Goal: Task Accomplishment & Management: Manage account settings

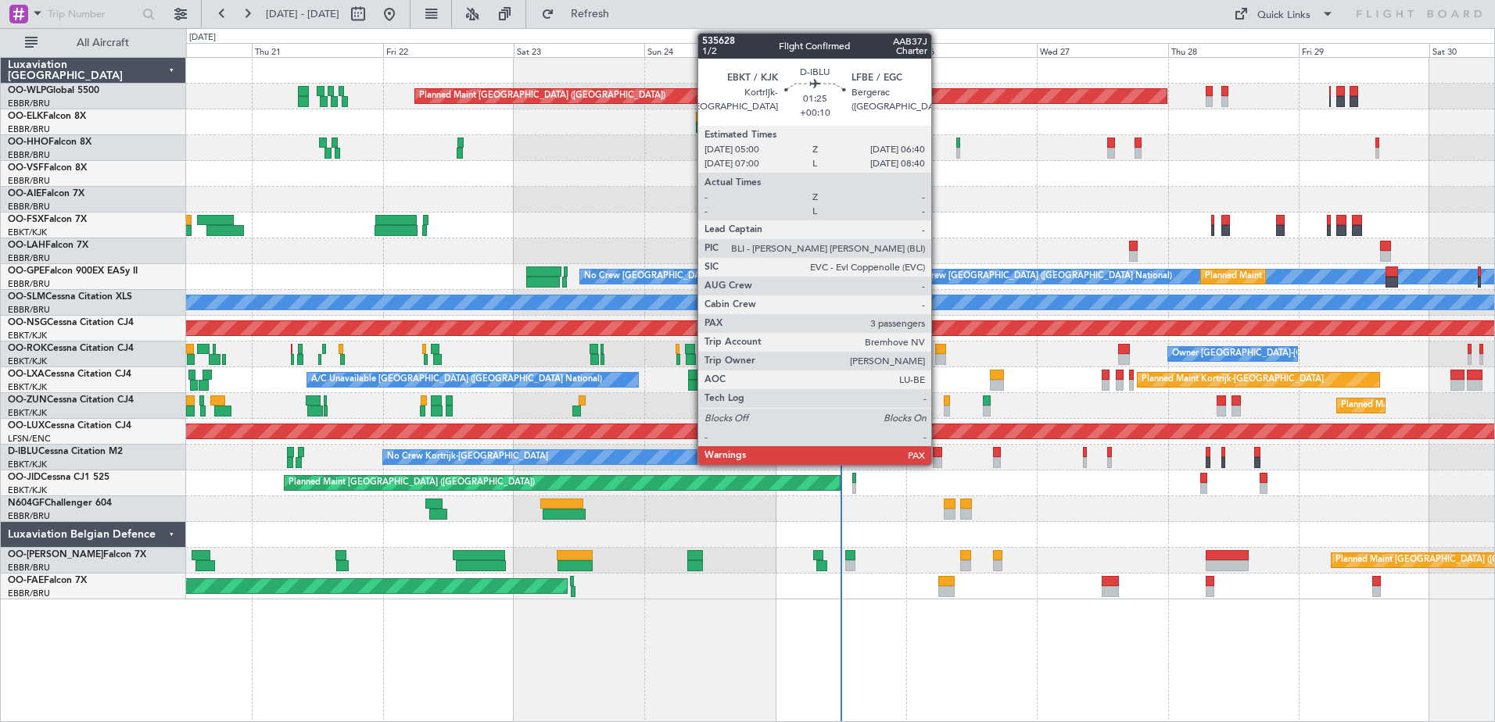
click at [938, 447] on div at bounding box center [937, 452] width 9 height 11
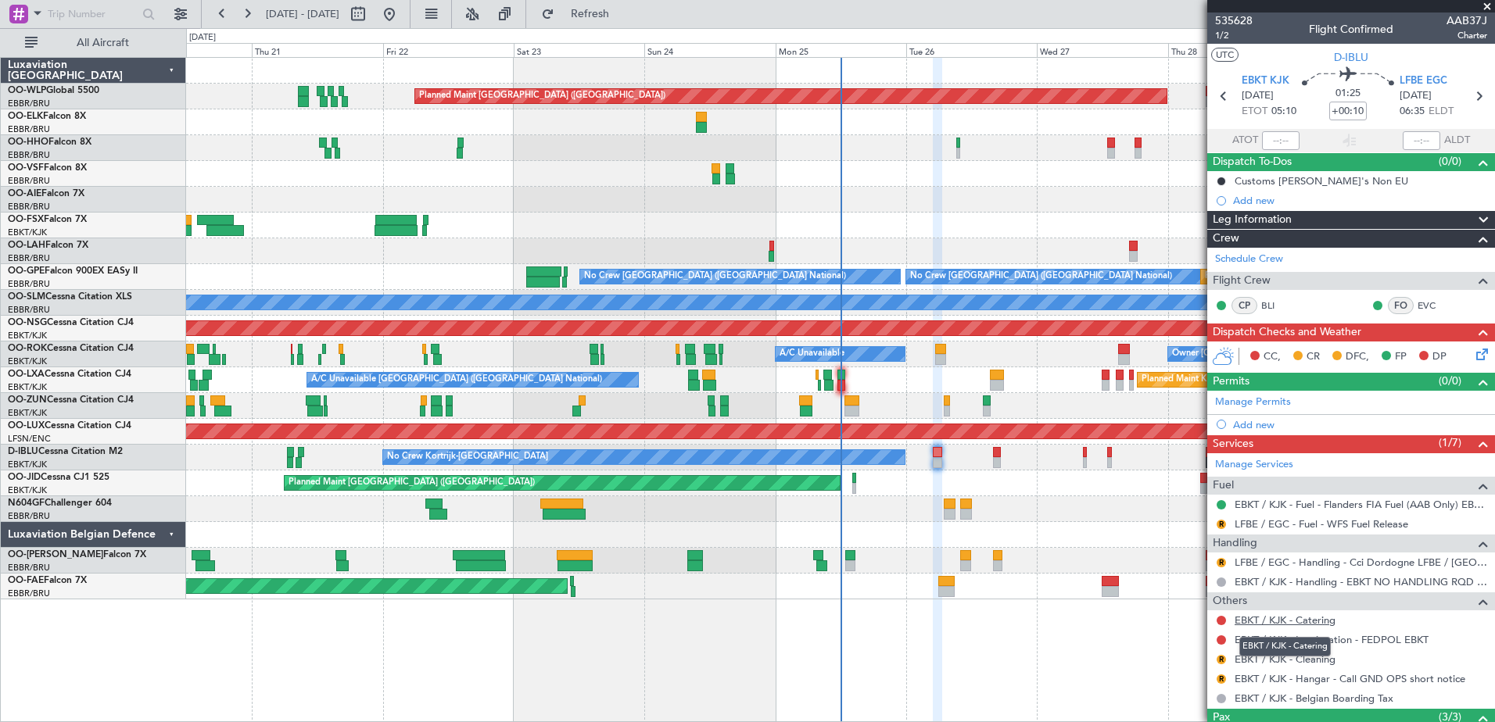
click at [1321, 621] on link "EBKT / KJK - Catering" at bounding box center [1285, 620] width 101 height 13
click at [1418, 74] on span "LFBE EGC" at bounding box center [1424, 82] width 48 height 16
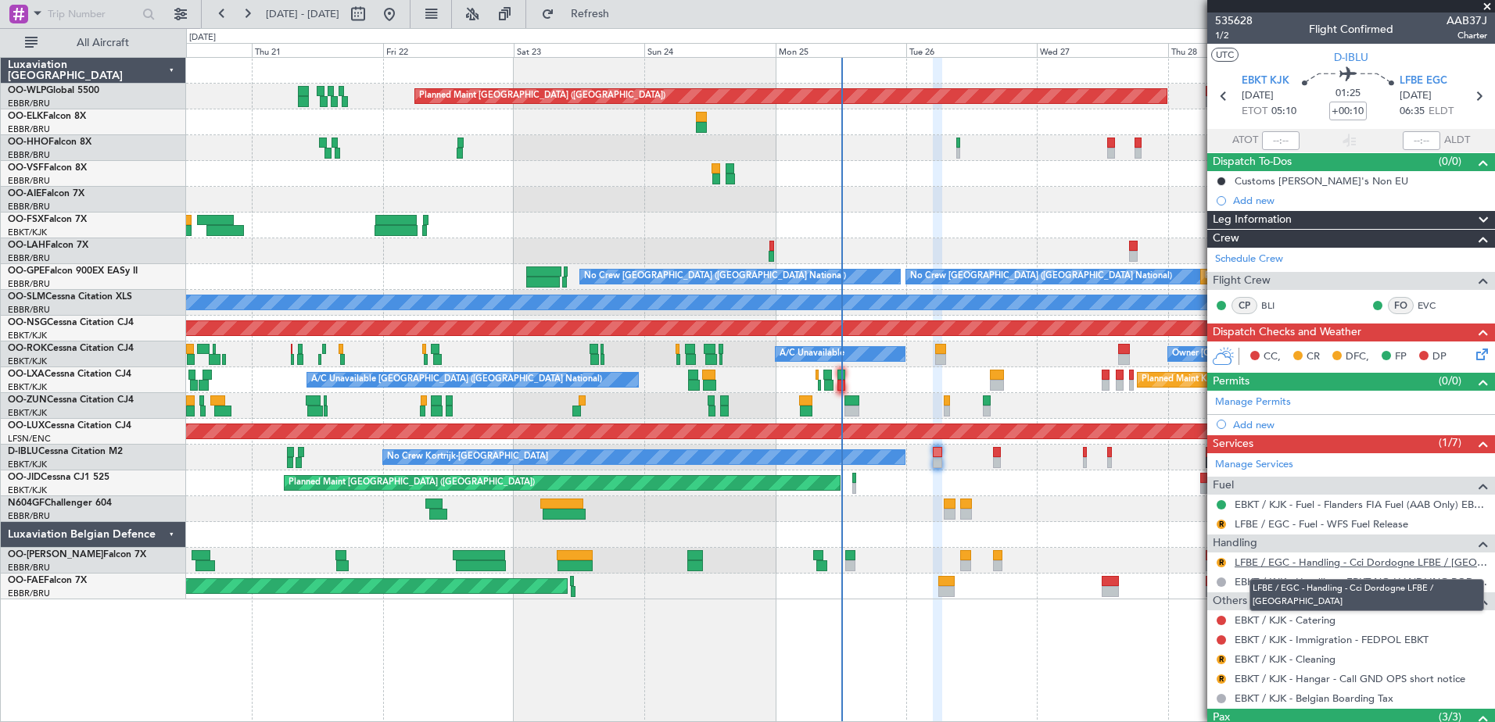
click at [1282, 567] on link "LFBE / EGC - Handling - Cci Dordogne LFBE / [GEOGRAPHIC_DATA]" at bounding box center [1361, 562] width 253 height 13
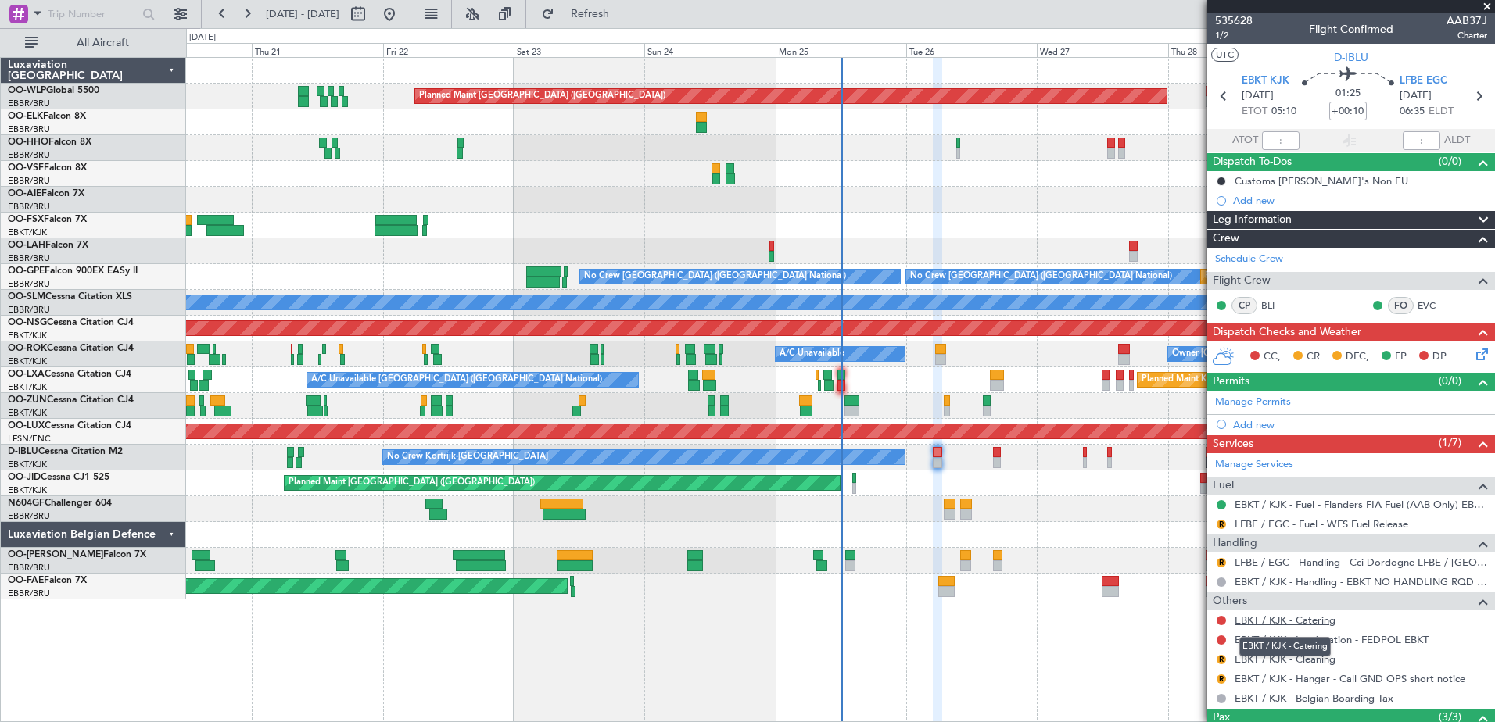
click at [1311, 624] on link "EBKT / KJK - Catering" at bounding box center [1285, 620] width 101 height 13
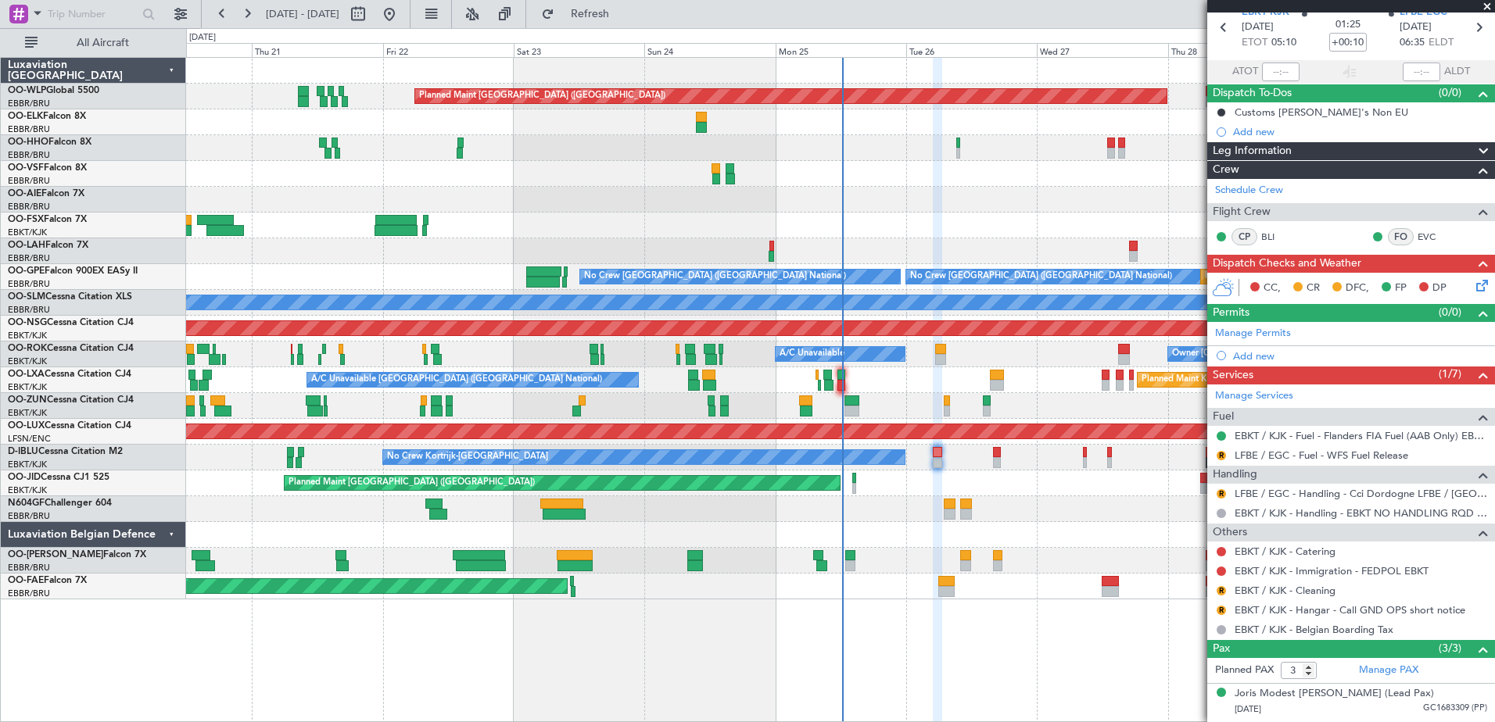
scroll to position [135, 0]
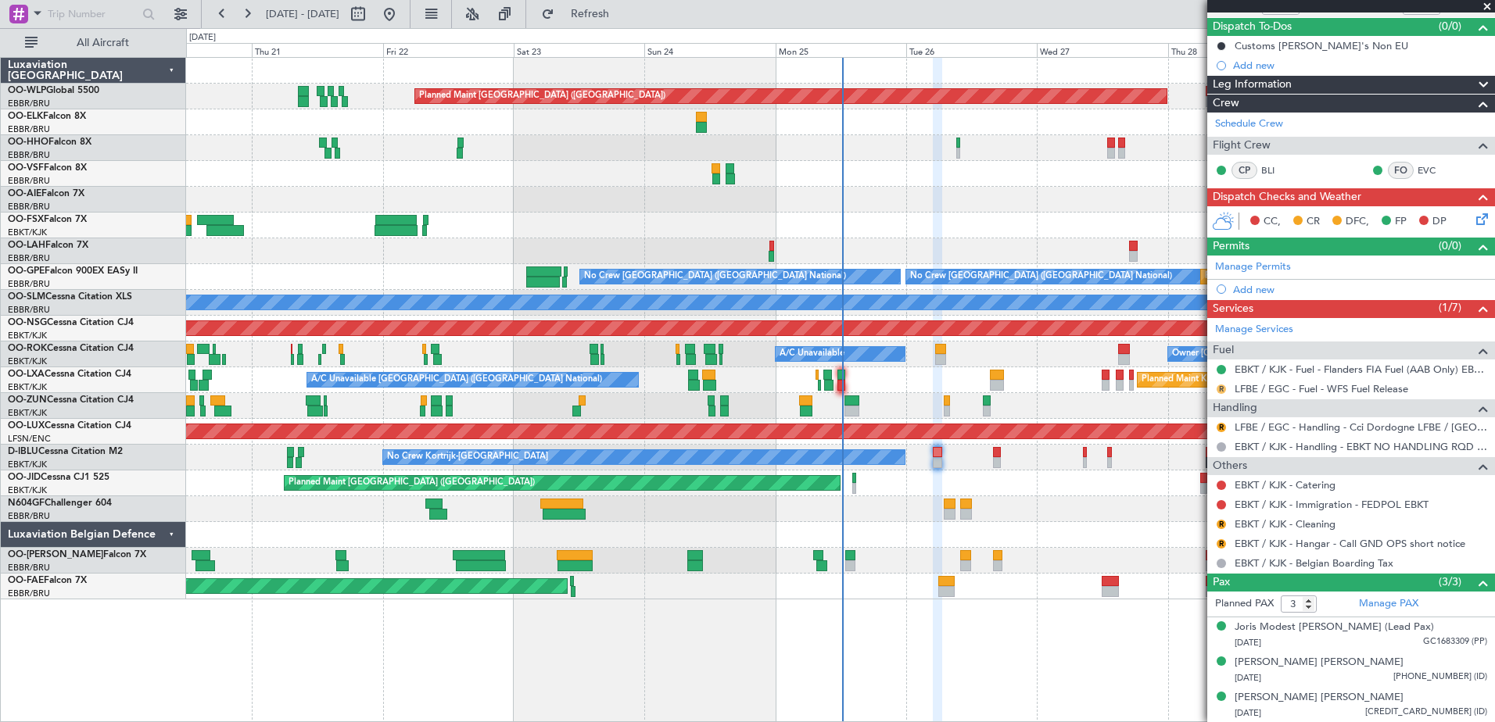
click at [1223, 389] on button "R" at bounding box center [1221, 389] width 9 height 9
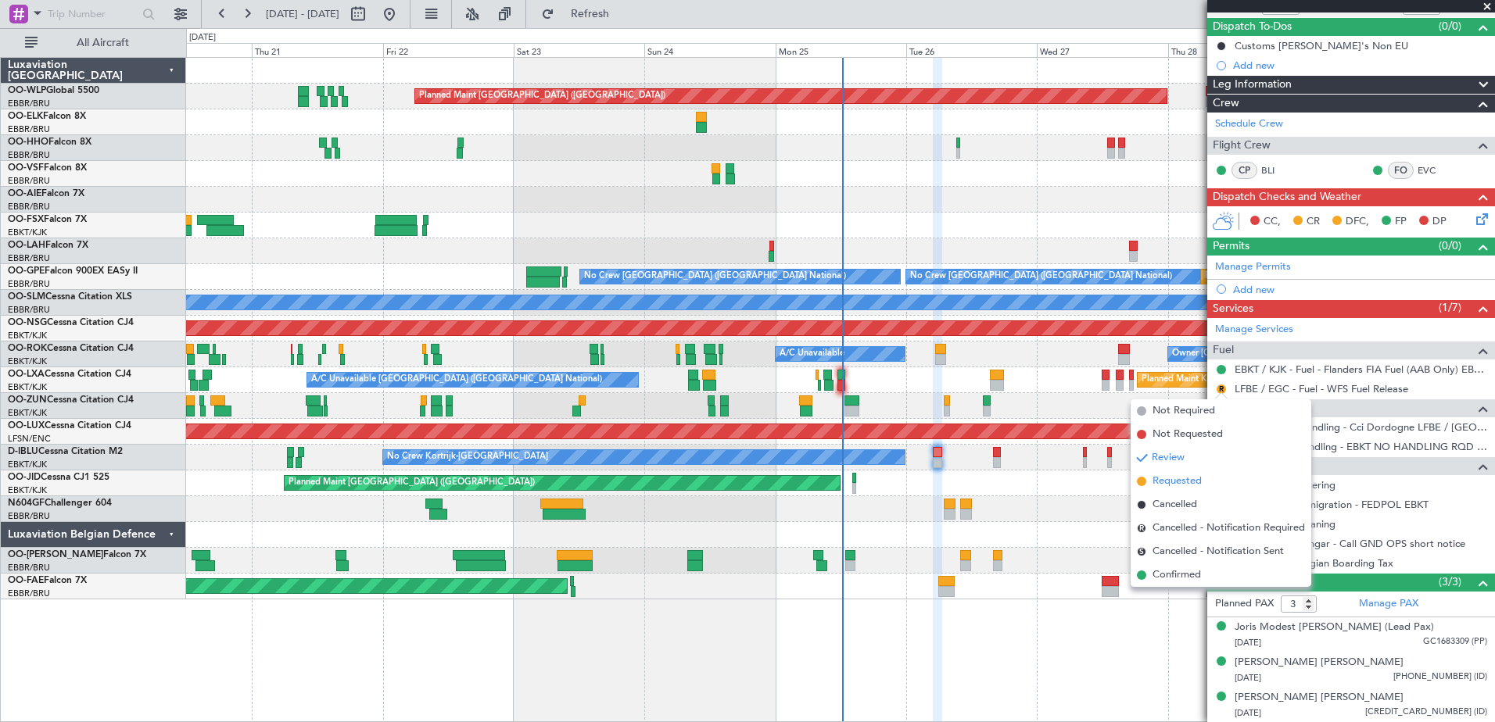
click at [1189, 486] on span "Requested" at bounding box center [1177, 482] width 49 height 16
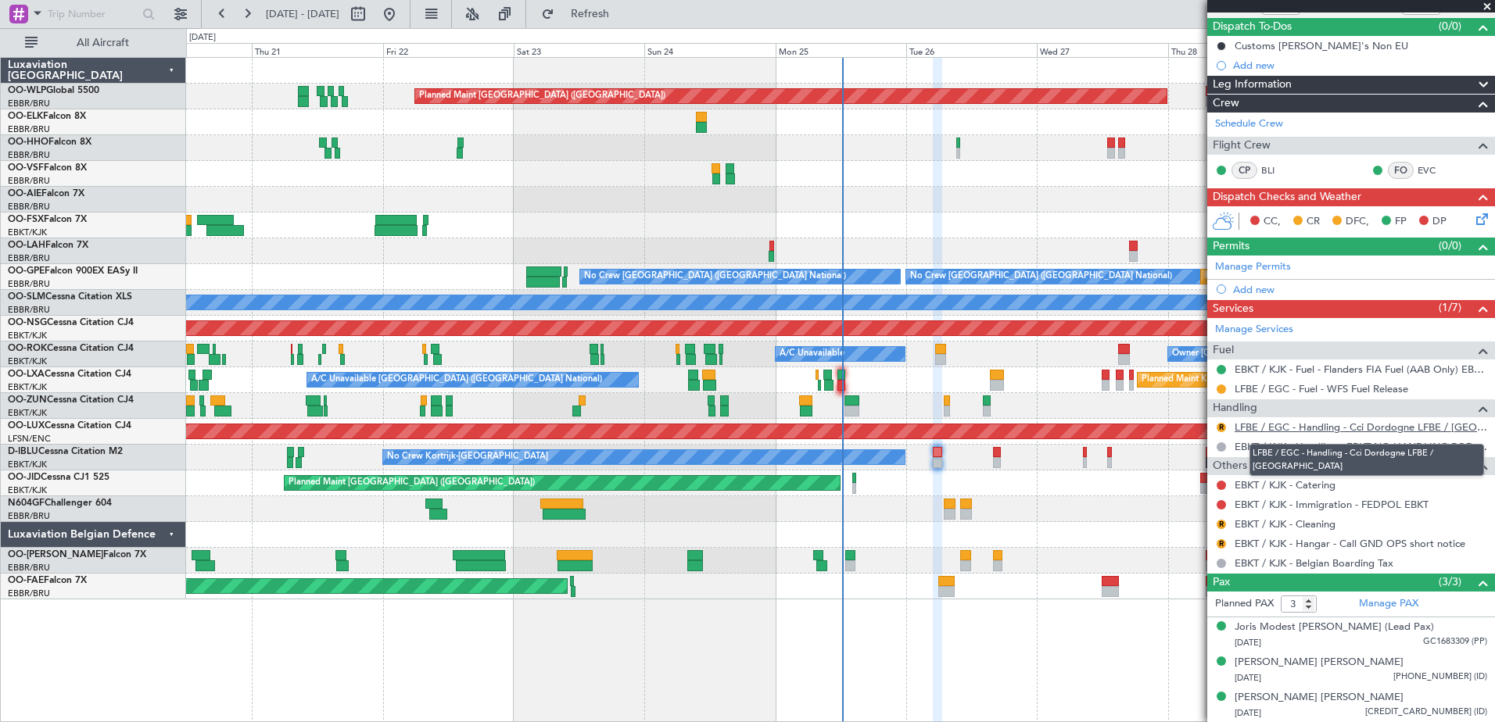
click at [1262, 427] on link "LFBE / EGC - Handling - Cci Dordogne LFBE / [GEOGRAPHIC_DATA]" at bounding box center [1361, 427] width 253 height 13
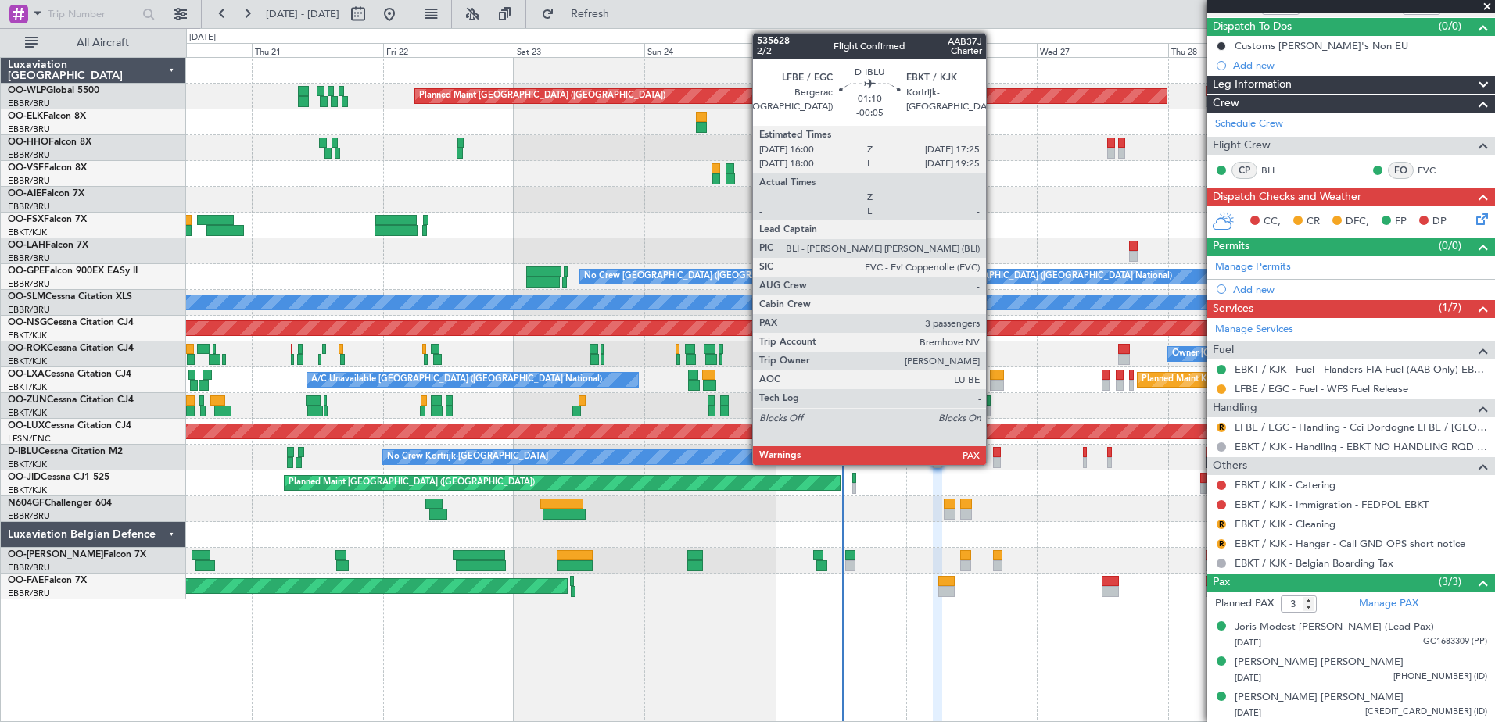
click at [993, 455] on div at bounding box center [997, 452] width 8 height 11
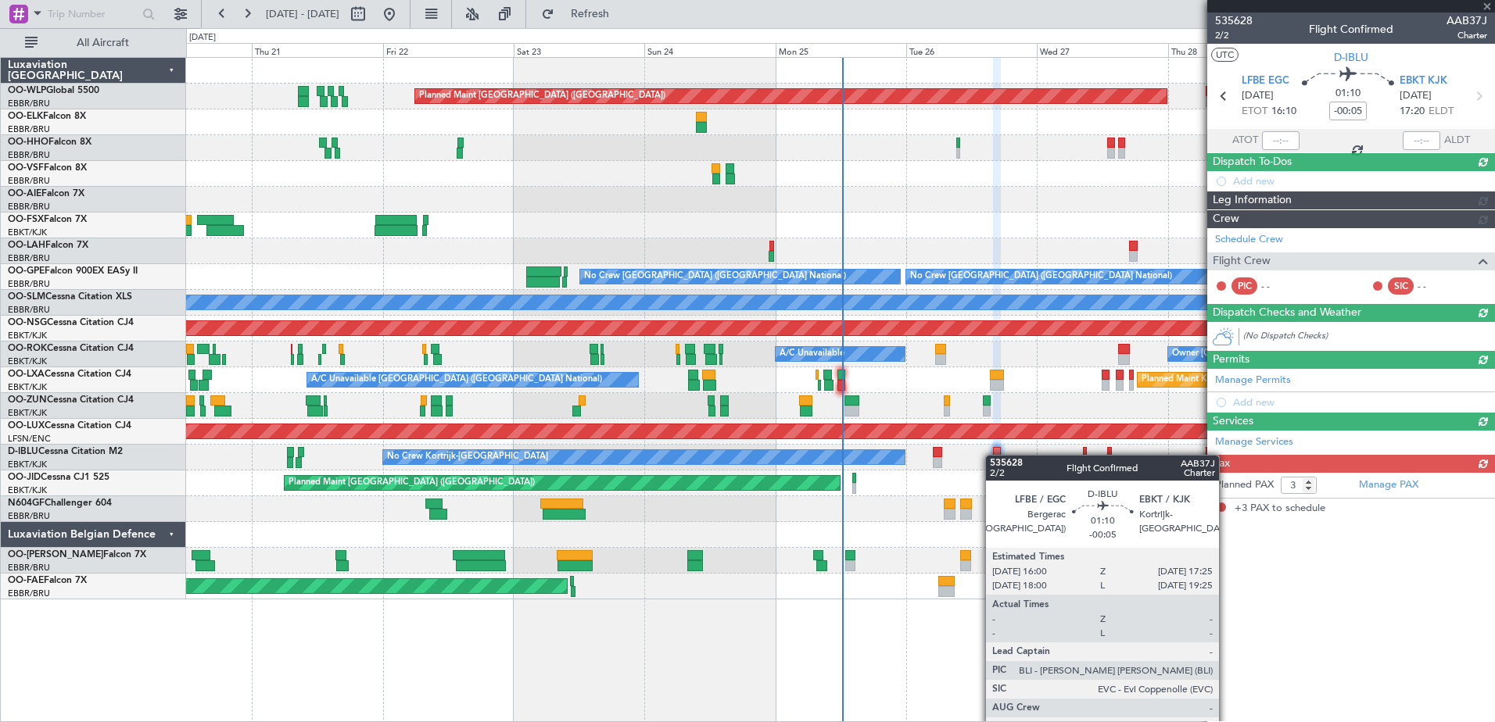
scroll to position [0, 0]
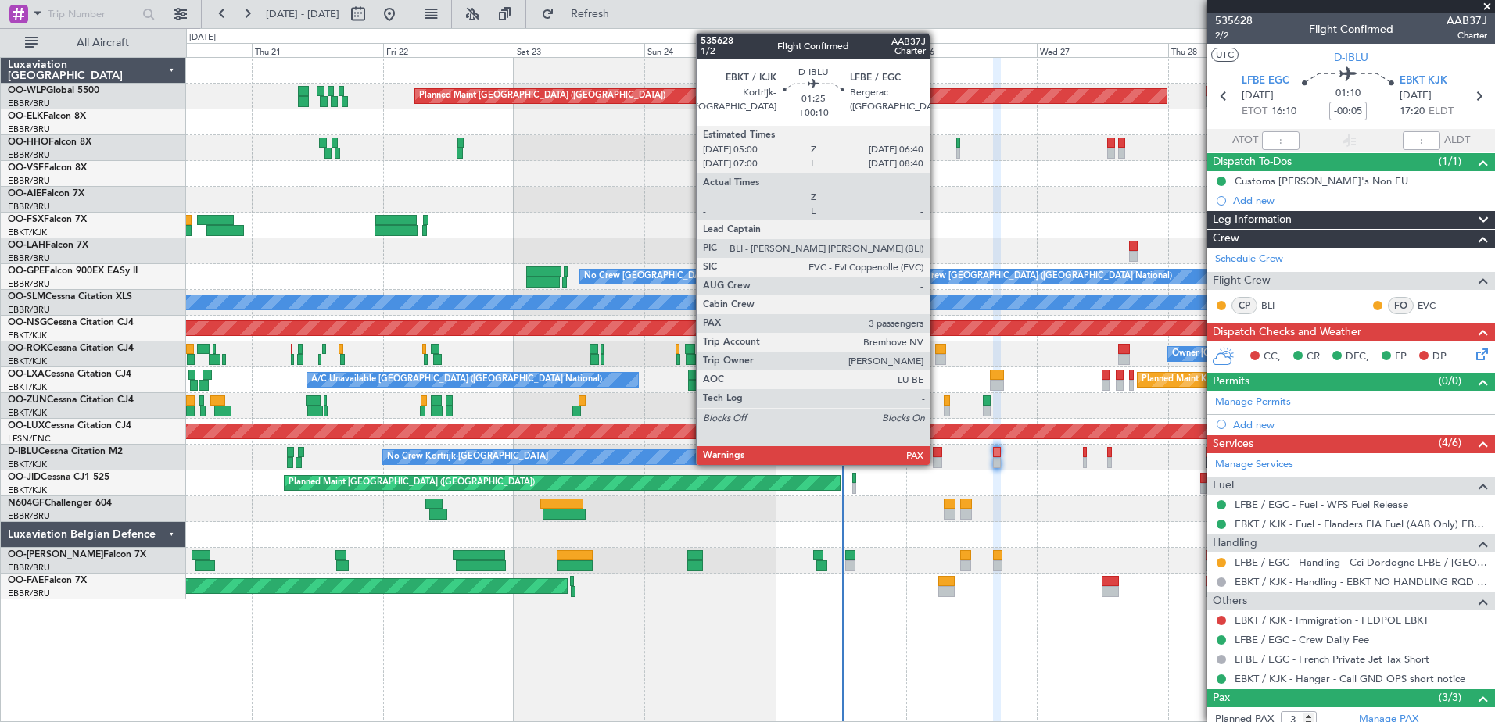
click at [937, 460] on div at bounding box center [937, 462] width 9 height 11
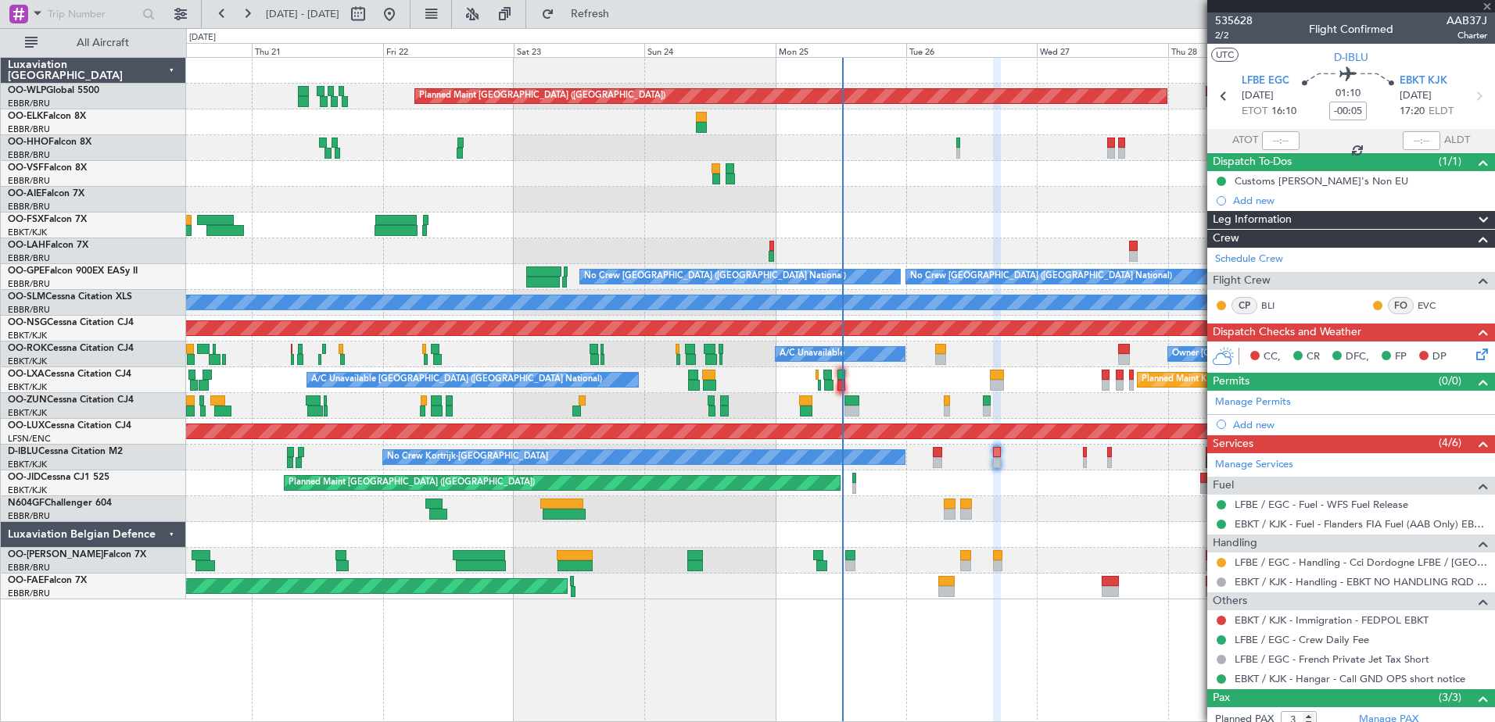
type input "+00:10"
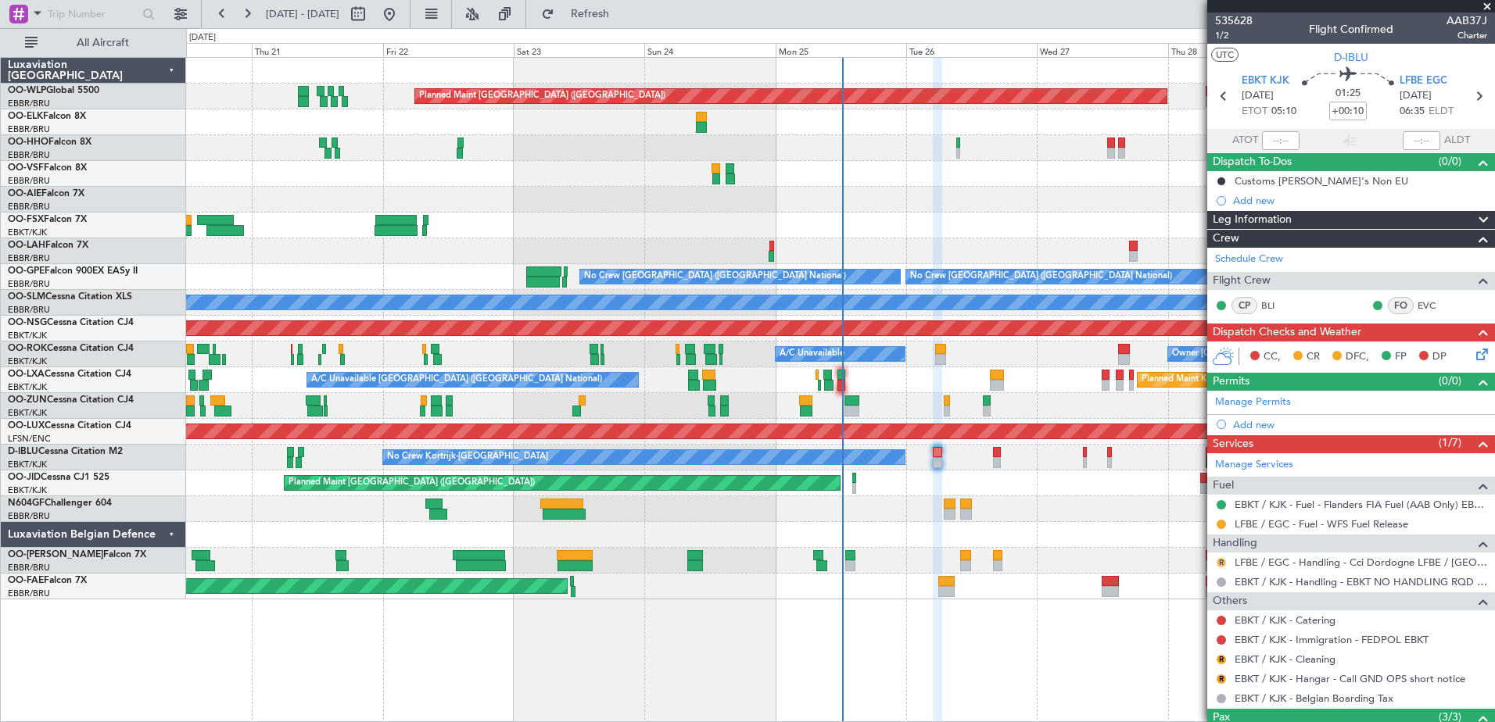
click at [1217, 561] on button "R" at bounding box center [1221, 562] width 9 height 9
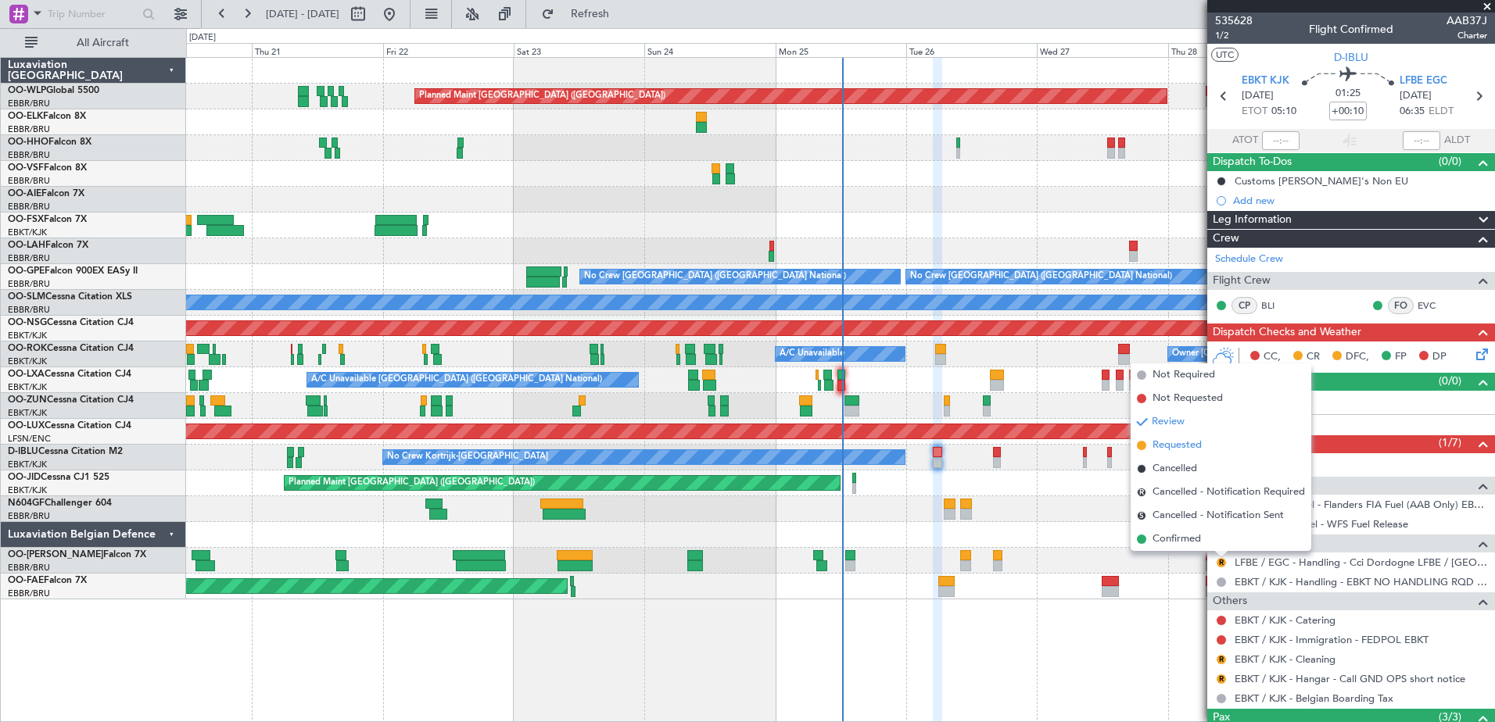
click at [1199, 450] on span "Requested" at bounding box center [1177, 446] width 49 height 16
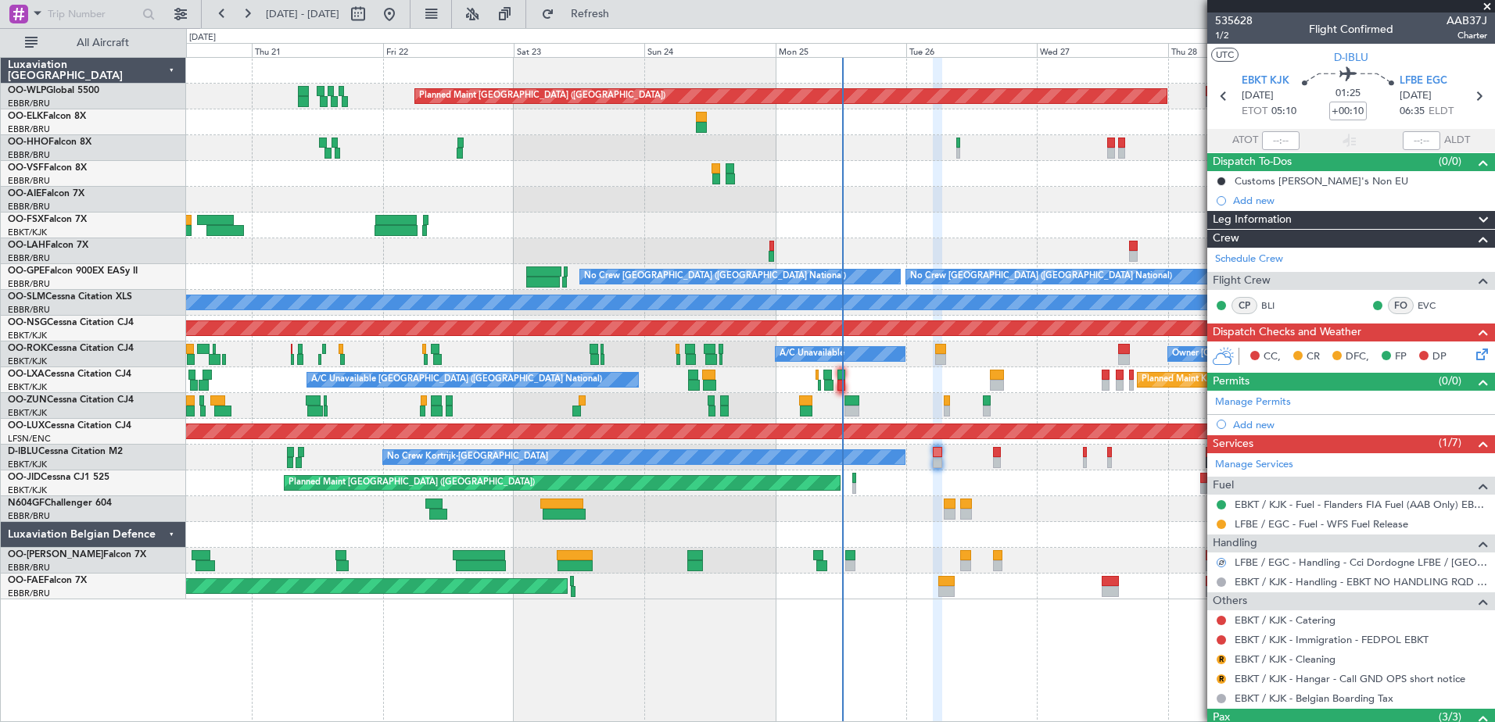
click at [1218, 665] on mat-tooltip-component "Review" at bounding box center [1221, 653] width 56 height 41
click at [1219, 658] on div "Review" at bounding box center [1221, 654] width 34 height 20
click at [1218, 659] on button "R" at bounding box center [1221, 659] width 9 height 9
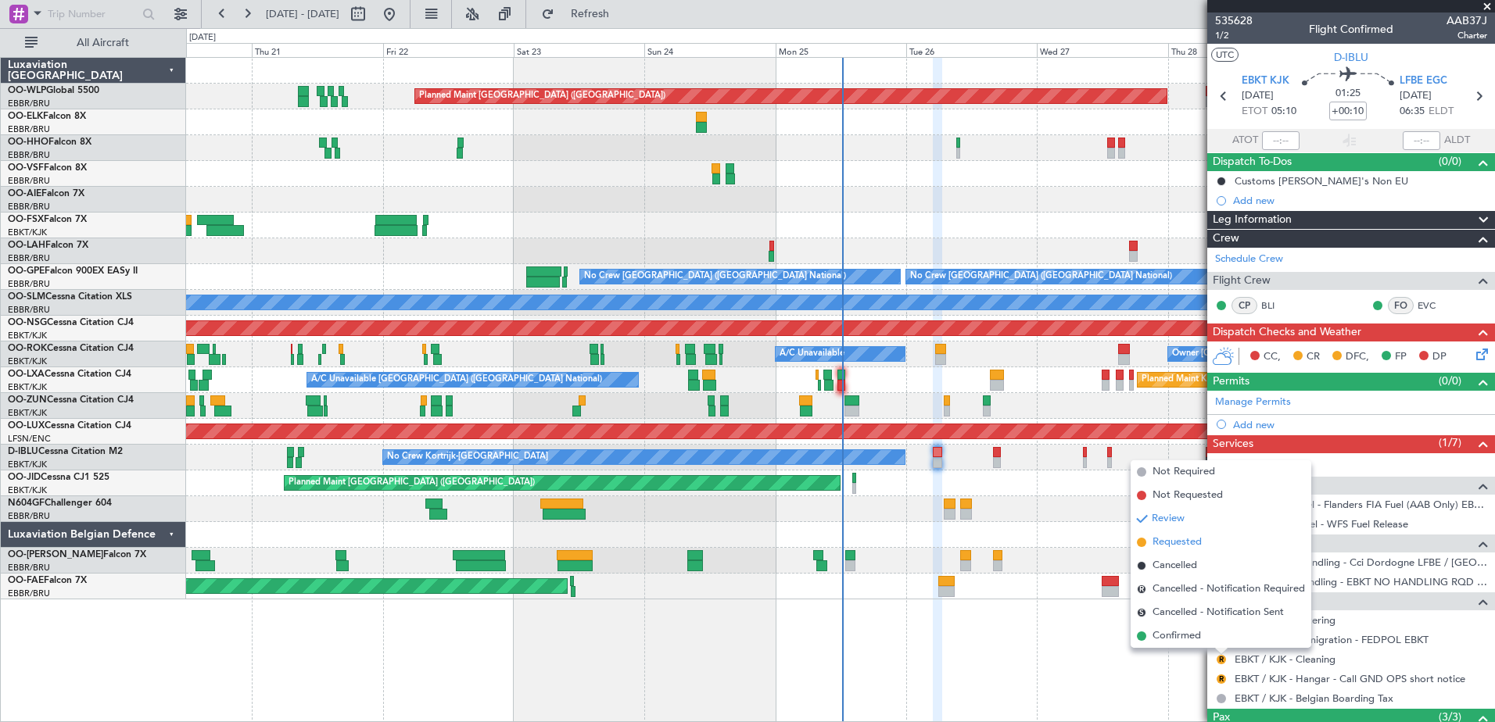
click at [1190, 543] on span "Requested" at bounding box center [1177, 543] width 49 height 16
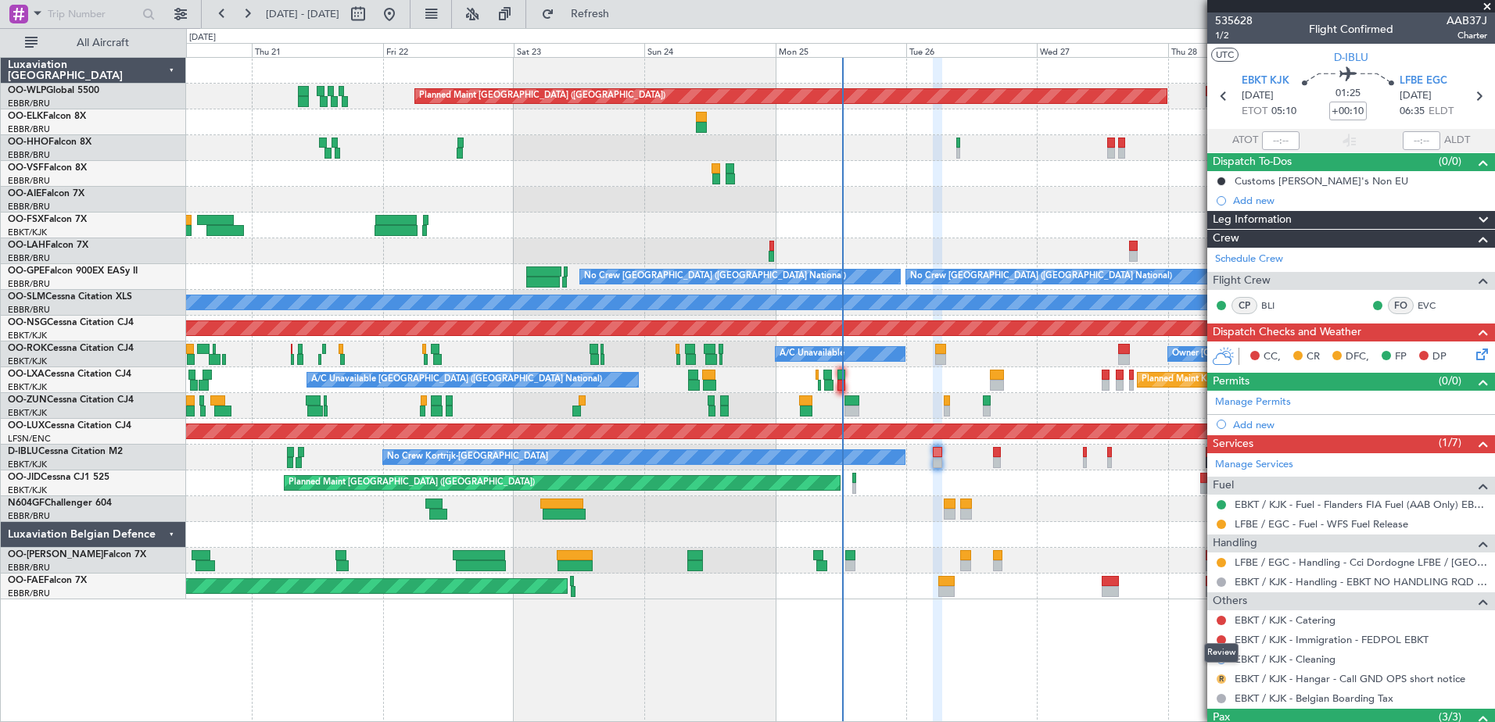
click at [1222, 675] on button "R" at bounding box center [1221, 679] width 9 height 9
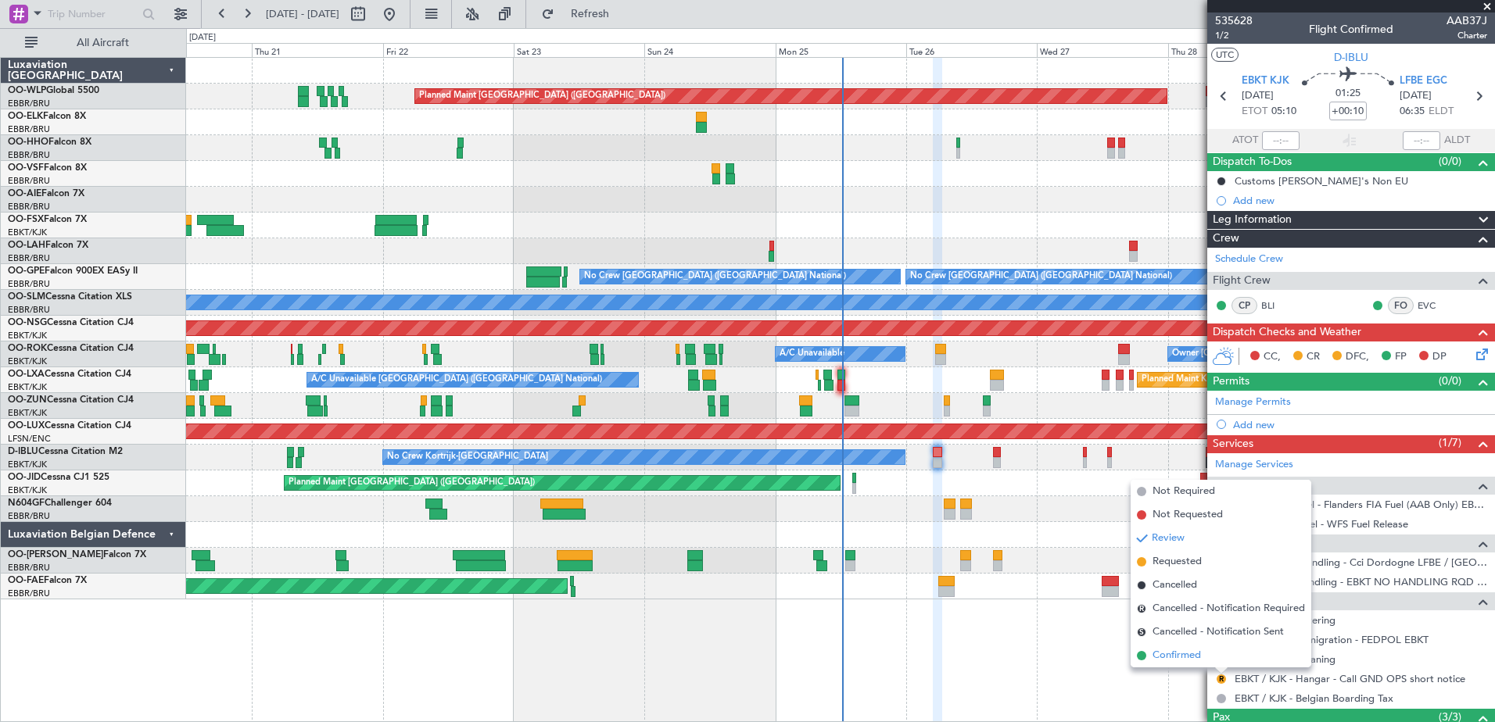
click at [1215, 645] on li "Confirmed" at bounding box center [1221, 655] width 181 height 23
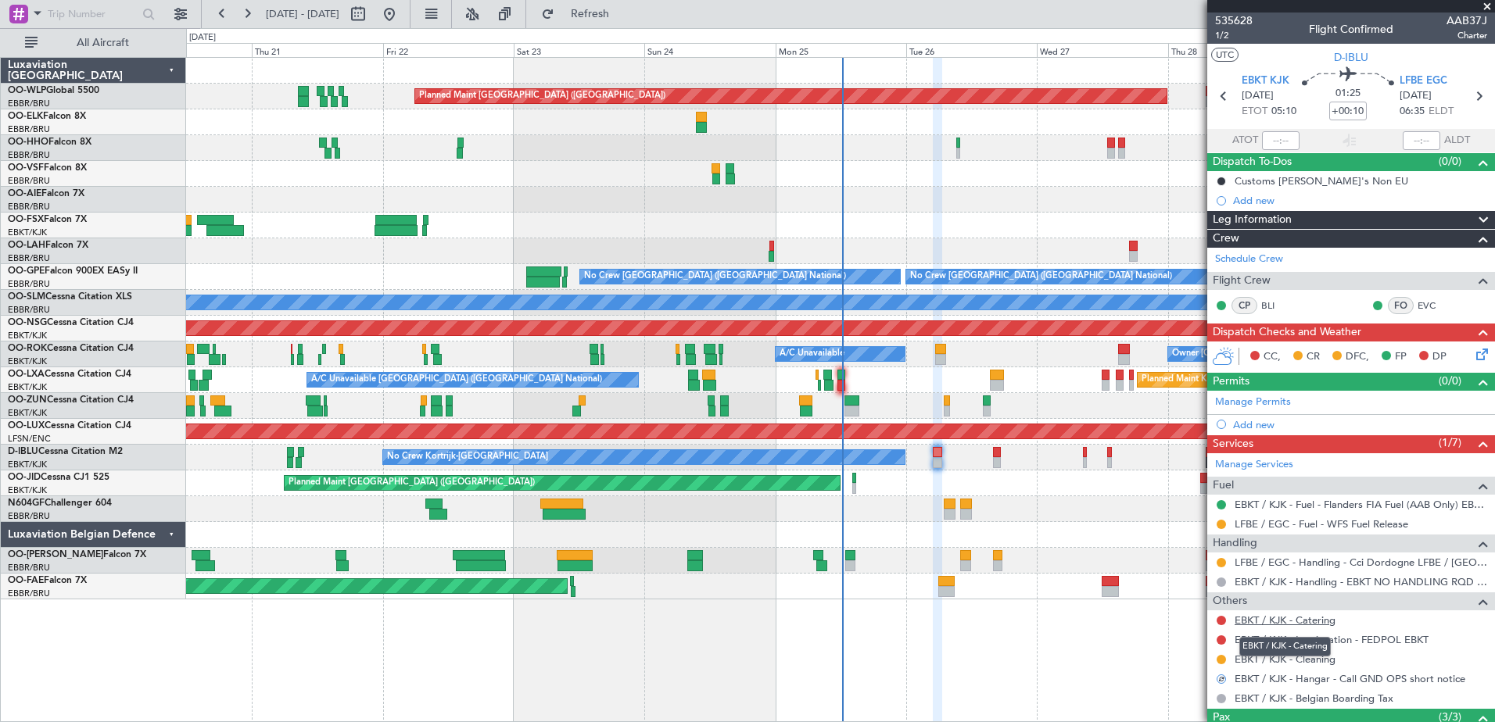
click at [1289, 618] on link "EBKT / KJK - Catering" at bounding box center [1285, 620] width 101 height 13
drag, startPoint x: 1301, startPoint y: 623, endPoint x: 1363, endPoint y: 654, distance: 69.2
click at [1418, 665] on div "EBKT / KJK - Cleaning" at bounding box center [1351, 660] width 288 height 20
click at [608, 13] on button "Refresh" at bounding box center [581, 14] width 94 height 25
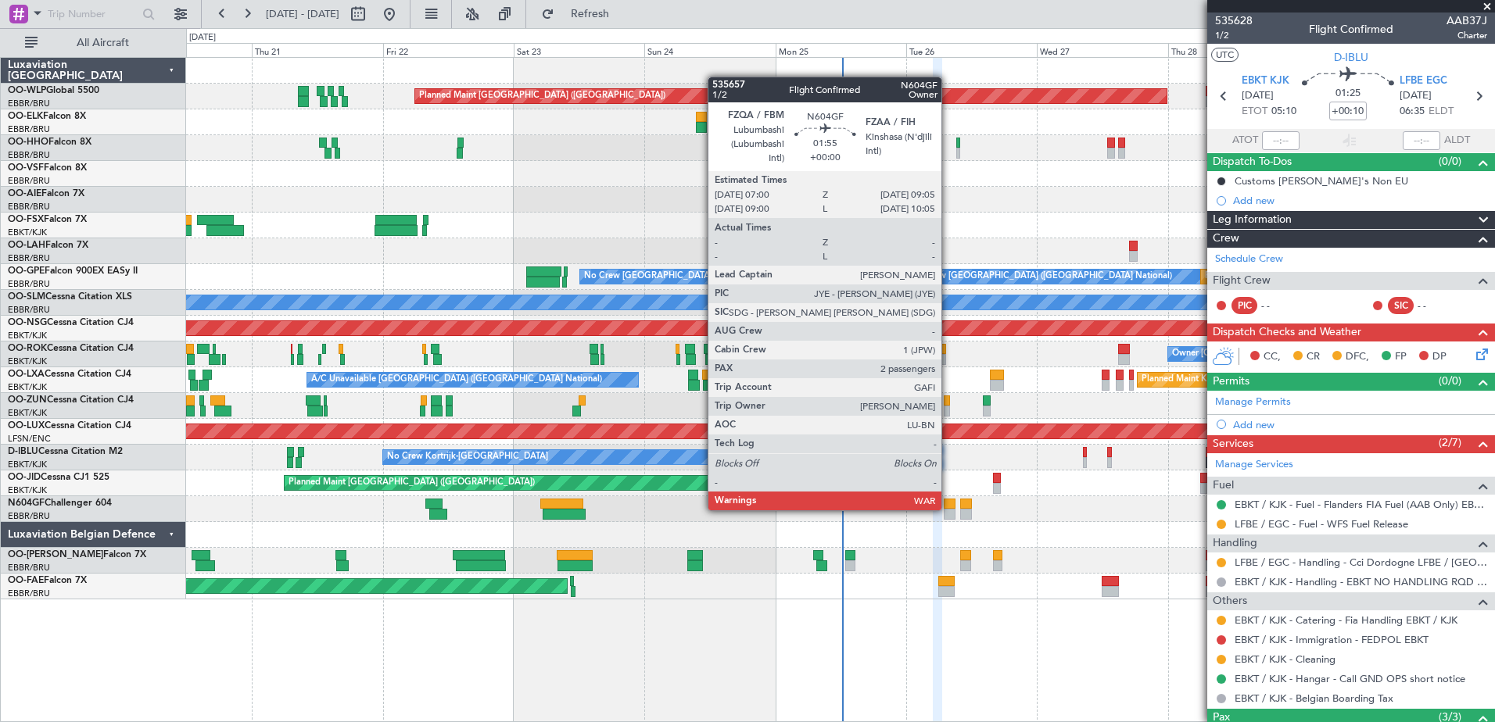
click at [948, 509] on div at bounding box center [950, 514] width 12 height 11
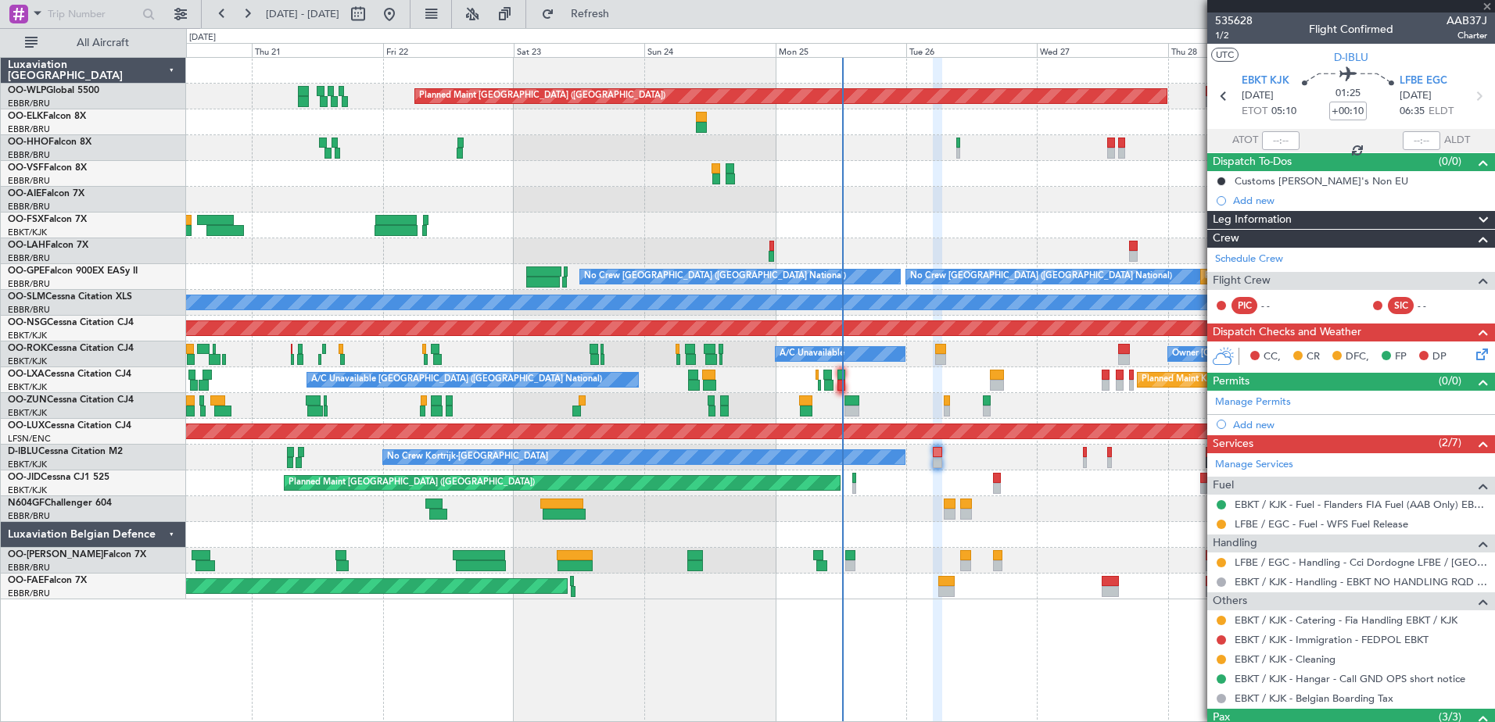
type input "2"
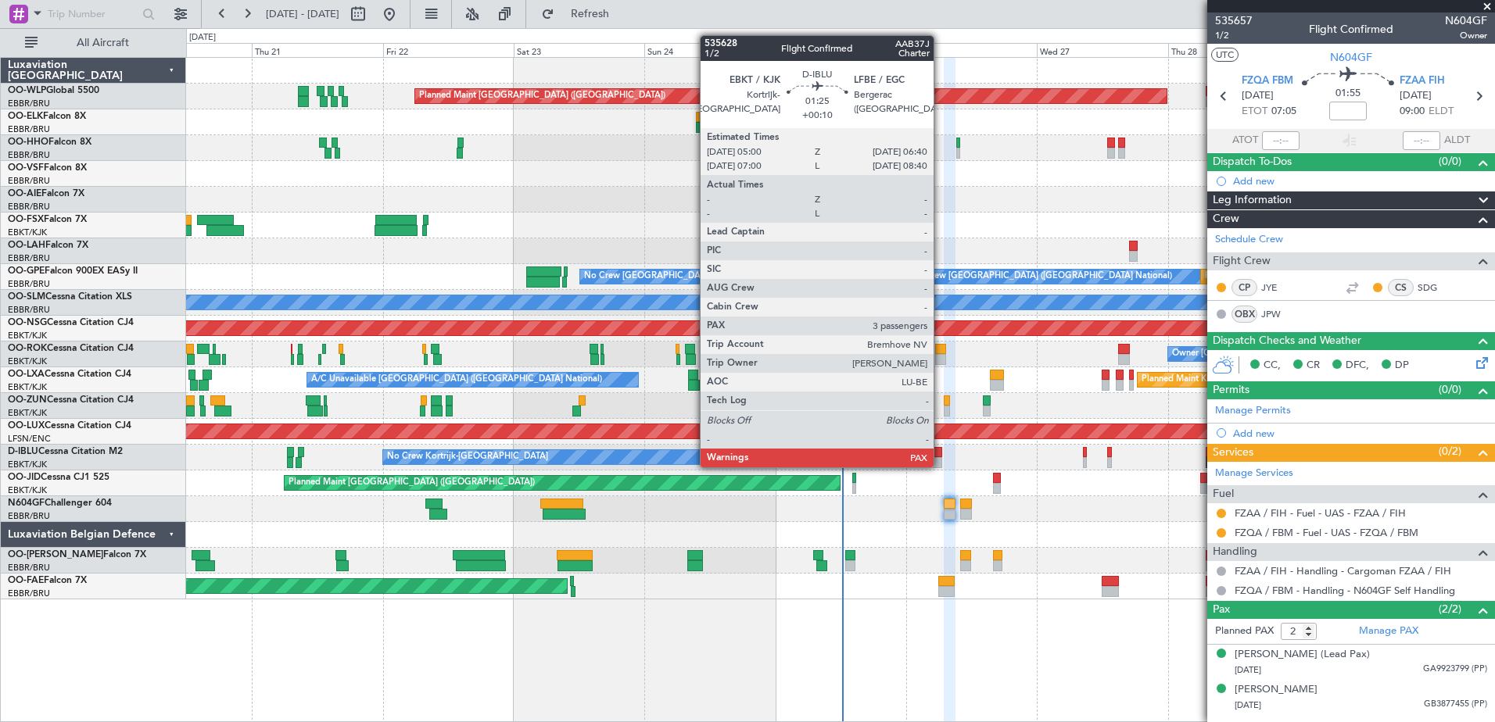
click at [941, 466] on div at bounding box center [937, 462] width 9 height 11
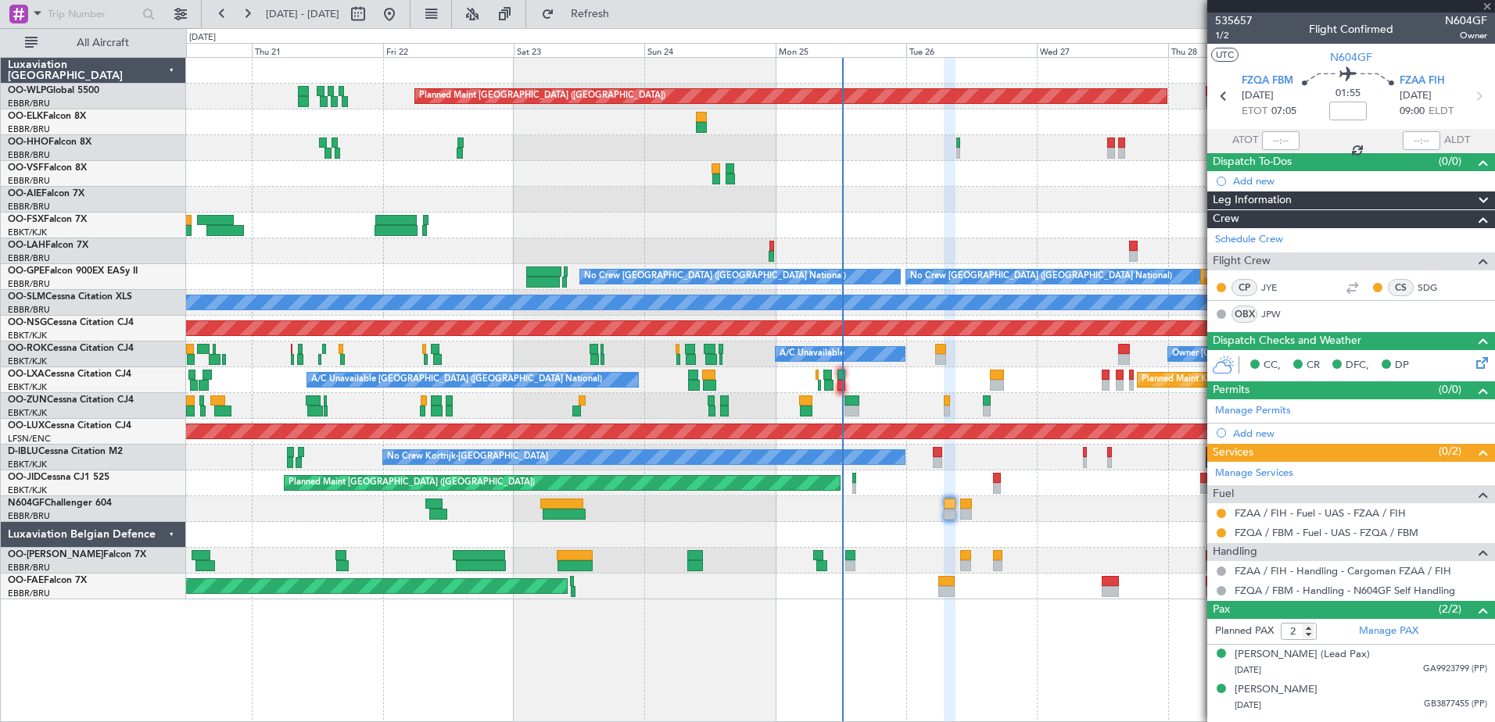
type input "+00:10"
type input "3"
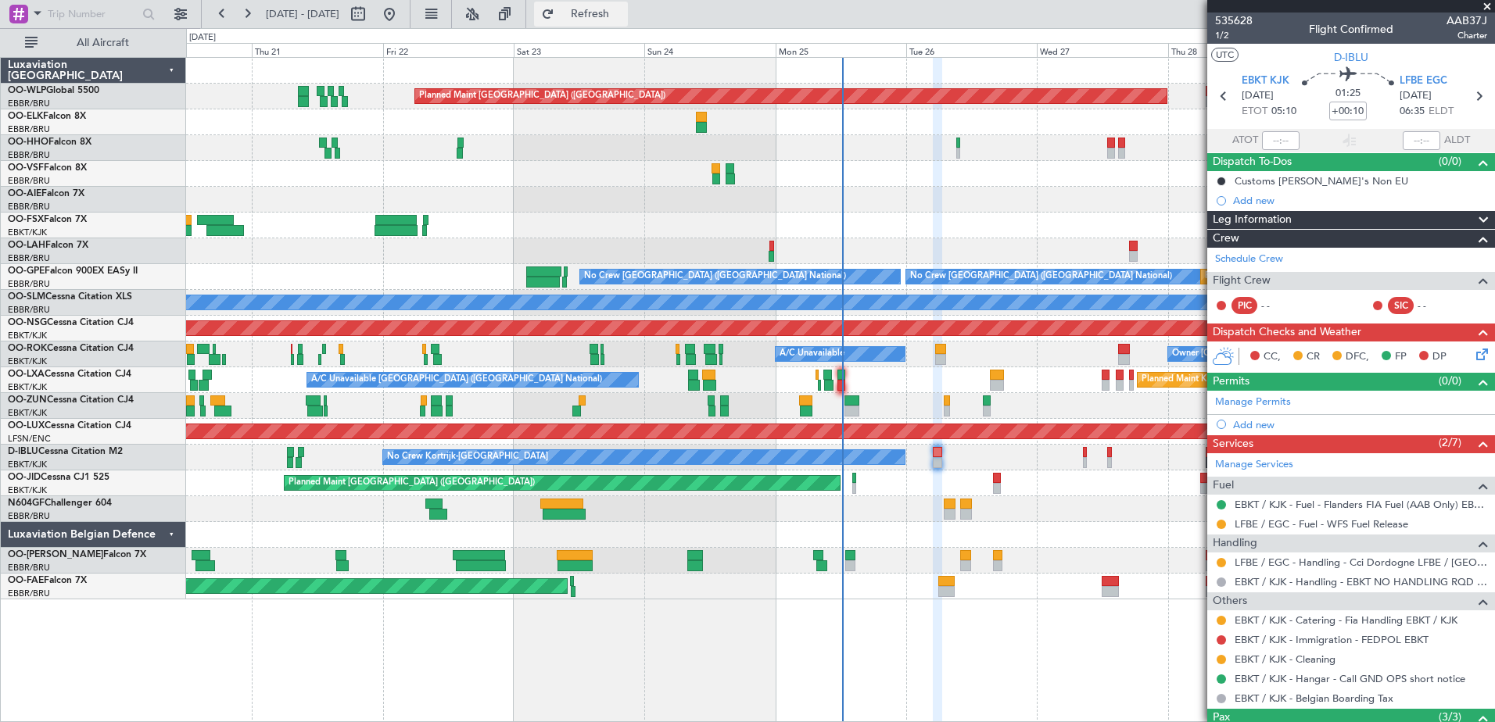
click at [604, 11] on button "Refresh" at bounding box center [581, 14] width 94 height 25
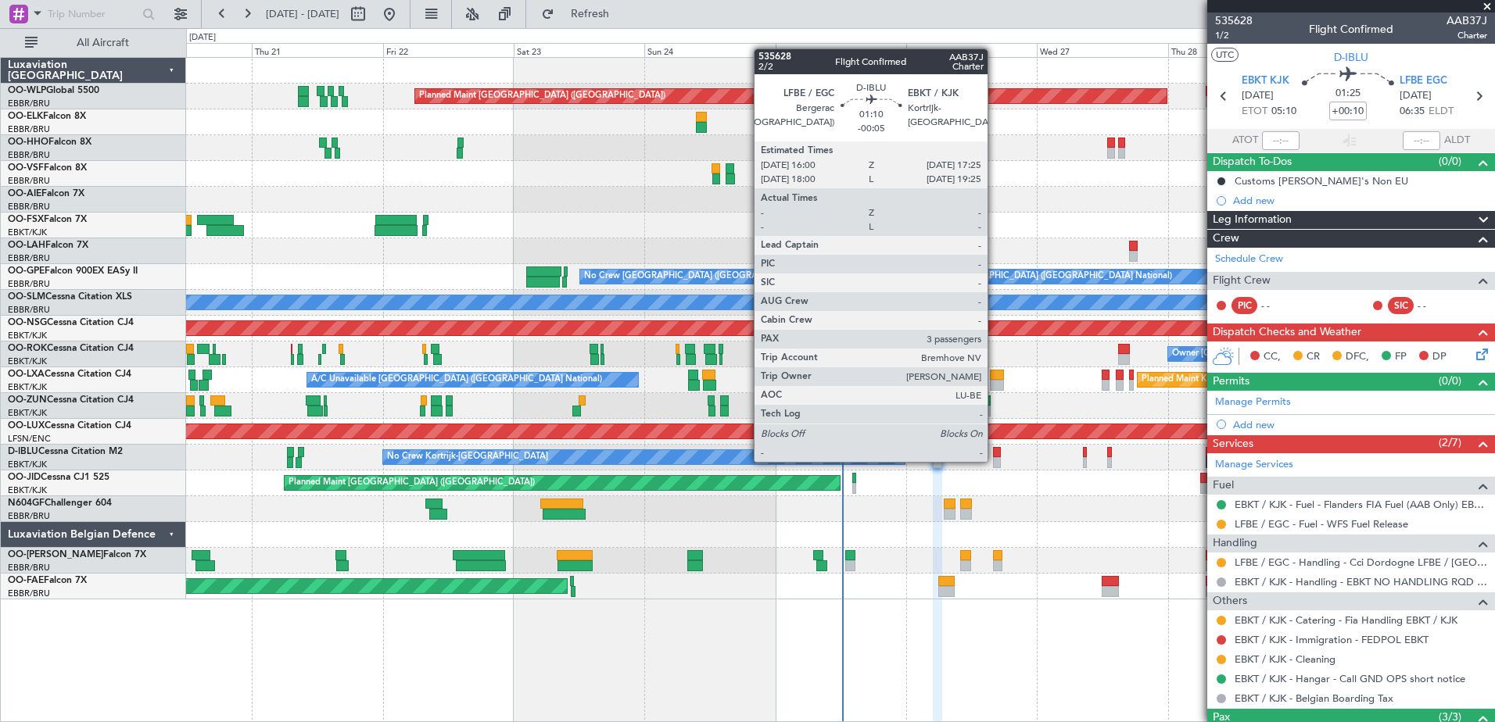
click at [995, 461] on div at bounding box center [997, 462] width 8 height 11
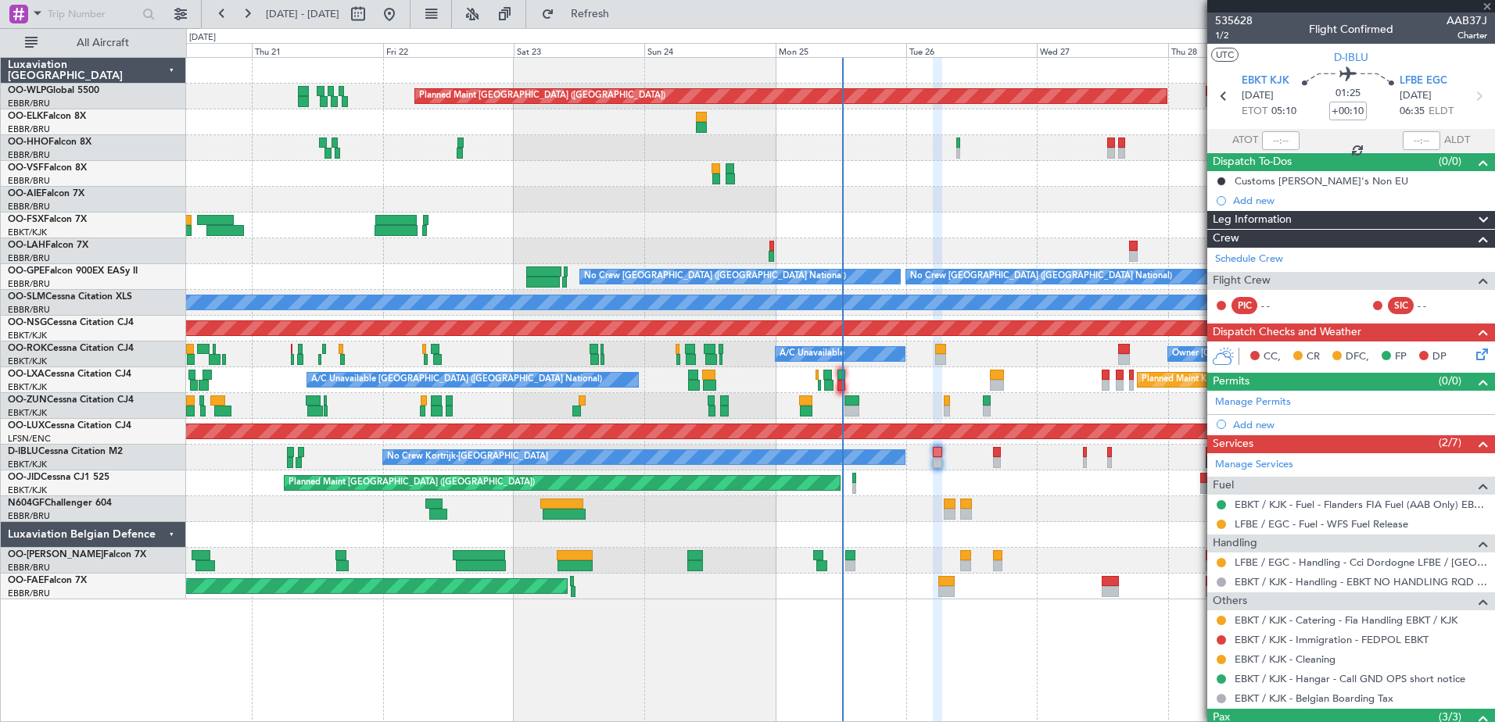
type input "-00:05"
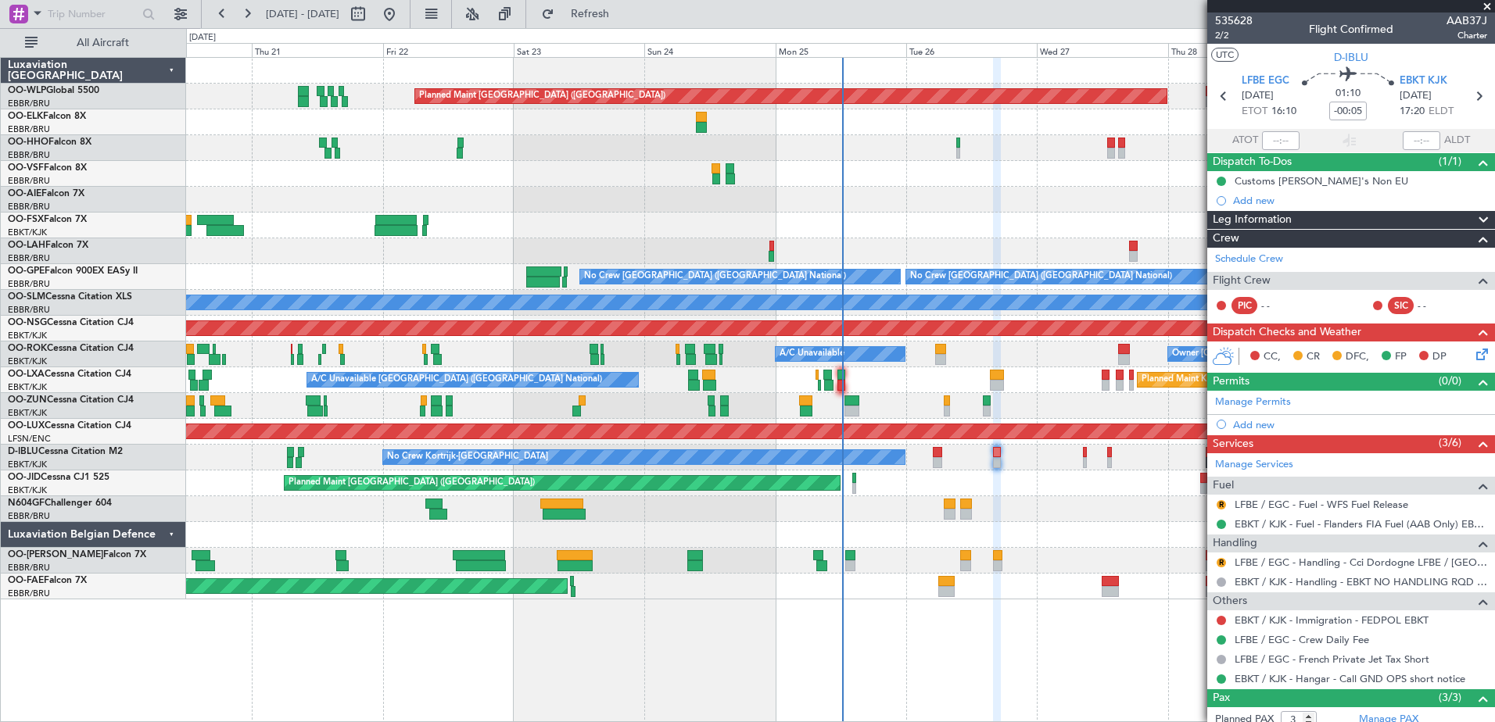
click at [1218, 499] on div "R" at bounding box center [1221, 505] width 13 height 13
click at [1224, 504] on button "R" at bounding box center [1221, 504] width 9 height 9
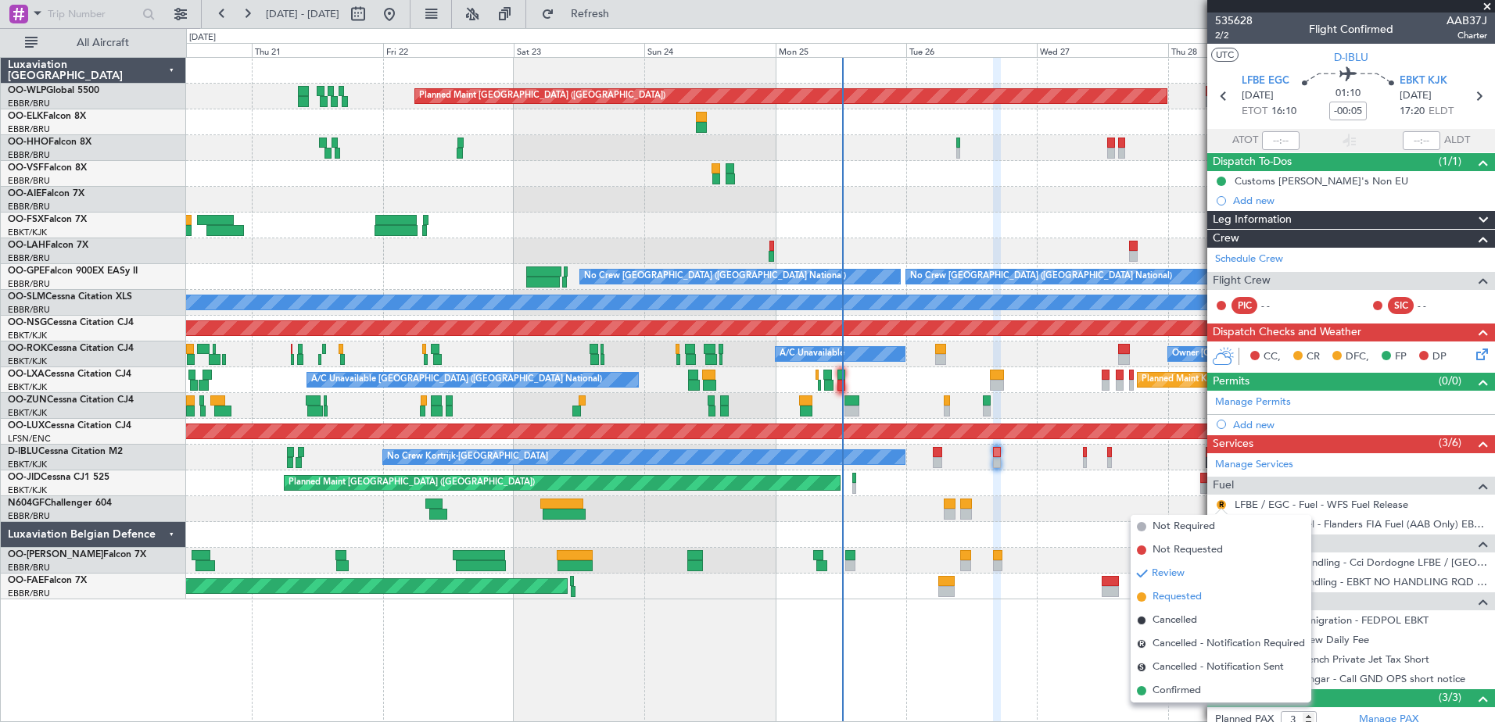
click at [1188, 590] on span "Requested" at bounding box center [1177, 598] width 49 height 16
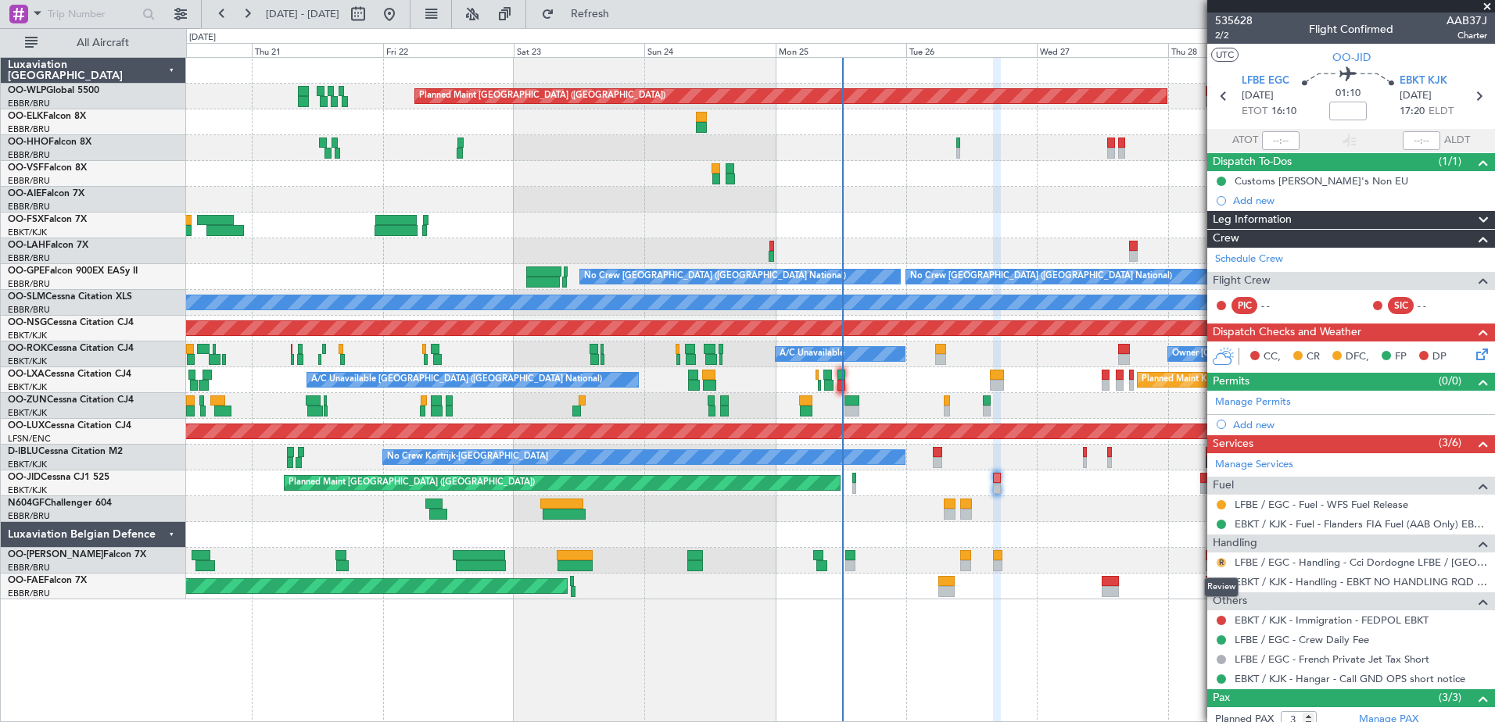
click at [1221, 562] on button "R" at bounding box center [1221, 562] width 9 height 9
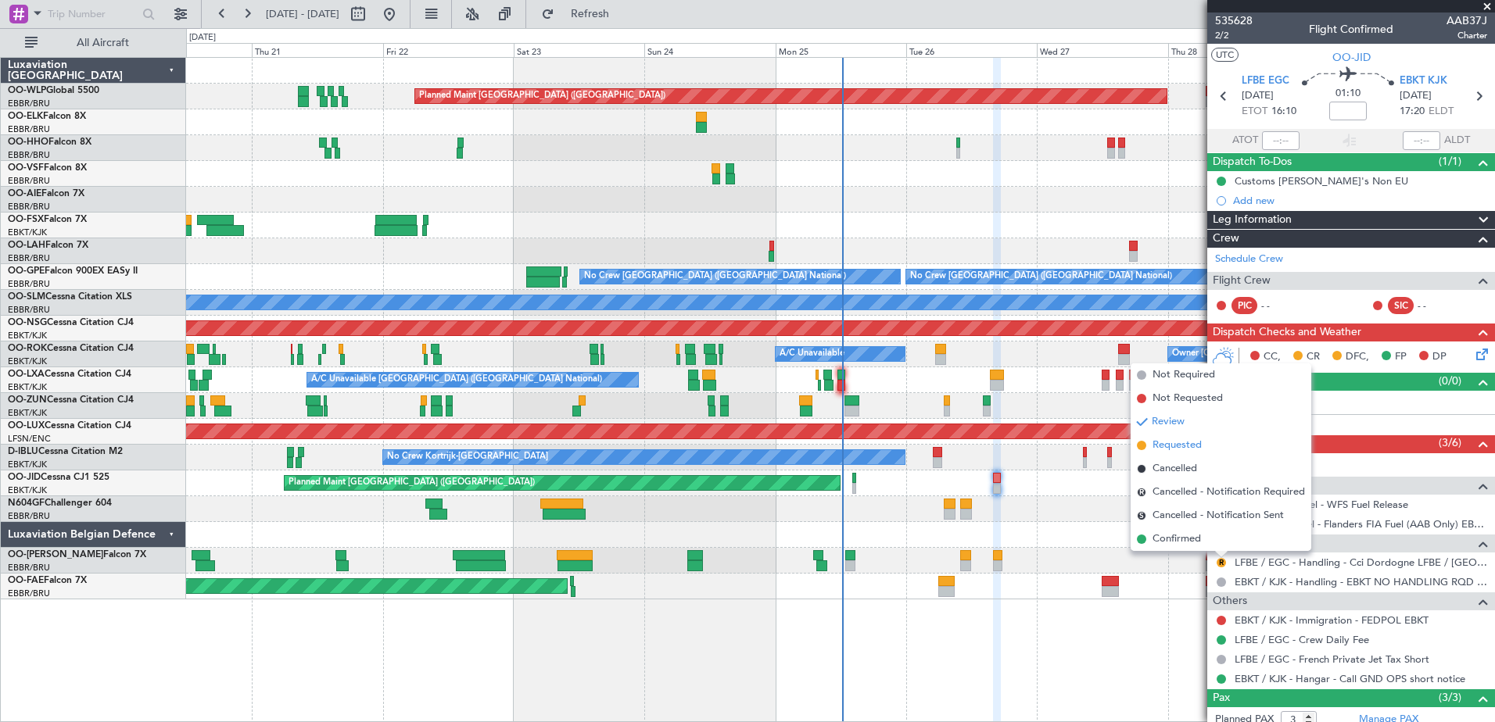
click at [1164, 443] on span "Requested" at bounding box center [1177, 446] width 49 height 16
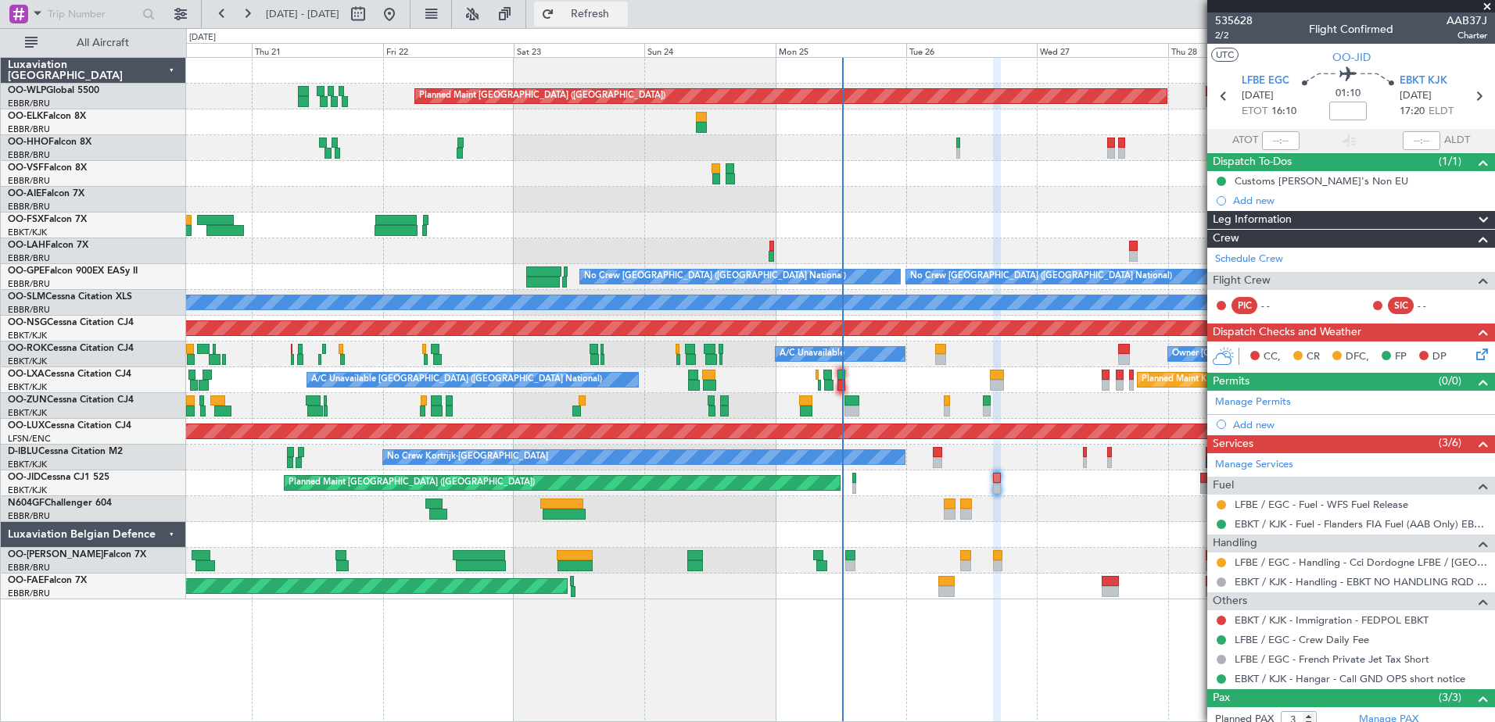
click at [623, 17] on span "Refresh" at bounding box center [591, 14] width 66 height 11
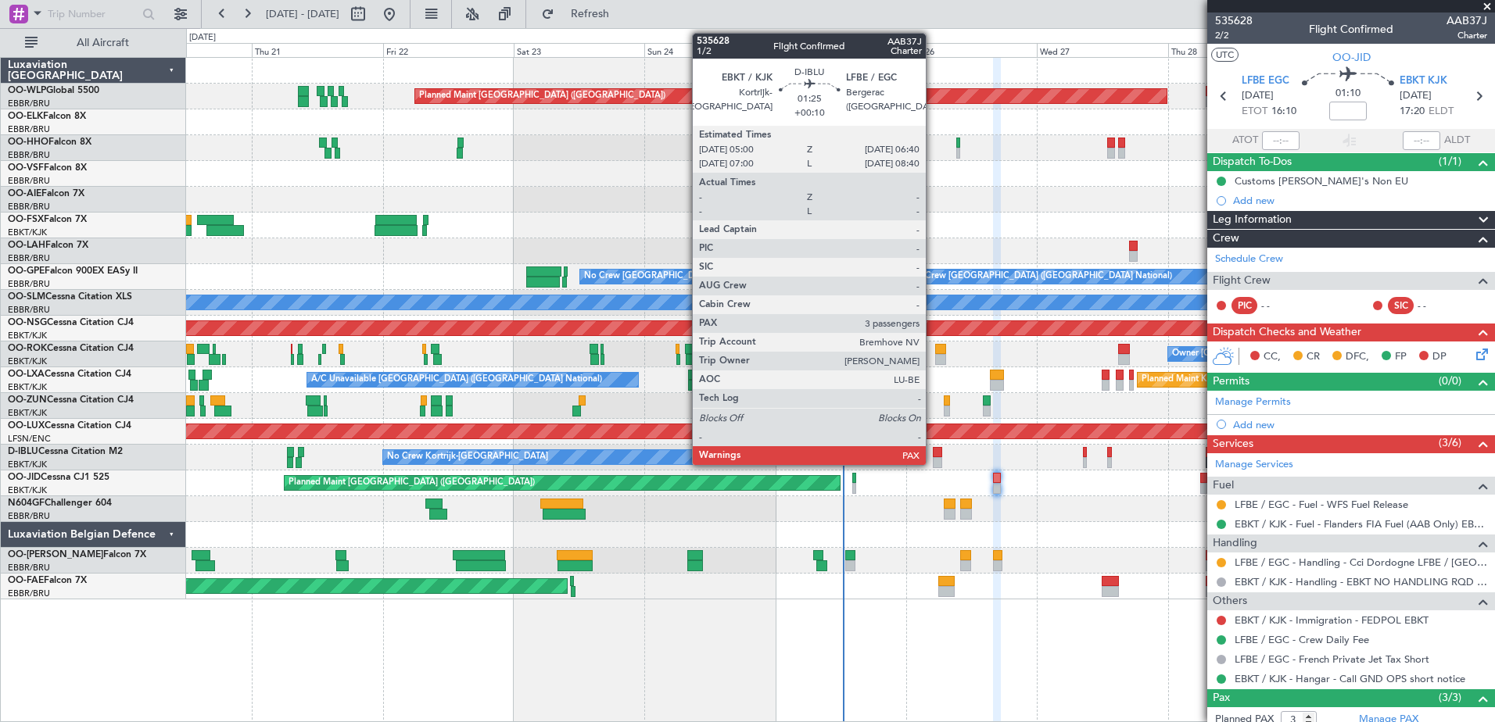
click at [933, 454] on div at bounding box center [937, 452] width 9 height 11
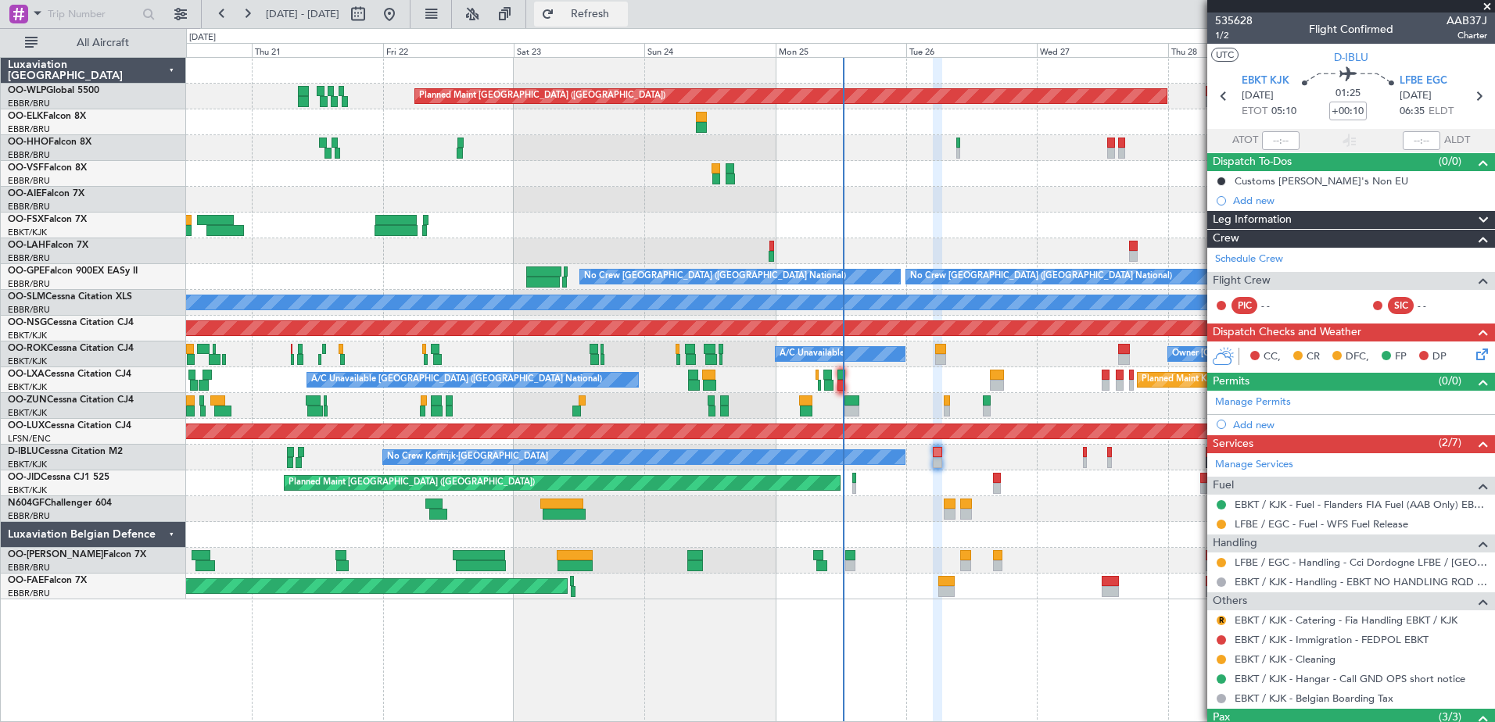
click at [623, 9] on span "Refresh" at bounding box center [591, 14] width 66 height 11
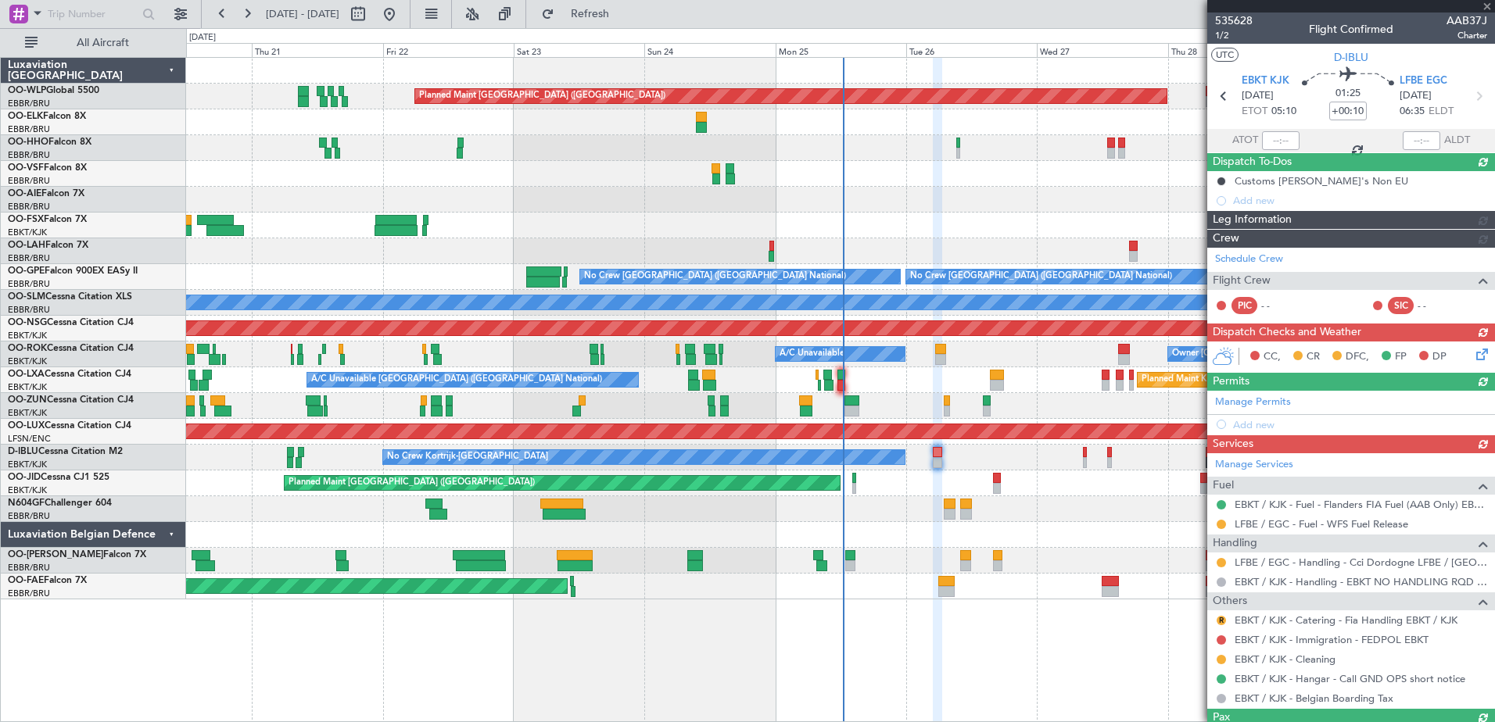
type input "+00:15"
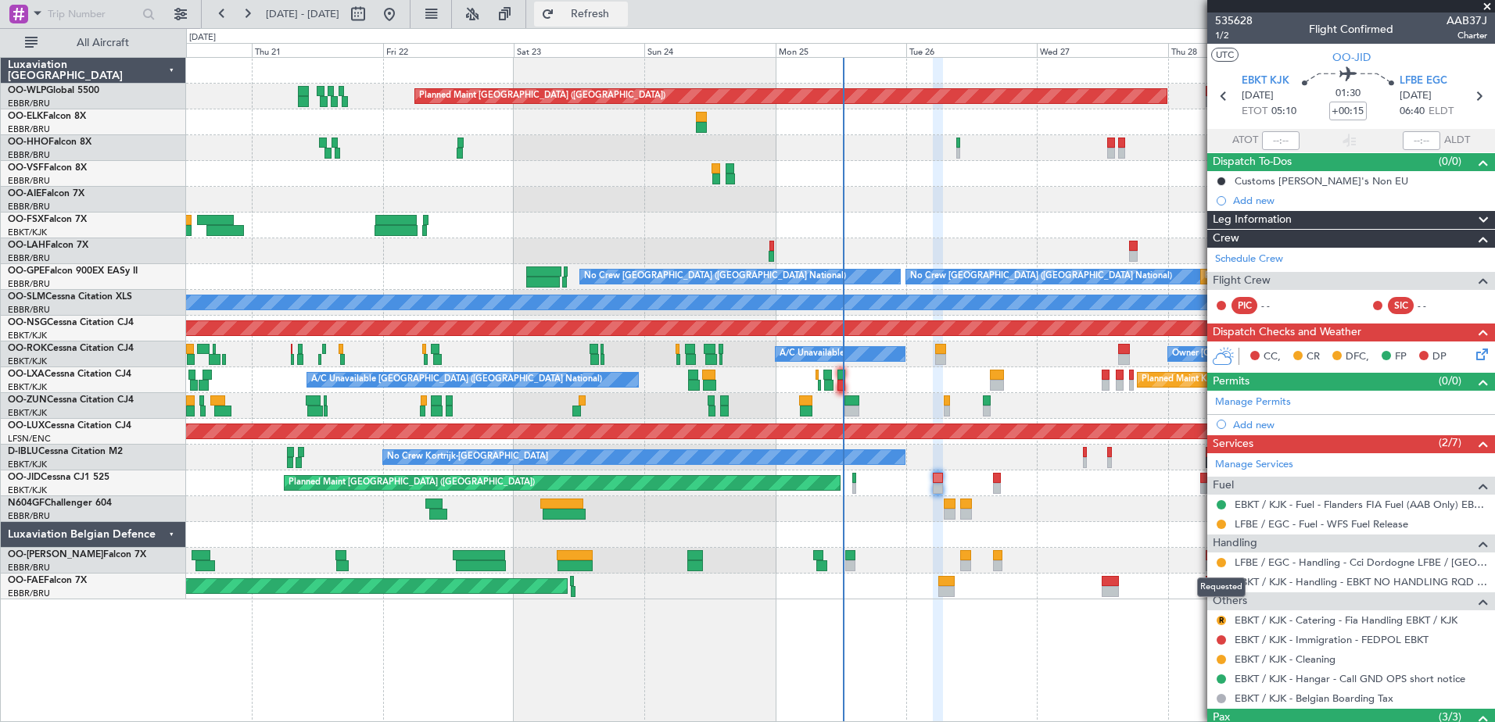
drag, startPoint x: 1219, startPoint y: 558, endPoint x: 615, endPoint y: 9, distance: 815.4
click at [615, 9] on span "Refresh" at bounding box center [591, 14] width 66 height 11
click at [615, 9] on span "Refreshing..." at bounding box center [591, 14] width 66 height 11
click at [1224, 565] on button at bounding box center [1221, 562] width 9 height 9
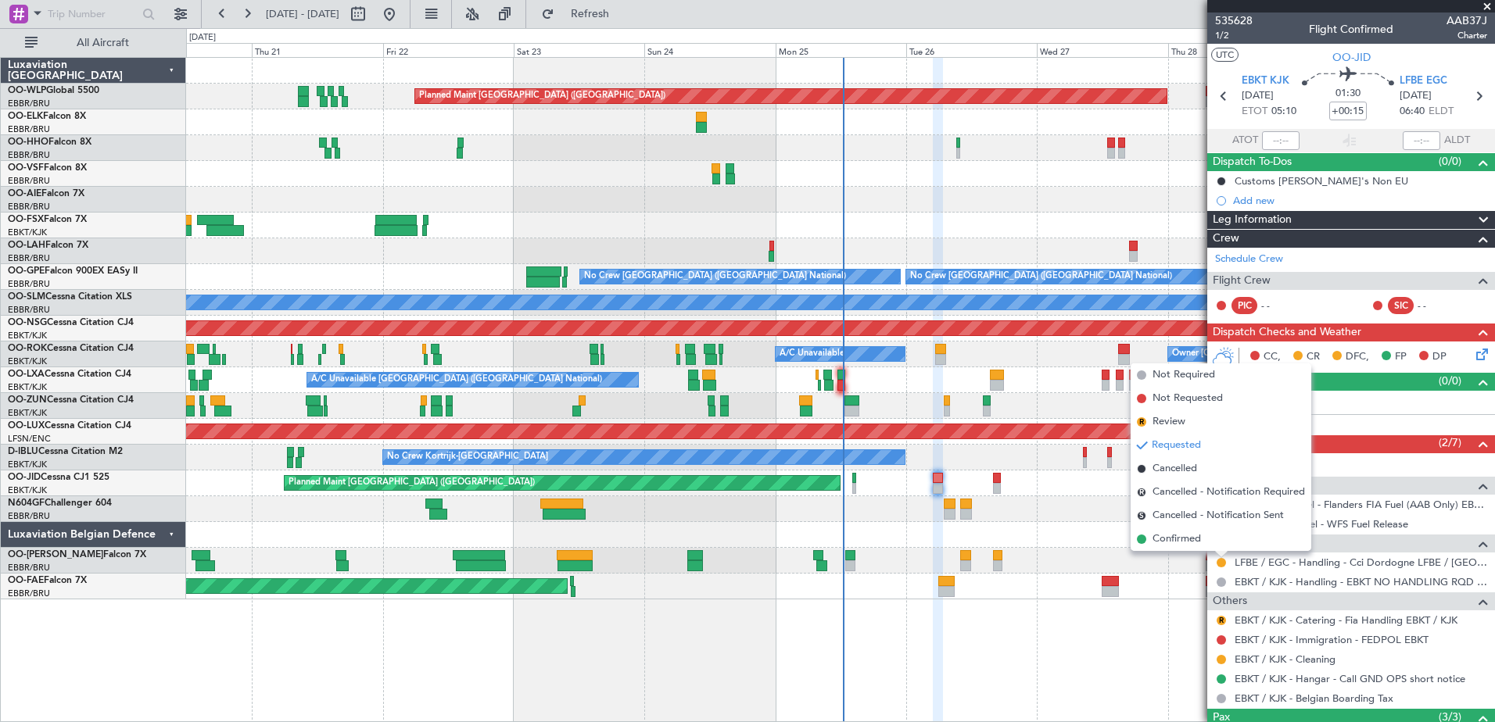
click at [1186, 443] on span "Requested" at bounding box center [1176, 446] width 49 height 16
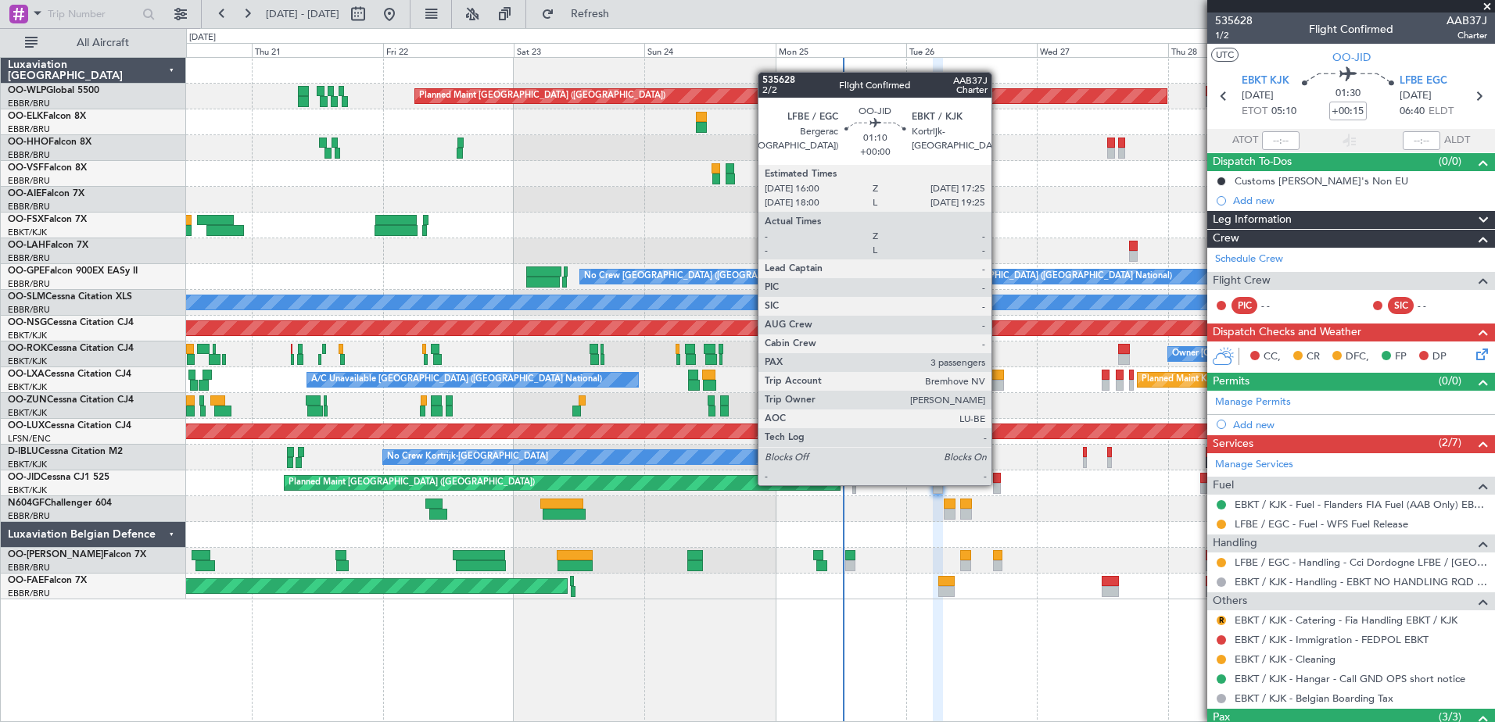
click at [999, 484] on div at bounding box center [997, 488] width 8 height 11
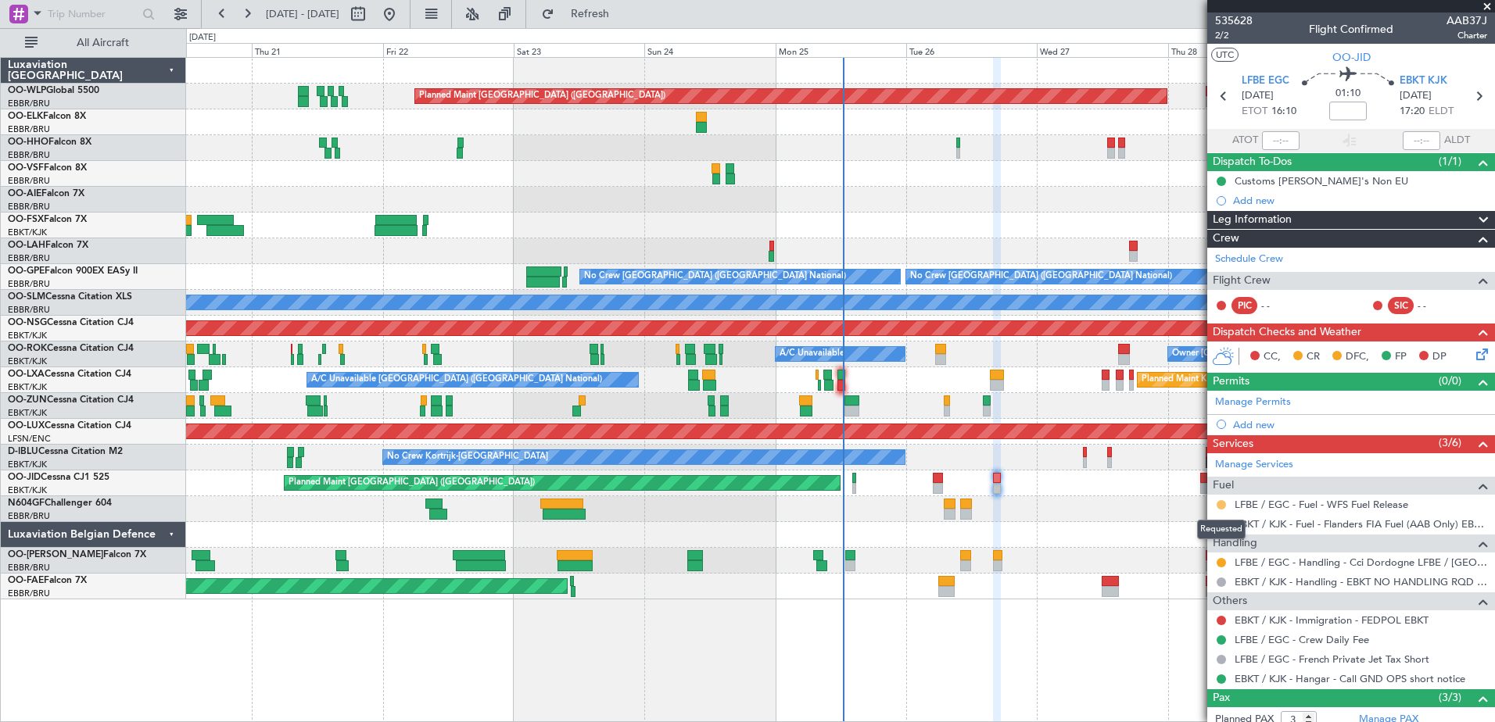
click at [1220, 505] on button at bounding box center [1221, 504] width 9 height 9
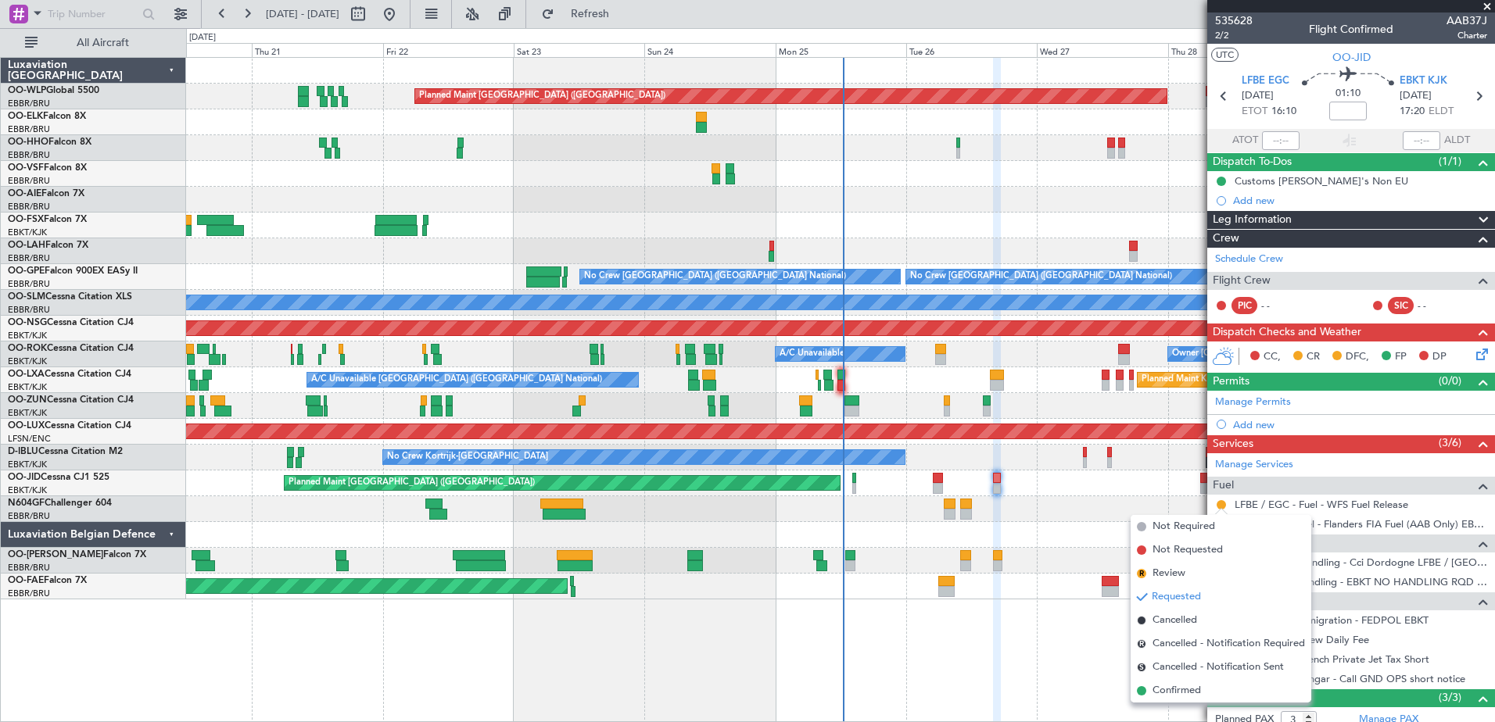
click at [1183, 597] on span "Requested" at bounding box center [1176, 598] width 49 height 16
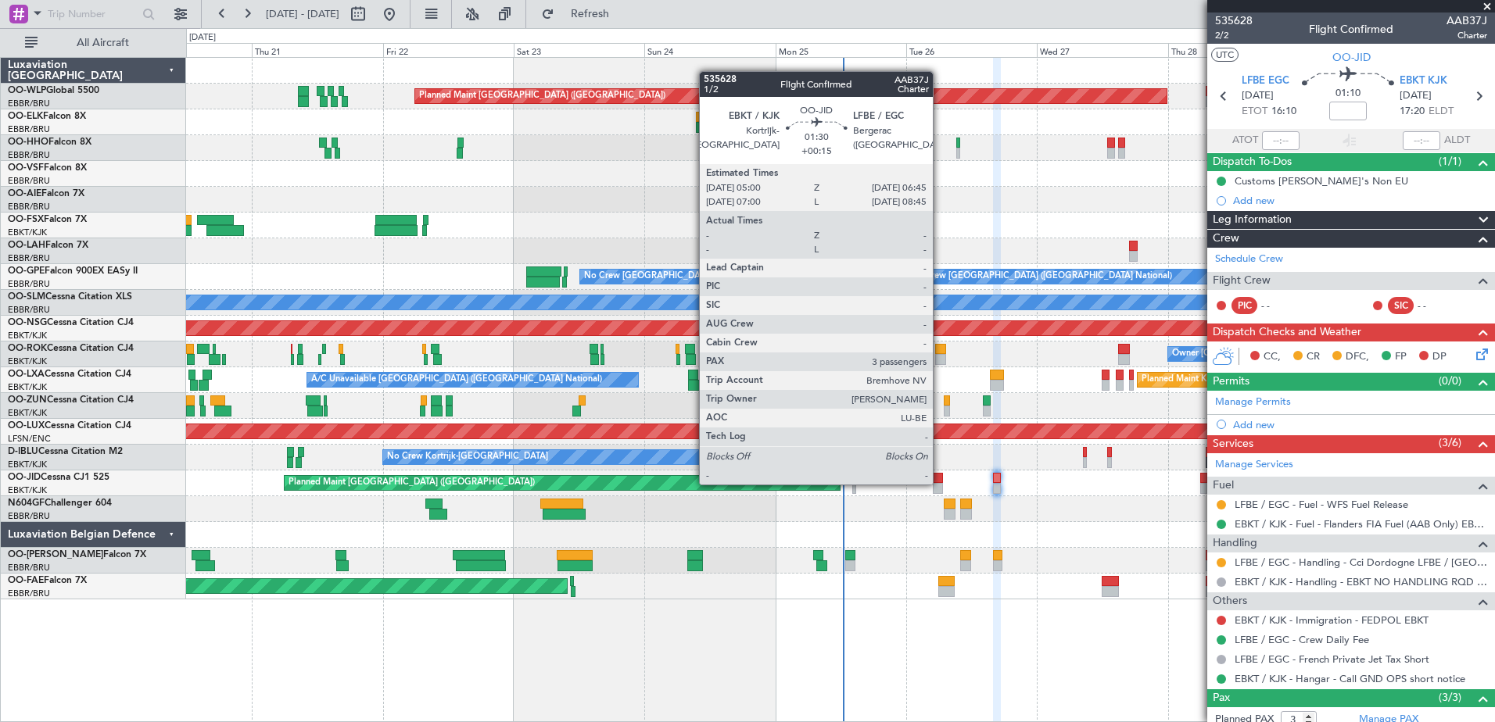
click at [940, 483] on div at bounding box center [938, 488] width 10 height 11
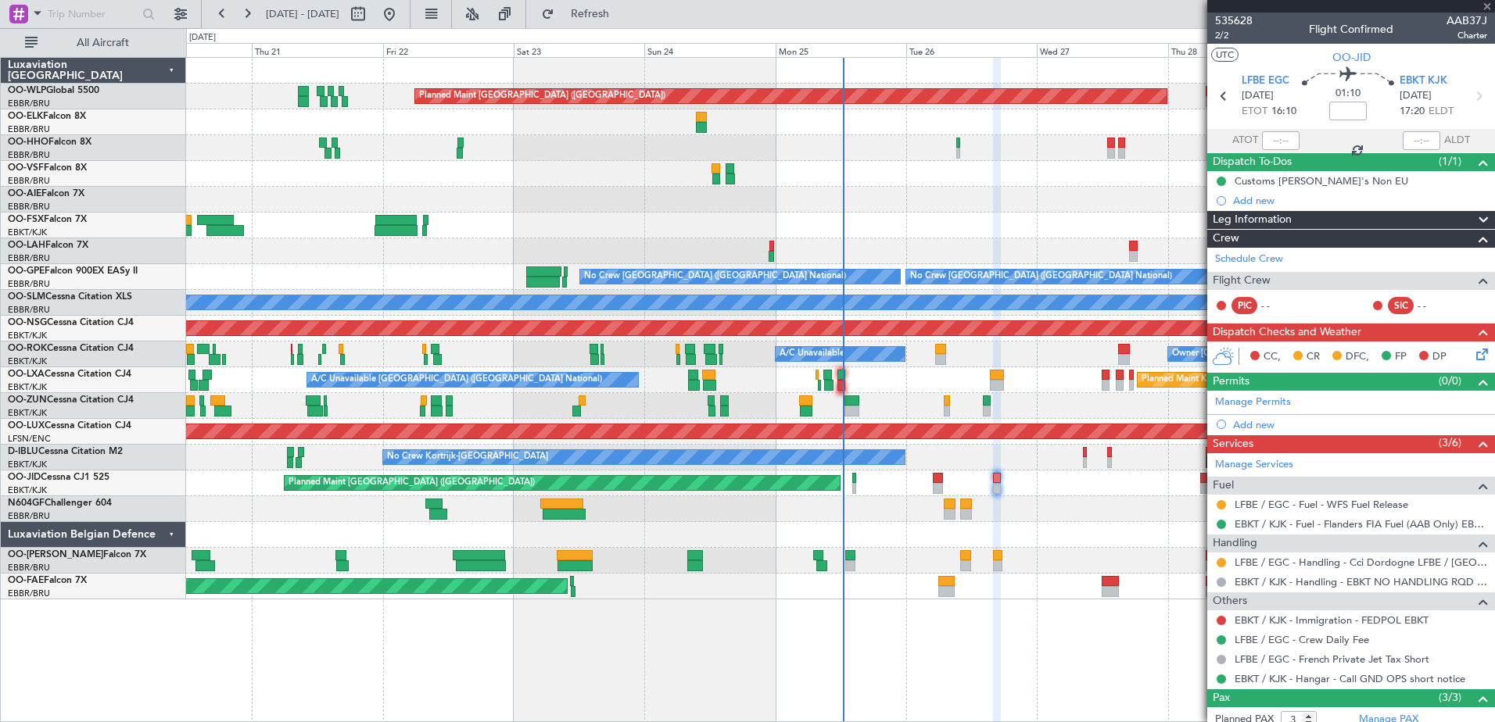
type input "+00:15"
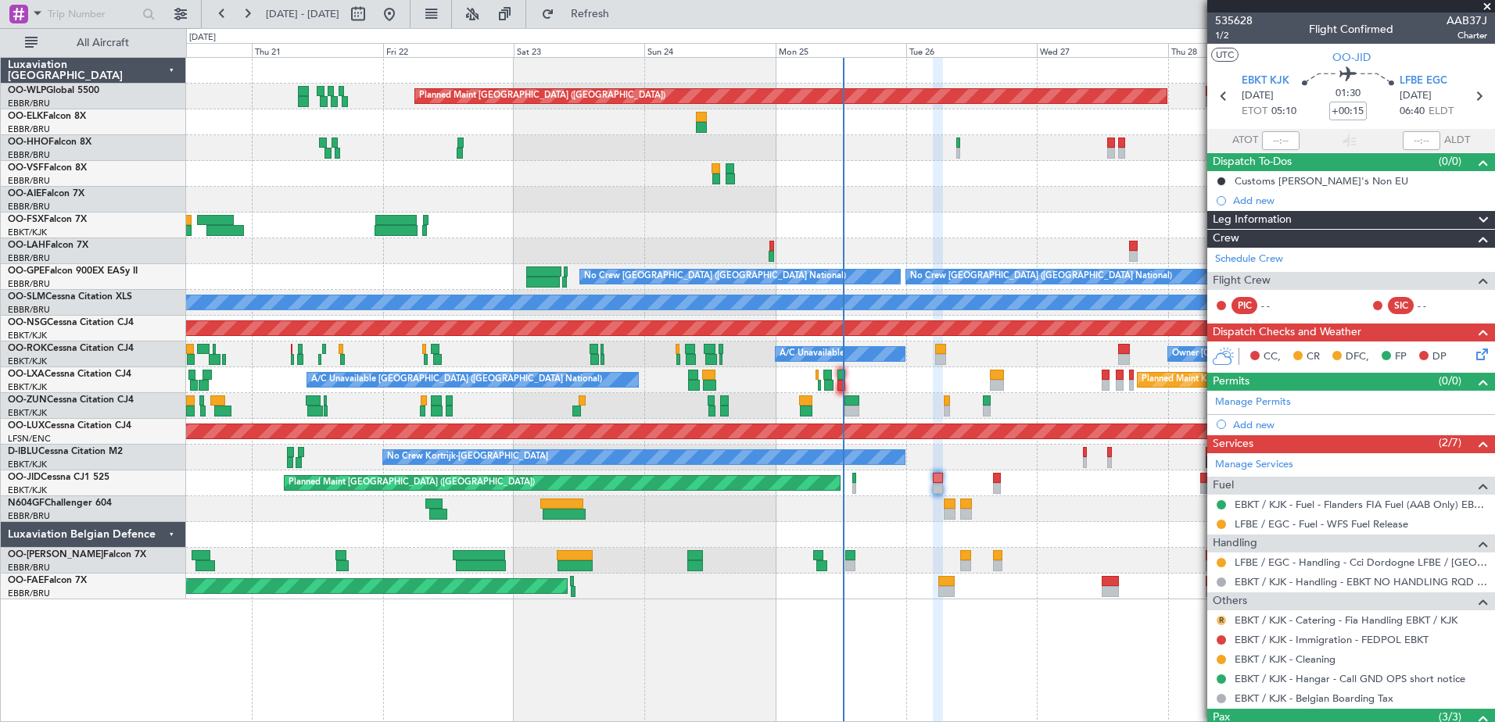
click at [1219, 622] on button "R" at bounding box center [1221, 620] width 9 height 9
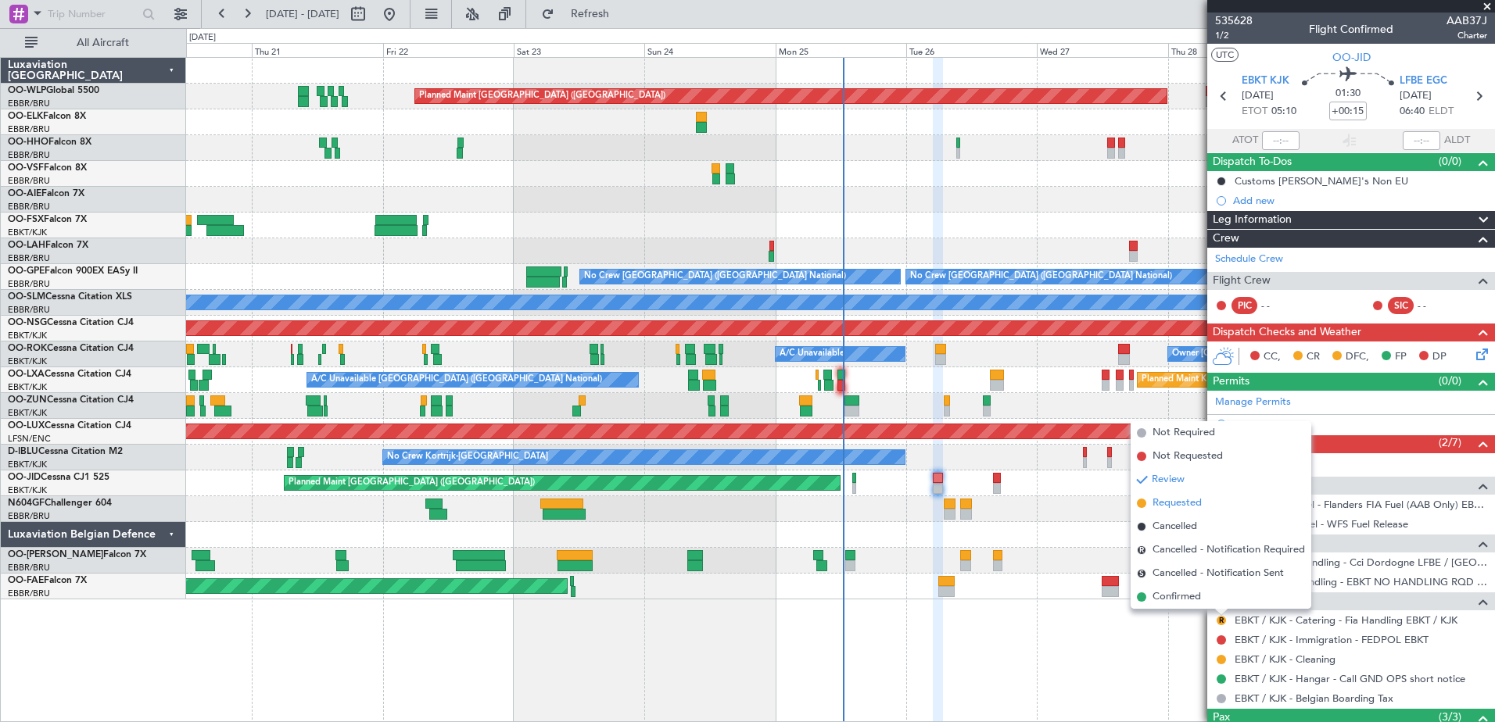
click at [1183, 503] on span "Requested" at bounding box center [1177, 504] width 49 height 16
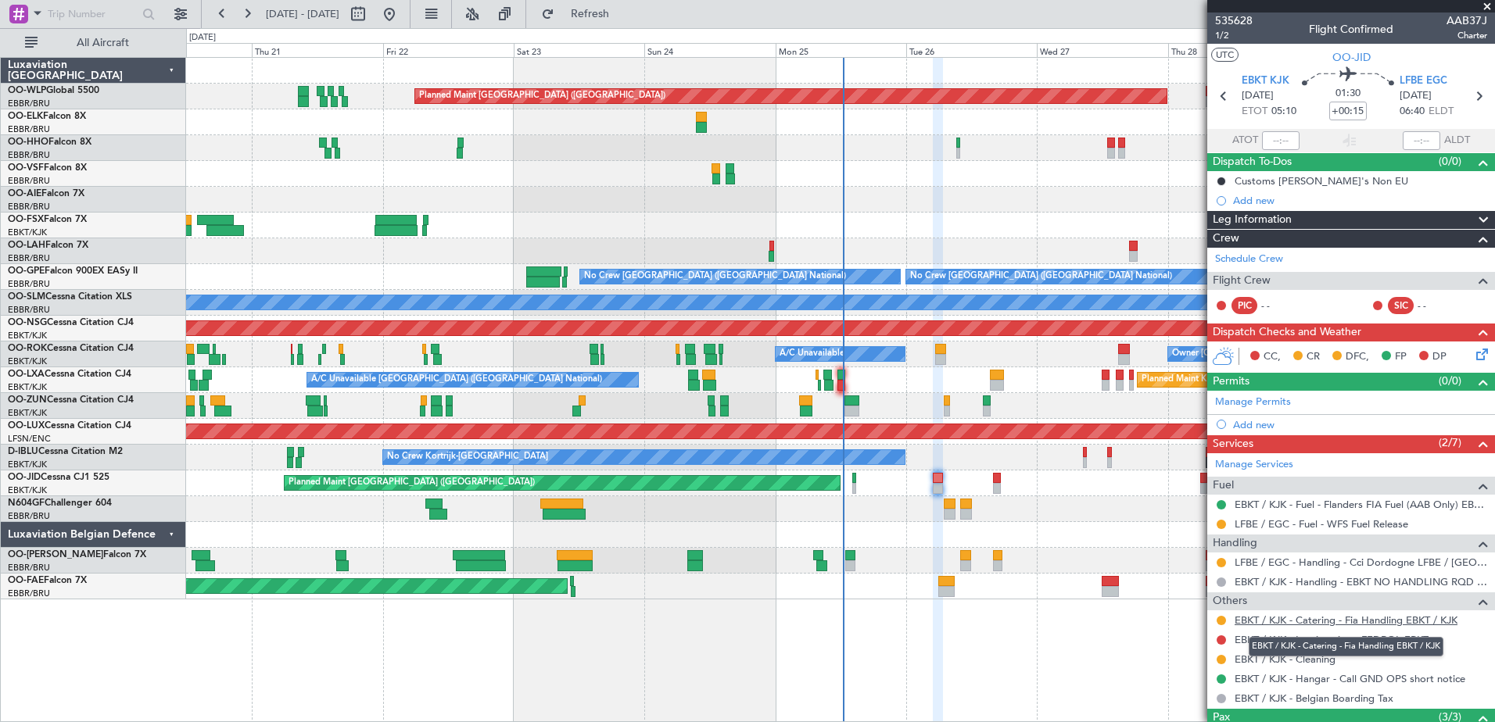
click at [1362, 624] on link "EBKT / KJK - Catering - Fia Handling EBKT / KJK" at bounding box center [1346, 620] width 223 height 13
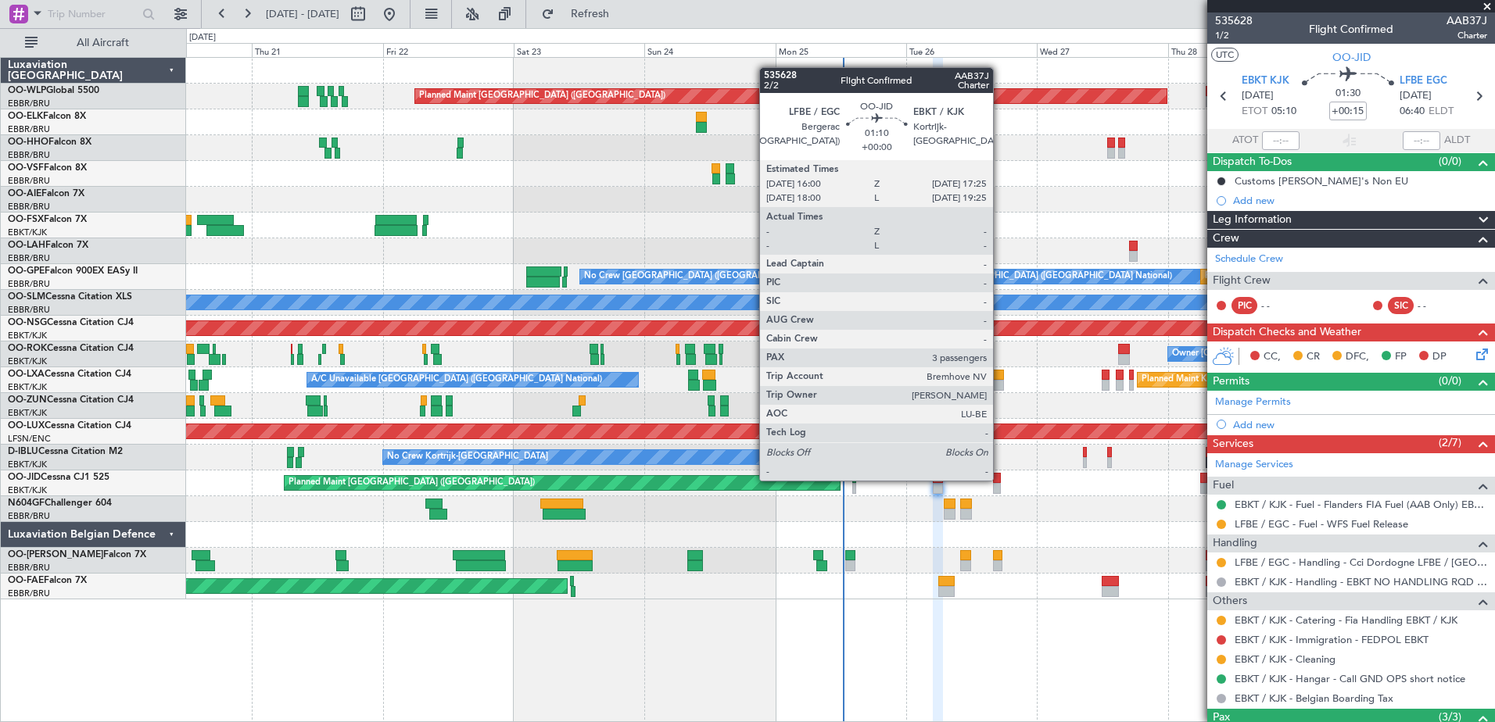
click at [1000, 479] on div at bounding box center [997, 478] width 8 height 11
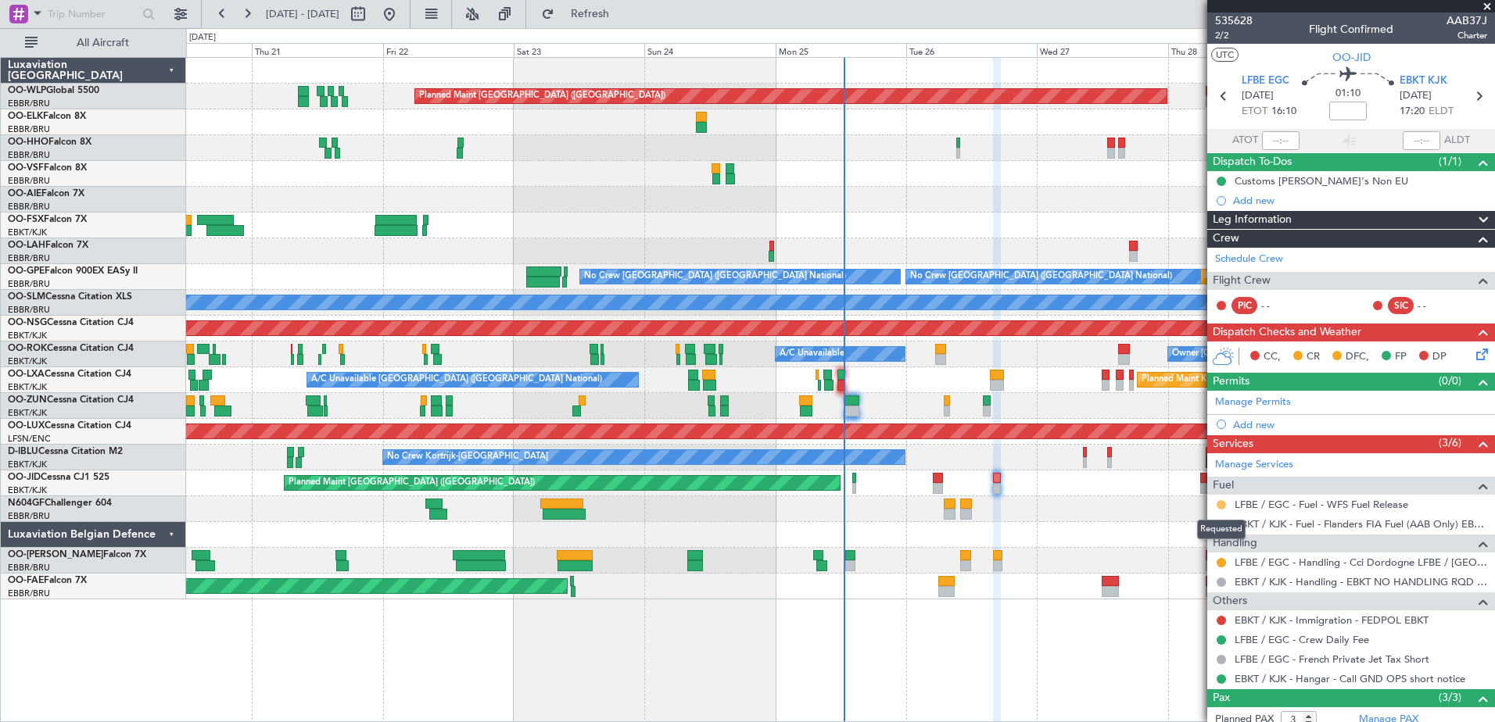
click at [1224, 504] on button at bounding box center [1221, 504] width 9 height 9
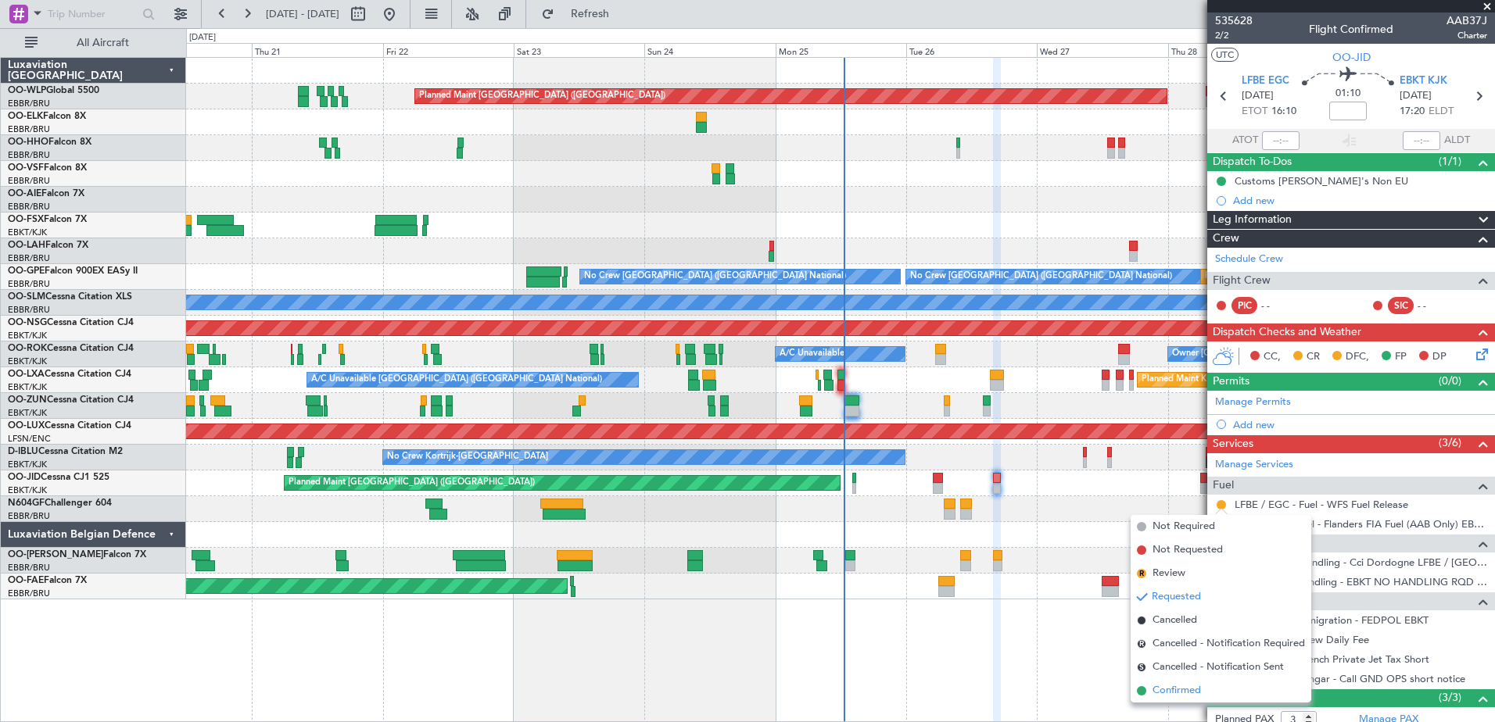
click at [1172, 690] on span "Confirmed" at bounding box center [1177, 691] width 48 height 16
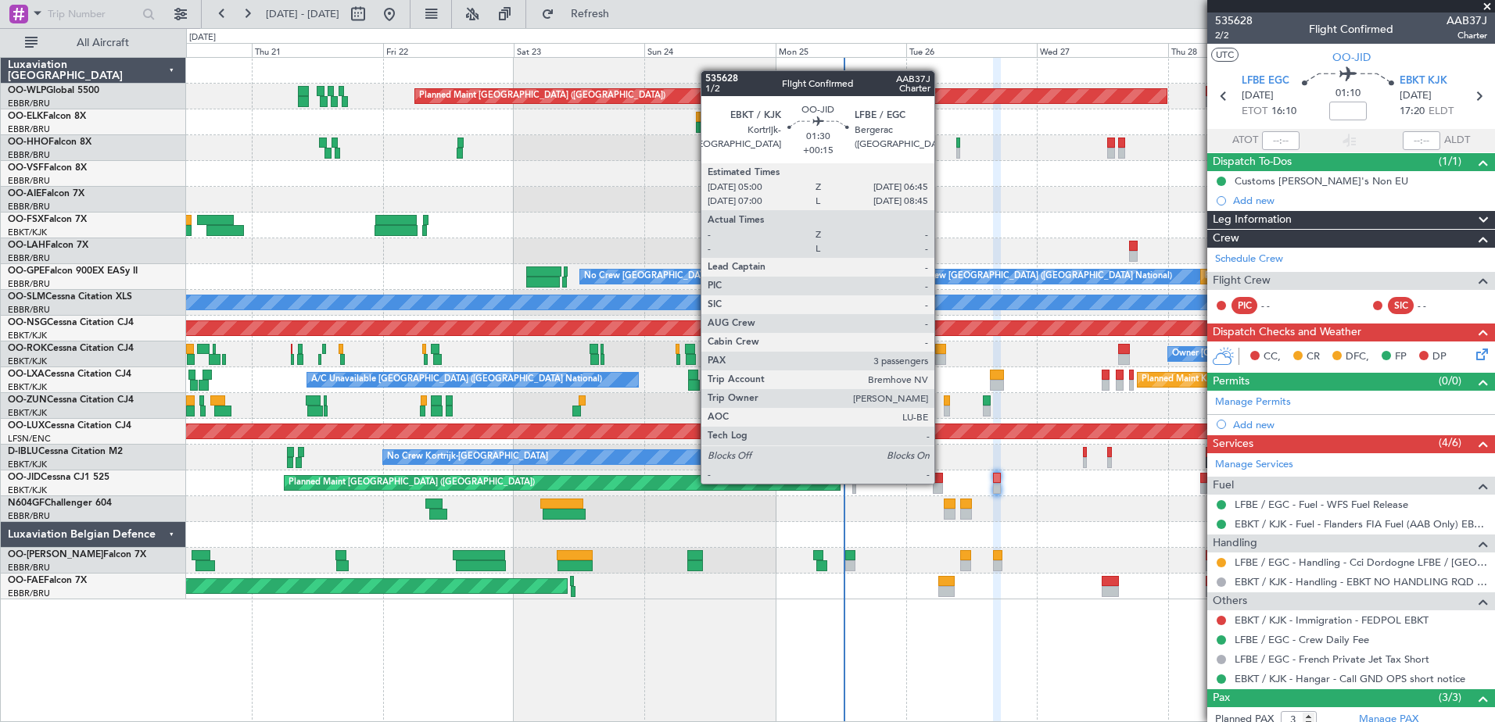
click at [941, 482] on div at bounding box center [938, 478] width 10 height 11
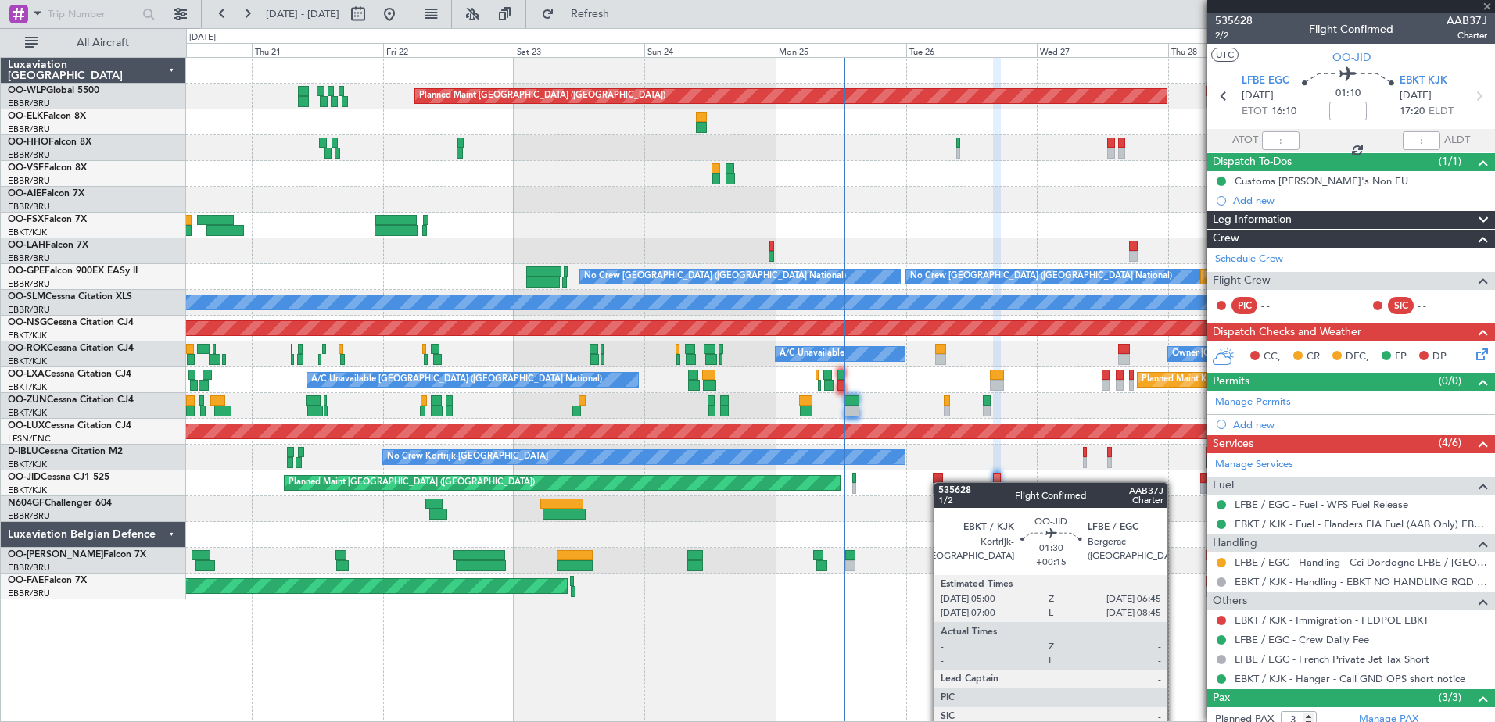
type input "+00:15"
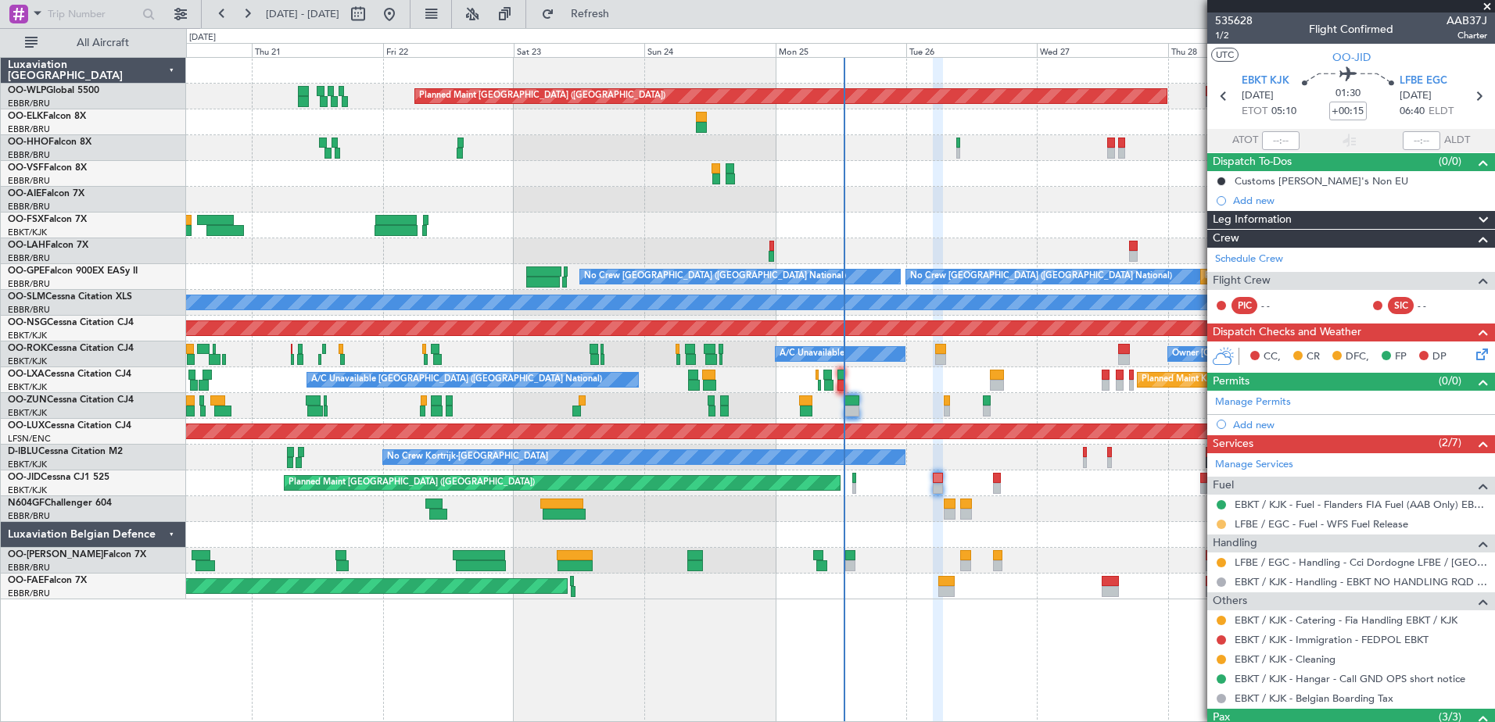
click at [1219, 523] on button at bounding box center [1221, 524] width 9 height 9
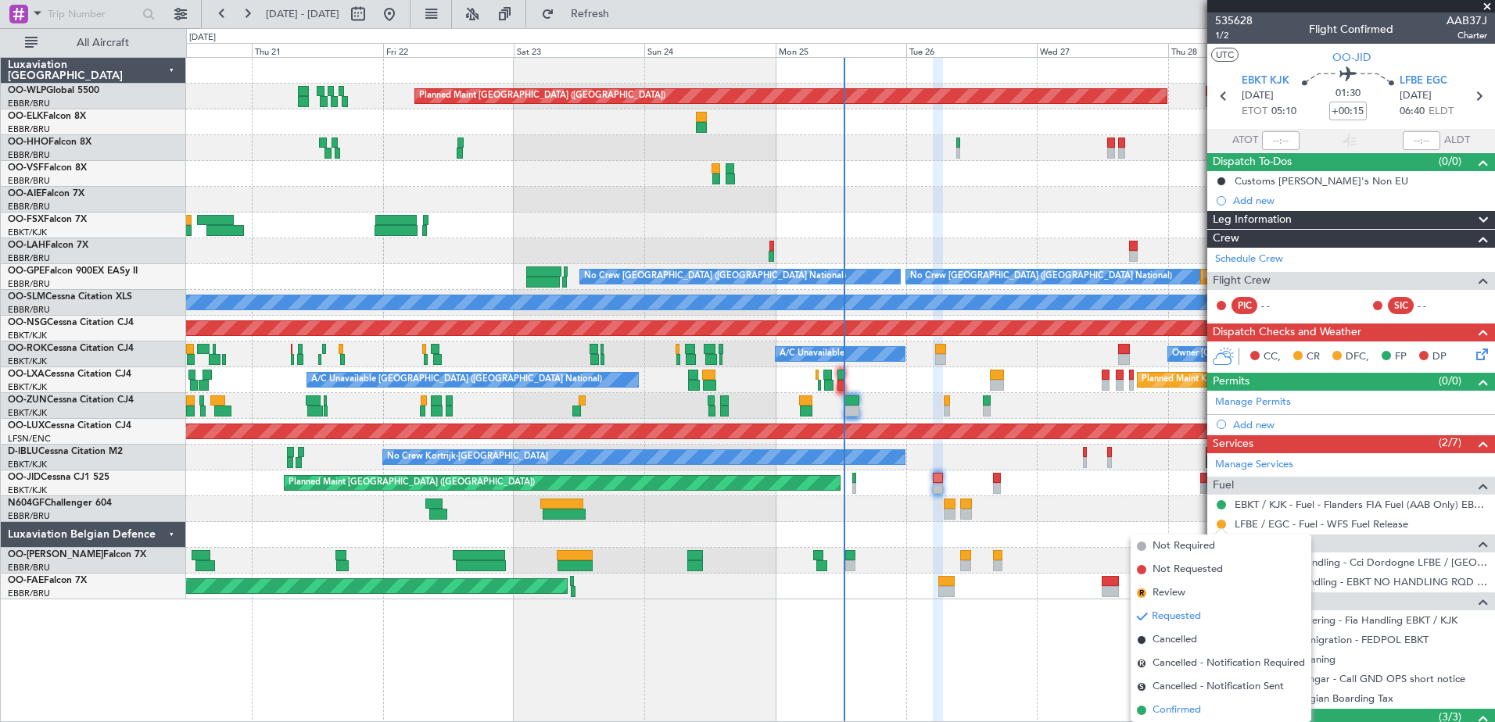
click at [1185, 708] on span "Confirmed" at bounding box center [1177, 711] width 48 height 16
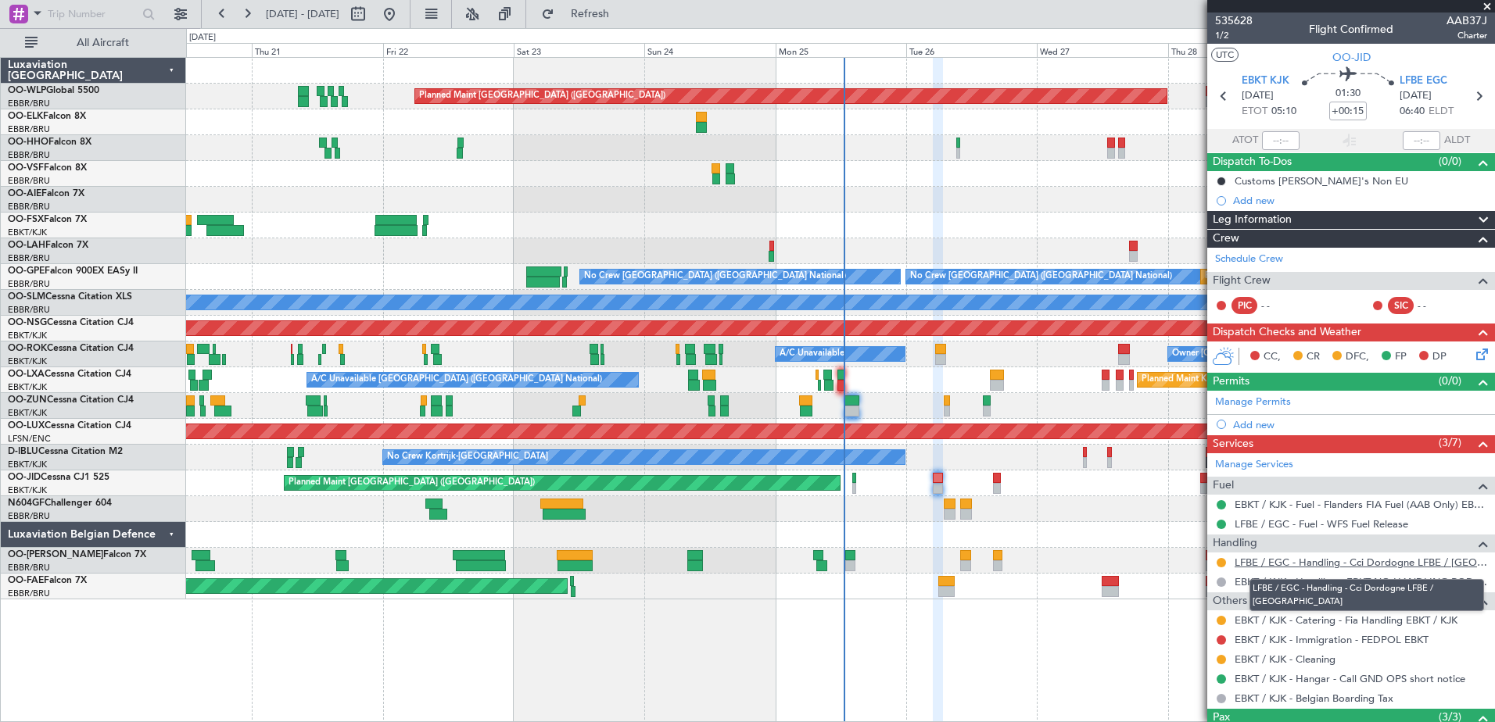
click at [1424, 565] on link "LFBE / EGC - Handling - Cci Dordogne LFBE / [GEOGRAPHIC_DATA]" at bounding box center [1361, 562] width 253 height 13
click at [1414, 81] on span "LFBE EGC" at bounding box center [1424, 82] width 48 height 16
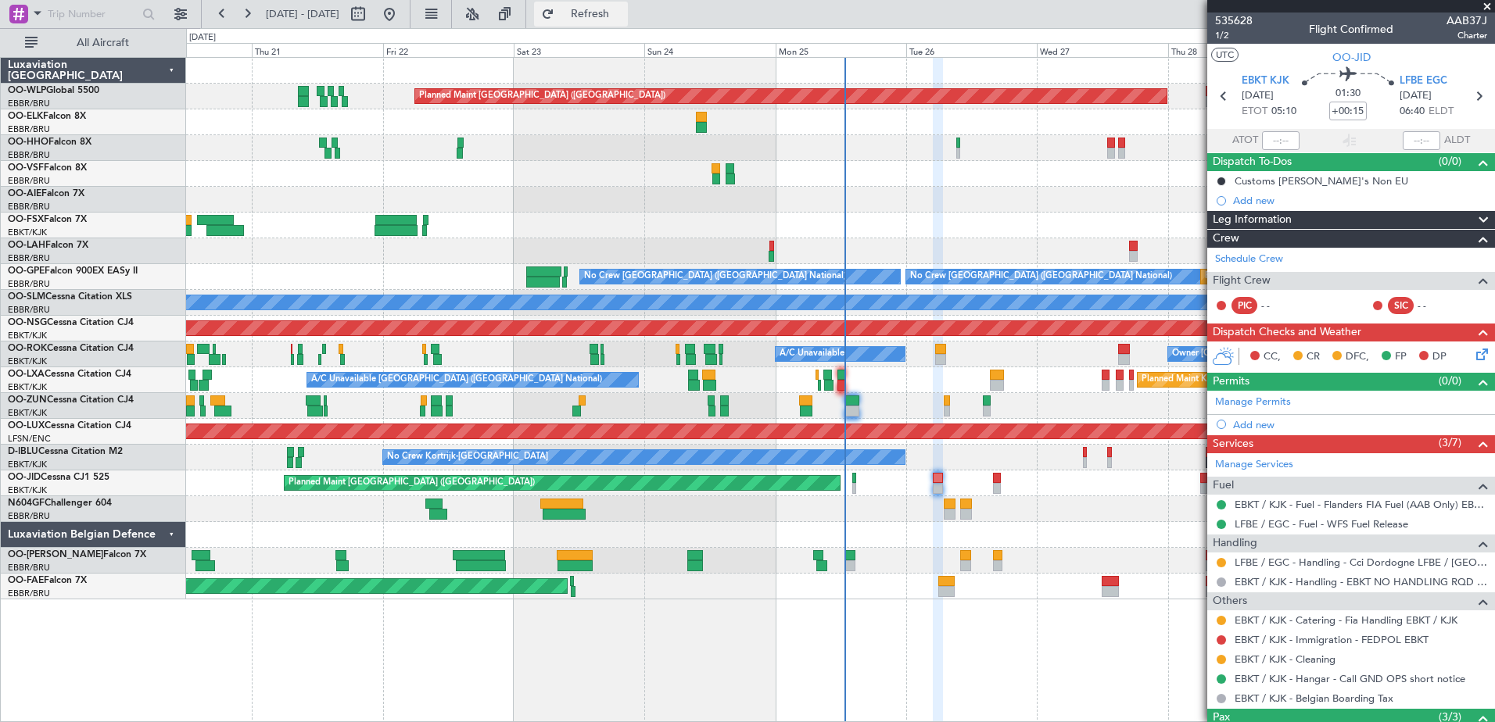
click at [618, 6] on button "Refresh" at bounding box center [581, 14] width 94 height 25
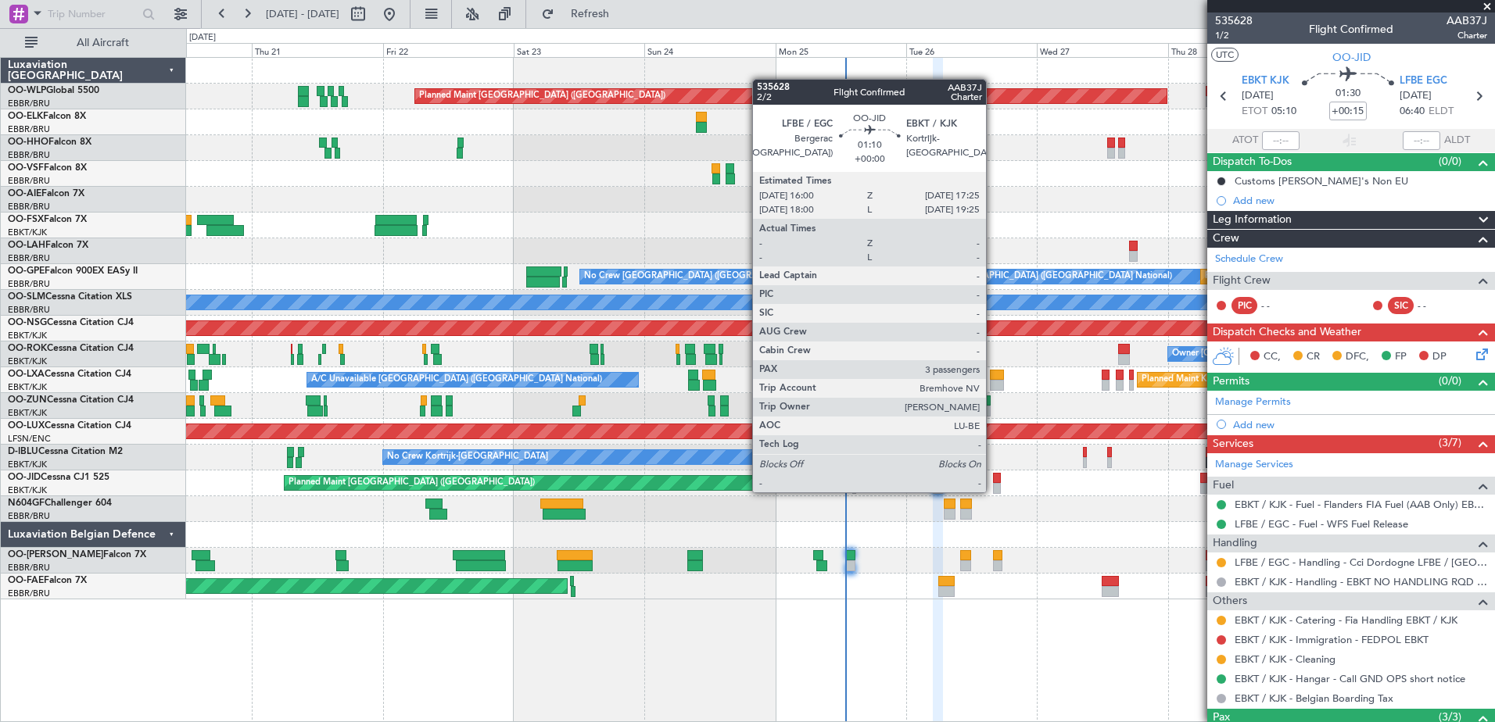
click at [995, 493] on div at bounding box center [997, 488] width 8 height 11
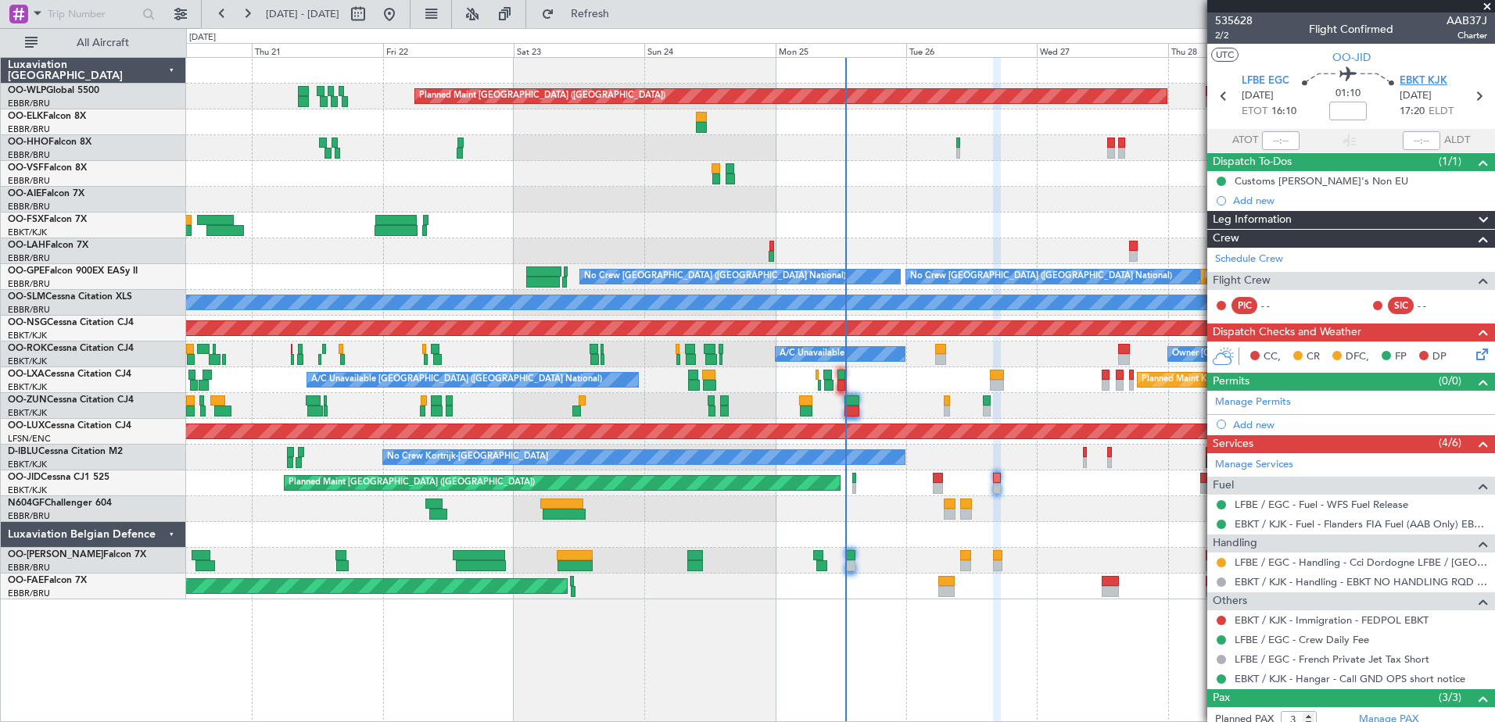
click at [1413, 74] on span "EBKT KJK" at bounding box center [1424, 82] width 48 height 16
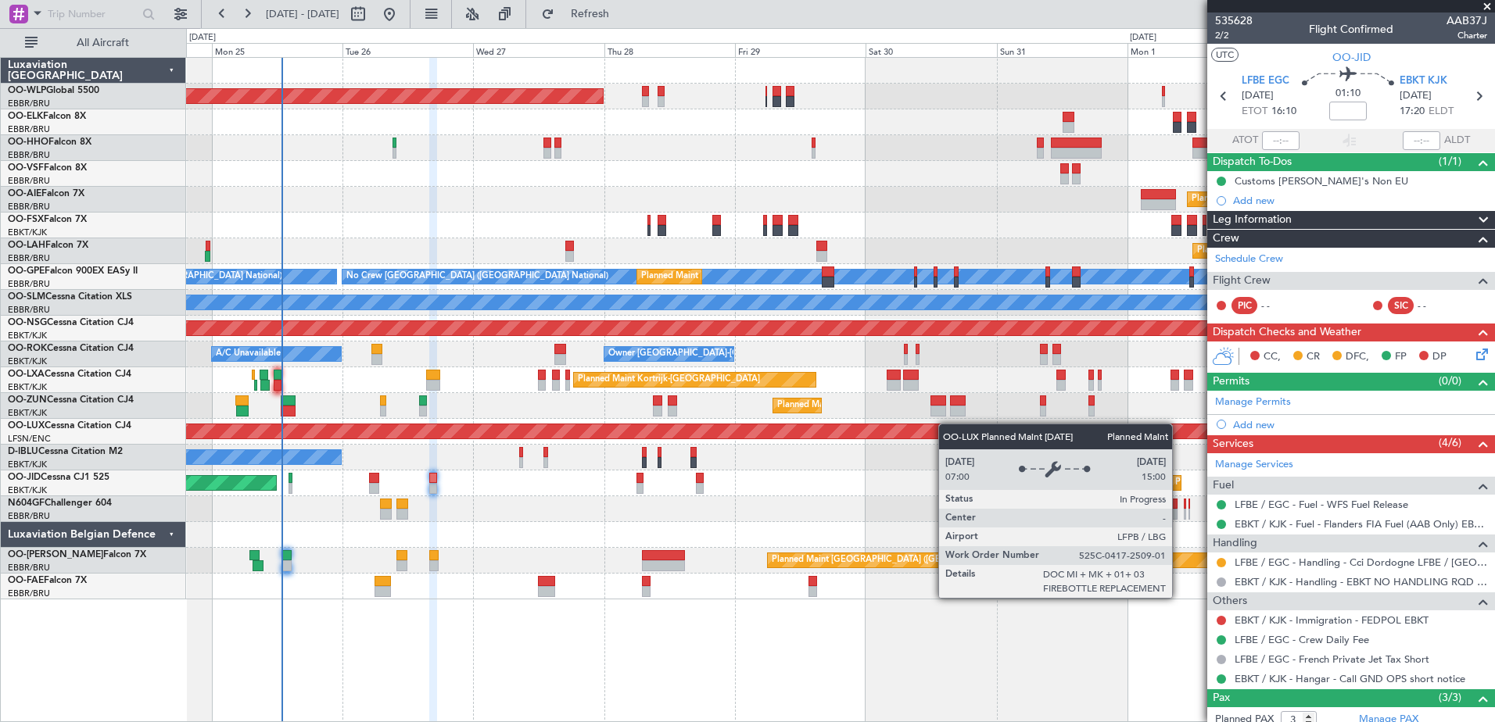
click at [521, 433] on div "Planned Maint Berlin (Brandenburg) Planned Maint London (Farnborough) Planned M…" at bounding box center [840, 329] width 1308 height 542
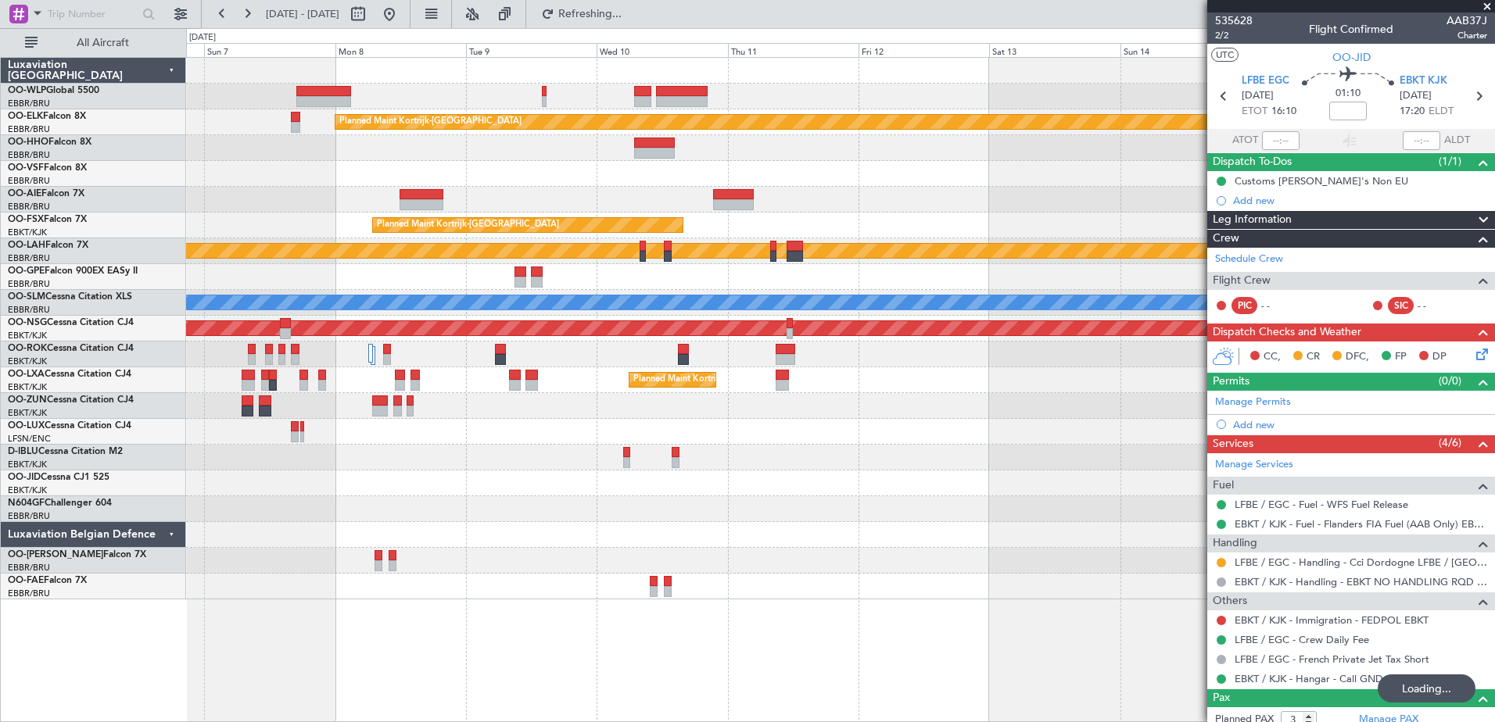
click at [827, 495] on div at bounding box center [840, 484] width 1308 height 26
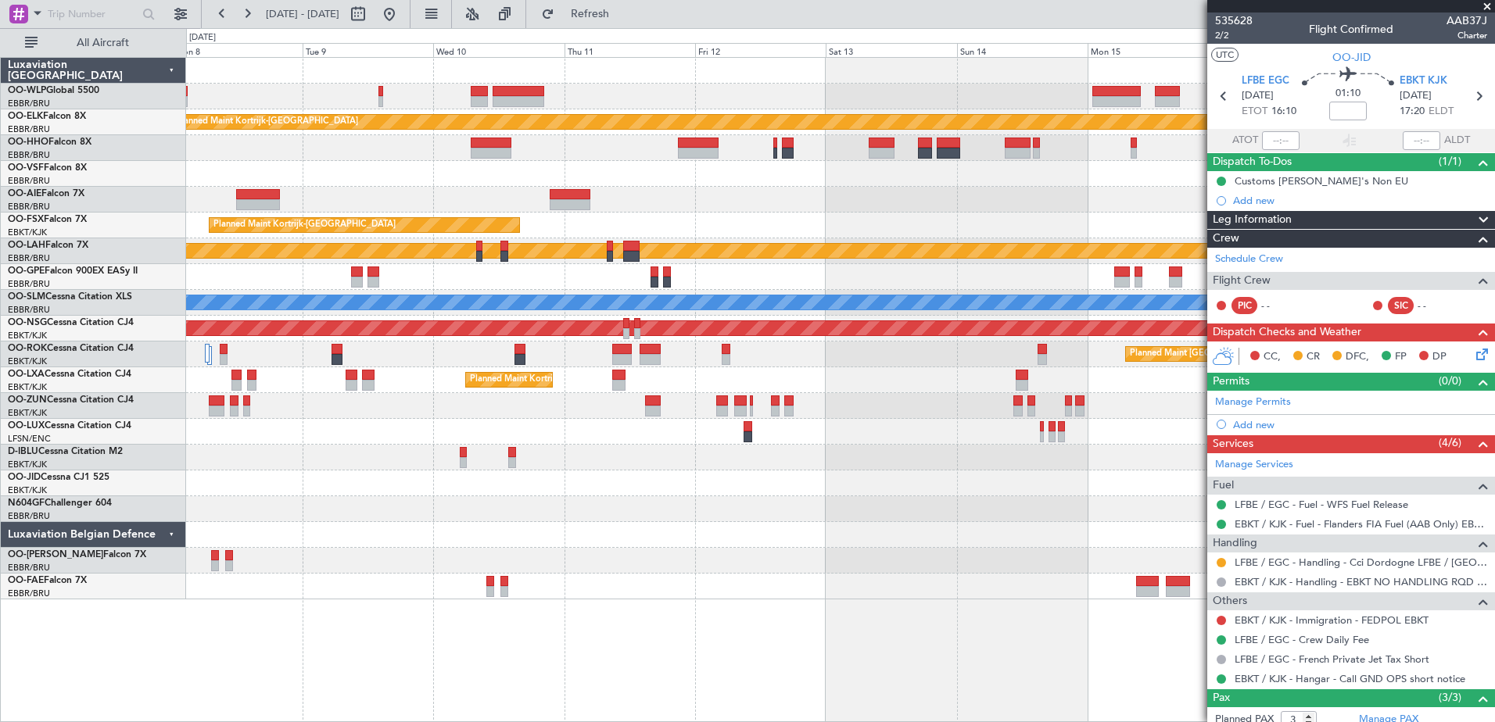
click at [916, 512] on div "Planned Maint Kortrijk-Wevelgem Planned Maint Kortrijk-Wevelgem Planned Maint A…" at bounding box center [840, 329] width 1308 height 542
click at [402, 16] on button at bounding box center [389, 14] width 25 height 25
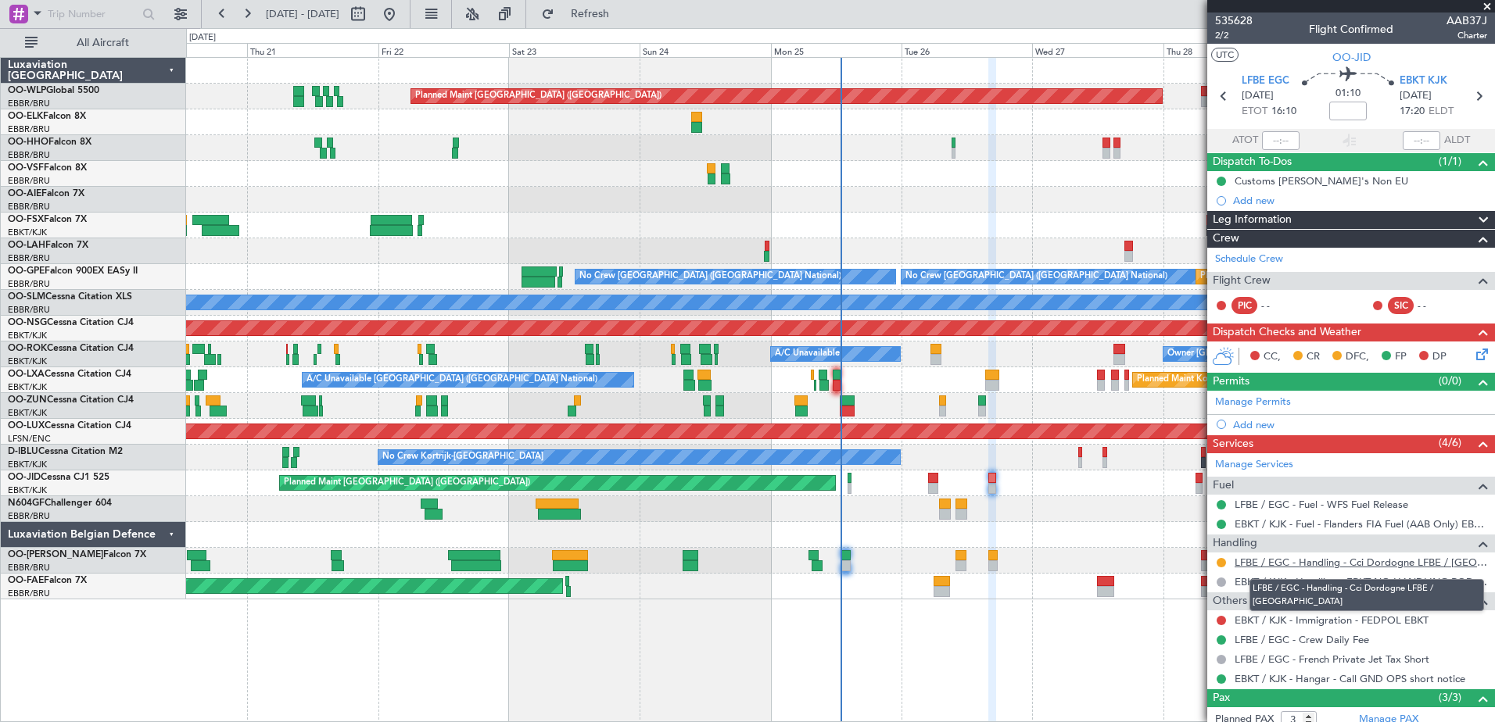
click at [1368, 561] on link "LFBE / EGC - Handling - Cci Dordogne LFBE / [GEOGRAPHIC_DATA]" at bounding box center [1361, 562] width 253 height 13
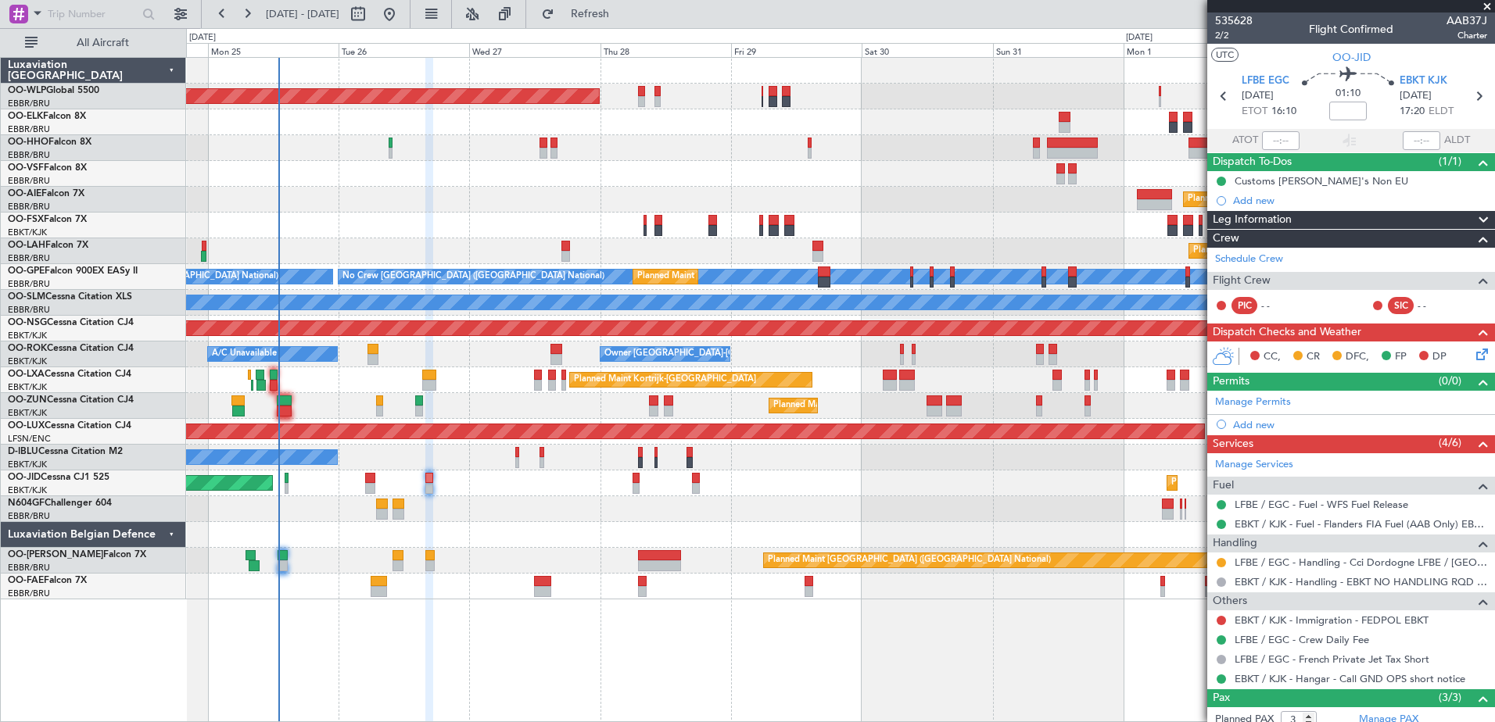
click at [131, 601] on div "Planned Maint Berlin (Brandenburg) Planned Maint London (Farnborough) Planned M…" at bounding box center [747, 375] width 1495 height 694
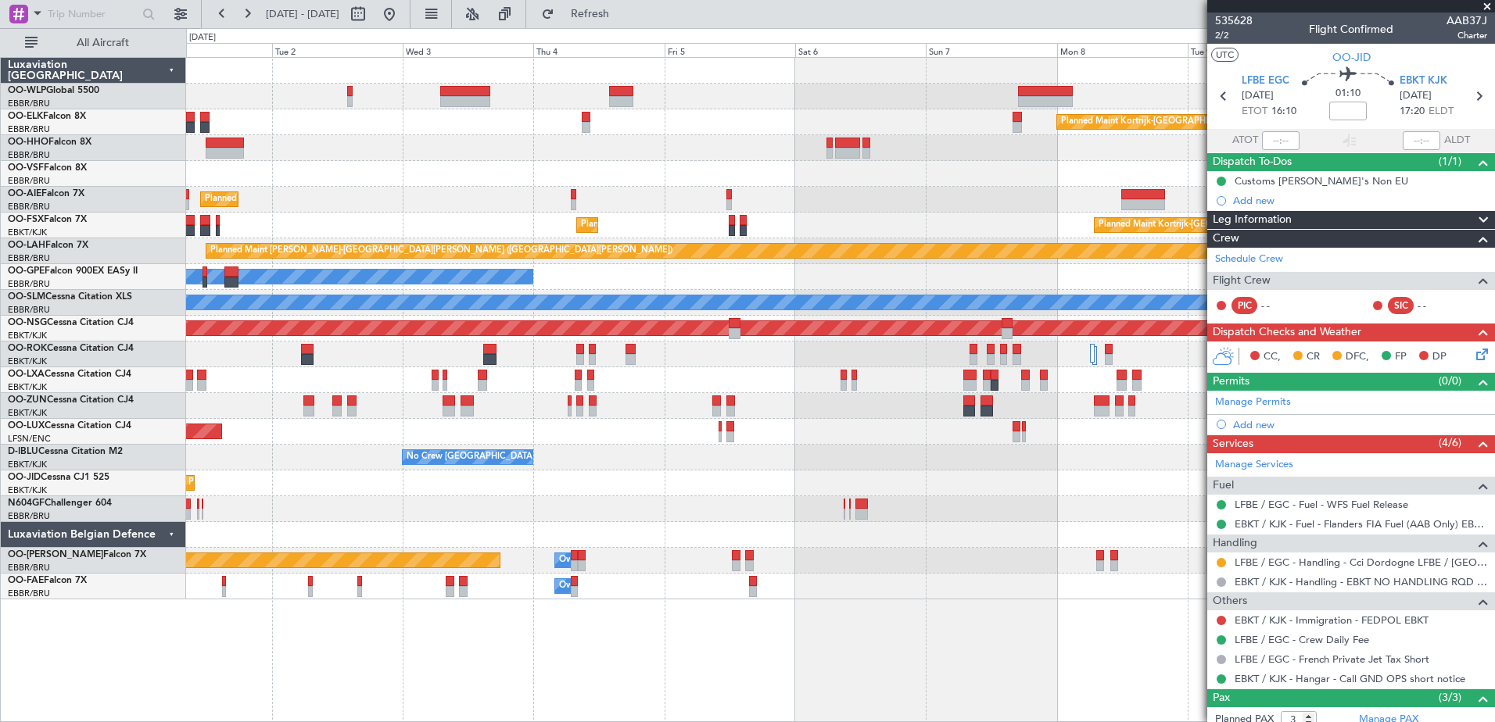
click at [199, 607] on div "Planned Maint Kortrijk-Wevelgem Planned Maint London (Farnborough) Planned Main…" at bounding box center [840, 389] width 1309 height 665
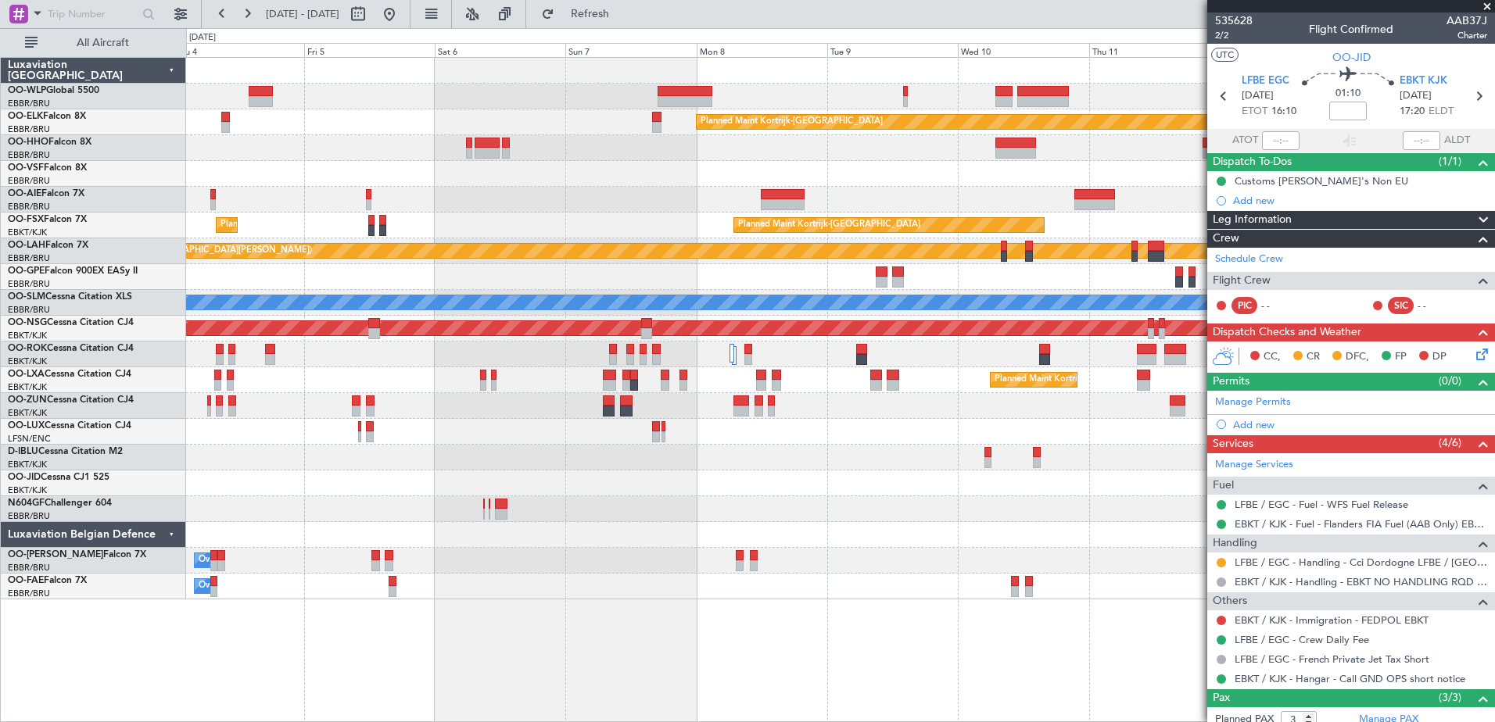
click at [1341, 629] on body "09 Sep 2025 - 19 Sep 2025 Refresh Quick Links All Aircraft Planned Maint Kortri…" at bounding box center [747, 361] width 1495 height 722
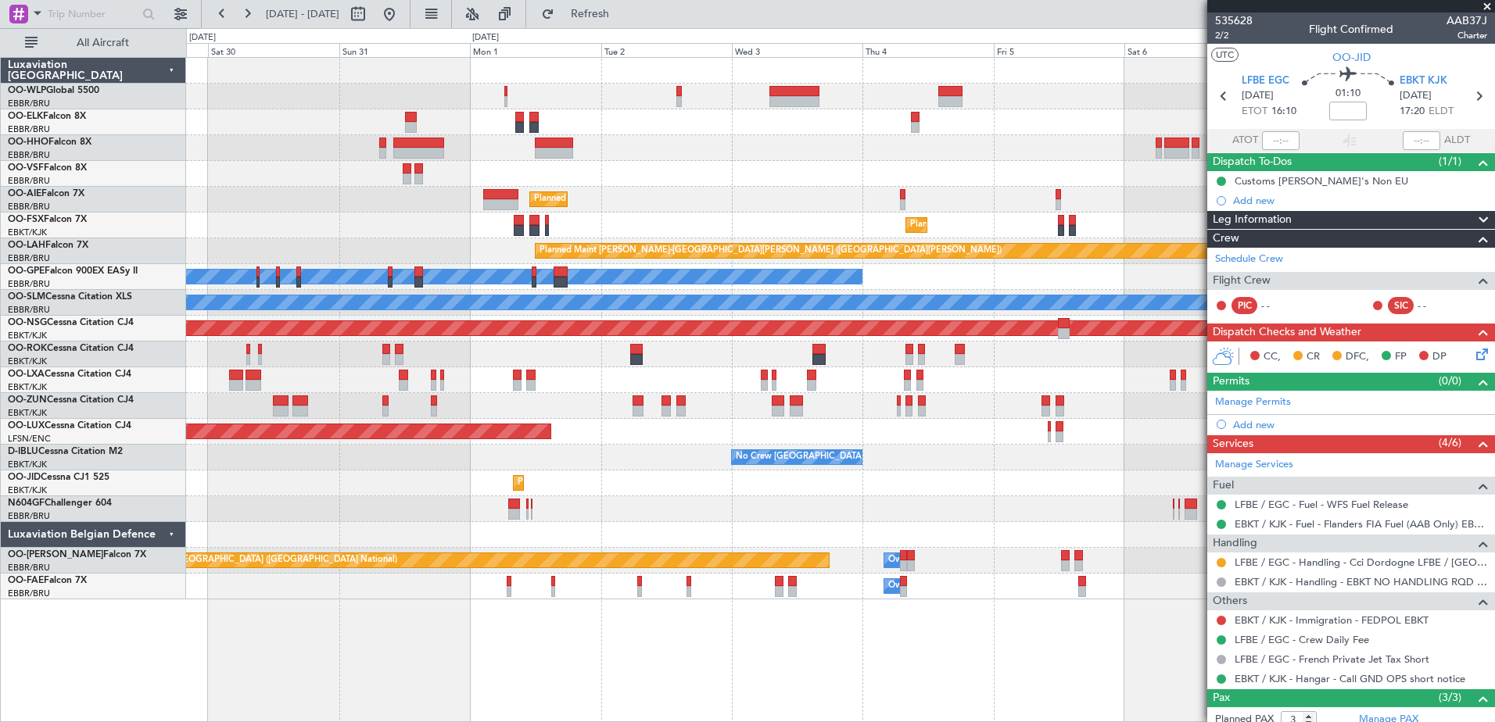
click at [1174, 536] on div "Planned Maint Berlin (Brandenburg) Planned Maint Kortrijk-Wevelgem Planned Main…" at bounding box center [840, 329] width 1308 height 542
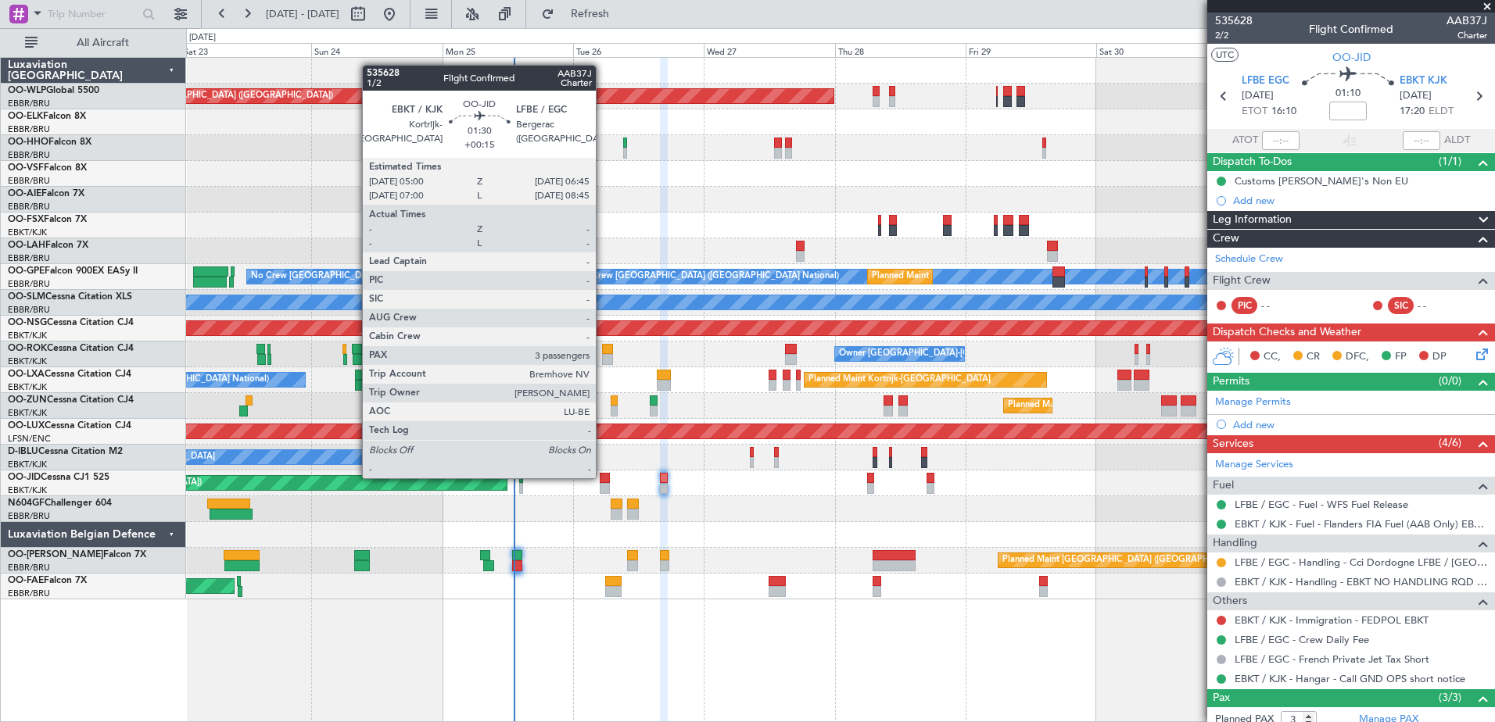
click at [603, 477] on div at bounding box center [605, 478] width 10 height 11
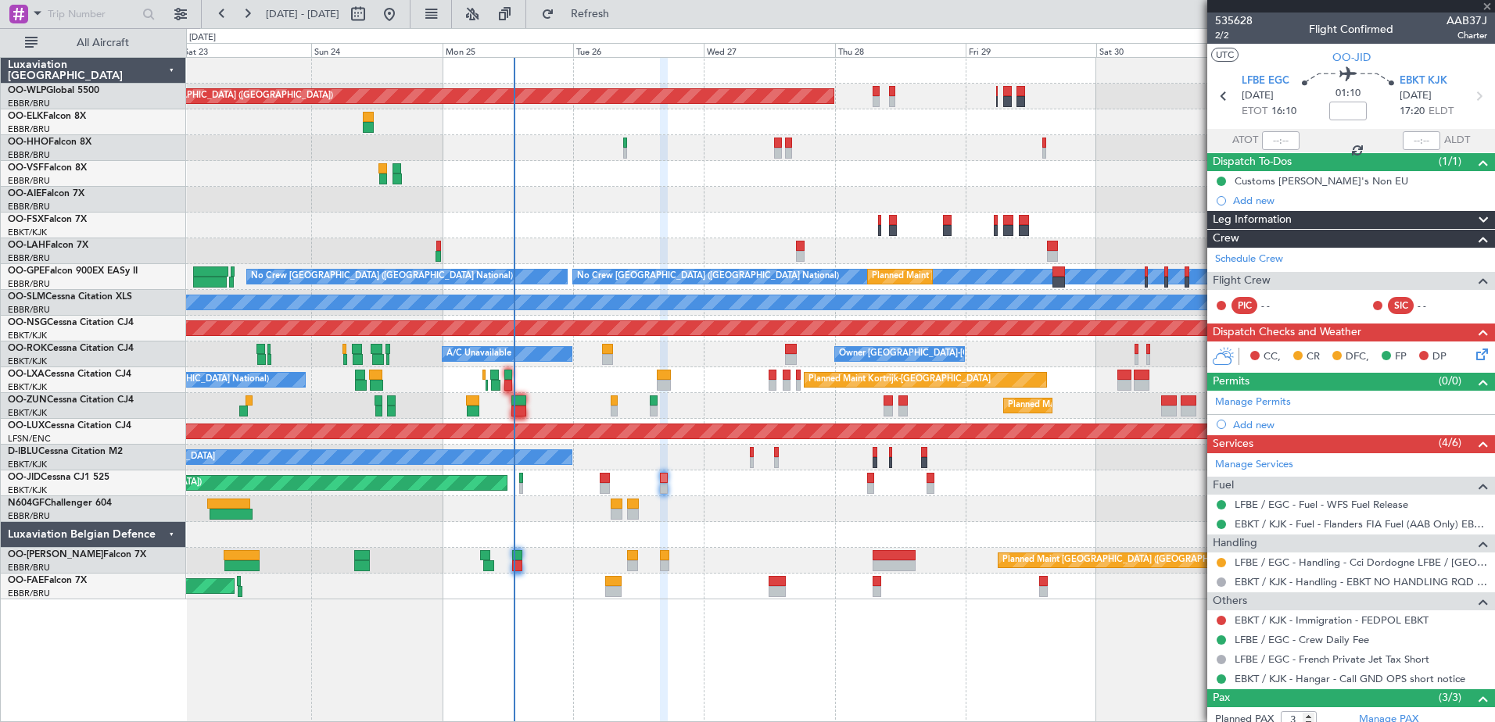
type input "+00:15"
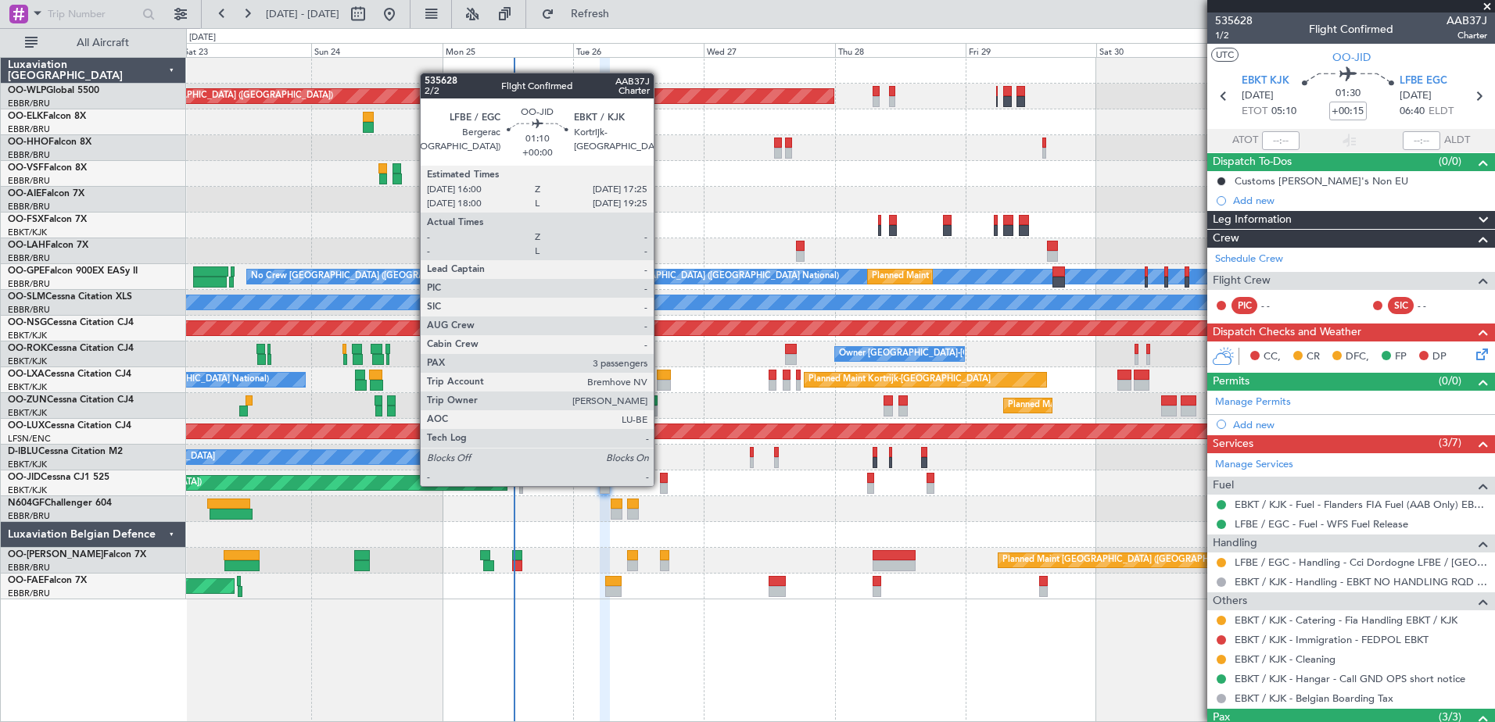
click at [661, 485] on div at bounding box center [664, 488] width 8 height 11
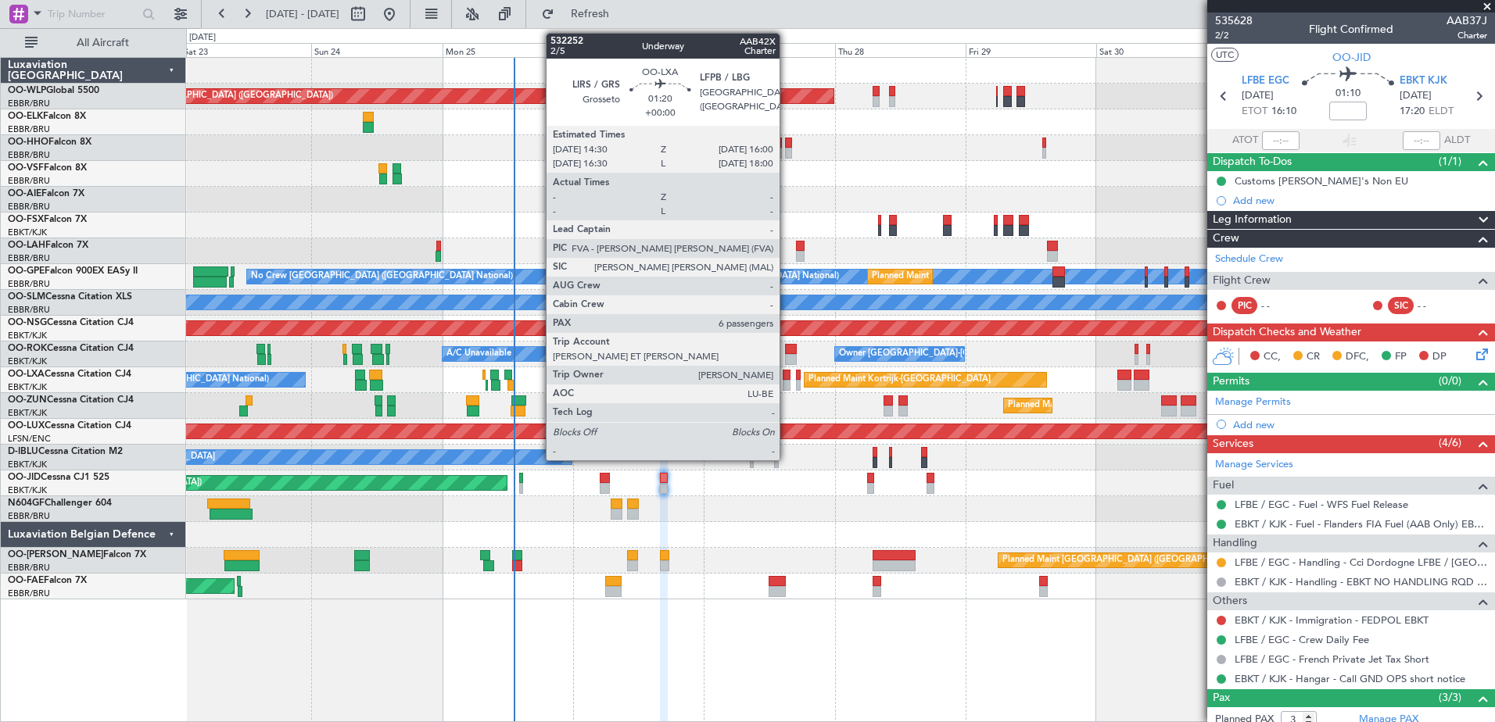
click at [787, 386] on div at bounding box center [787, 385] width 9 height 11
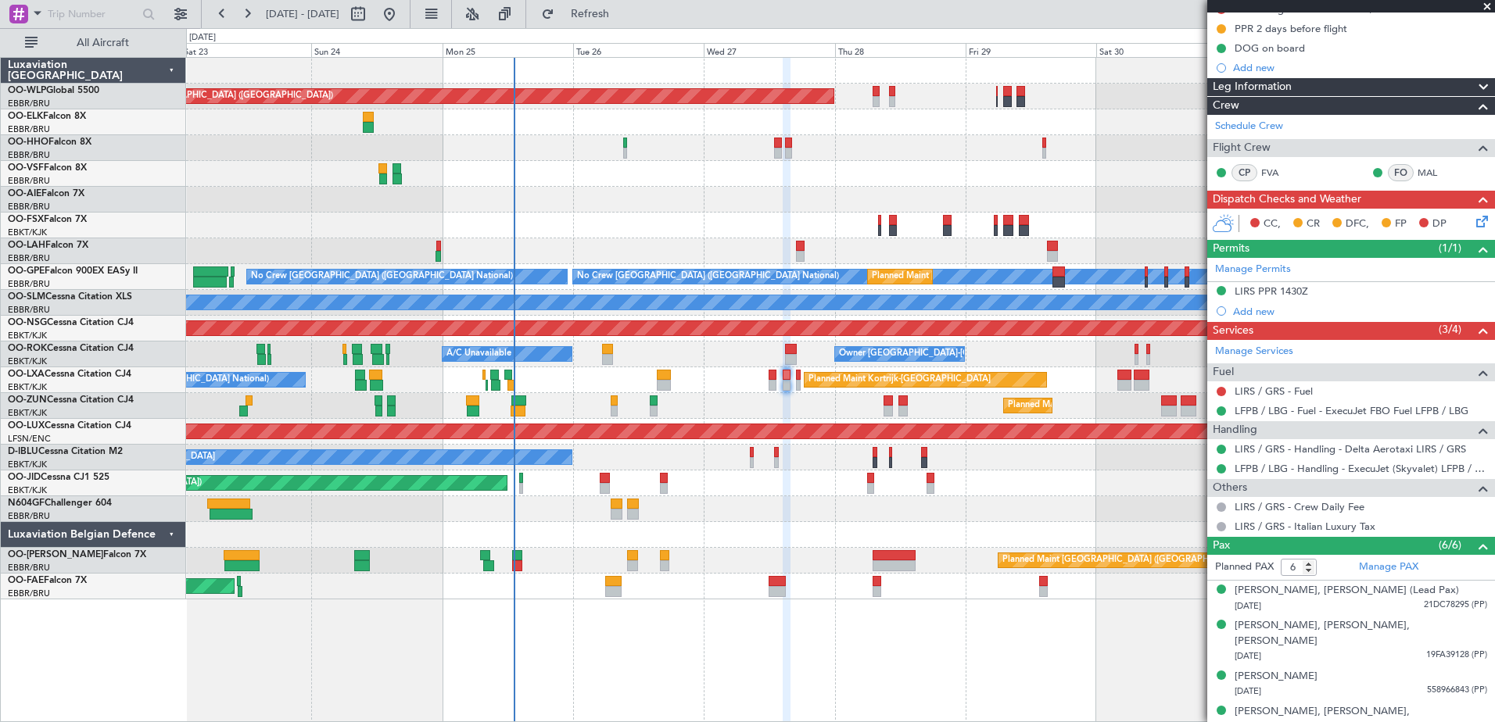
scroll to position [235, 0]
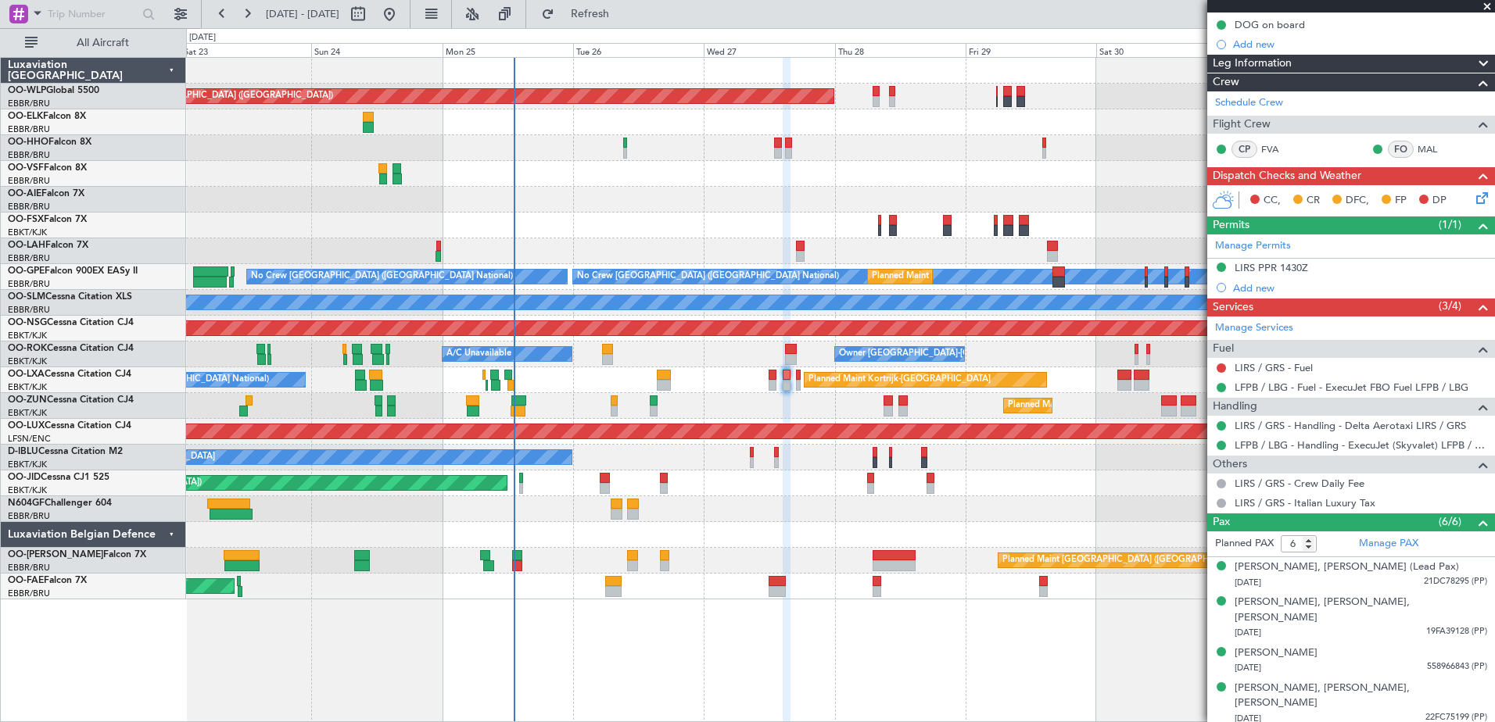
click at [1487, 7] on span at bounding box center [1487, 7] width 16 height 14
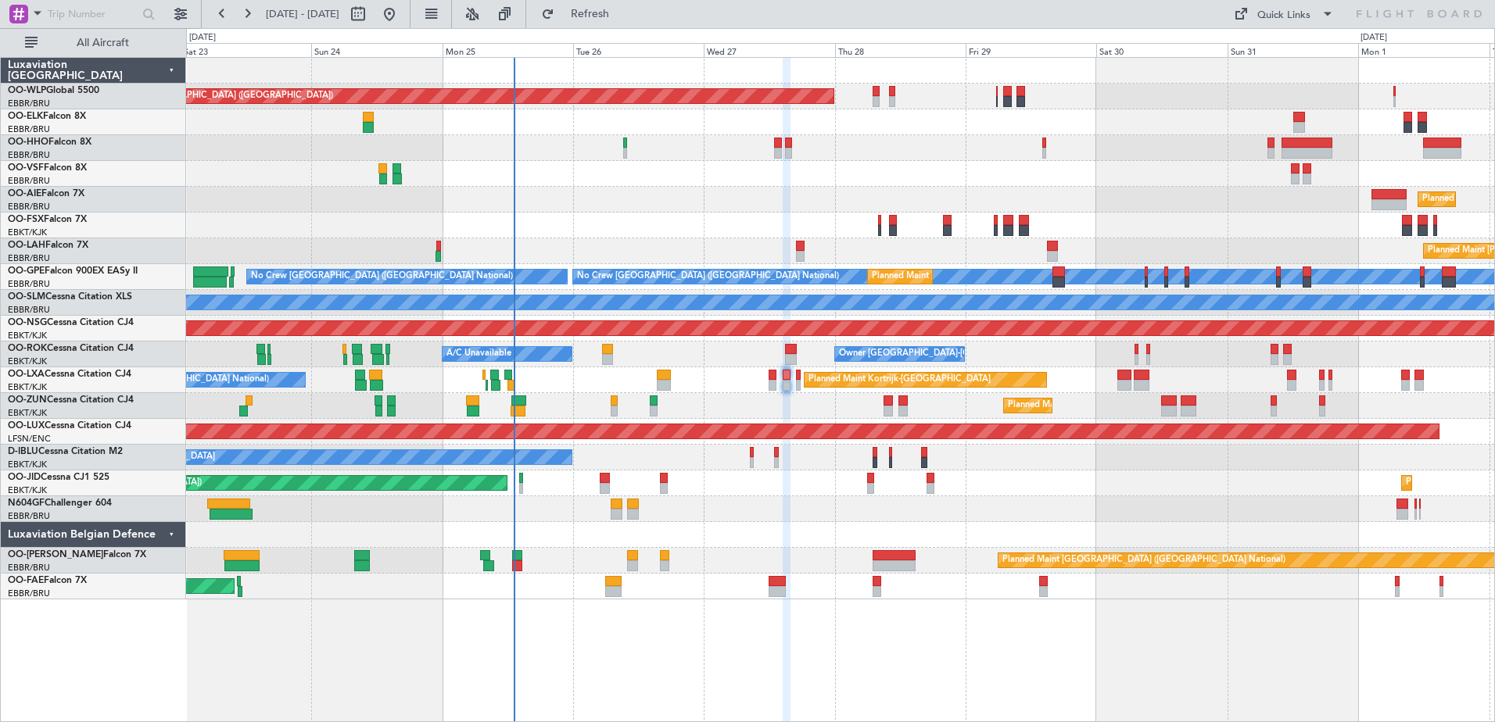
type input "0"
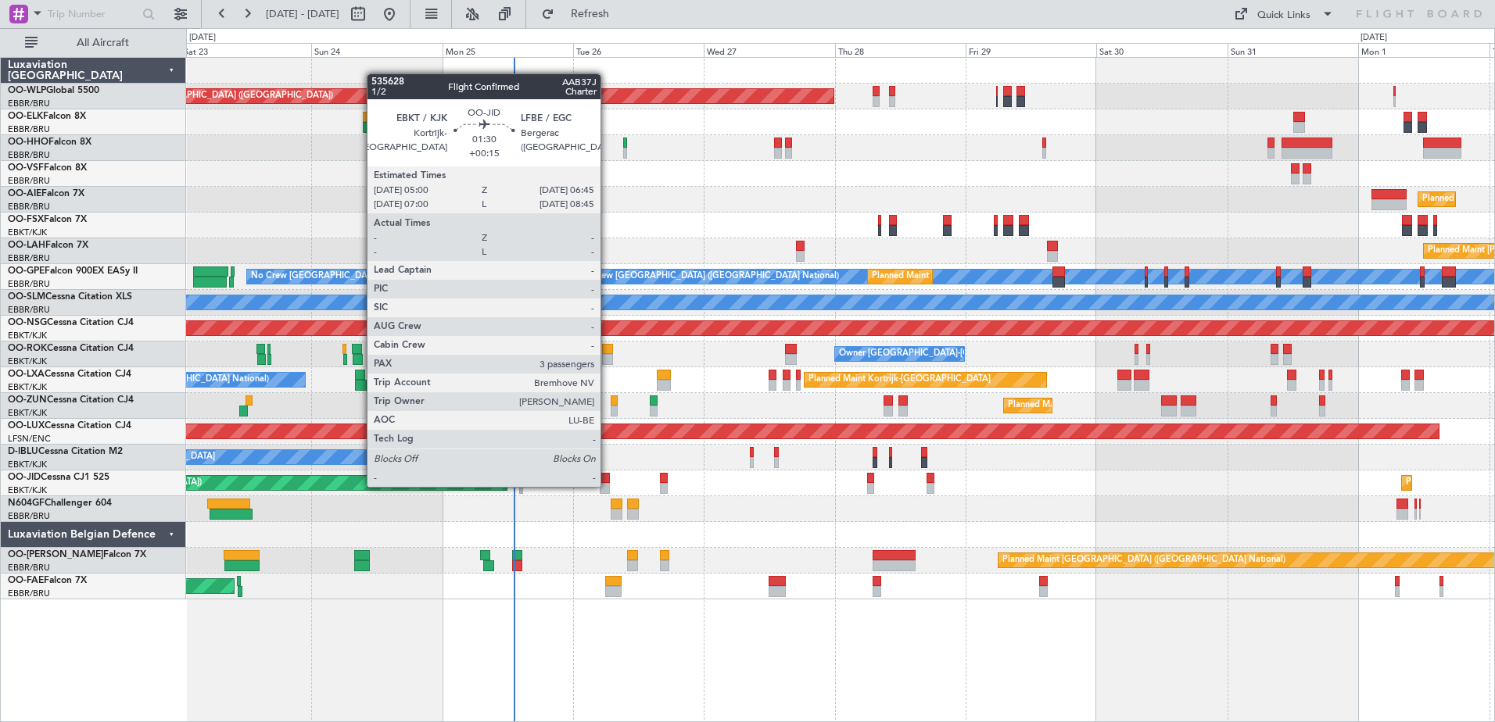
click at [608, 486] on div at bounding box center [605, 488] width 10 height 11
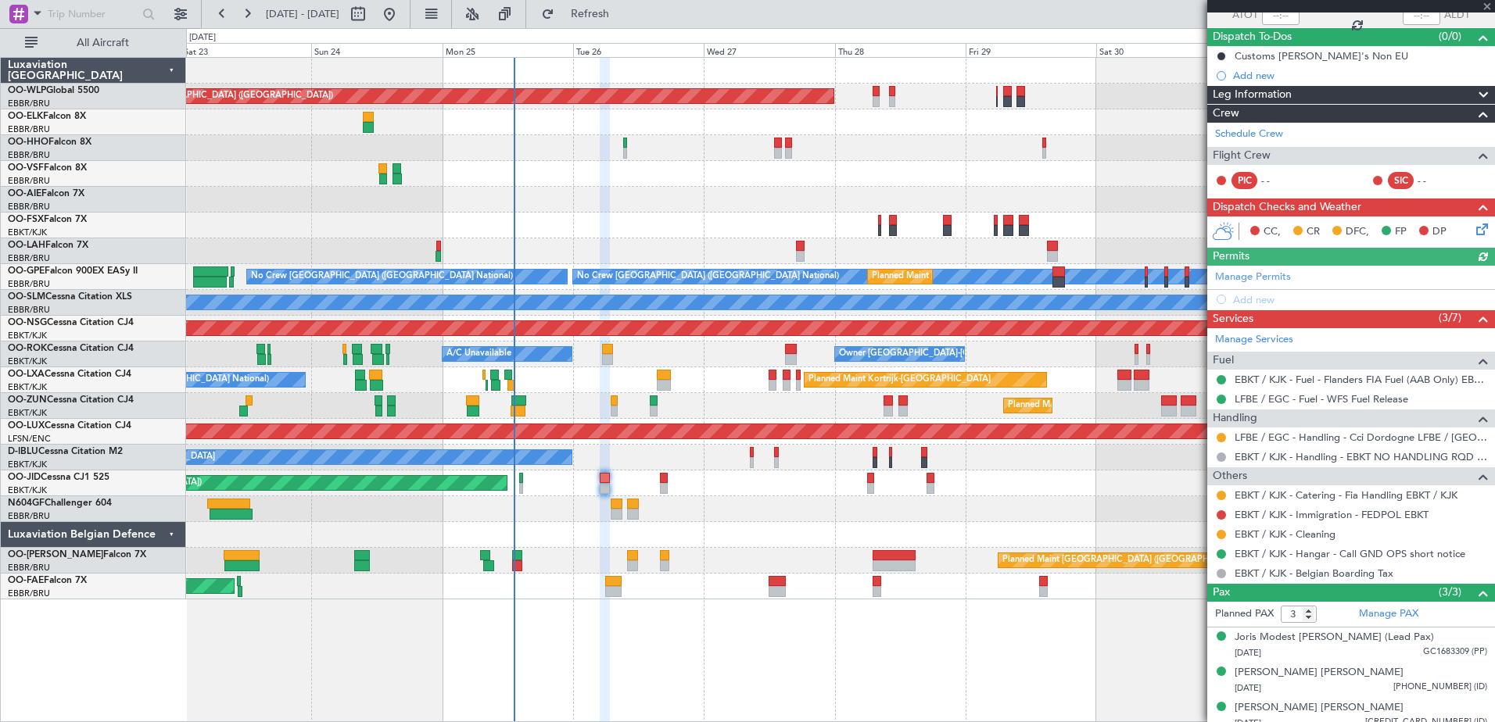
scroll to position [135, 0]
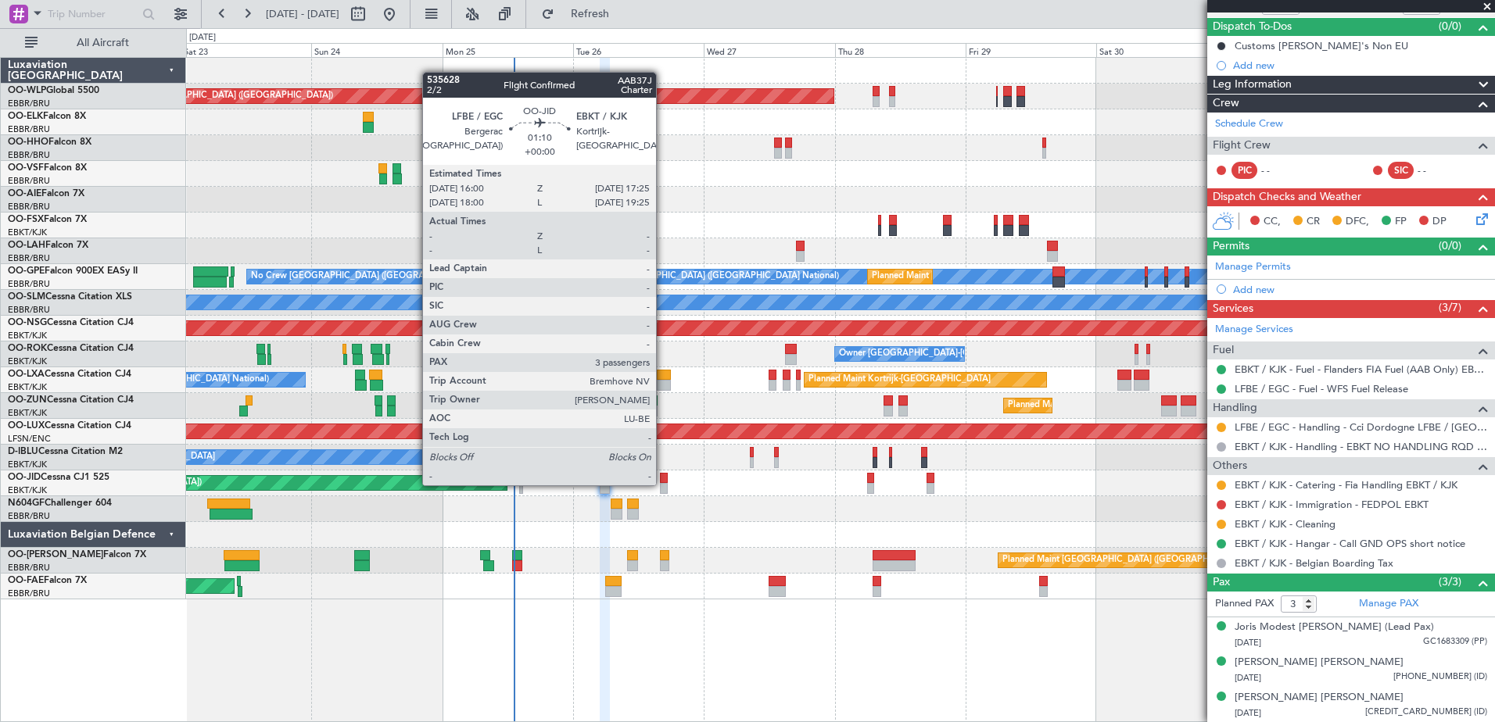
click at [663, 484] on div at bounding box center [664, 488] width 8 height 11
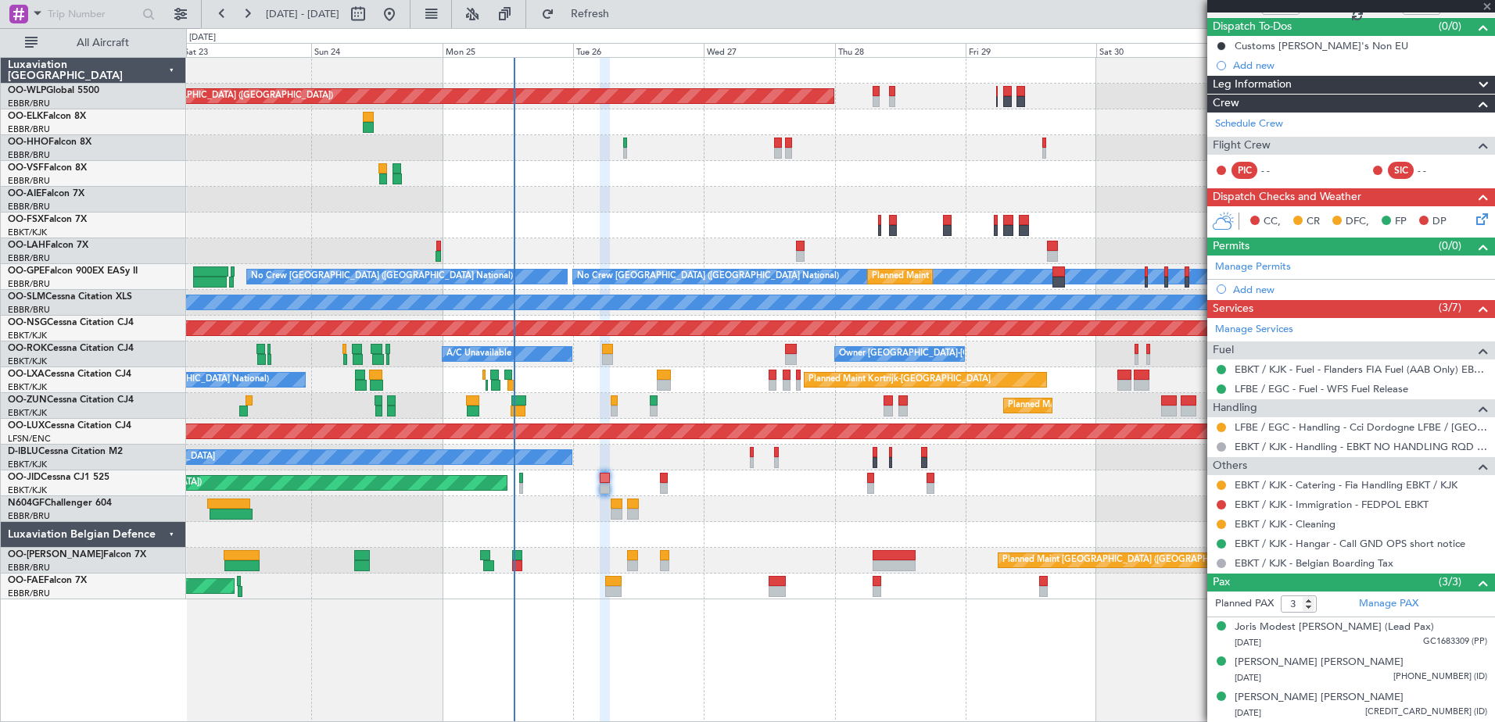
scroll to position [0, 0]
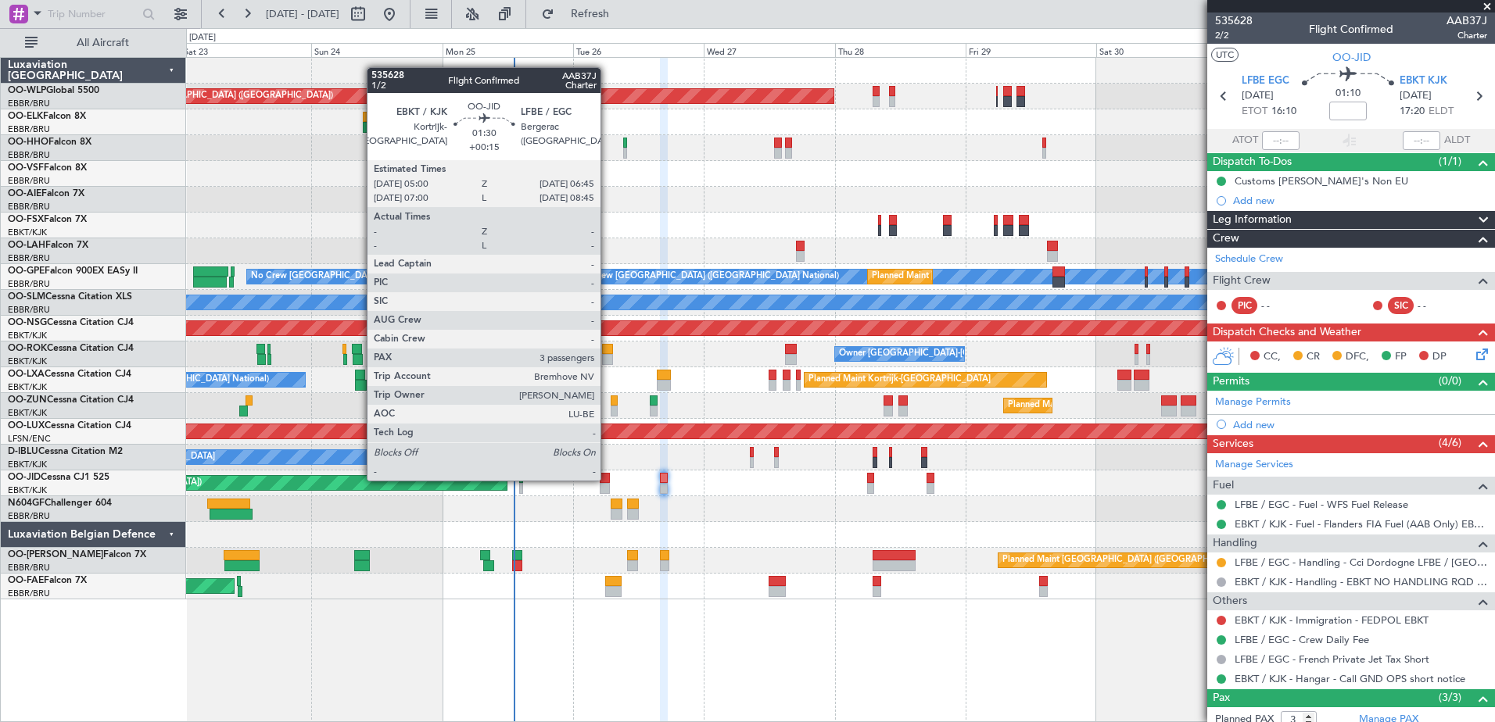
click at [608, 479] on div at bounding box center [605, 478] width 10 height 11
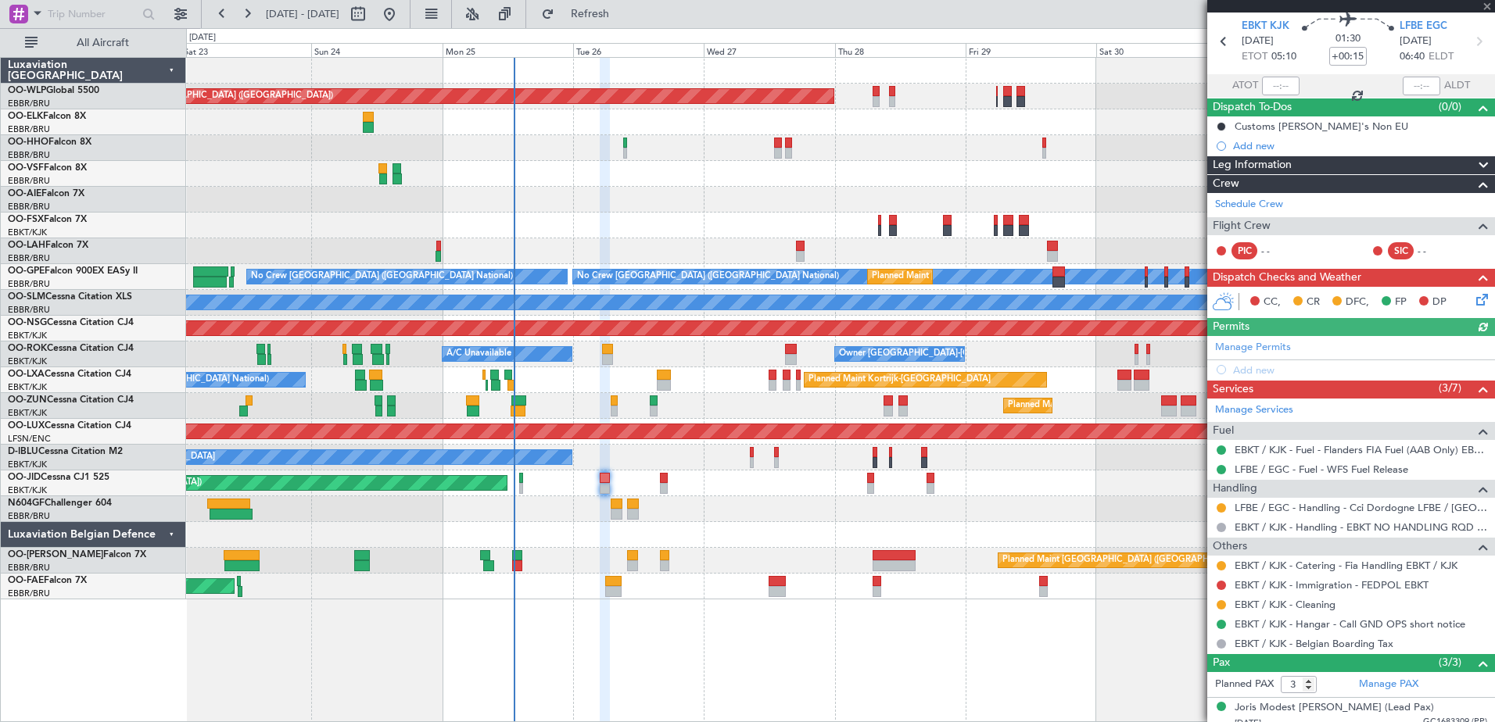
scroll to position [78, 0]
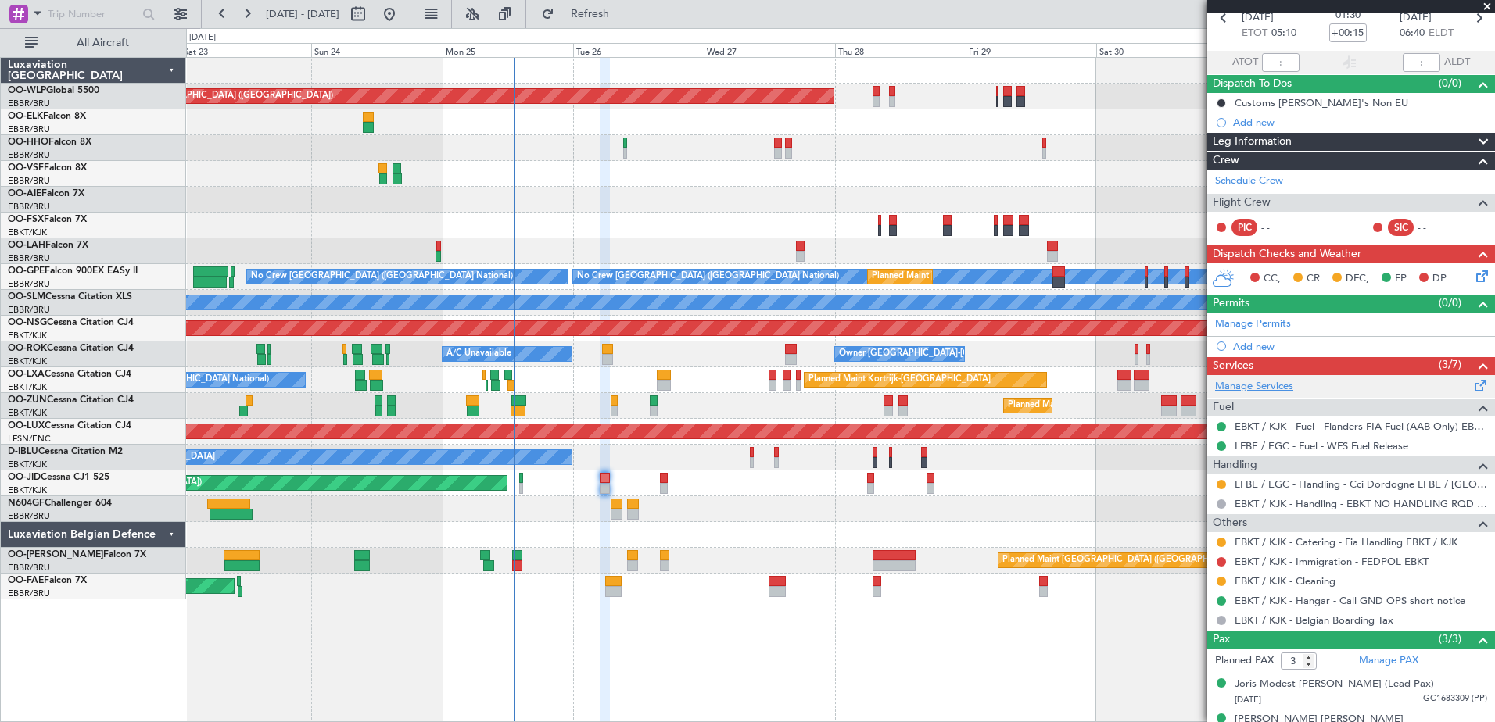
click at [1282, 386] on link "Manage Services" at bounding box center [1254, 387] width 78 height 16
click at [590, 13] on button "Refresh" at bounding box center [581, 14] width 94 height 25
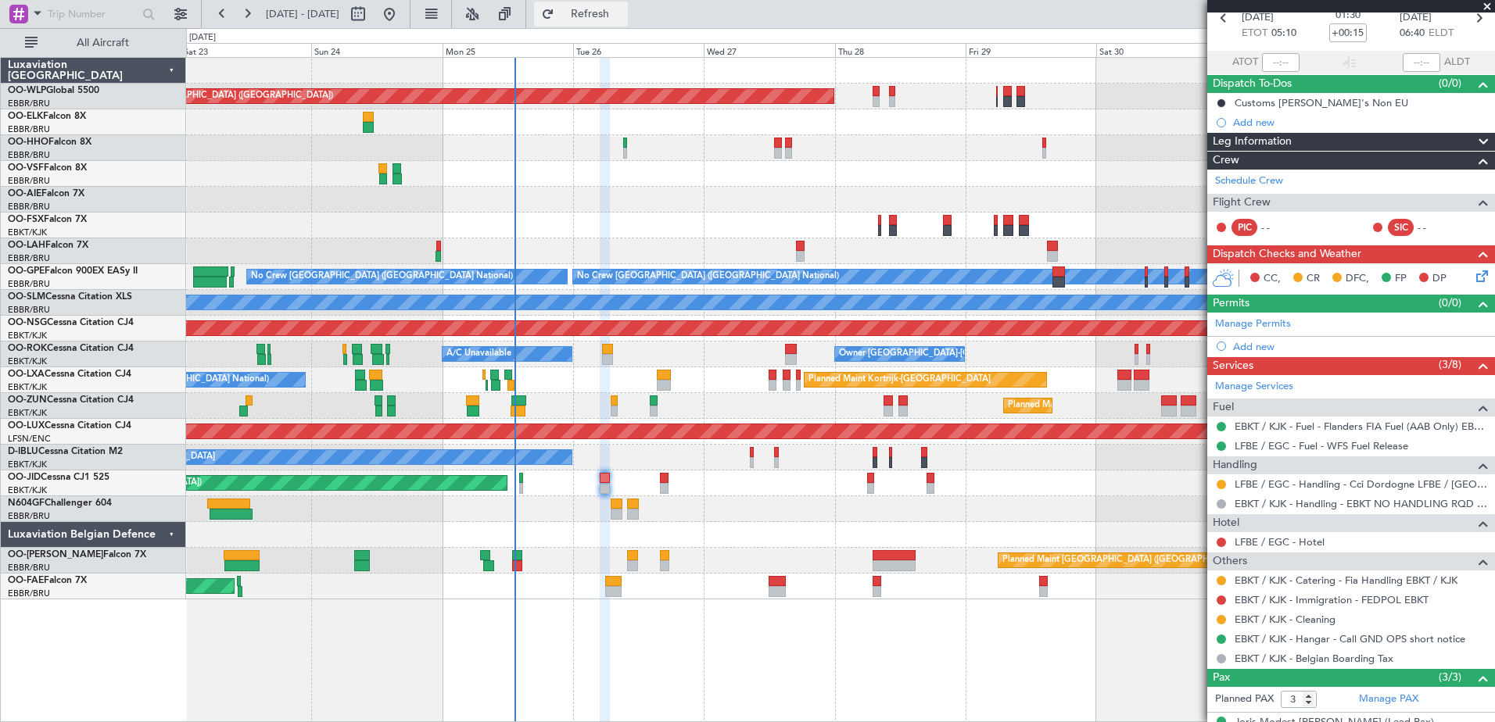
click at [628, 23] on button "Refresh" at bounding box center [581, 14] width 94 height 25
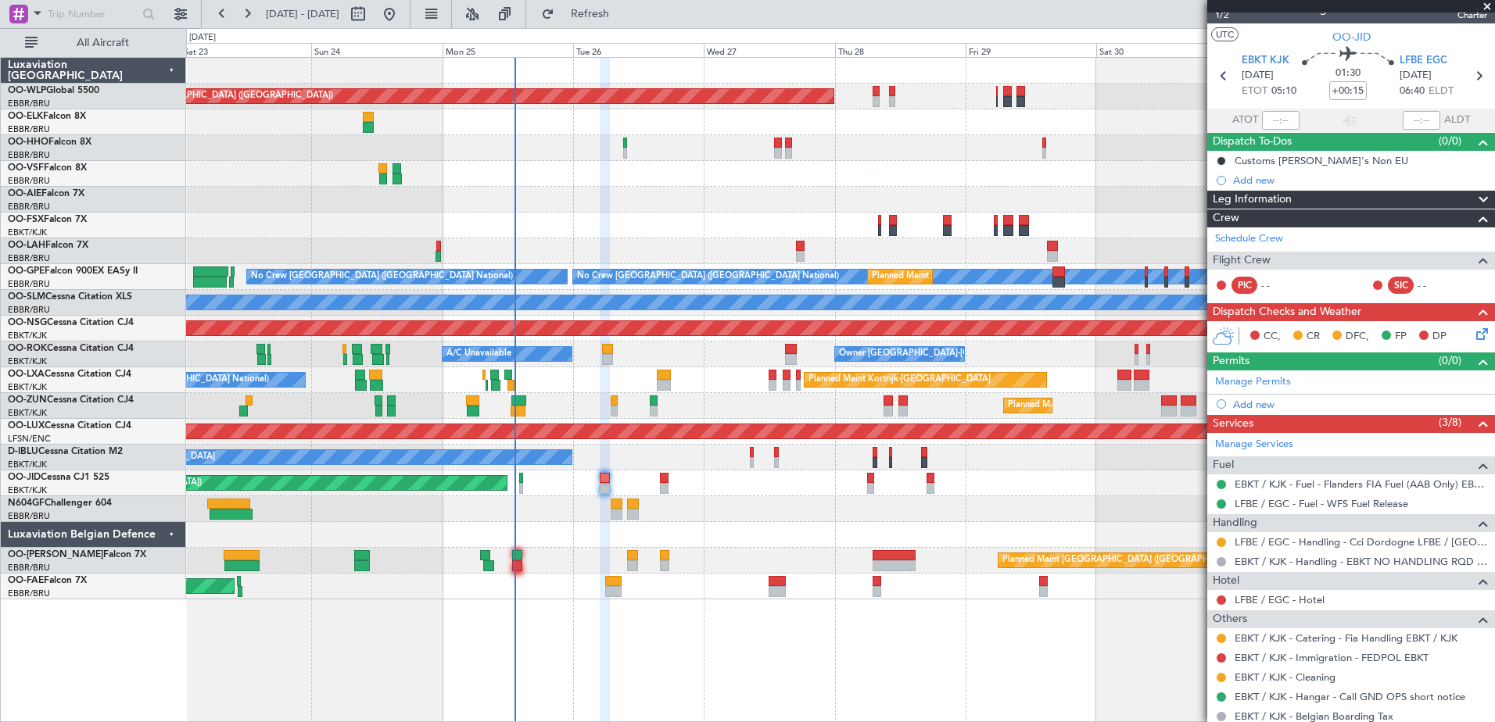
scroll to position [0, 0]
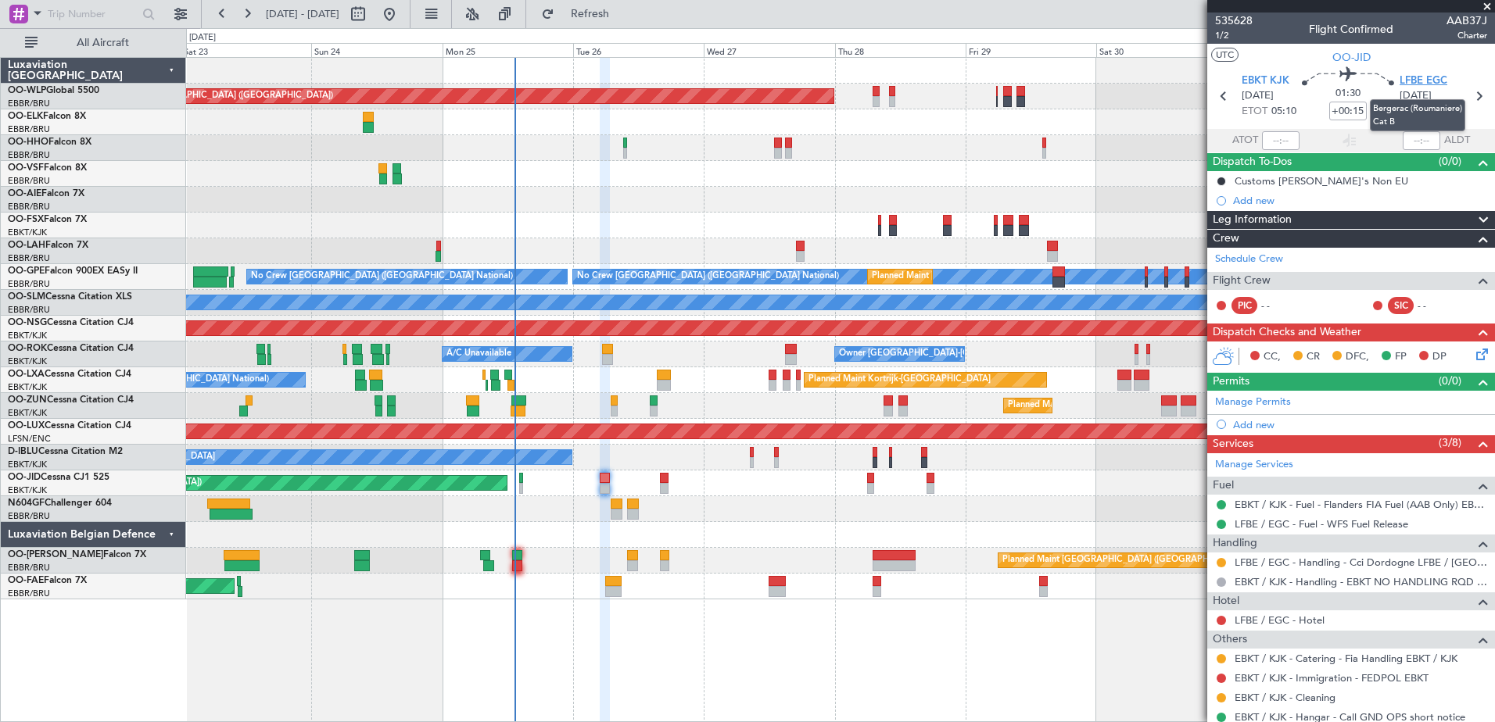
click at [1420, 75] on span "LFBE EGC" at bounding box center [1424, 82] width 48 height 16
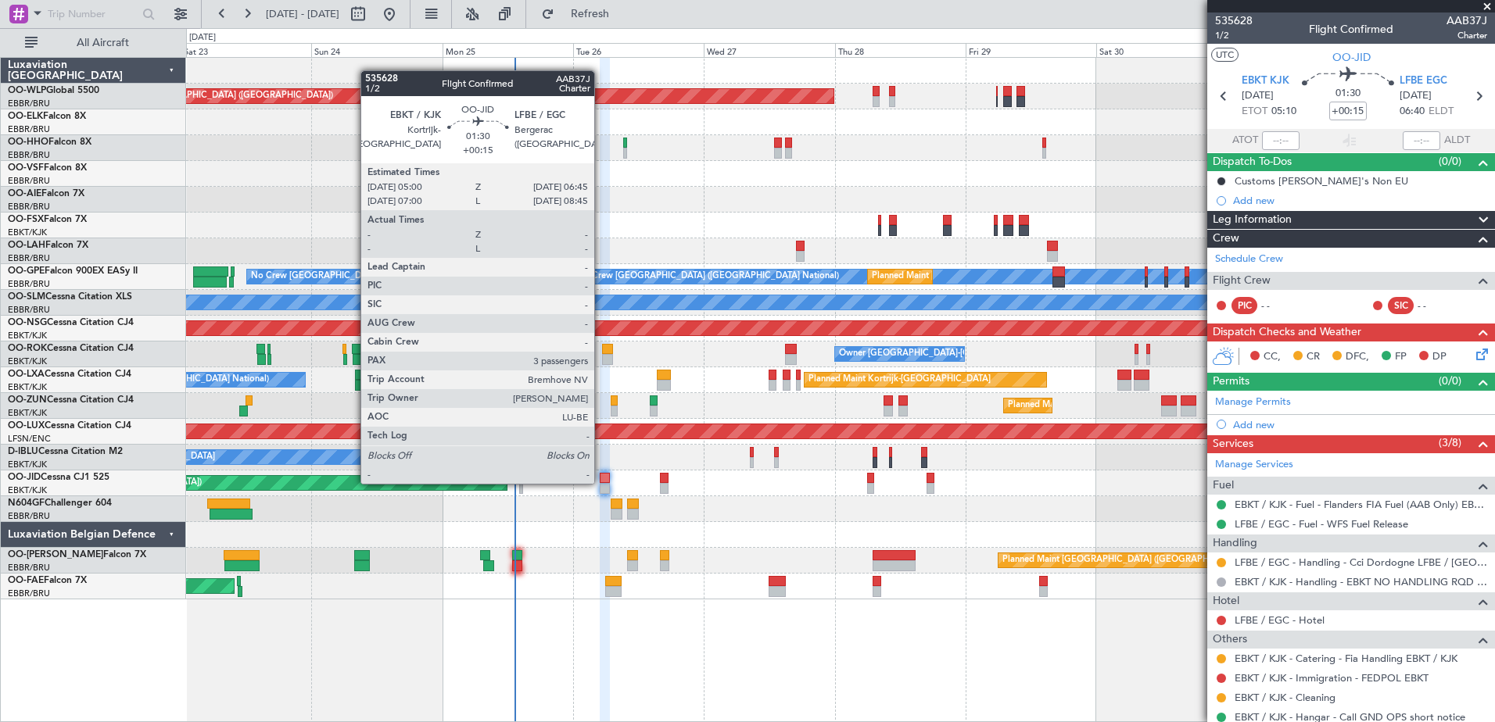
click at [601, 482] on div at bounding box center [605, 478] width 10 height 11
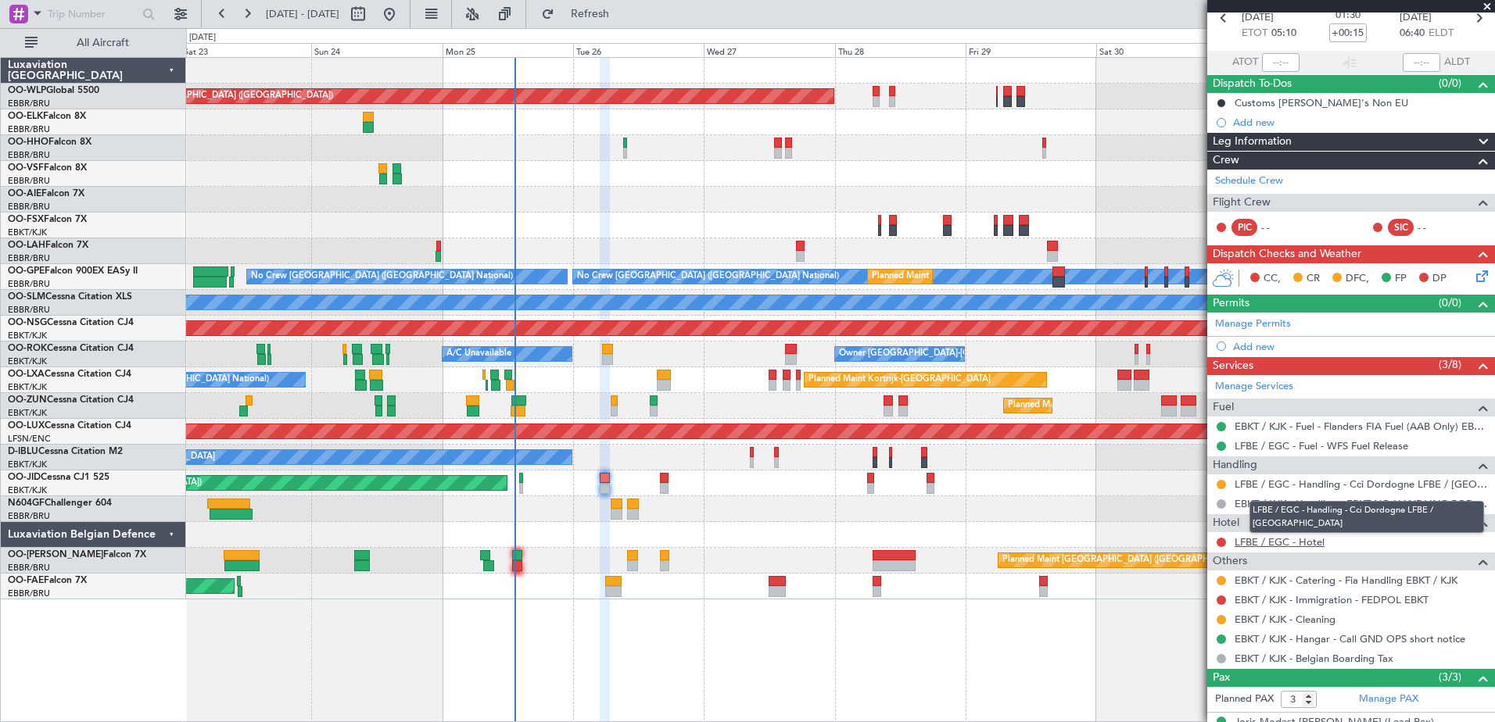
scroll to position [156, 0]
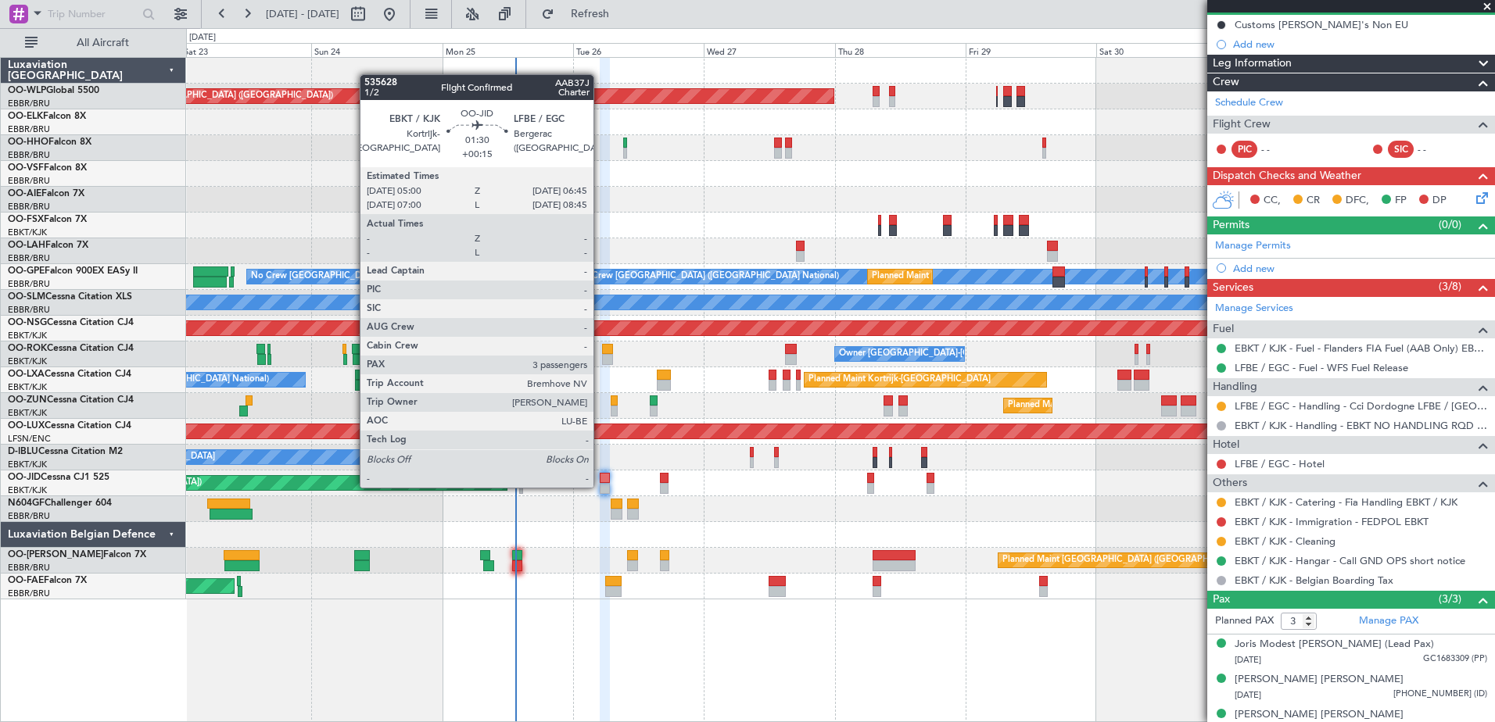
click at [600, 486] on div at bounding box center [605, 488] width 10 height 11
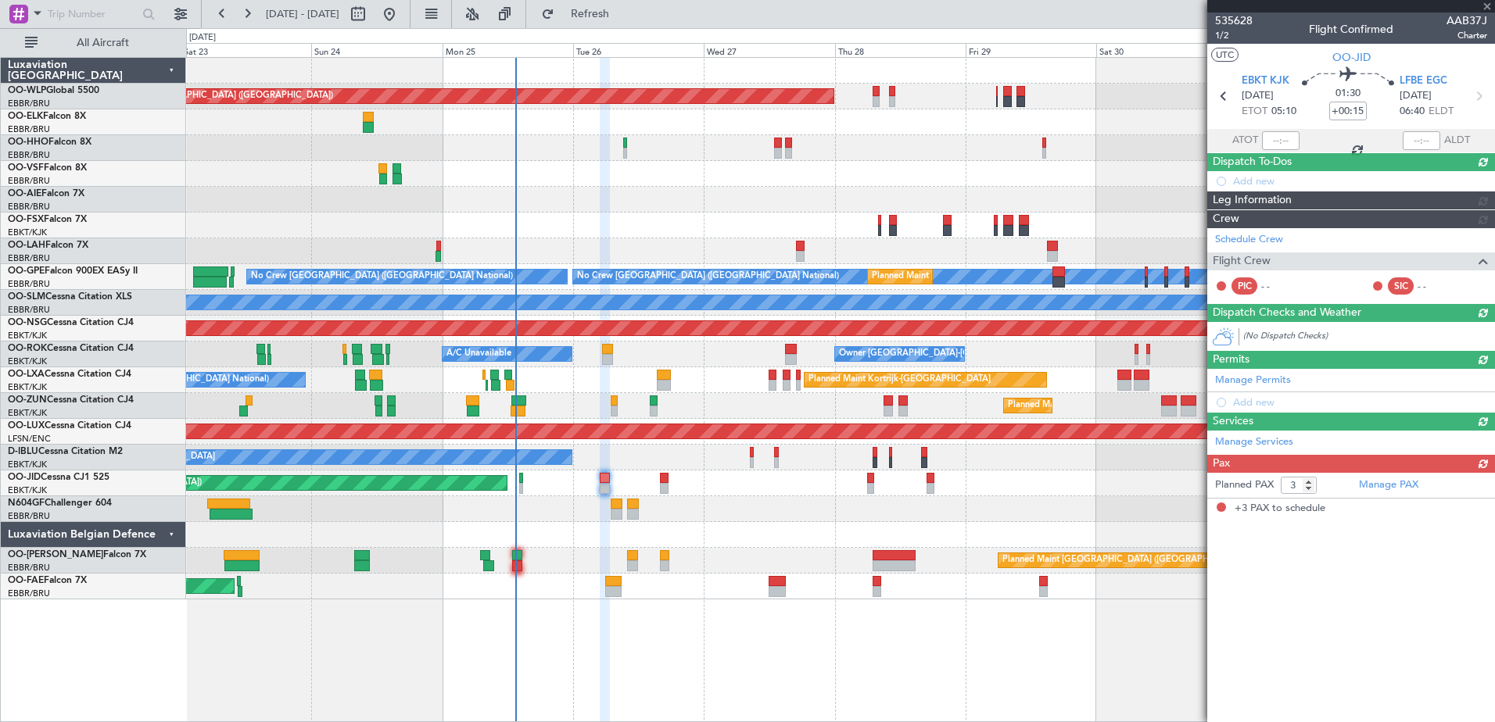
scroll to position [0, 0]
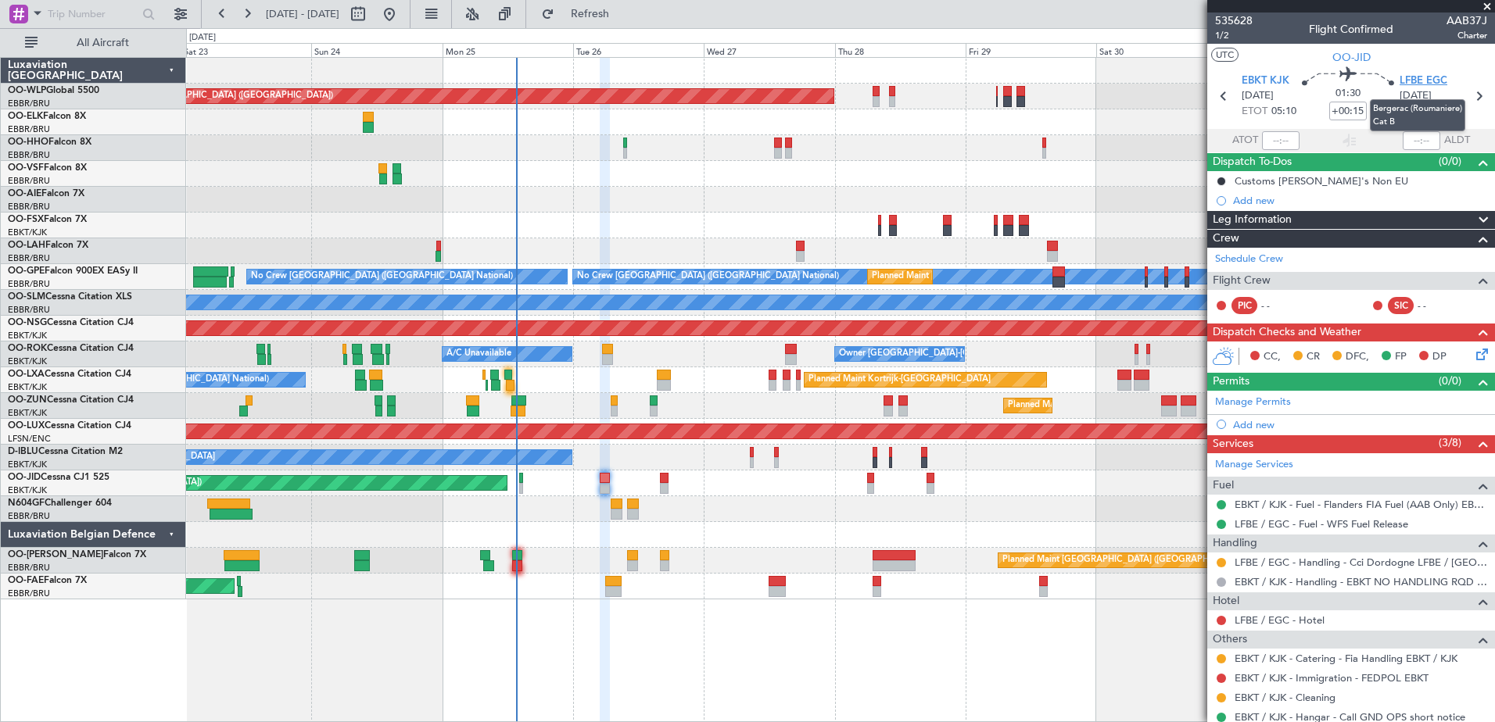
click at [1403, 80] on span "LFBE EGC" at bounding box center [1424, 82] width 48 height 16
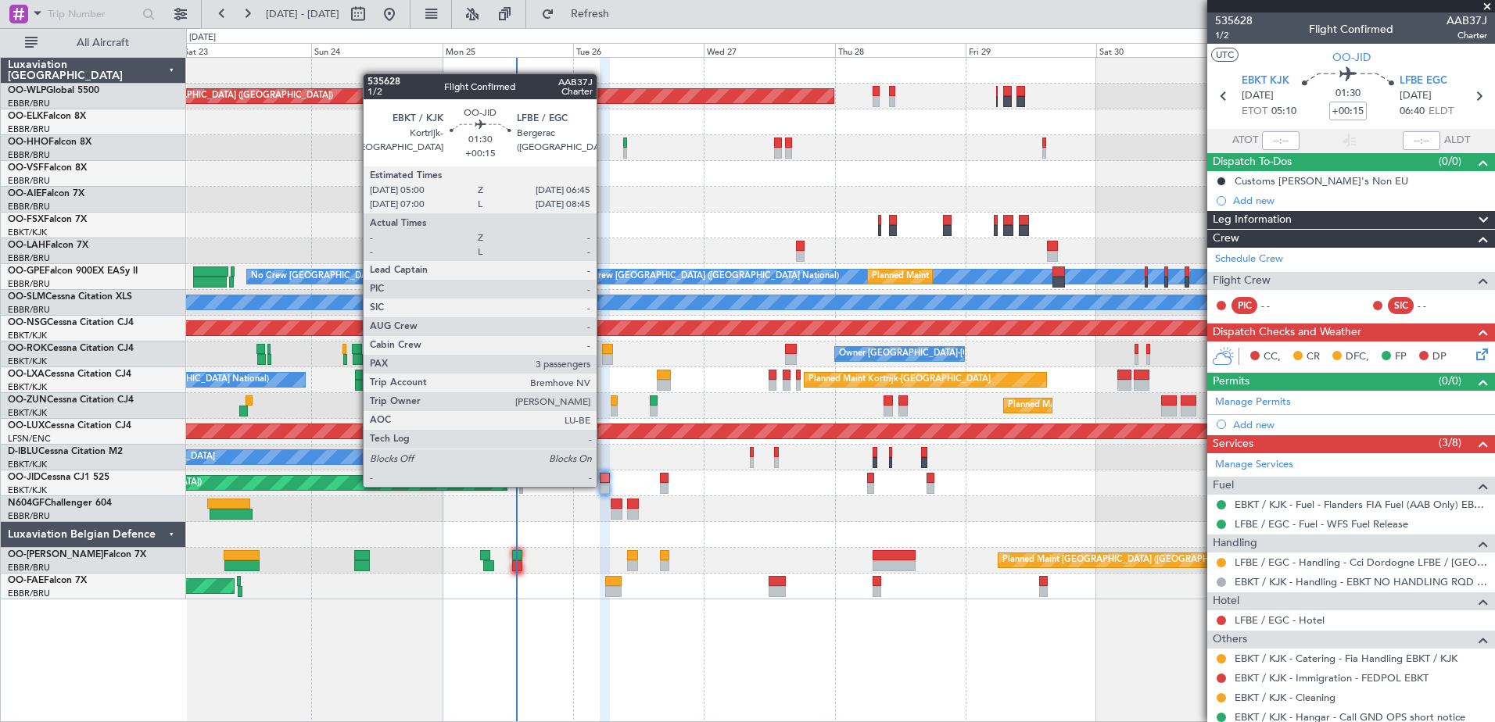
click at [604, 486] on div at bounding box center [605, 488] width 10 height 11
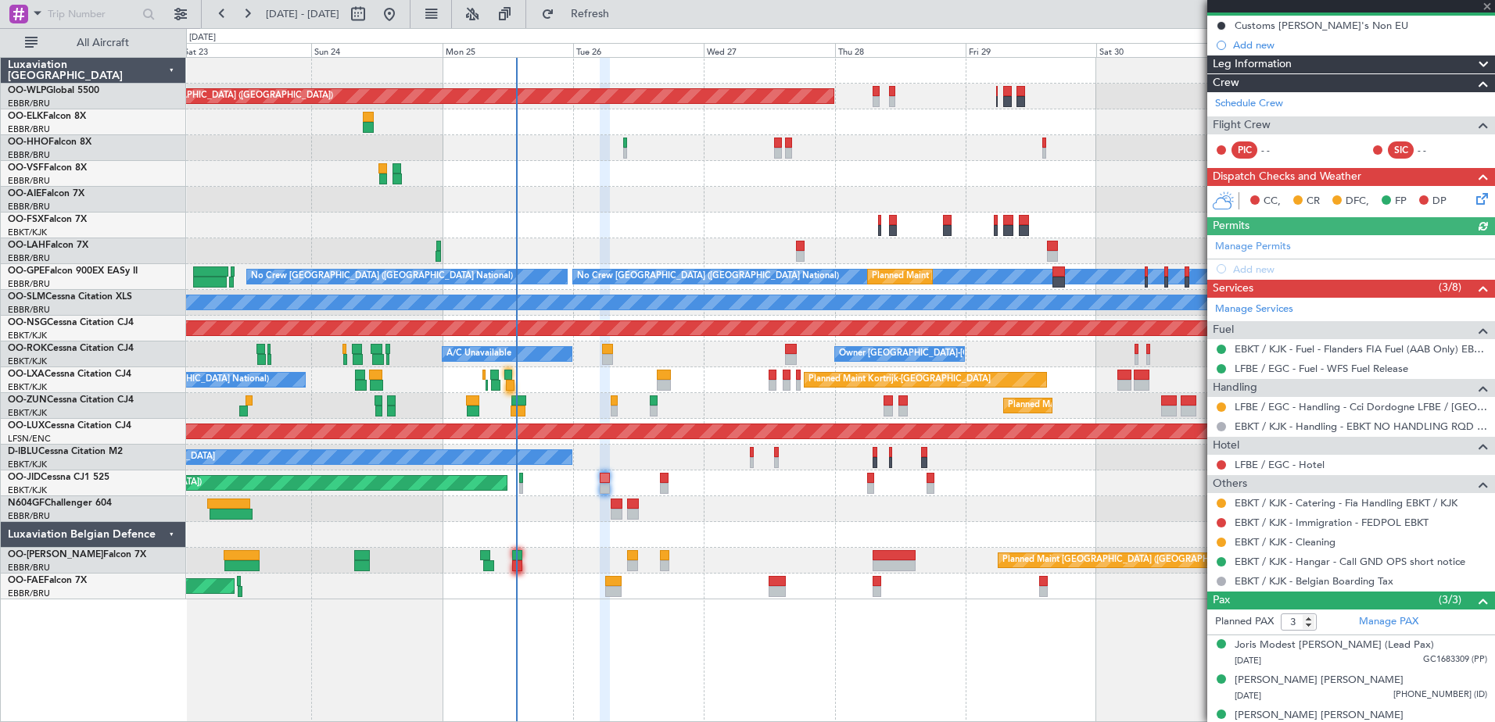
scroll to position [156, 0]
click at [1220, 403] on button at bounding box center [1221, 406] width 9 height 9
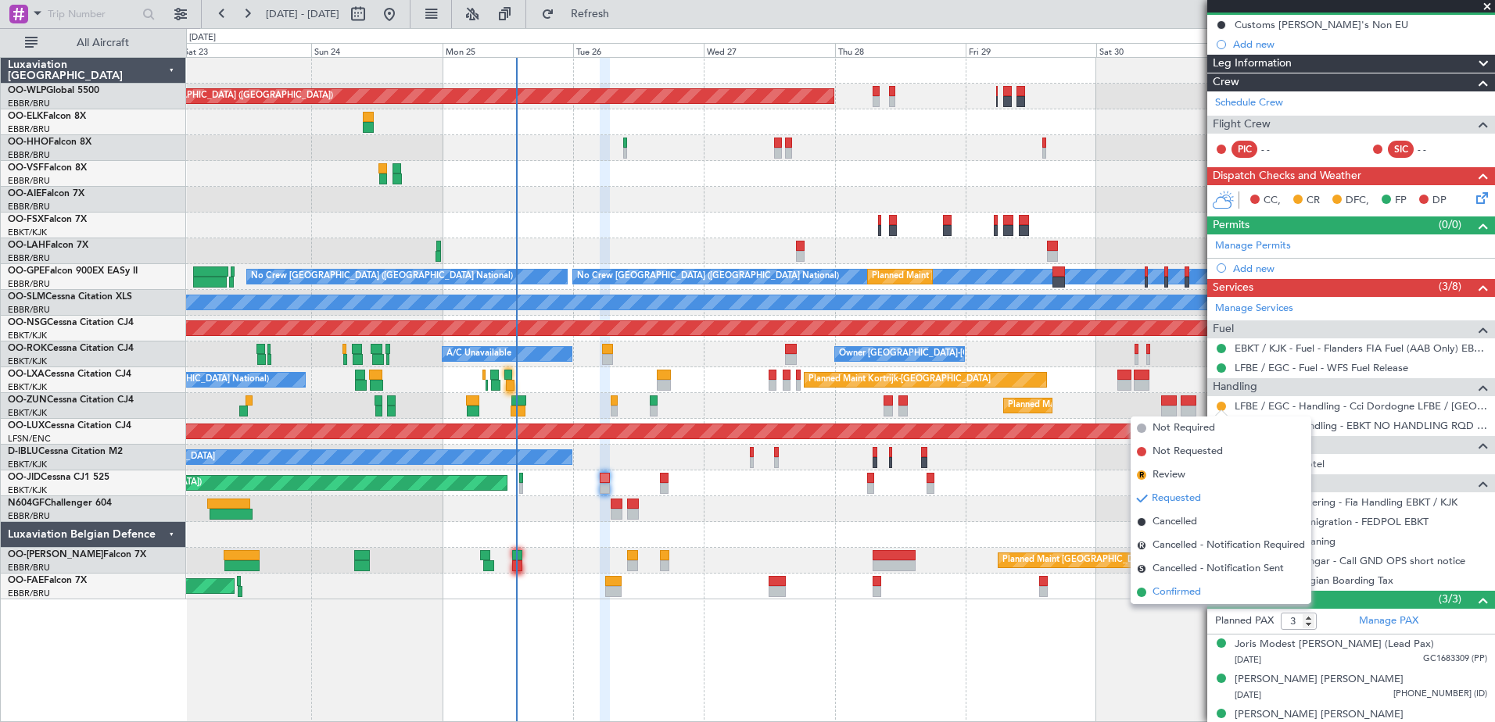
click at [1185, 590] on span "Confirmed" at bounding box center [1177, 593] width 48 height 16
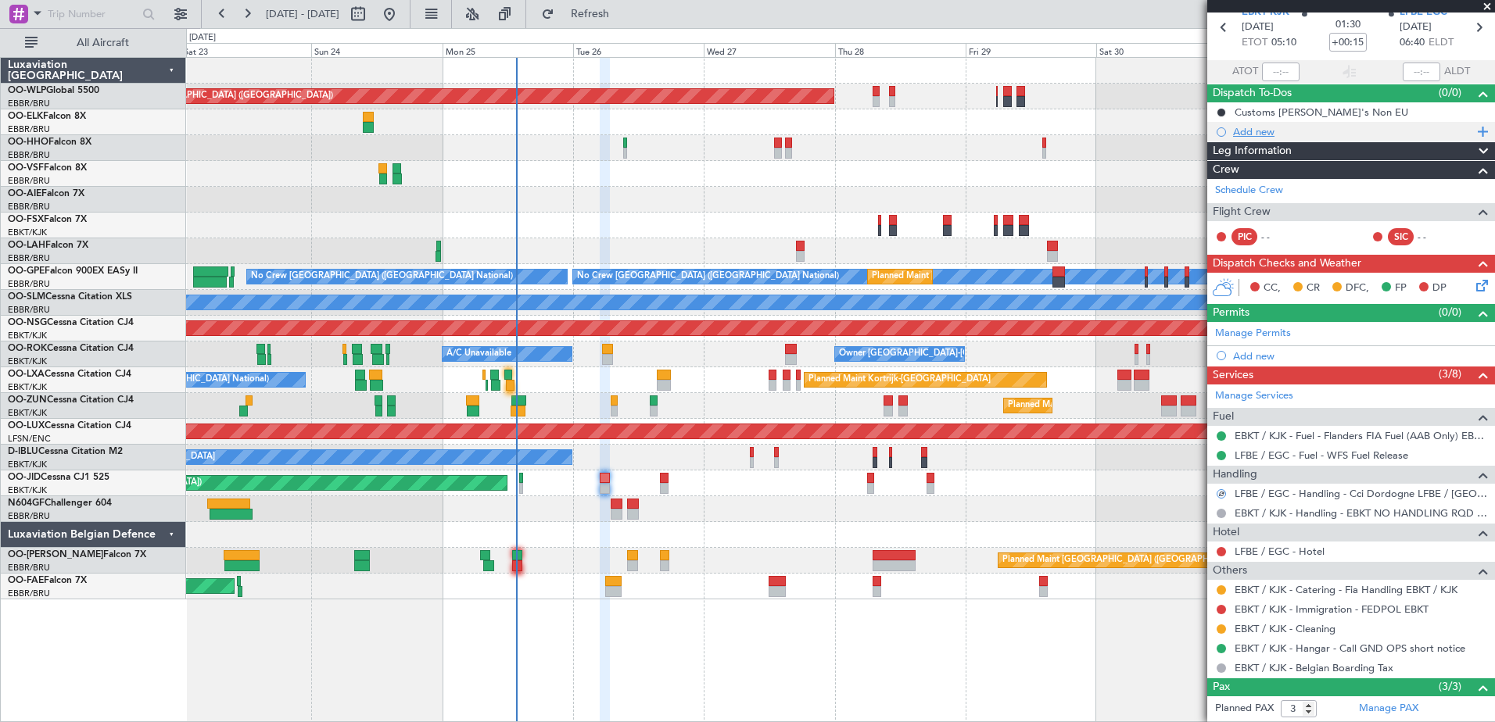
scroll to position [0, 0]
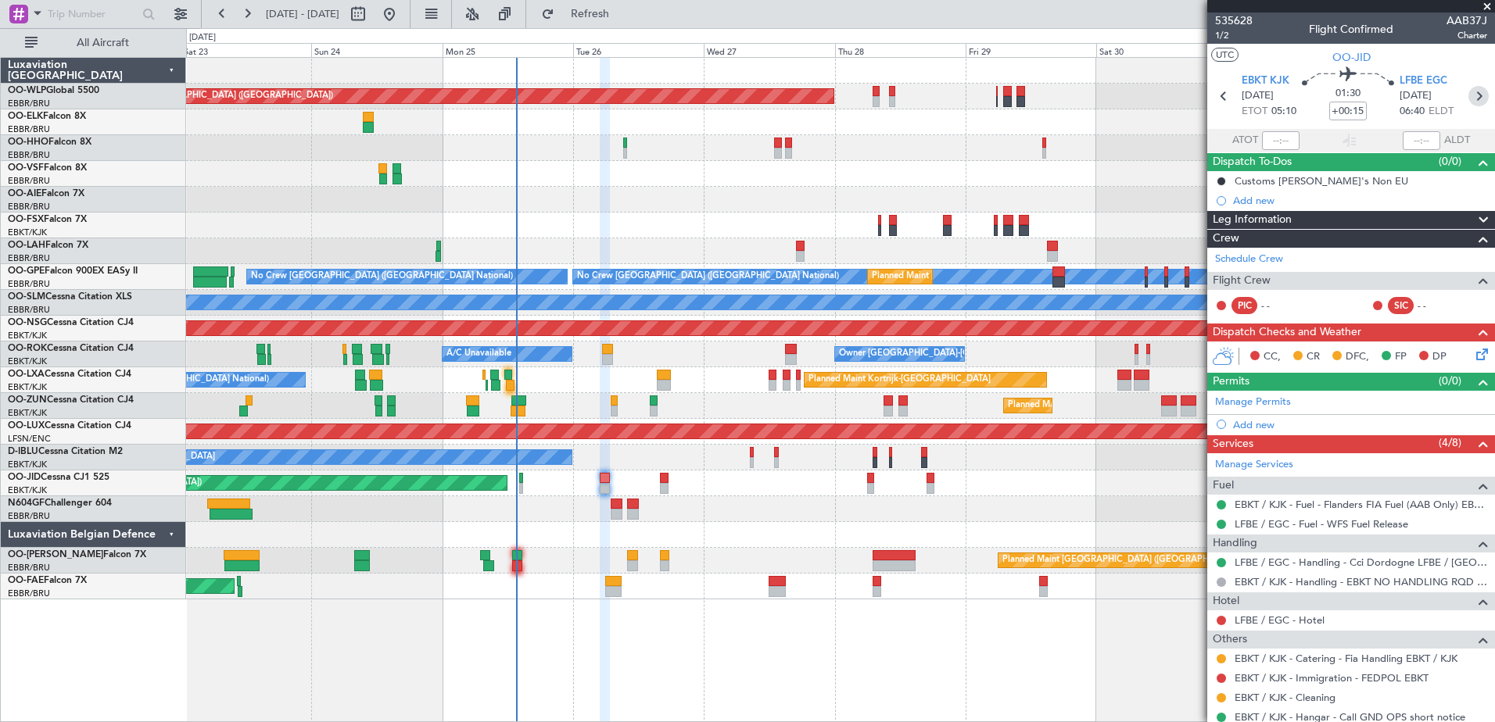
click at [1468, 96] on icon at bounding box center [1478, 96] width 20 height 20
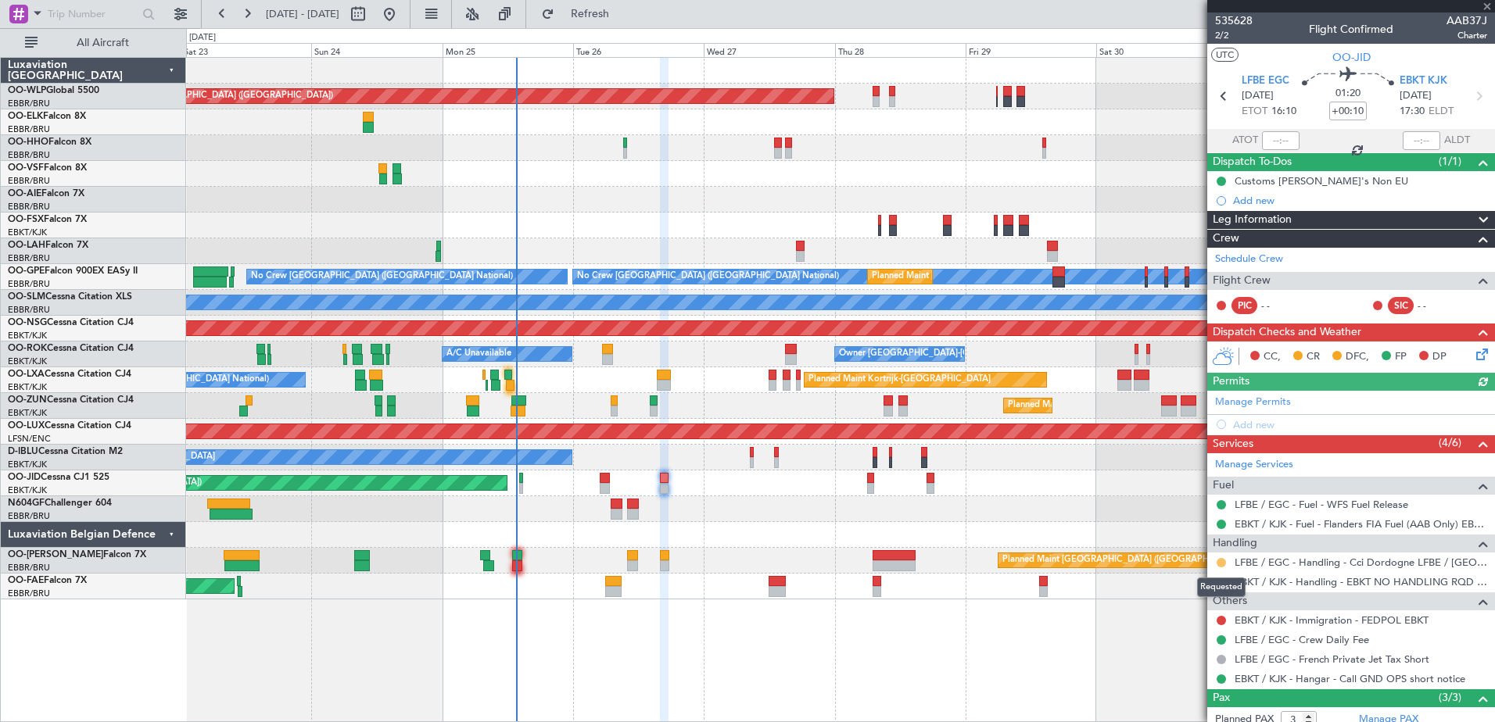
click at [1224, 559] on button at bounding box center [1221, 562] width 9 height 9
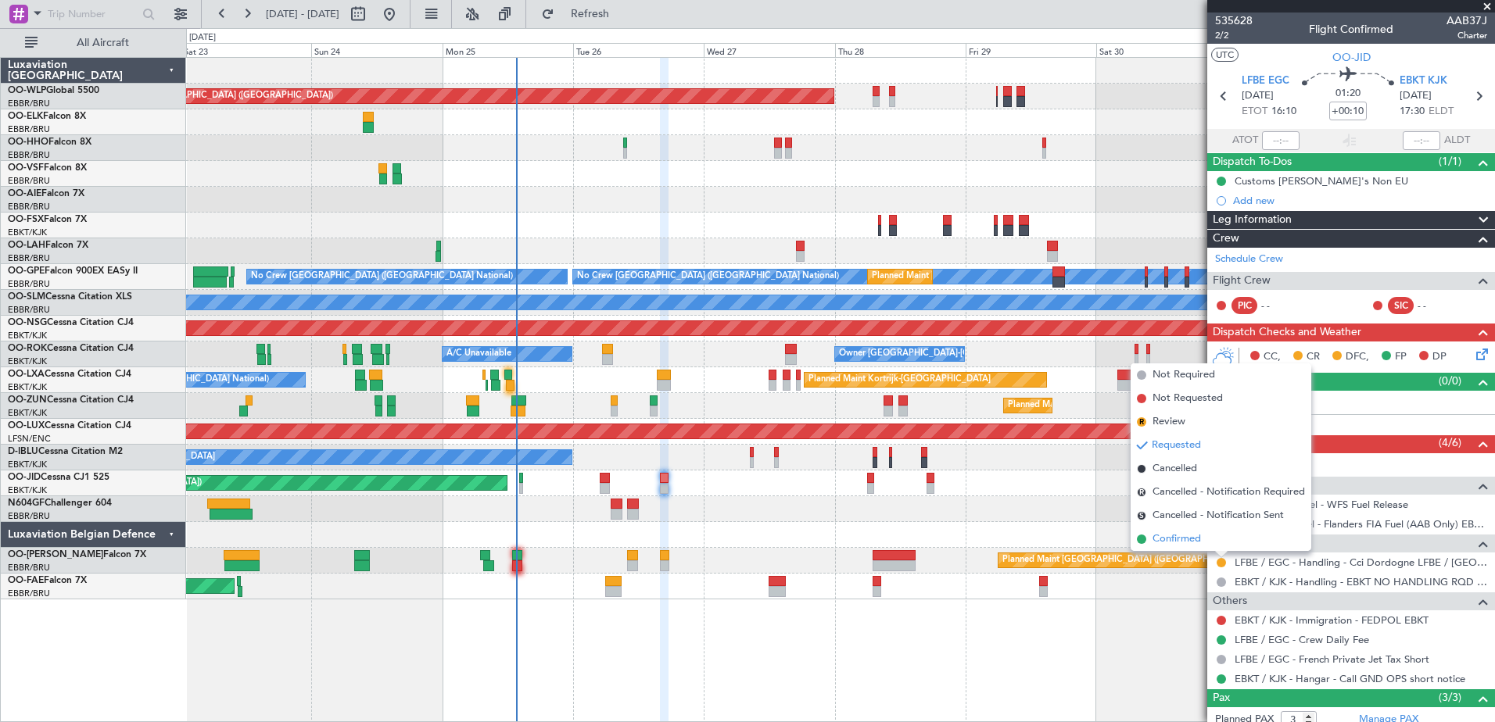
click at [1190, 536] on span "Confirmed" at bounding box center [1177, 540] width 48 height 16
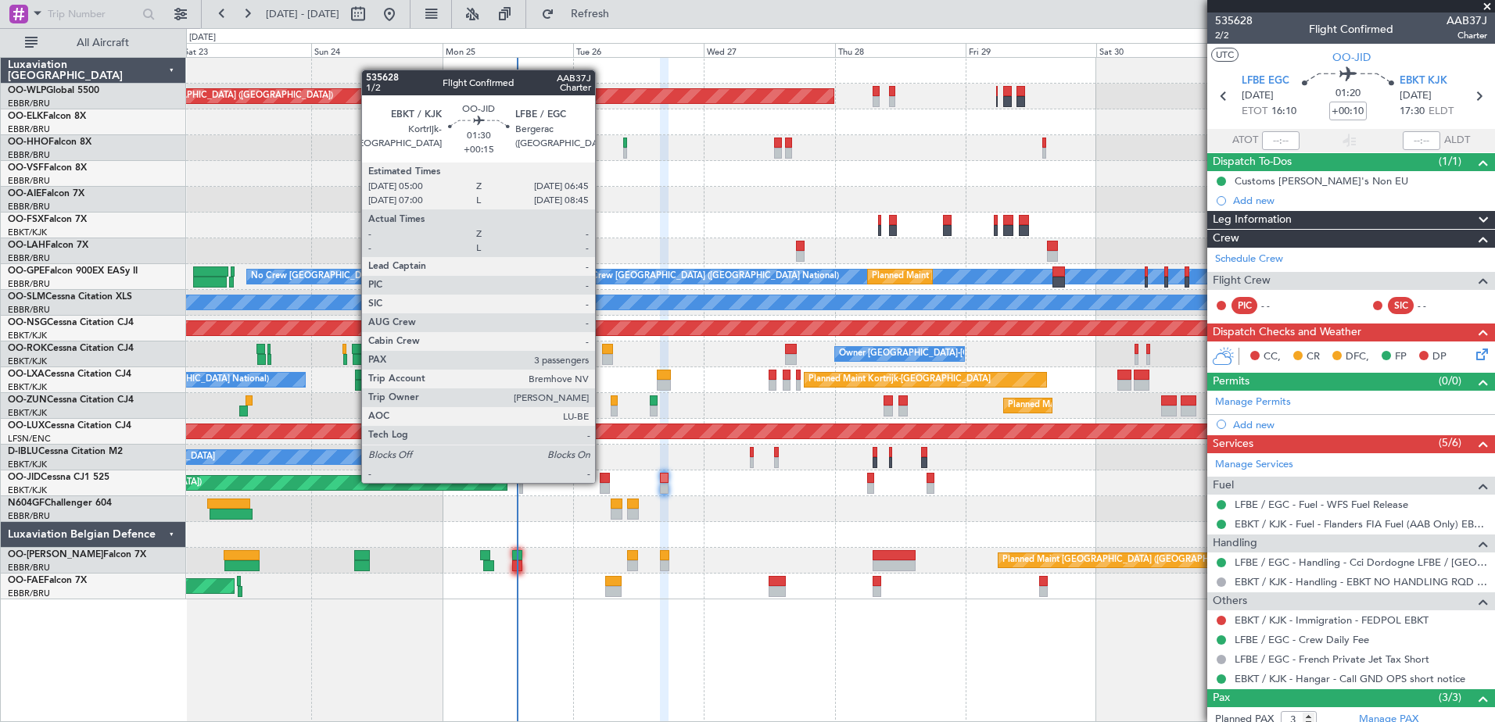
click at [602, 482] on div at bounding box center [605, 478] width 10 height 11
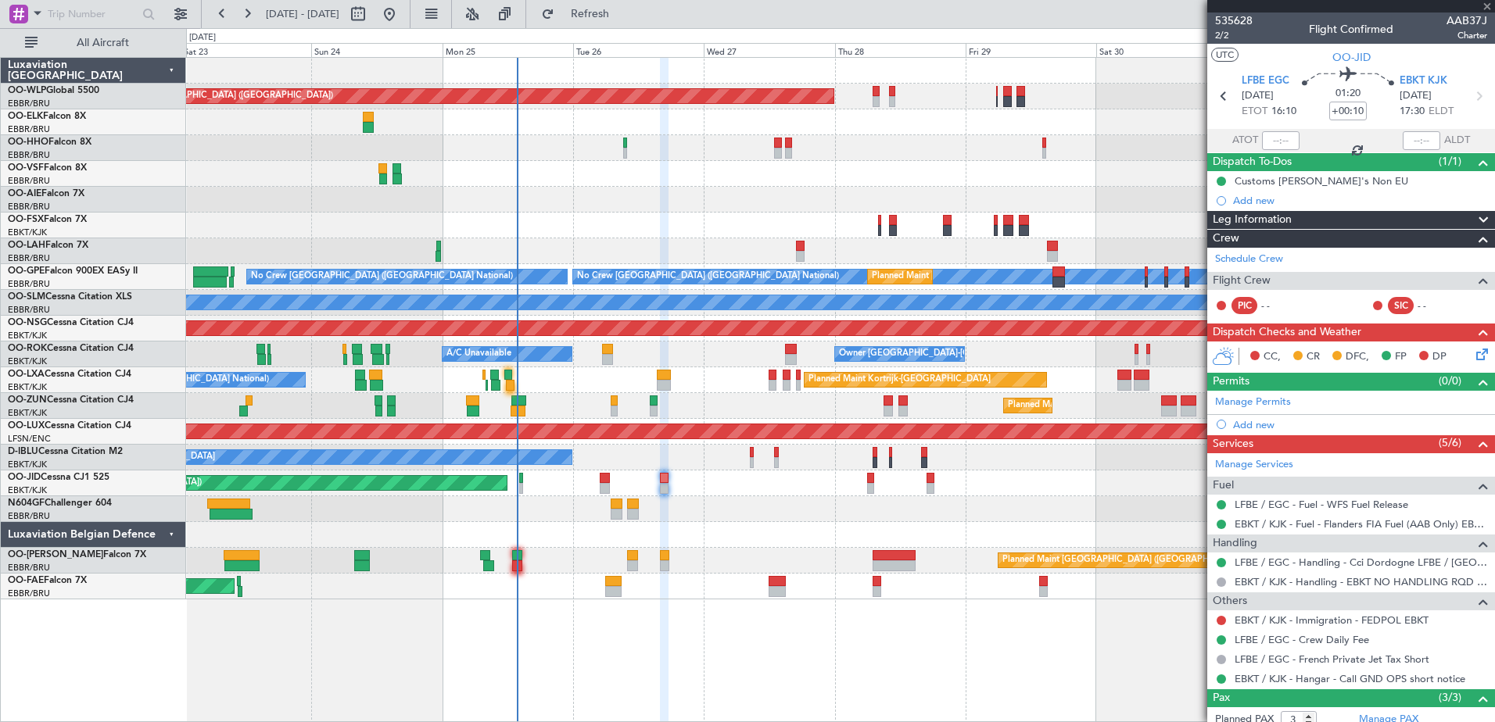
type input "+00:15"
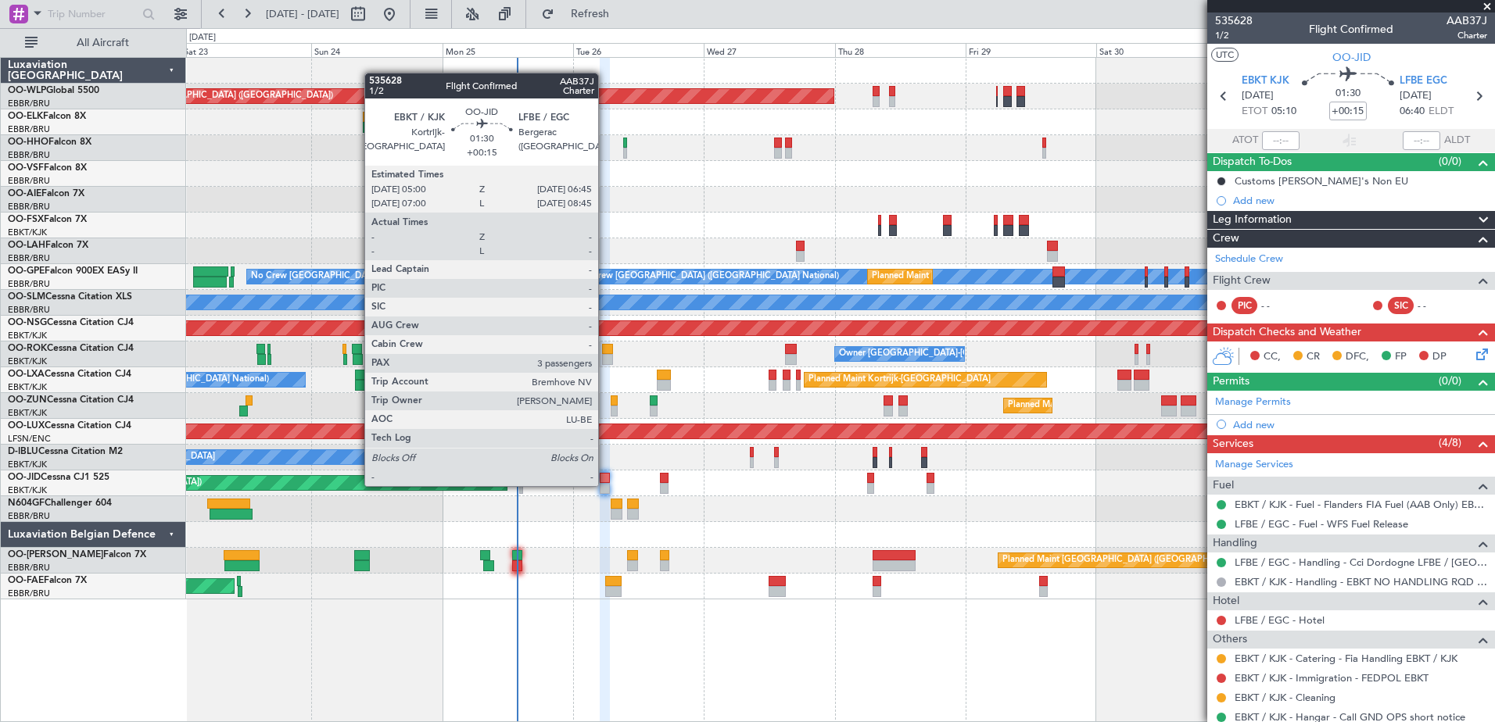
click at [605, 485] on div at bounding box center [605, 488] width 10 height 11
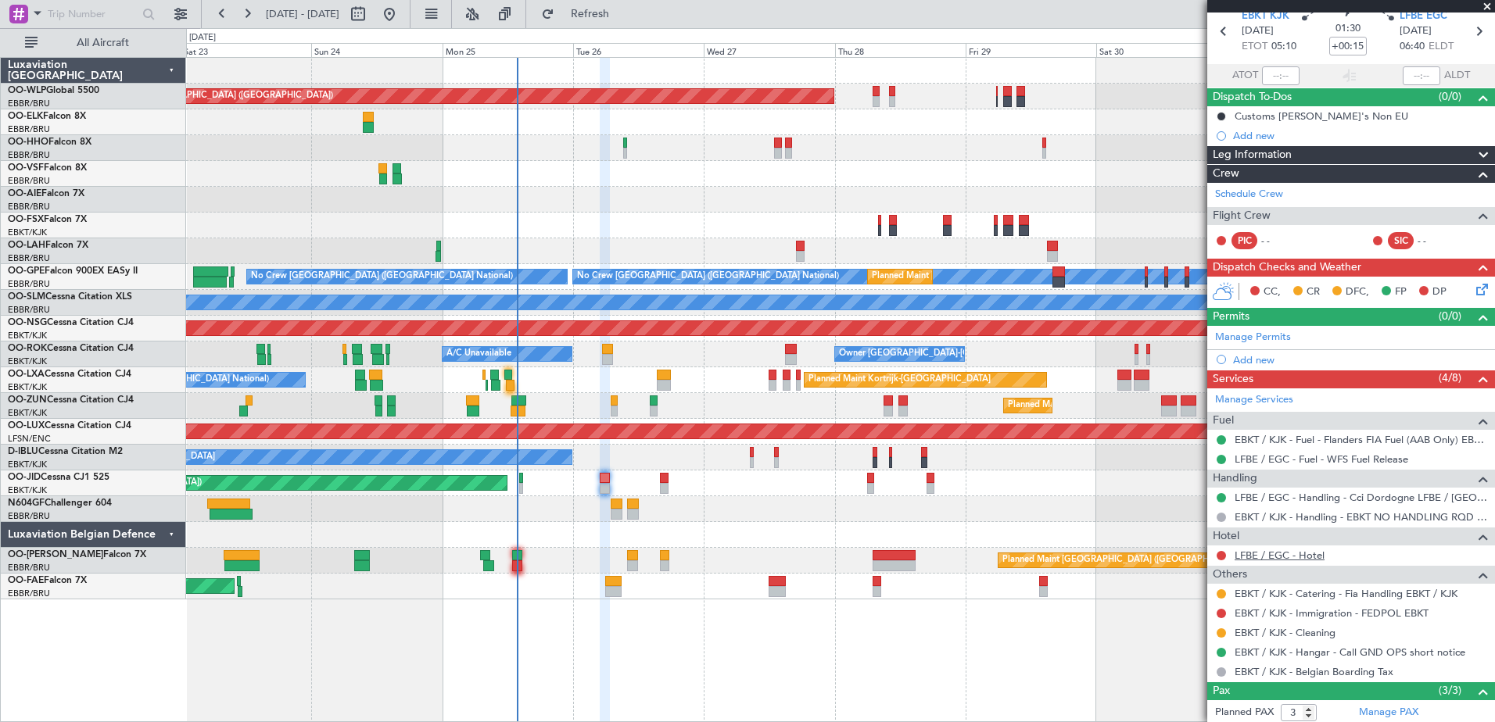
scroll to position [156, 0]
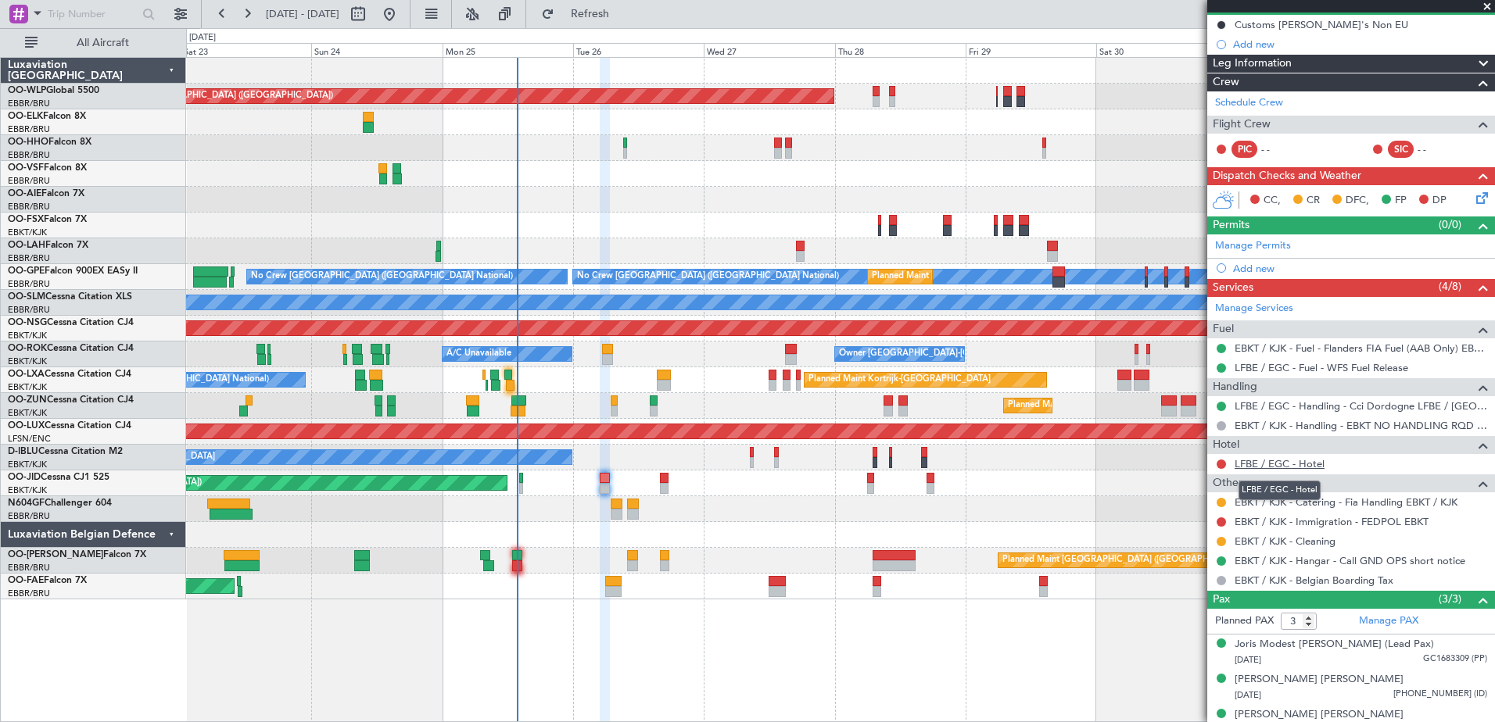
click at [1274, 468] on link "LFBE / EGC - Hotel" at bounding box center [1280, 463] width 90 height 13
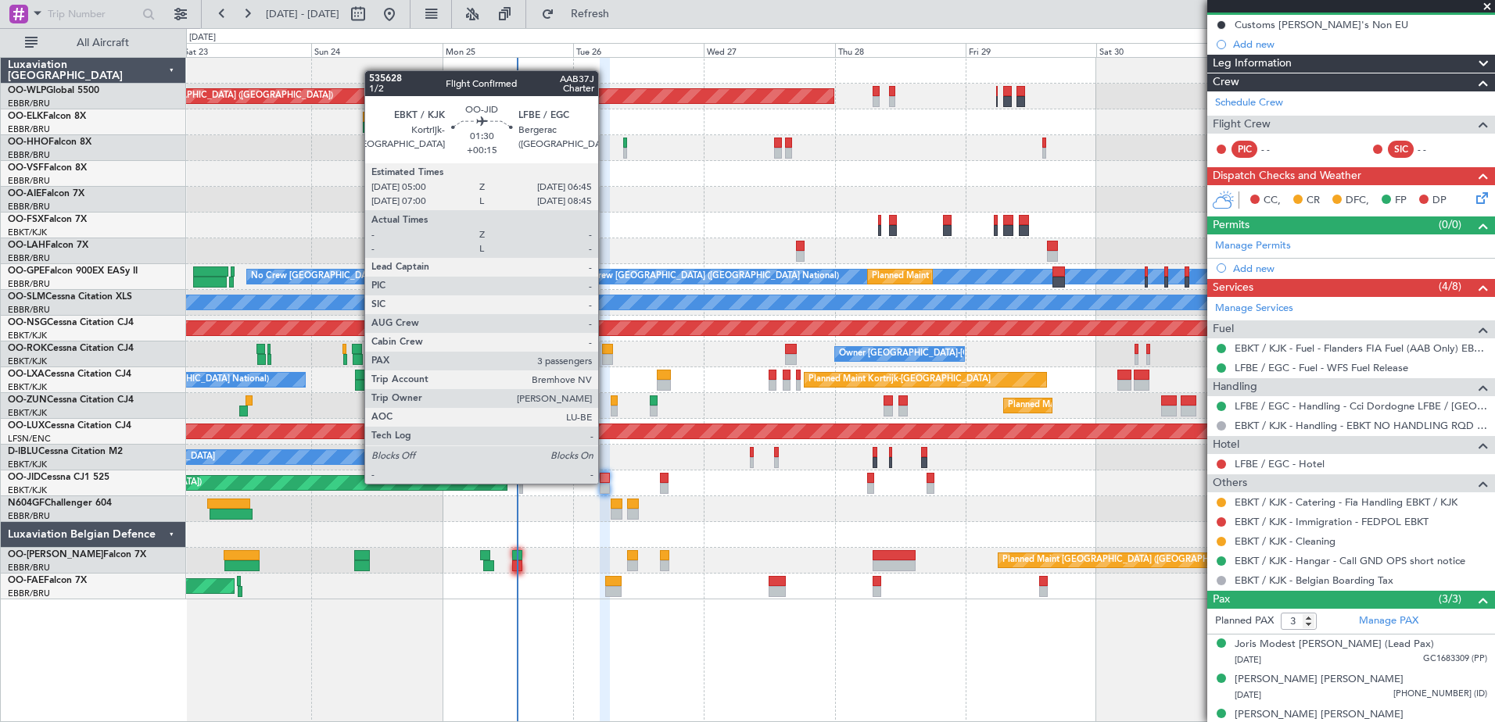
click at [605, 482] on div at bounding box center [605, 478] width 10 height 11
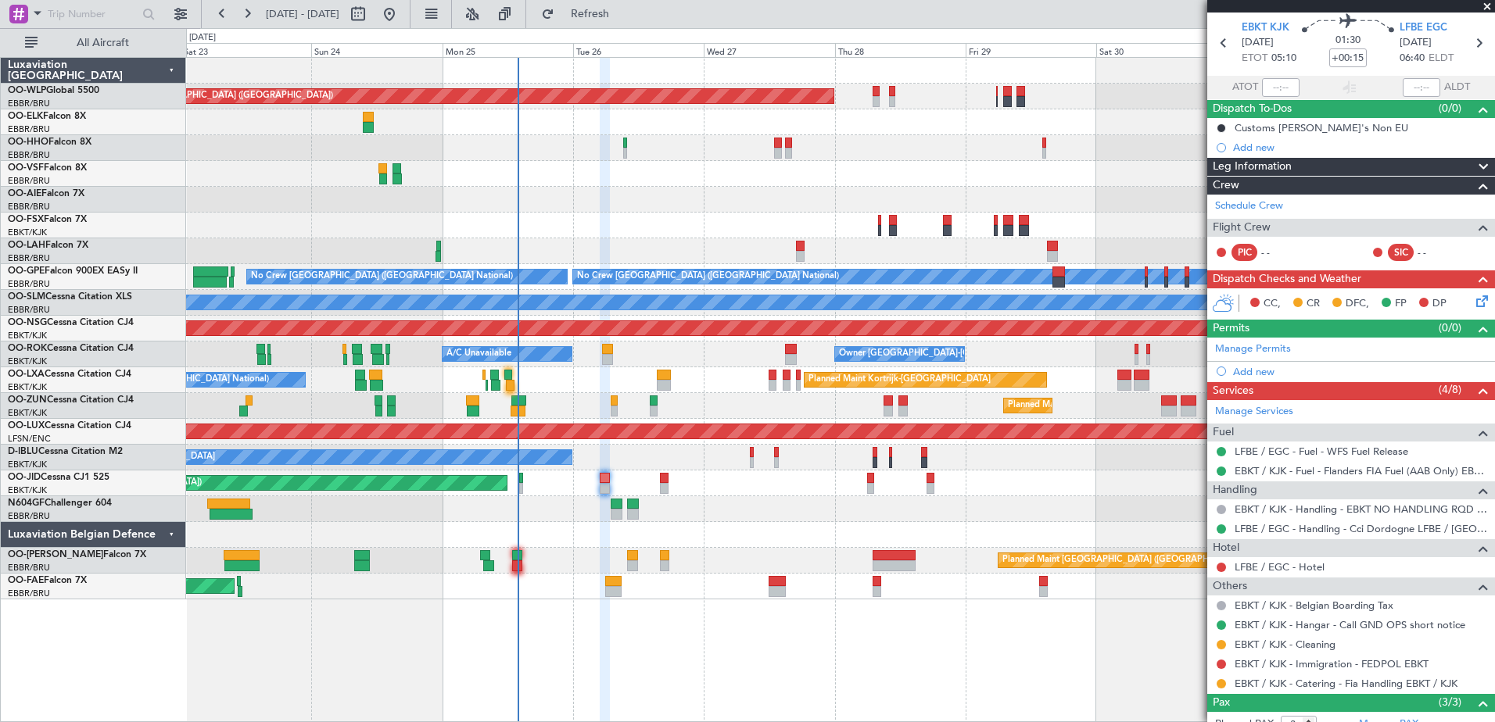
scroll to position [78, 0]
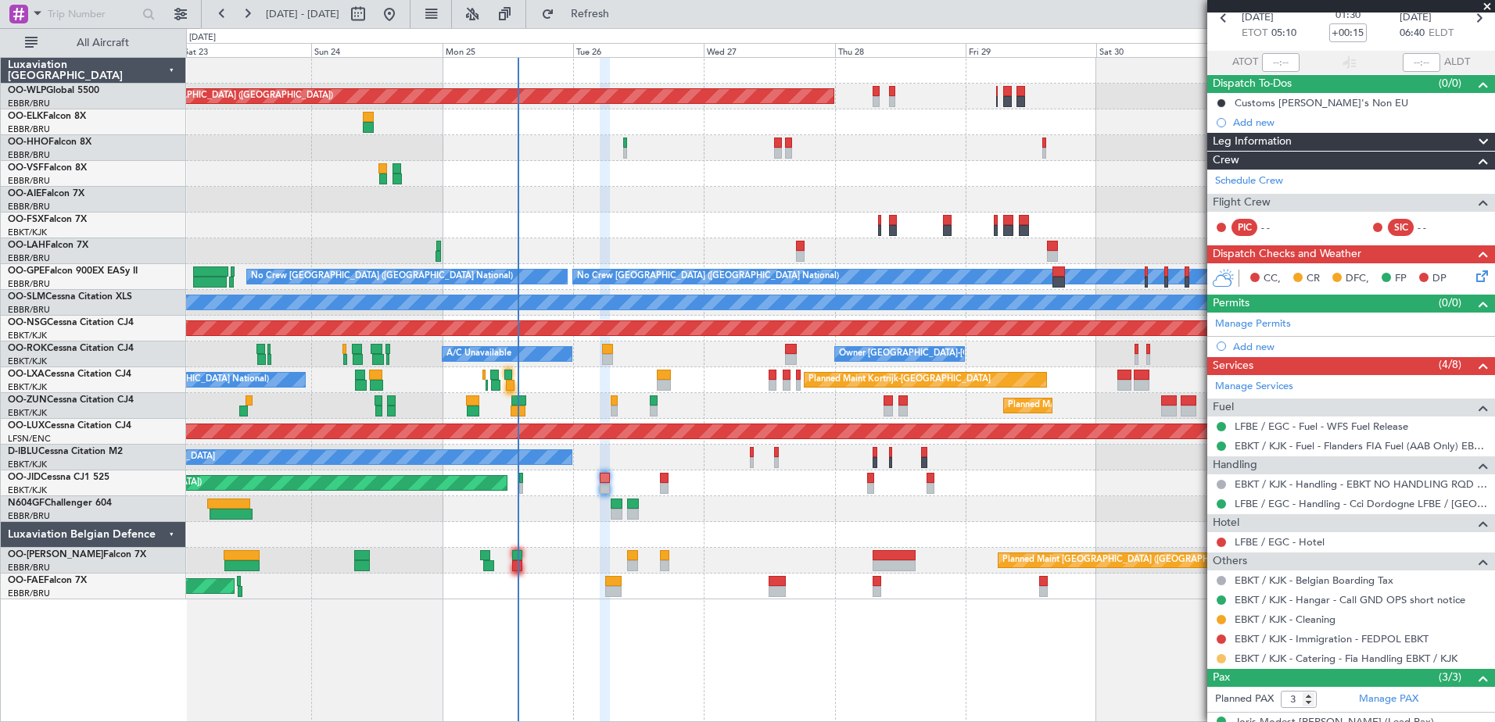
click at [1219, 657] on button at bounding box center [1221, 658] width 9 height 9
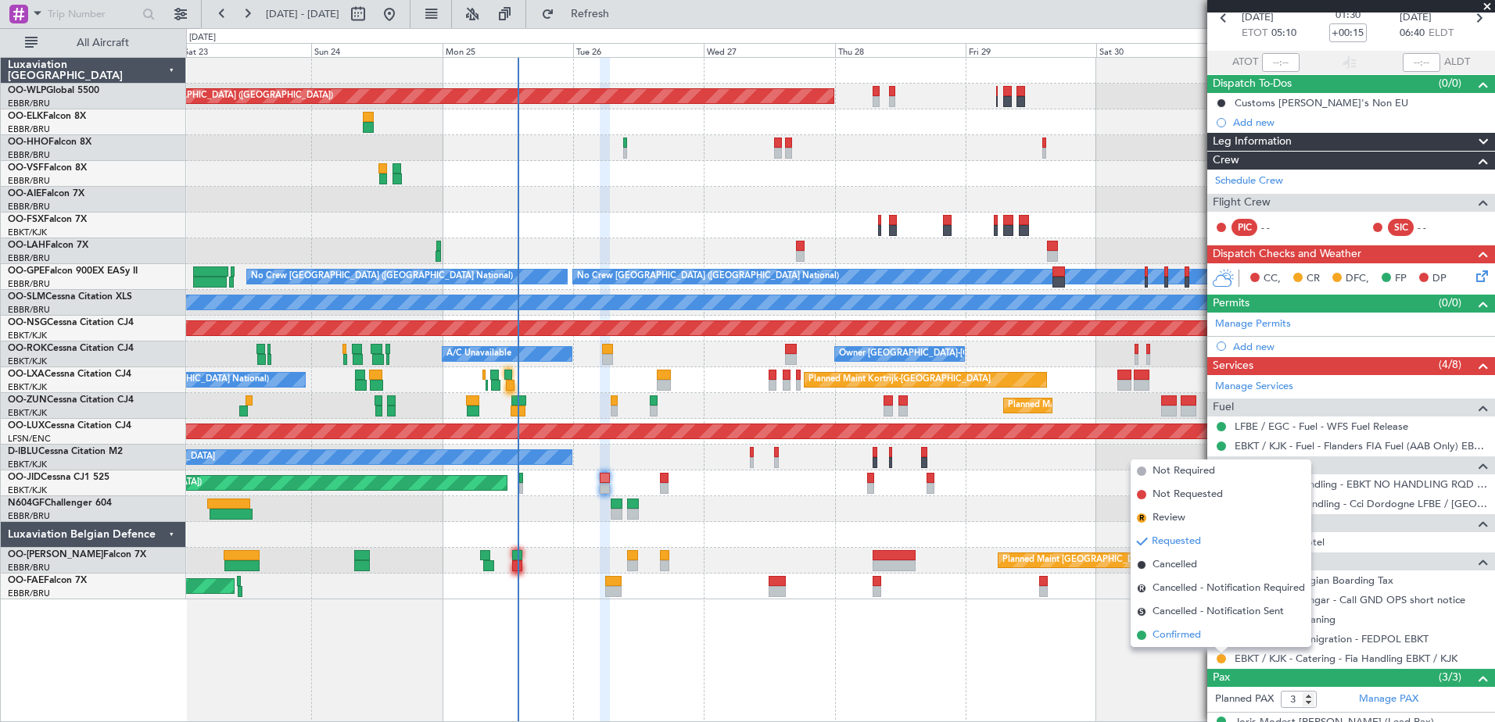
click at [1174, 628] on span "Confirmed" at bounding box center [1177, 636] width 48 height 16
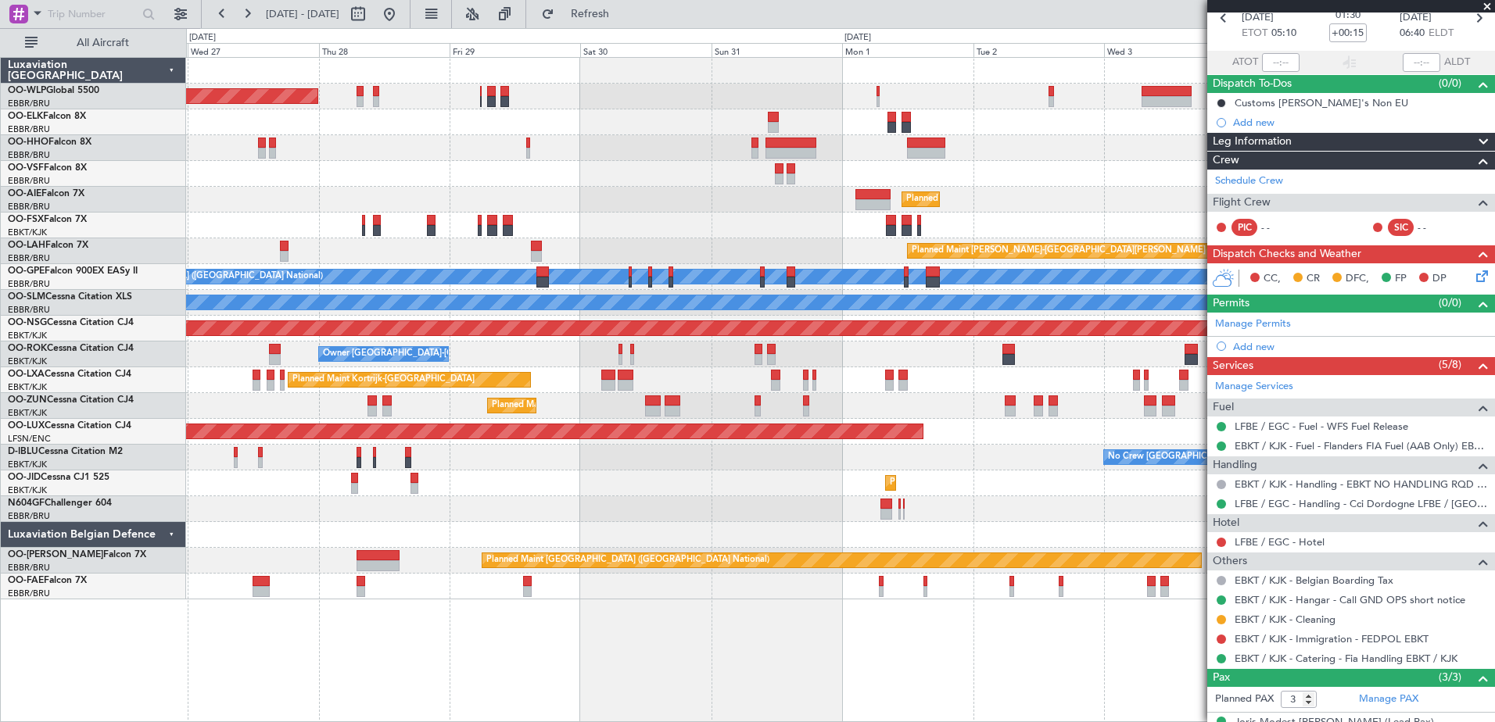
click at [556, 202] on div "Planned Maint Berlin (Brandenburg) Planned Maint Kortrijk-Wevelgem Planned Main…" at bounding box center [840, 329] width 1308 height 542
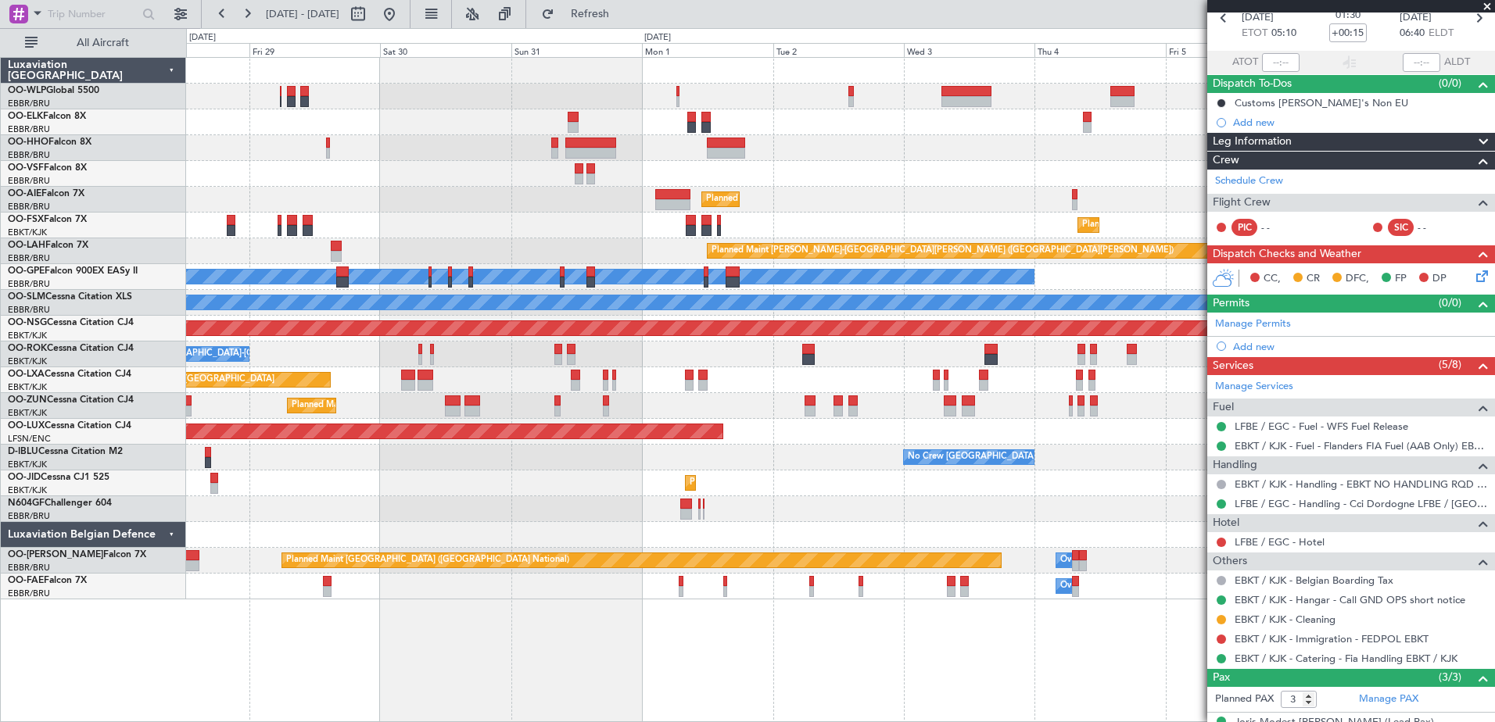
click at [840, 196] on div "Planned Maint Berlin (Brandenburg) Planned Maint Kortrijk-Wevelgem Planned Main…" at bounding box center [840, 329] width 1308 height 542
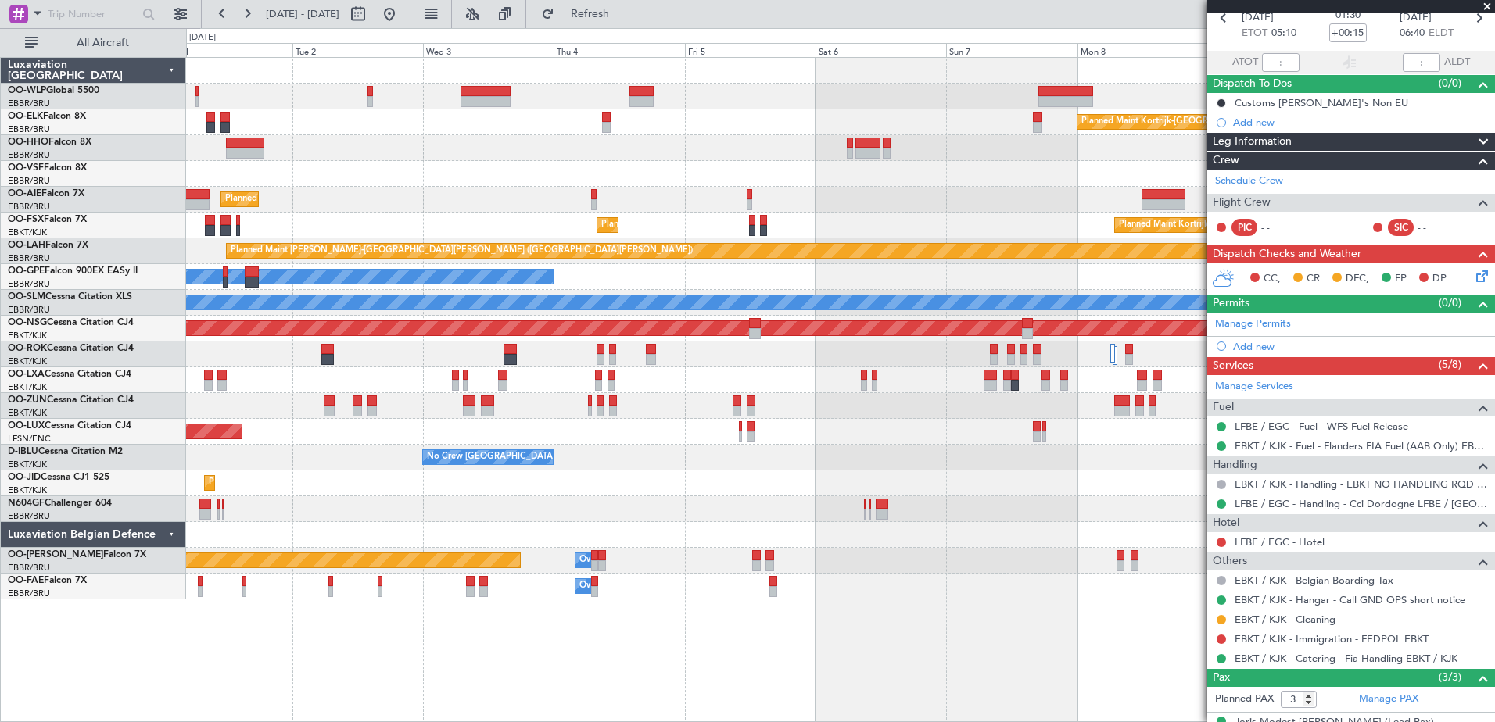
click at [686, 170] on div "Planned Maint Kortrijk-Wevelgem Planned Maint London (Farnborough) Planned Main…" at bounding box center [840, 329] width 1308 height 542
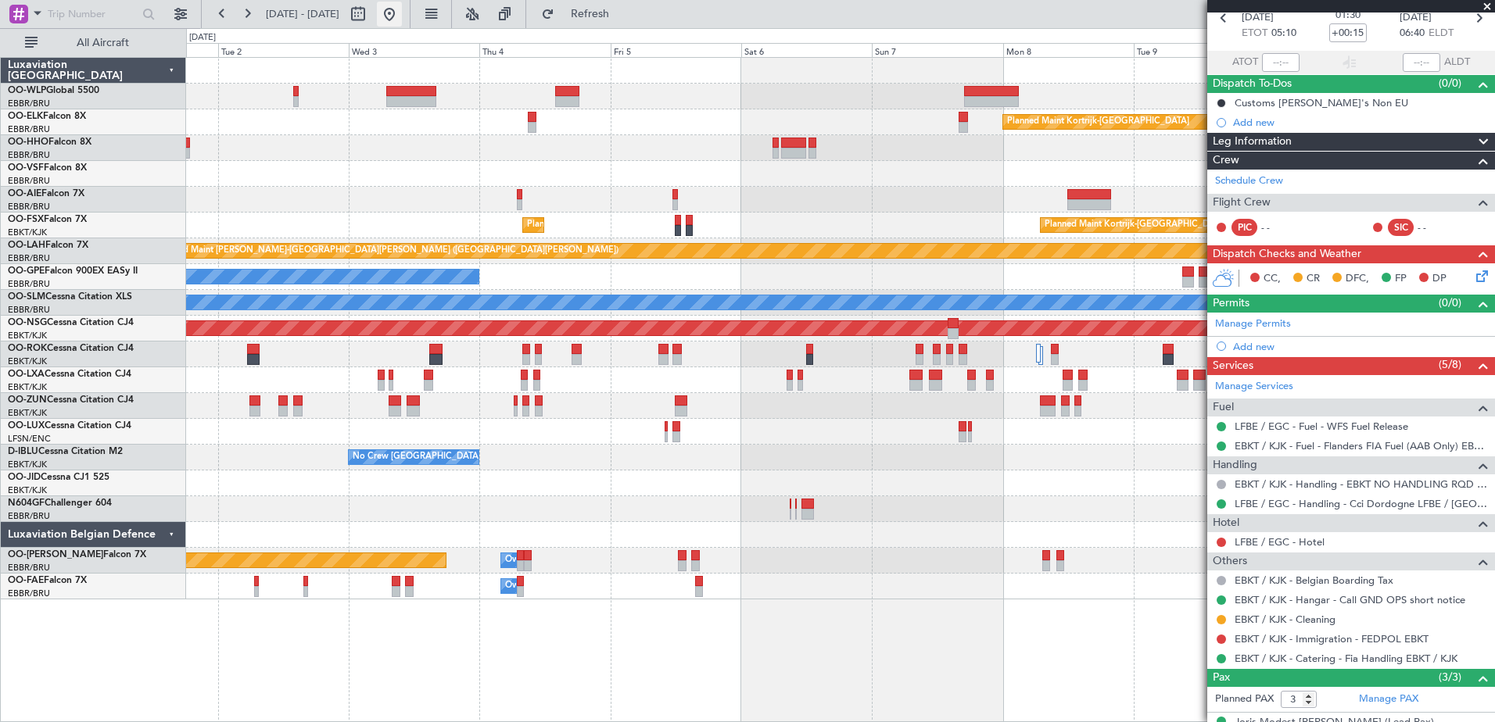
click at [402, 21] on button at bounding box center [389, 14] width 25 height 25
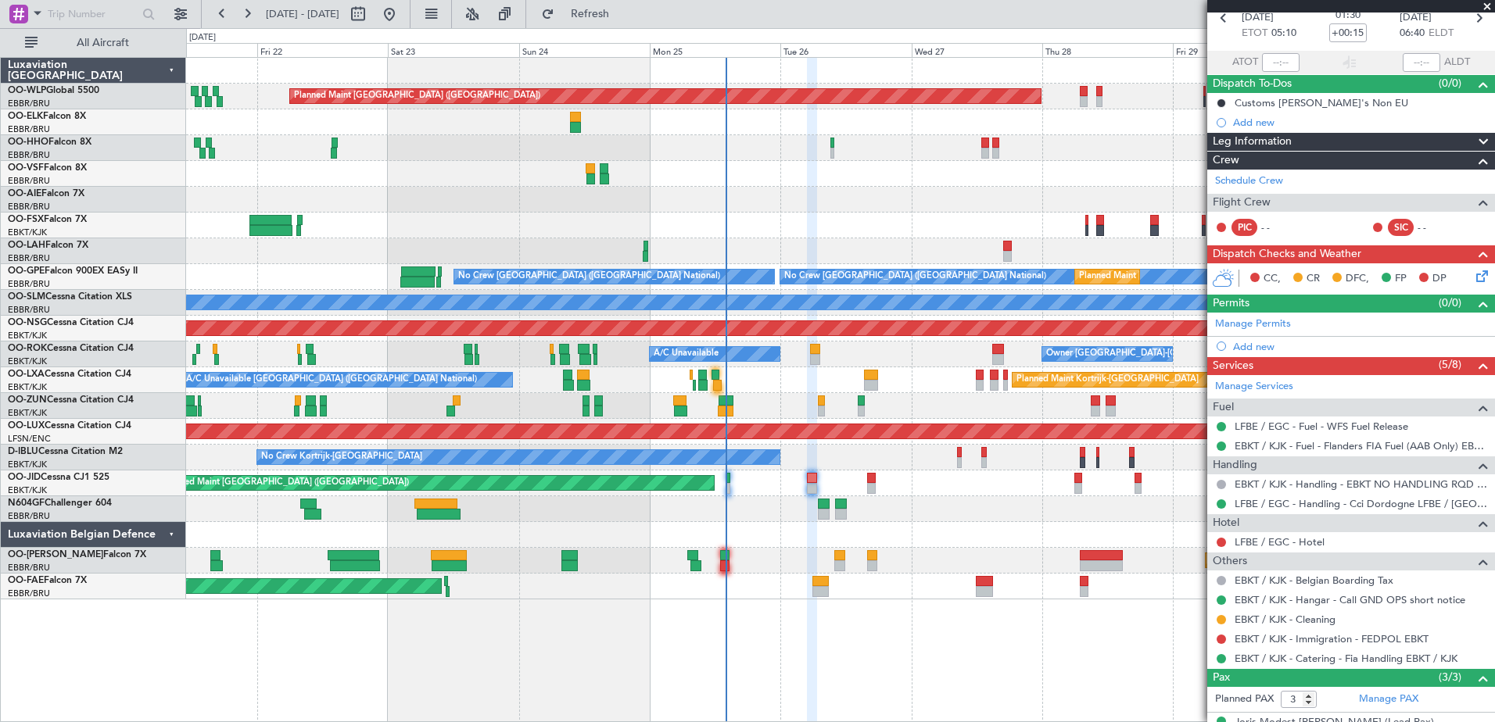
click at [968, 177] on div "Planned Maint Berlin (Brandenburg) Planned Maint London (Farnborough) Planned M…" at bounding box center [840, 329] width 1308 height 542
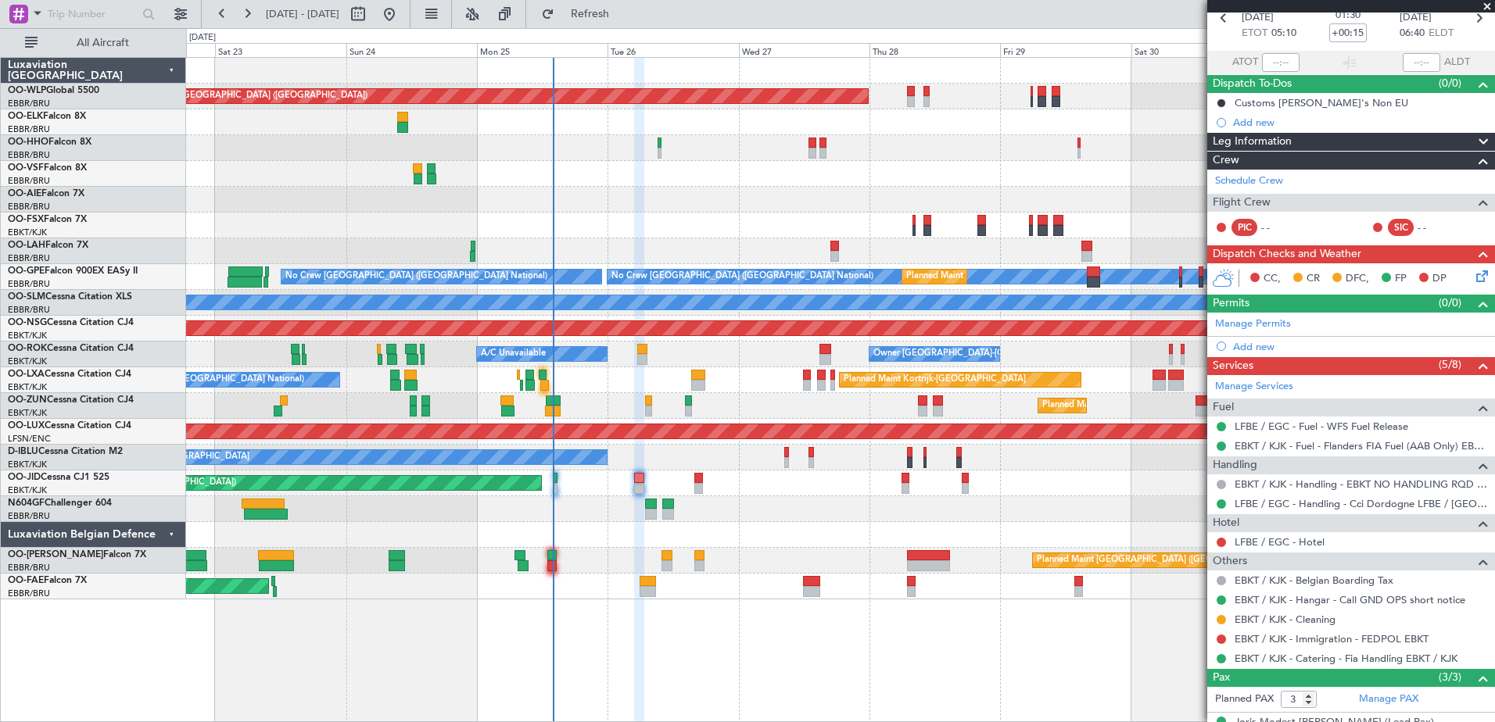
click at [956, 160] on div "Planned Maint Berlin (Brandenburg) Planned Maint London (Farnborough) Planned M…" at bounding box center [840, 329] width 1308 height 542
click at [246, 9] on button at bounding box center [247, 14] width 25 height 25
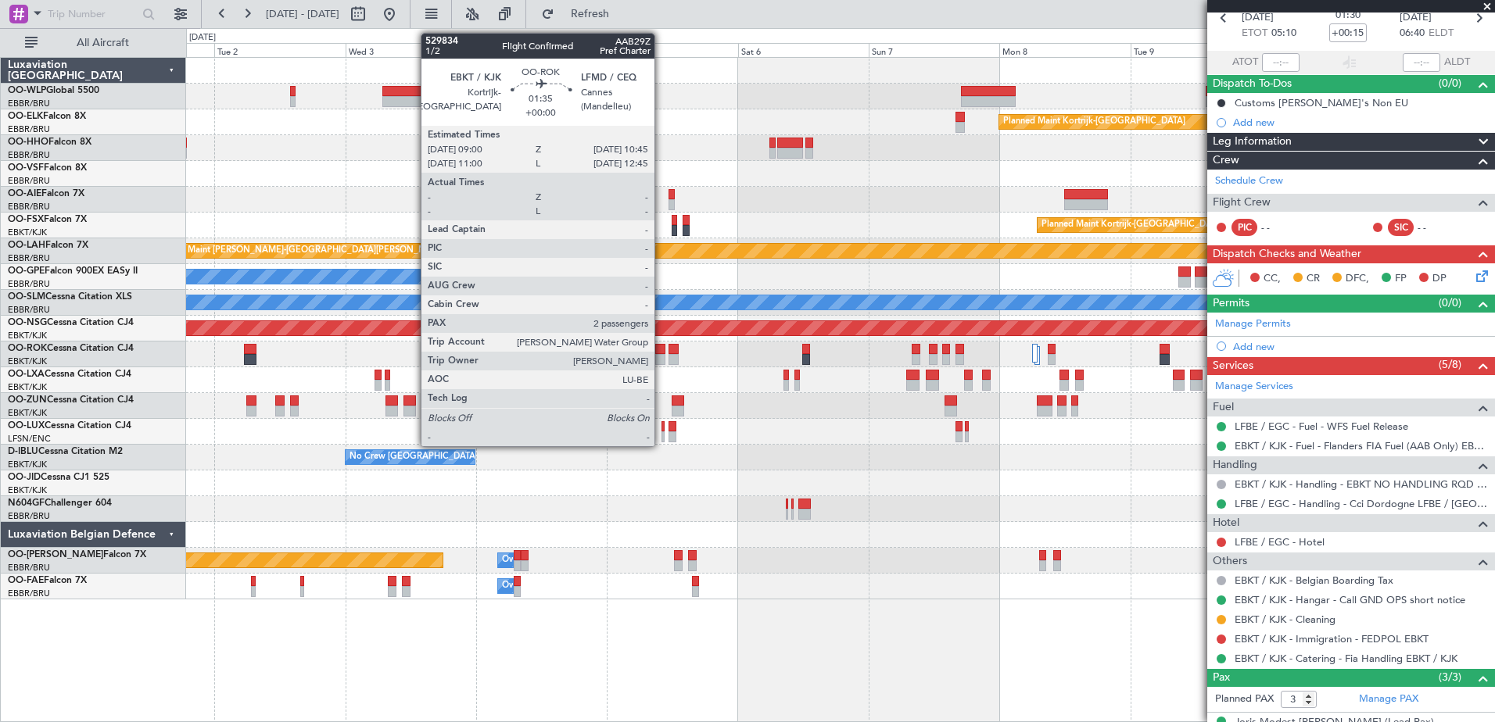
click at [662, 357] on div at bounding box center [660, 359] width 10 height 11
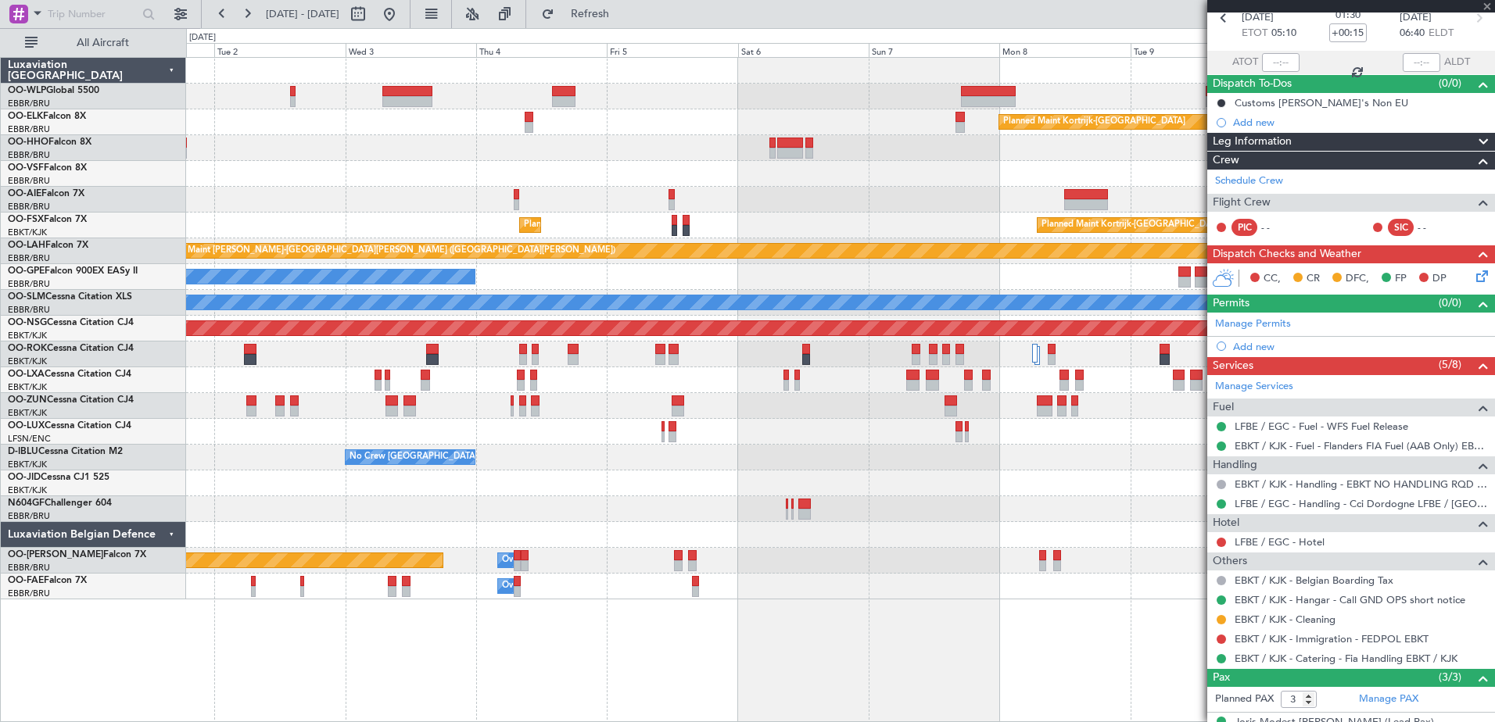
type input "2"
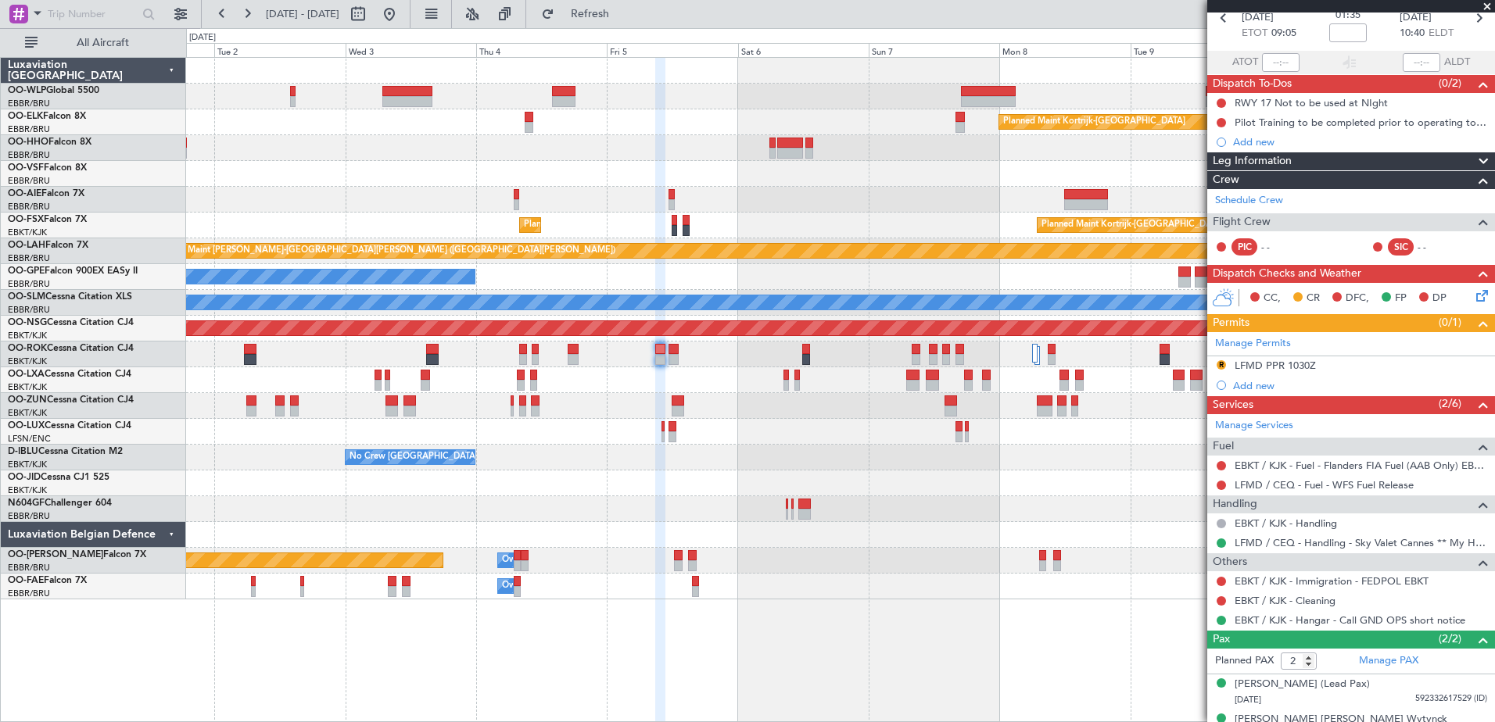
scroll to position [100, 0]
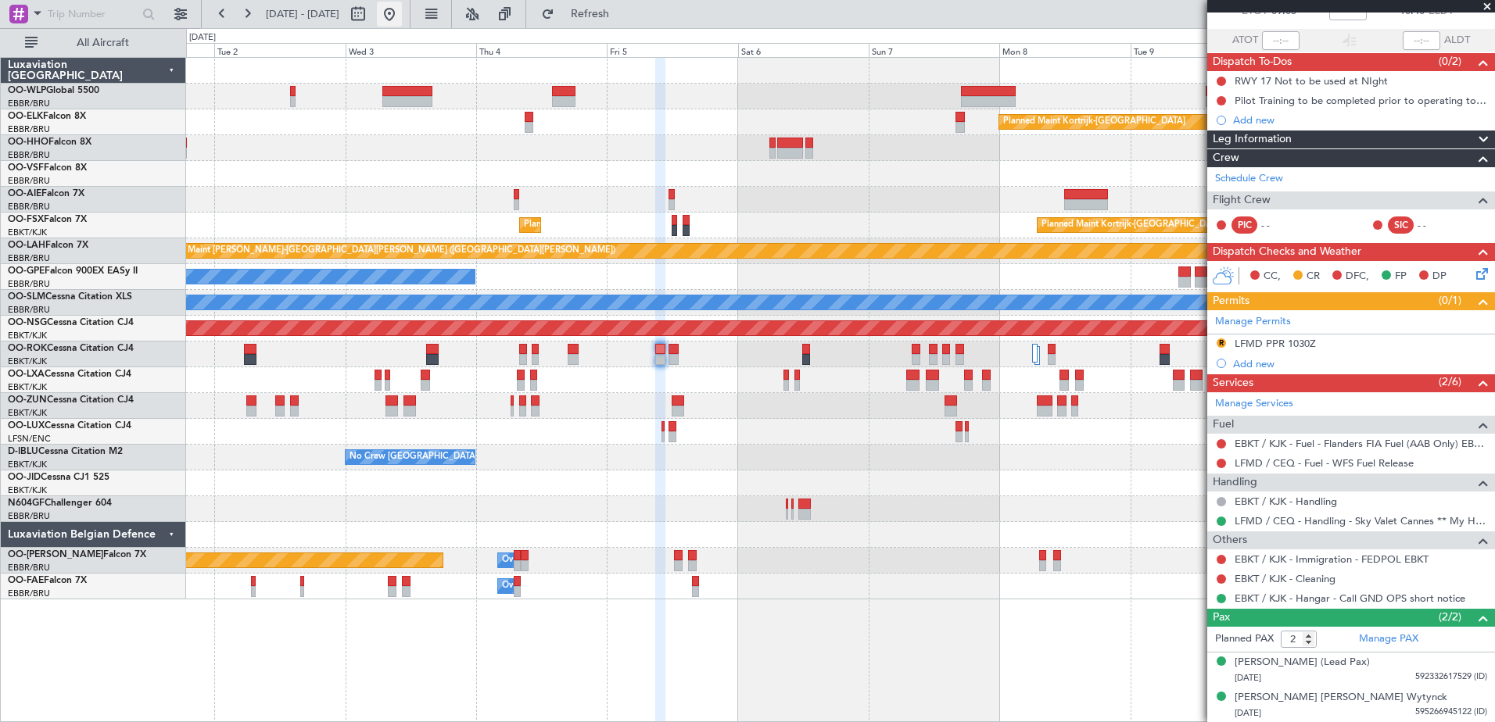
click at [402, 22] on button at bounding box center [389, 14] width 25 height 25
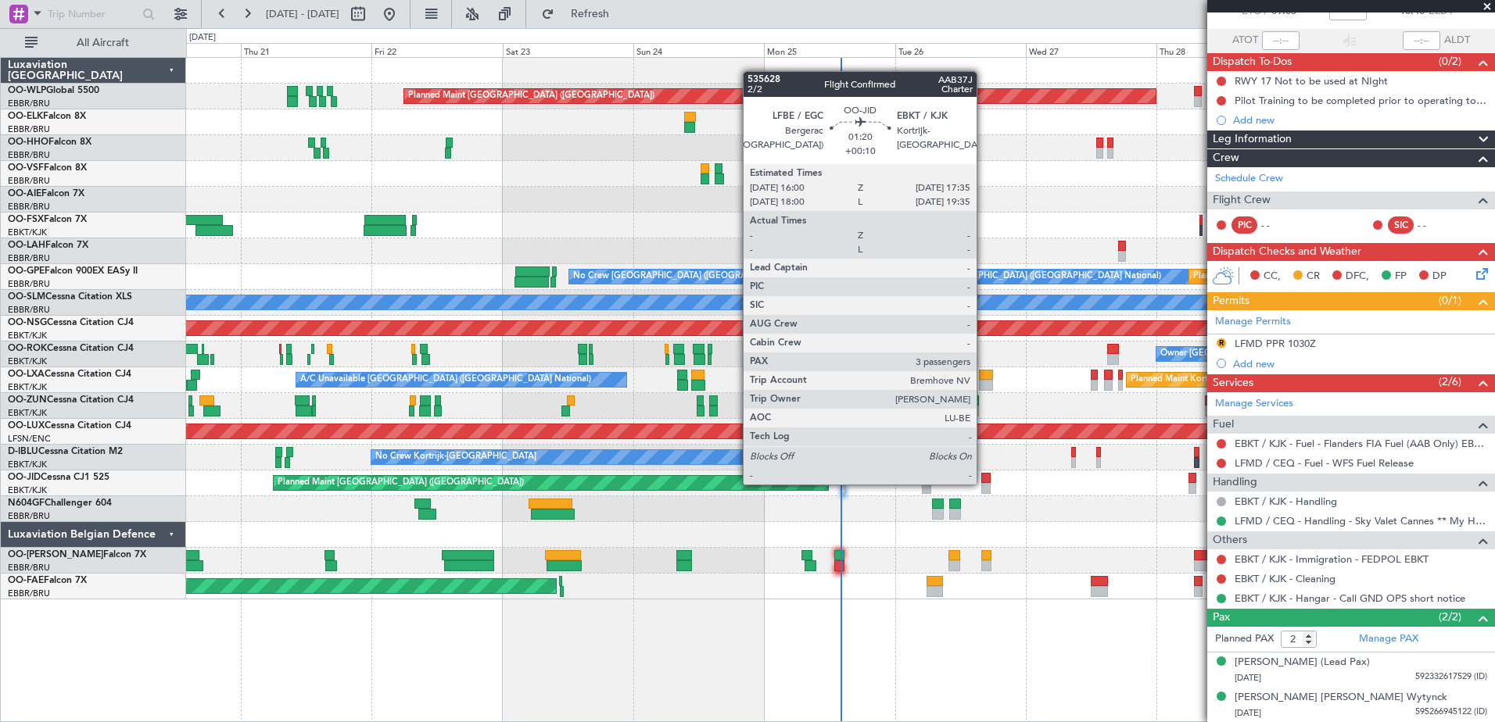
click at [984, 483] on div at bounding box center [985, 488] width 9 height 11
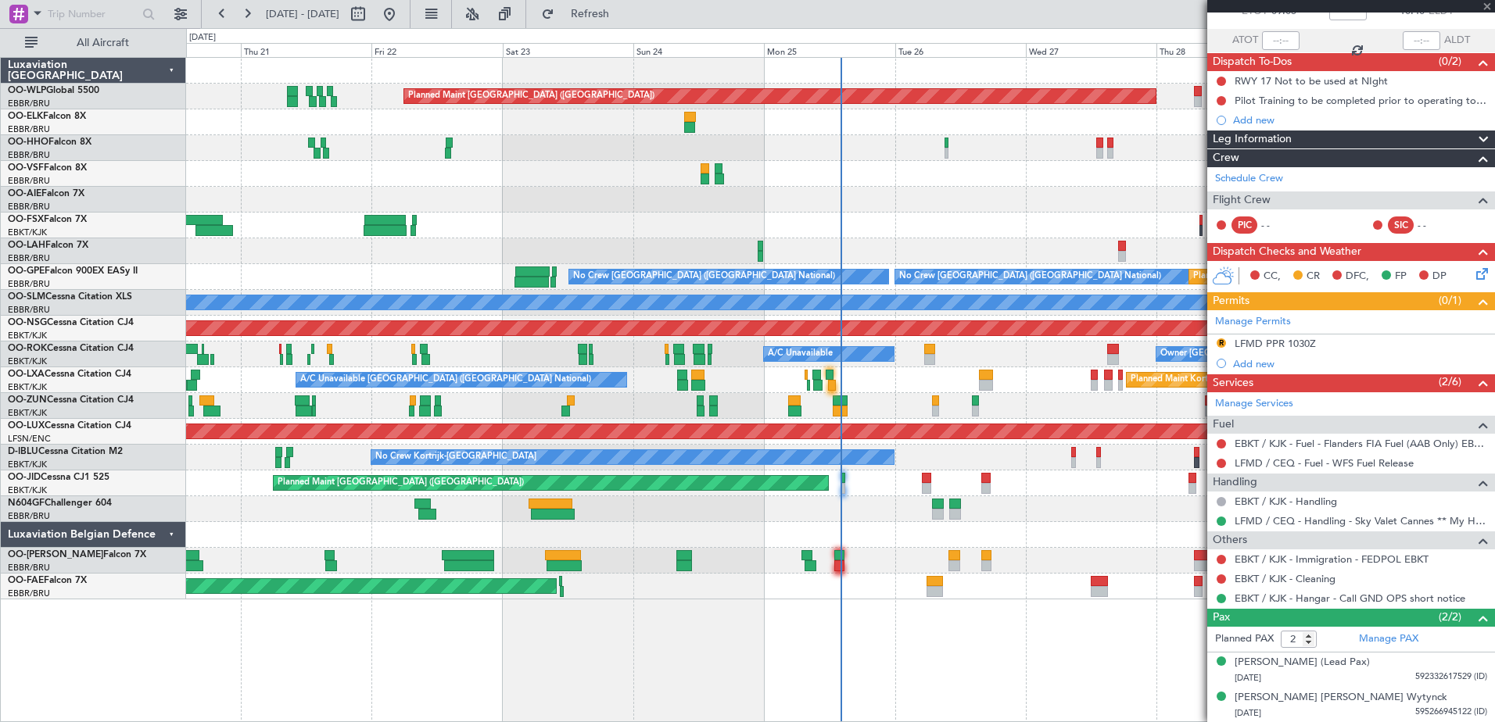
type input "+00:10"
type input "3"
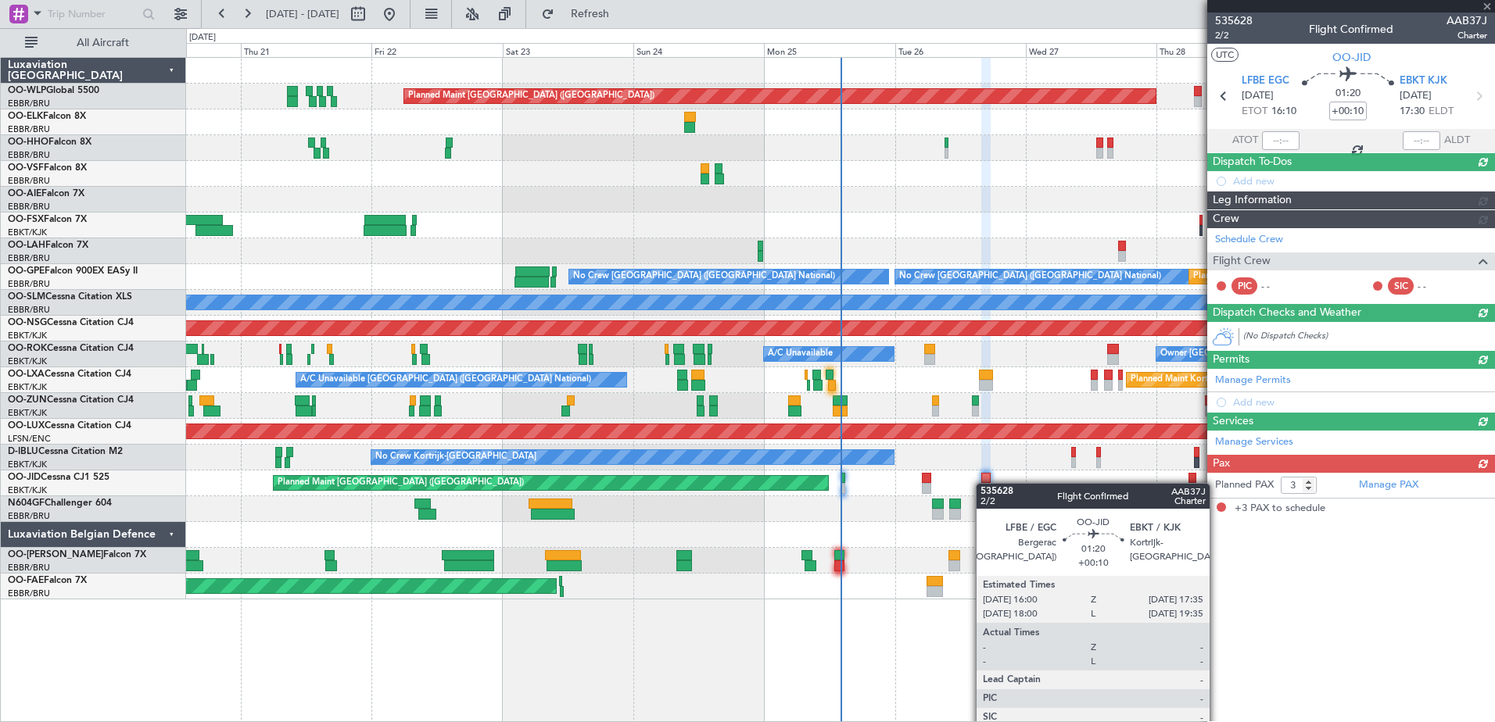
scroll to position [0, 0]
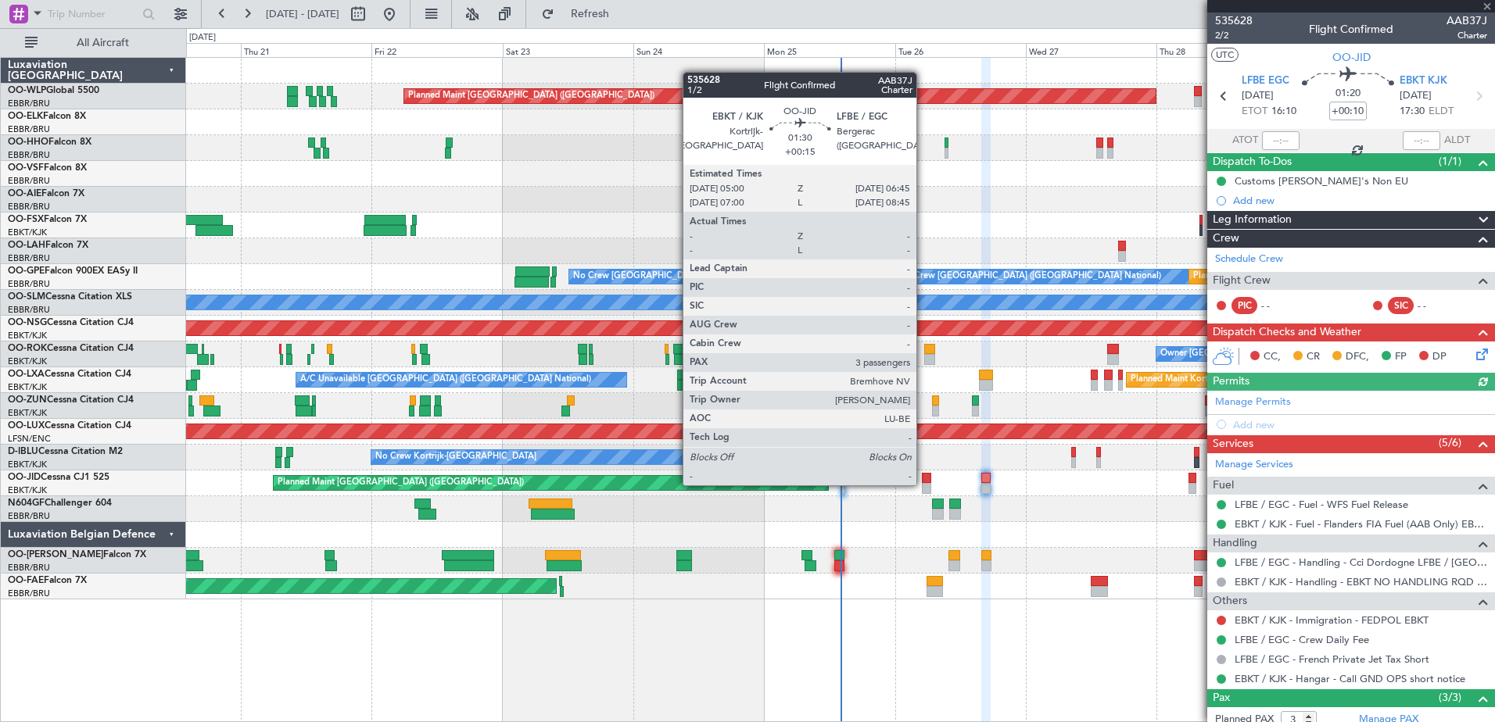
click at [923, 484] on div at bounding box center [927, 488] width 10 height 11
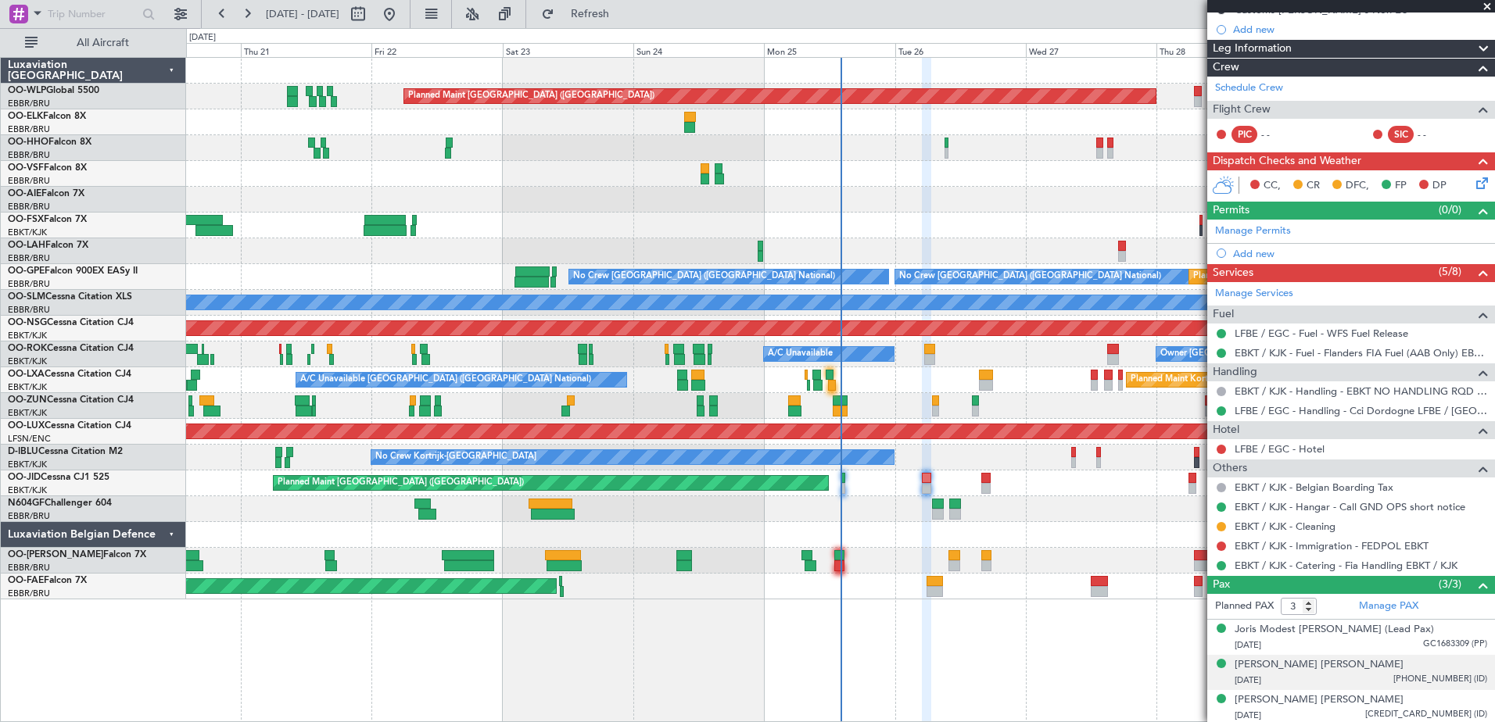
scroll to position [174, 0]
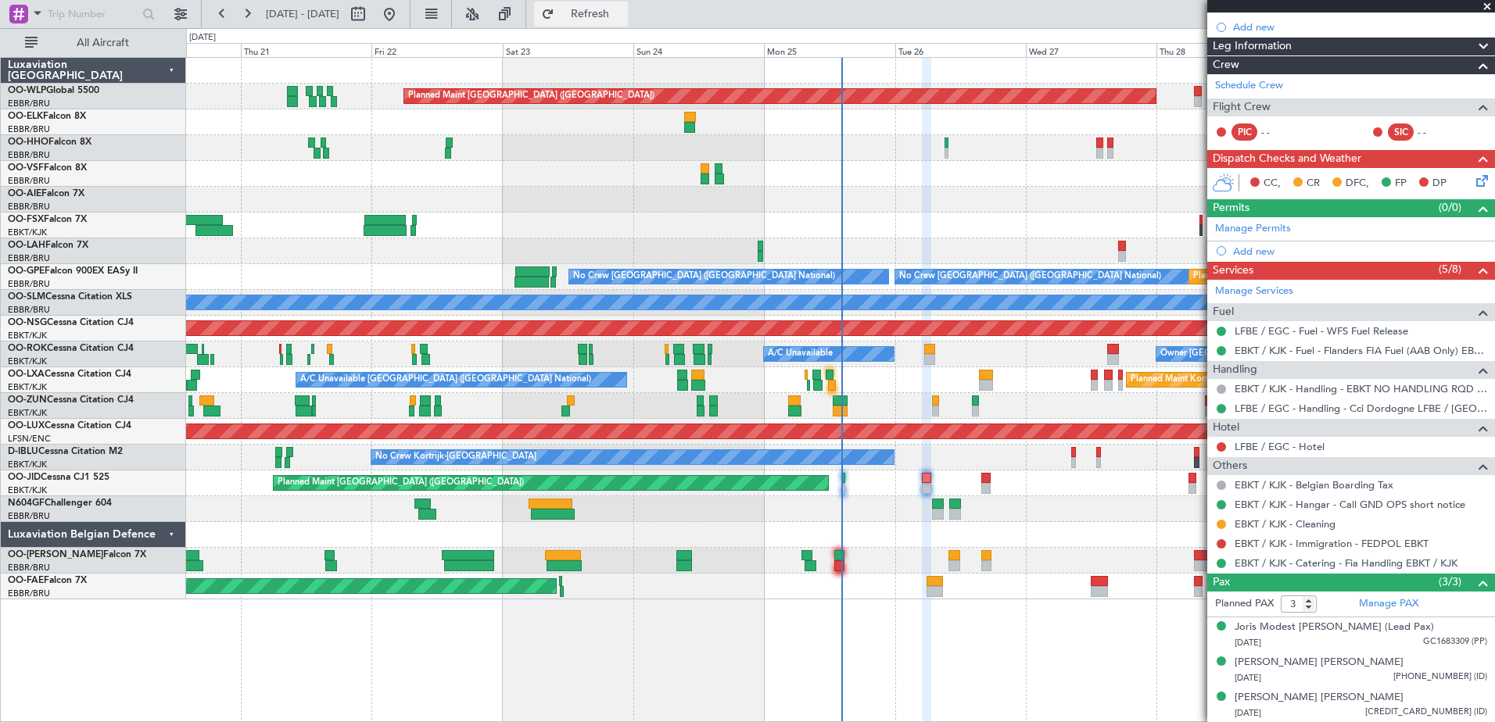
click at [615, 9] on span "Refresh" at bounding box center [591, 14] width 66 height 11
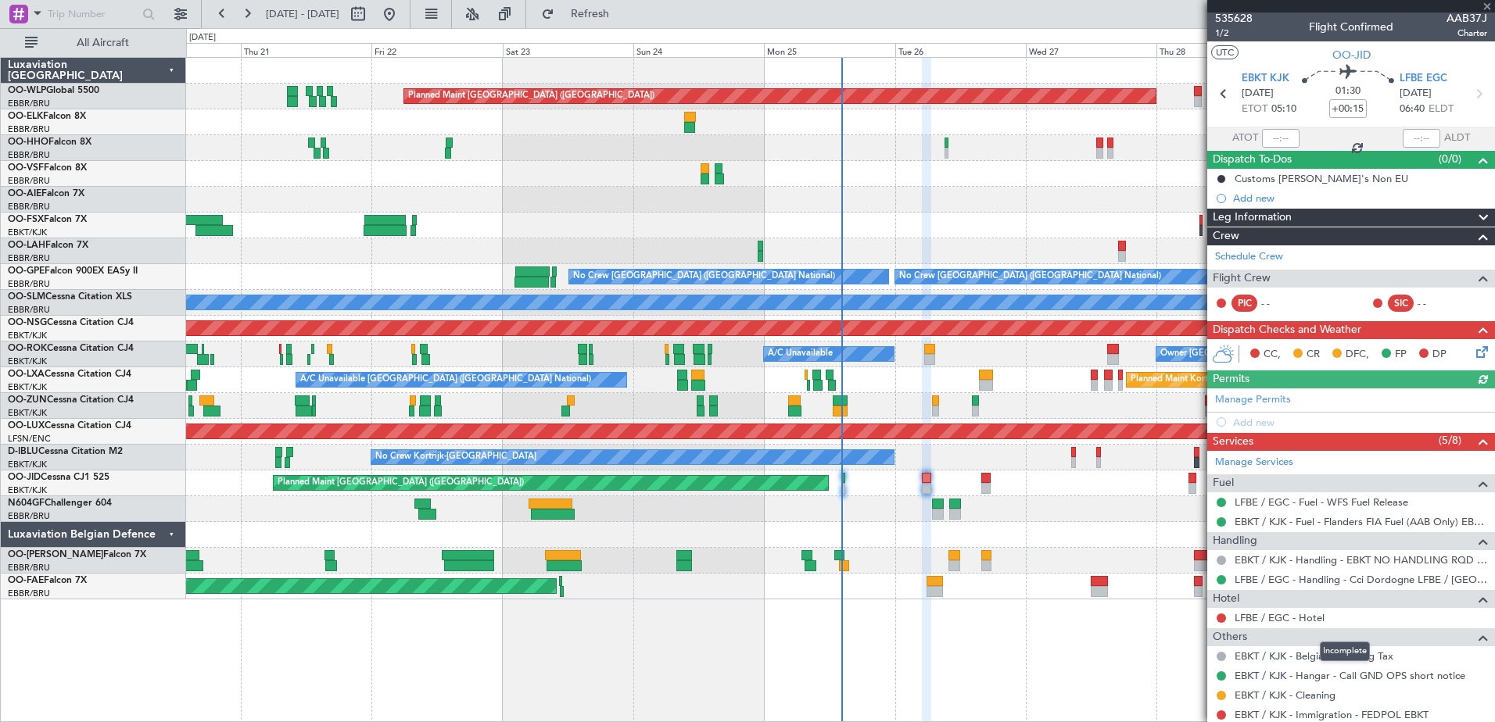
scroll to position [0, 0]
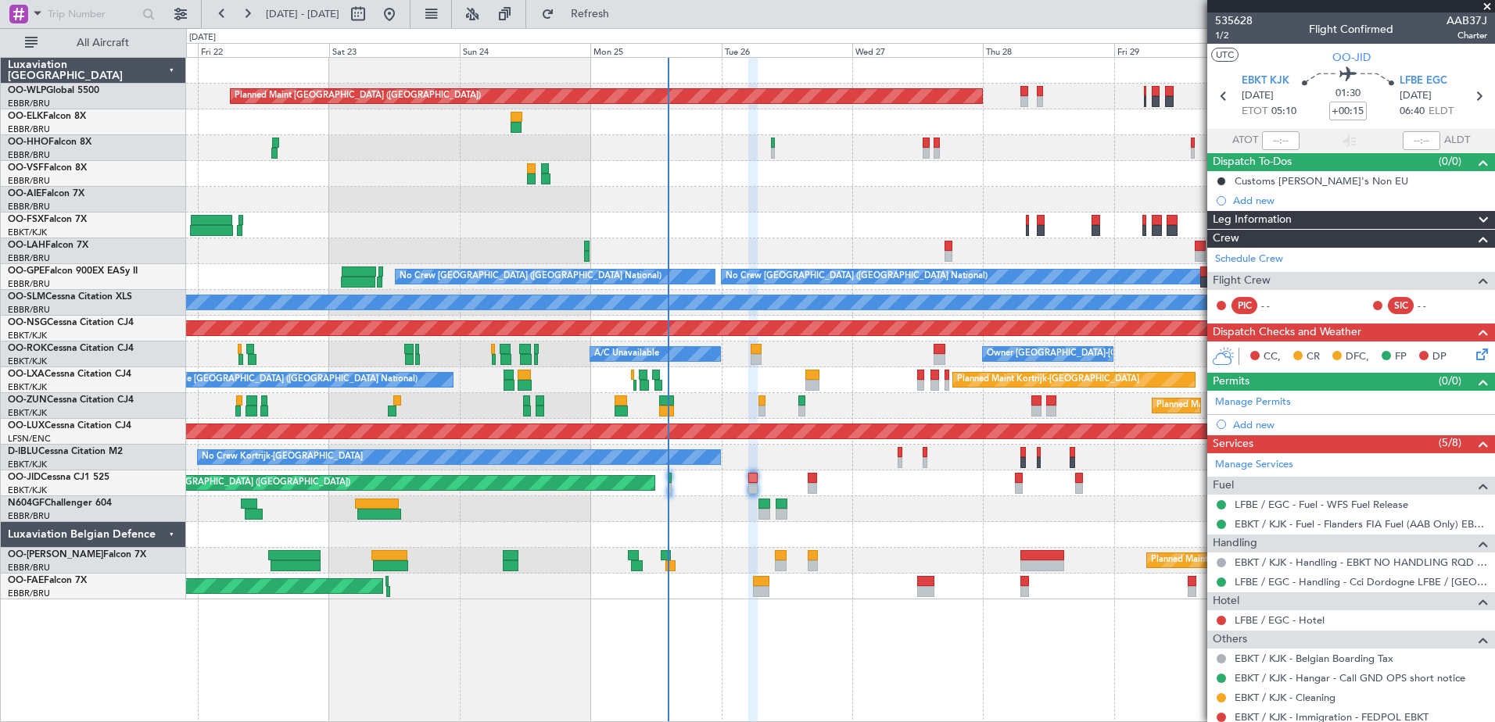
click at [904, 495] on div "Planned Maint [GEOGRAPHIC_DATA] ([GEOGRAPHIC_DATA]) Planned Maint [GEOGRAPHIC_D…" at bounding box center [840, 329] width 1308 height 542
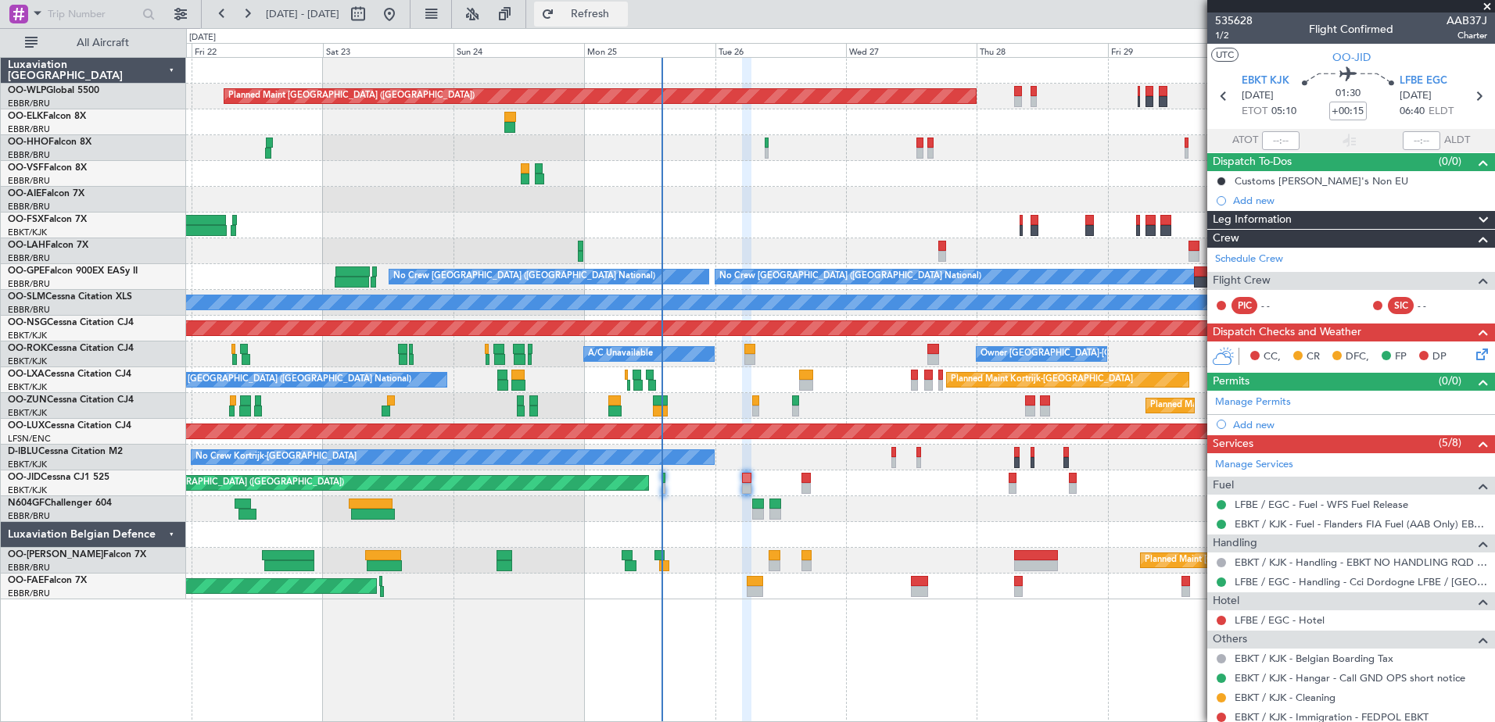
click at [596, 7] on button "Refresh" at bounding box center [581, 14] width 94 height 25
click at [621, 7] on button "Refresh" at bounding box center [581, 14] width 94 height 25
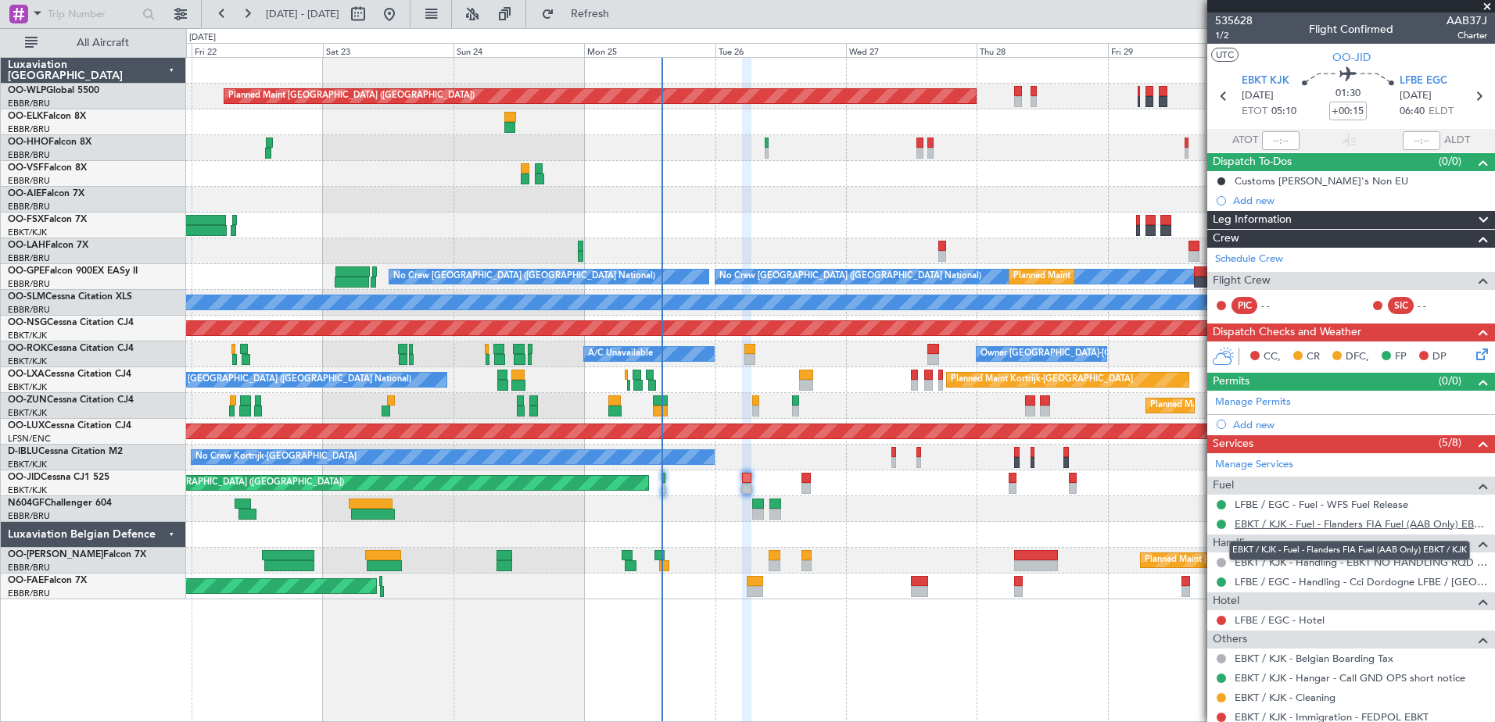
click at [1371, 518] on link "EBKT / KJK - Fuel - Flanders FIA Fuel (AAB Only) EBKT / KJK" at bounding box center [1361, 524] width 253 height 13
click at [611, 16] on span "Refresh" at bounding box center [591, 14] width 66 height 11
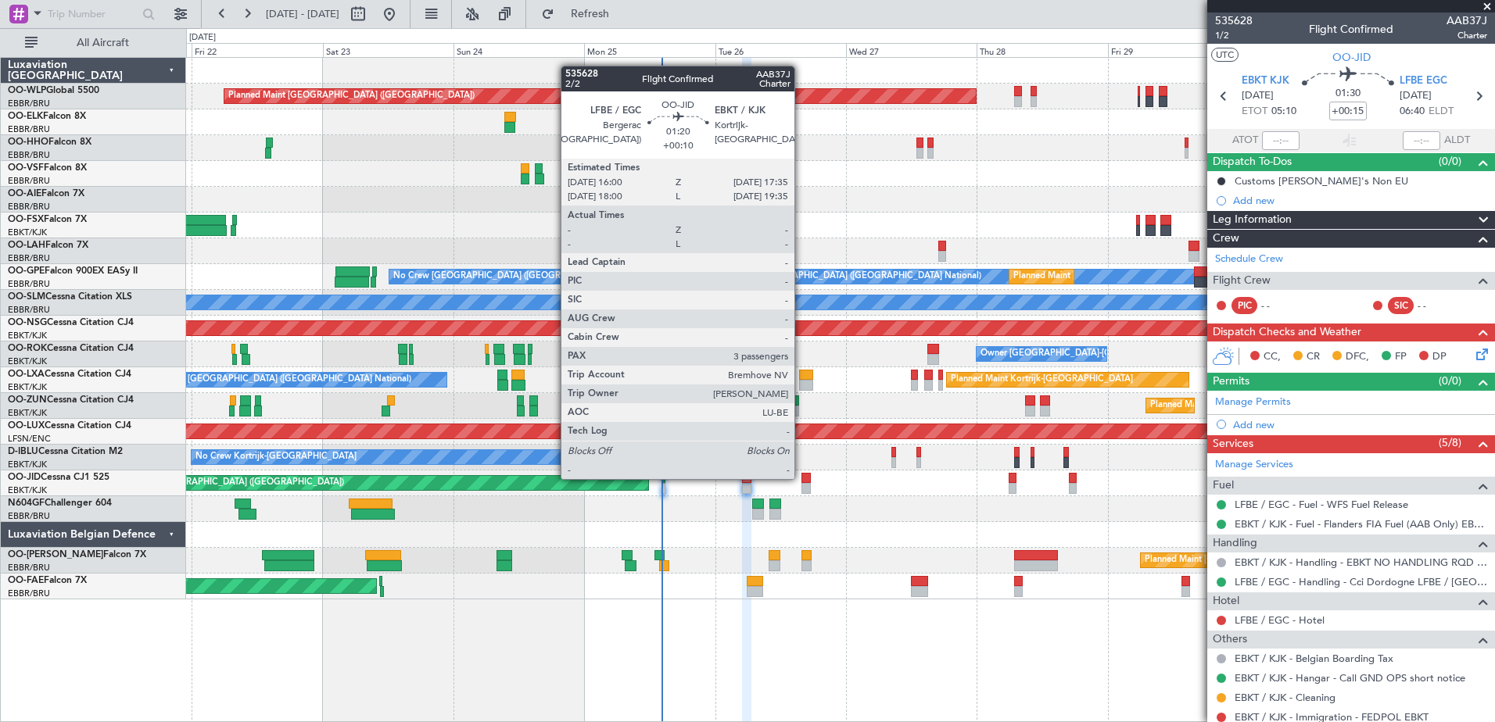
click at [801, 478] on div at bounding box center [805, 478] width 9 height 11
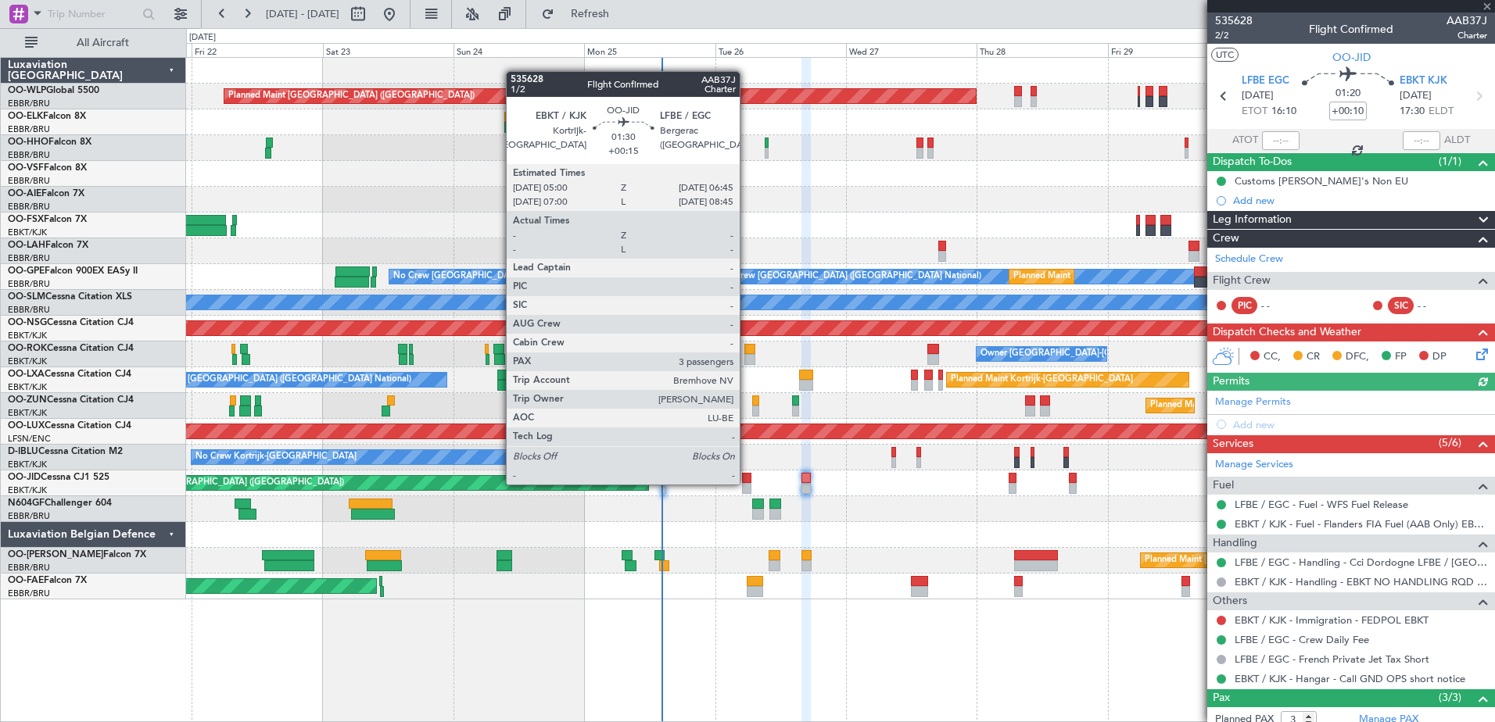
click at [747, 483] on div at bounding box center [747, 488] width 10 height 11
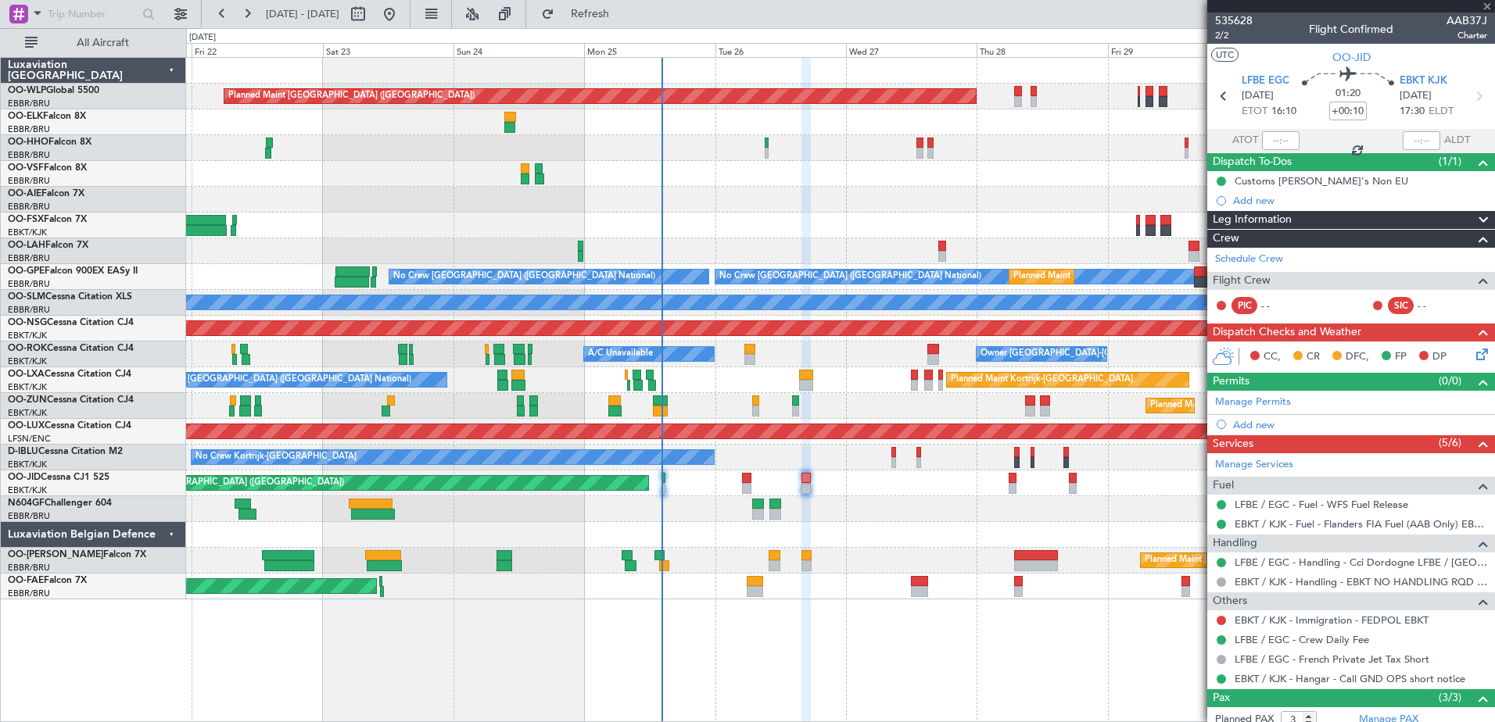
type input "+00:15"
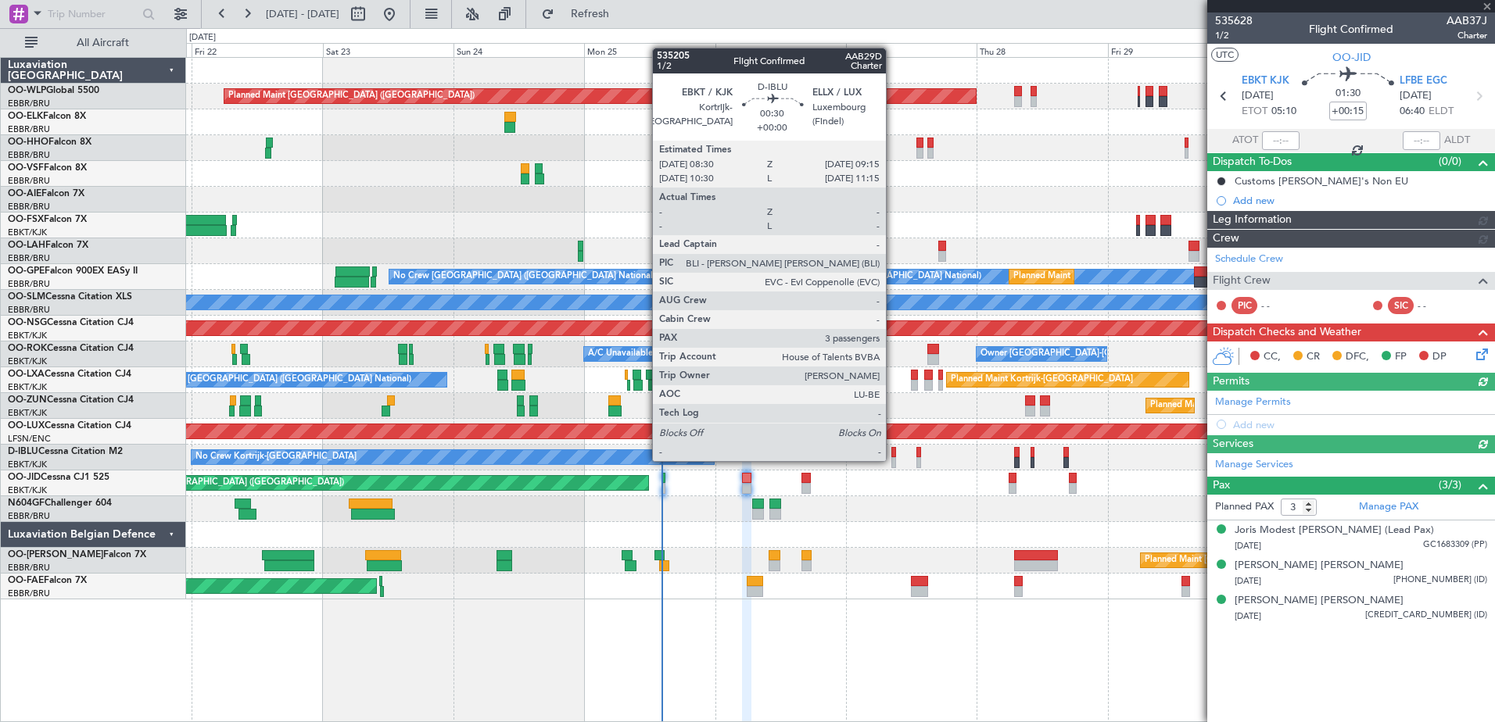
click at [893, 460] on div at bounding box center [893, 462] width 5 height 11
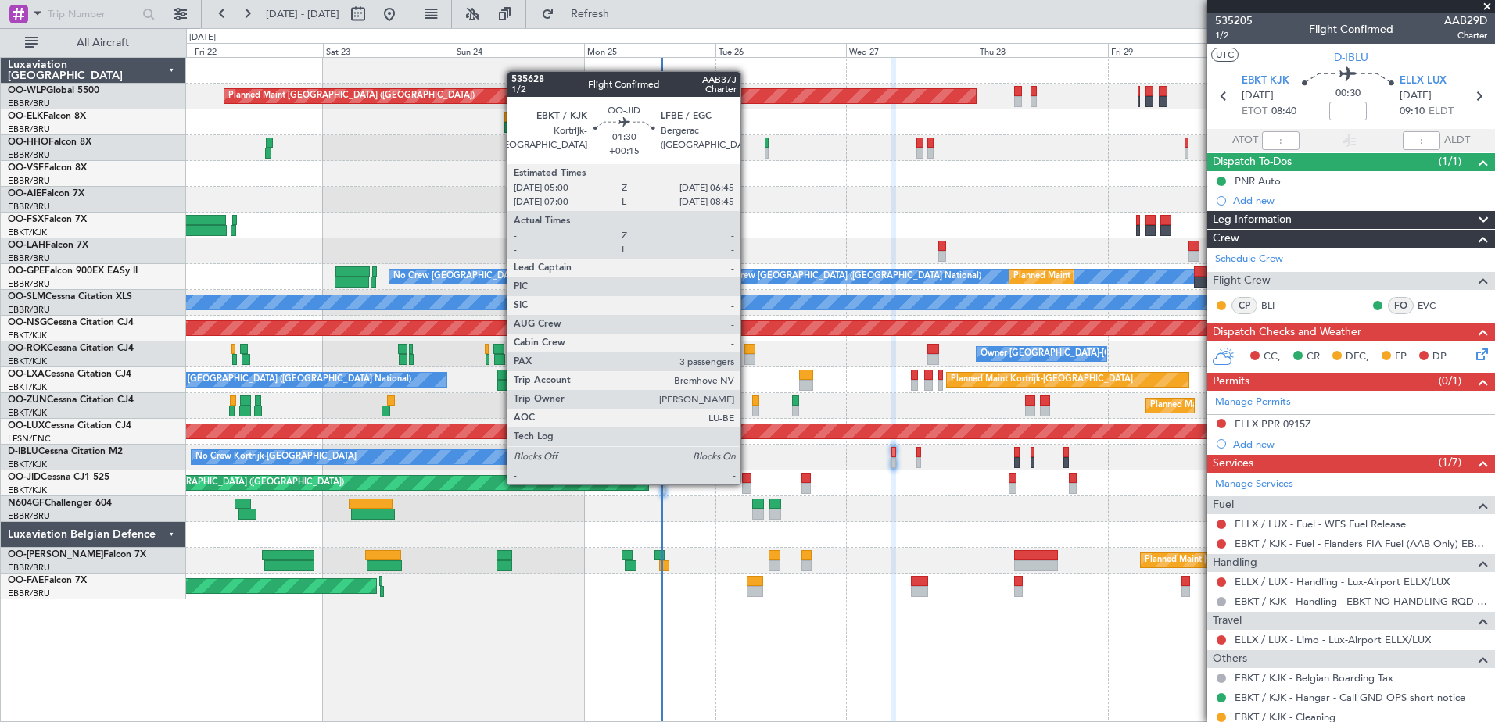
click at [748, 483] on div at bounding box center [747, 488] width 10 height 11
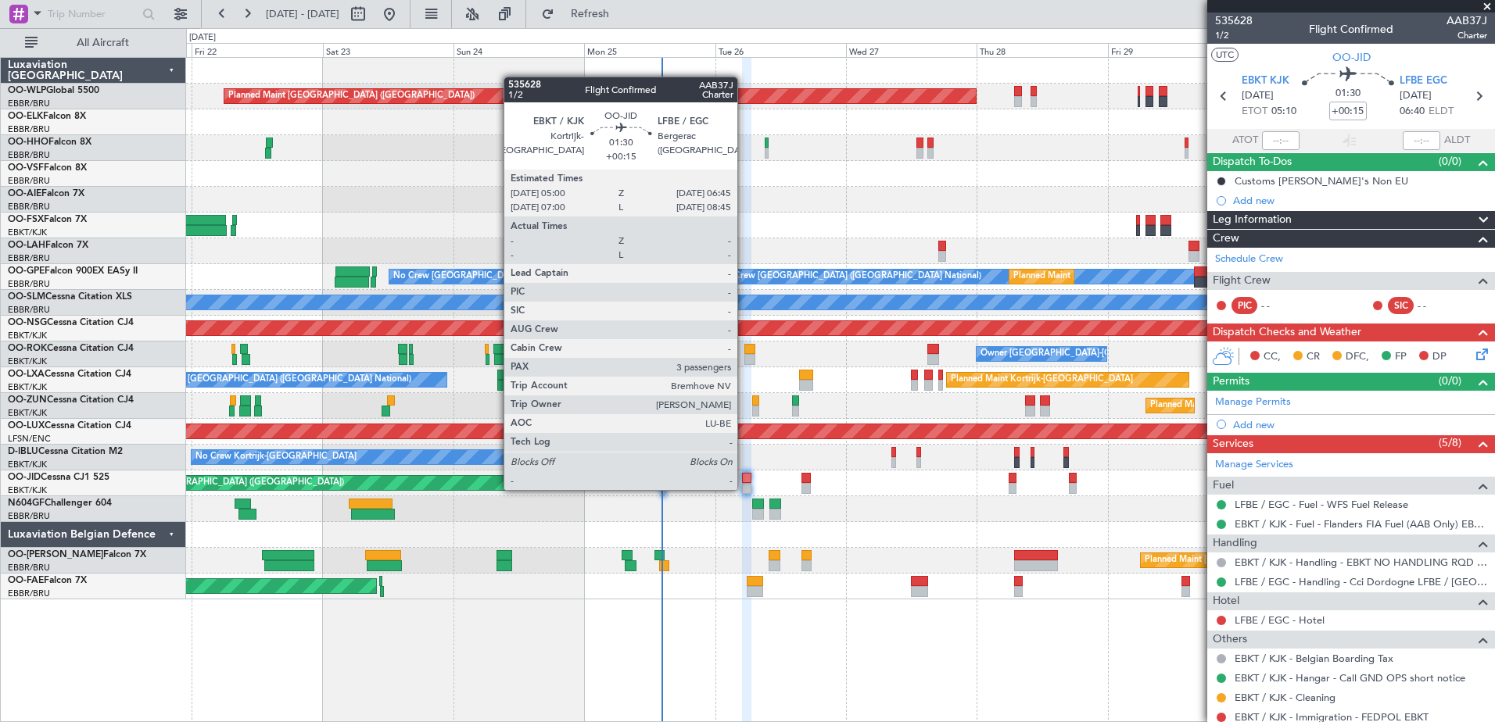
click at [744, 489] on div at bounding box center [747, 488] width 10 height 11
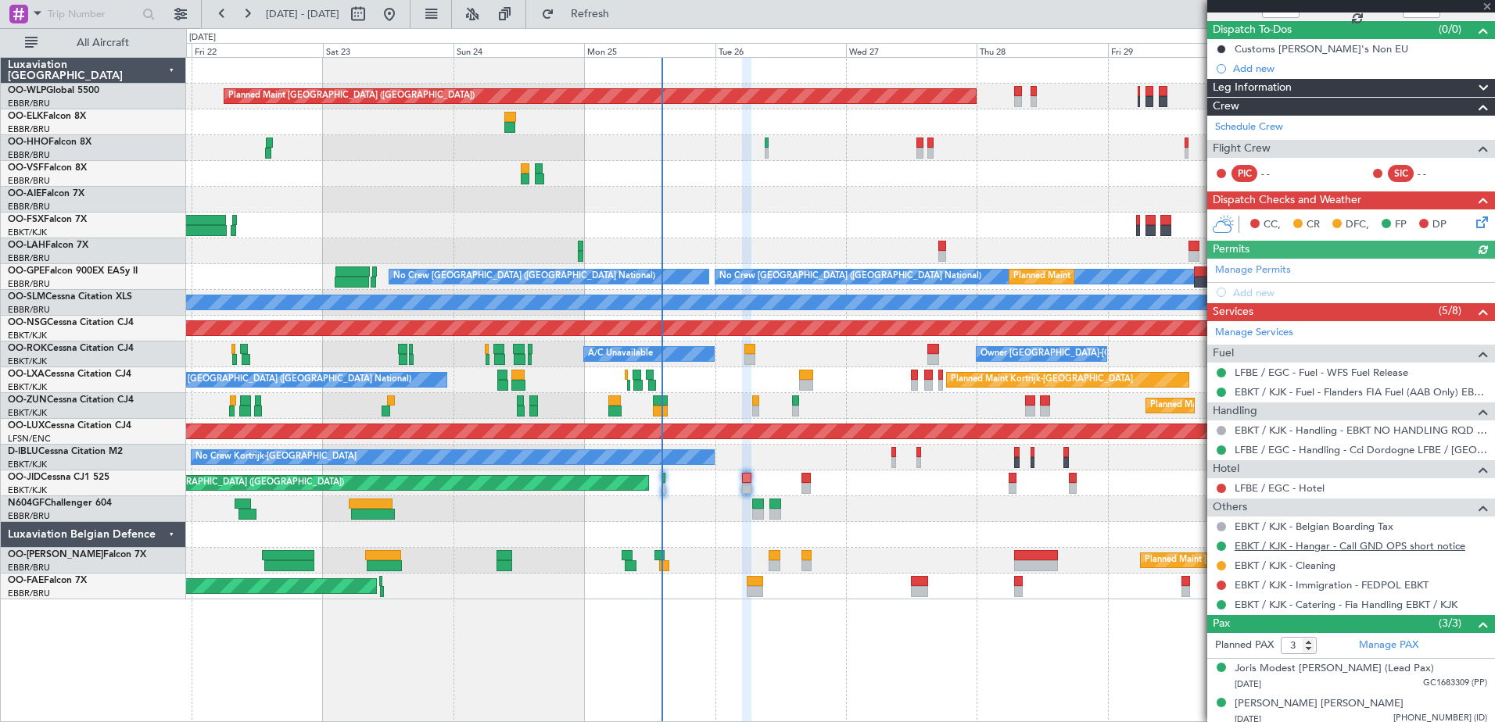
scroll to position [174, 0]
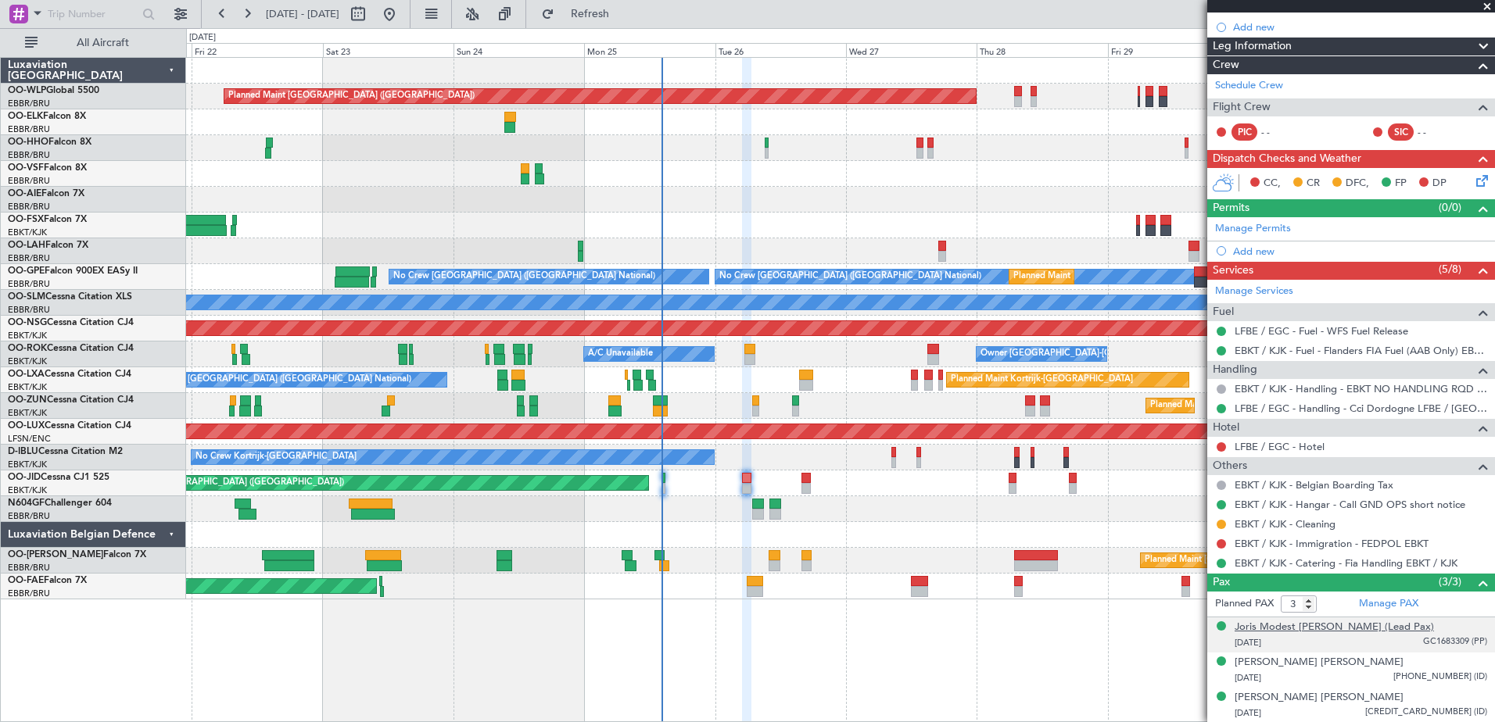
click at [1372, 627] on div "Joris Modest [PERSON_NAME] (Lead Pax)" at bounding box center [1334, 628] width 199 height 16
click at [622, 7] on button "Refresh" at bounding box center [581, 14] width 94 height 25
click at [596, 15] on button "Refresh" at bounding box center [581, 14] width 94 height 25
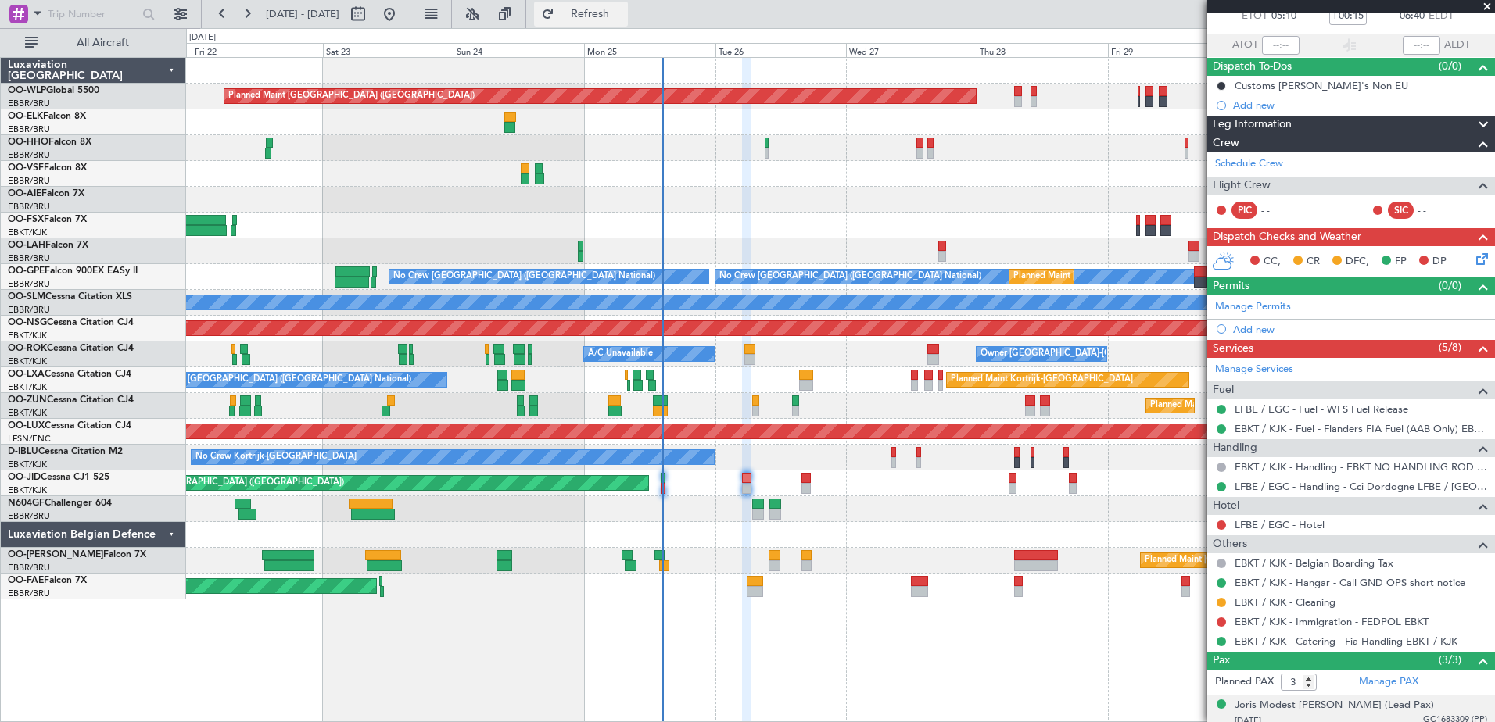
click at [623, 9] on span "Refresh" at bounding box center [591, 14] width 66 height 11
click at [628, 25] on button "Refresh" at bounding box center [581, 14] width 94 height 25
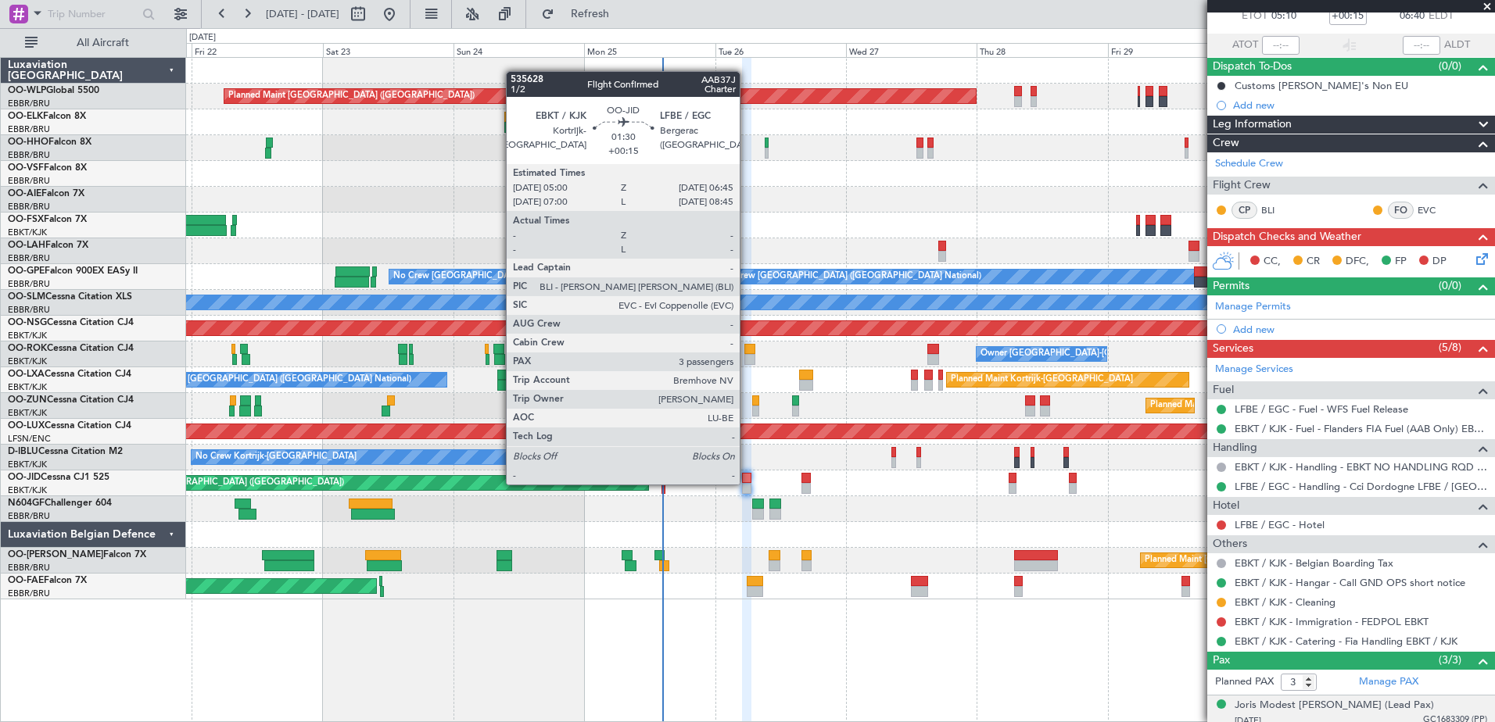
click at [747, 483] on div at bounding box center [747, 488] width 10 height 11
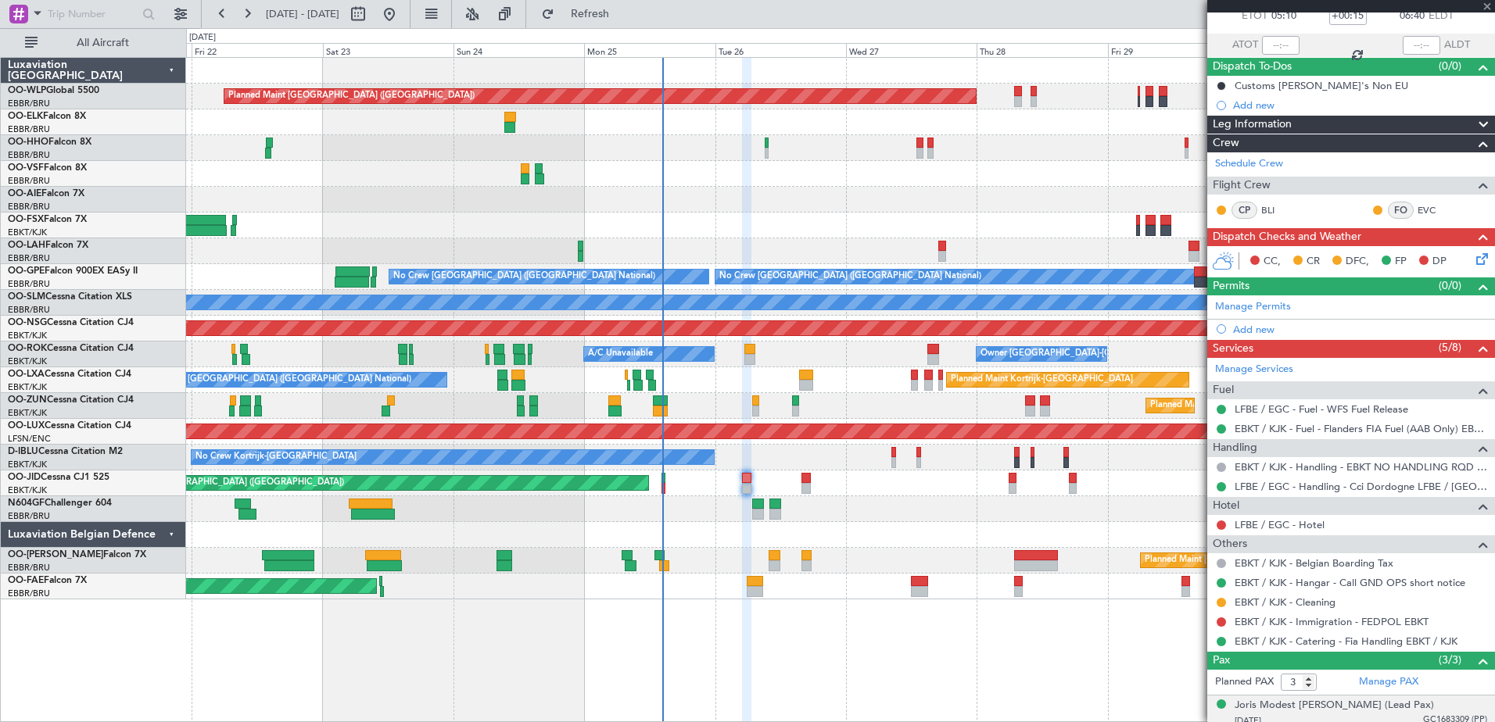
scroll to position [0, 0]
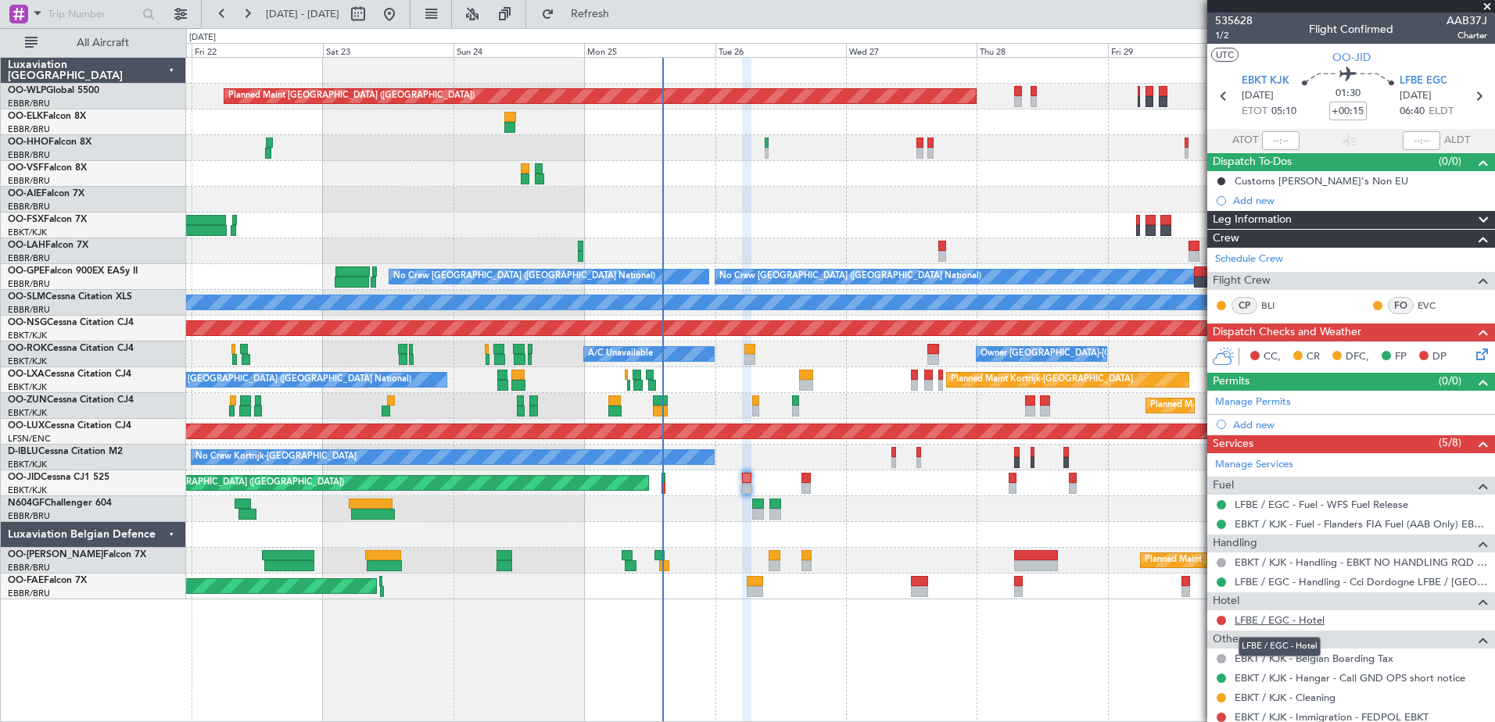
click at [1280, 622] on link "LFBE / EGC - Hotel" at bounding box center [1280, 620] width 90 height 13
click at [1461, 621] on div "LFBE / EGC - Hotel" at bounding box center [1351, 621] width 288 height 20
click at [1225, 40] on span "1/2" at bounding box center [1234, 35] width 38 height 13
click at [1222, 37] on span "1/2" at bounding box center [1234, 35] width 38 height 13
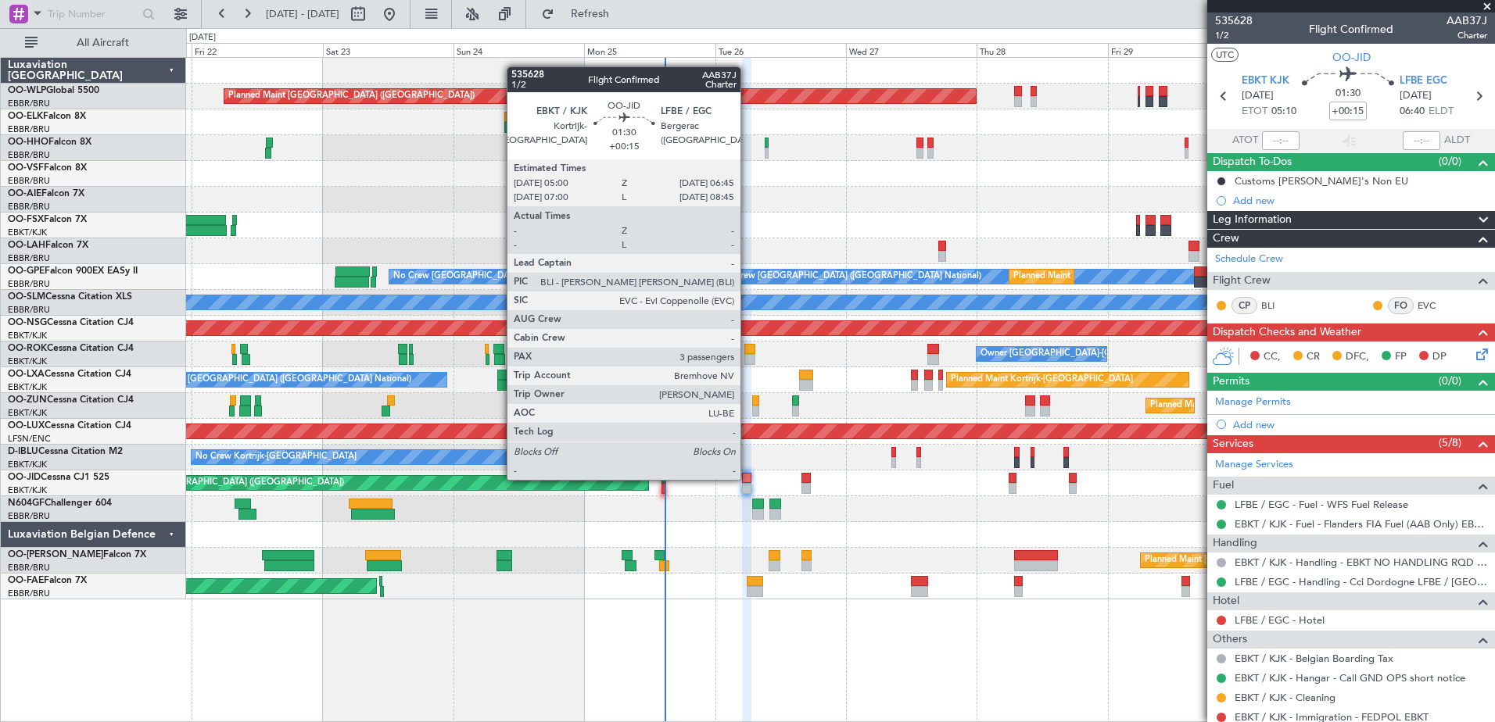
click at [748, 479] on div at bounding box center [747, 478] width 10 height 11
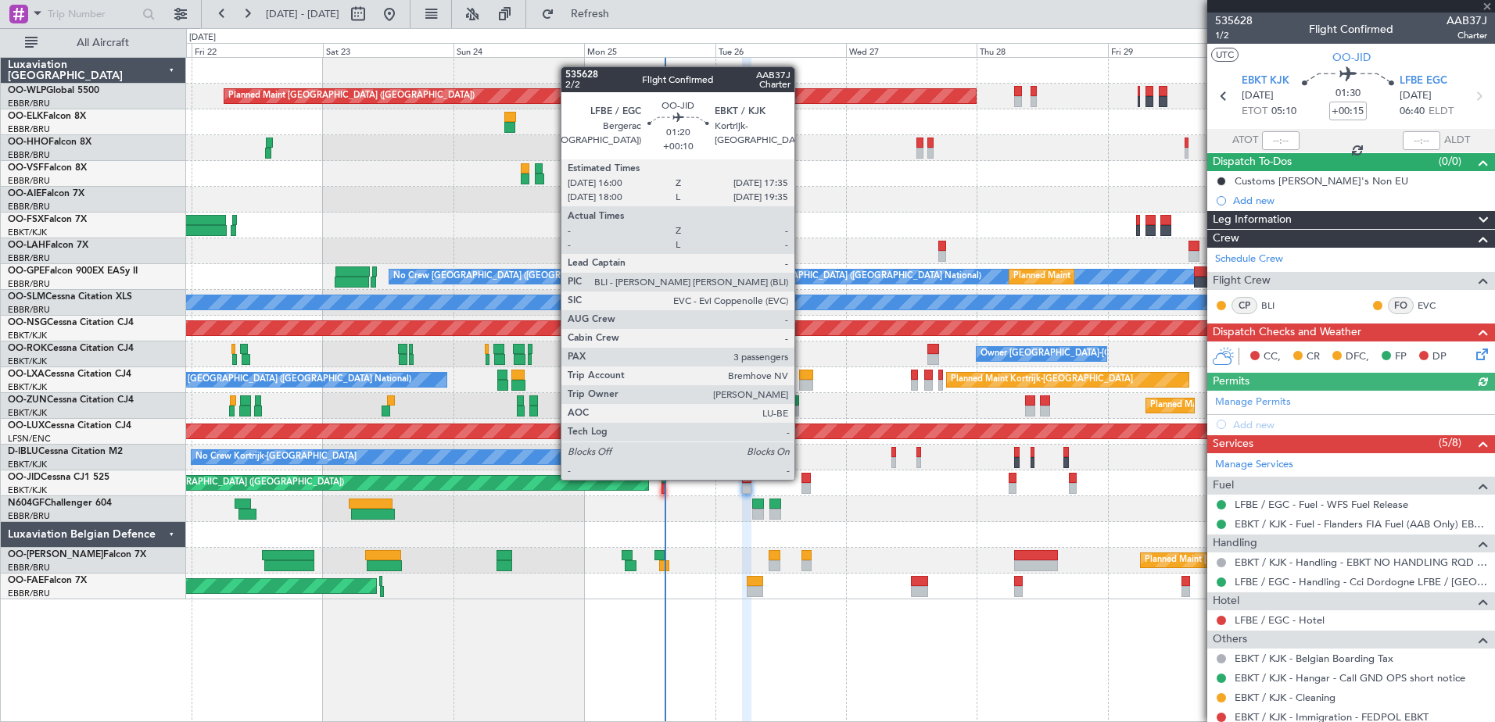
click at [809, 477] on div at bounding box center [805, 478] width 9 height 11
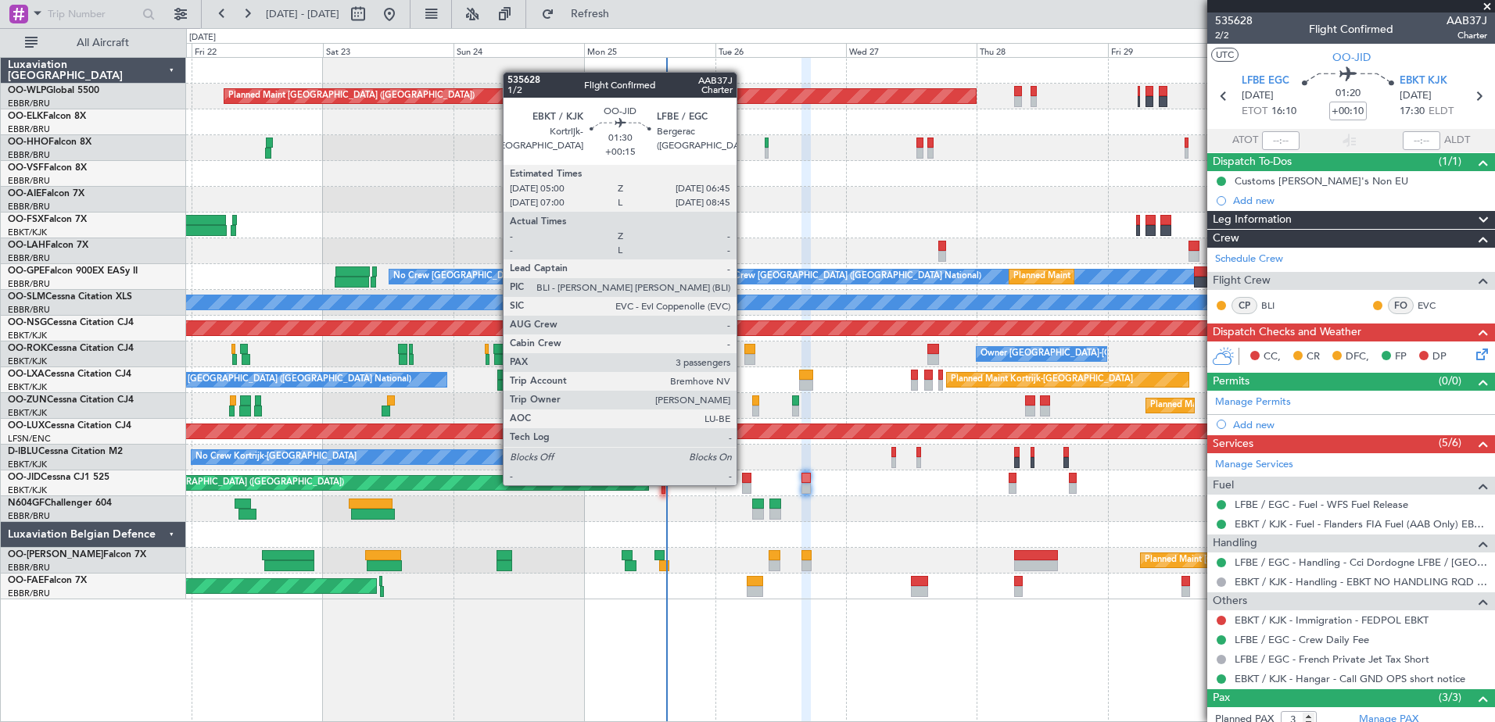
click at [744, 484] on div at bounding box center [747, 488] width 10 height 11
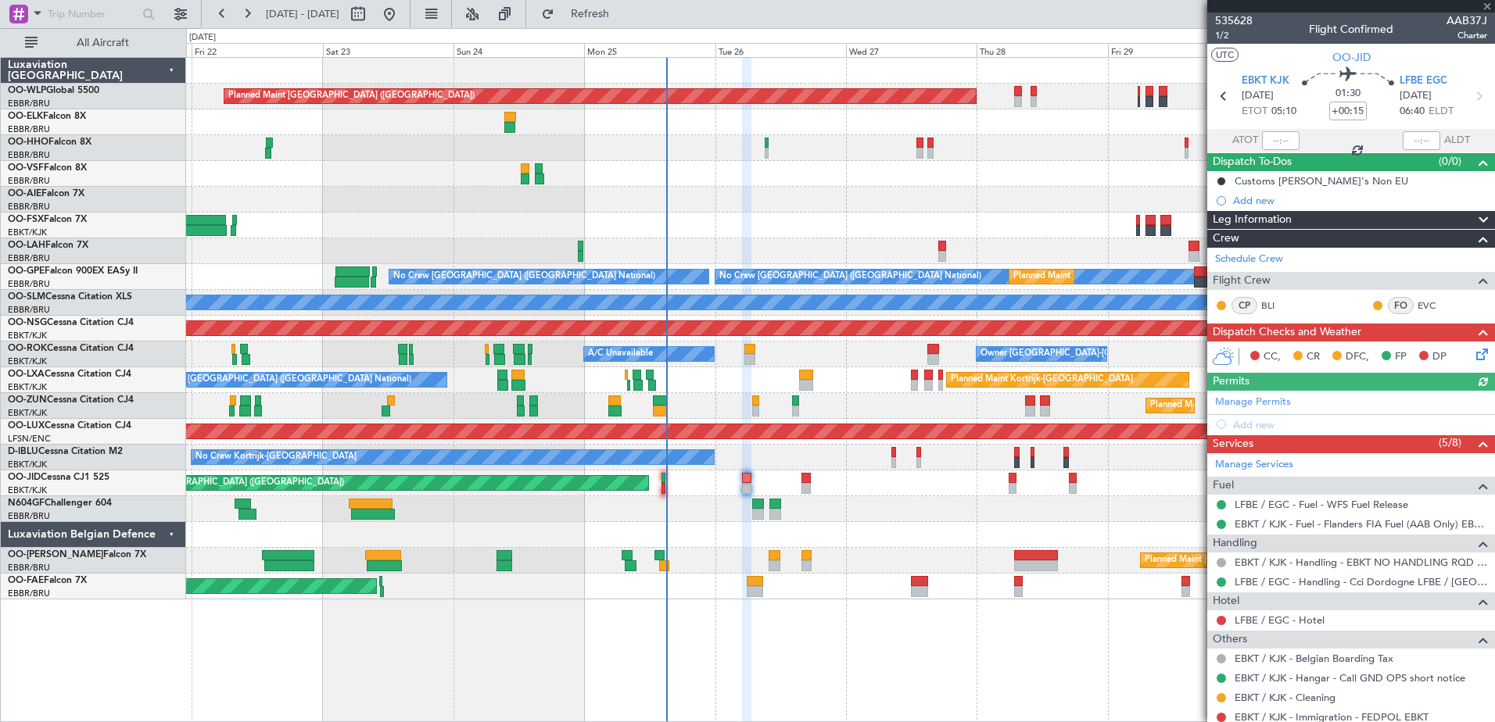
click at [1473, 358] on icon at bounding box center [1479, 352] width 13 height 13
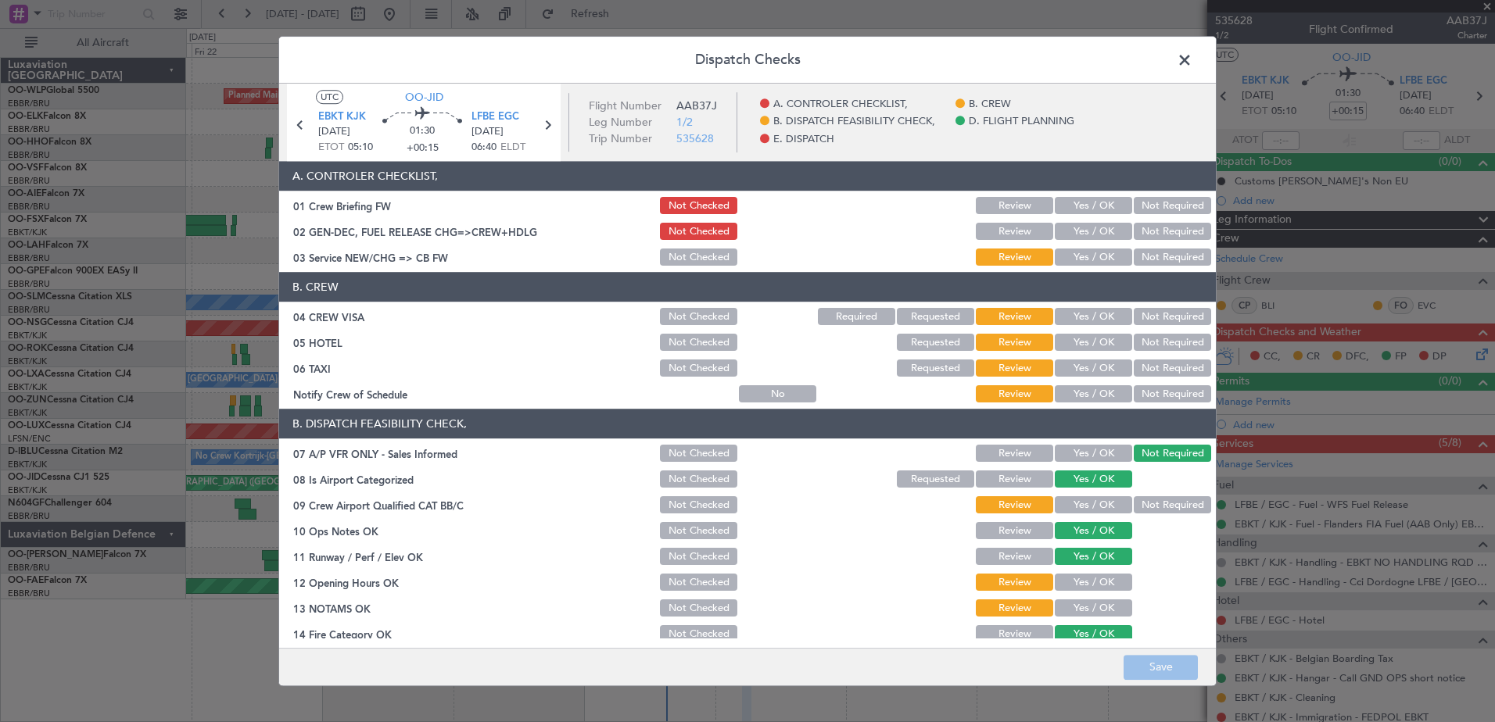
click at [1092, 212] on button "Yes / OK" at bounding box center [1093, 206] width 77 height 17
click at [1092, 227] on button "Yes / OK" at bounding box center [1093, 232] width 77 height 17
click at [1091, 256] on button "Yes / OK" at bounding box center [1093, 257] width 77 height 17
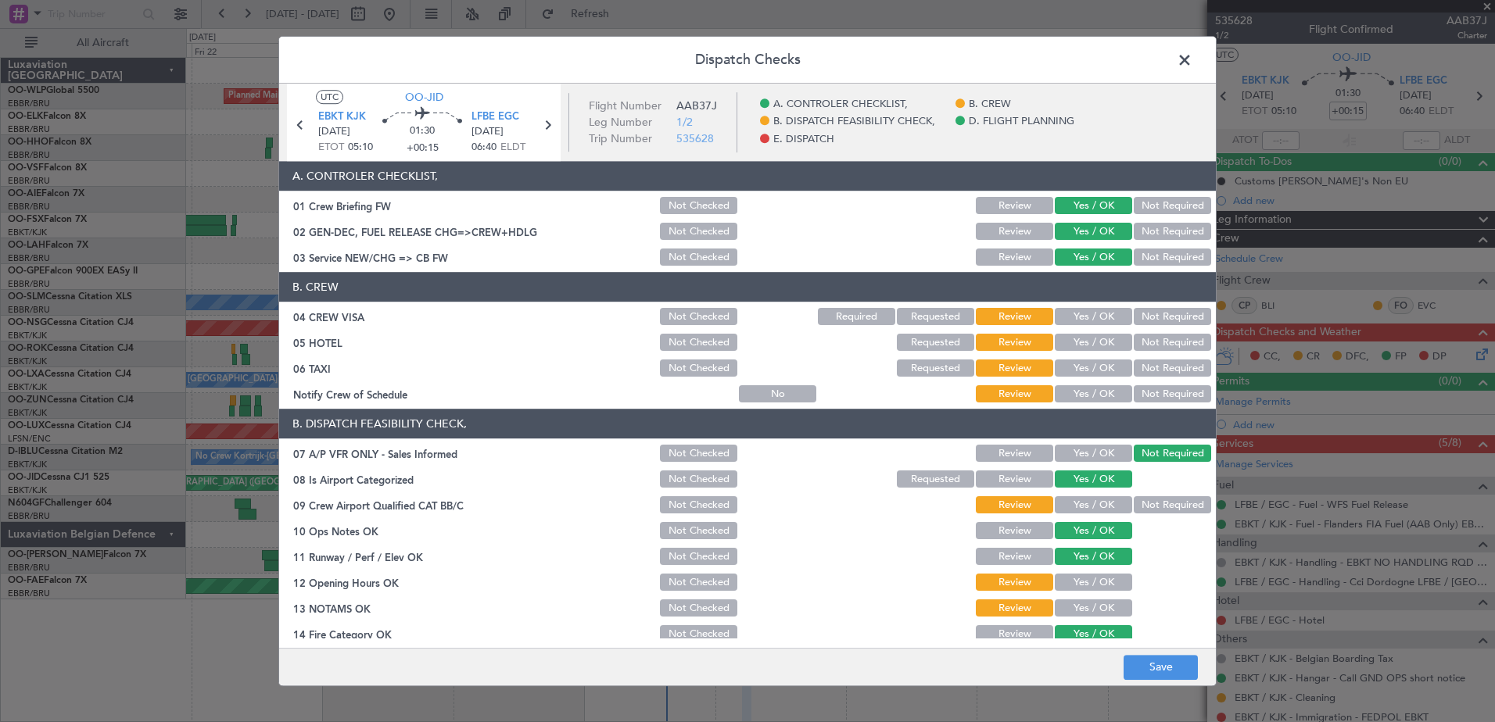
click at [1090, 312] on button "Yes / OK" at bounding box center [1093, 317] width 77 height 17
click at [1181, 317] on button "Not Required" at bounding box center [1172, 317] width 77 height 17
click at [1096, 368] on button "Yes / OK" at bounding box center [1093, 368] width 77 height 17
click at [1140, 375] on button "Not Required" at bounding box center [1172, 368] width 77 height 17
click at [1092, 393] on button "Yes / OK" at bounding box center [1093, 394] width 77 height 17
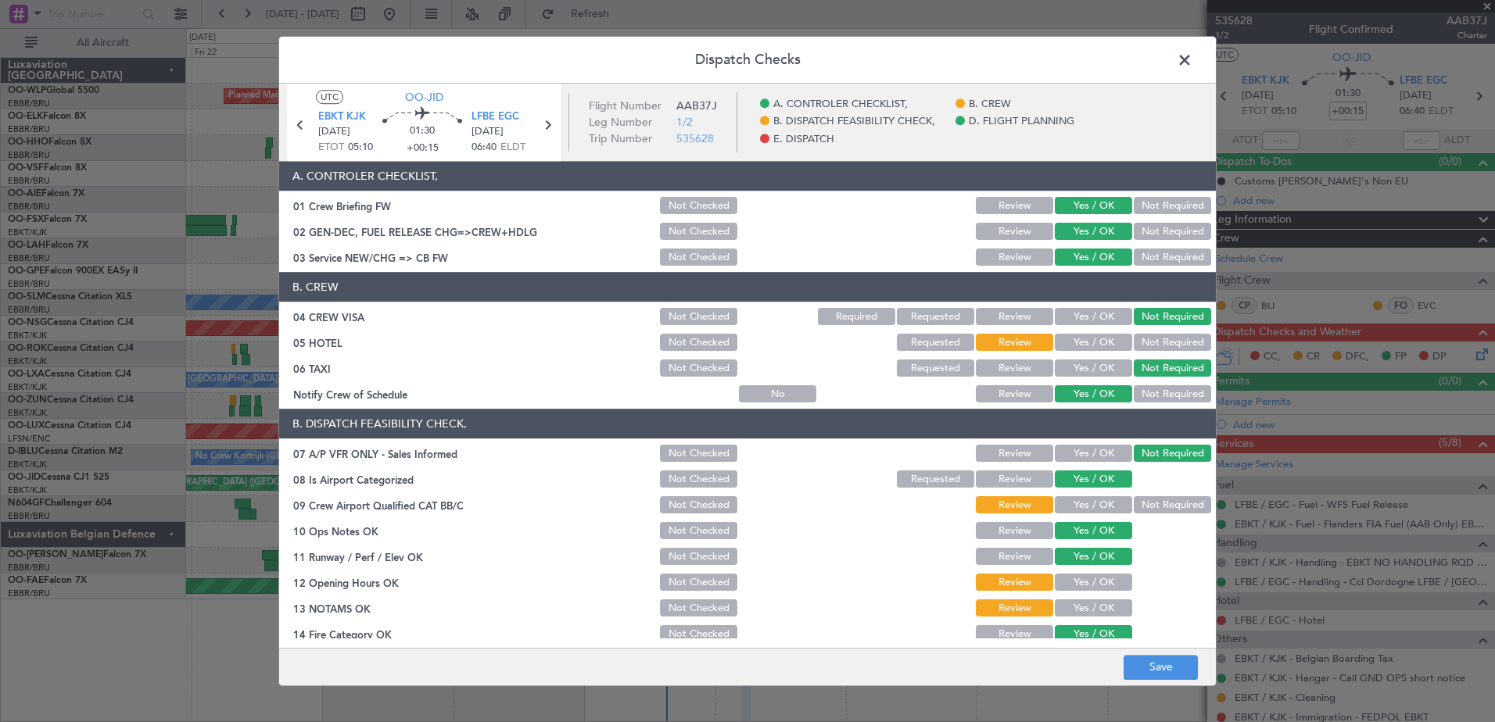
scroll to position [34, 0]
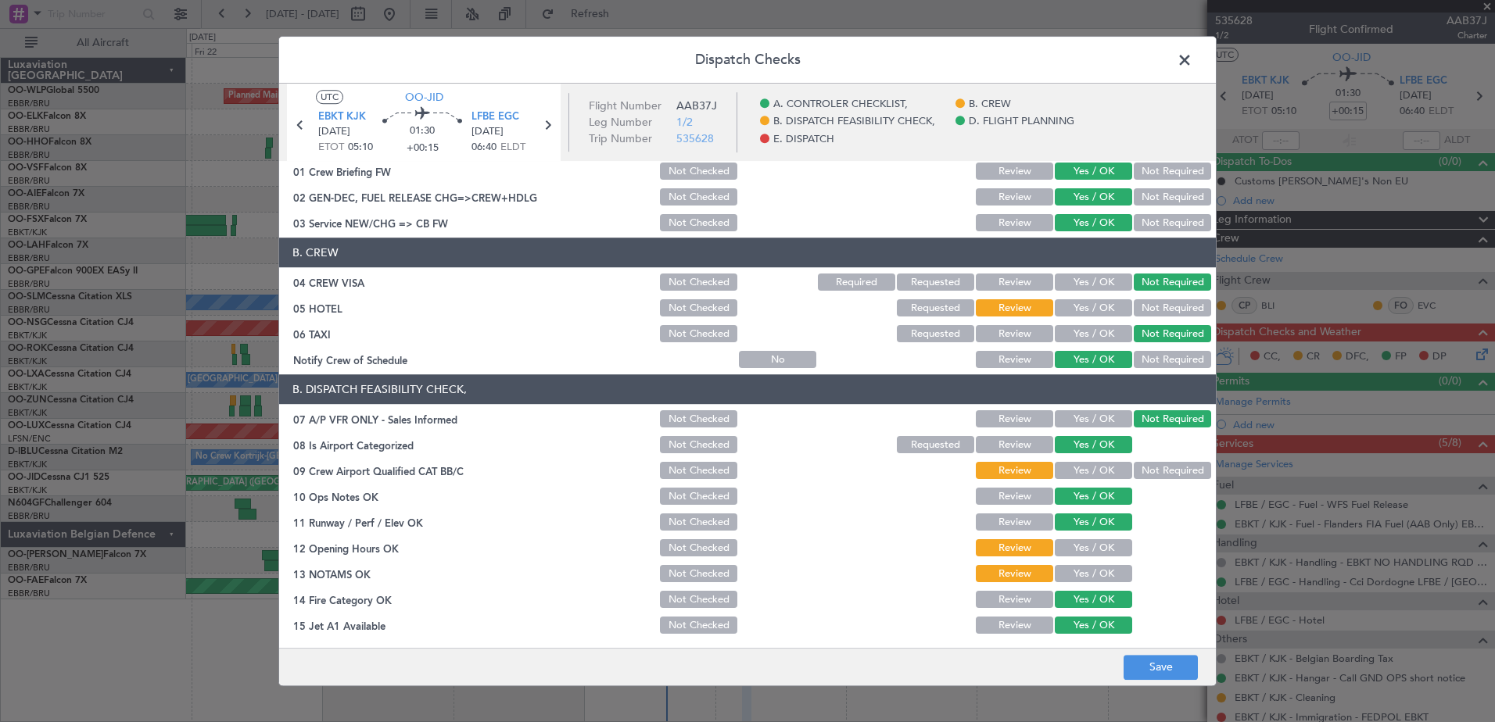
click at [1088, 469] on button "Yes / OK" at bounding box center [1093, 471] width 77 height 17
click at [1139, 471] on button "Not Required" at bounding box center [1172, 471] width 77 height 17
click at [1078, 546] on button "Yes / OK" at bounding box center [1093, 548] width 77 height 17
click at [1077, 564] on div "Yes / OK" at bounding box center [1091, 575] width 79 height 22
click at [1077, 575] on button "Yes / OK" at bounding box center [1093, 574] width 77 height 17
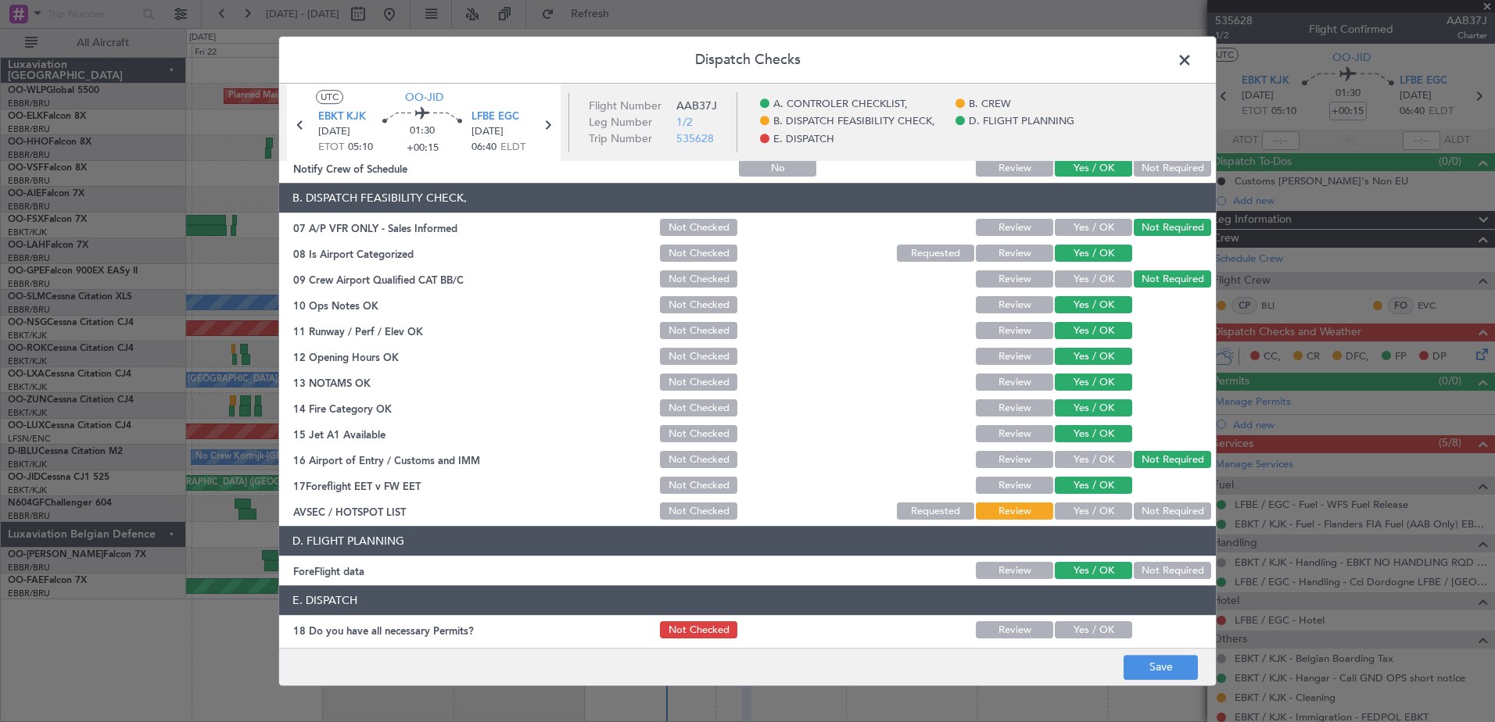
scroll to position [227, 0]
click at [1138, 511] on button "Not Required" at bounding box center [1172, 511] width 77 height 17
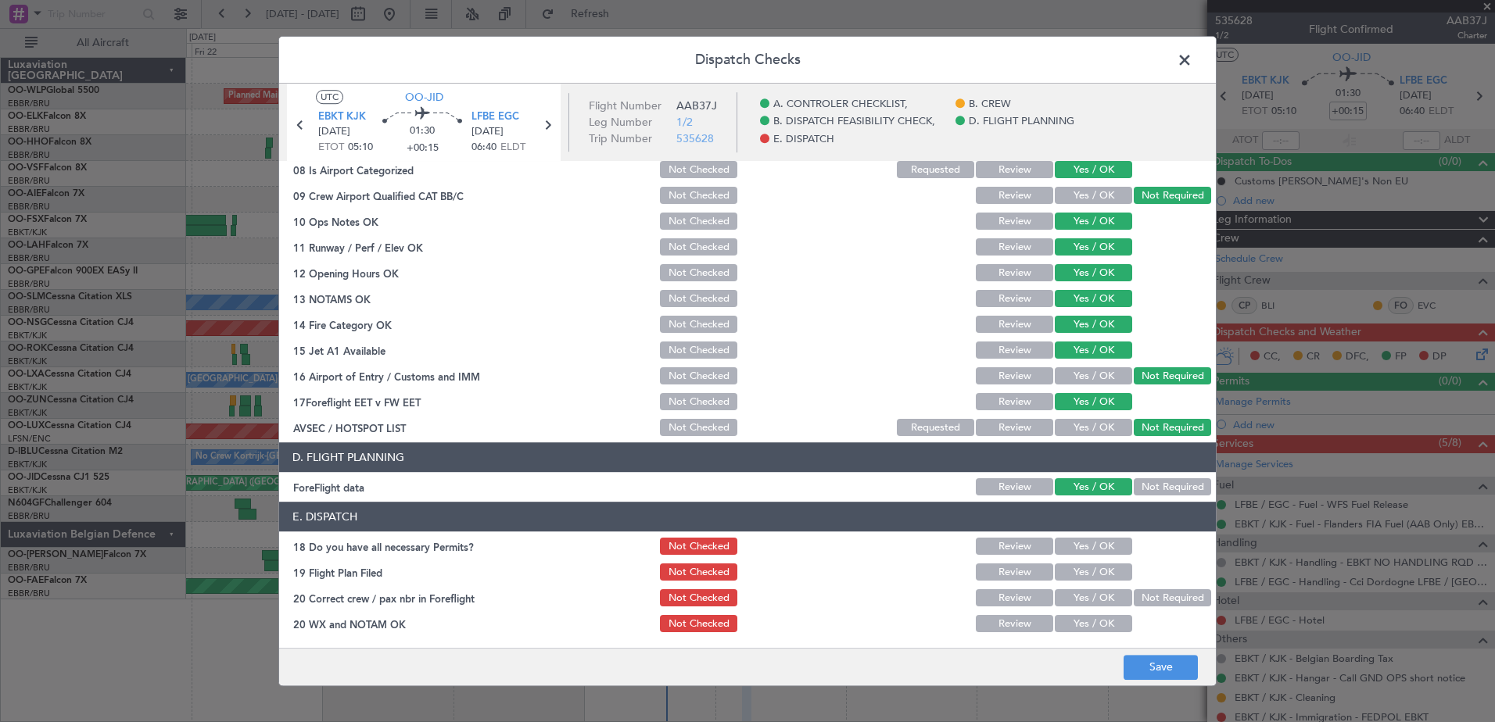
scroll to position [310, 0]
click at [1092, 548] on button "Yes / OK" at bounding box center [1093, 546] width 77 height 17
click at [1091, 577] on button "Yes / OK" at bounding box center [1093, 572] width 77 height 17
click at [1088, 611] on section "E. DISPATCH 18 Do you have all necessary Permits? Not Checked Review Yes / OK 1…" at bounding box center [747, 568] width 937 height 133
click at [1085, 635] on article "A. CONTROLER CHECKLIST, 01 Crew Briefing FW Not Checked Review Yes / OK Not Req…" at bounding box center [747, 400] width 937 height 477
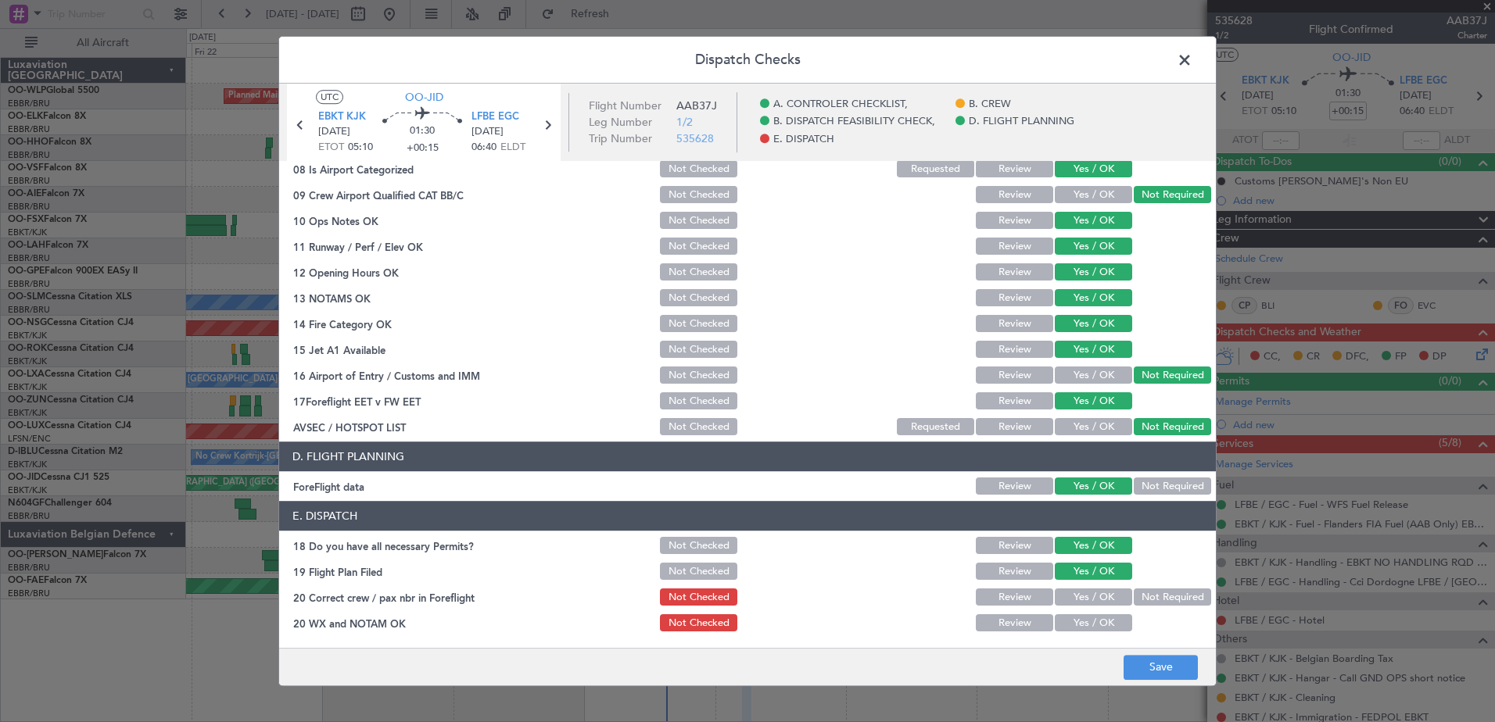
click at [1085, 624] on button "Yes / OK" at bounding box center [1093, 623] width 77 height 17
click at [1088, 604] on button "Yes / OK" at bounding box center [1093, 598] width 77 height 17
click at [1146, 660] on button "Save" at bounding box center [1161, 667] width 74 height 25
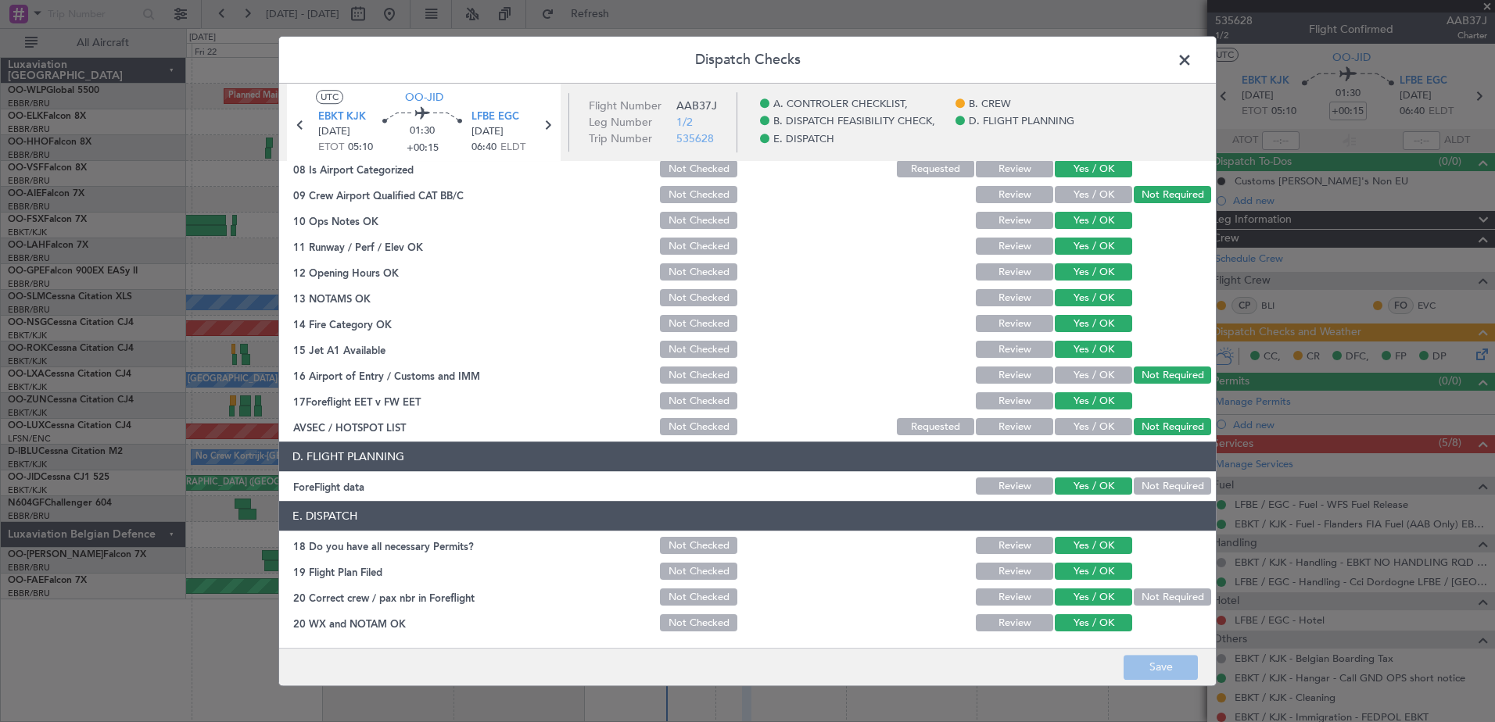
click at [1192, 65] on span at bounding box center [1192, 63] width 0 height 31
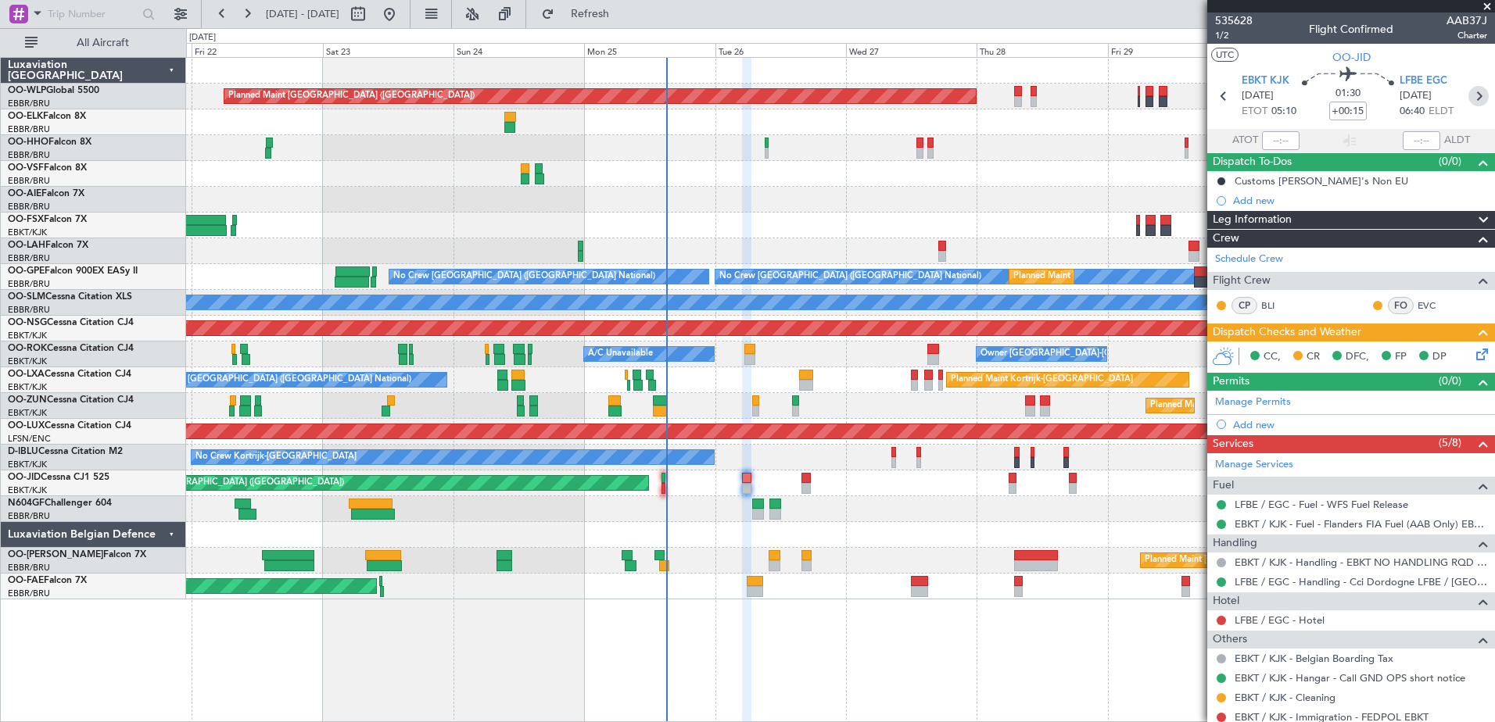
click at [1472, 99] on icon at bounding box center [1478, 96] width 20 height 20
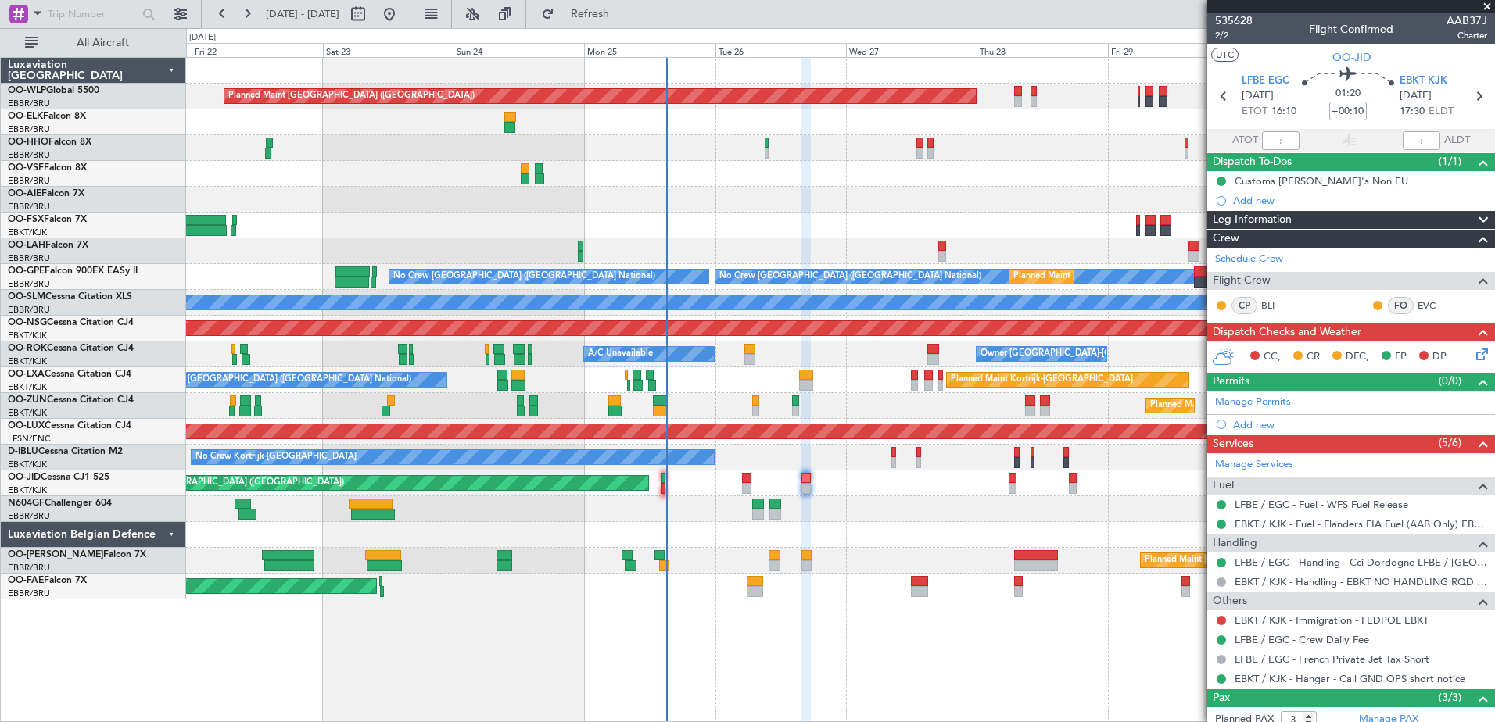
click at [1473, 353] on icon at bounding box center [1479, 352] width 13 height 13
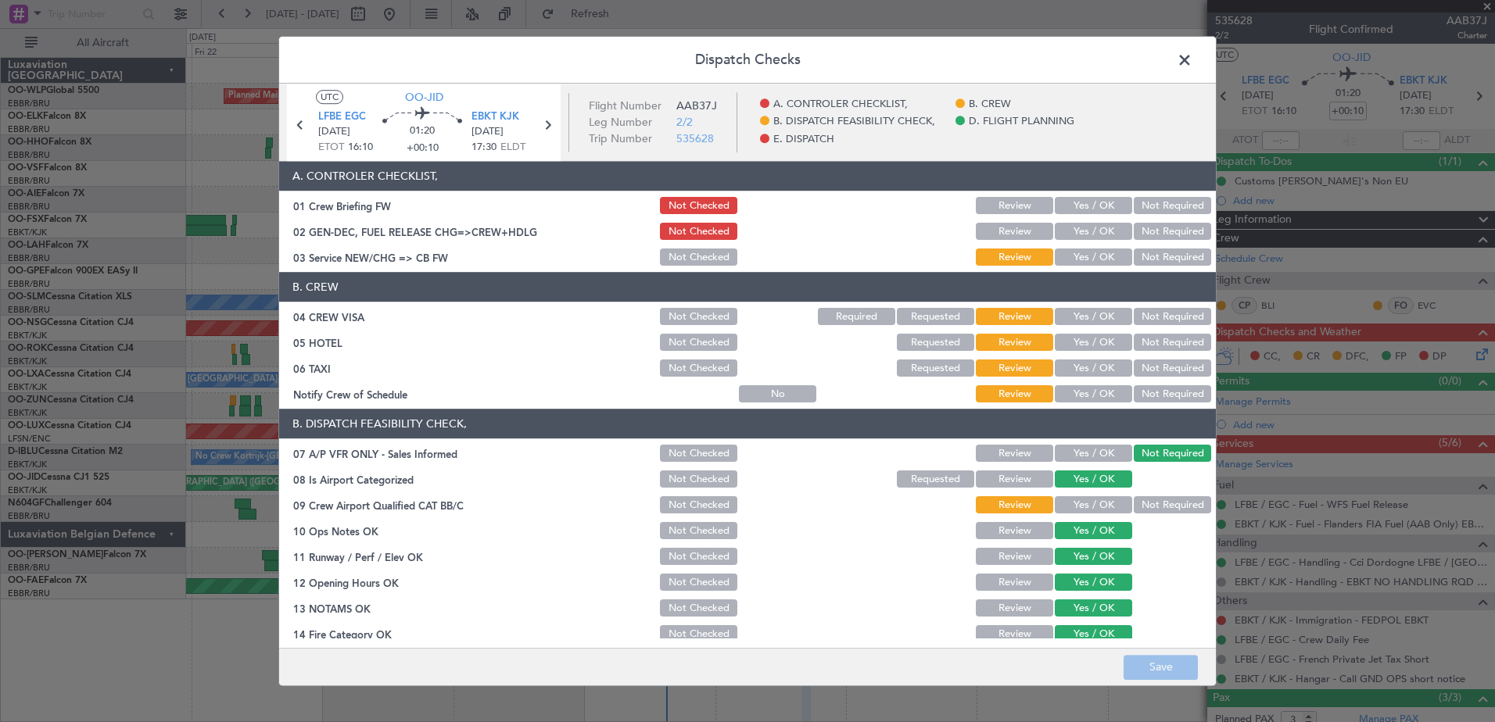
click at [1096, 210] on button "Yes / OK" at bounding box center [1093, 206] width 77 height 17
click at [1095, 233] on button "Yes / OK" at bounding box center [1093, 232] width 77 height 17
click at [1092, 256] on button "Yes / OK" at bounding box center [1093, 257] width 77 height 17
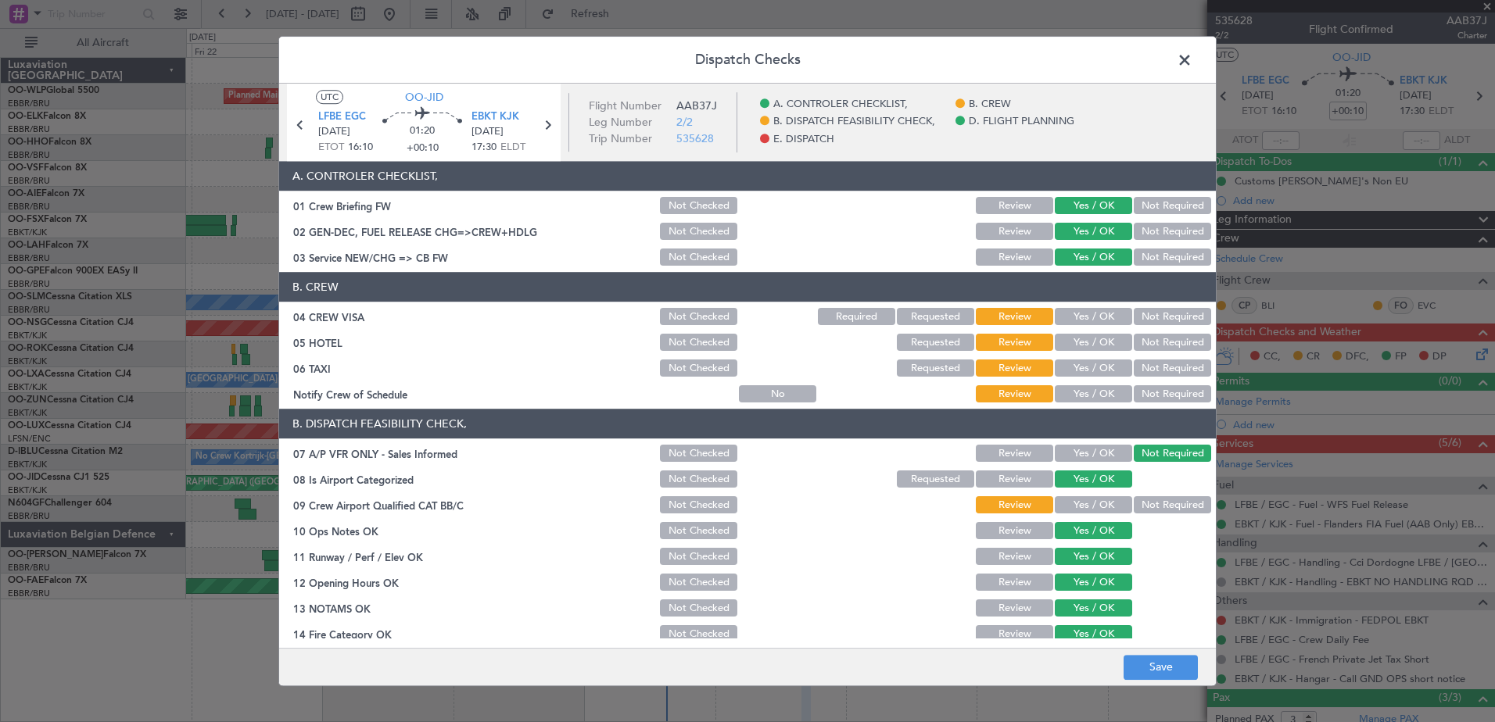
click at [1134, 314] on button "Not Required" at bounding box center [1172, 317] width 77 height 17
click at [1100, 394] on button "Yes / OK" at bounding box center [1093, 394] width 77 height 17
click at [1105, 370] on button "Yes / OK" at bounding box center [1093, 368] width 77 height 17
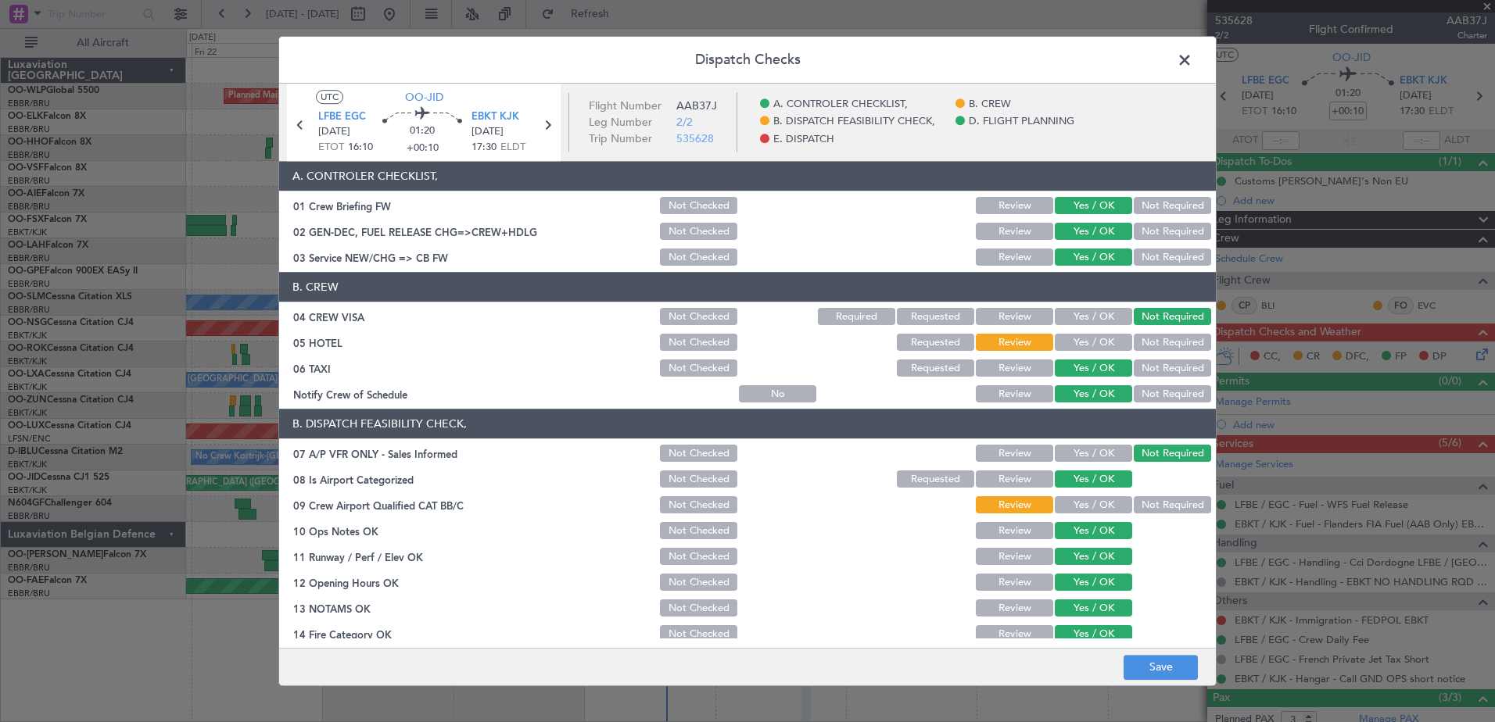
click at [1178, 339] on button "Not Required" at bounding box center [1172, 343] width 77 height 17
click at [1136, 505] on button "Not Required" at bounding box center [1172, 505] width 77 height 17
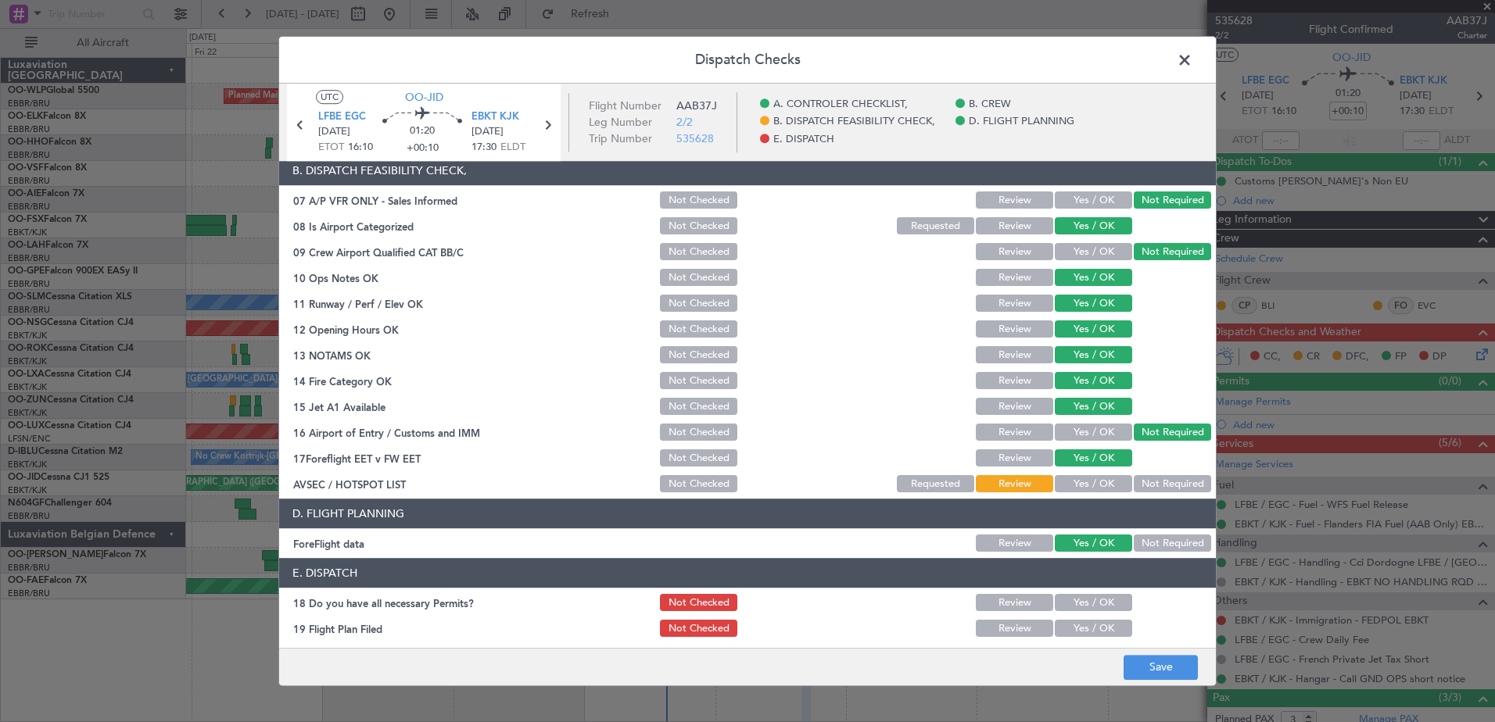
scroll to position [254, 0]
click at [1135, 478] on button "Not Required" at bounding box center [1172, 483] width 77 height 17
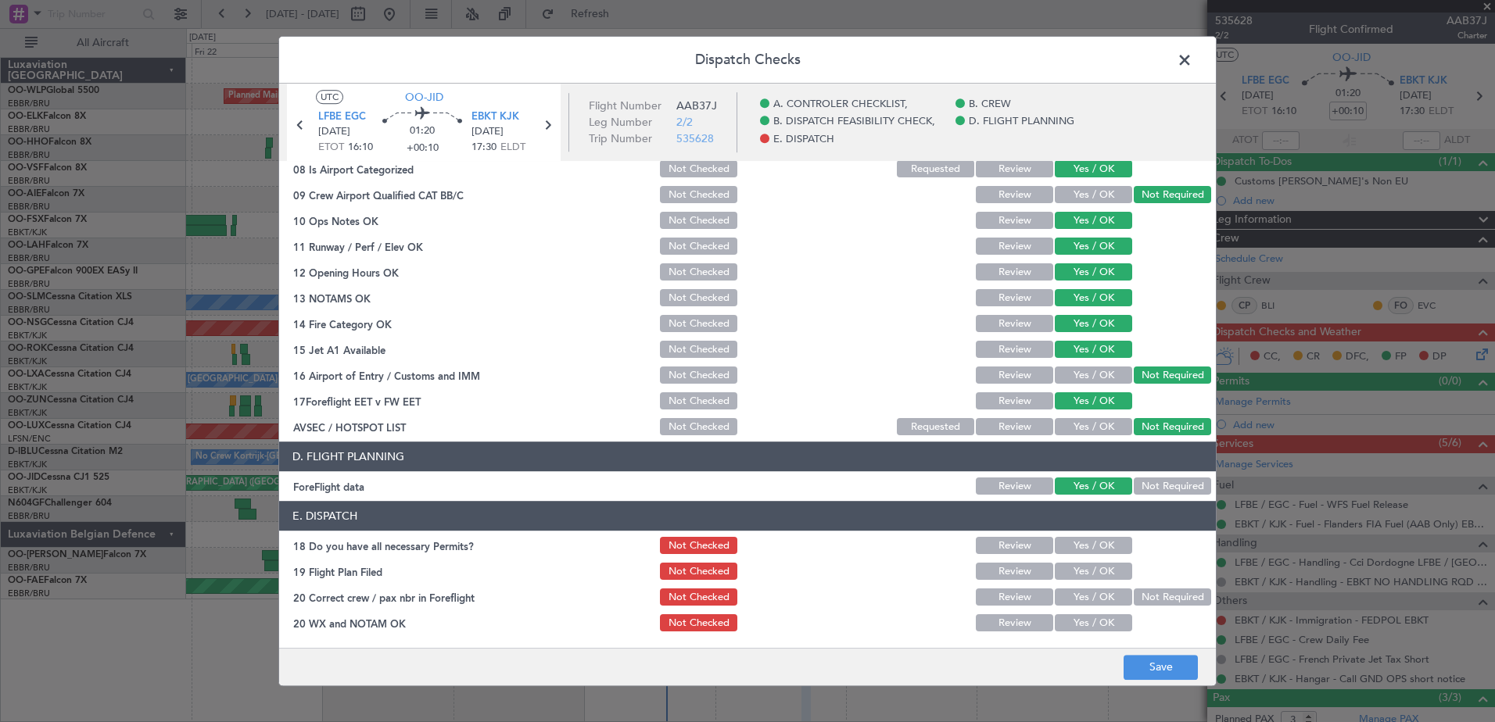
click at [1083, 542] on button "Yes / OK" at bounding box center [1093, 546] width 77 height 17
click at [1083, 568] on button "Yes / OK" at bounding box center [1093, 572] width 77 height 17
click at [1083, 590] on button "Yes / OK" at bounding box center [1093, 598] width 77 height 17
click at [1079, 629] on button "Yes / OK" at bounding box center [1093, 623] width 77 height 17
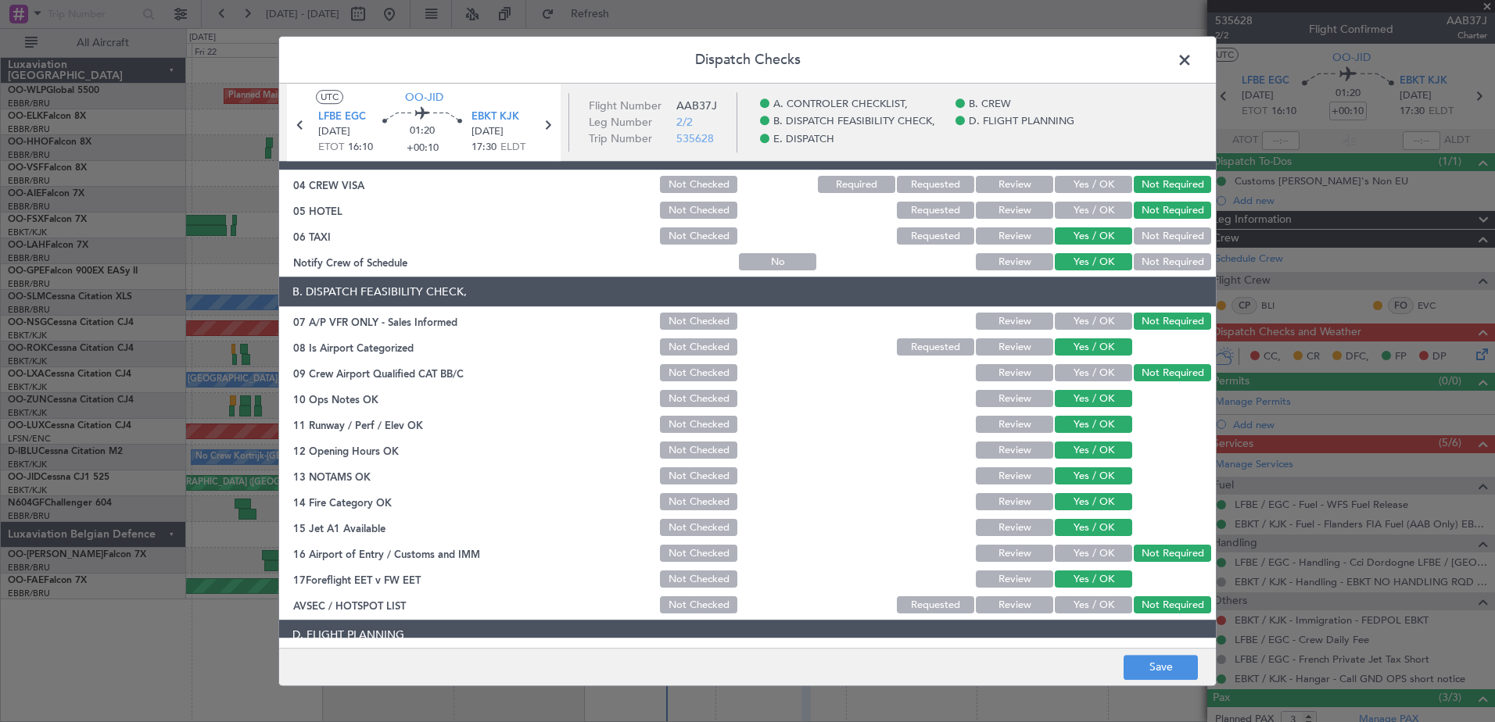
scroll to position [0, 0]
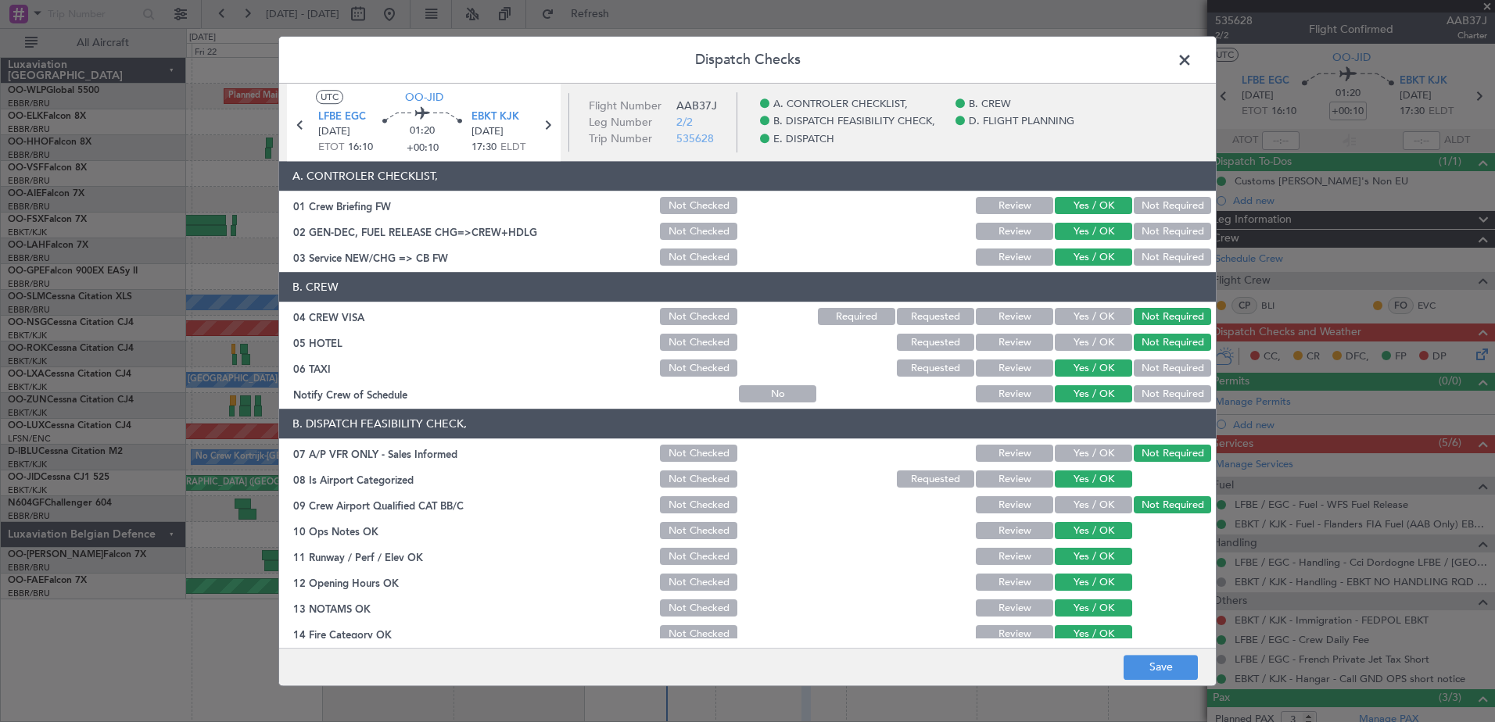
click at [1154, 360] on button "Not Required" at bounding box center [1172, 368] width 77 height 17
click at [1134, 394] on button "Not Required" at bounding box center [1172, 394] width 77 height 17
click at [1093, 396] on button "Yes / OK" at bounding box center [1093, 394] width 77 height 17
click at [1096, 310] on button "Yes / OK" at bounding box center [1093, 317] width 77 height 17
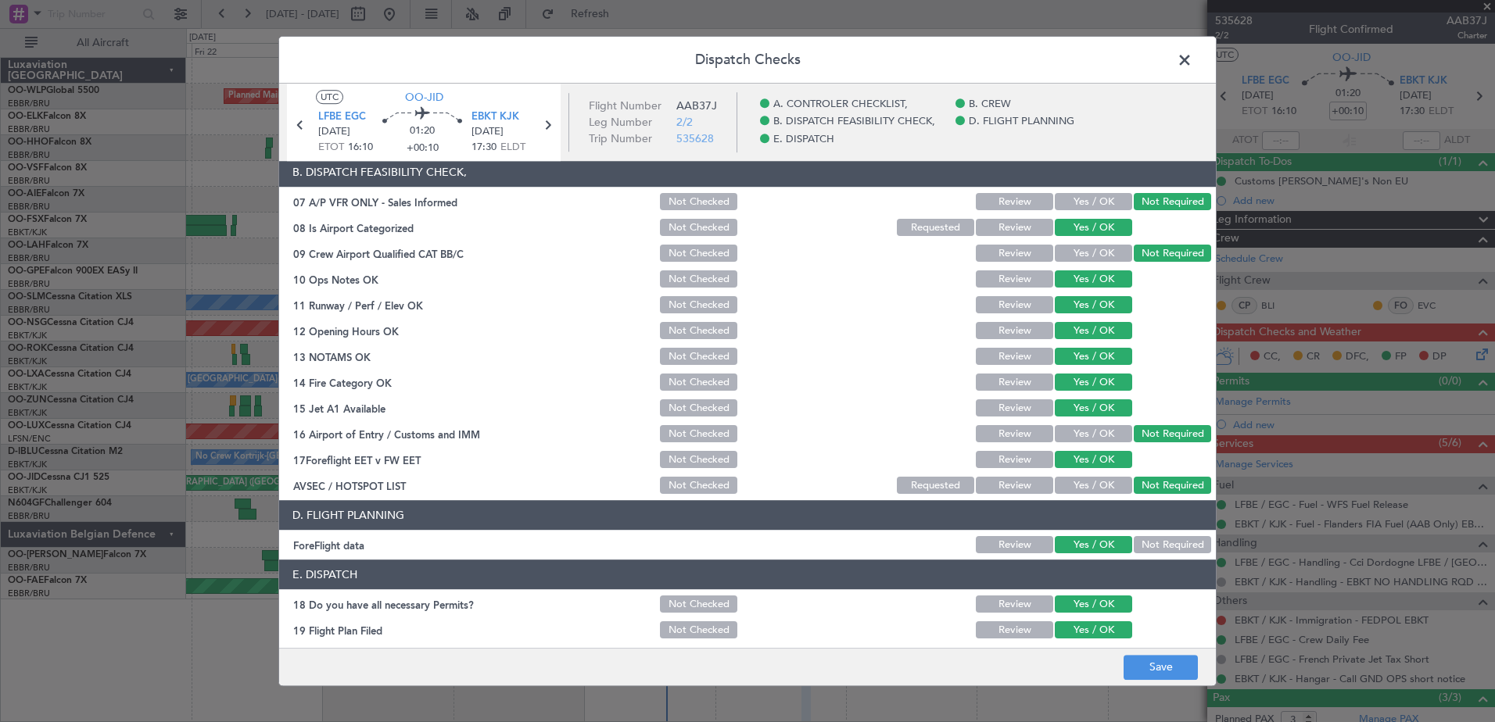
scroll to position [310, 0]
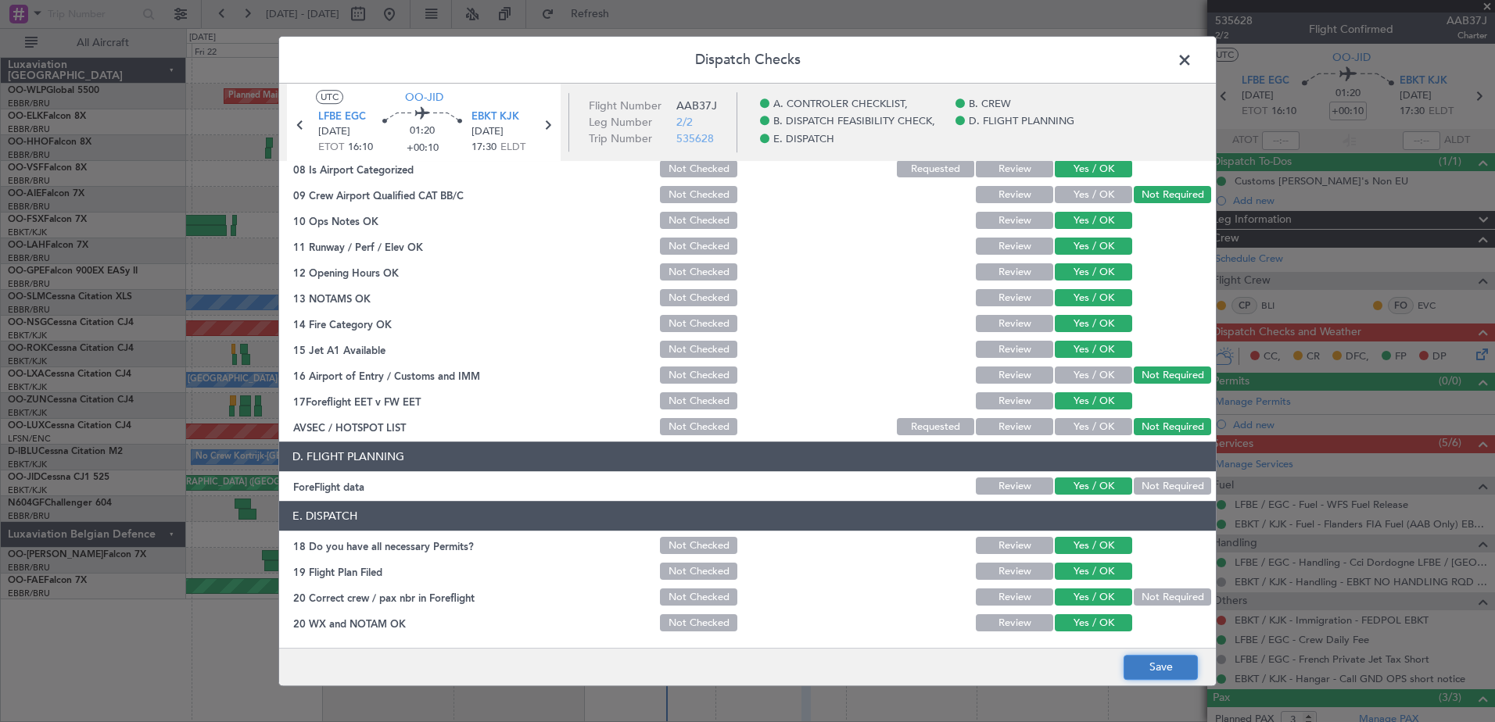
click at [1142, 669] on button "Save" at bounding box center [1161, 667] width 74 height 25
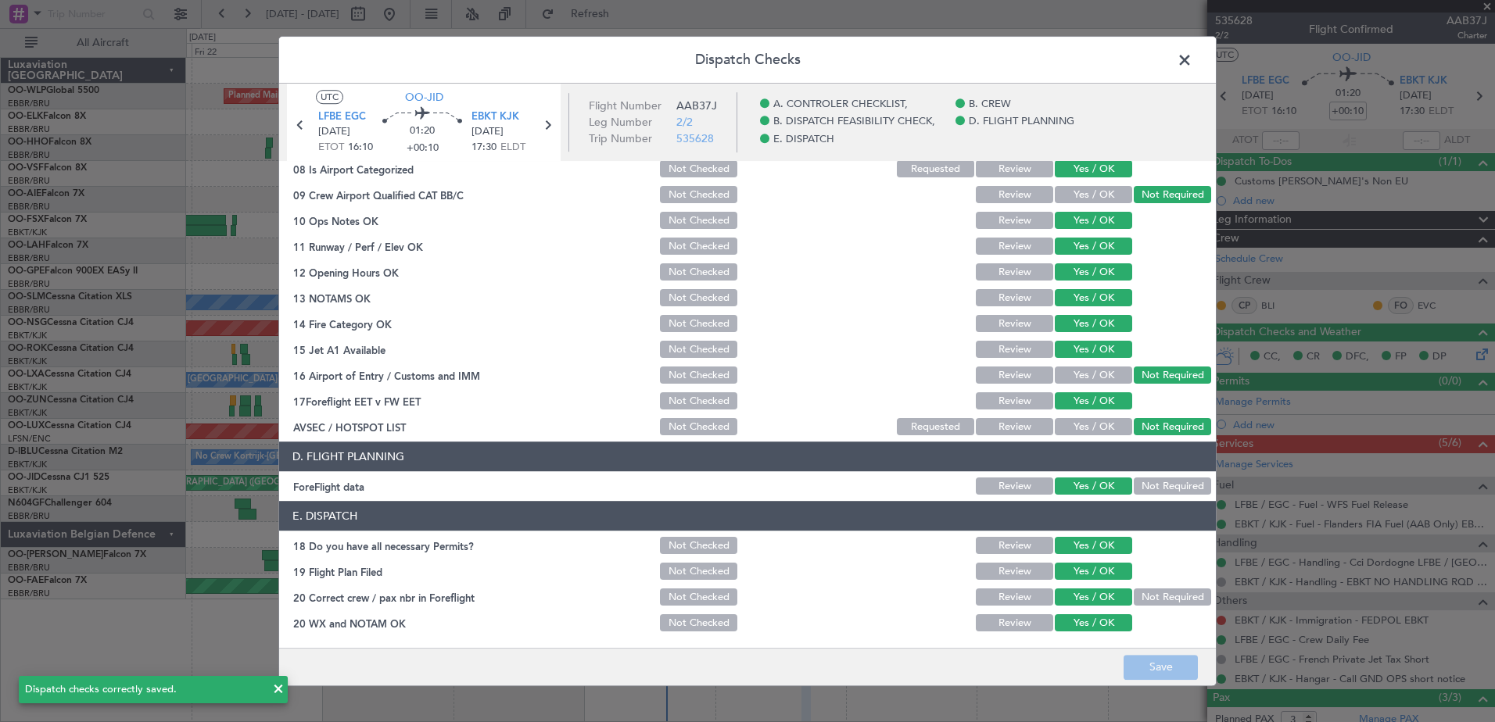
click at [1192, 68] on span at bounding box center [1192, 63] width 0 height 31
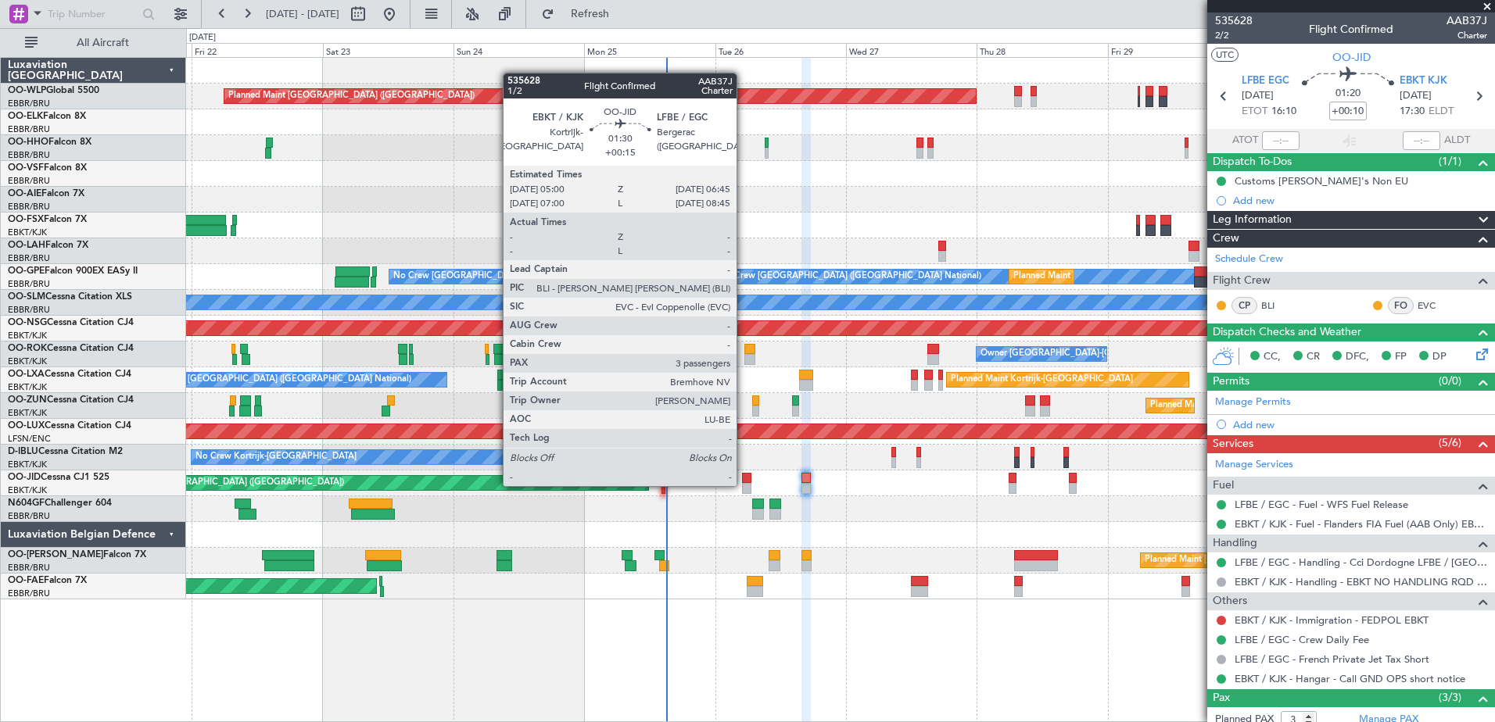
click at [744, 485] on div at bounding box center [747, 488] width 10 height 11
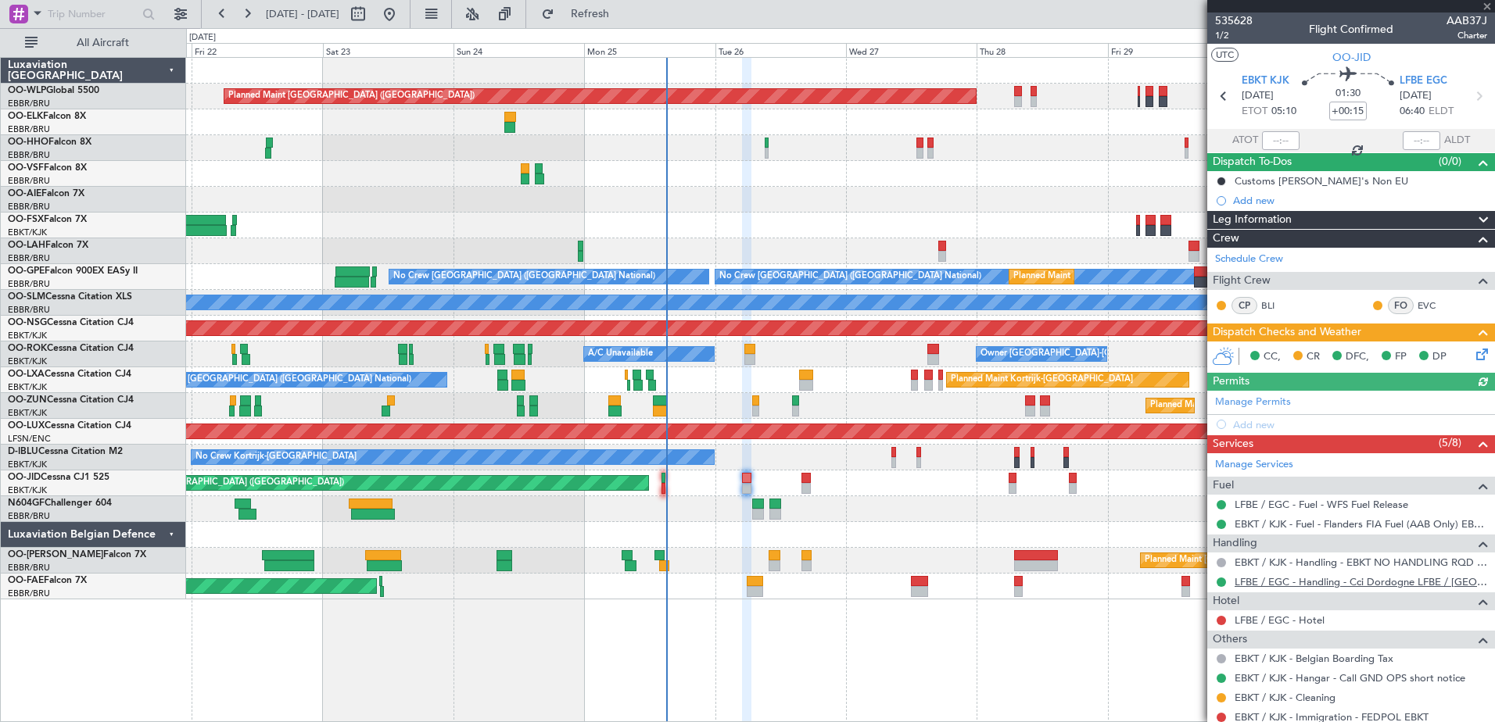
scroll to position [78, 0]
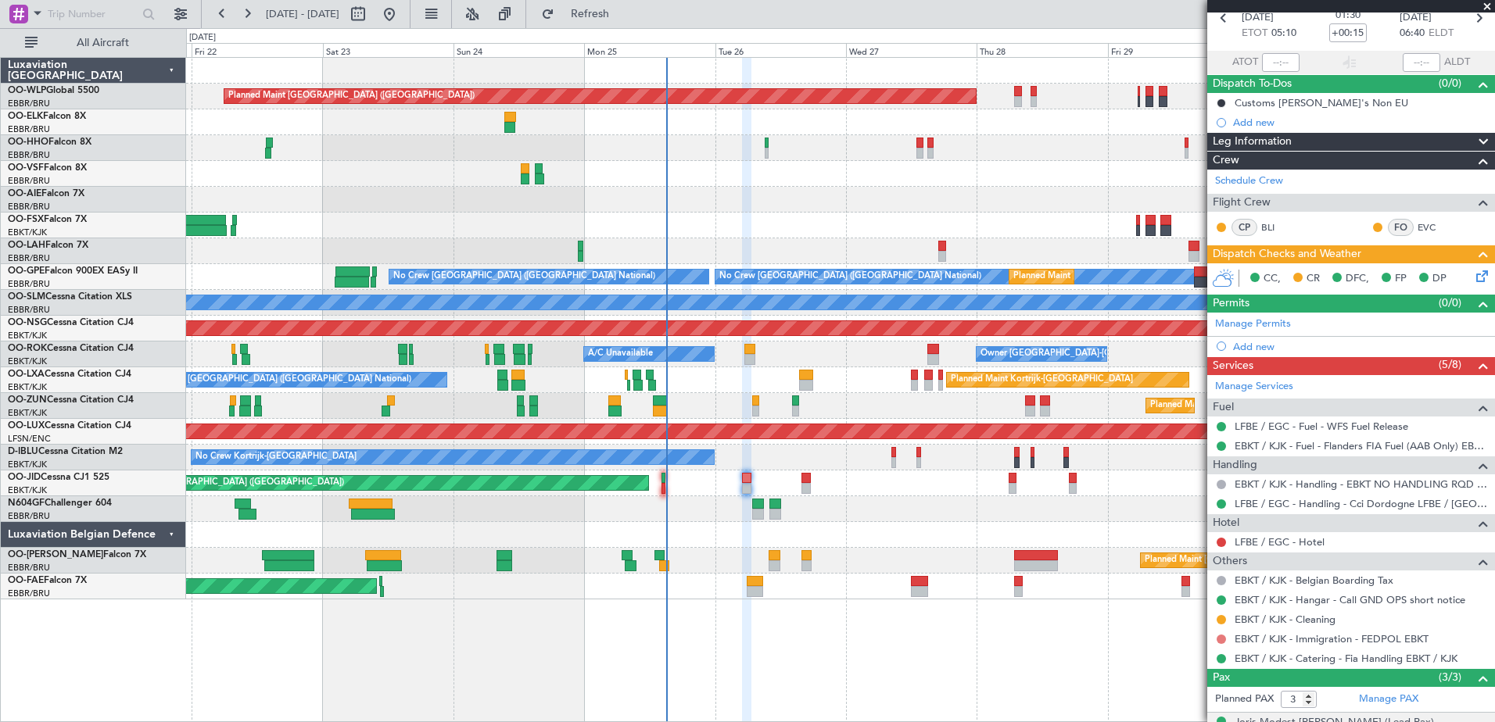
click at [1220, 639] on button at bounding box center [1221, 639] width 9 height 9
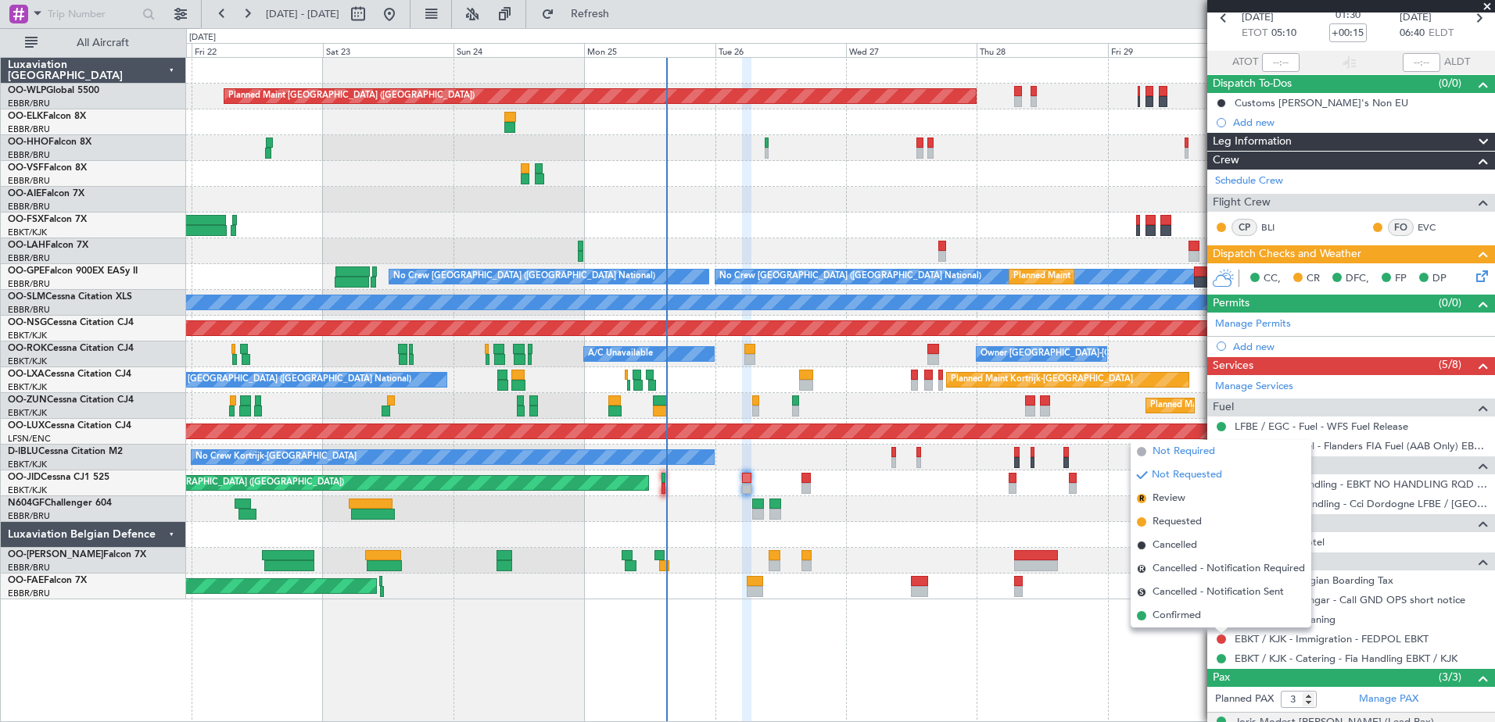
click at [1199, 454] on span "Not Required" at bounding box center [1184, 452] width 63 height 16
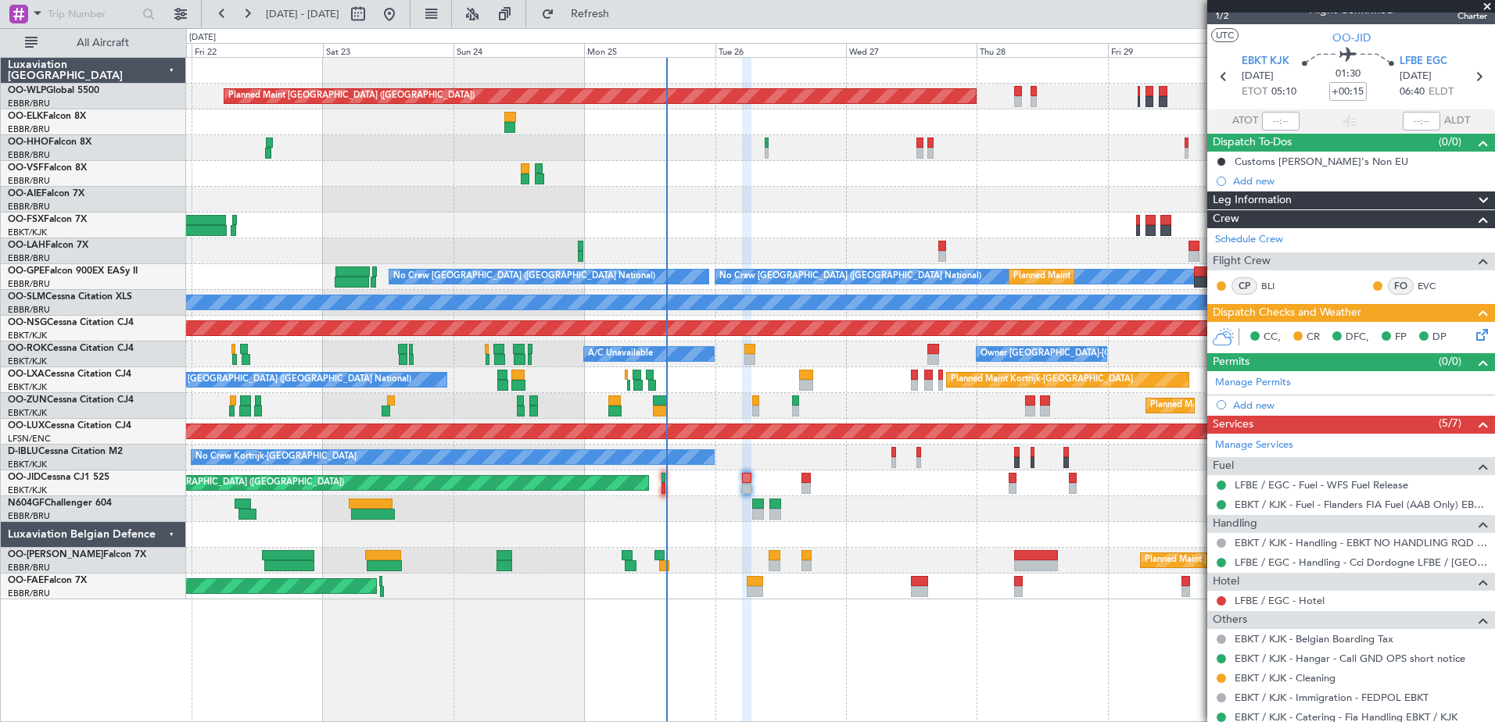
scroll to position [0, 0]
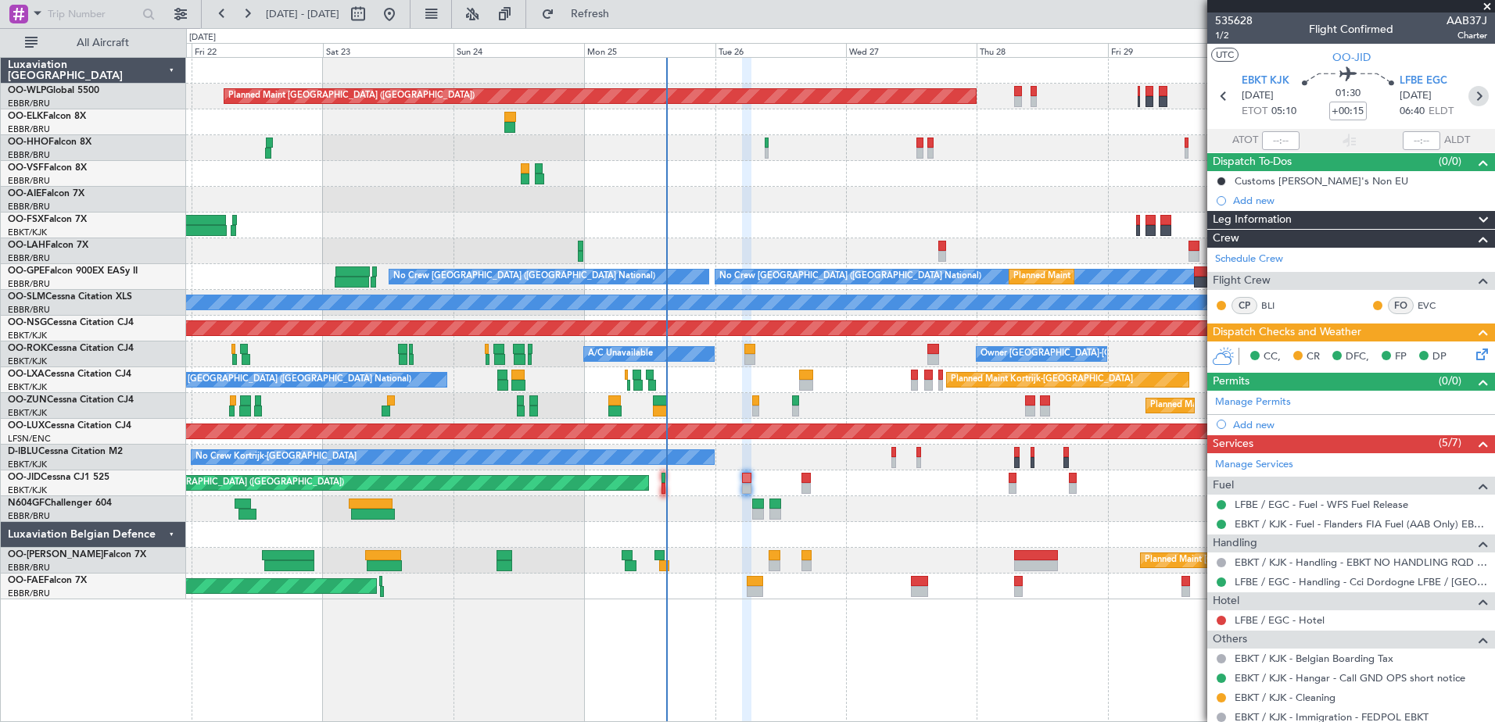
click at [1468, 91] on icon at bounding box center [1478, 96] width 20 height 20
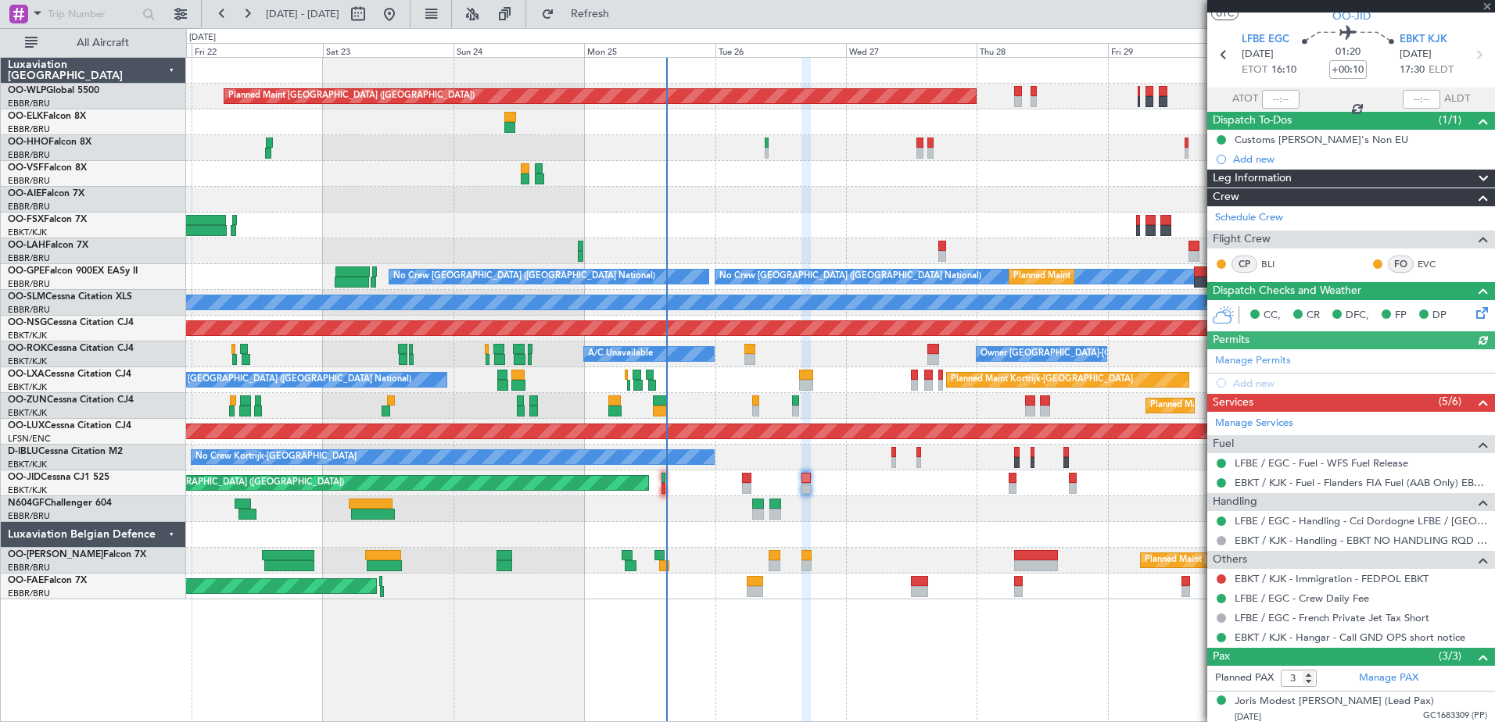
scroll to position [38, 0]
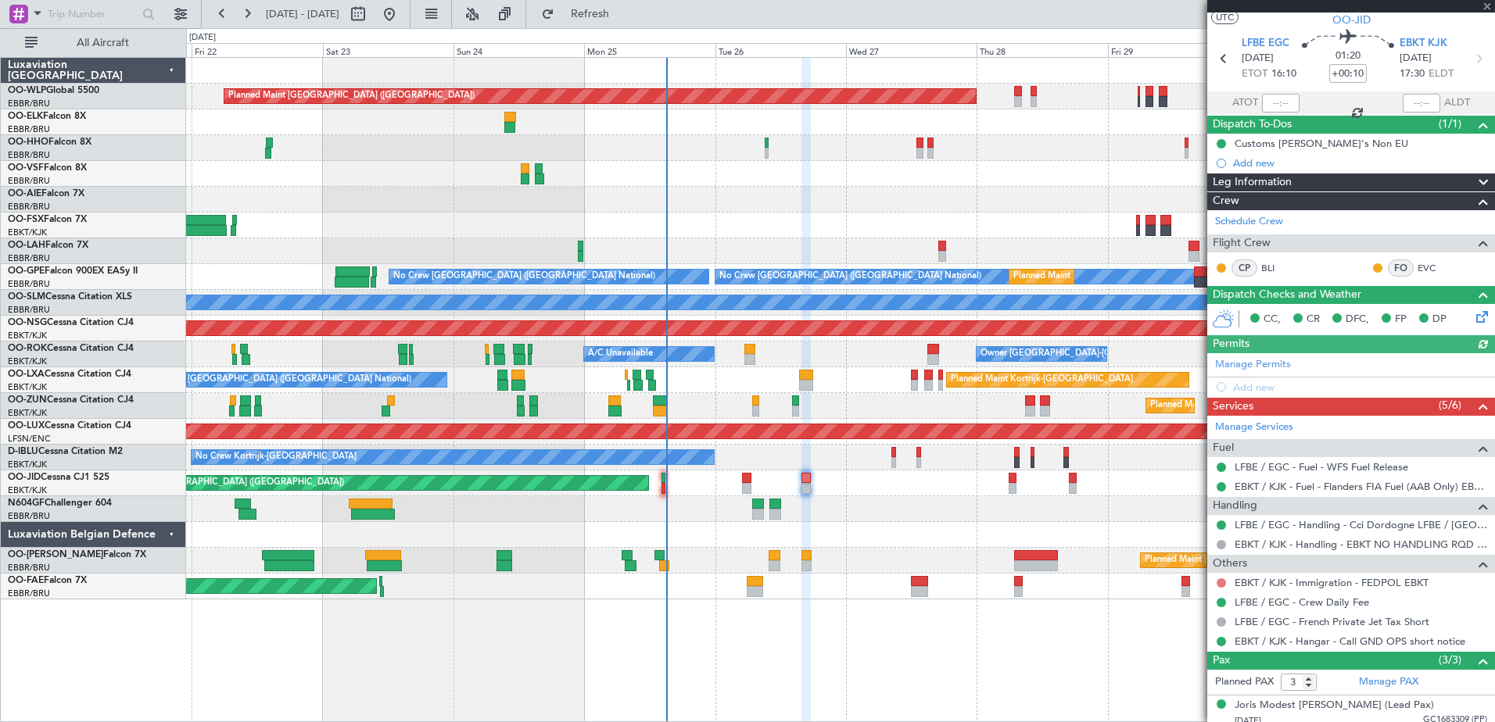
click at [1220, 581] on button at bounding box center [1221, 583] width 9 height 9
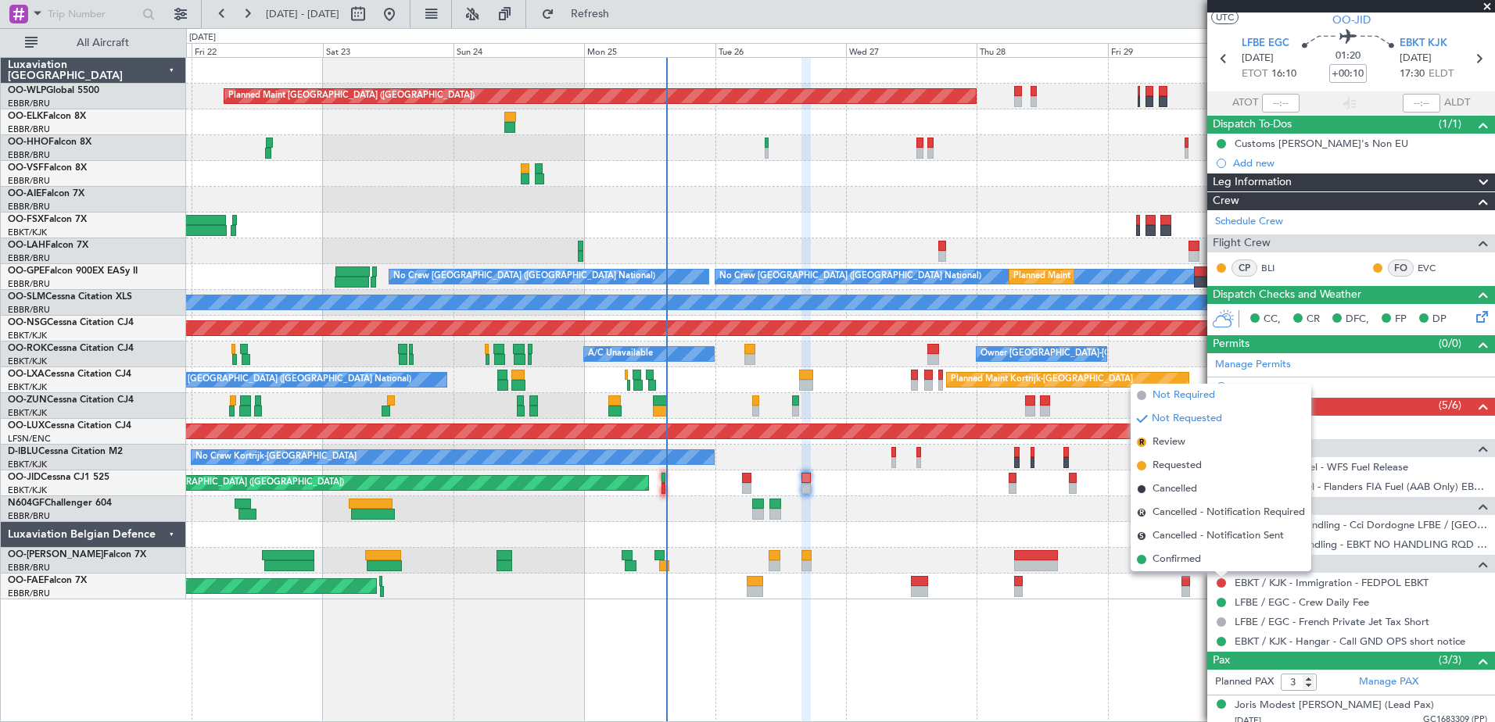
click at [1185, 396] on span "Not Required" at bounding box center [1184, 396] width 63 height 16
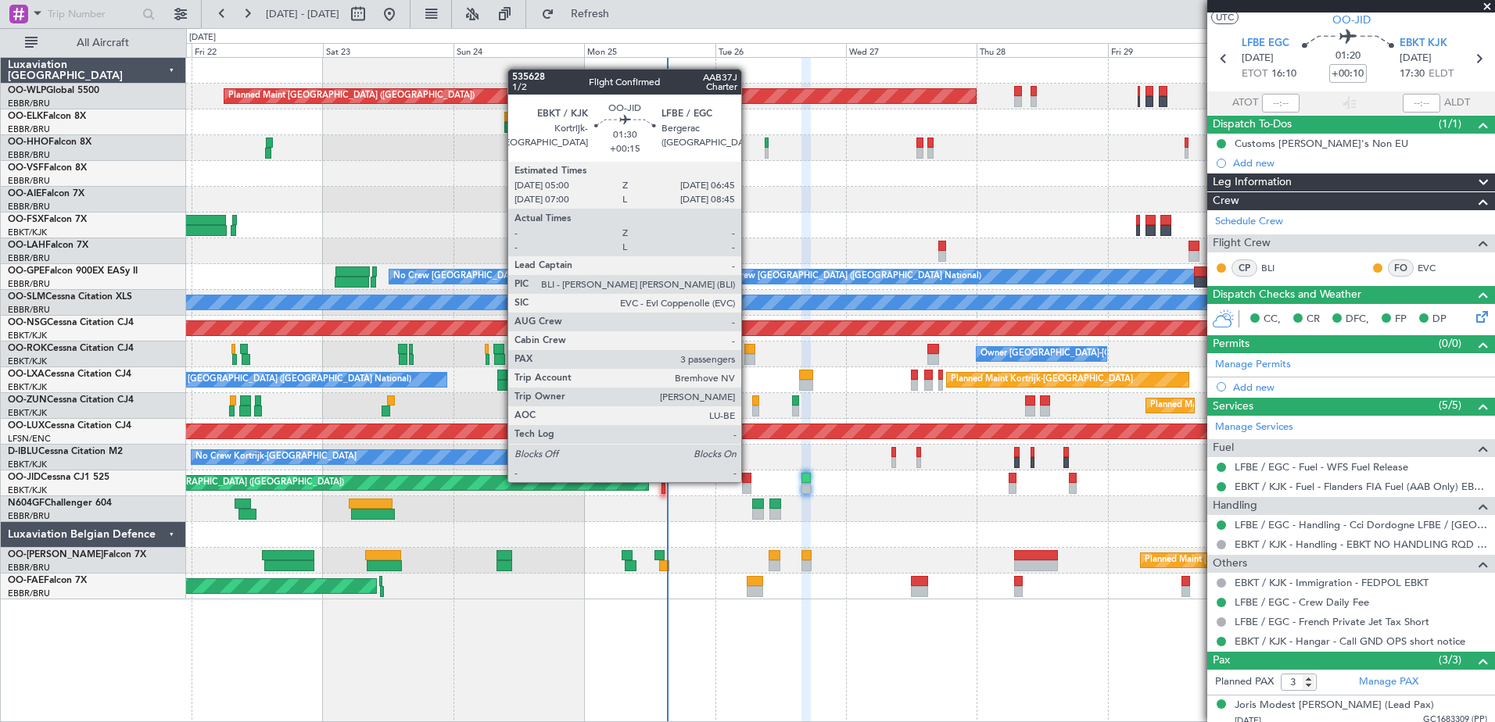
click at [748, 481] on div at bounding box center [747, 478] width 10 height 11
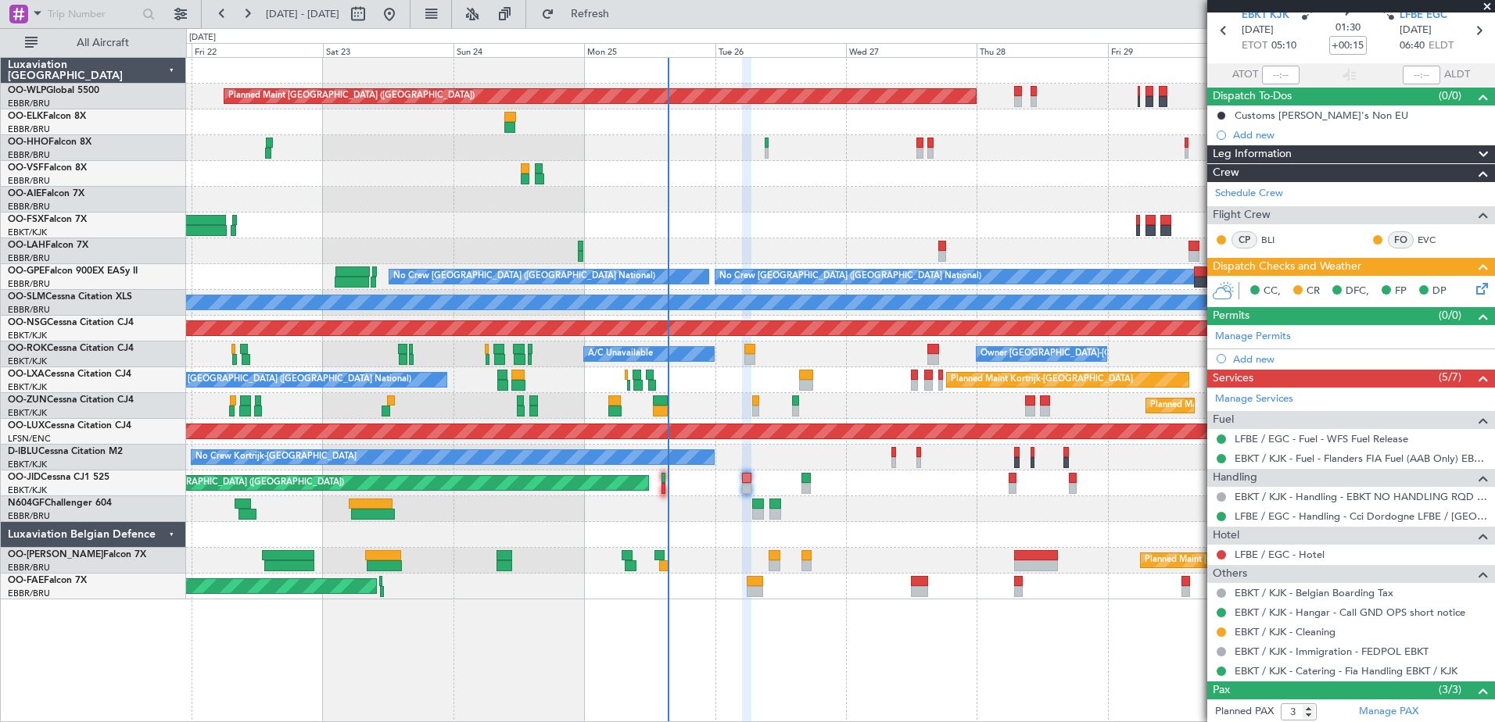
scroll to position [0, 0]
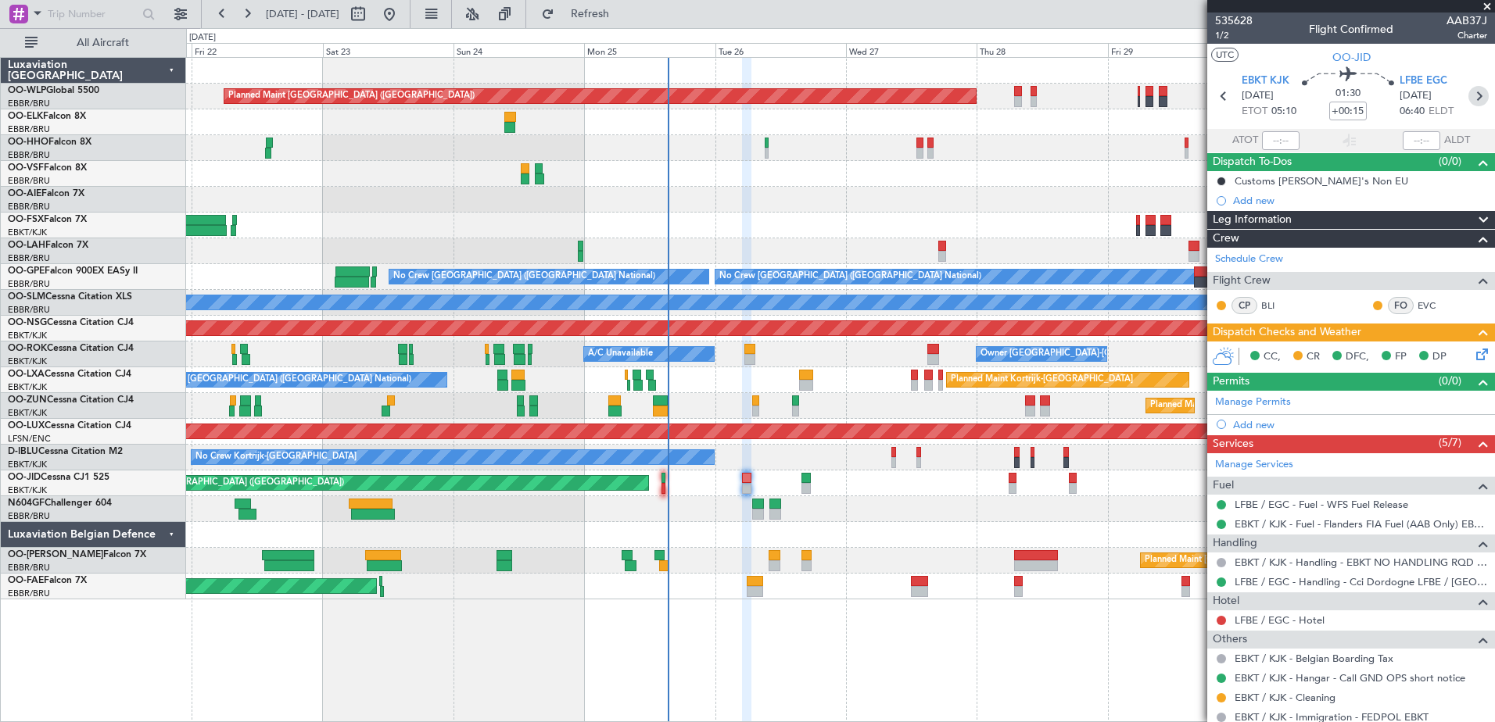
click at [1468, 95] on icon at bounding box center [1478, 96] width 20 height 20
type input "+00:10"
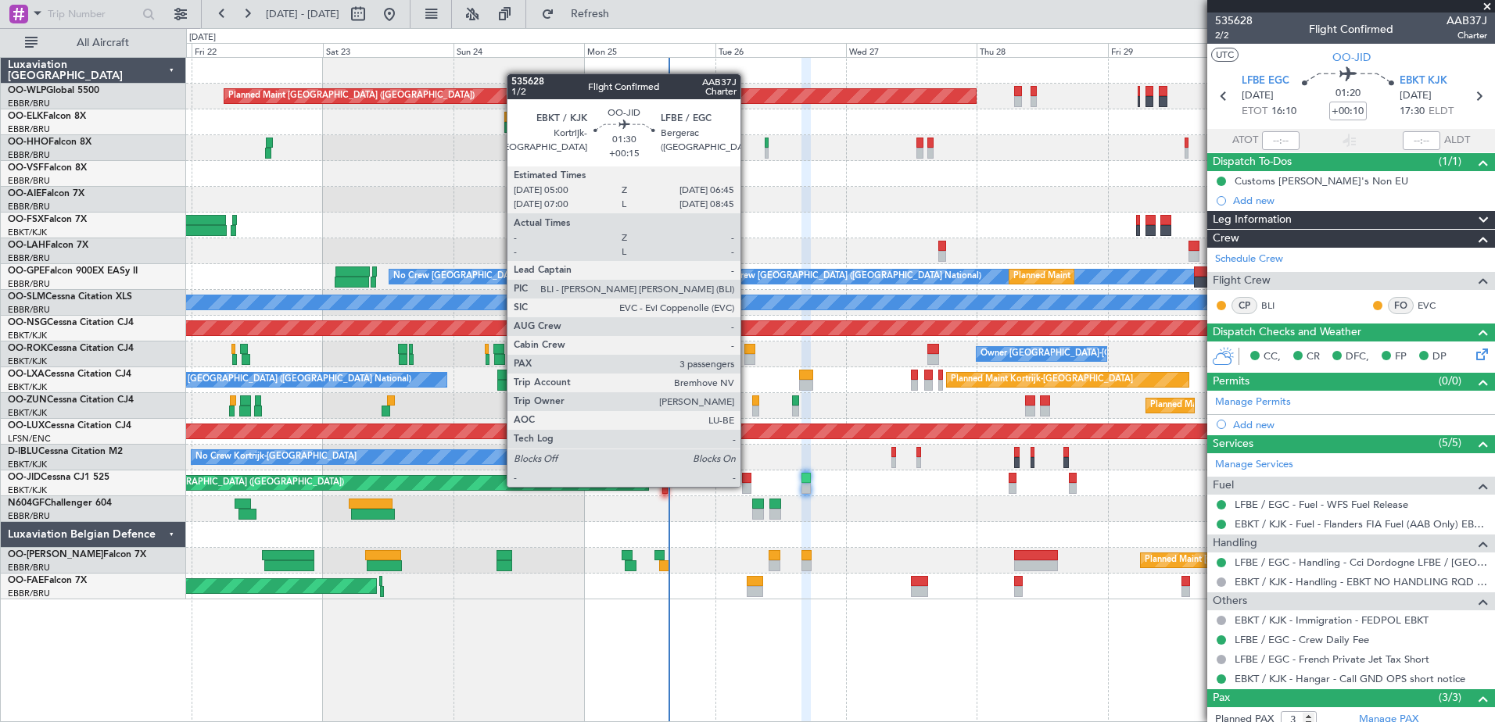
click at [748, 486] on div at bounding box center [747, 488] width 10 height 11
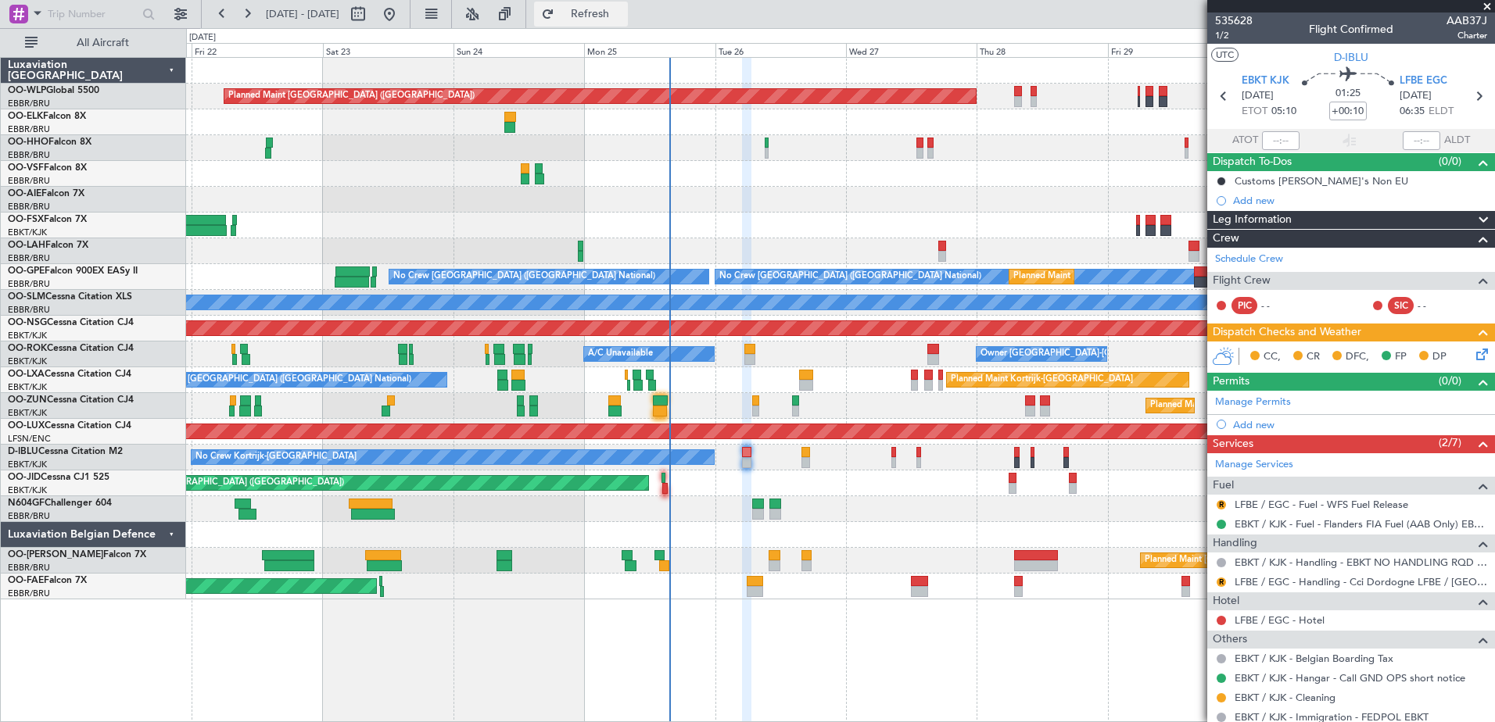
click at [623, 19] on span "Refresh" at bounding box center [591, 14] width 66 height 11
click at [1354, 505] on link "LFBE / EGC - Fuel - WFS Fuel Release" at bounding box center [1322, 504] width 174 height 13
click at [750, 449] on div at bounding box center [746, 452] width 9 height 11
click at [1219, 584] on button "R" at bounding box center [1221, 582] width 9 height 9
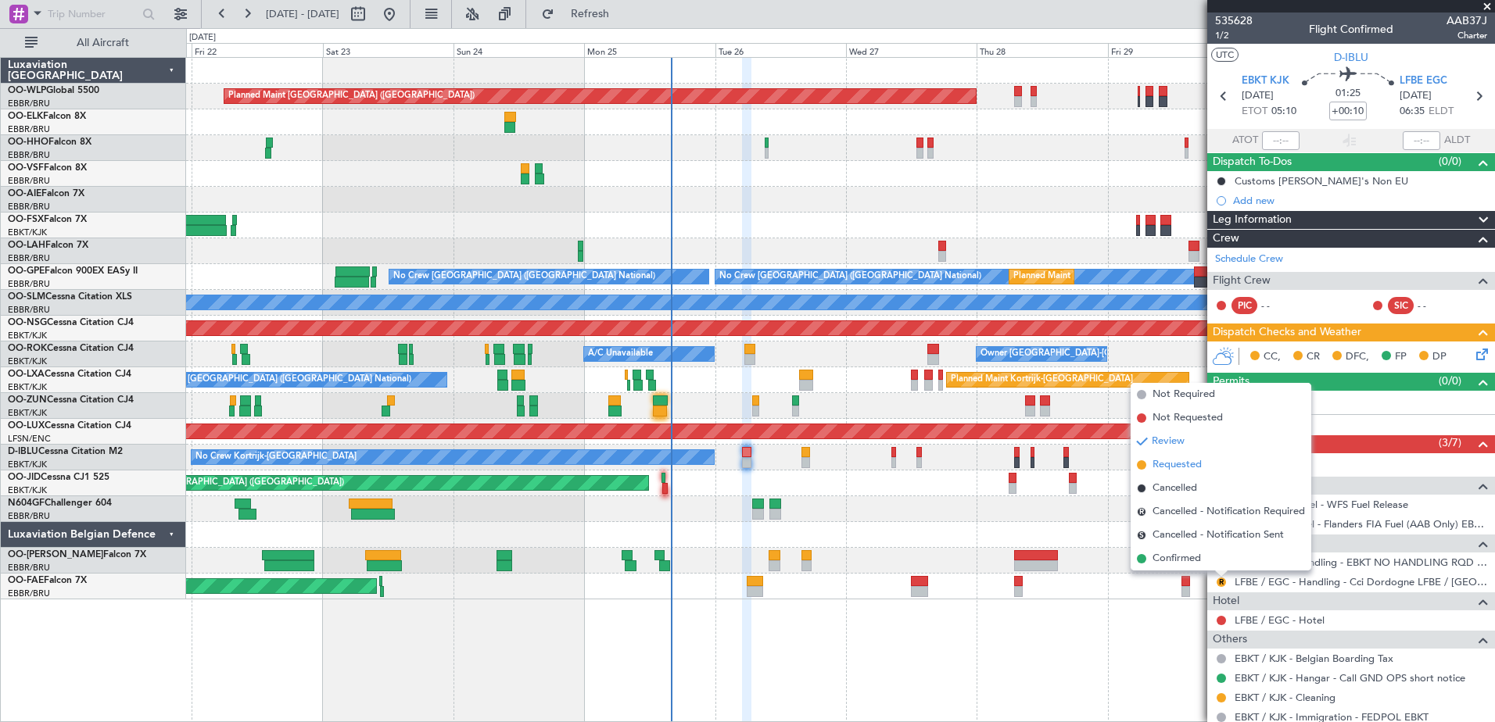
click at [1154, 472] on span "Requested" at bounding box center [1177, 465] width 49 height 16
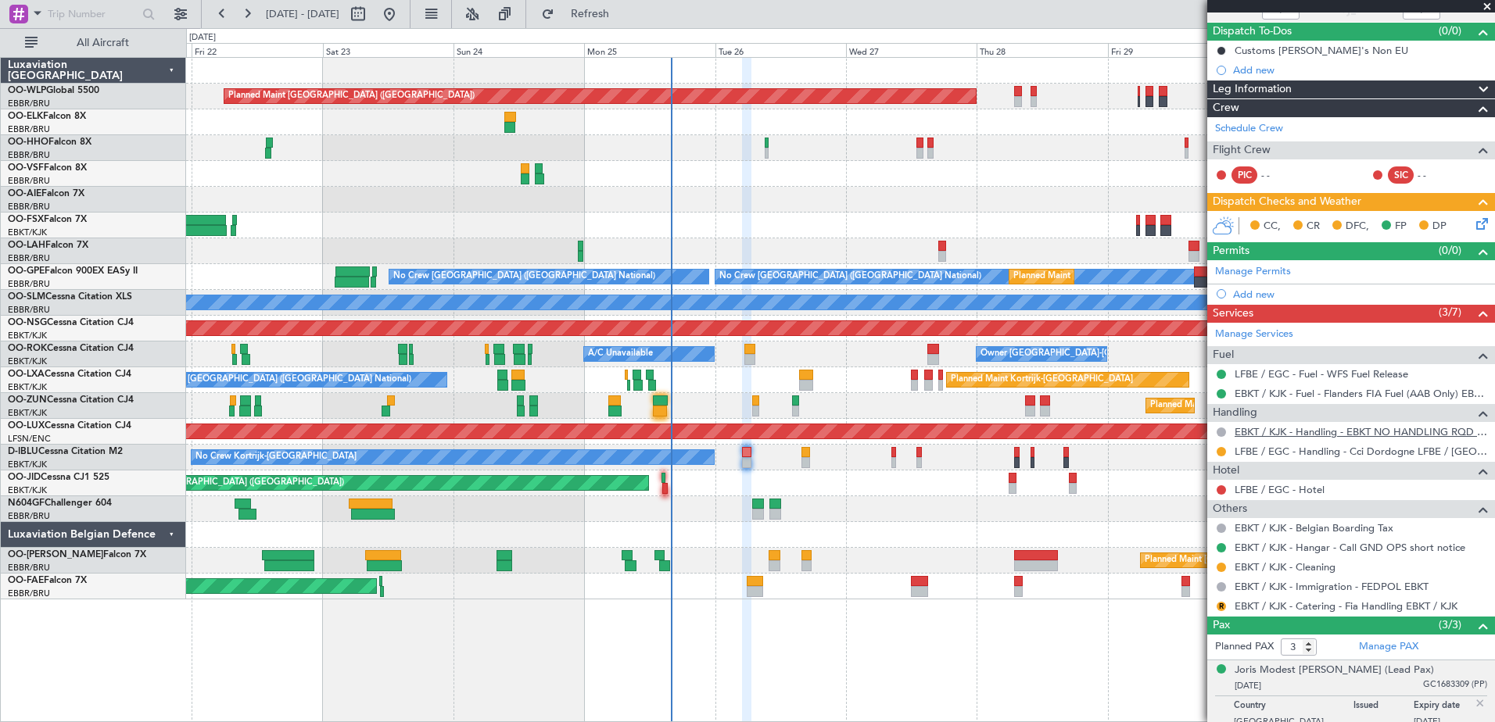
scroll to position [156, 0]
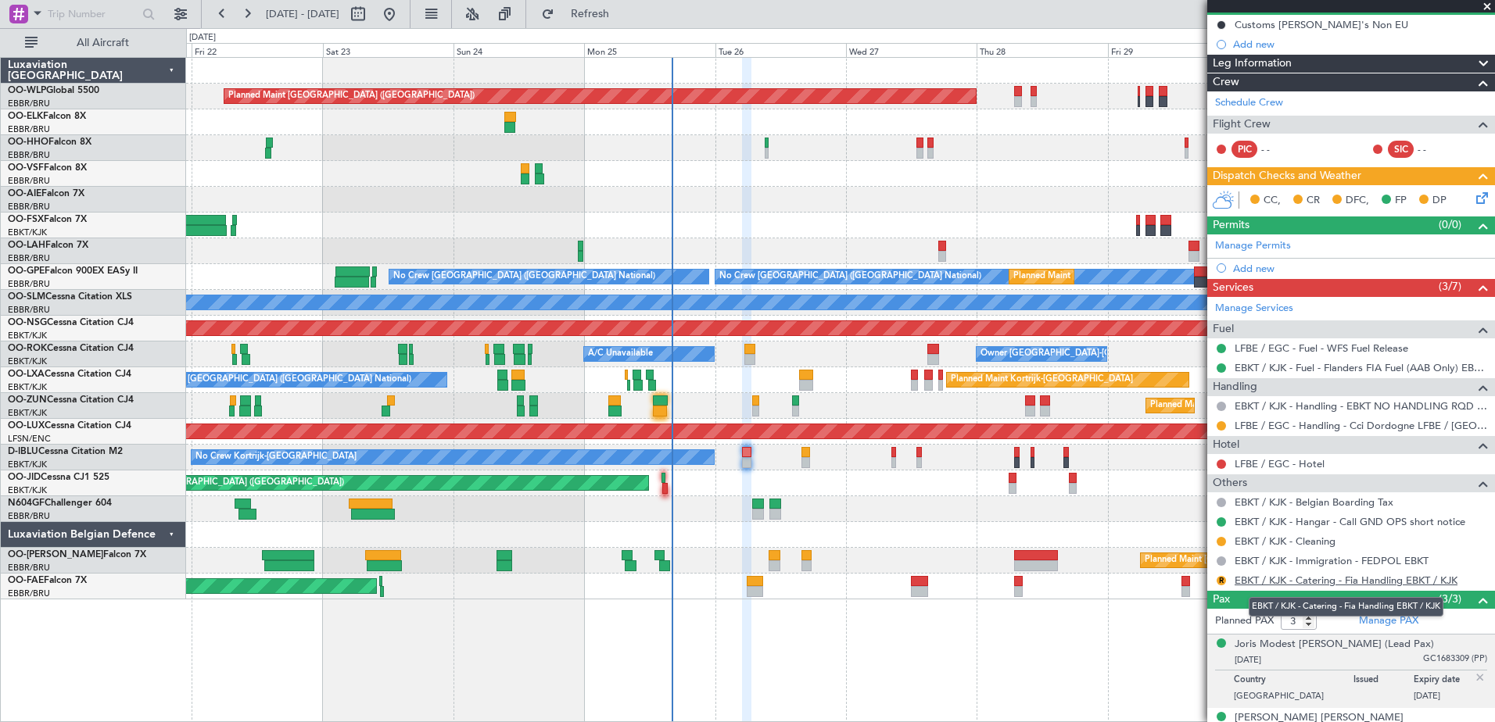
click at [1239, 584] on link "EBKT / KJK - Catering - Fia Handling EBKT / KJK" at bounding box center [1346, 580] width 223 height 13
click at [1294, 585] on link "EBKT / KJK - Catering - Fia Handling EBKT / KJK" at bounding box center [1346, 580] width 223 height 13
click at [1224, 582] on button "R" at bounding box center [1221, 580] width 9 height 9
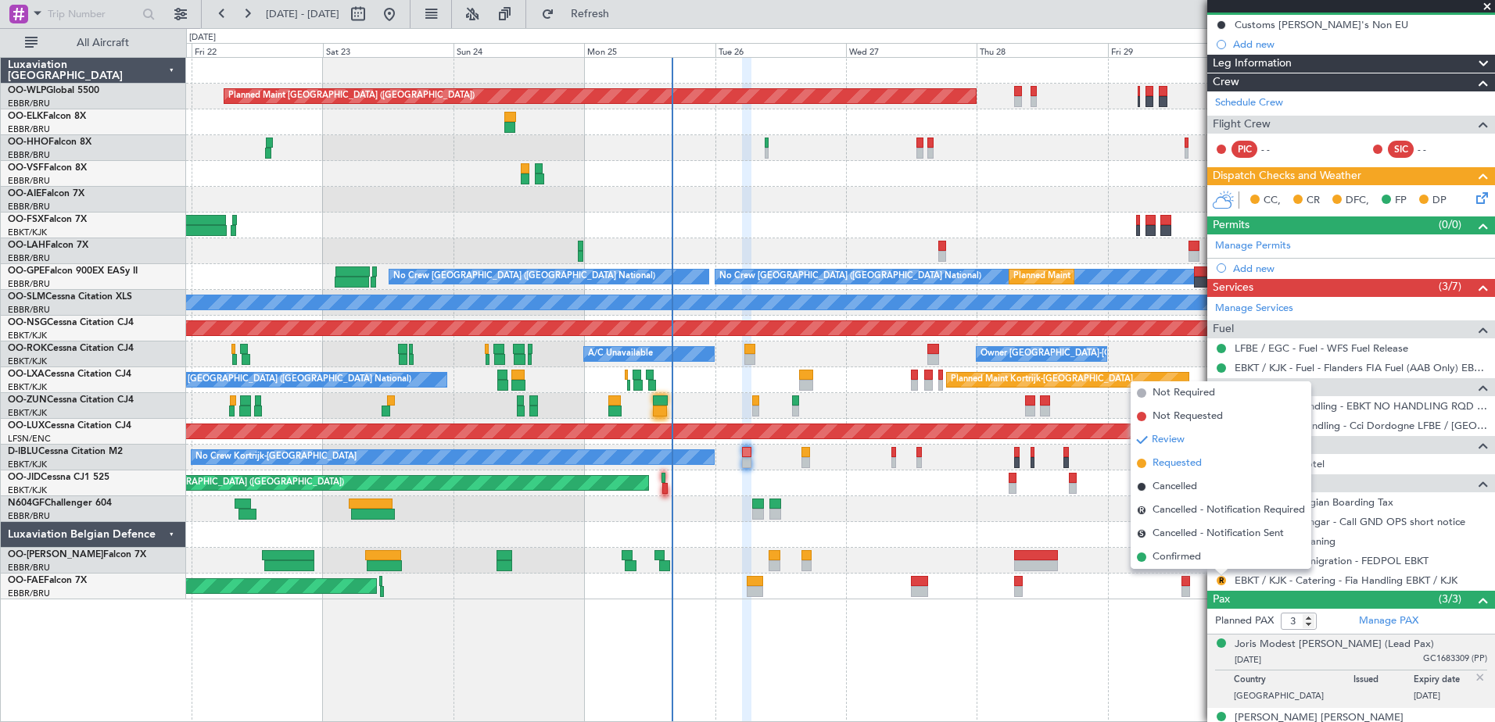
click at [1198, 462] on span "Requested" at bounding box center [1177, 464] width 49 height 16
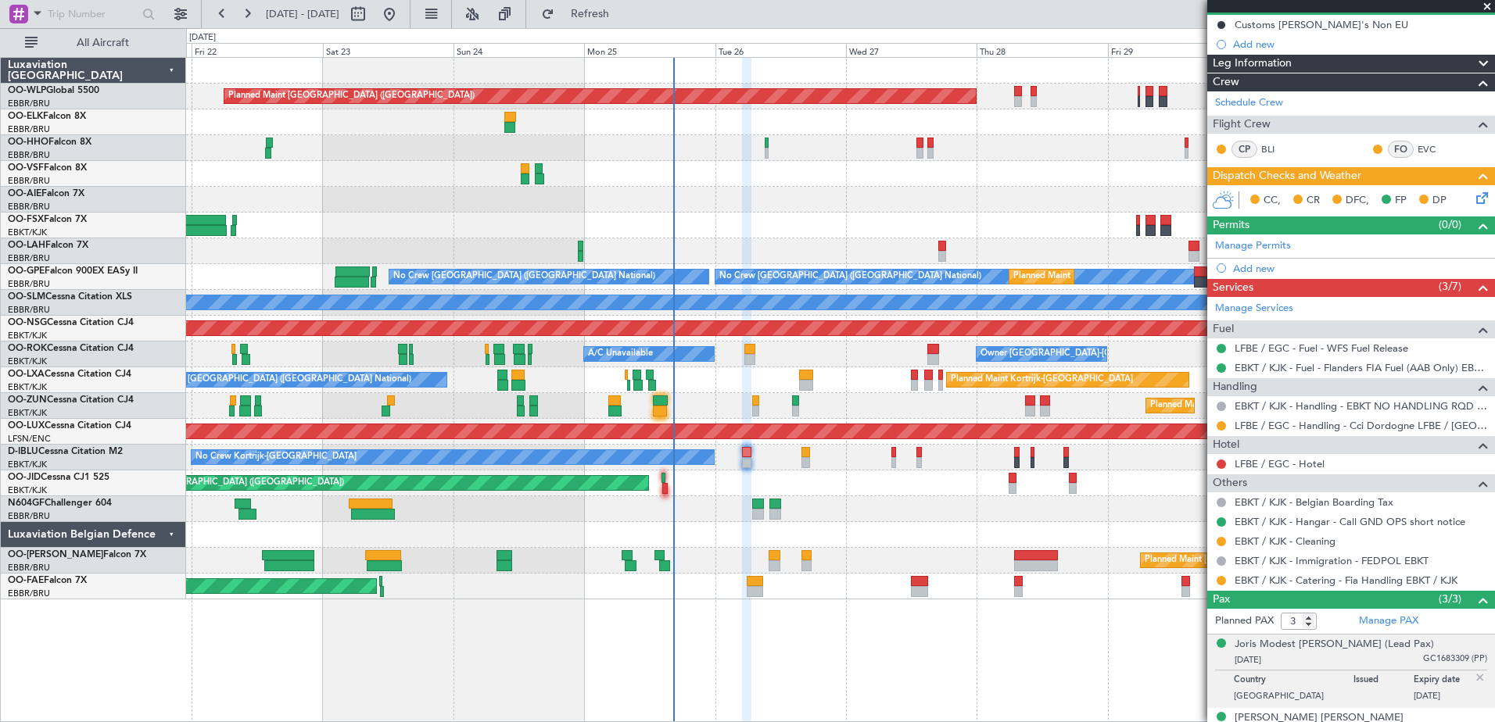
click at [636, 27] on fb-refresh-button "Refresh" at bounding box center [580, 14] width 109 height 28
click at [628, 23] on button "Refresh" at bounding box center [581, 14] width 94 height 25
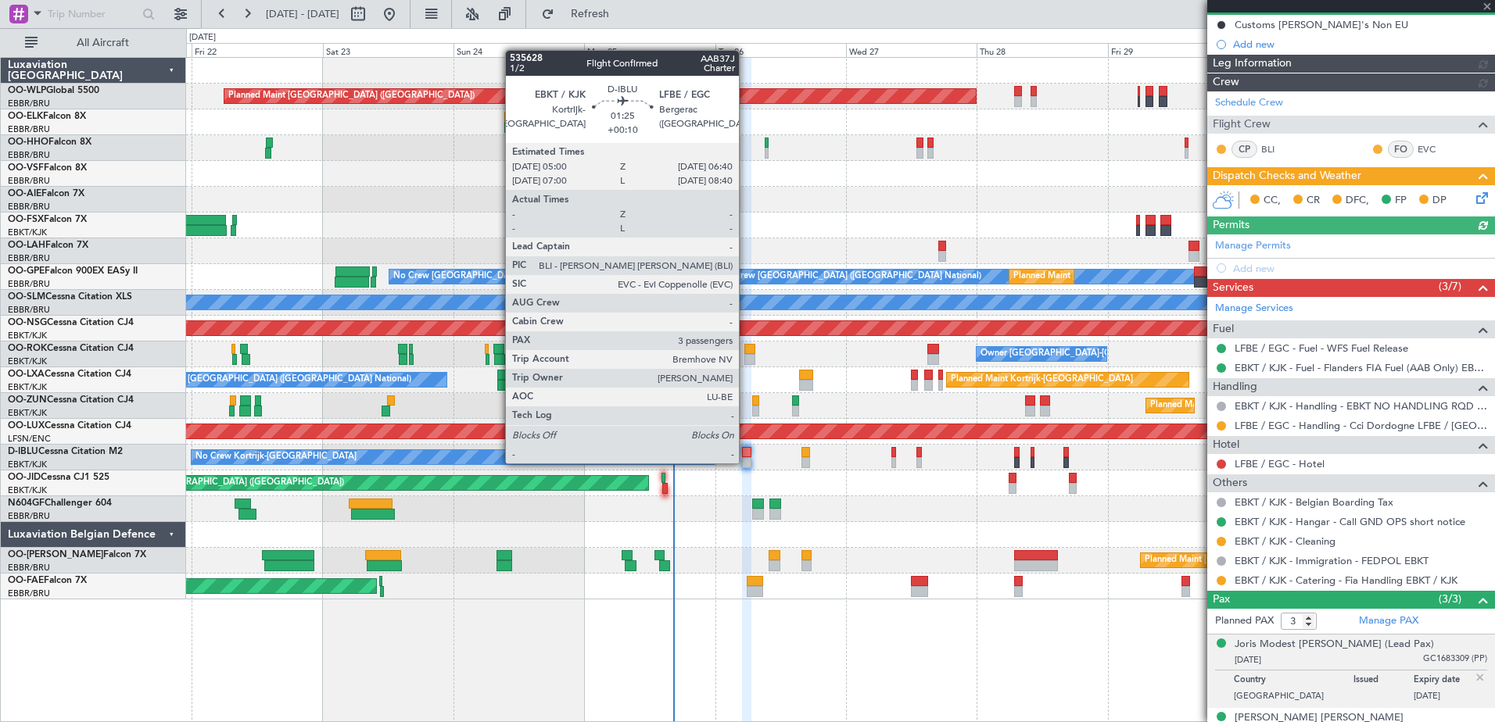
click at [746, 462] on div at bounding box center [746, 462] width 9 height 11
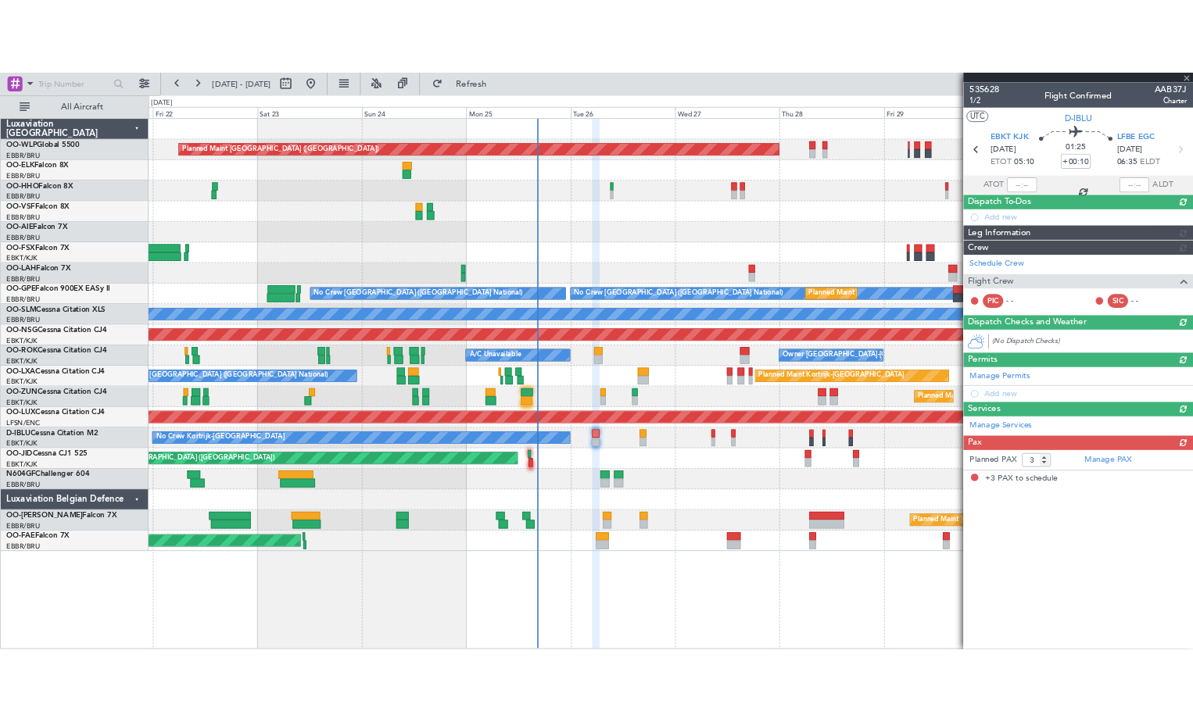
scroll to position [0, 0]
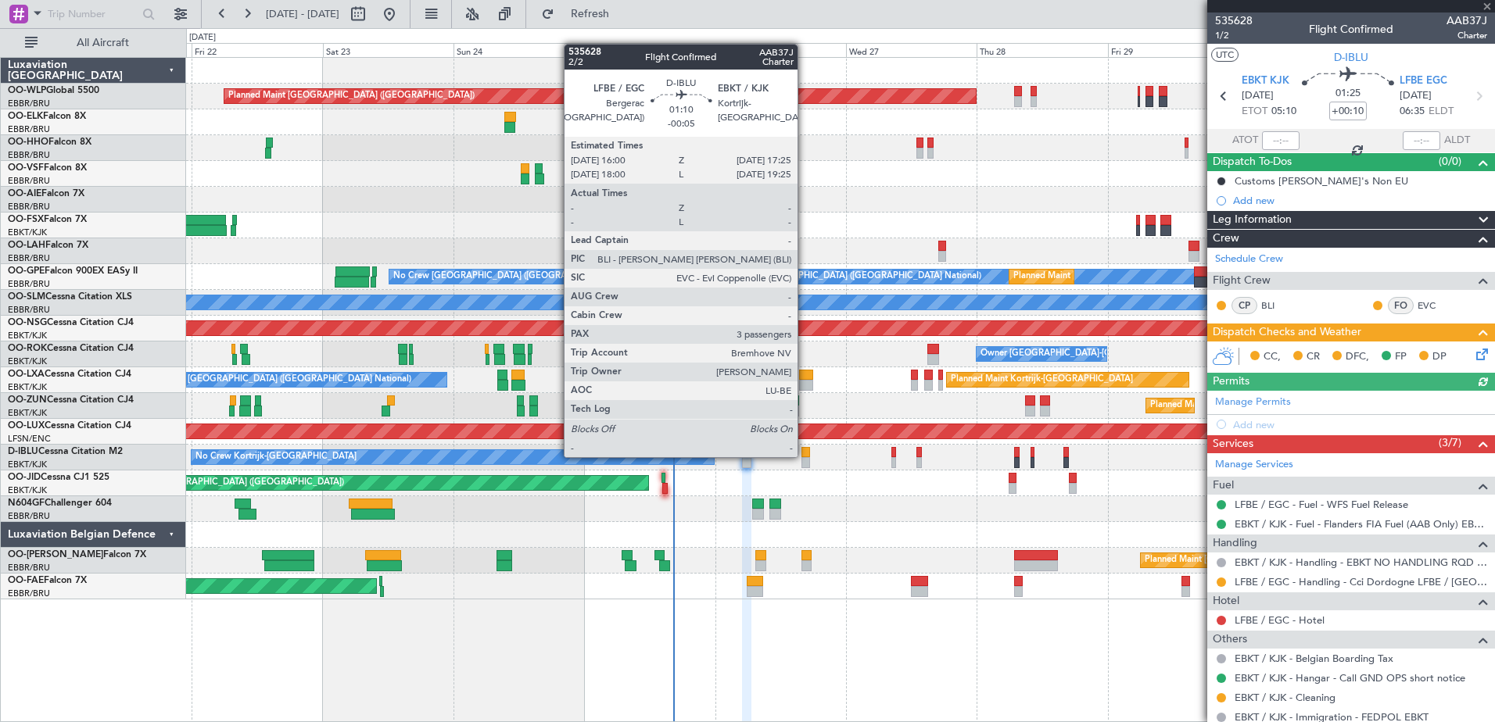
click at [805, 456] on div at bounding box center [805, 452] width 8 height 11
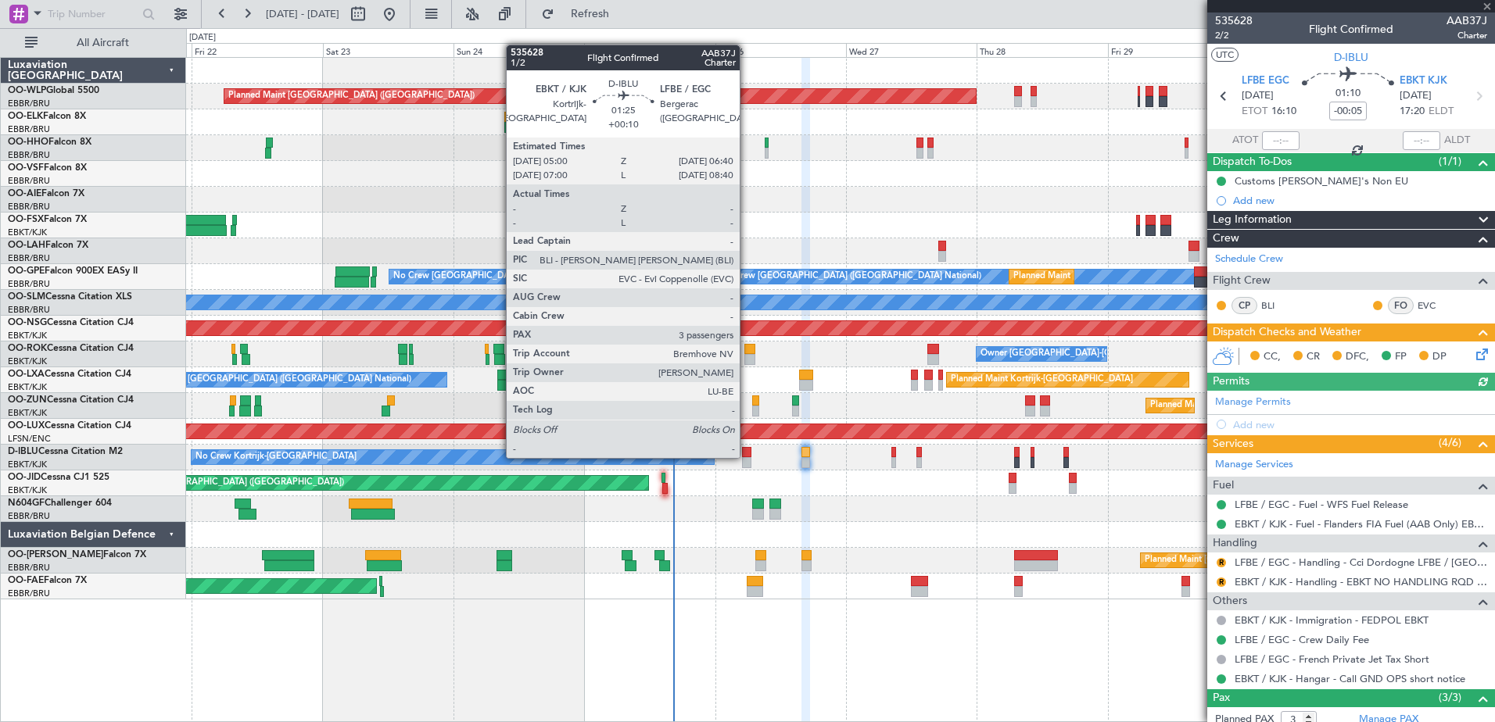
click at [747, 457] on div at bounding box center [746, 452] width 9 height 11
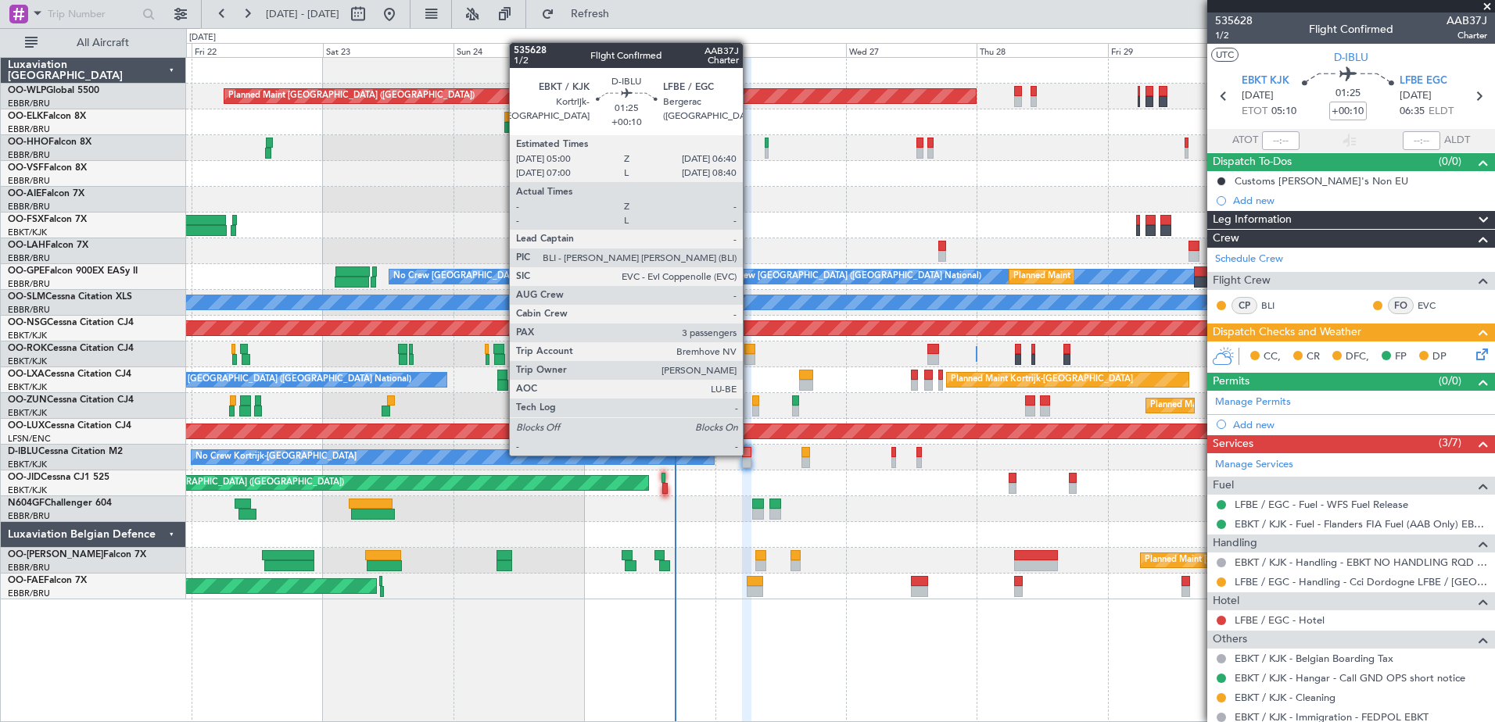
click at [750, 454] on div at bounding box center [746, 452] width 9 height 11
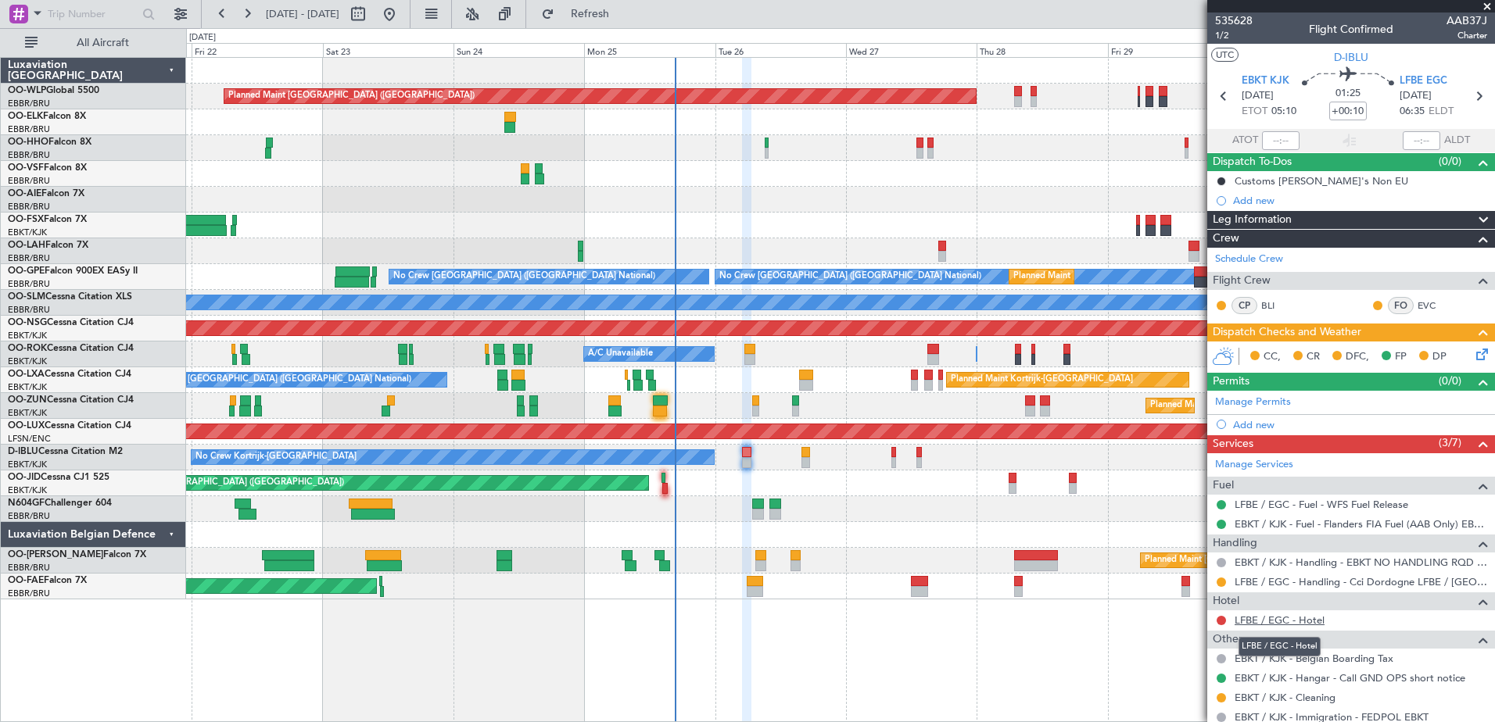
click at [1261, 620] on link "LFBE / EGC - Hotel" at bounding box center [1280, 620] width 90 height 13
click at [1223, 621] on button at bounding box center [1221, 620] width 9 height 9
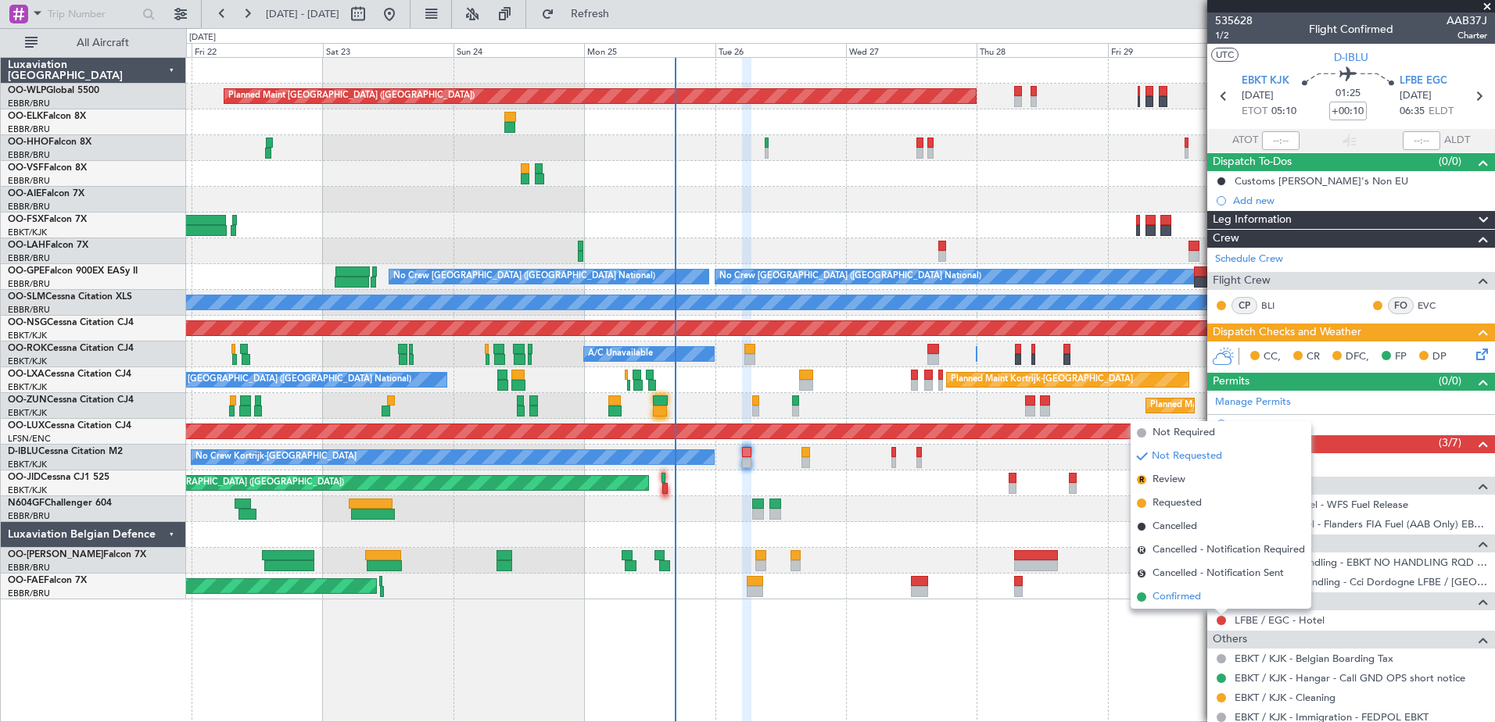
click at [1208, 605] on li "Confirmed" at bounding box center [1221, 597] width 181 height 23
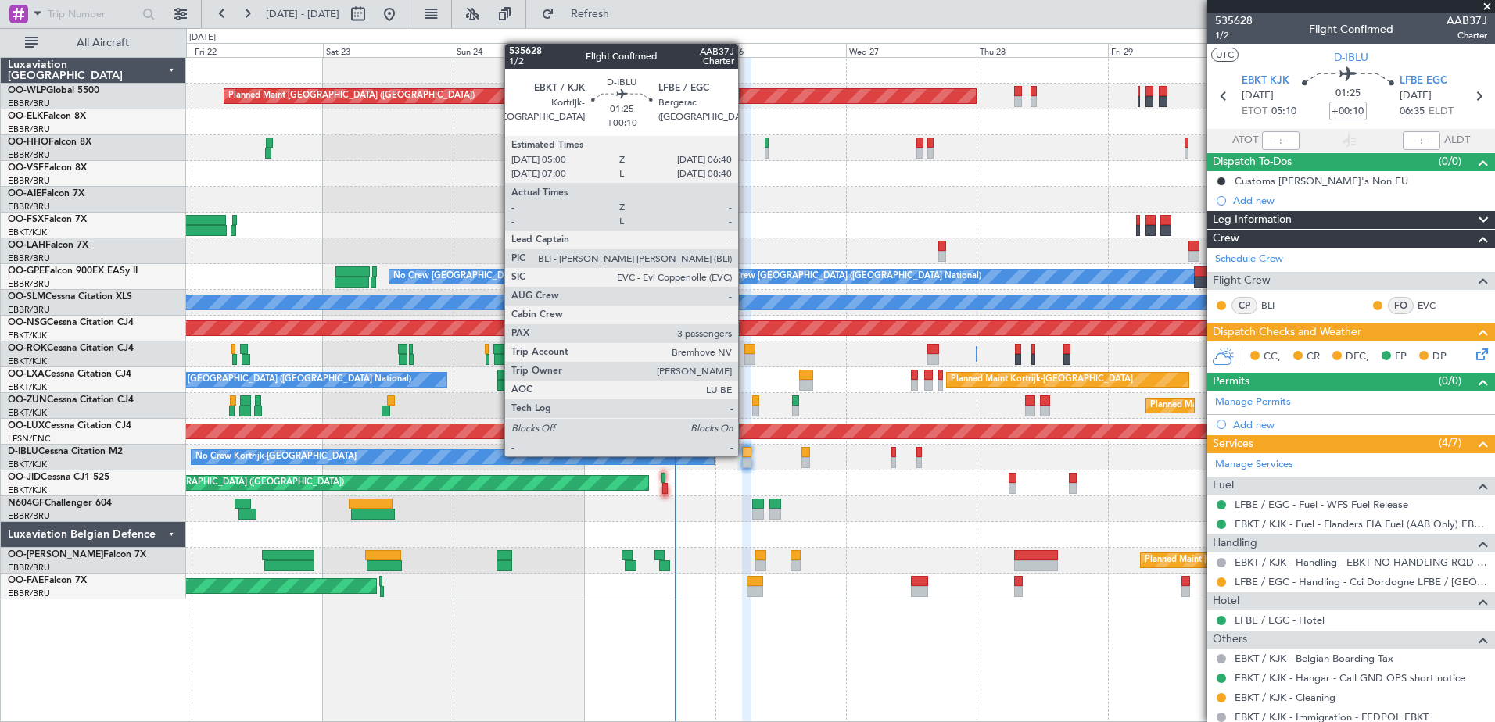
click at [745, 455] on div at bounding box center [746, 452] width 9 height 11
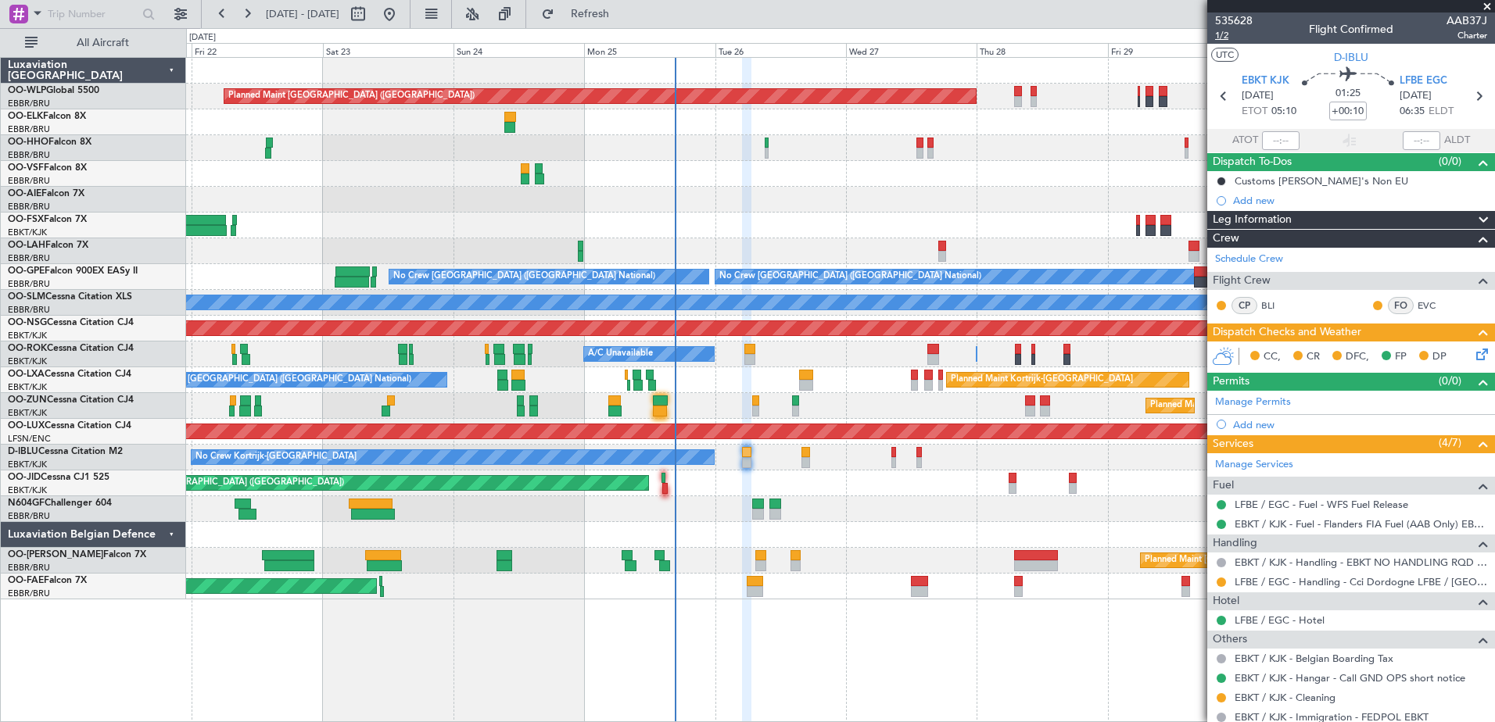
click at [1221, 36] on span "1/2" at bounding box center [1234, 35] width 38 height 13
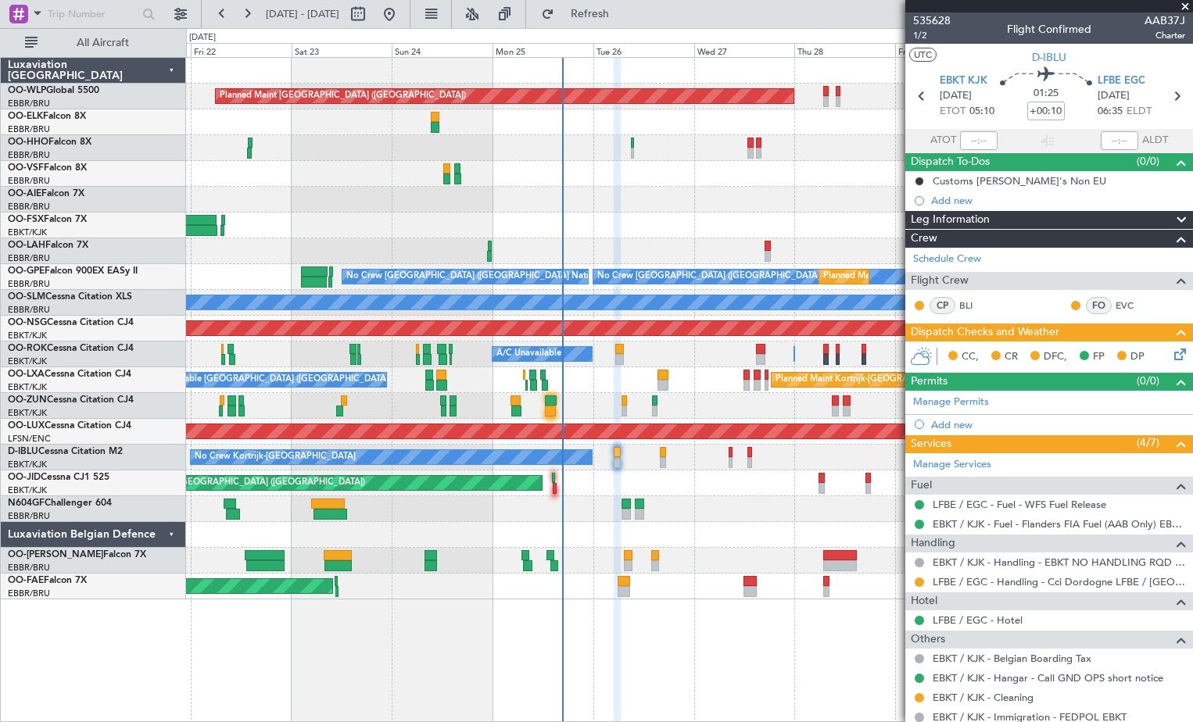
click at [1171, 357] on icon at bounding box center [1177, 352] width 13 height 13
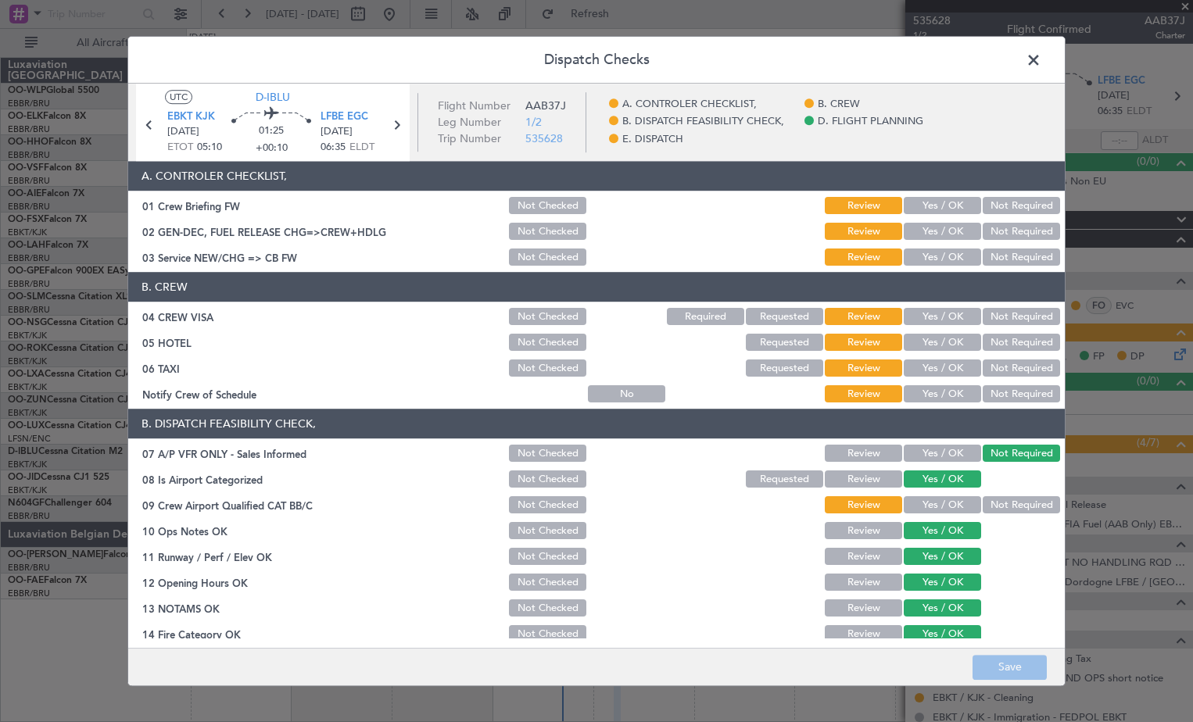
click at [936, 210] on button "Yes / OK" at bounding box center [942, 206] width 77 height 17
click at [936, 226] on button "Yes / OK" at bounding box center [942, 232] width 77 height 17
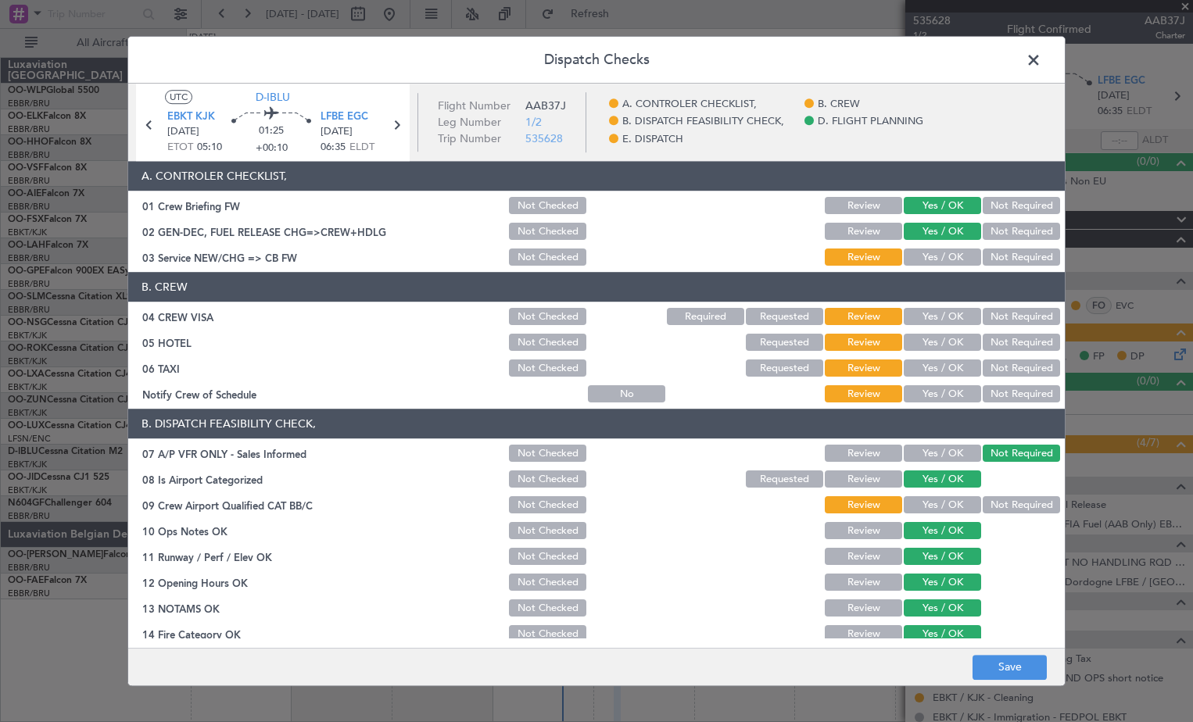
click at [934, 258] on button "Yes / OK" at bounding box center [942, 257] width 77 height 17
click at [963, 339] on button "Yes / OK" at bounding box center [942, 343] width 77 height 17
click at [992, 369] on button "Not Required" at bounding box center [1021, 368] width 77 height 17
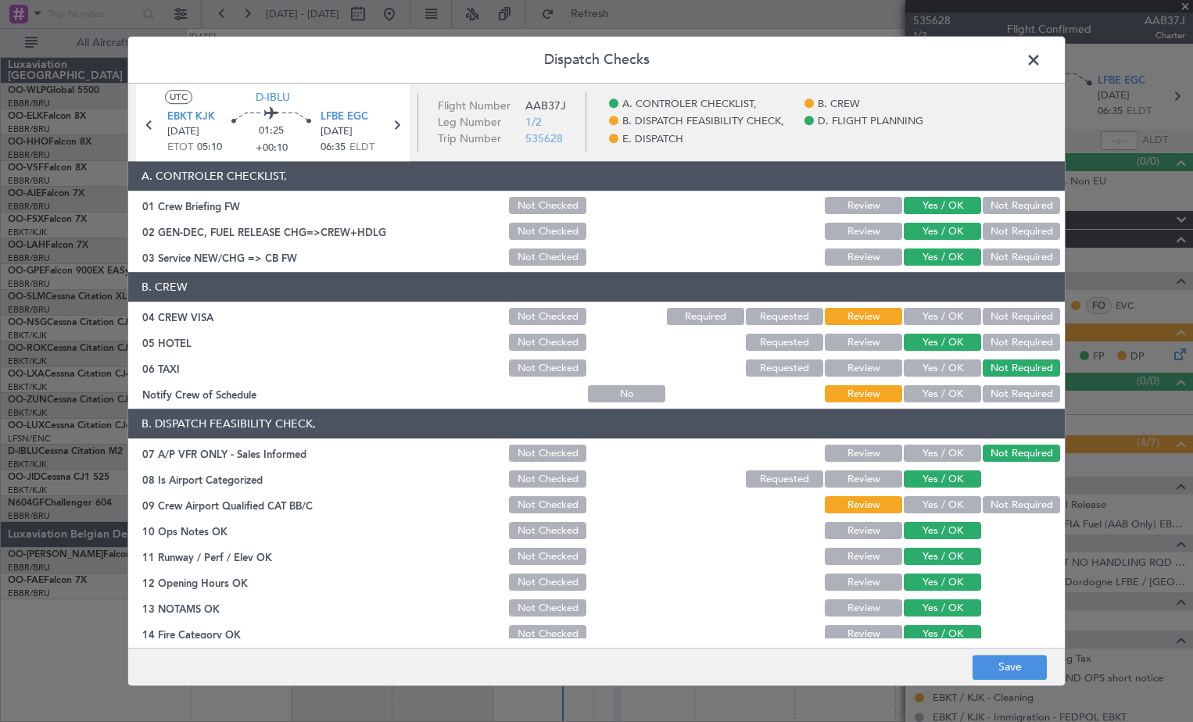
click at [945, 310] on button "Yes / OK" at bounding box center [942, 317] width 77 height 17
click at [955, 392] on button "Yes / OK" at bounding box center [942, 394] width 77 height 17
click at [1020, 498] on button "Not Required" at bounding box center [1021, 505] width 77 height 17
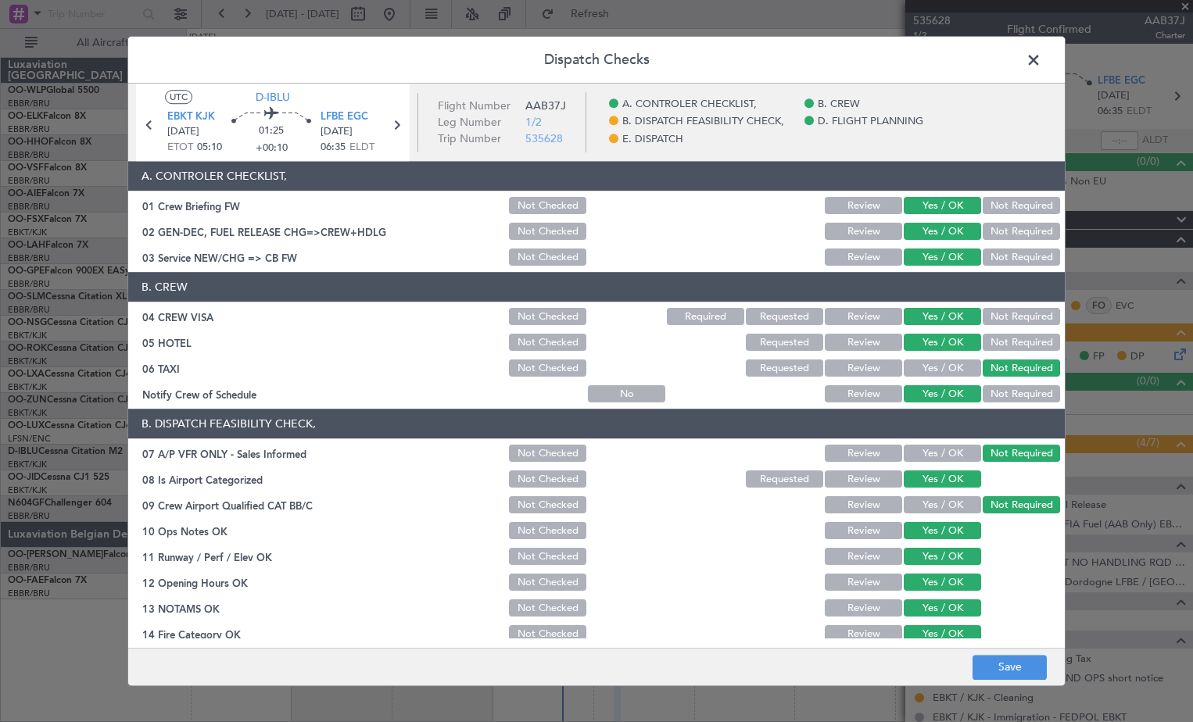
click at [1016, 503] on button "Not Required" at bounding box center [1021, 505] width 77 height 17
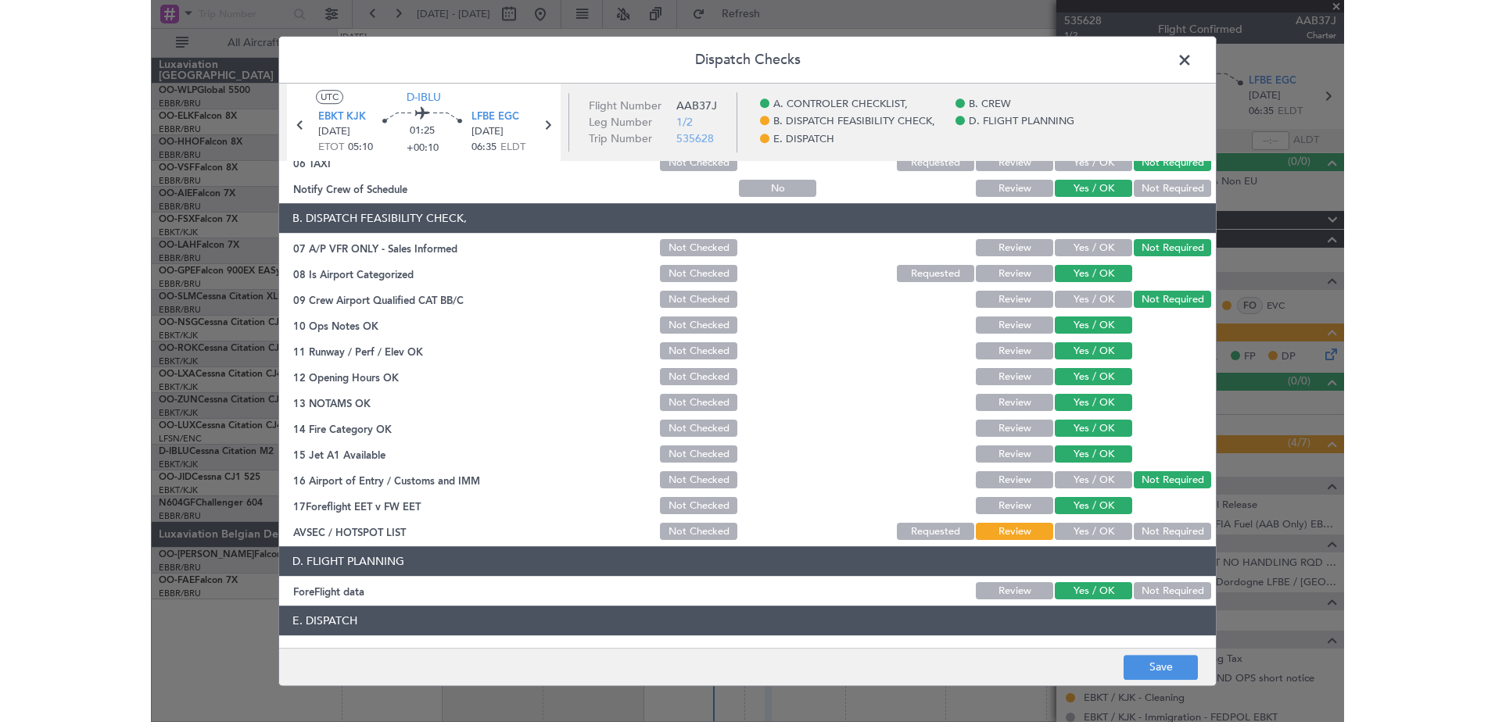
scroll to position [310, 0]
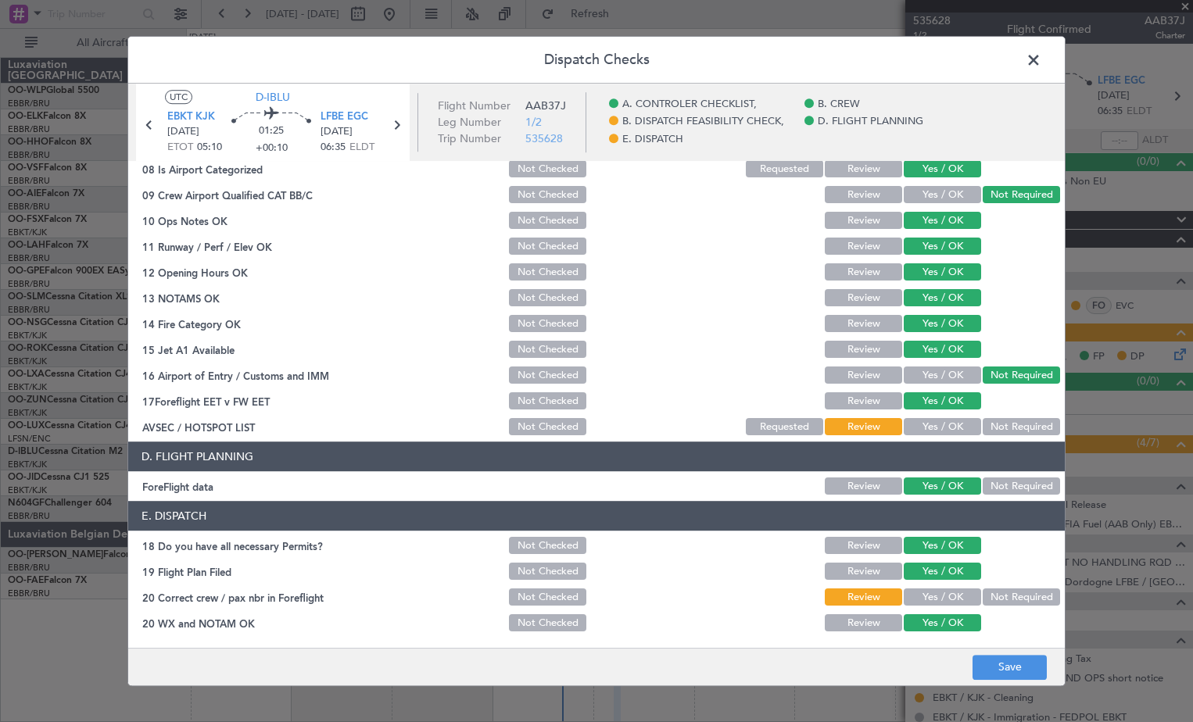
click at [1008, 426] on button "Not Required" at bounding box center [1021, 427] width 77 height 17
click at [929, 590] on button "Yes / OK" at bounding box center [942, 598] width 77 height 17
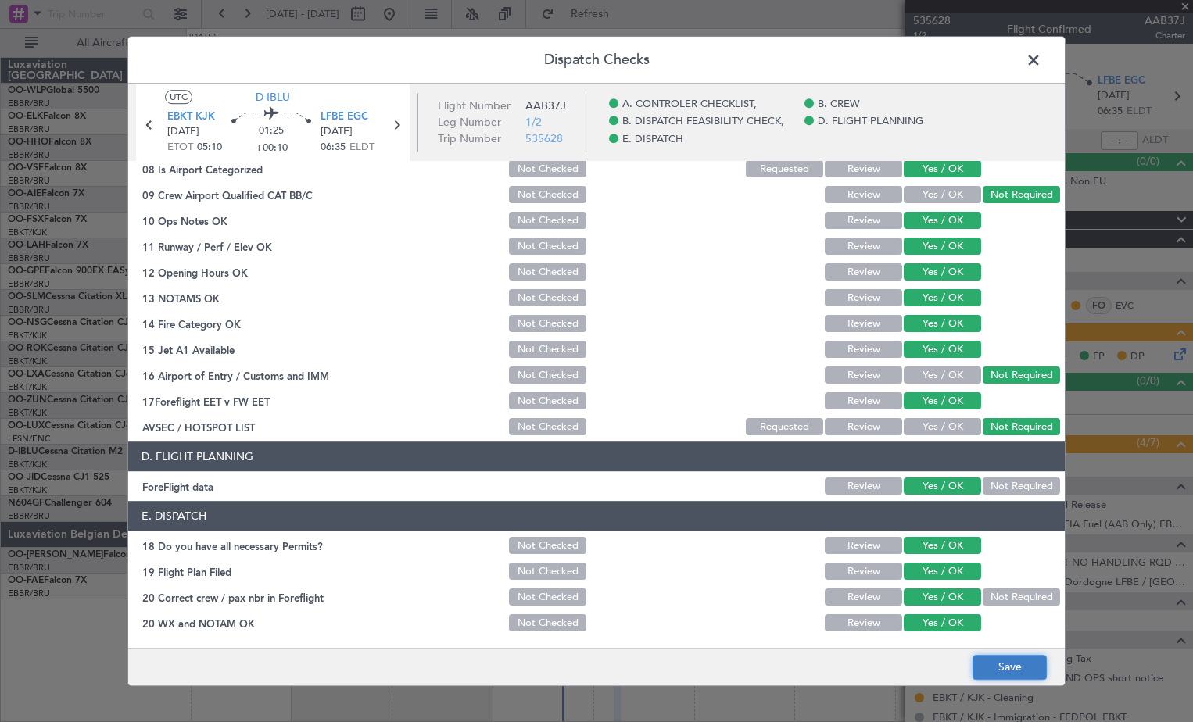
click at [997, 675] on button "Save" at bounding box center [1010, 667] width 74 height 25
click at [393, 122] on icon at bounding box center [396, 125] width 20 height 20
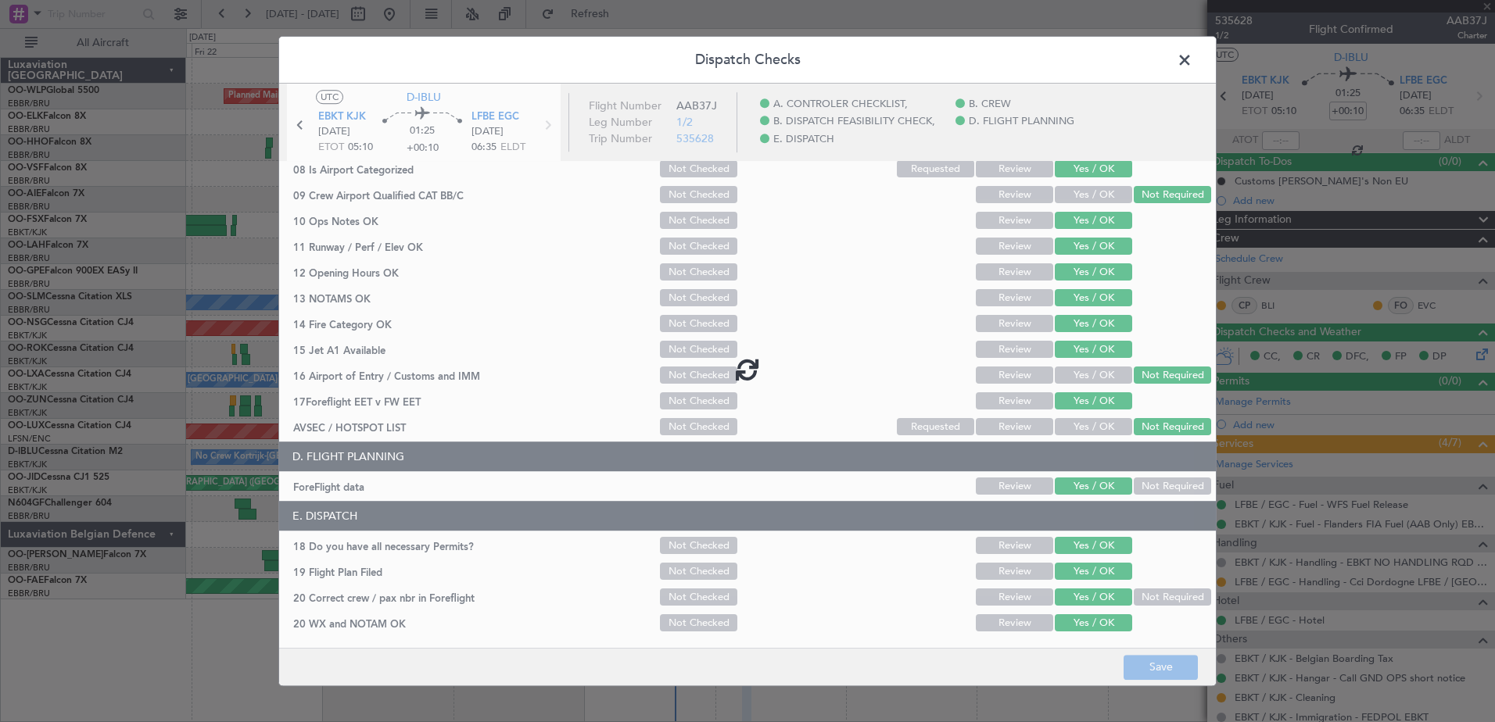
type input "-00:05"
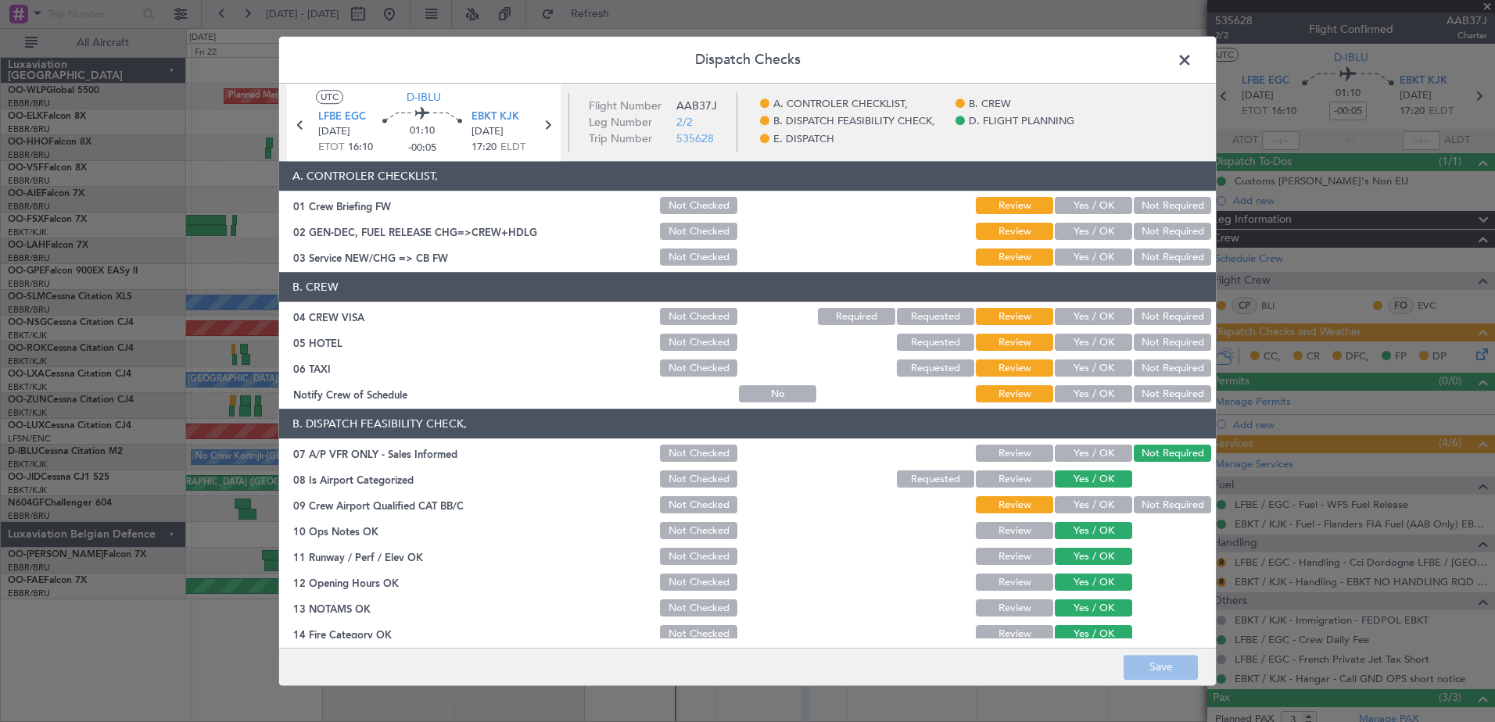
click at [1115, 210] on button "Yes / OK" at bounding box center [1093, 206] width 77 height 17
click at [1100, 225] on button "Yes / OK" at bounding box center [1093, 232] width 77 height 17
click at [1088, 258] on button "Yes / OK" at bounding box center [1093, 257] width 77 height 17
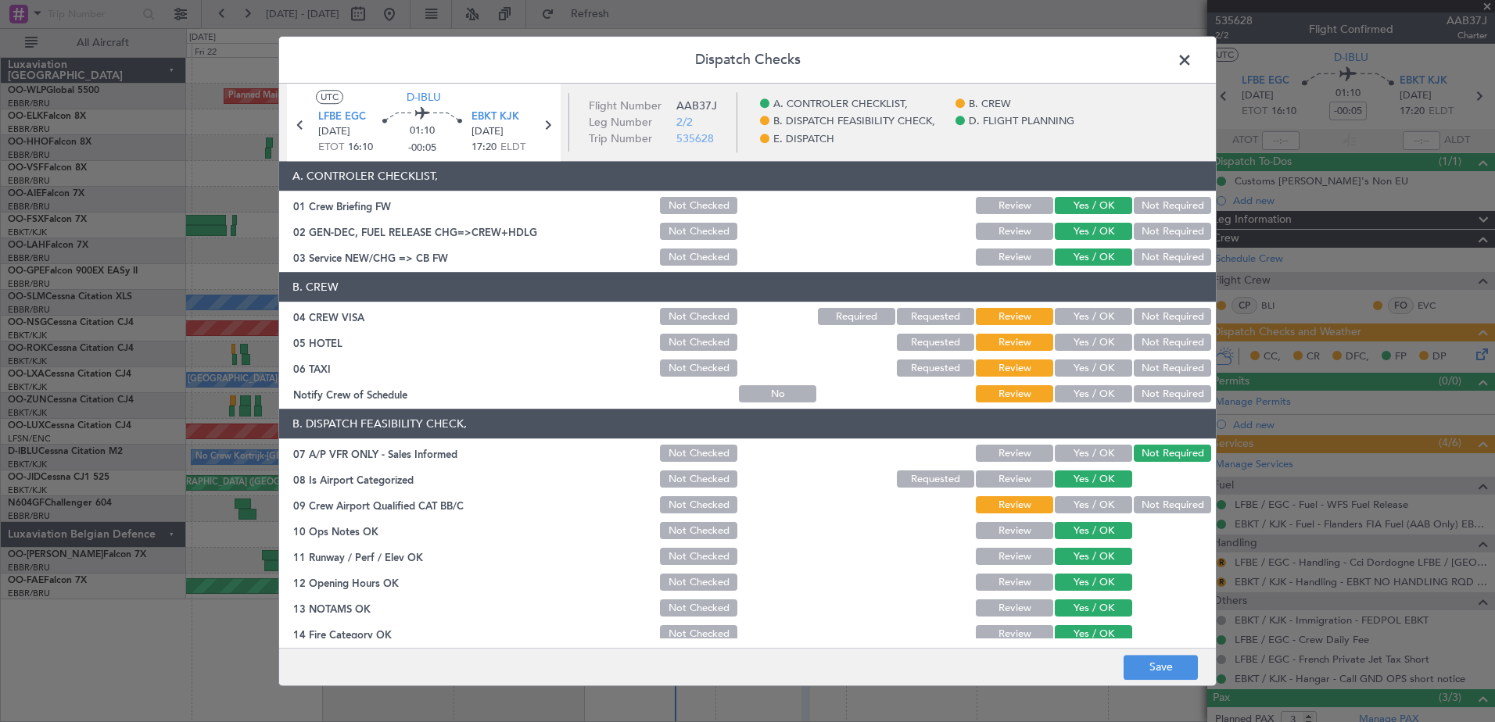
drag, startPoint x: 1090, startPoint y: 316, endPoint x: 1089, endPoint y: 308, distance: 7.9
click at [1090, 310] on button "Yes / OK" at bounding box center [1093, 317] width 77 height 17
click at [1084, 338] on button "Yes / OK" at bounding box center [1093, 343] width 77 height 17
click at [1080, 371] on button "Yes / OK" at bounding box center [1093, 368] width 77 height 17
click at [1075, 398] on button "Yes / OK" at bounding box center [1093, 394] width 77 height 17
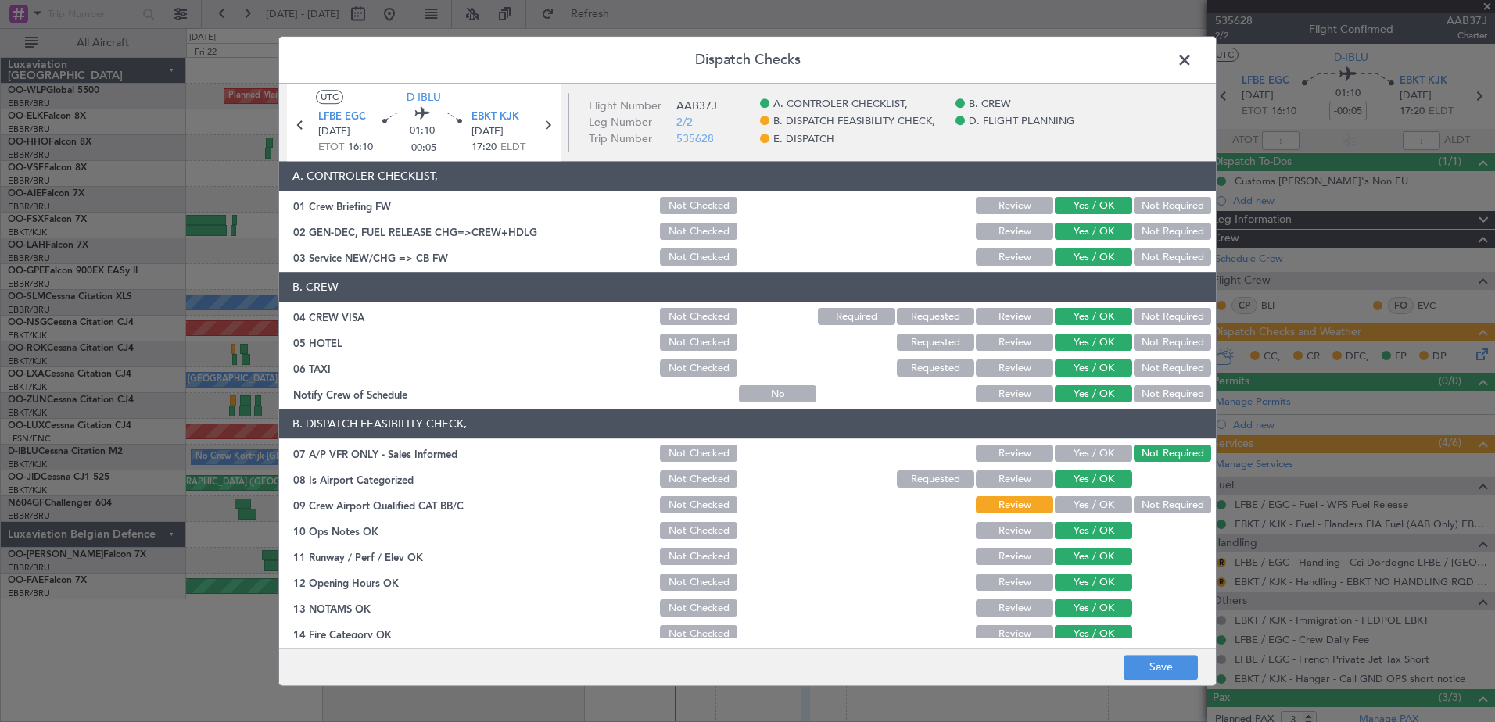
click at [1143, 370] on button "Not Required" at bounding box center [1172, 368] width 77 height 17
click at [1154, 342] on button "Not Required" at bounding box center [1172, 343] width 77 height 17
click at [1110, 350] on button "Yes / OK" at bounding box center [1093, 343] width 77 height 17
click at [1150, 350] on button "Not Required" at bounding box center [1172, 343] width 77 height 17
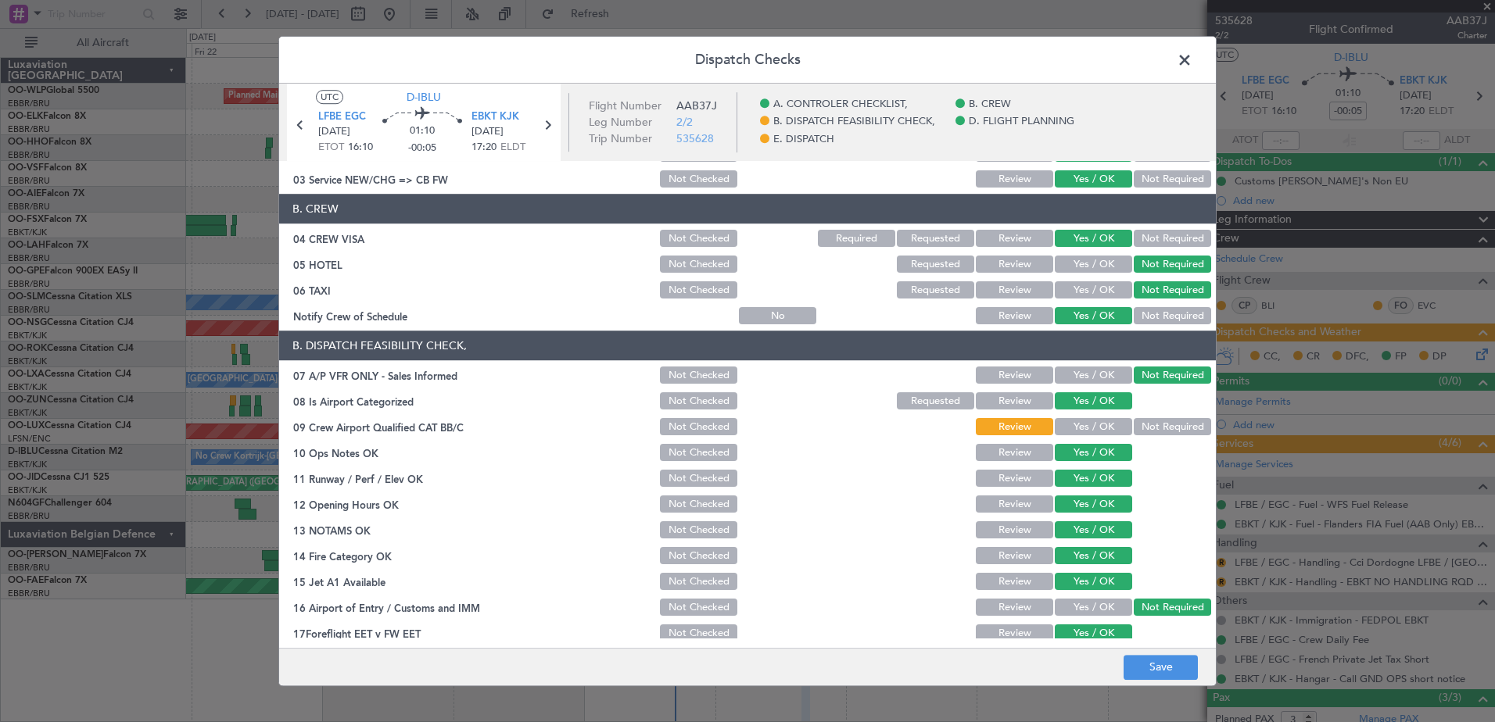
click at [1184, 313] on button "Not Required" at bounding box center [1172, 316] width 77 height 17
click at [1095, 323] on button "Yes / OK" at bounding box center [1093, 316] width 77 height 17
click at [1152, 428] on button "Not Required" at bounding box center [1172, 427] width 77 height 17
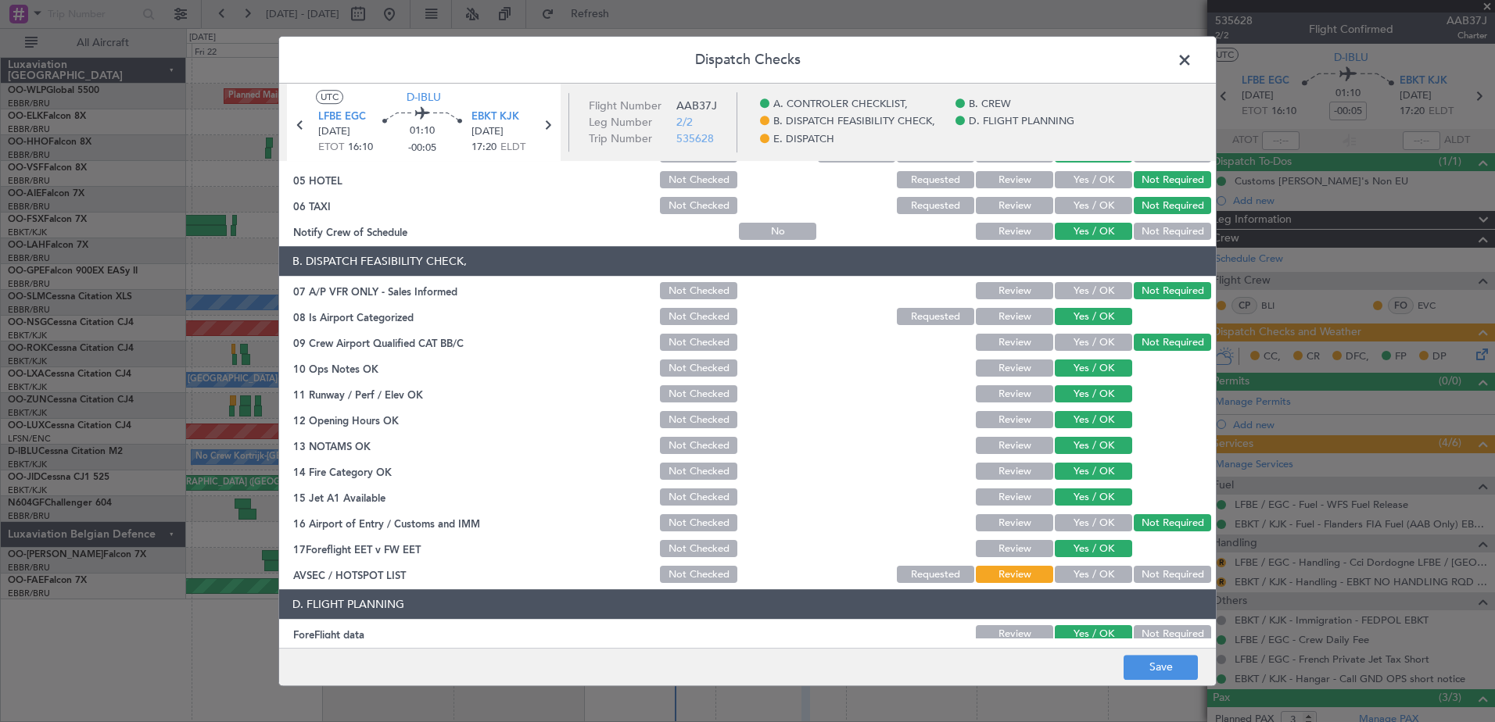
scroll to position [310, 0]
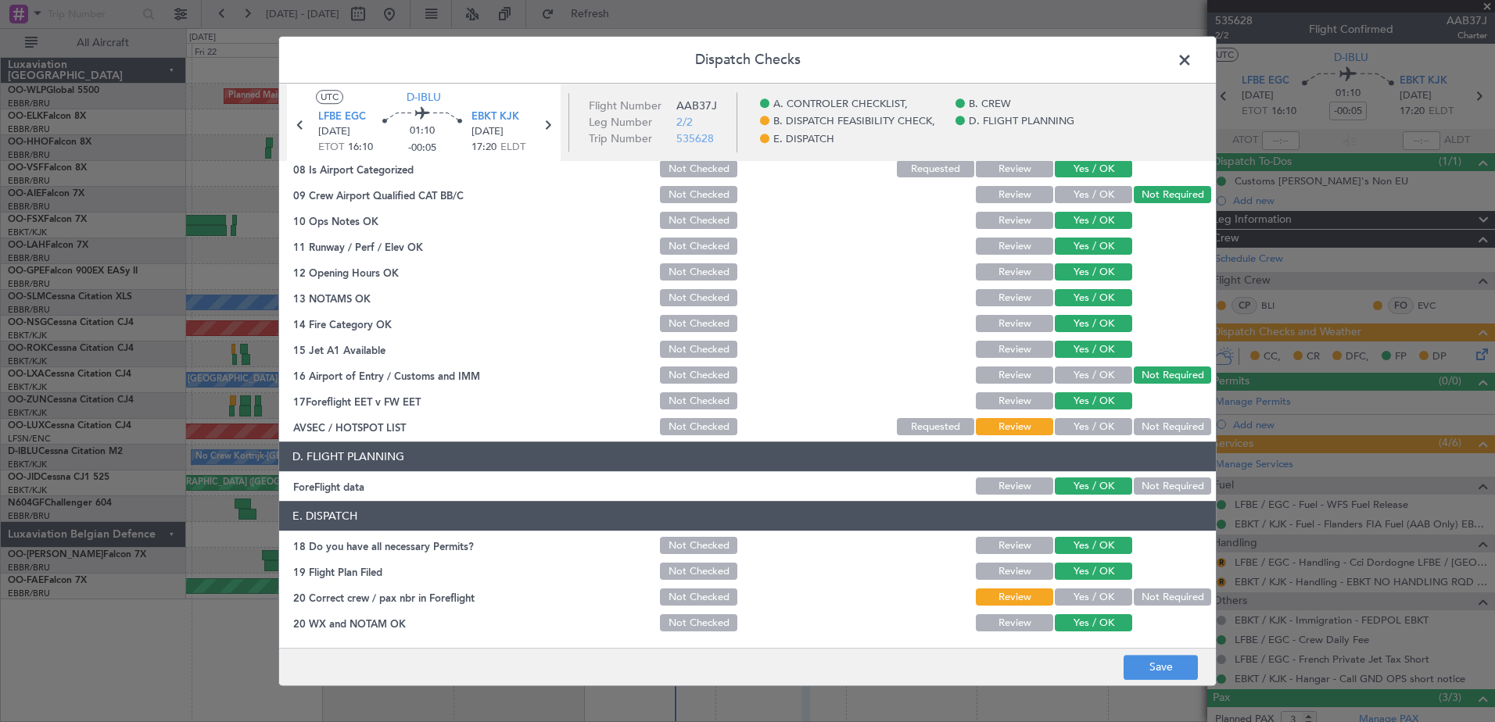
click at [1134, 422] on button "Not Required" at bounding box center [1172, 427] width 77 height 17
click at [1134, 590] on button "Not Required" at bounding box center [1172, 598] width 77 height 17
click at [1095, 601] on button "Yes / OK" at bounding box center [1093, 598] width 77 height 17
click at [1138, 664] on button "Save" at bounding box center [1161, 667] width 74 height 25
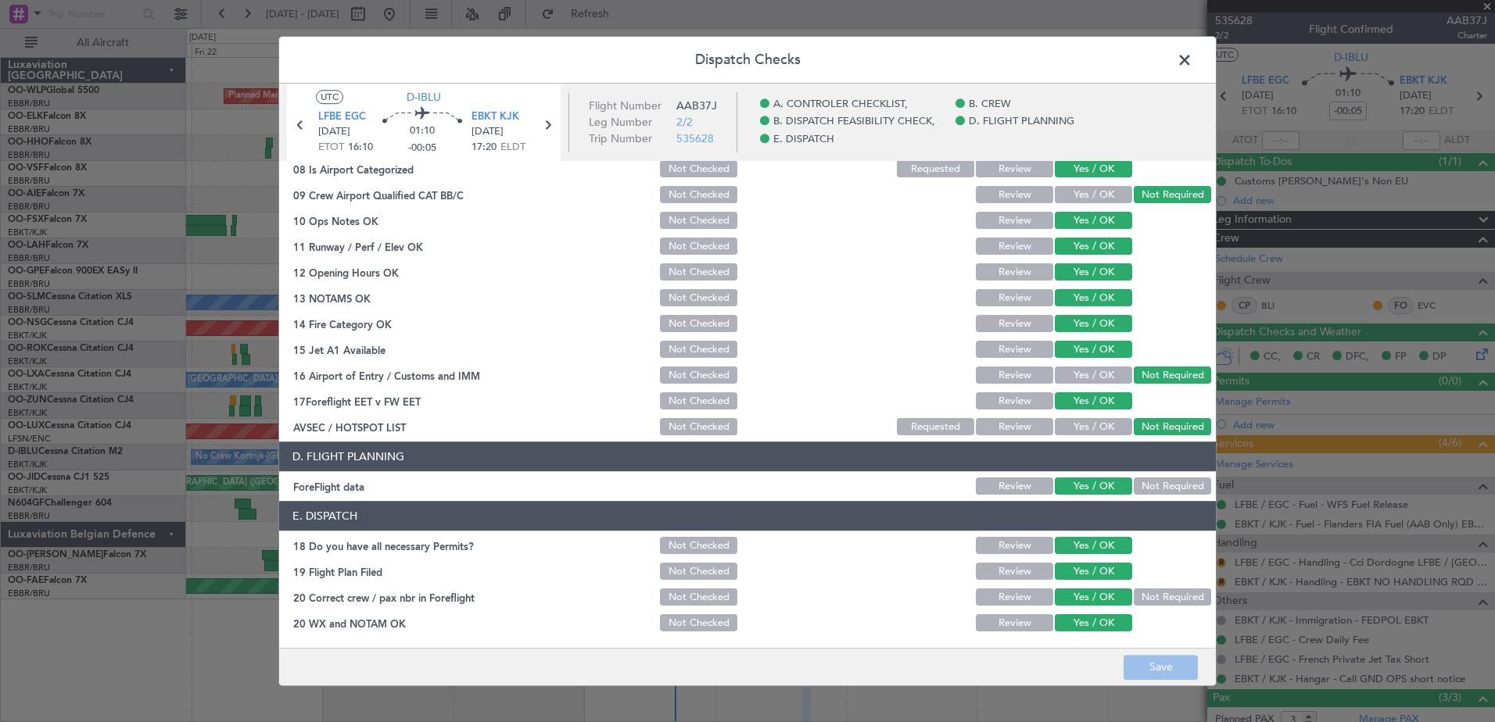
click at [1192, 58] on span at bounding box center [1192, 63] width 0 height 31
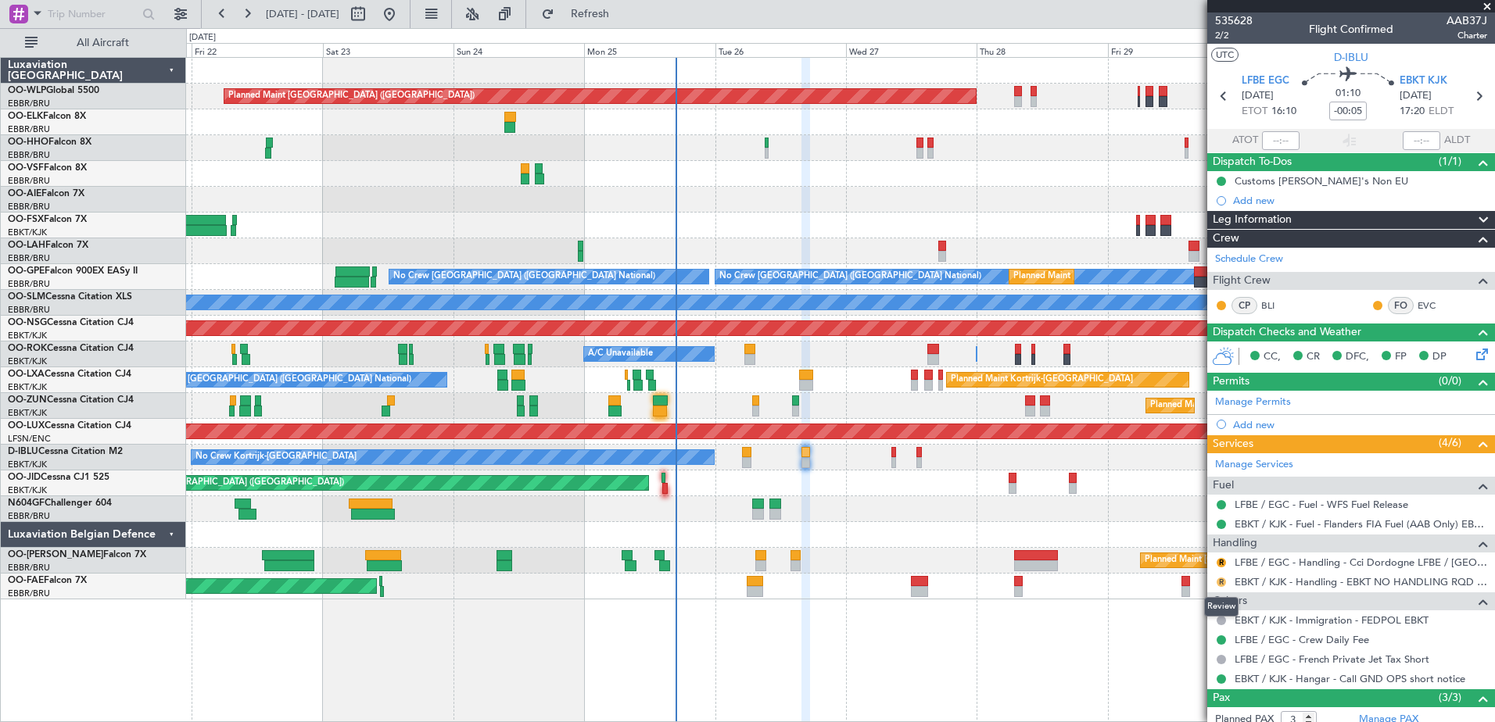
click at [1220, 583] on button "R" at bounding box center [1221, 582] width 9 height 9
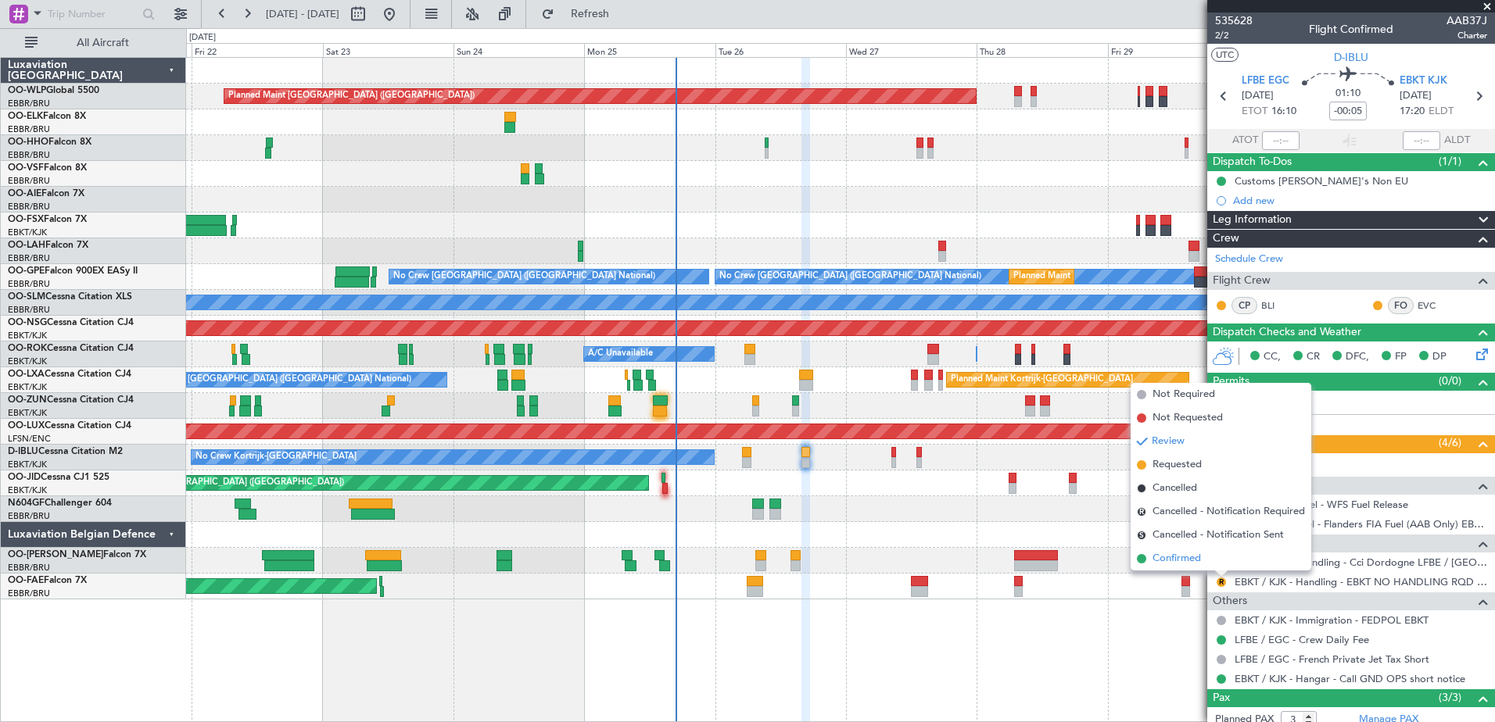
click at [1168, 557] on span "Confirmed" at bounding box center [1177, 559] width 48 height 16
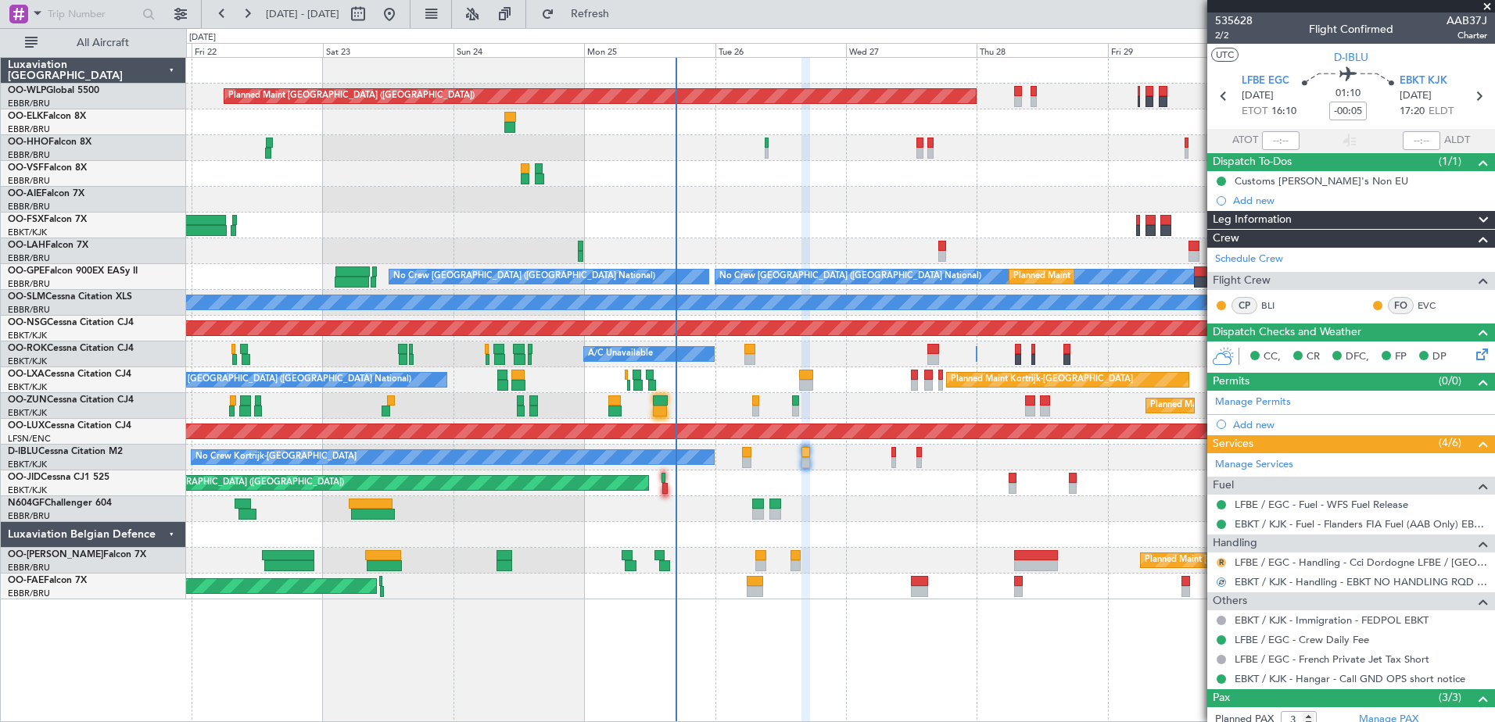
click at [1222, 565] on button "R" at bounding box center [1221, 562] width 9 height 9
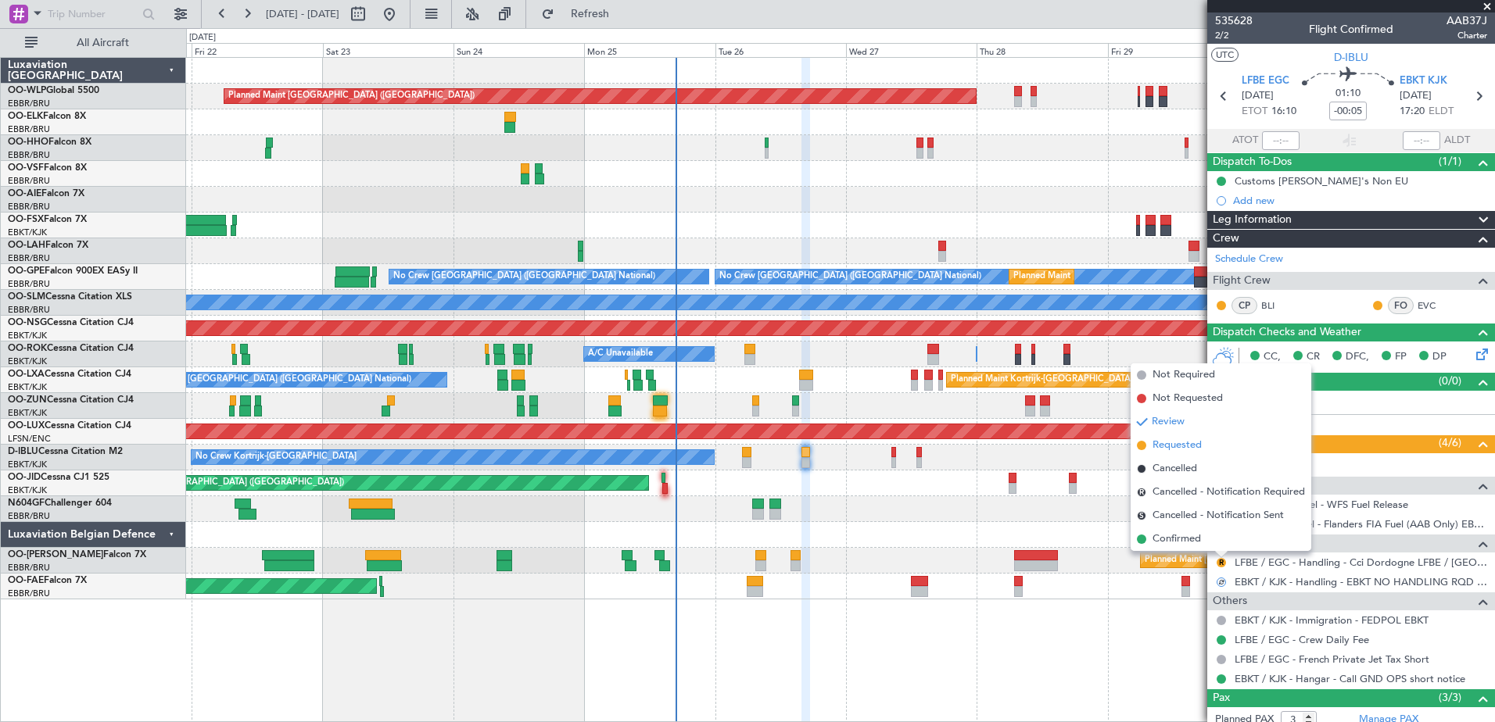
click at [1163, 448] on span "Requested" at bounding box center [1177, 446] width 49 height 16
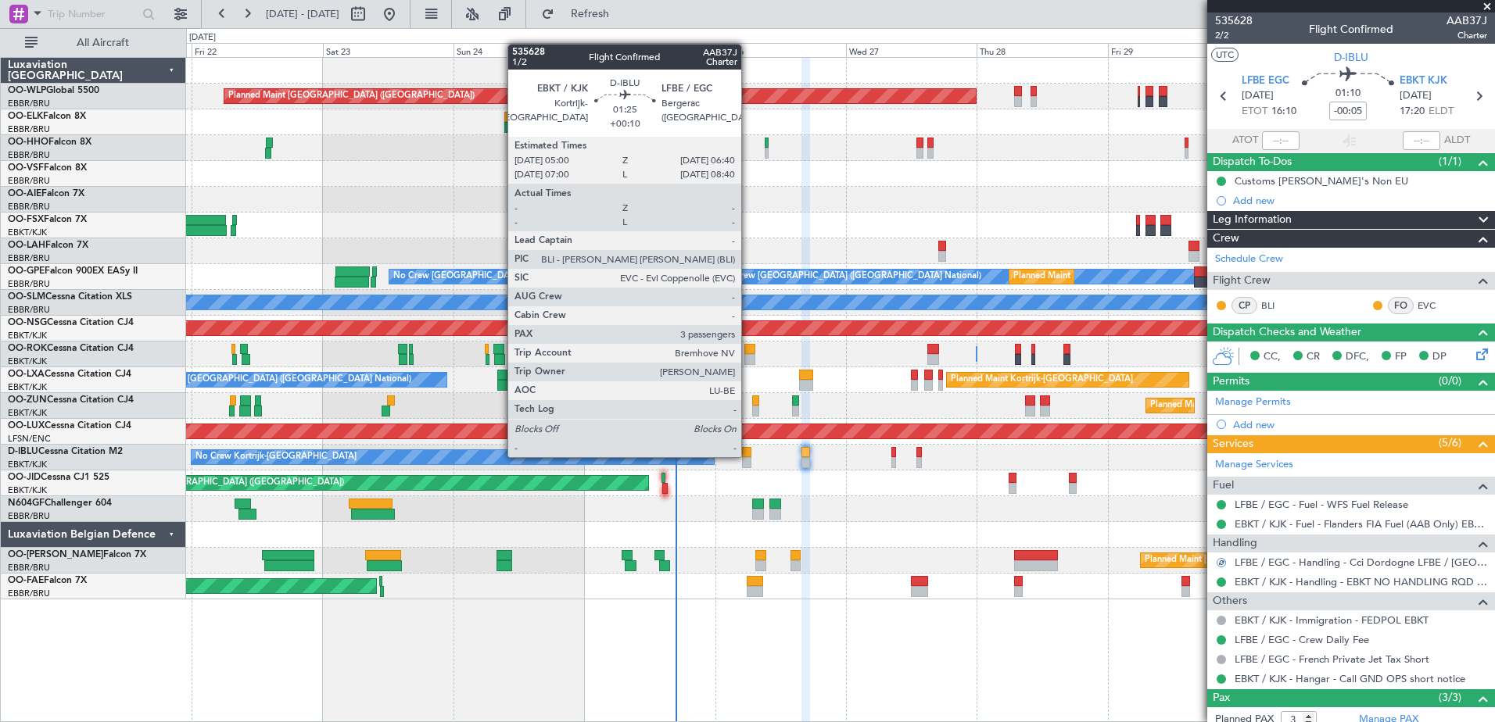
click at [748, 456] on div at bounding box center [746, 452] width 9 height 11
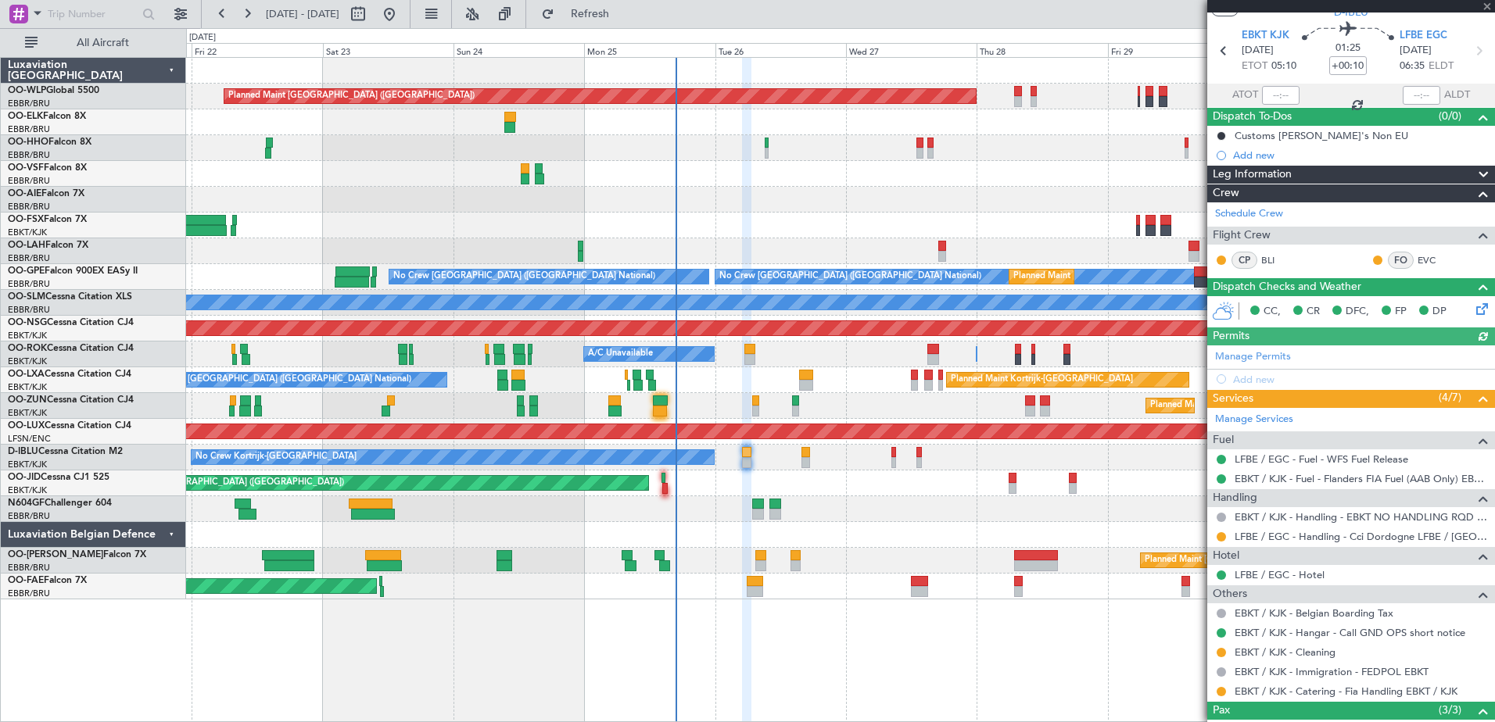
scroll to position [78, 0]
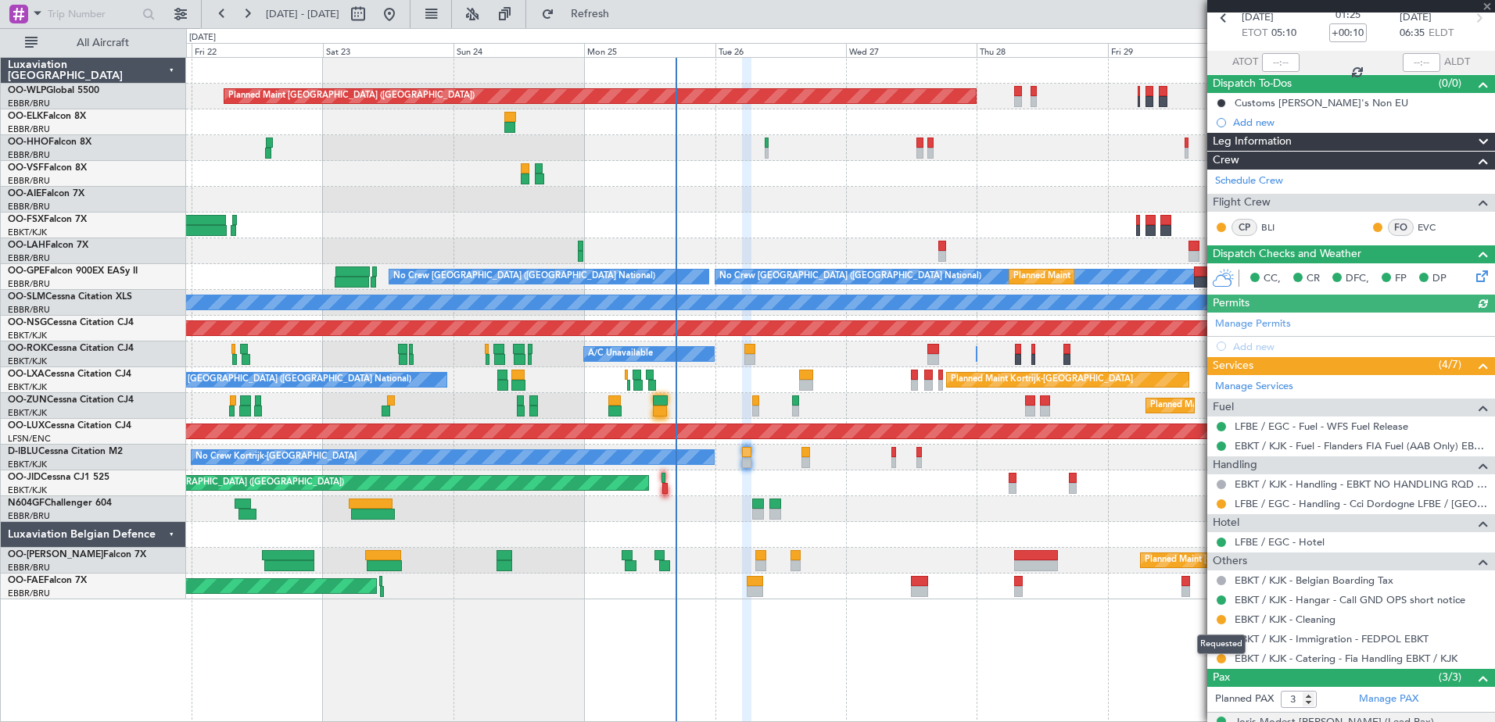
click at [1224, 662] on mat-tooltip-component "Requested" at bounding box center [1221, 644] width 70 height 41
click at [1219, 655] on button at bounding box center [1221, 658] width 9 height 9
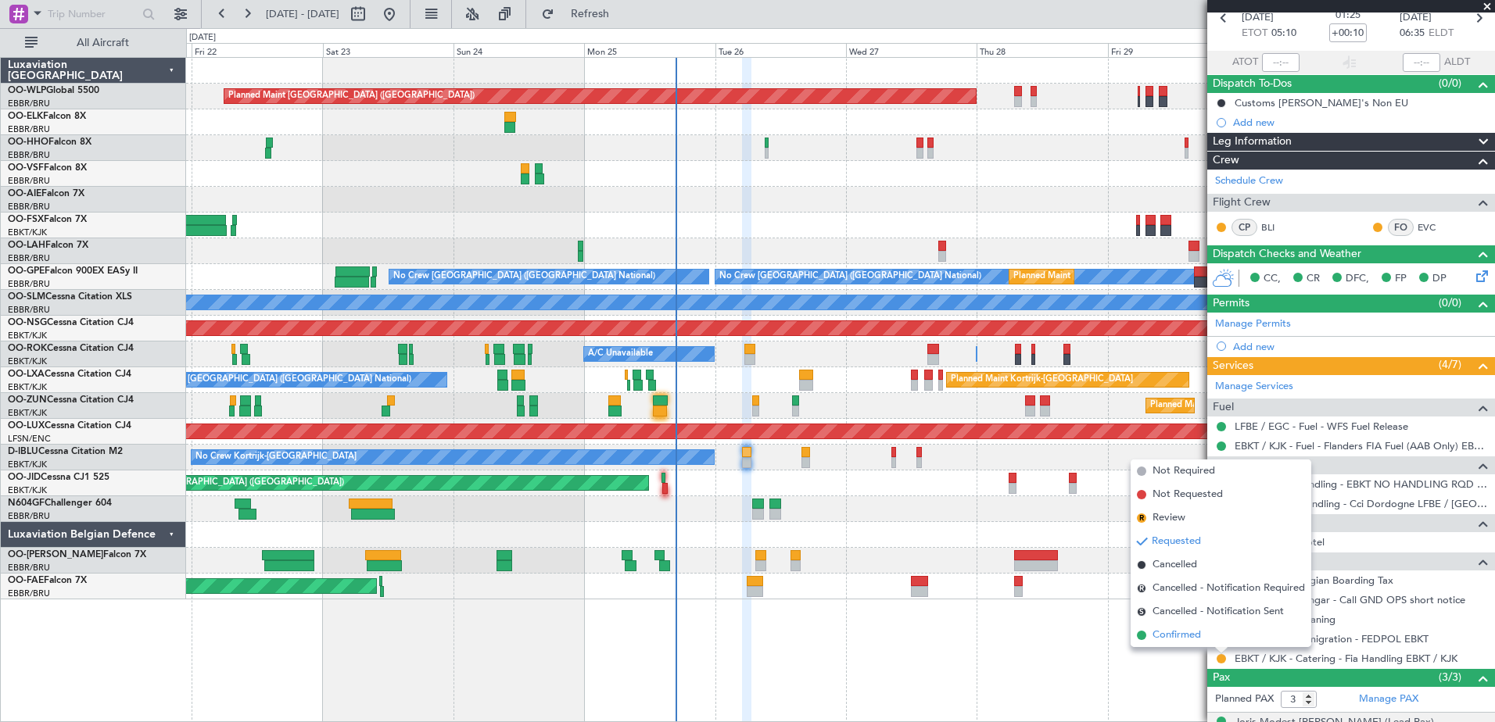
click at [1174, 634] on span "Confirmed" at bounding box center [1177, 636] width 48 height 16
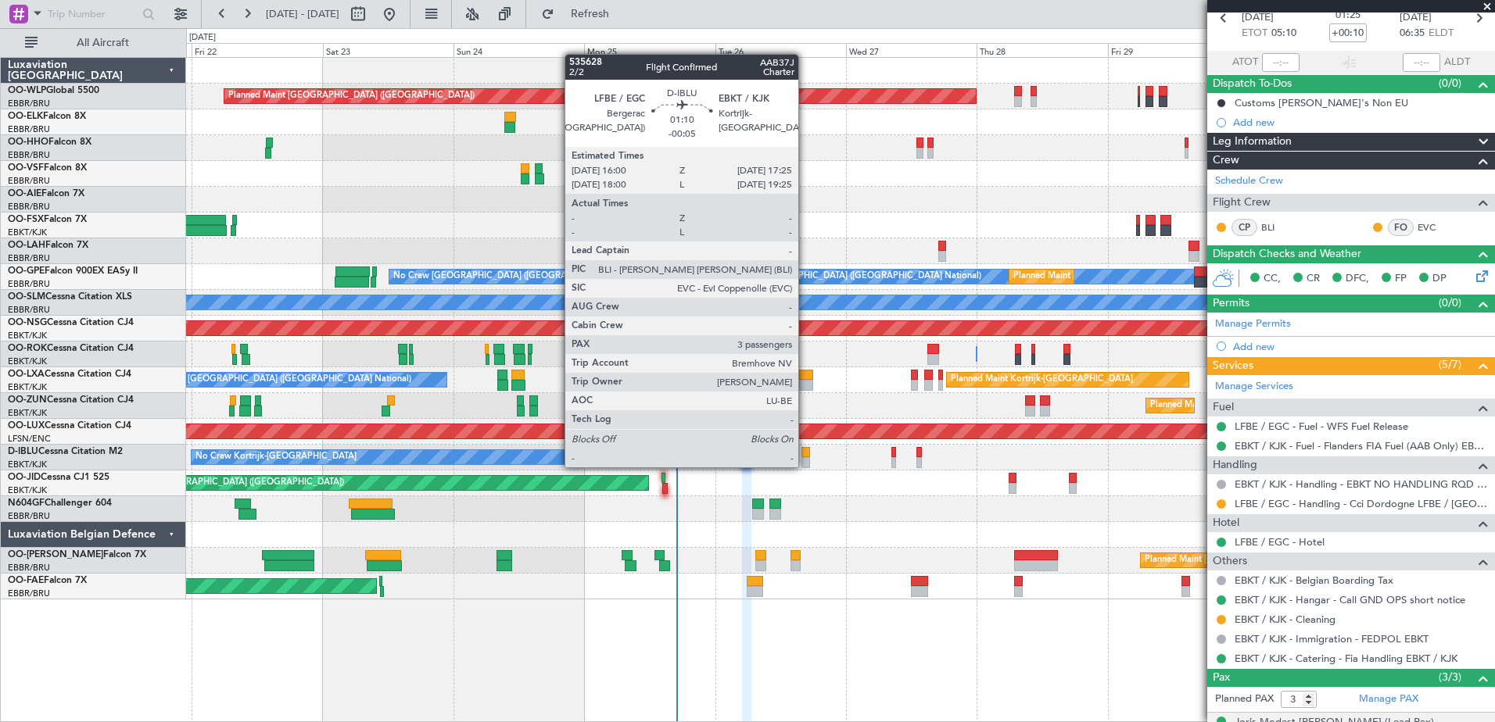
click at [805, 466] on div at bounding box center [805, 462] width 8 height 11
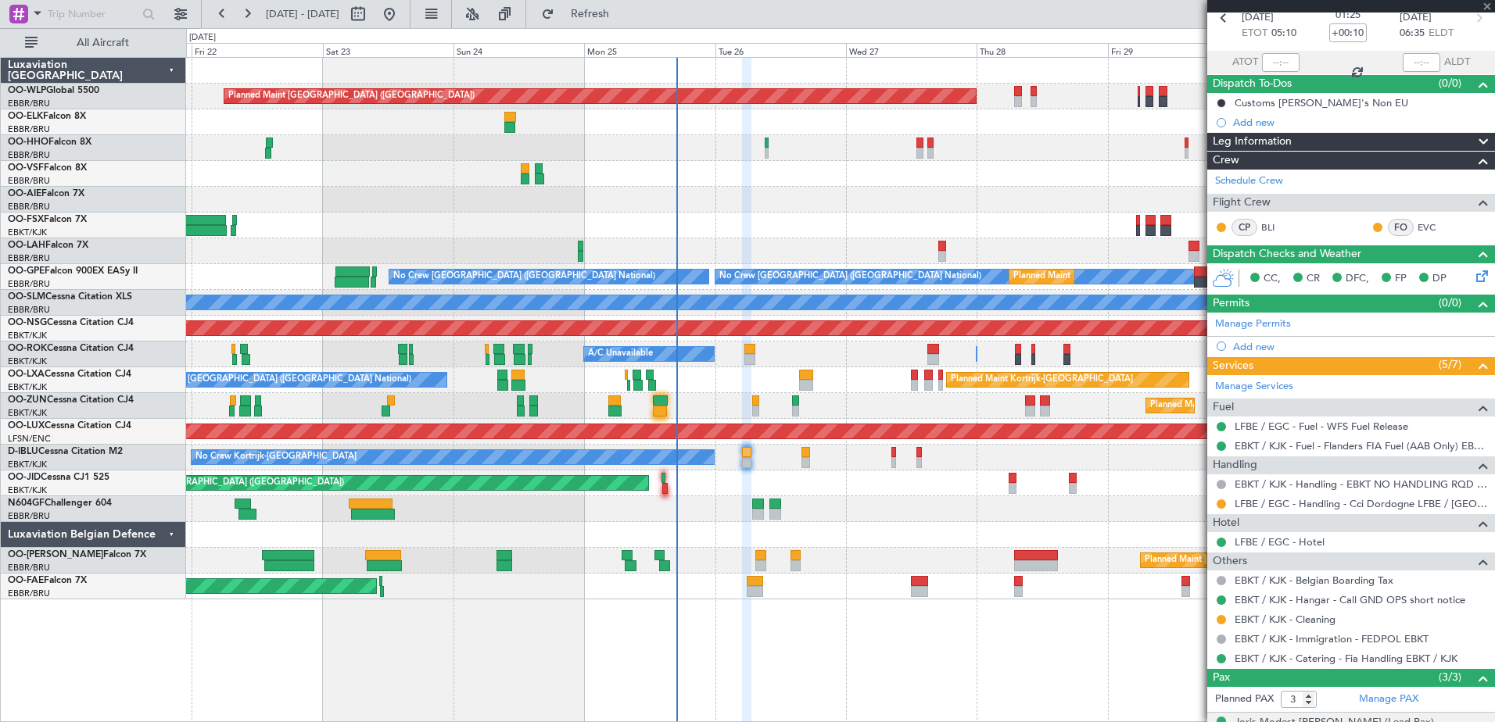
type input "-00:05"
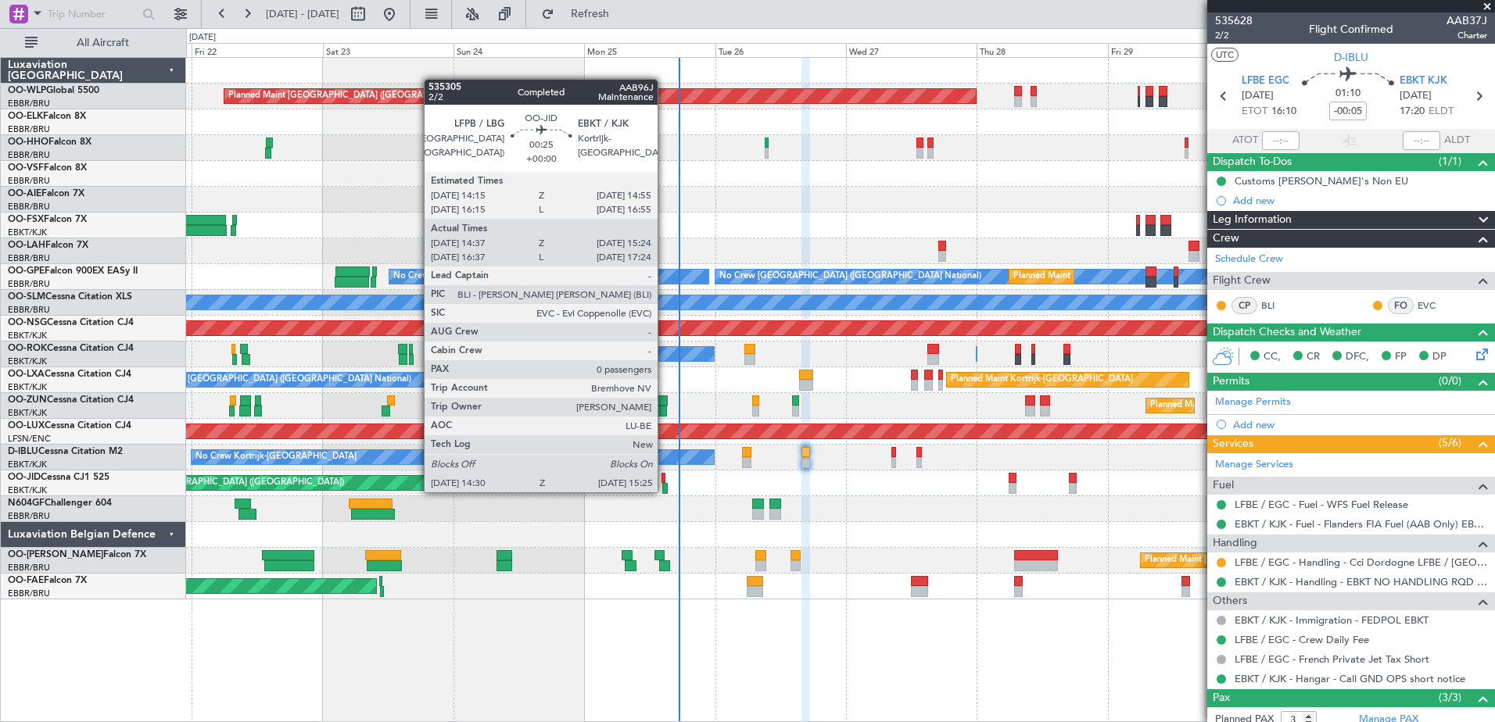
click at [665, 491] on div at bounding box center [664, 488] width 5 height 11
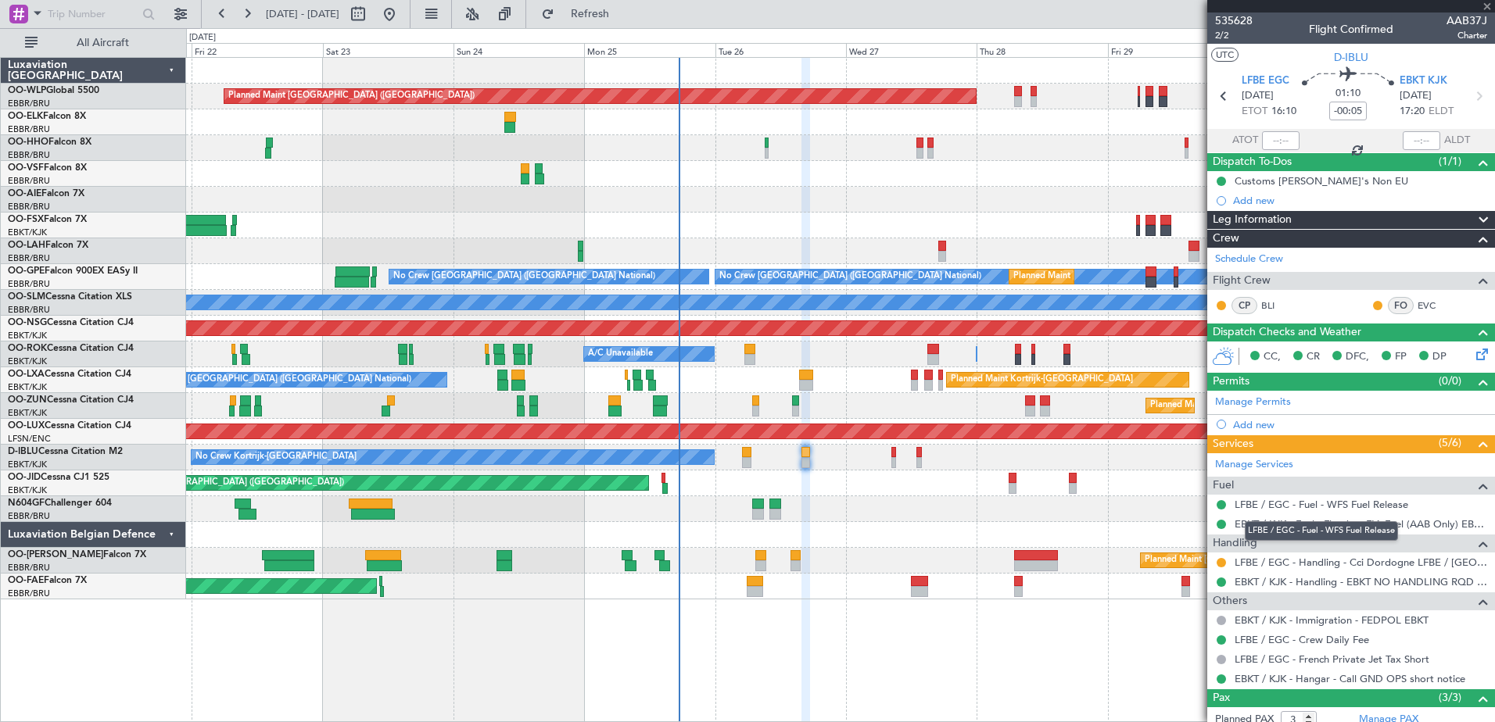
type input "14:47"
type input "15:19"
type input "0"
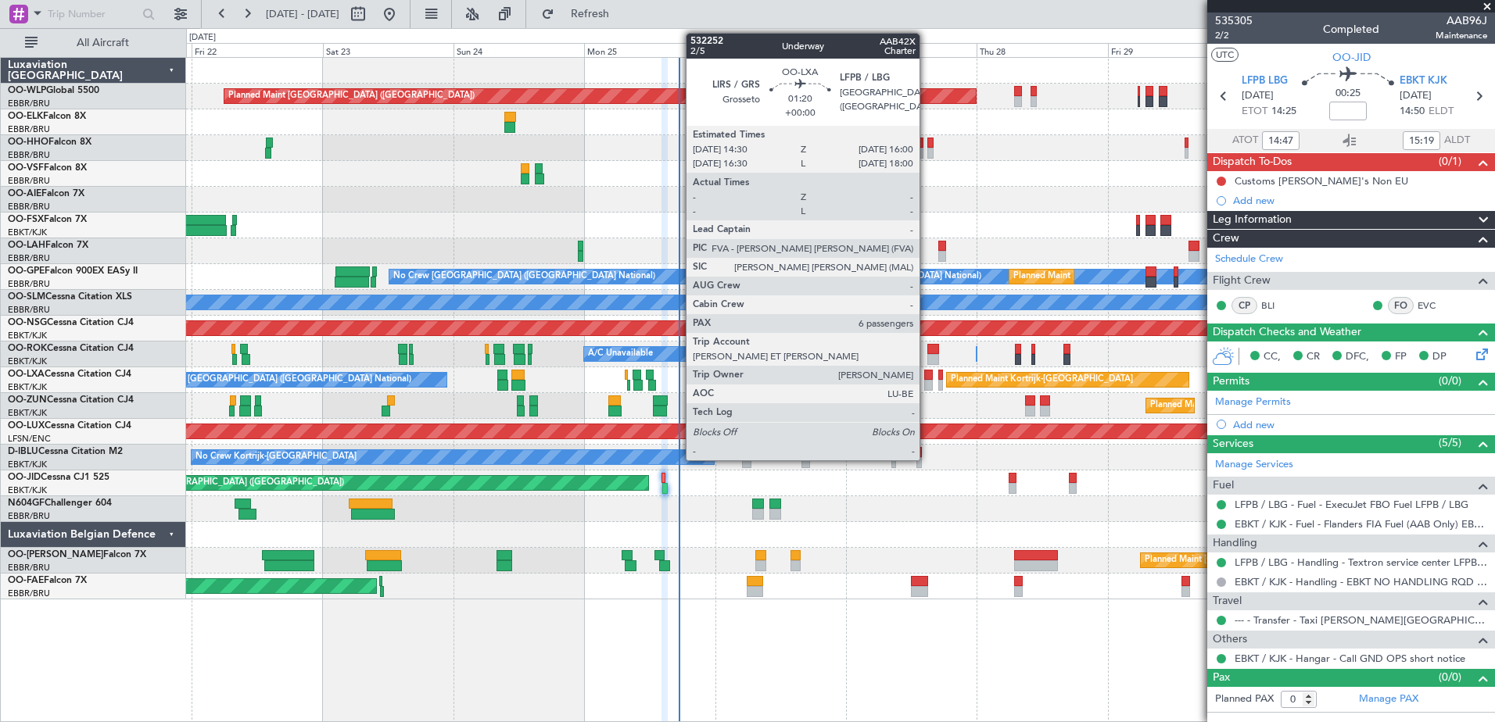
click at [927, 386] on div at bounding box center [928, 385] width 9 height 11
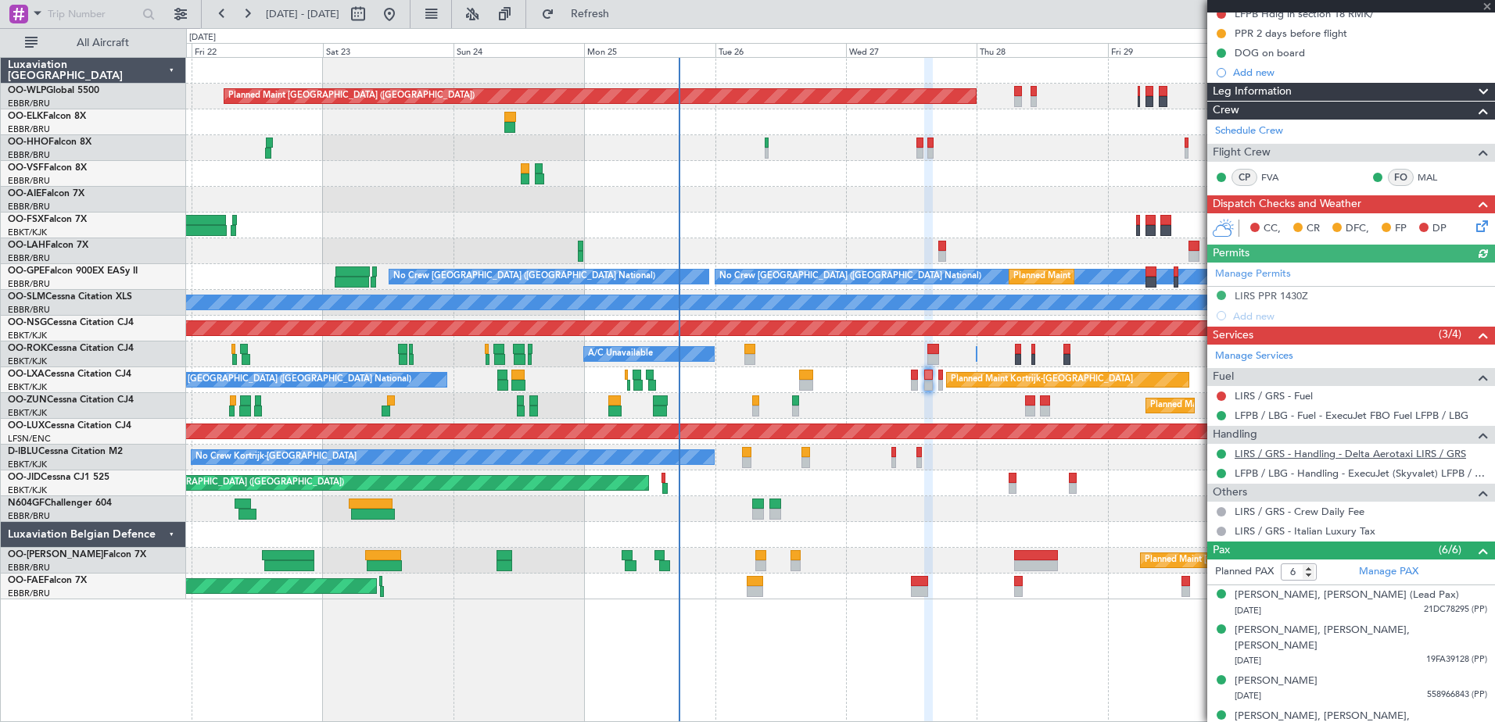
scroll to position [280, 0]
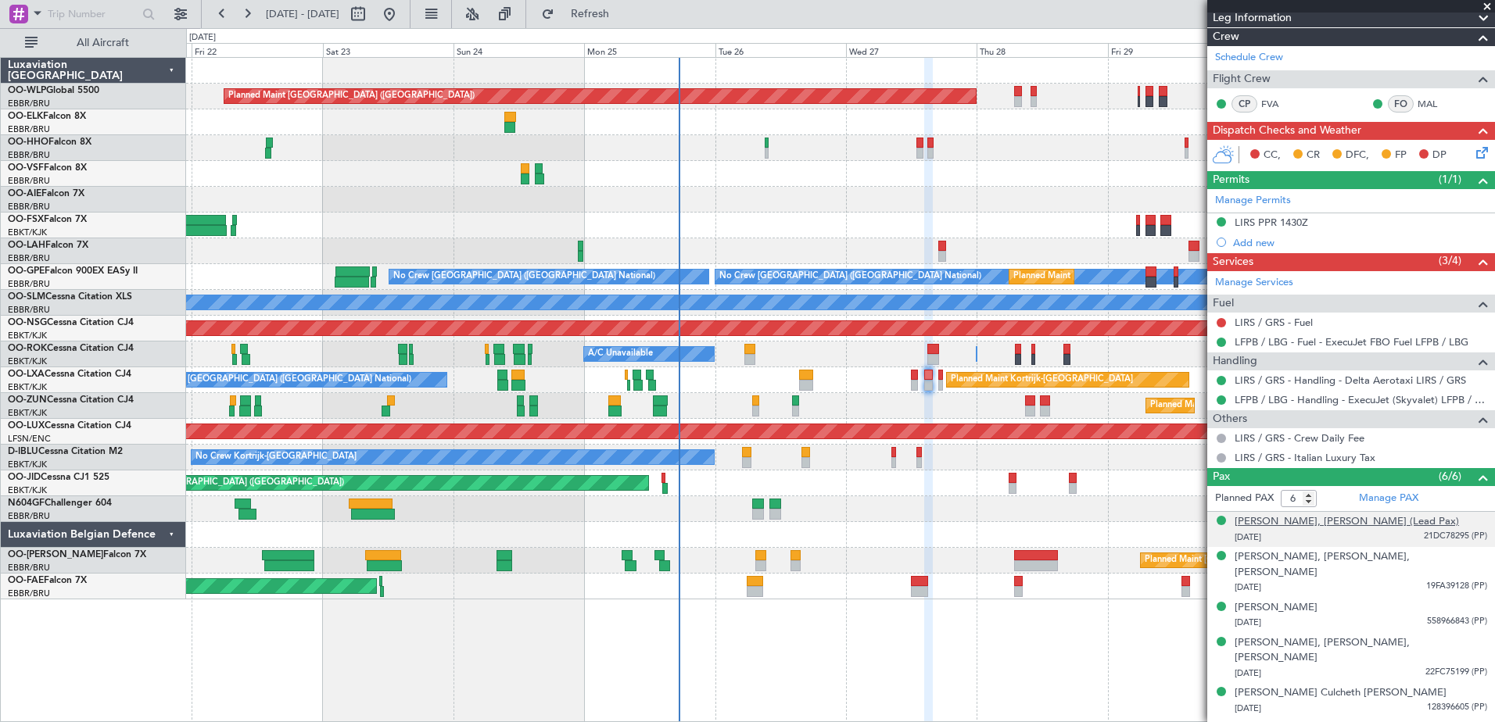
click at [1407, 522] on div "[PERSON_NAME], [PERSON_NAME] (Lead Pax)" at bounding box center [1347, 523] width 224 height 16
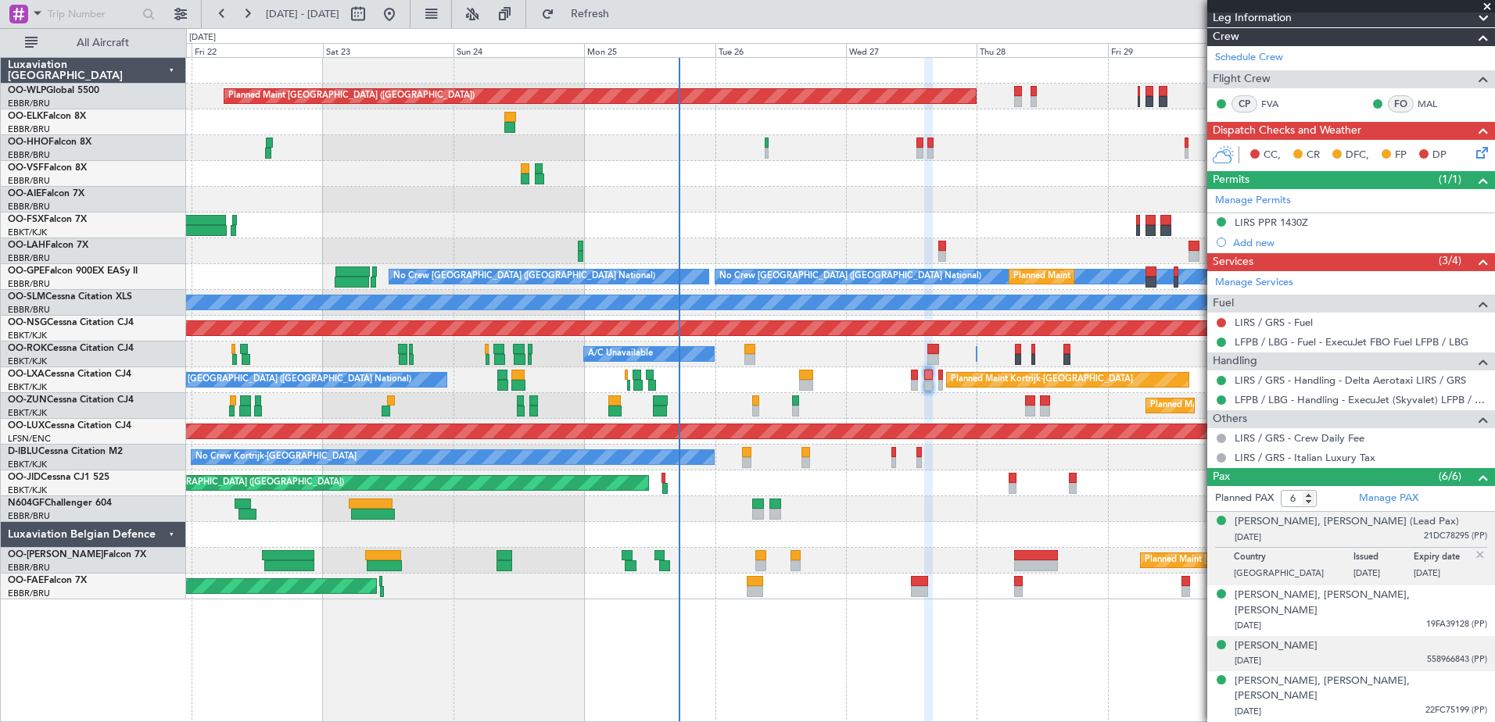
scroll to position [318, 0]
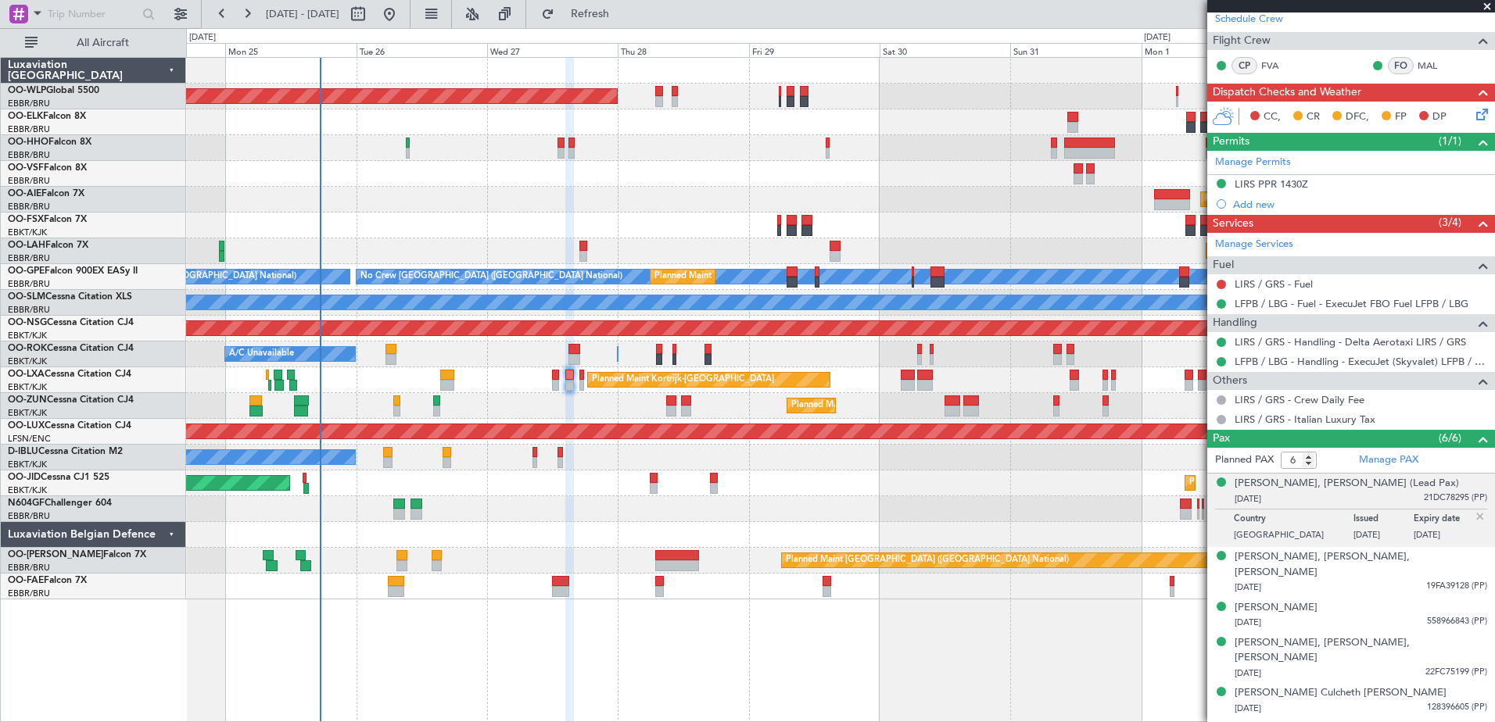
click at [717, 543] on div "Planned Maint [GEOGRAPHIC_DATA] ([GEOGRAPHIC_DATA]) Planned Maint [GEOGRAPHIC_D…" at bounding box center [840, 329] width 1308 height 542
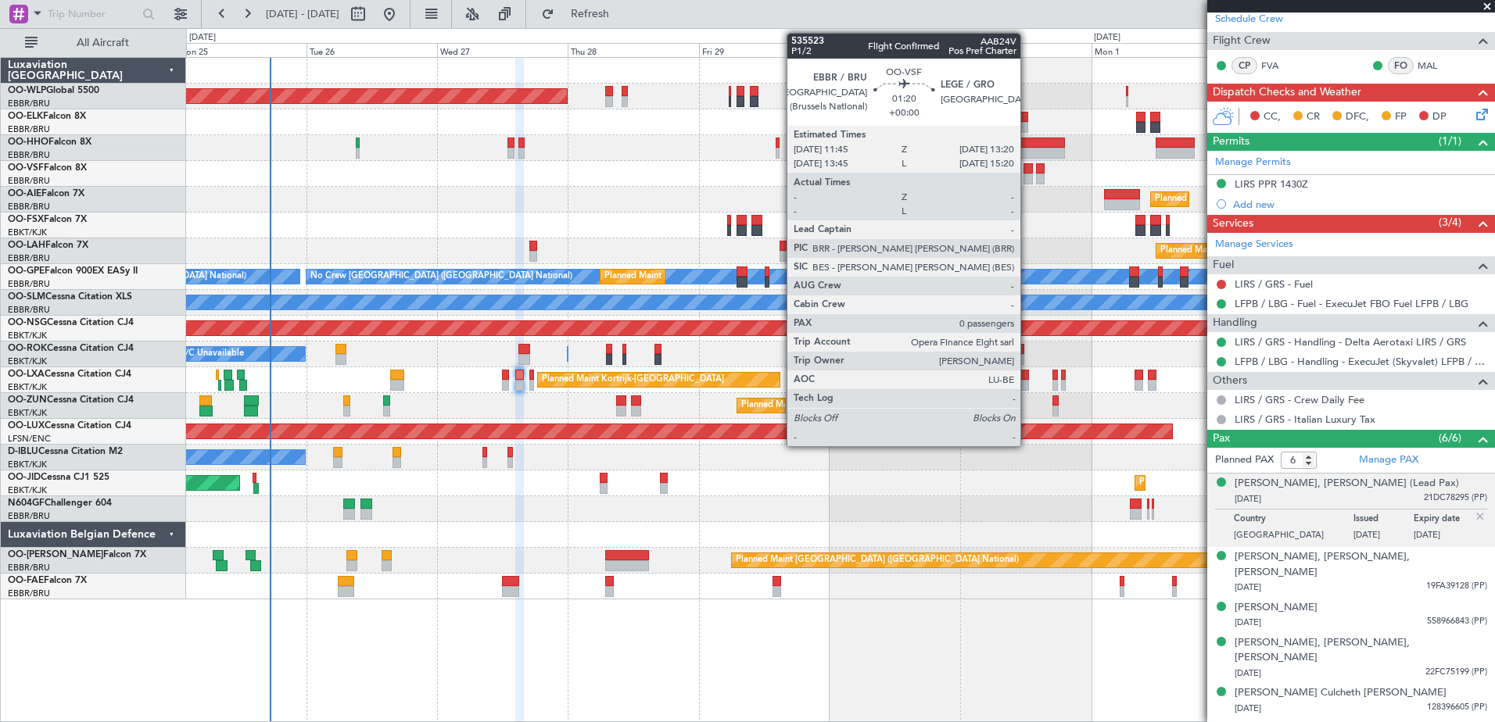
click at [1027, 177] on div at bounding box center [1028, 179] width 9 height 11
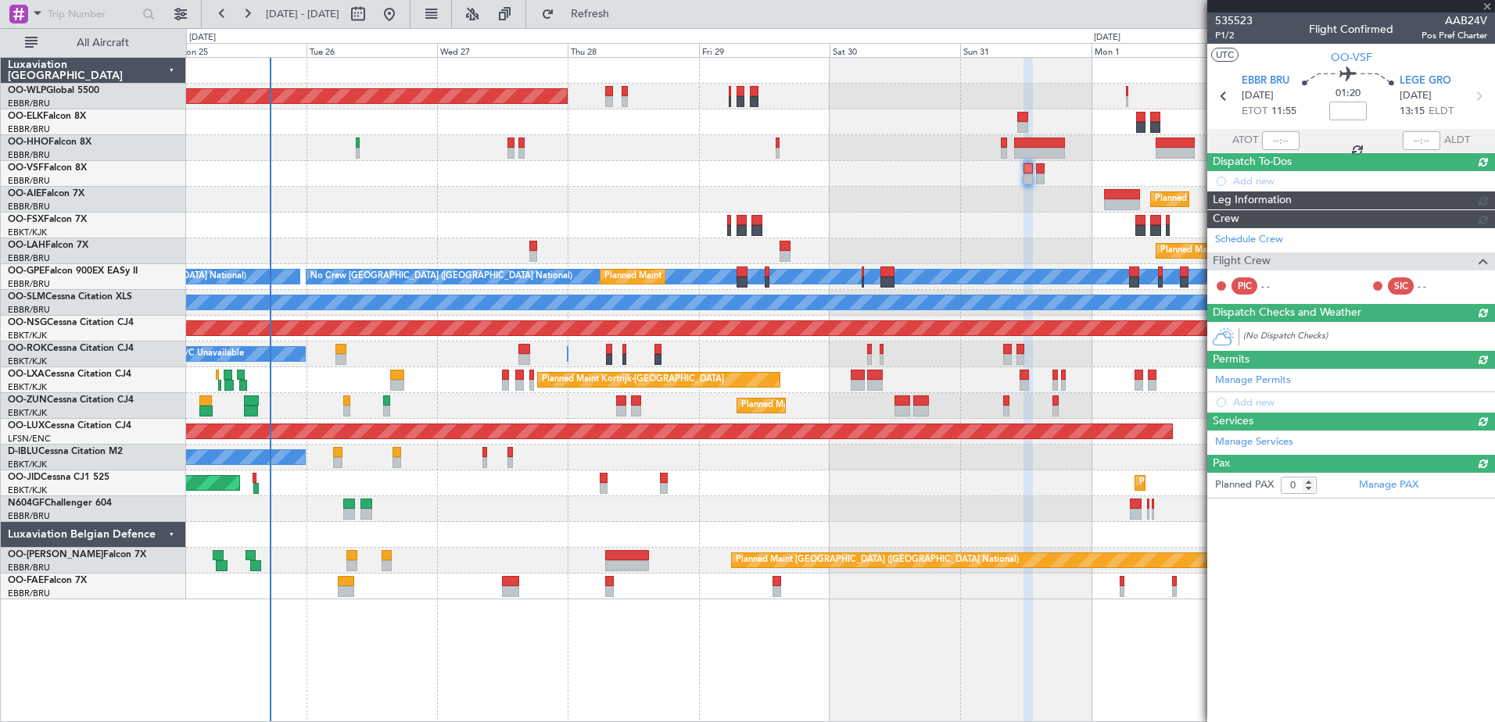
scroll to position [0, 0]
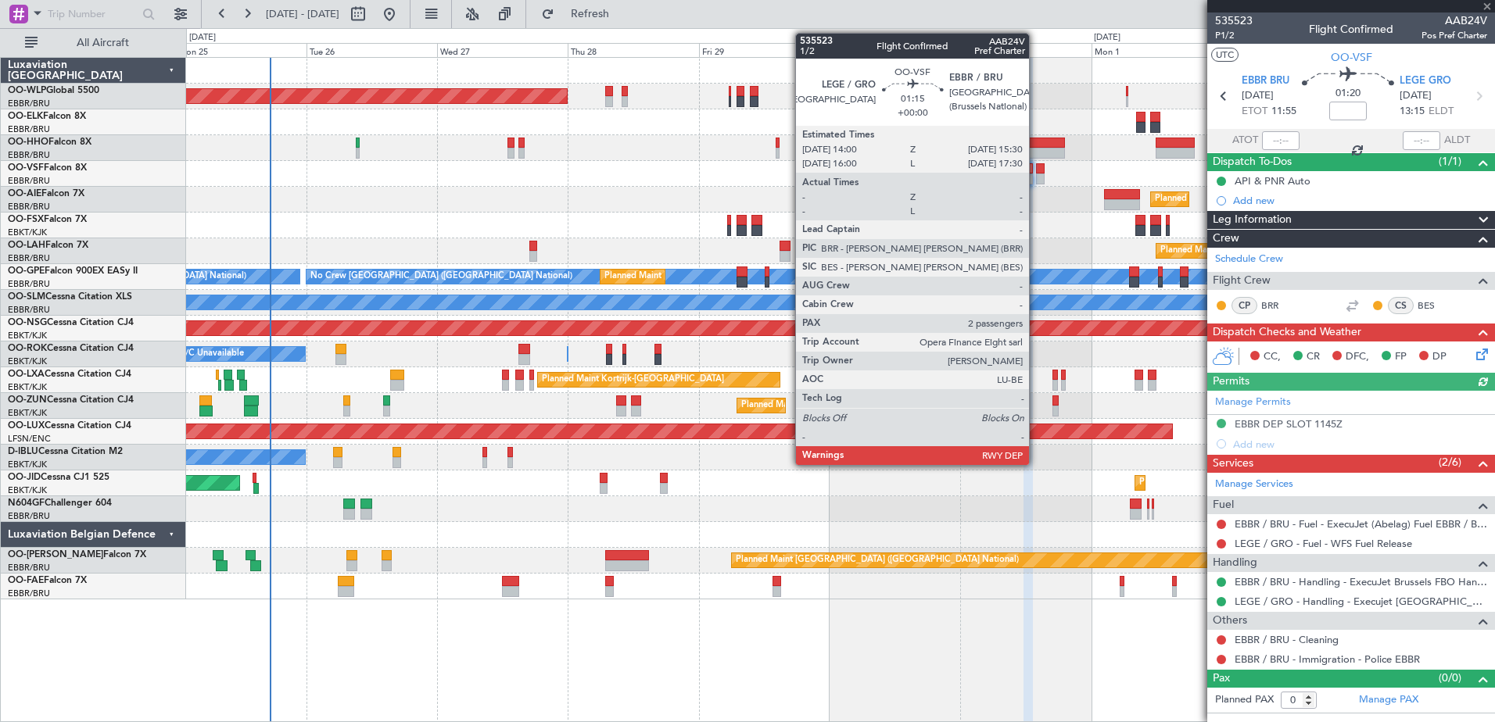
click at [1036, 174] on div at bounding box center [1040, 179] width 9 height 11
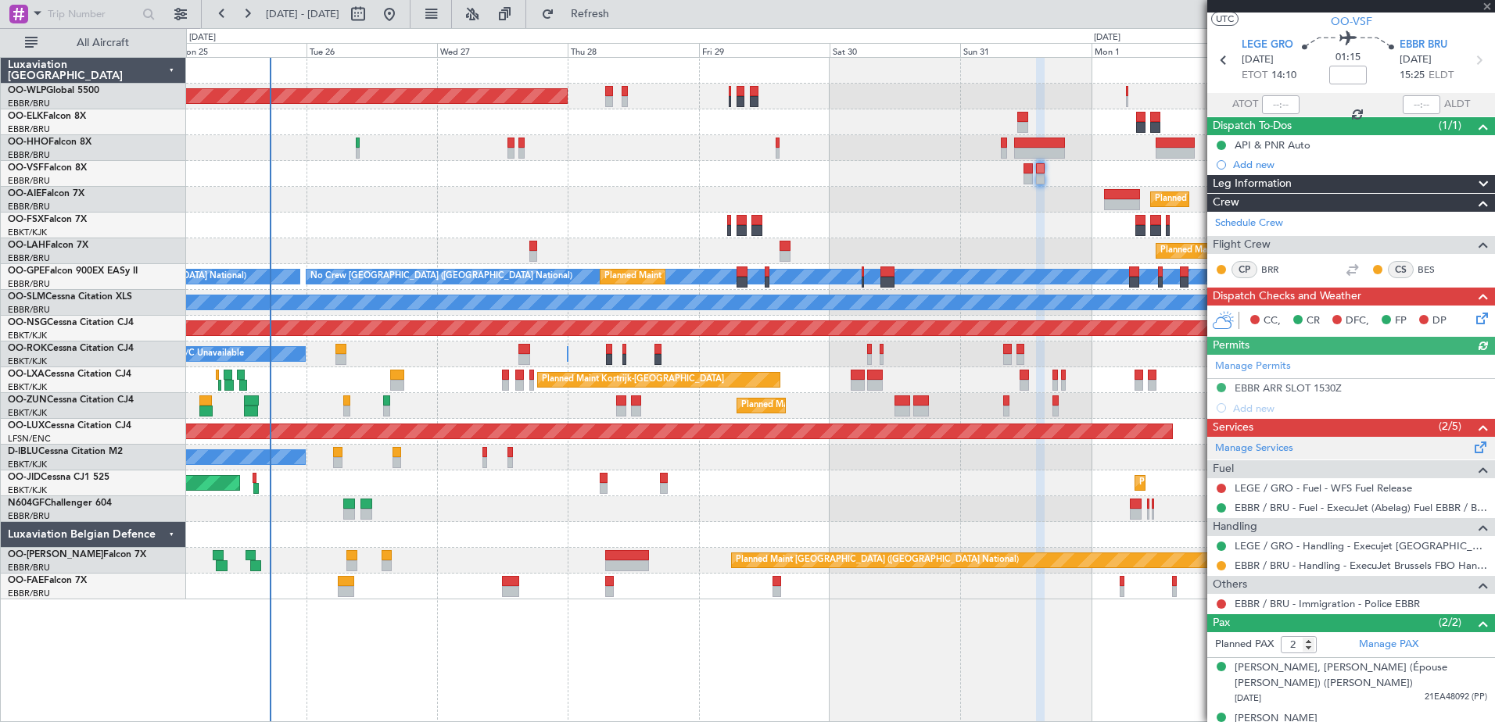
scroll to position [57, 0]
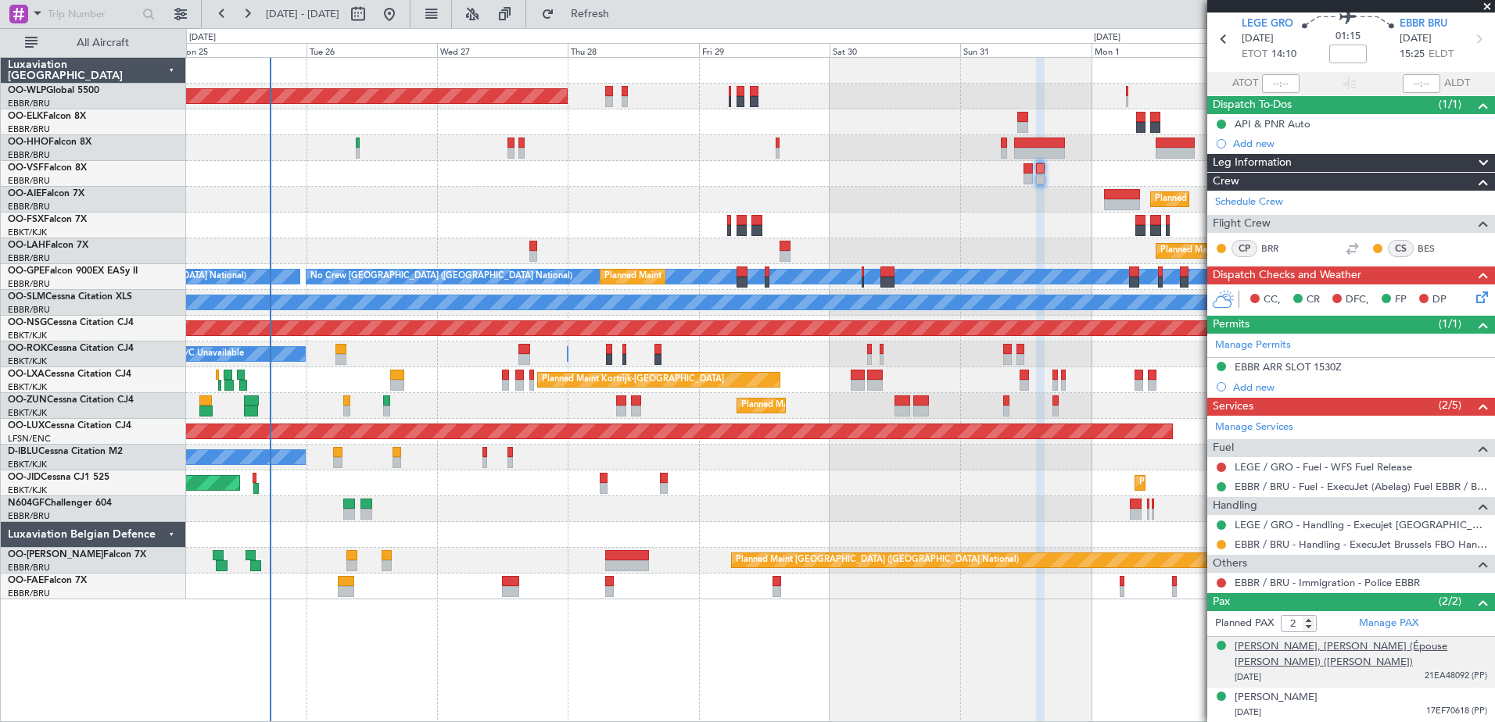
click at [1326, 665] on div "Veronique, Agnès, Marie BEAUFOUR (Épouse François) (Lead Pax)" at bounding box center [1361, 655] width 253 height 30
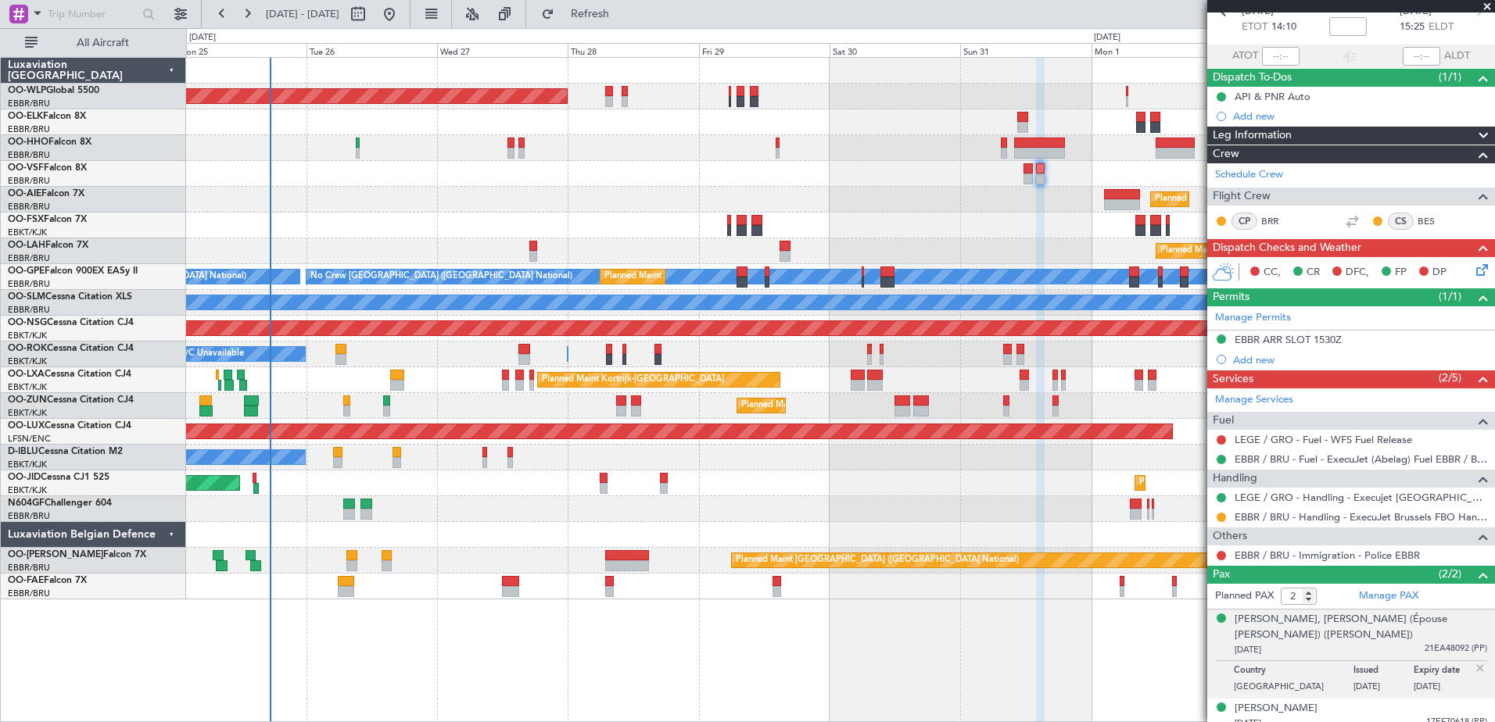
scroll to position [95, 0]
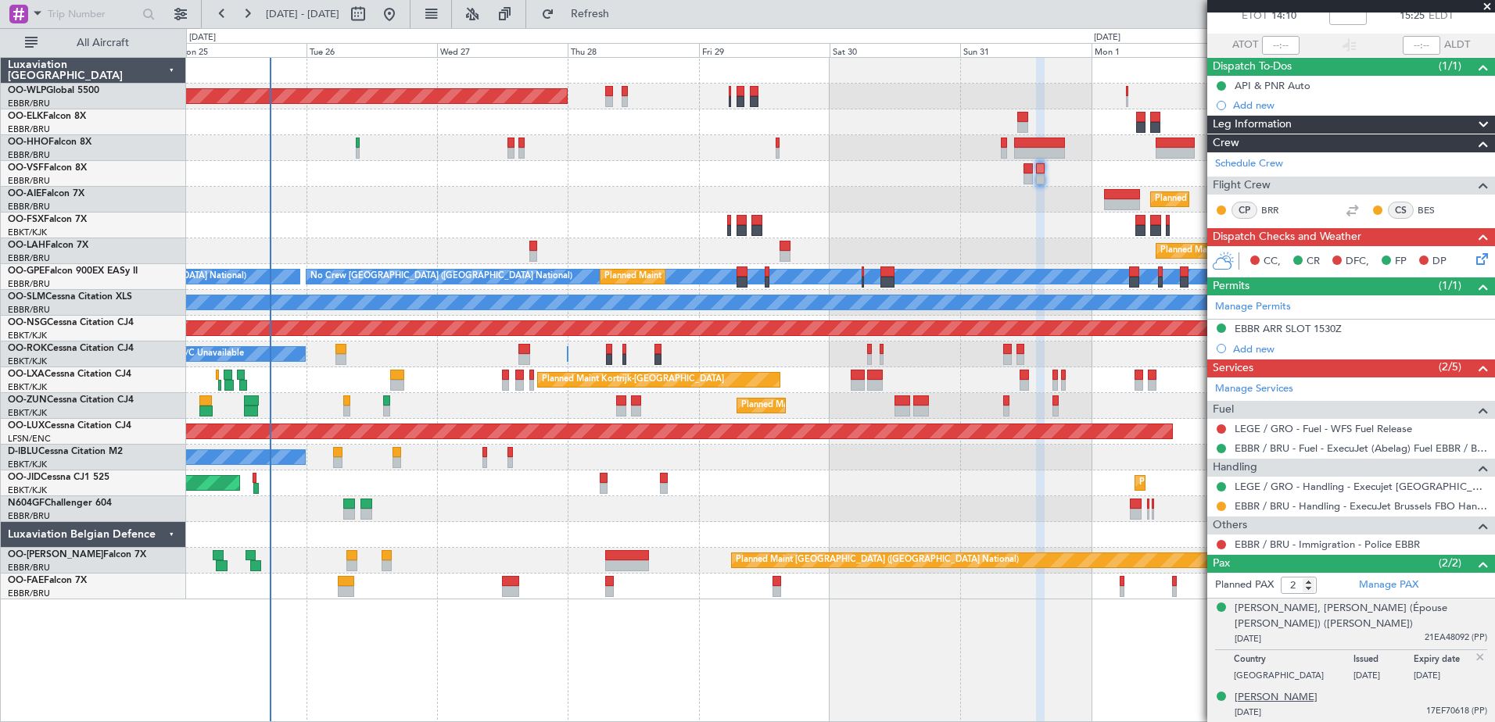
click at [1318, 701] on div "Stéphane Philippe Marie FRANCOIS" at bounding box center [1276, 698] width 83 height 16
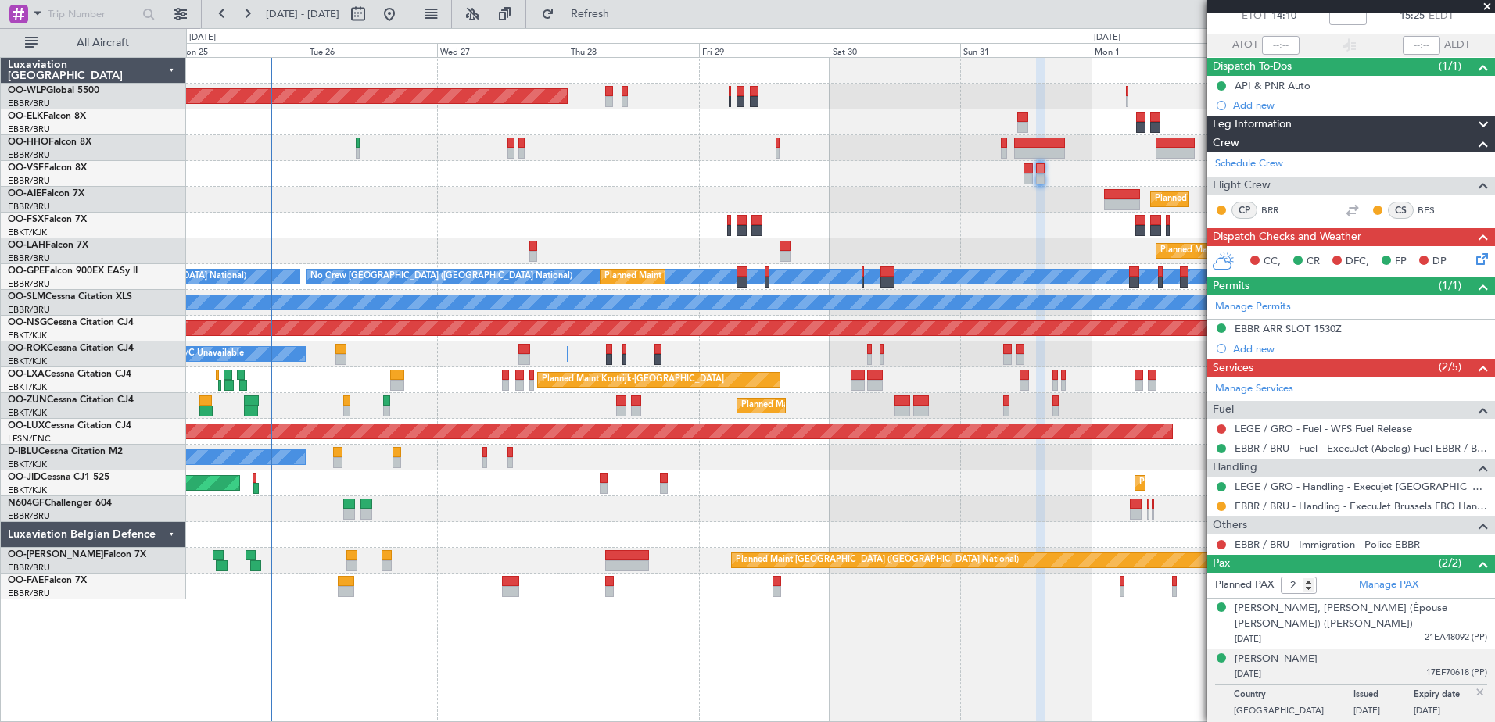
click at [1167, 131] on div at bounding box center [840, 122] width 1308 height 26
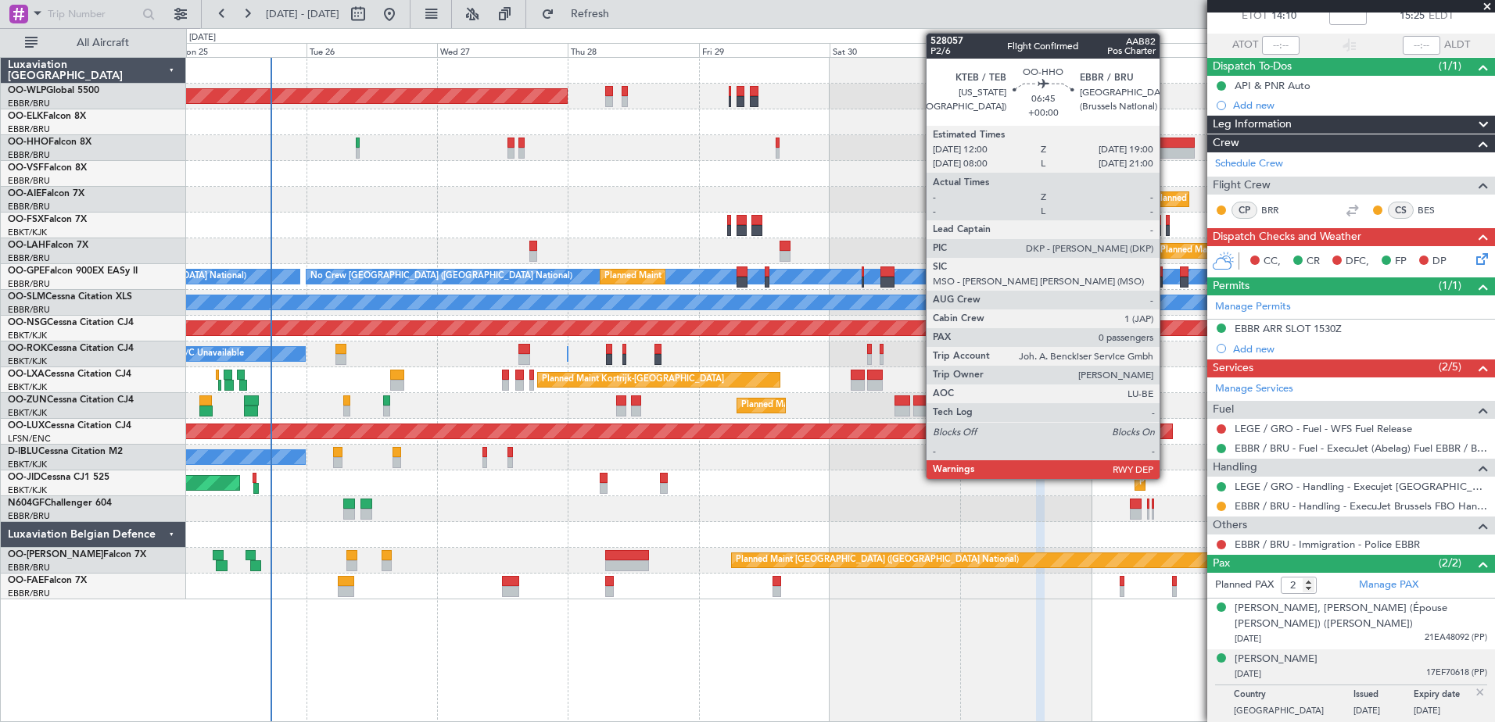
click at [1167, 145] on div at bounding box center [1175, 143] width 38 height 11
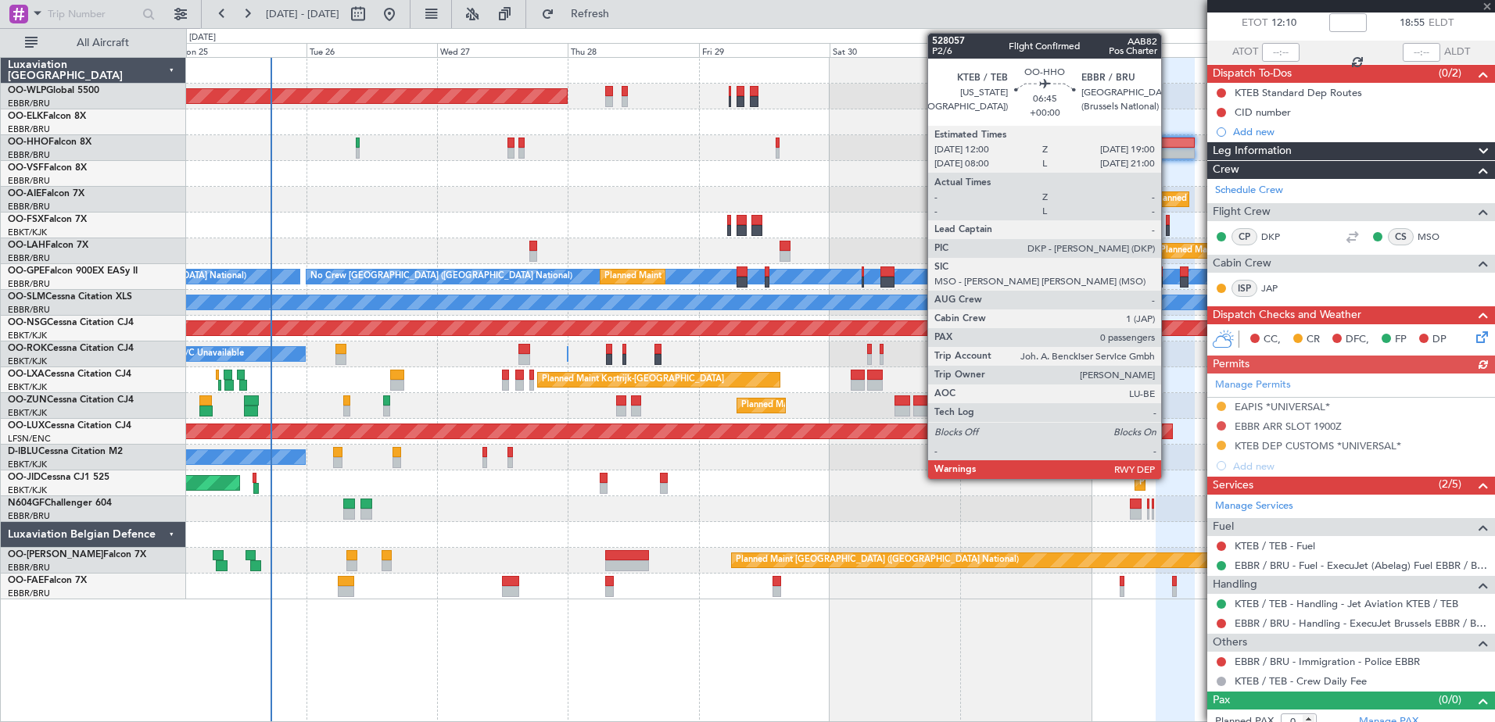
scroll to position [101, 0]
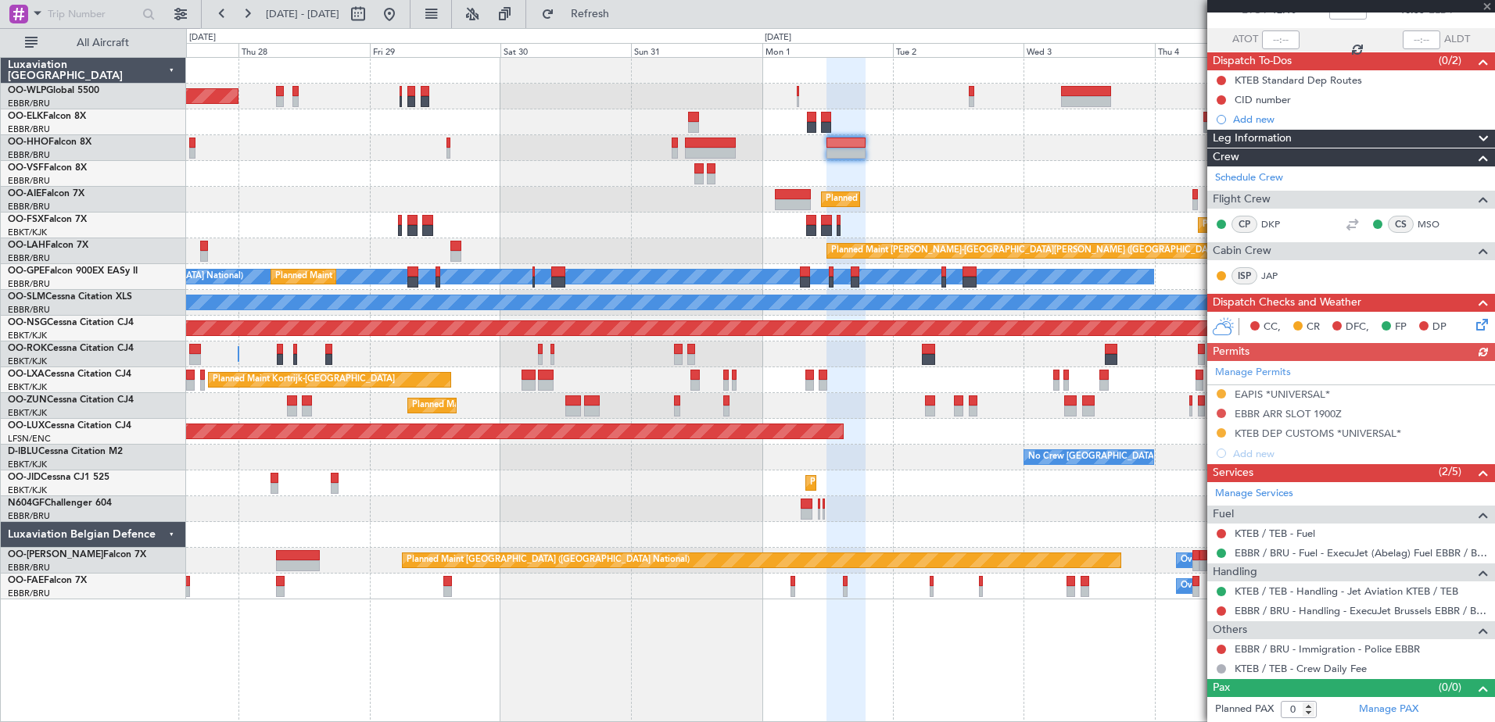
click at [381, 246] on div "Planned Maint Berlin (Brandenburg) Planned Maint Kortrijk-Wevelgem Planned Main…" at bounding box center [840, 329] width 1308 height 542
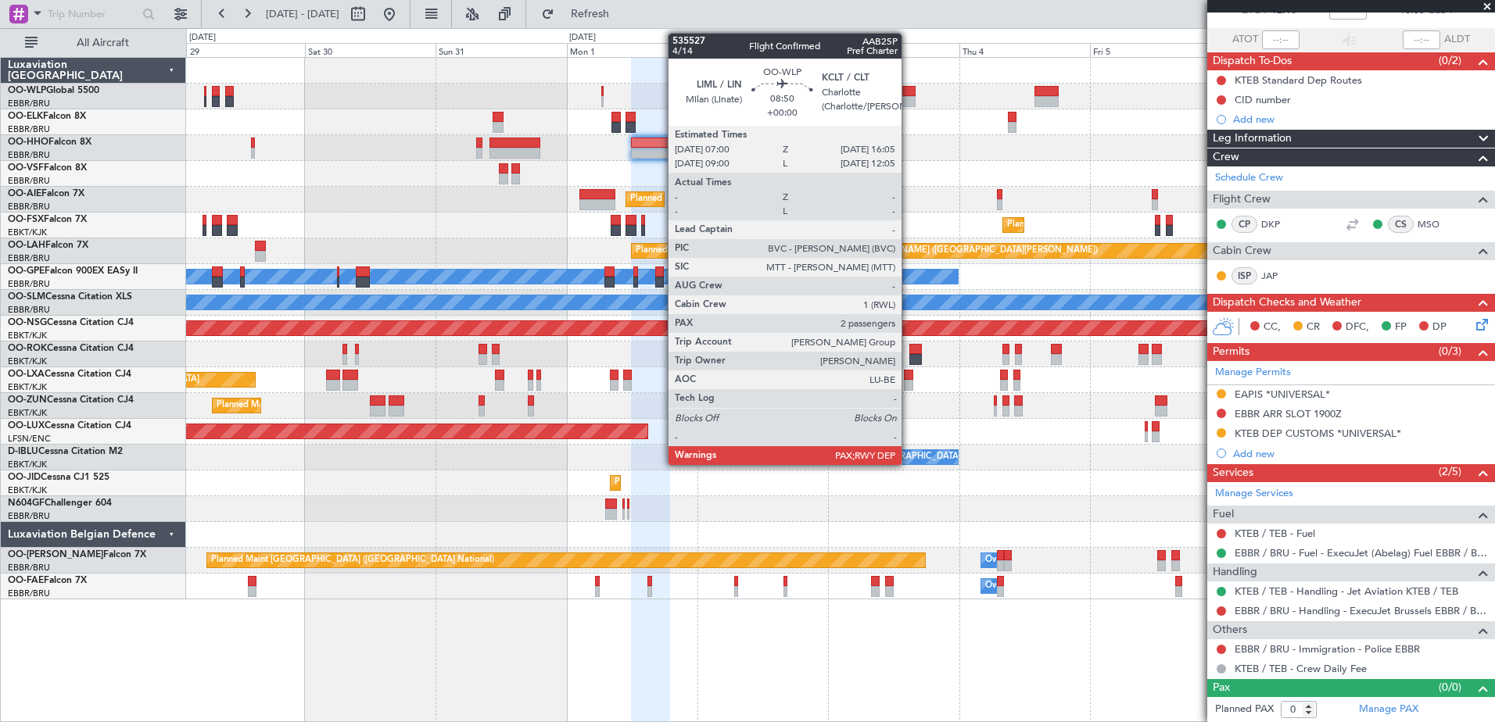
click at [911, 99] on div at bounding box center [891, 101] width 50 height 11
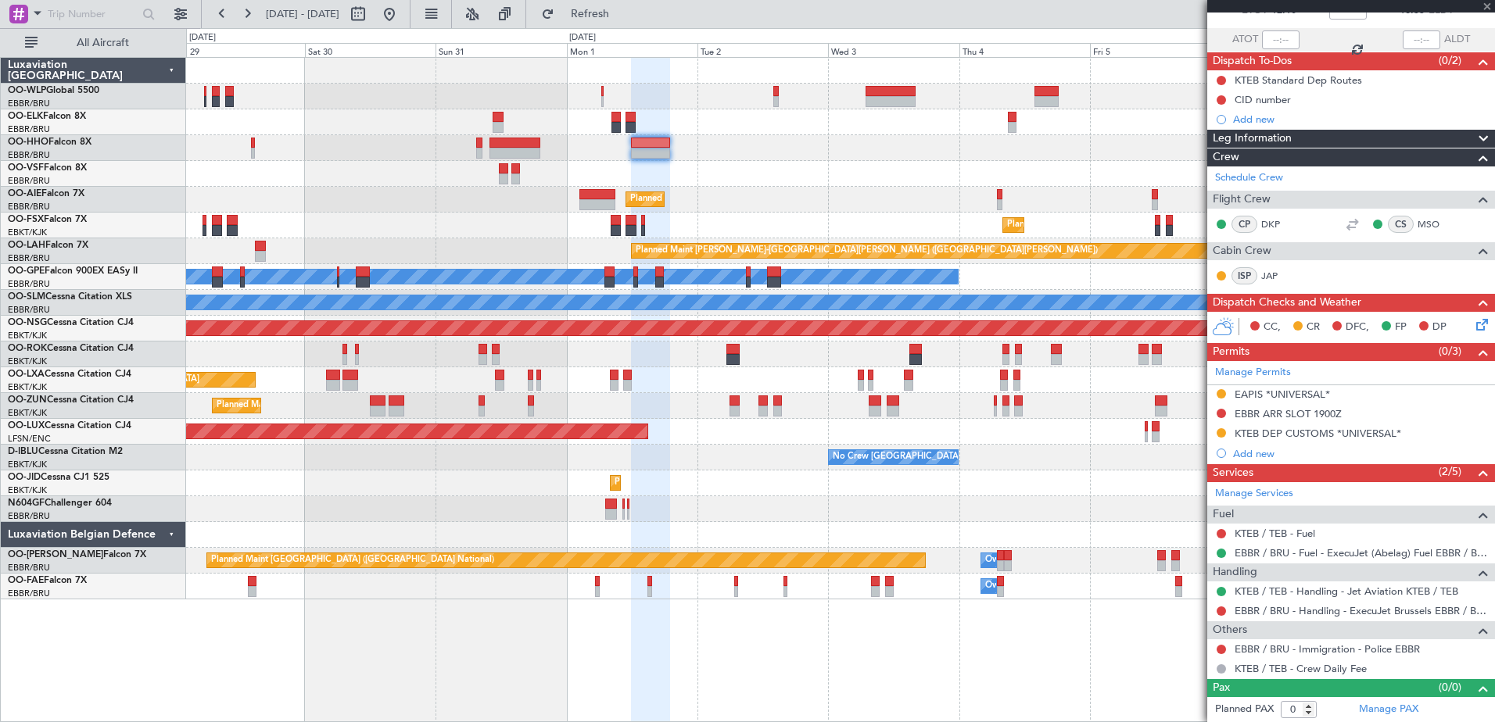
type input "2"
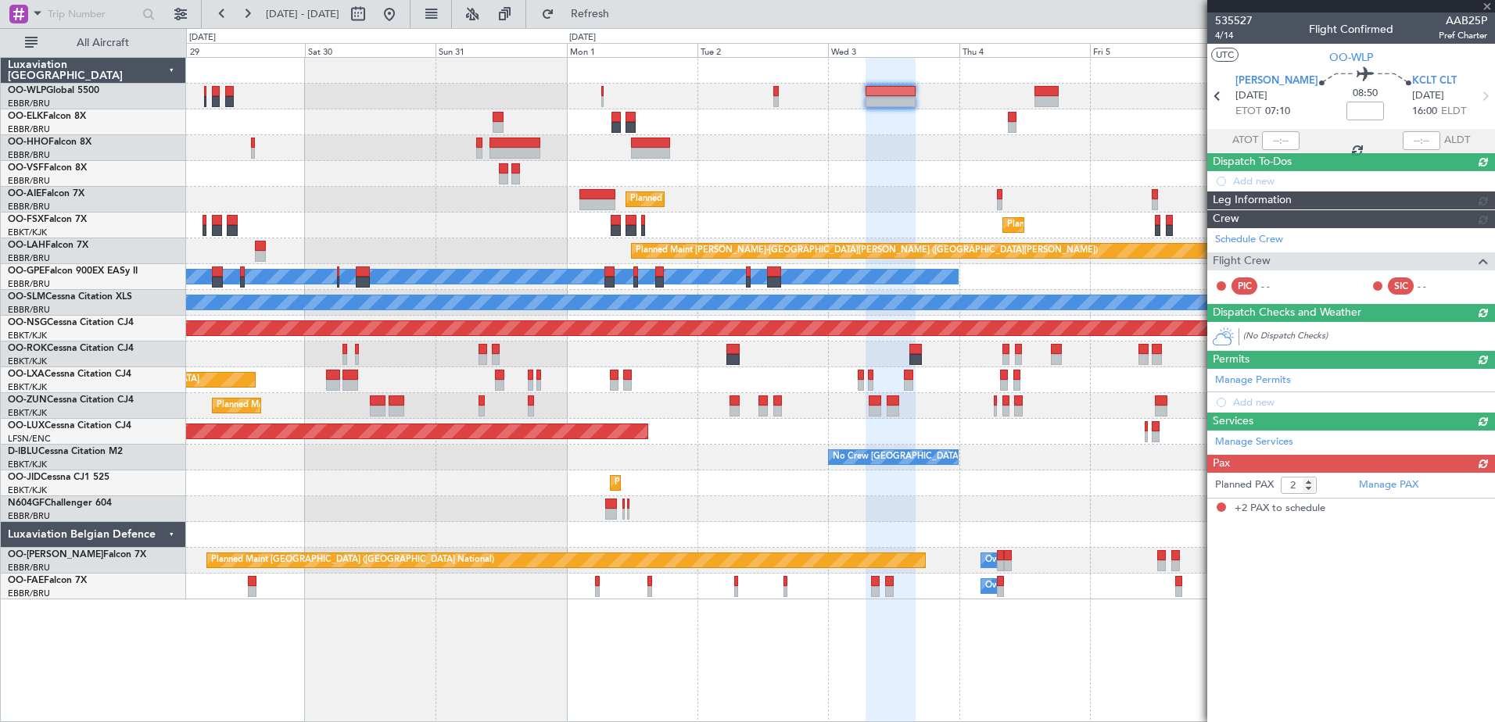
scroll to position [0, 0]
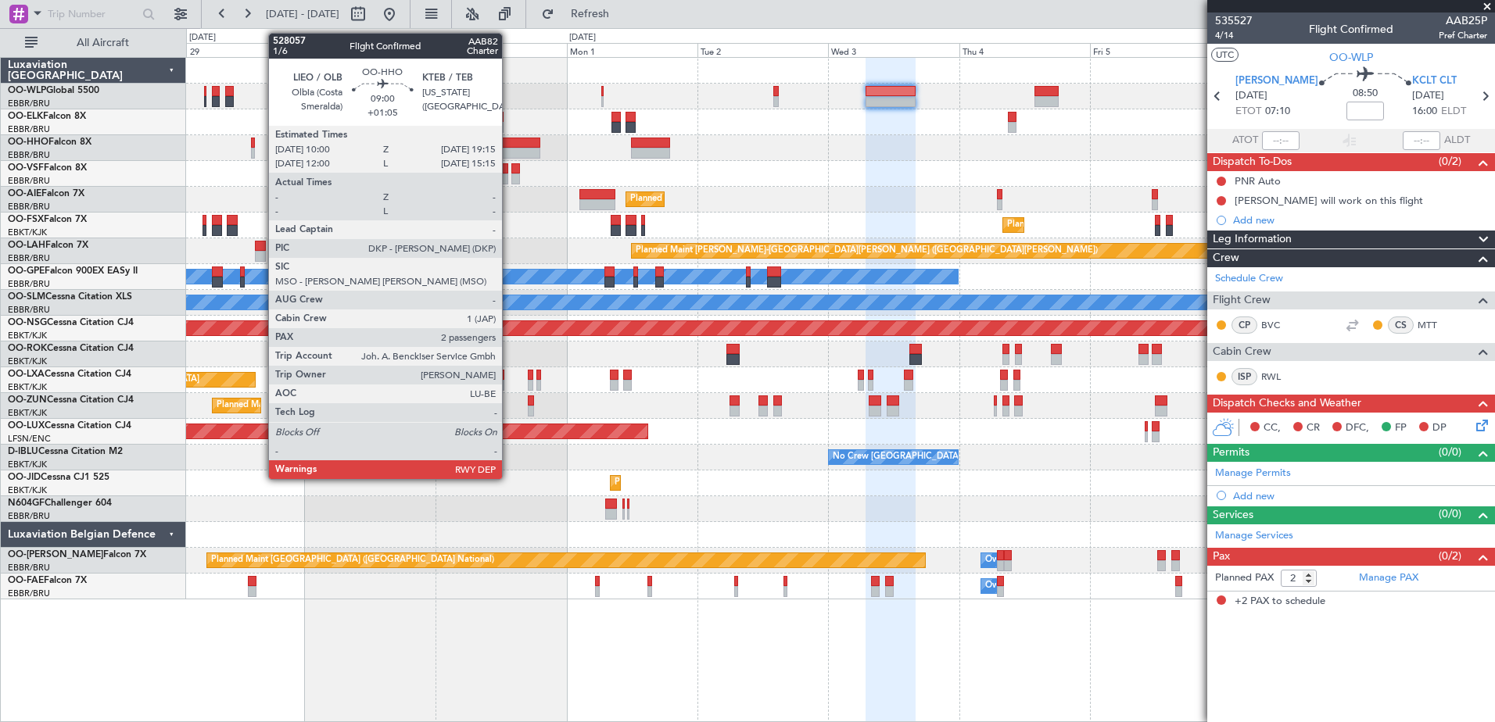
click at [509, 140] on div at bounding box center [514, 143] width 51 height 11
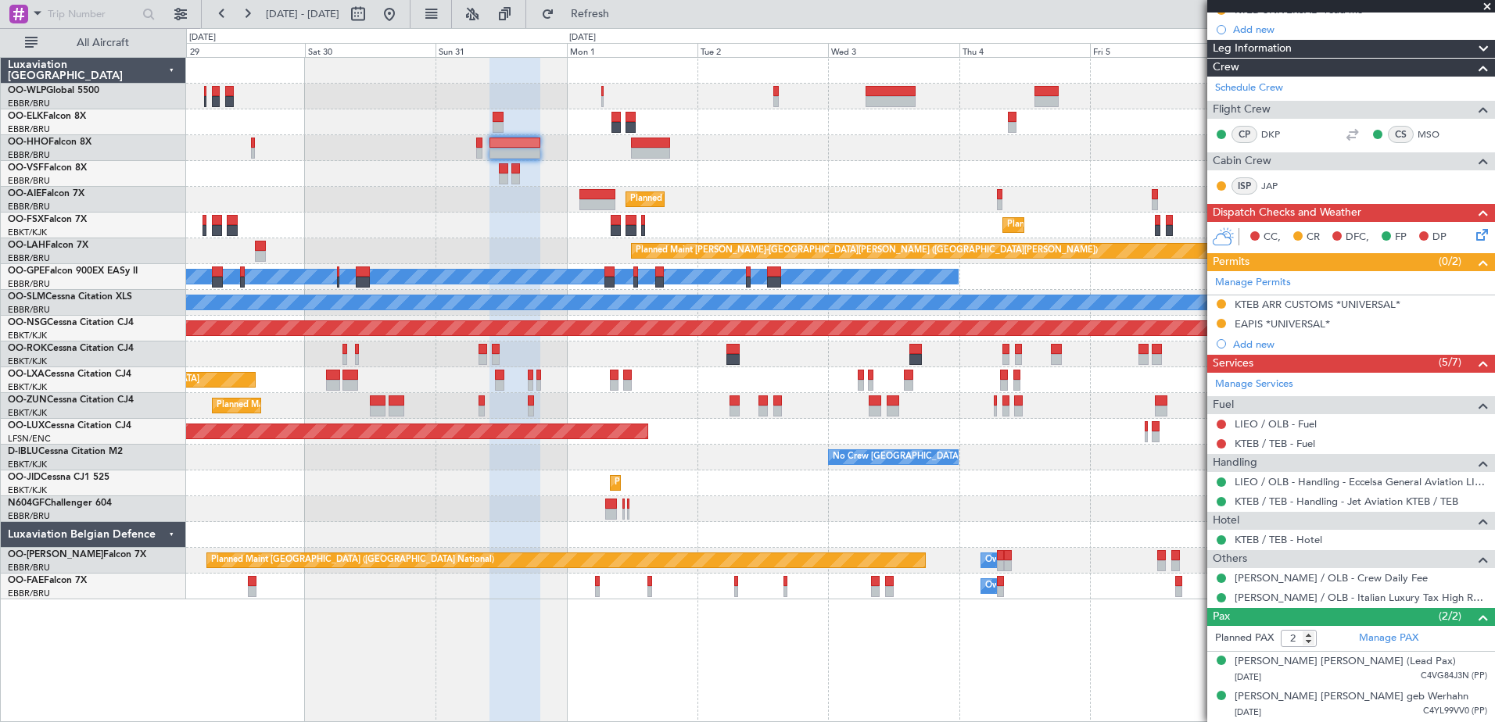
scroll to position [245, 0]
click at [1337, 654] on div "Peter Gerd Harf (Lead Pax)" at bounding box center [1345, 662] width 221 height 16
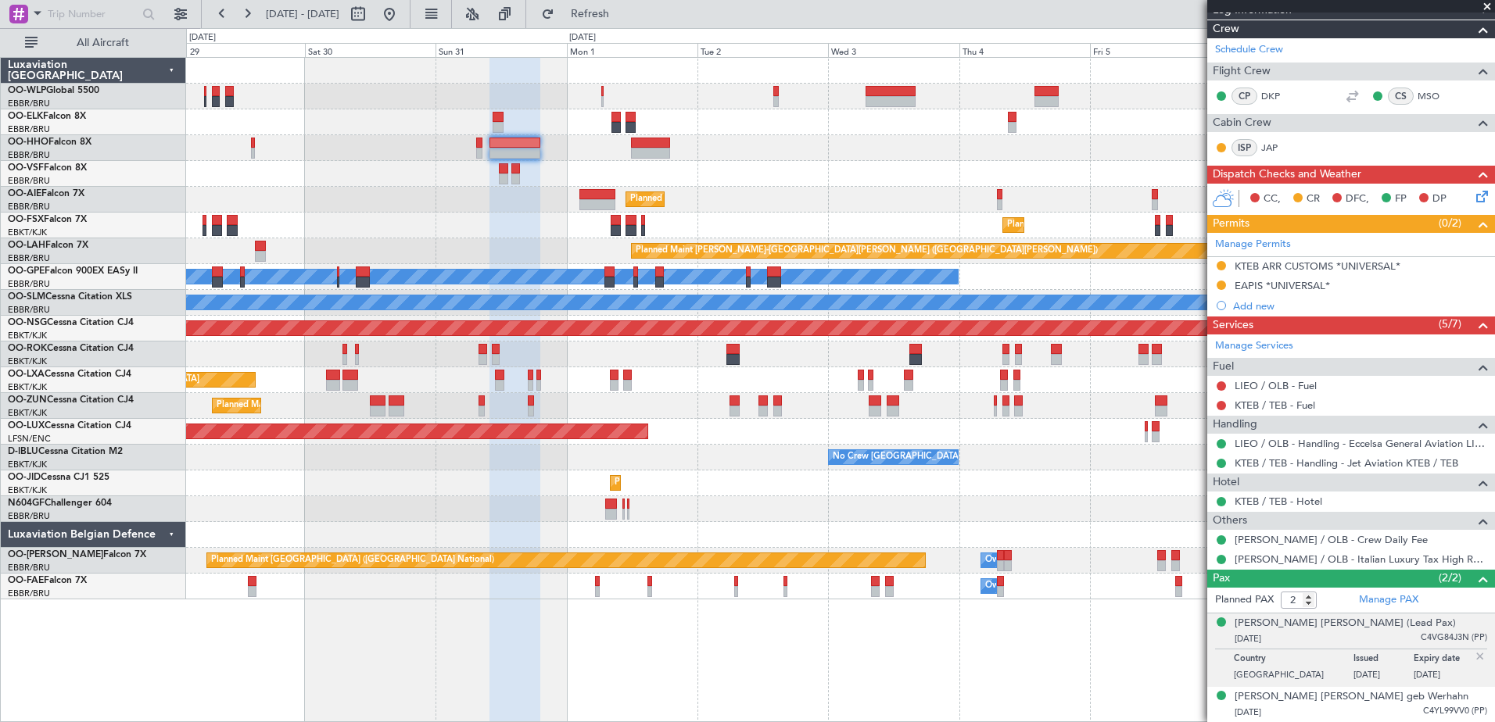
scroll to position [283, 0]
click at [1359, 690] on div "Charlotte Maria Elisabeth Von Koerber geb Werhahn" at bounding box center [1352, 698] width 234 height 16
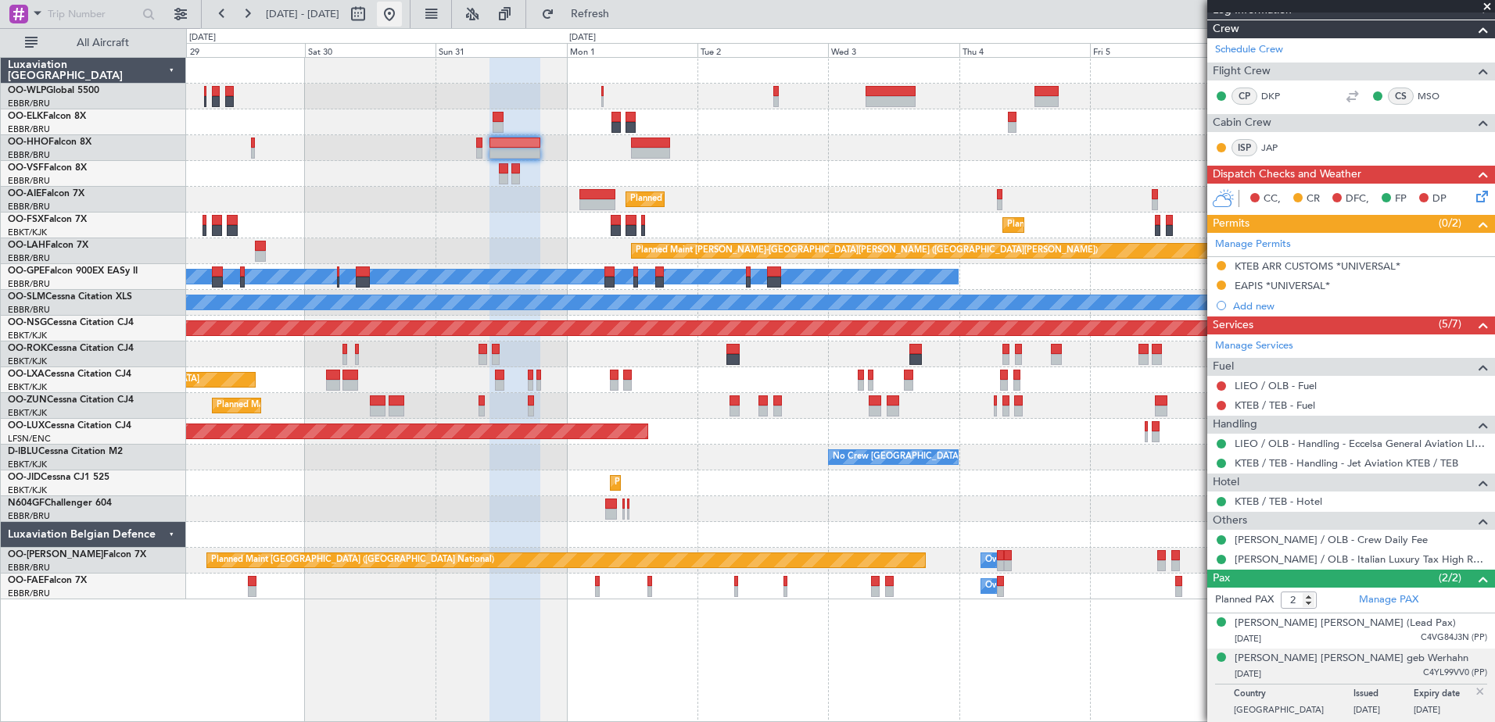
click at [402, 5] on button at bounding box center [389, 14] width 25 height 25
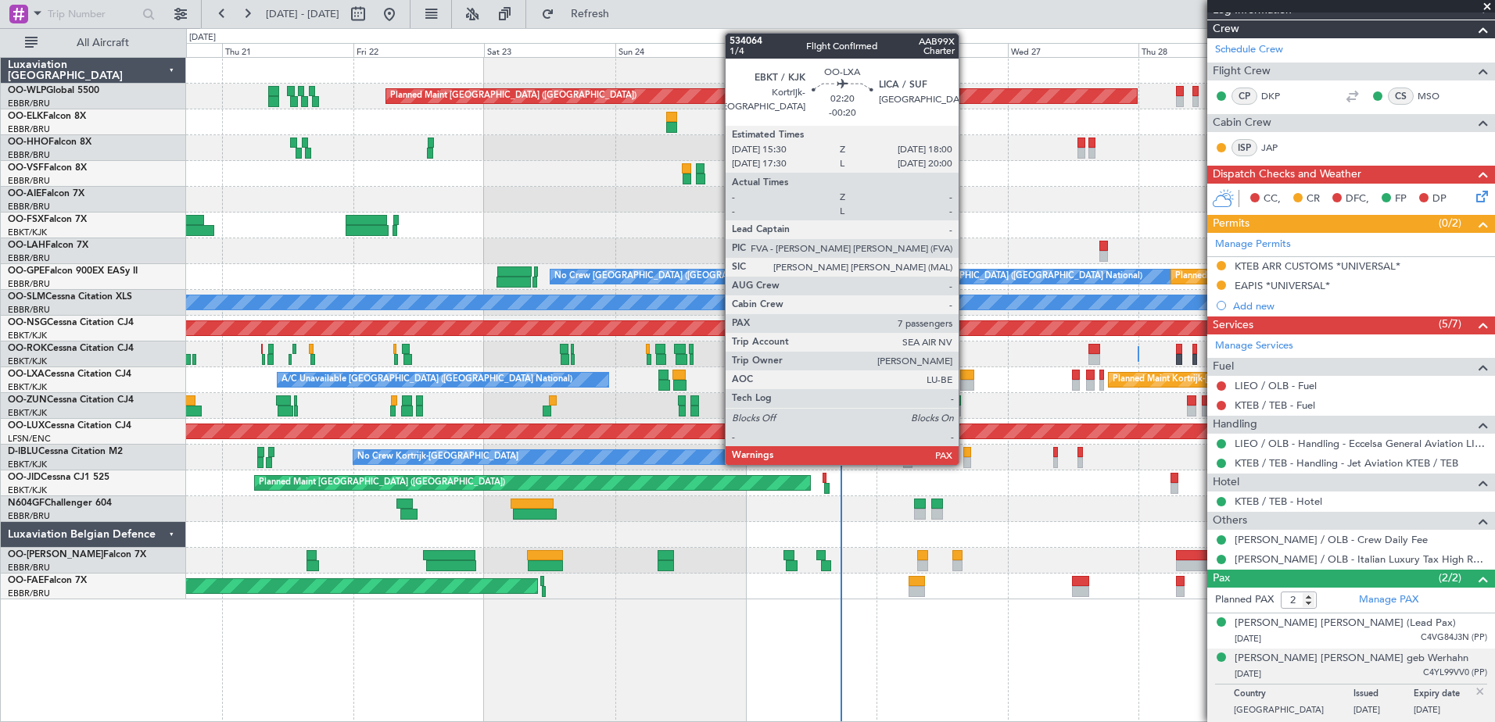
click at [966, 378] on div at bounding box center [967, 375] width 14 height 11
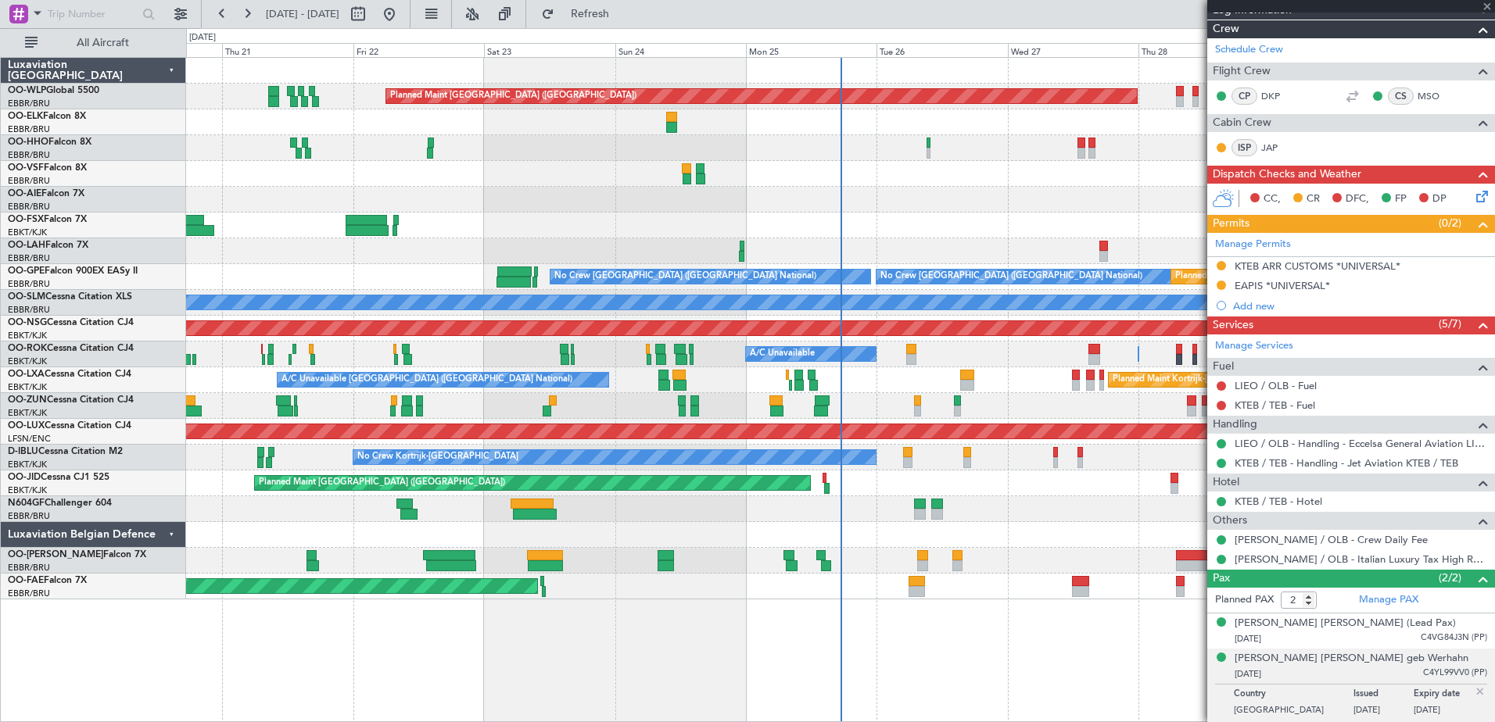
type input "-00:20"
type input "7"
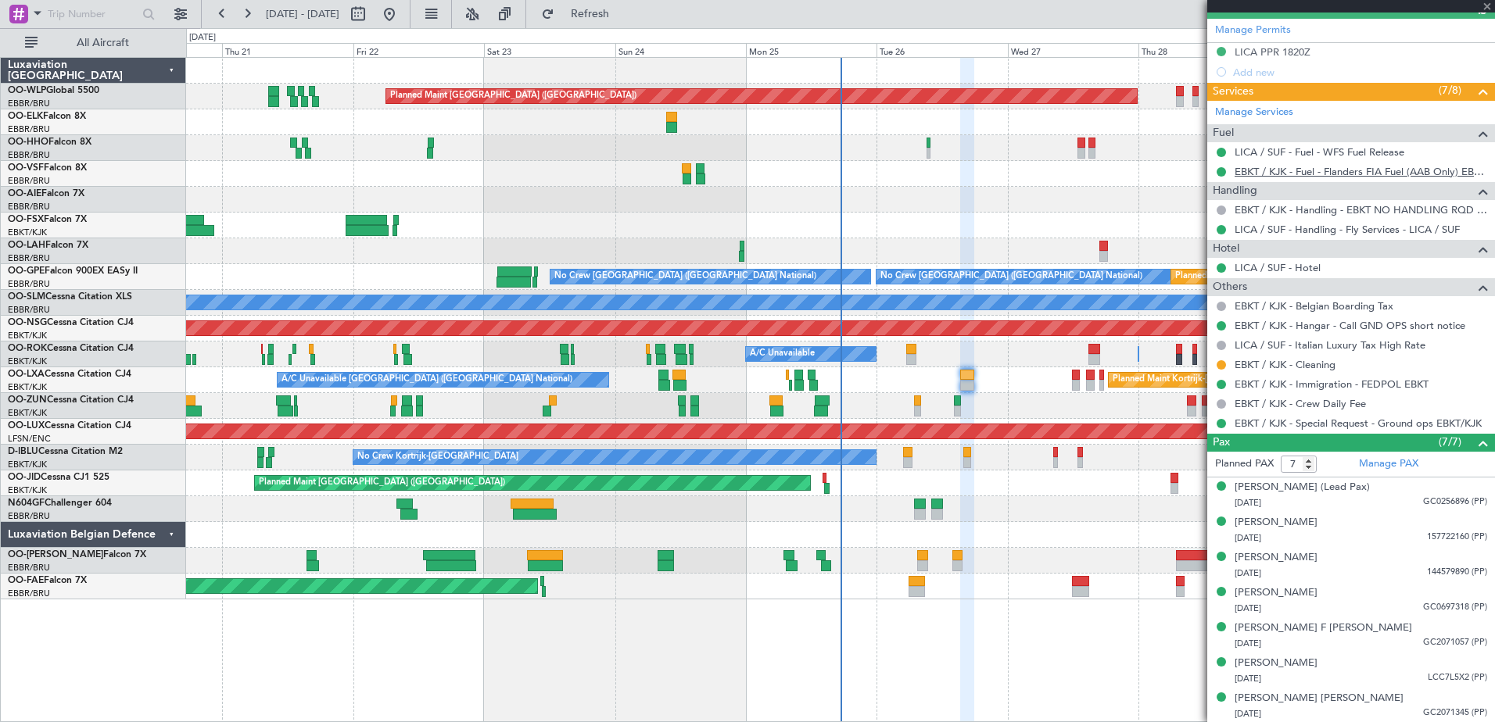
scroll to position [393, 0]
click at [1370, 483] on div "Philippe François P VAN DE VYVERE (Lead Pax)" at bounding box center [1302, 487] width 135 height 16
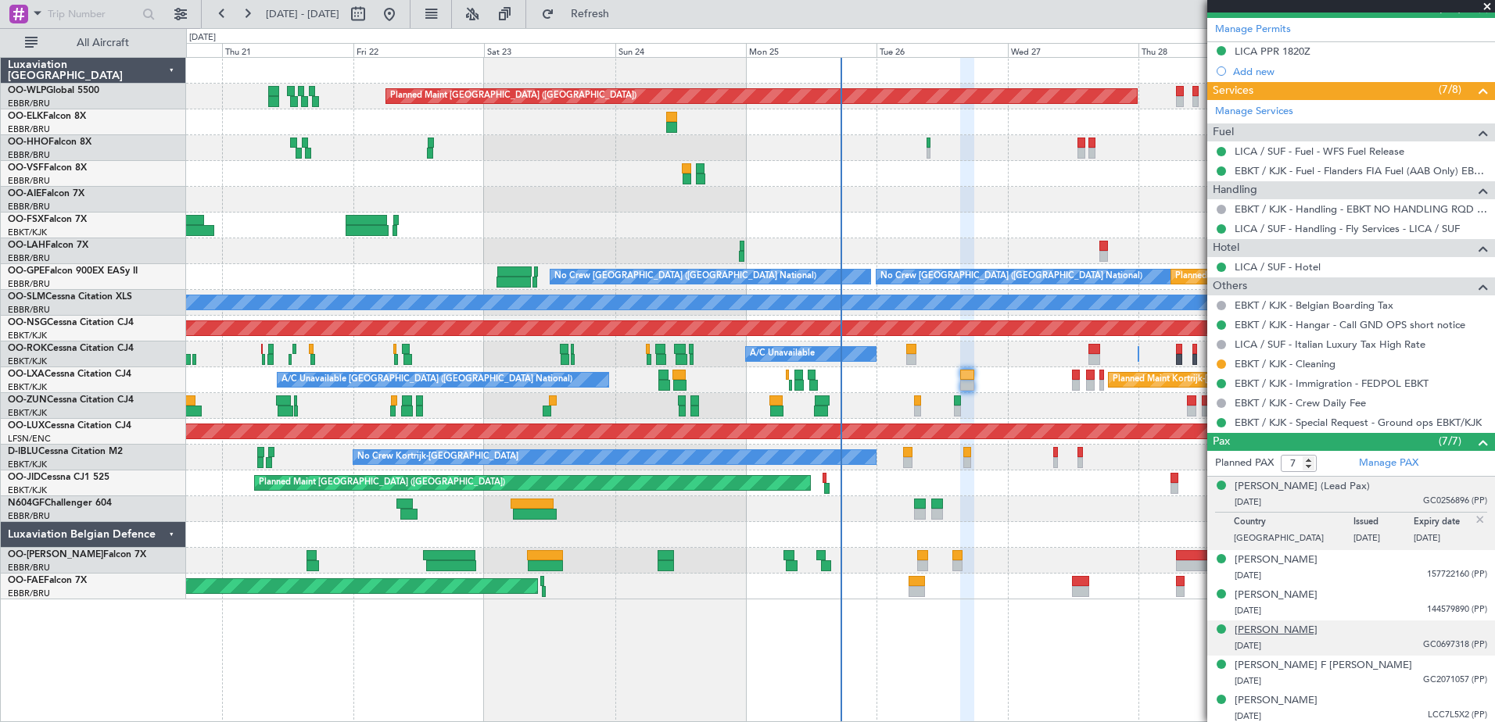
click at [1318, 630] on div "Pierre Henri N Van De Vyvere" at bounding box center [1276, 631] width 83 height 16
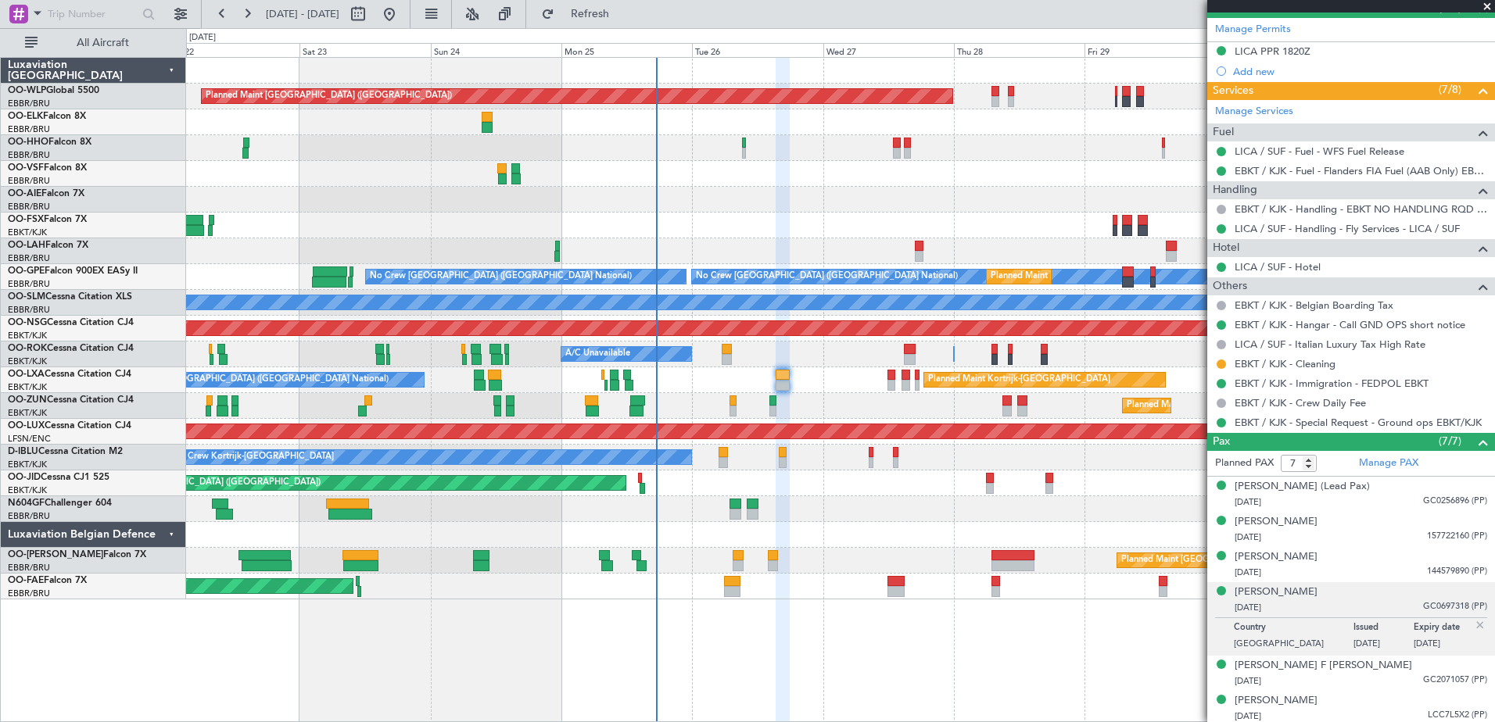
click at [920, 518] on div "Planned Maint Berlin (Brandenburg) Planned Maint London (Farnborough) Planned M…" at bounding box center [840, 329] width 1308 height 542
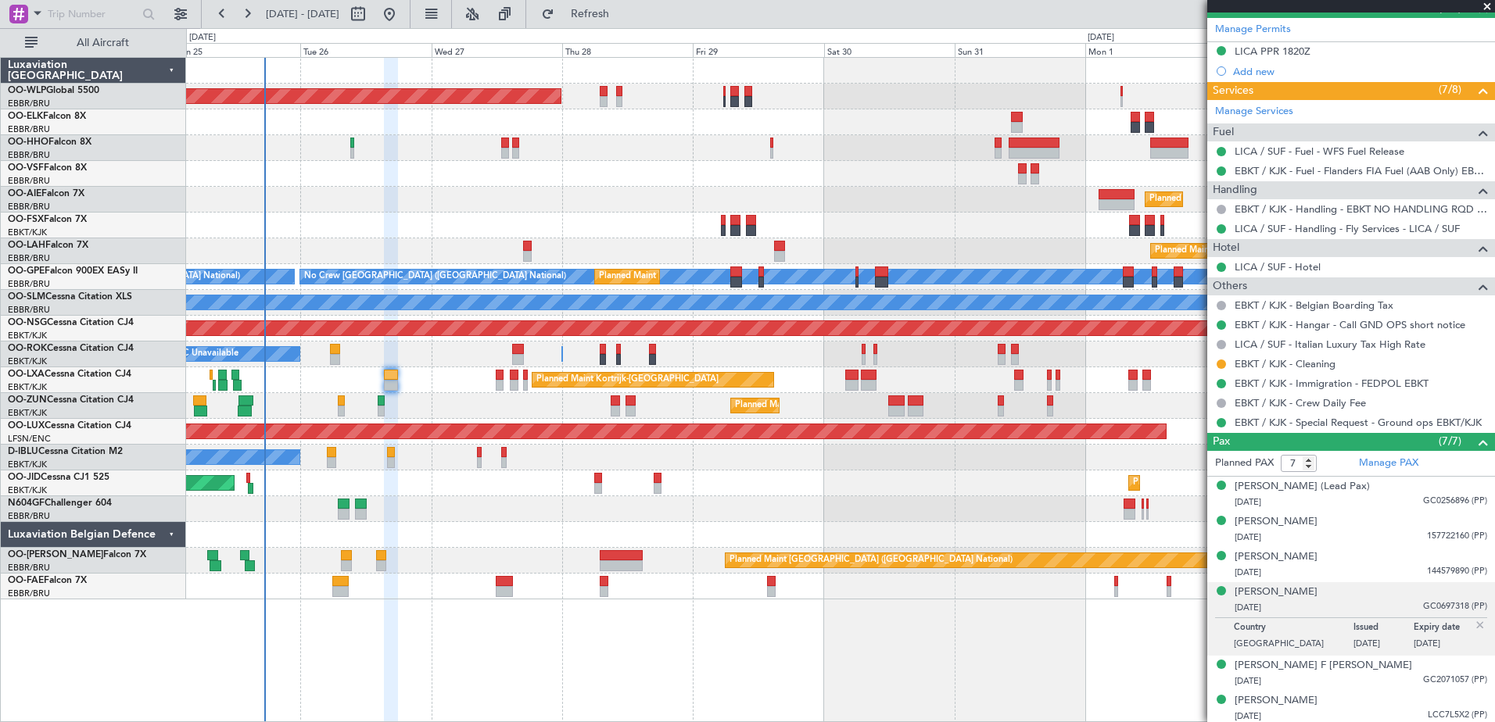
click at [701, 261] on div "Planned Maint Berlin (Brandenburg) Planned Maint London (Farnborough) Planned M…" at bounding box center [840, 329] width 1308 height 542
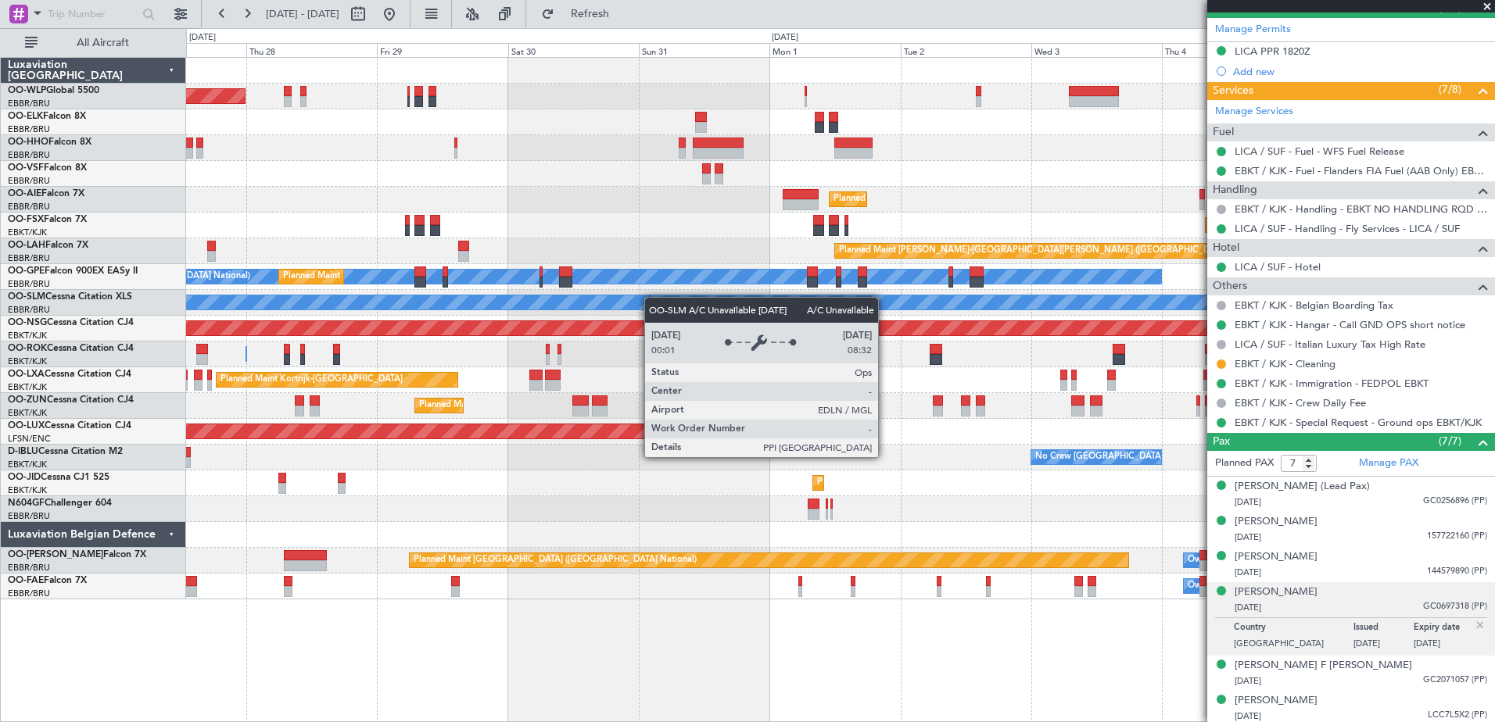
click at [637, 300] on div "Planned Maint Berlin (Brandenburg) Planned Maint Kortrijk-Wevelgem Planned Main…" at bounding box center [840, 329] width 1308 height 542
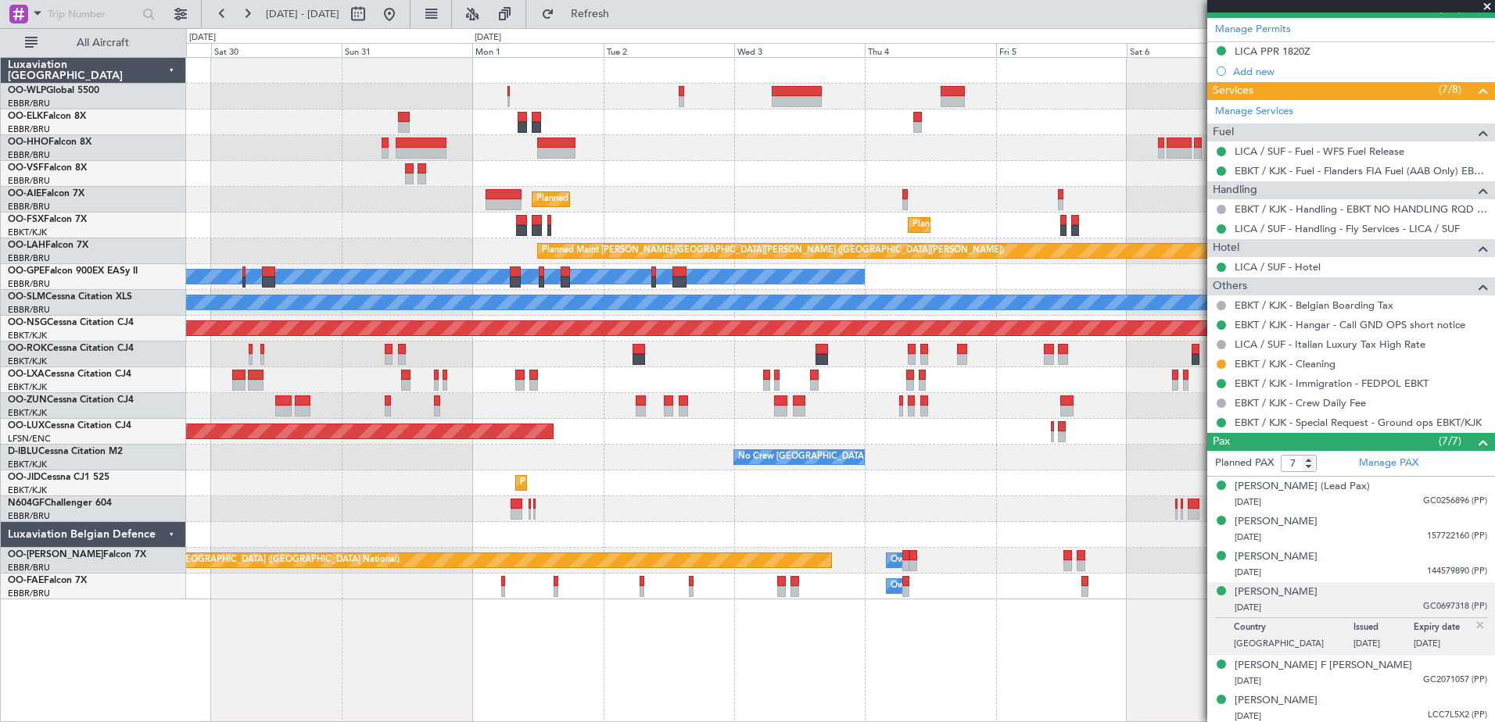
click at [855, 218] on div "Planned Maint Berlin (Brandenburg) Planned Maint Kortrijk-Wevelgem Planned Main…" at bounding box center [840, 329] width 1308 height 542
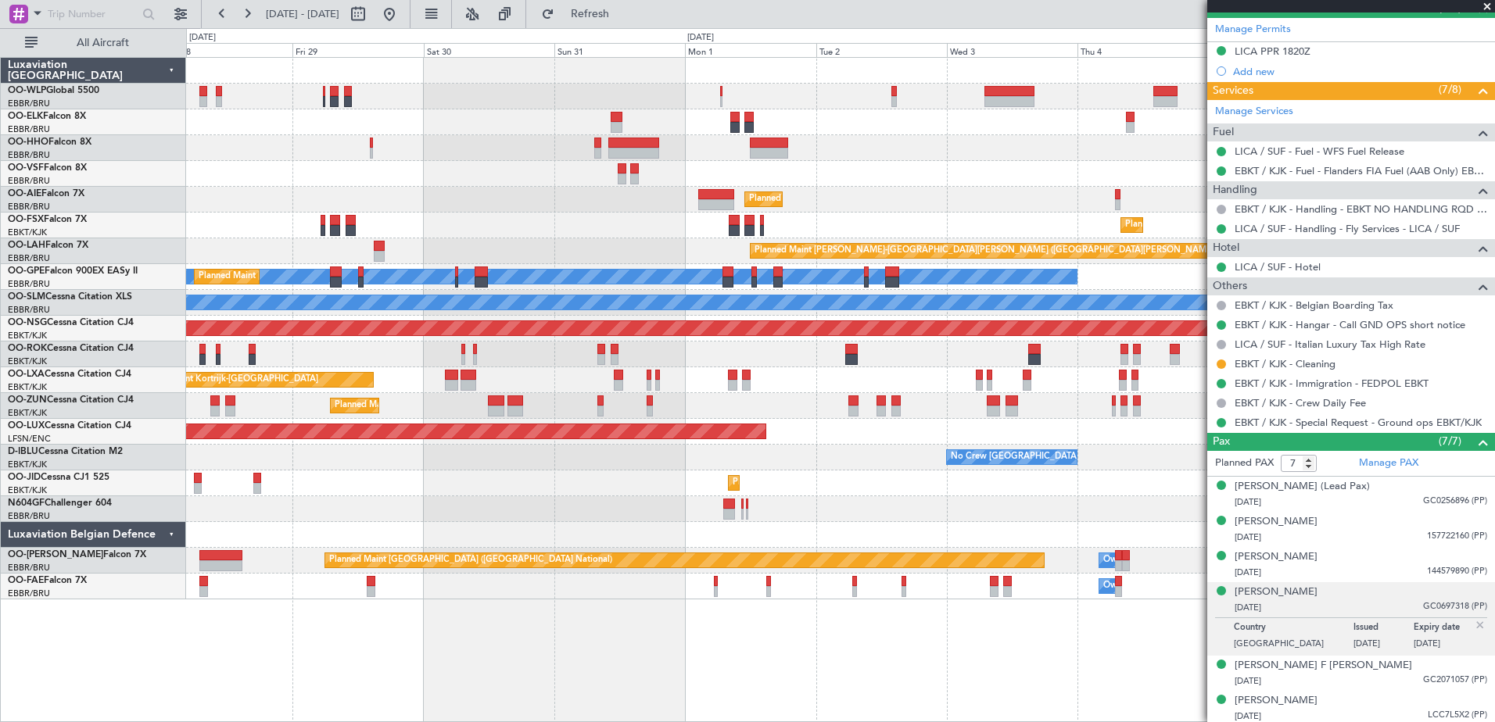
click at [1118, 166] on div at bounding box center [840, 174] width 1308 height 26
click at [402, 14] on button at bounding box center [389, 14] width 25 height 25
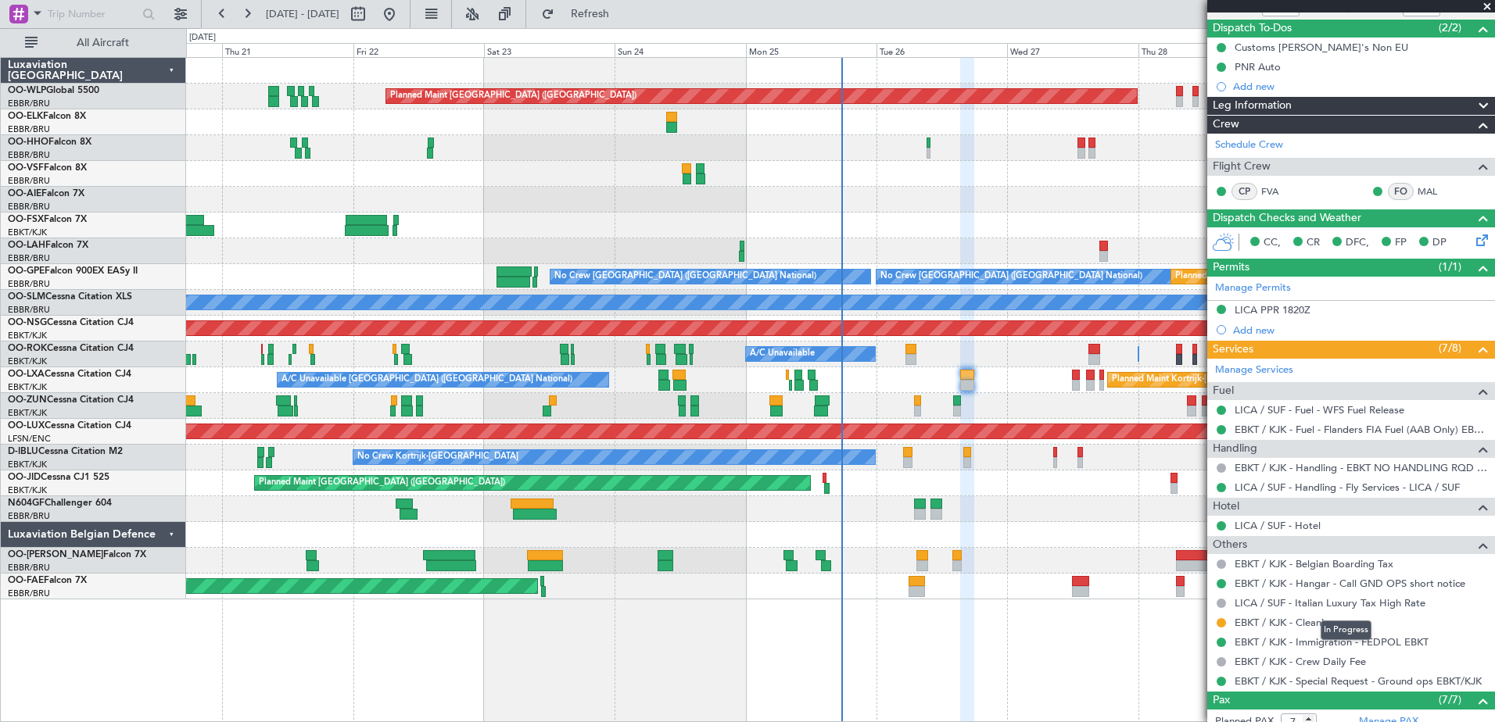
scroll to position [156, 0]
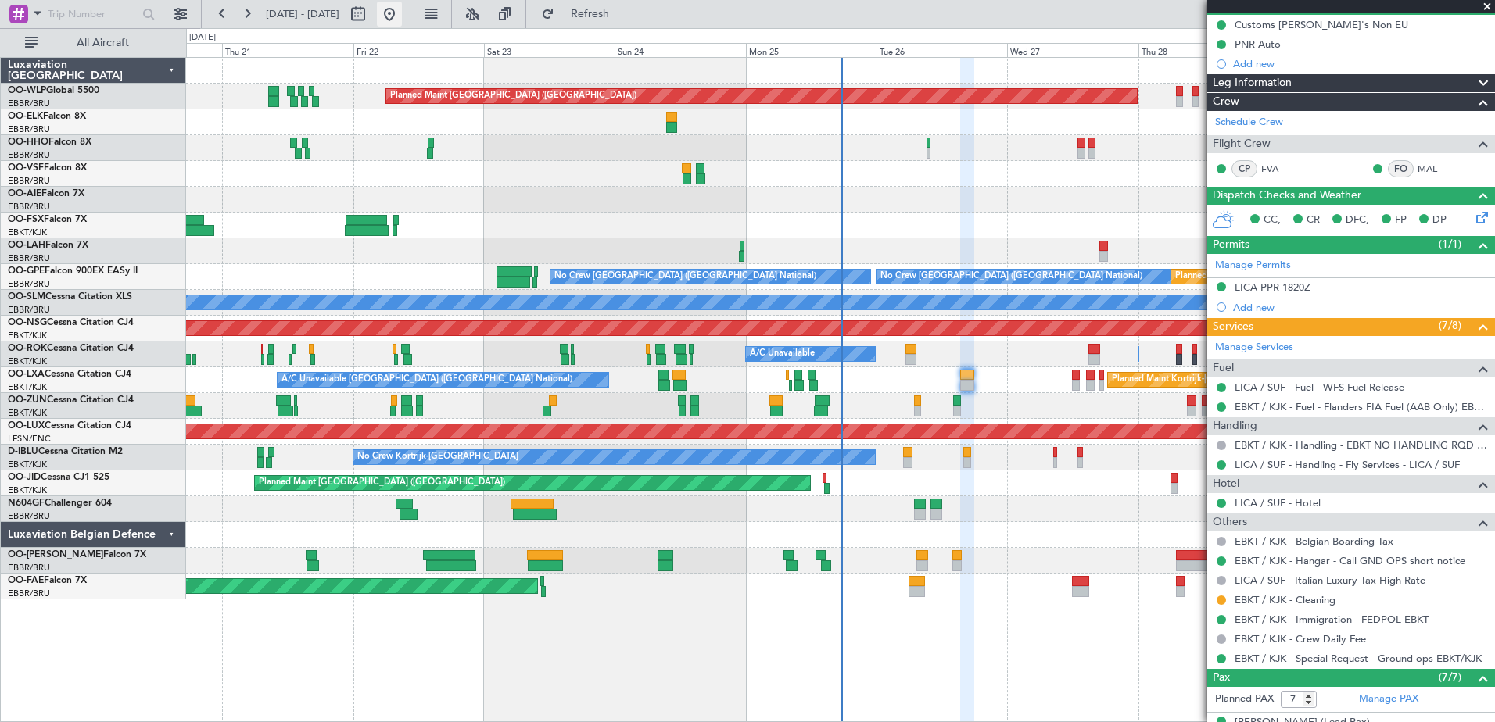
click at [402, 10] on button at bounding box center [389, 14] width 25 height 25
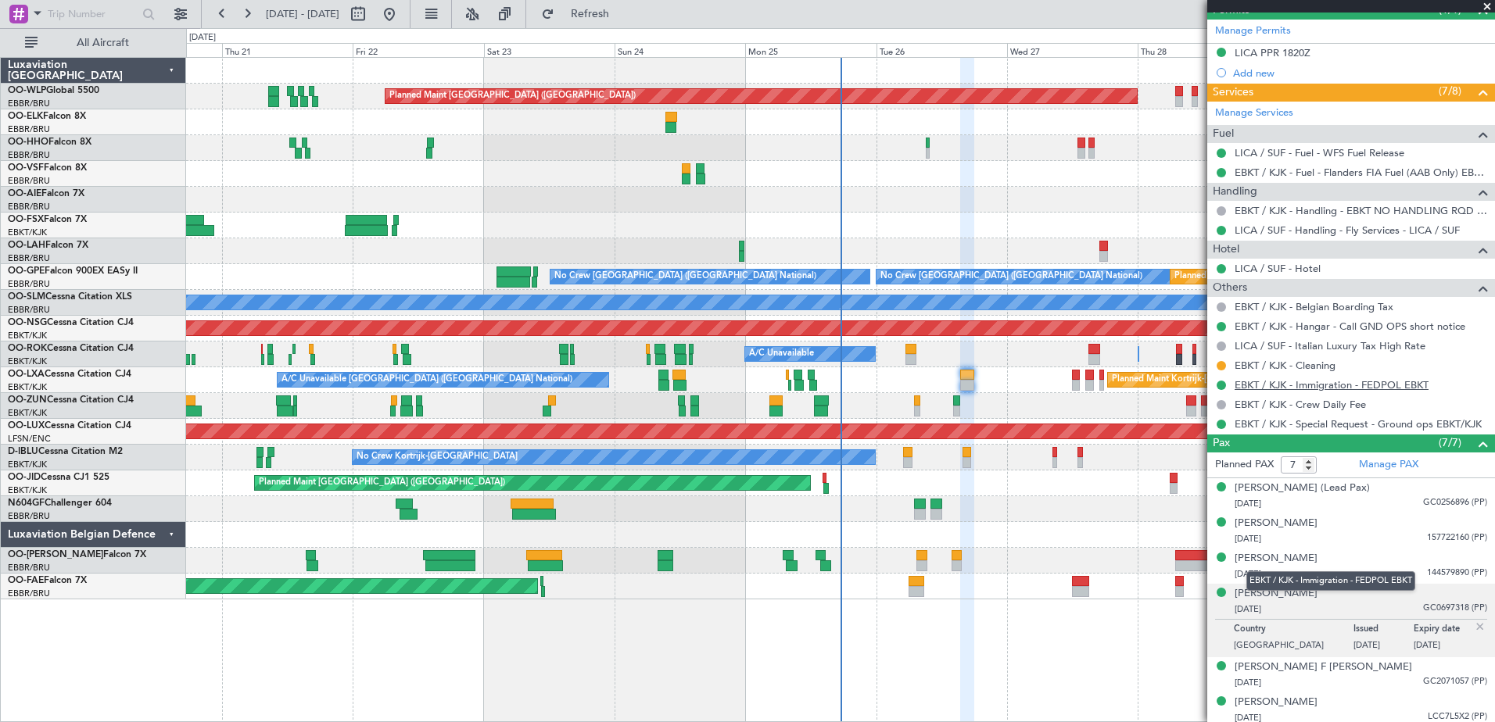
scroll to position [431, 0]
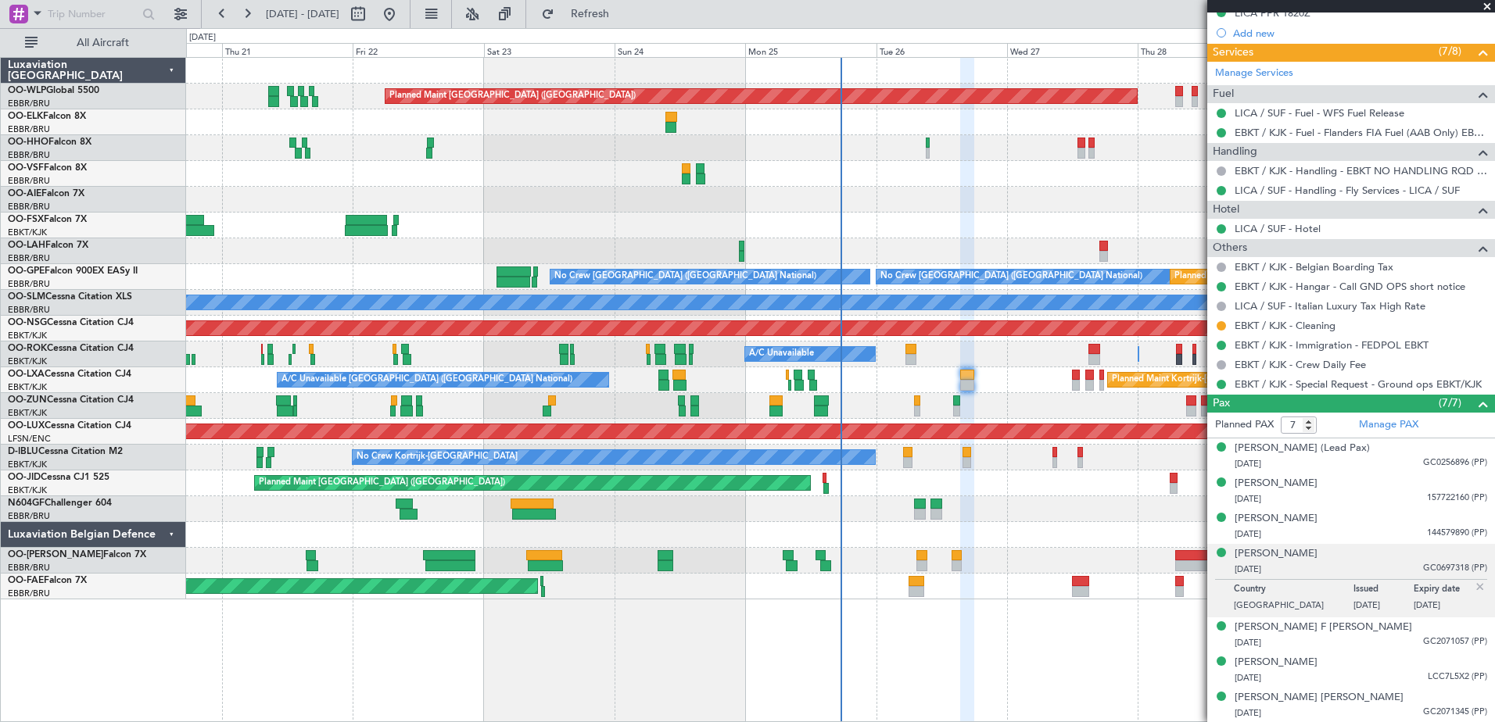
click at [1473, 583] on img at bounding box center [1480, 587] width 14 height 14
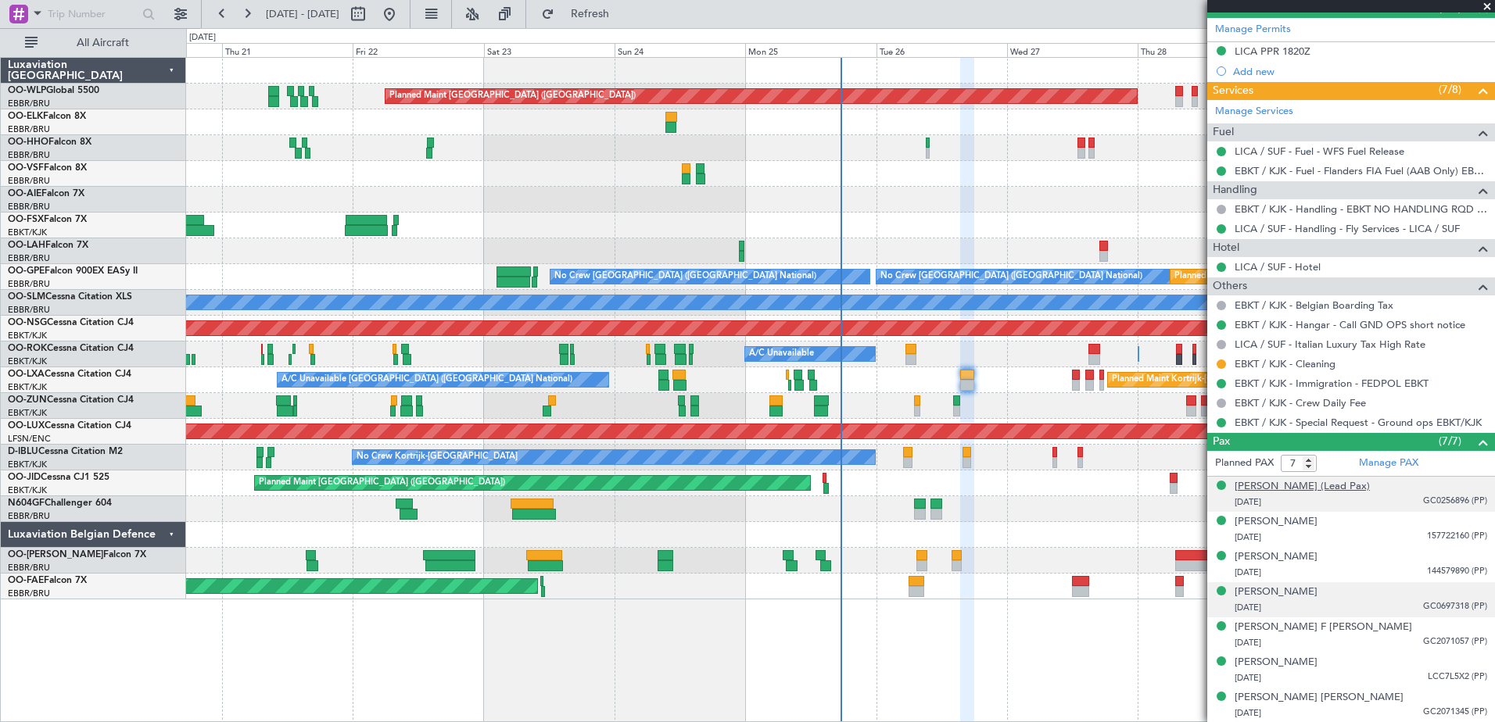
click at [1359, 490] on div "Philippe François P VAN DE VYVERE (Lead Pax)" at bounding box center [1302, 487] width 135 height 16
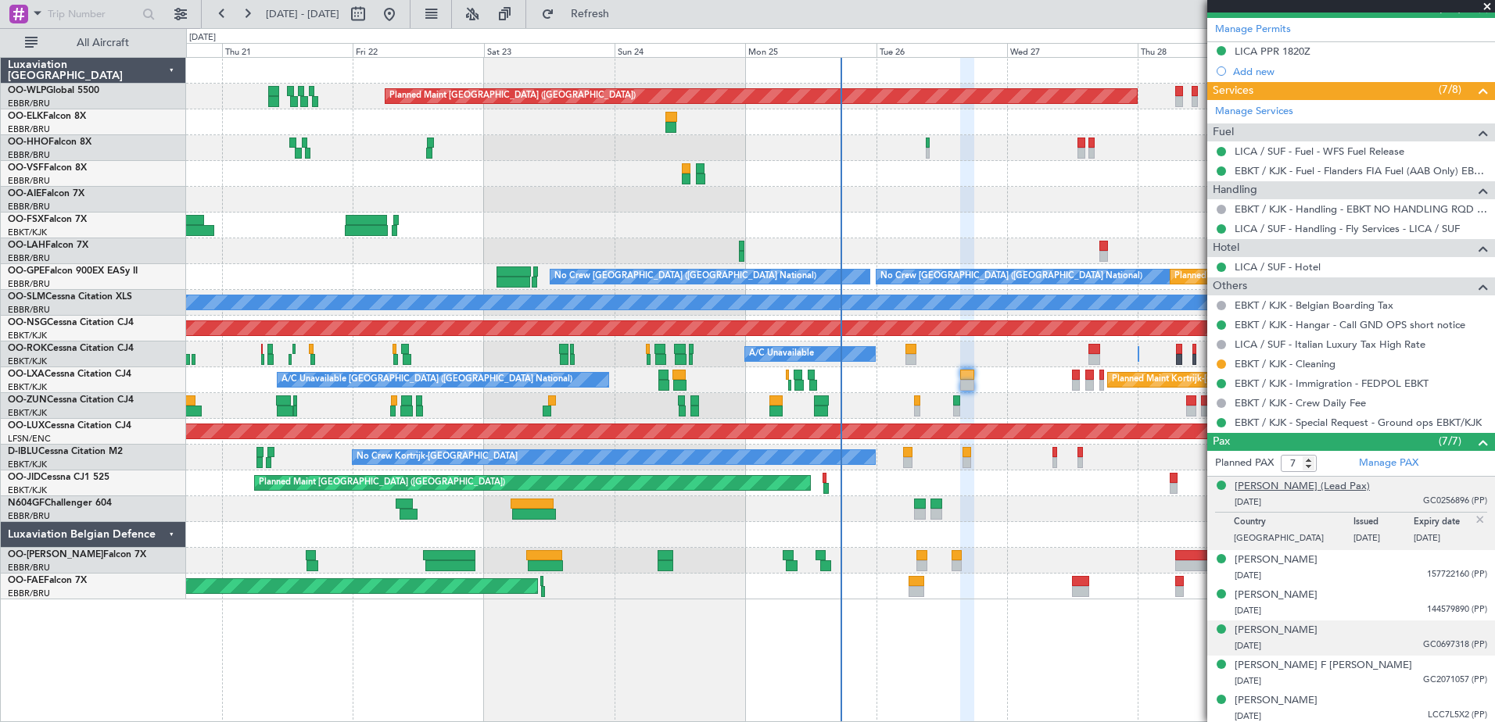
scroll to position [431, 0]
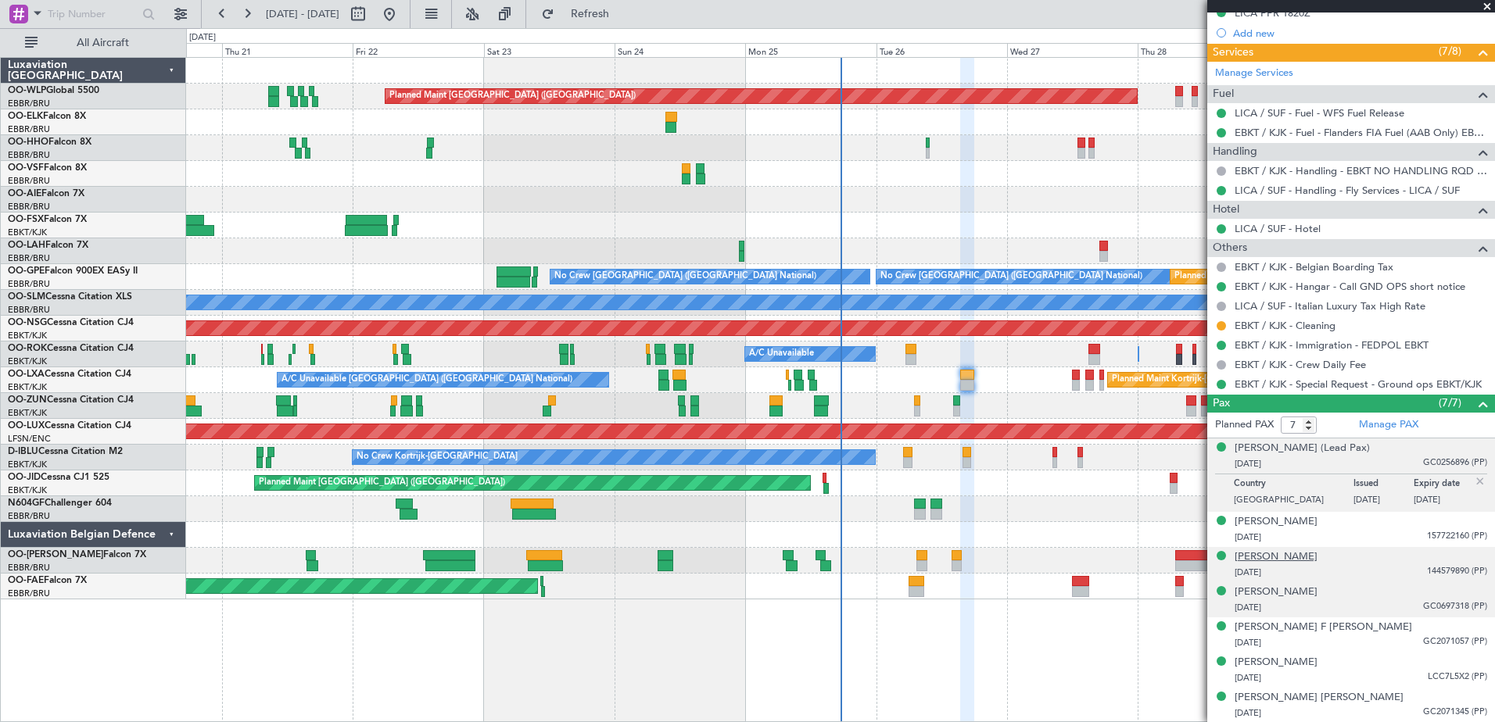
click at [1284, 561] on div "Justine Gunn" at bounding box center [1276, 558] width 83 height 16
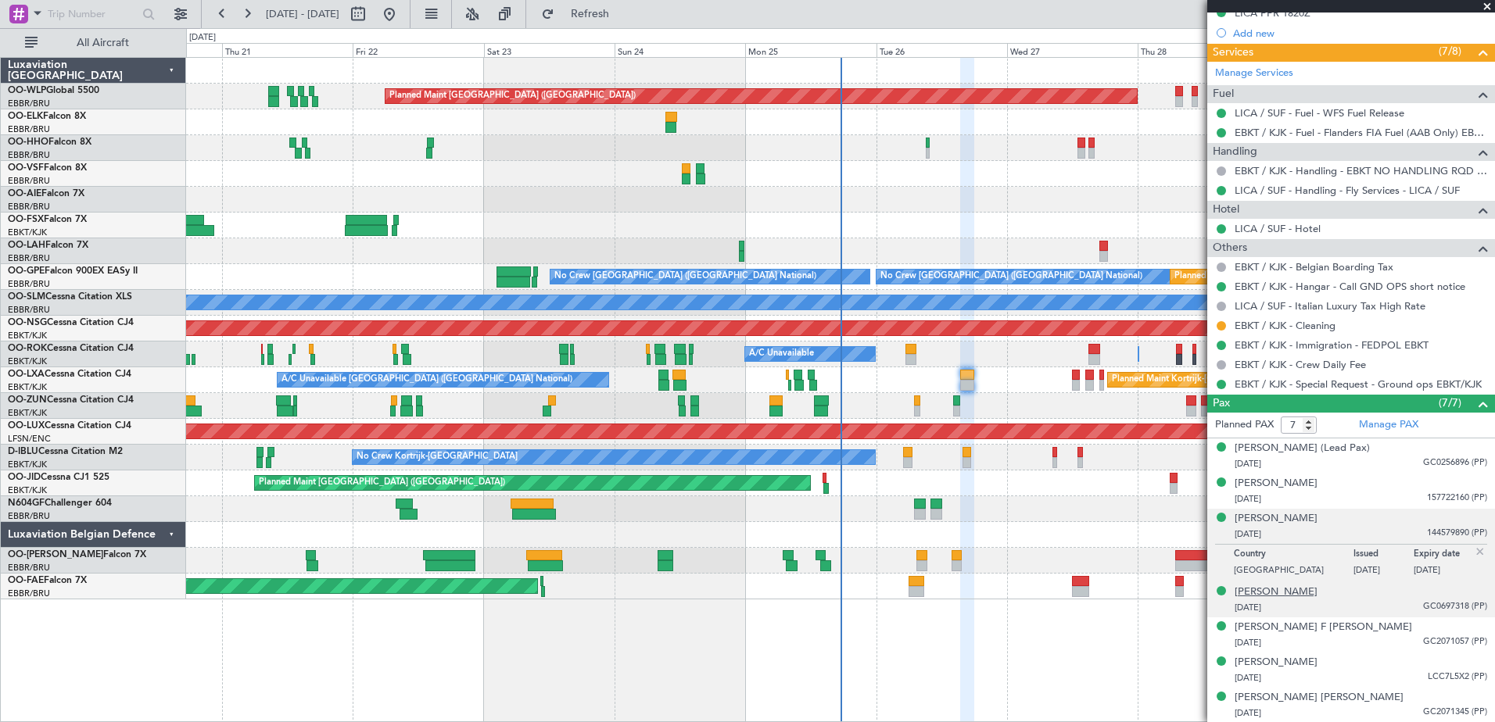
click at [1318, 597] on div "Pierre Henri N Van De Vyvere" at bounding box center [1276, 593] width 83 height 16
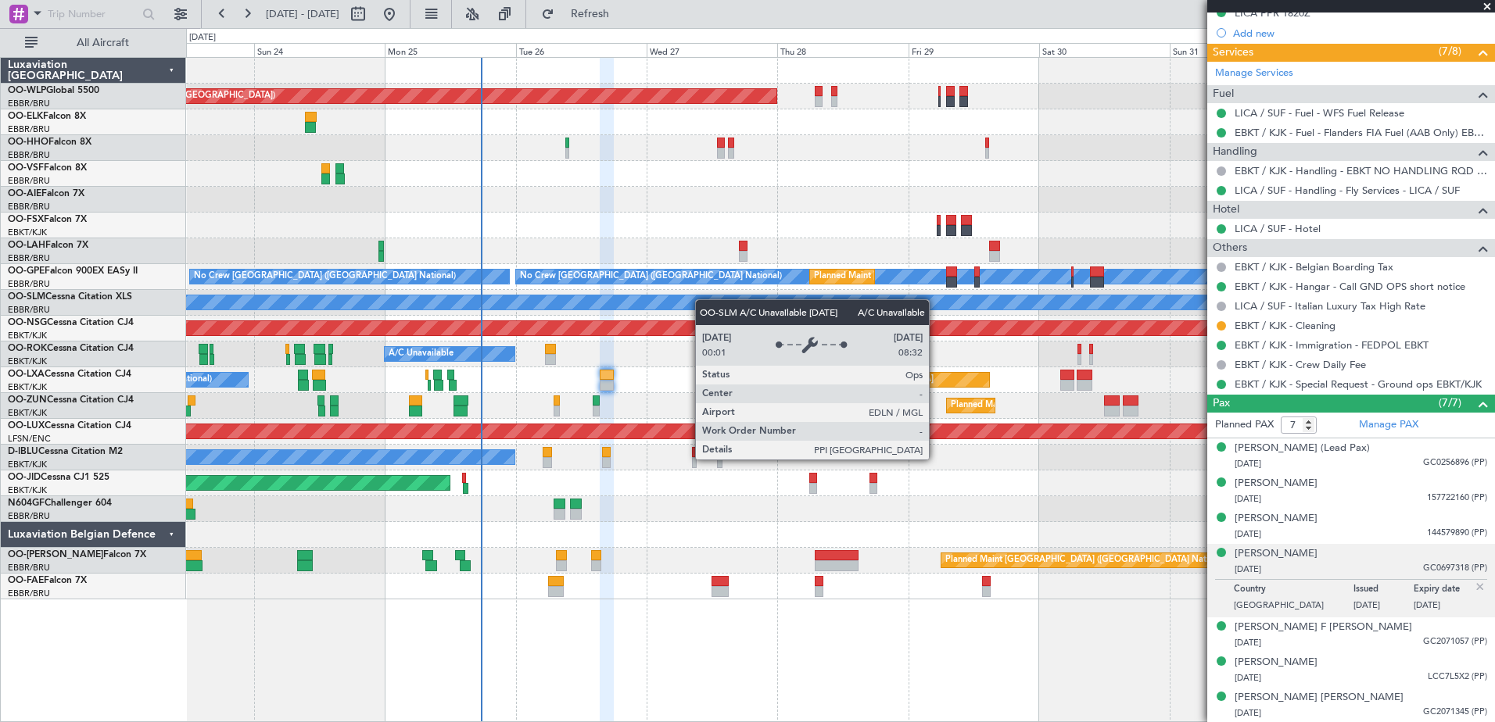
click at [670, 305] on div "Planned Maint Berlin (Brandenburg) Planned Maint London (Farnborough) Planned M…" at bounding box center [840, 329] width 1308 height 542
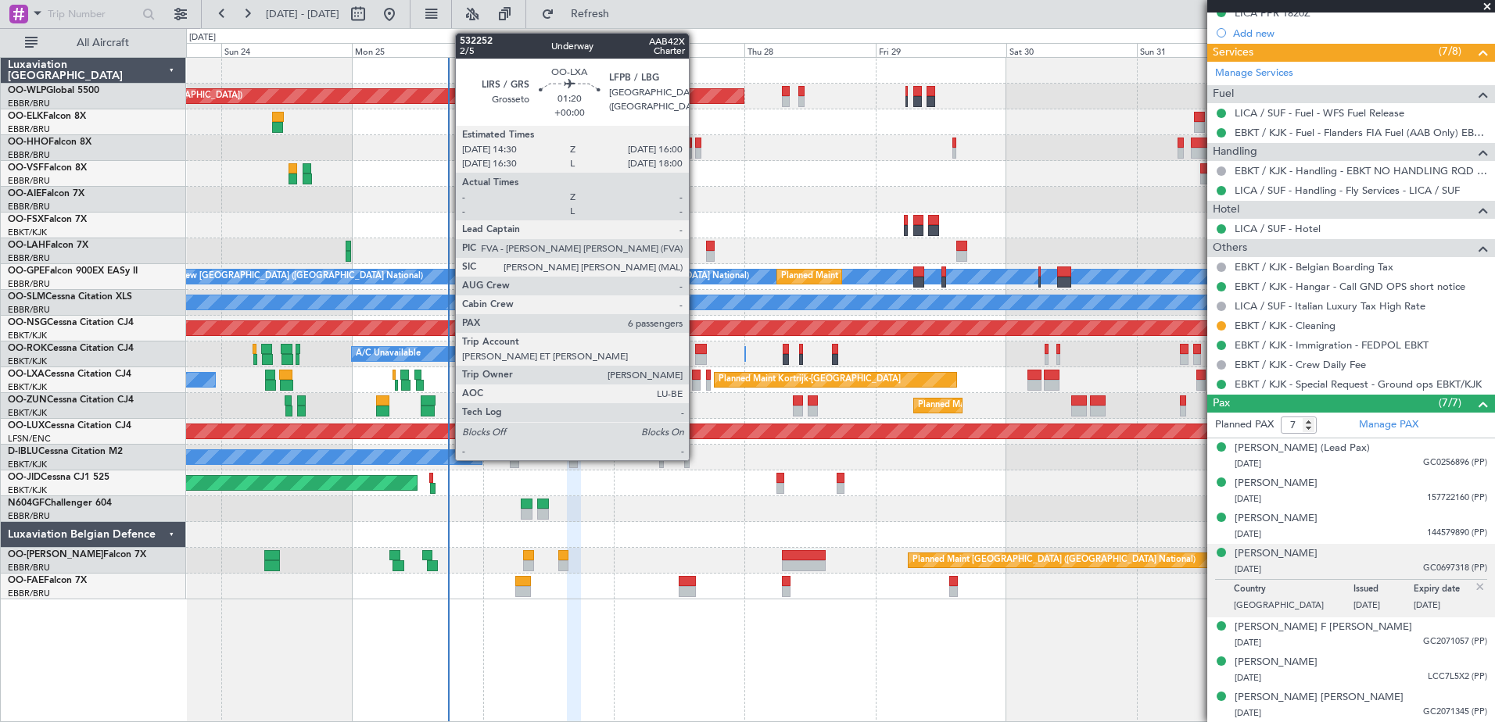
click at [696, 383] on div at bounding box center [696, 385] width 9 height 11
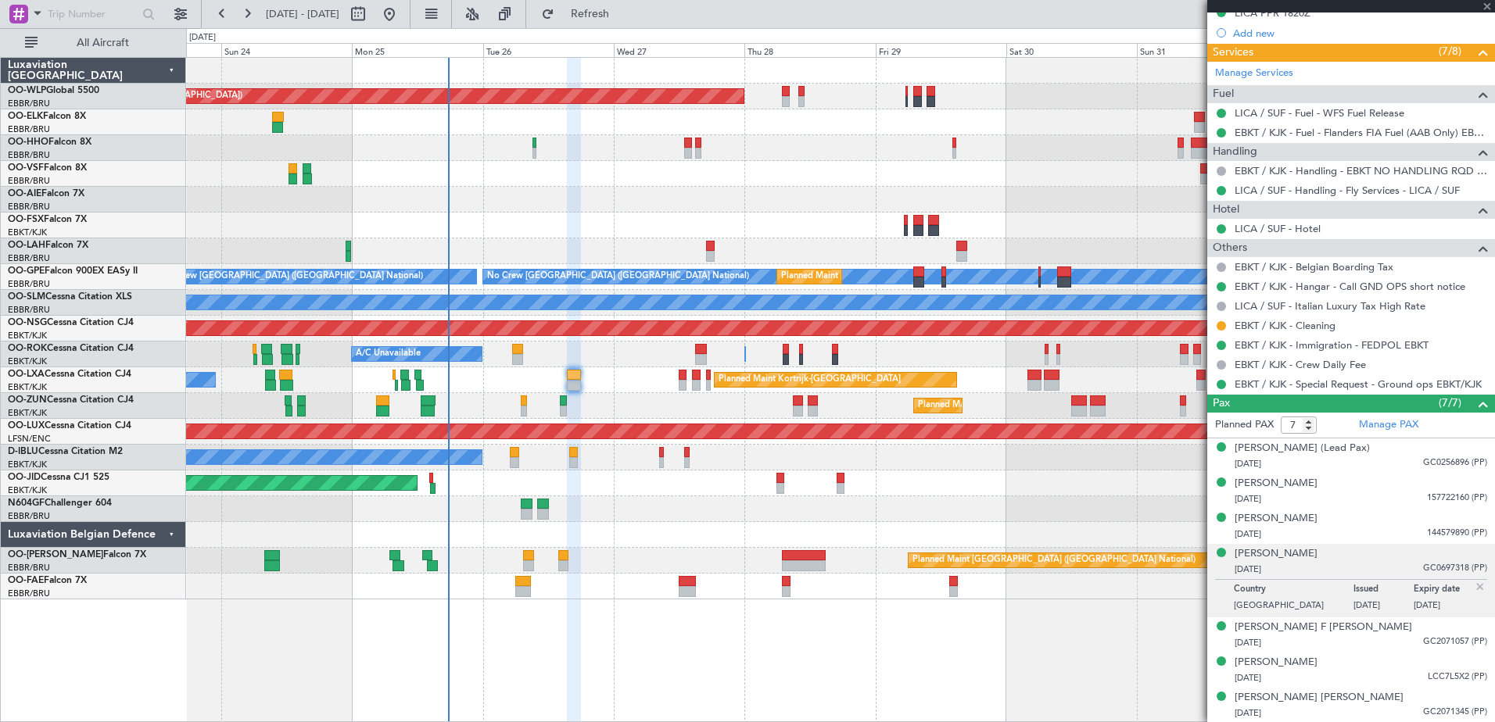
type input "6"
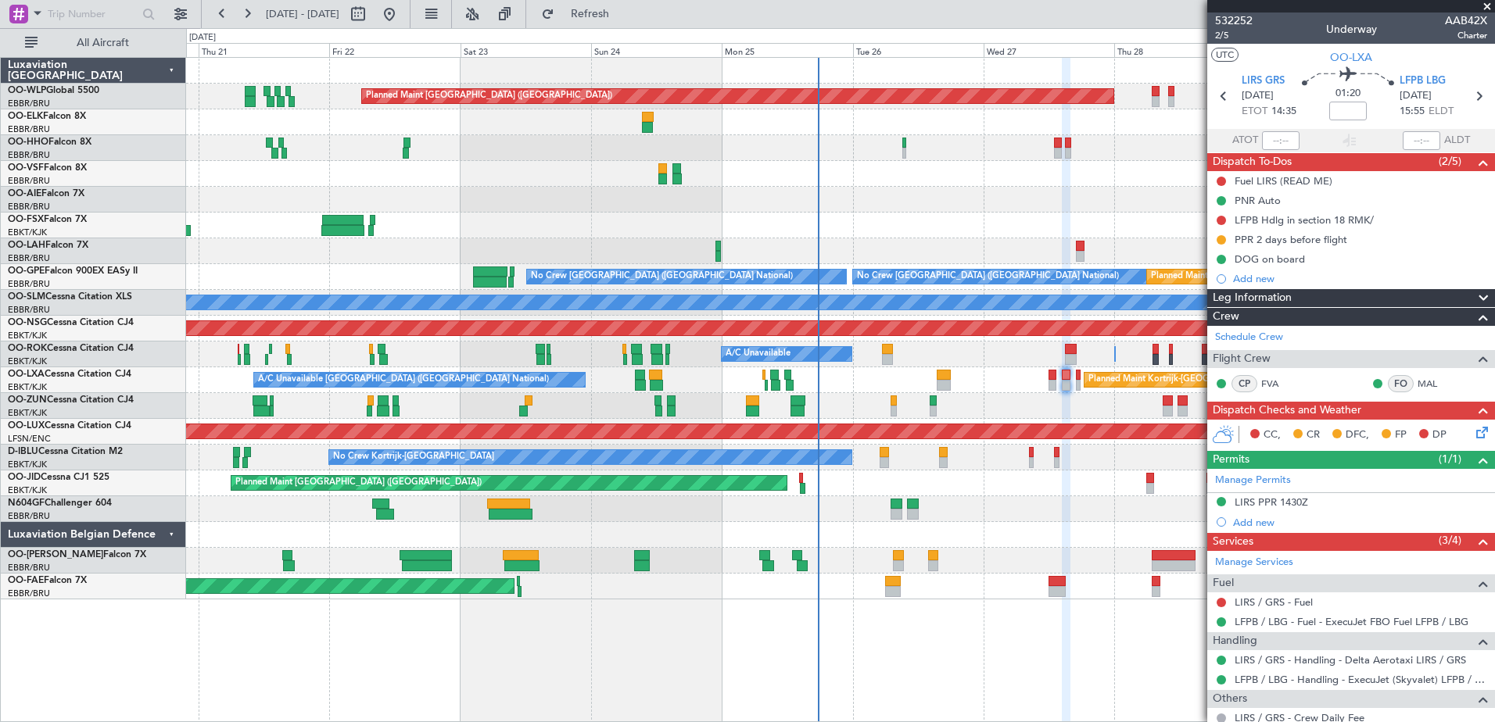
click at [708, 228] on div "Planned Maint Berlin (Brandenburg) Planned Maint London (Farnborough) Planned M…" at bounding box center [840, 329] width 1308 height 542
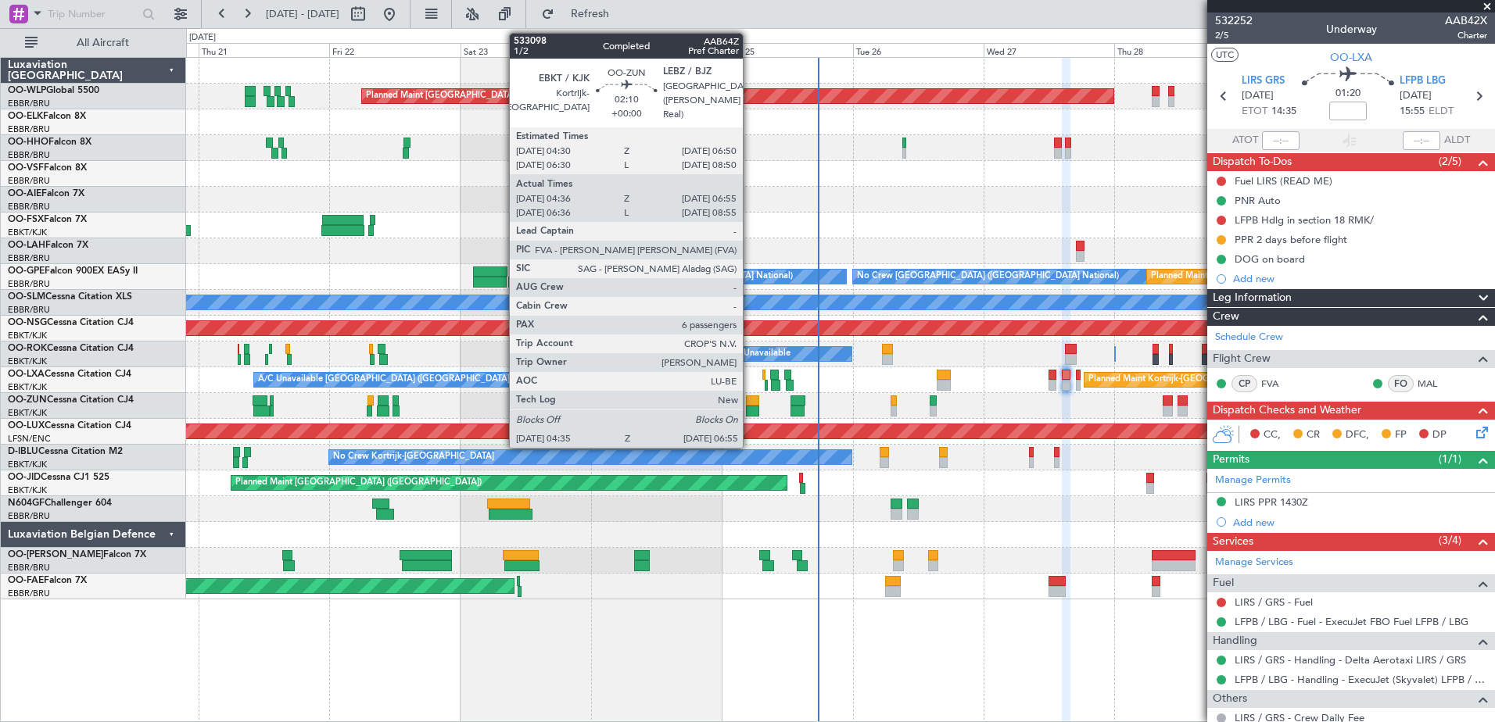
click at [750, 409] on div at bounding box center [752, 411] width 13 height 11
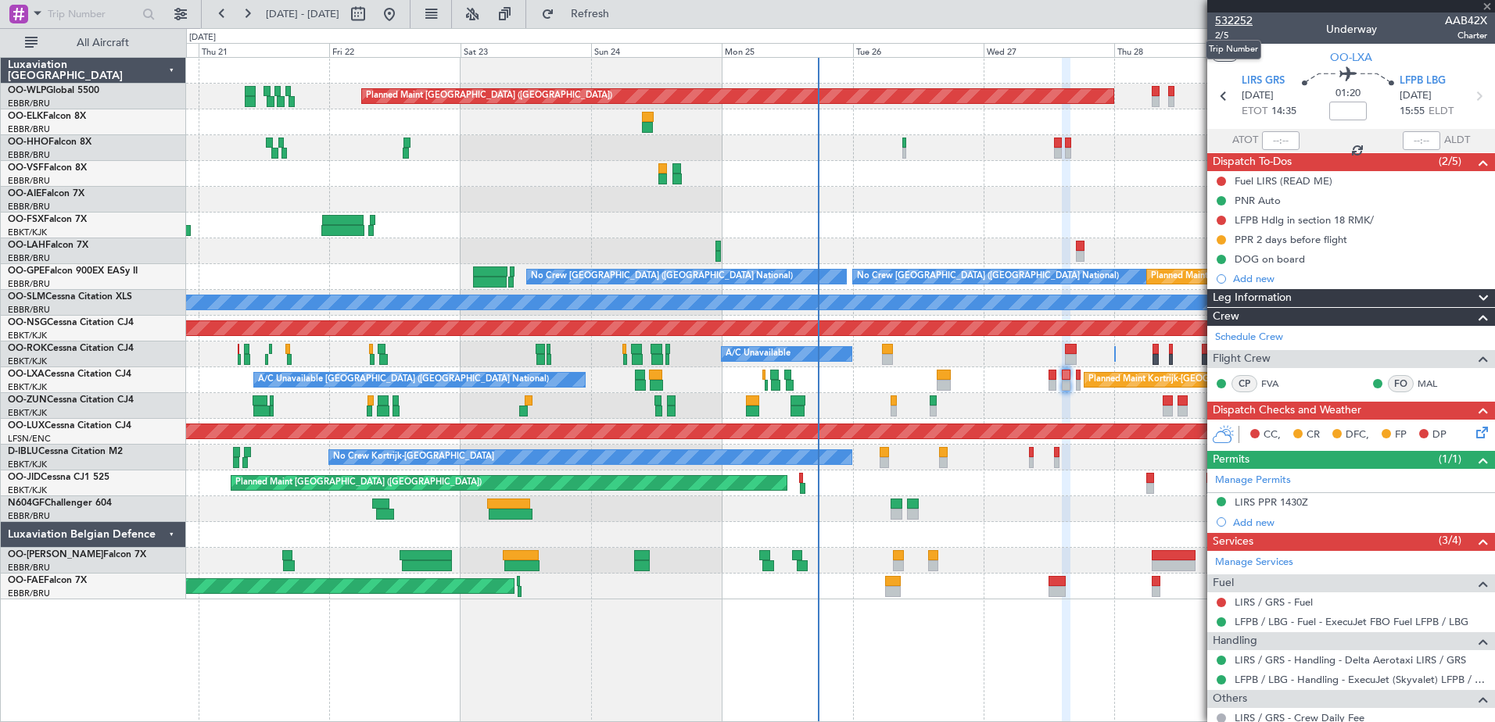
type input "04:41"
type input "06:50"
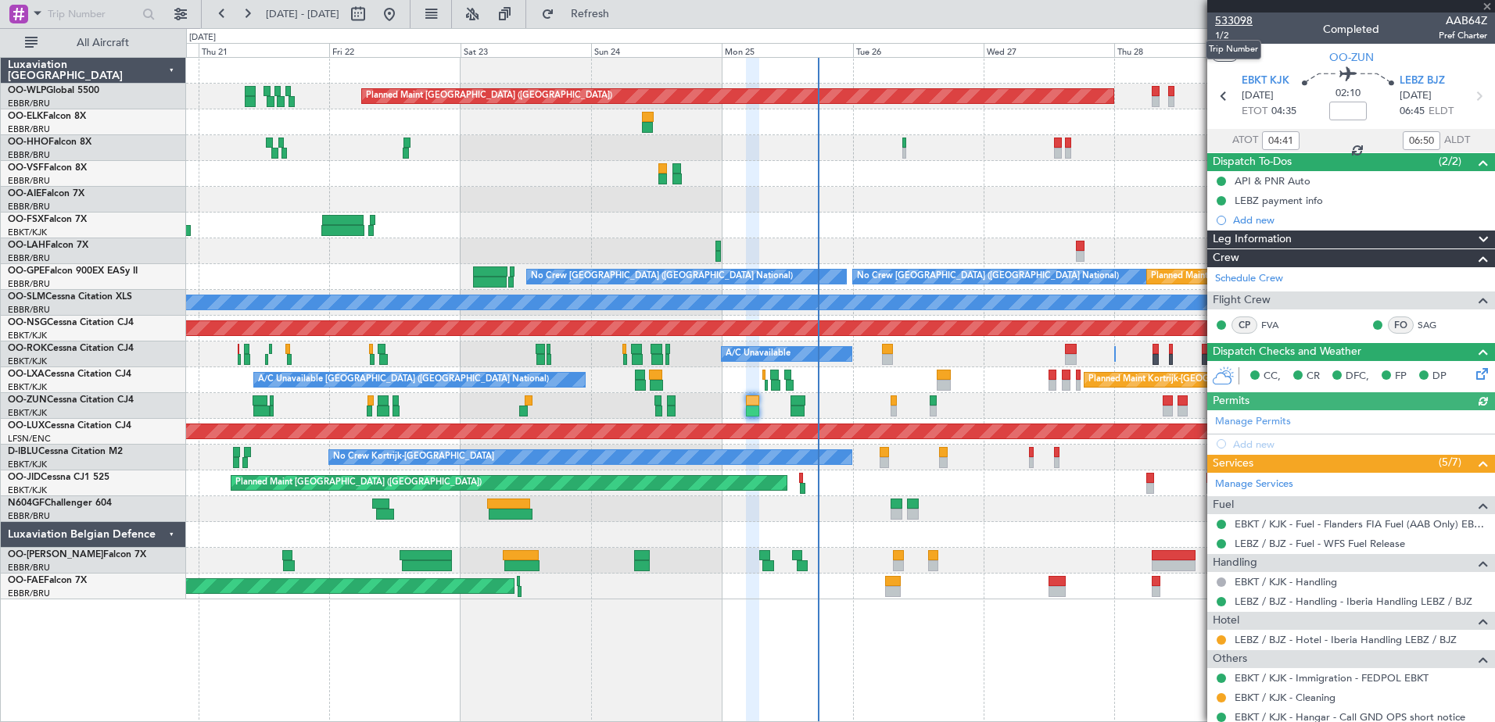
click at [1249, 20] on span "533098" at bounding box center [1234, 21] width 38 height 16
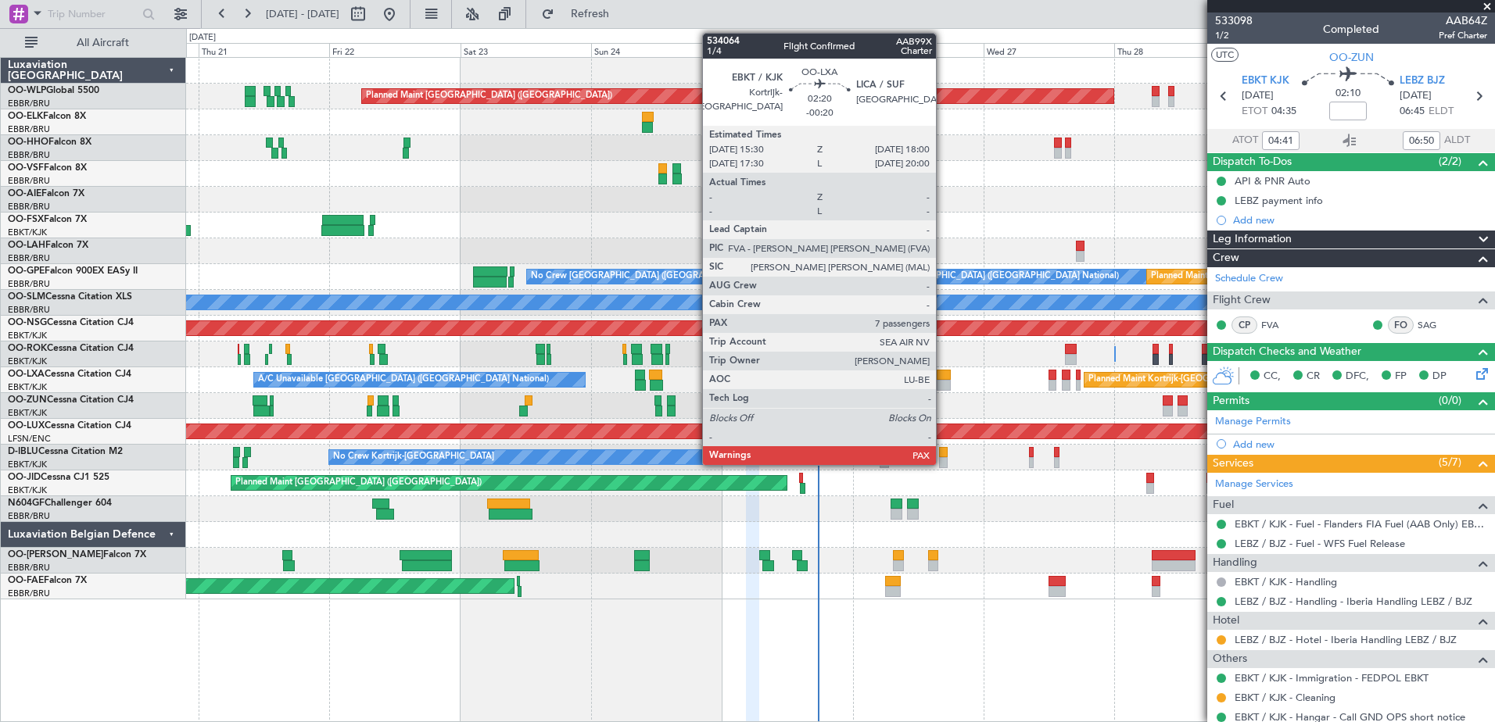
click at [943, 385] on div at bounding box center [944, 385] width 14 height 11
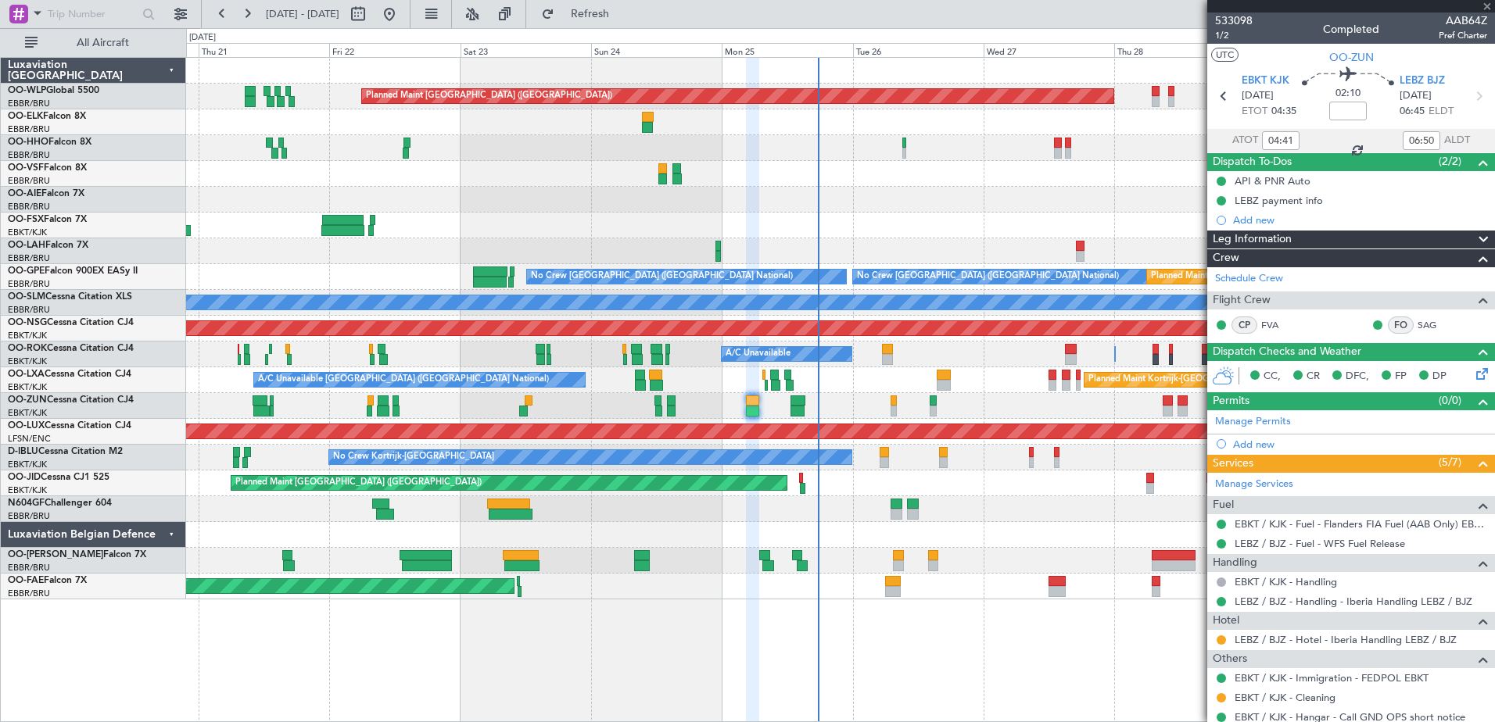
type input "-00:20"
type input "7"
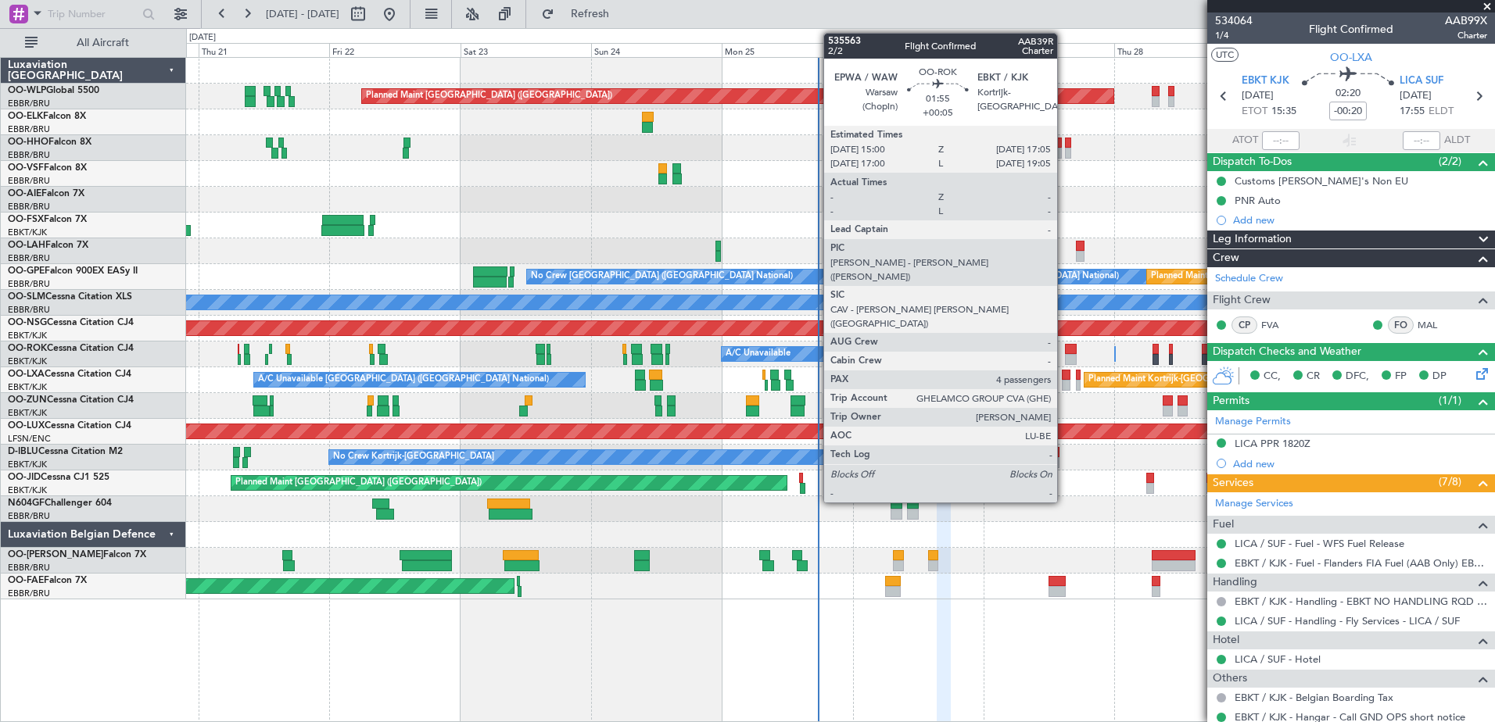
click at [1065, 357] on div at bounding box center [1071, 359] width 12 height 11
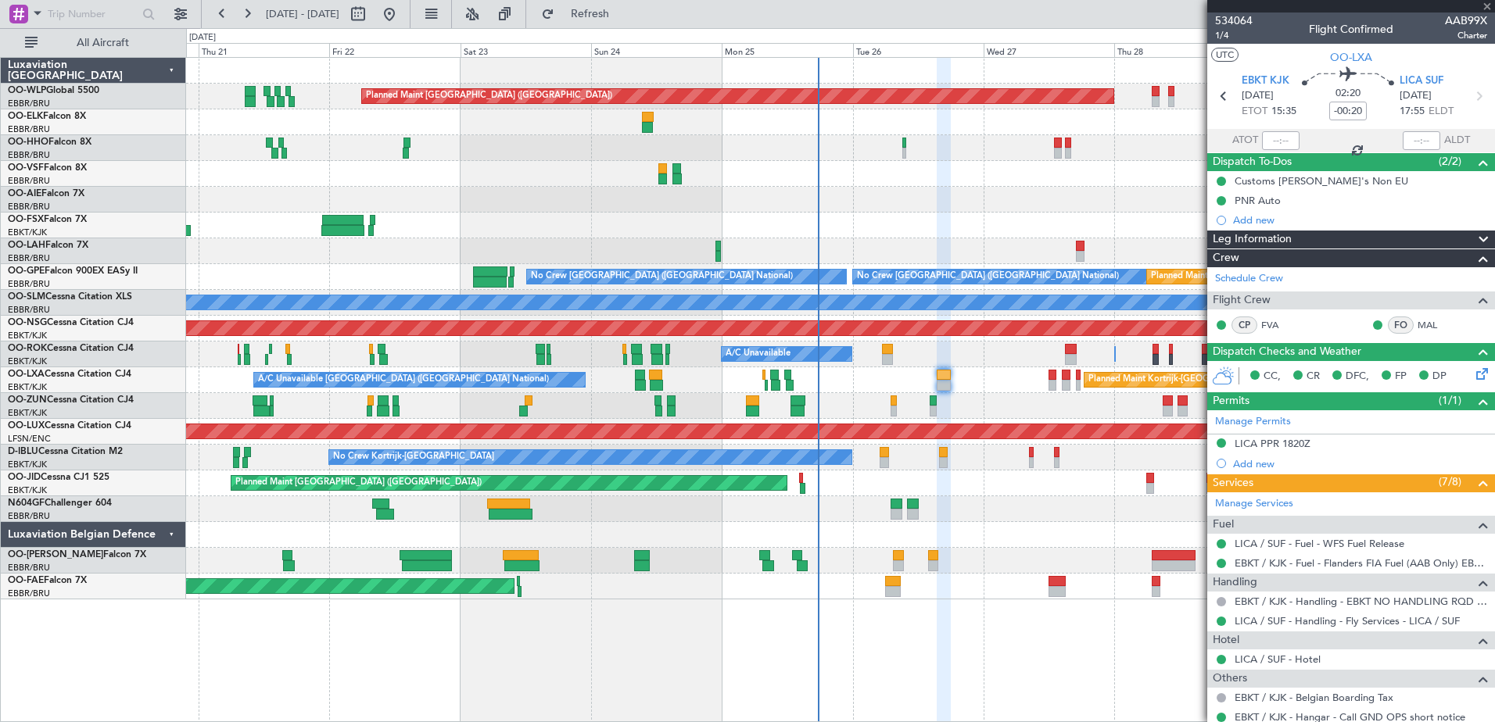
type input "+00:05"
type input "4"
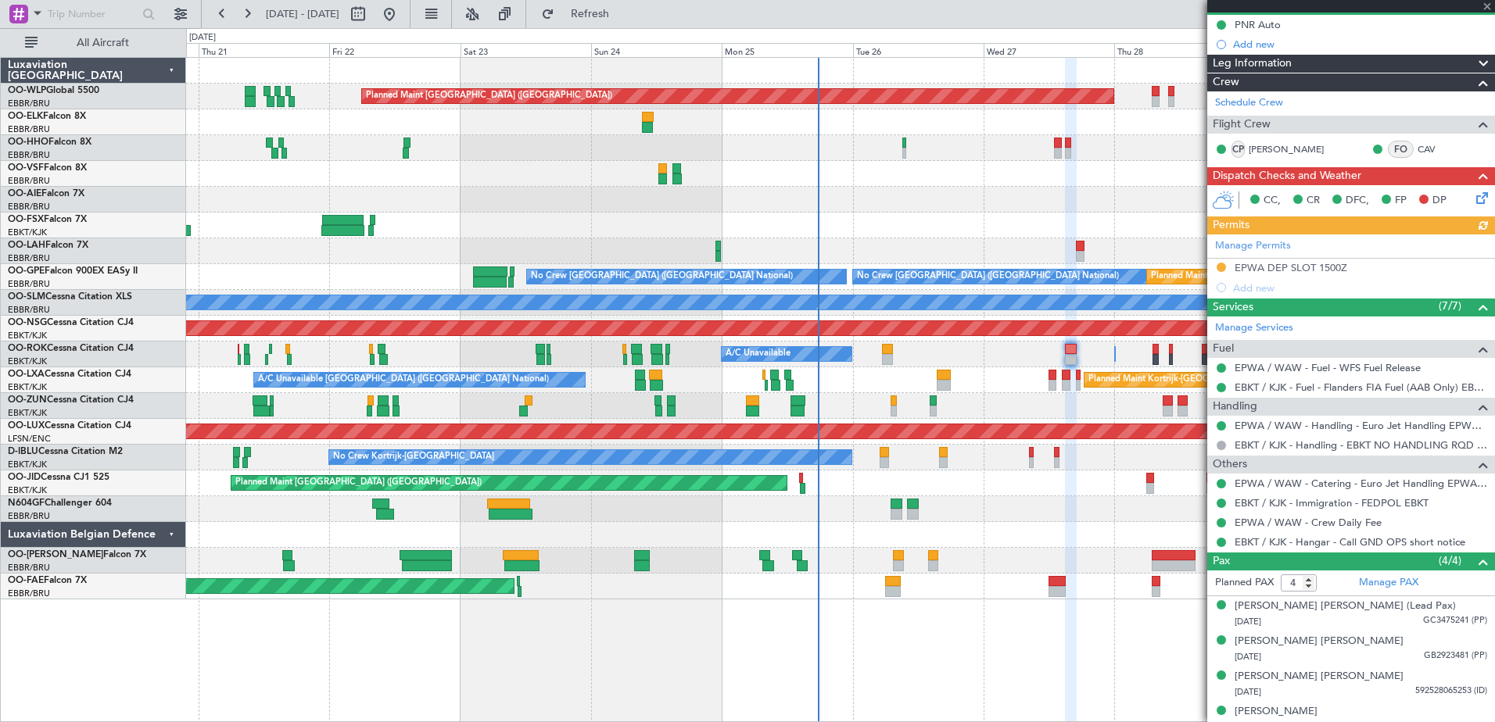
scroll to position [170, 0]
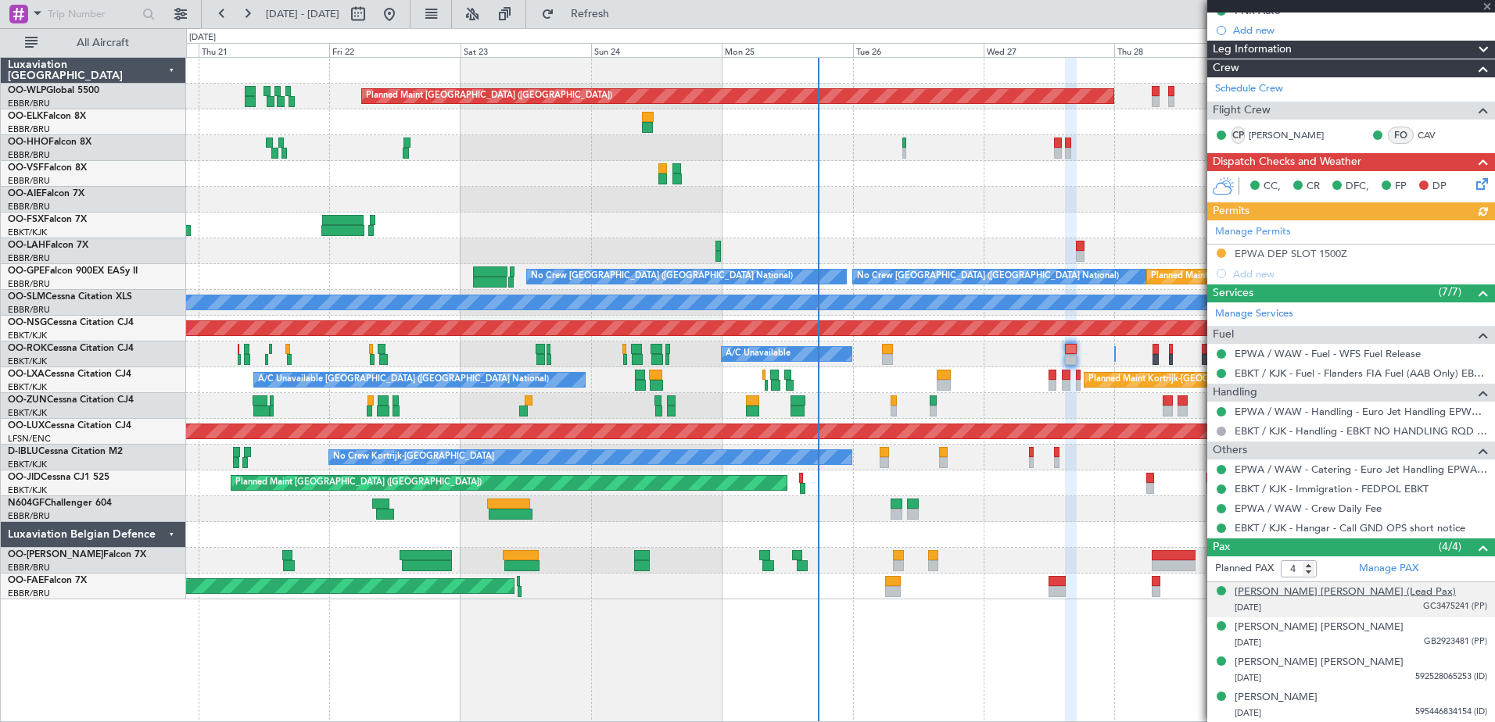
click at [1349, 596] on div "Michael Georges Gheysens (Lead Pax)" at bounding box center [1345, 593] width 221 height 16
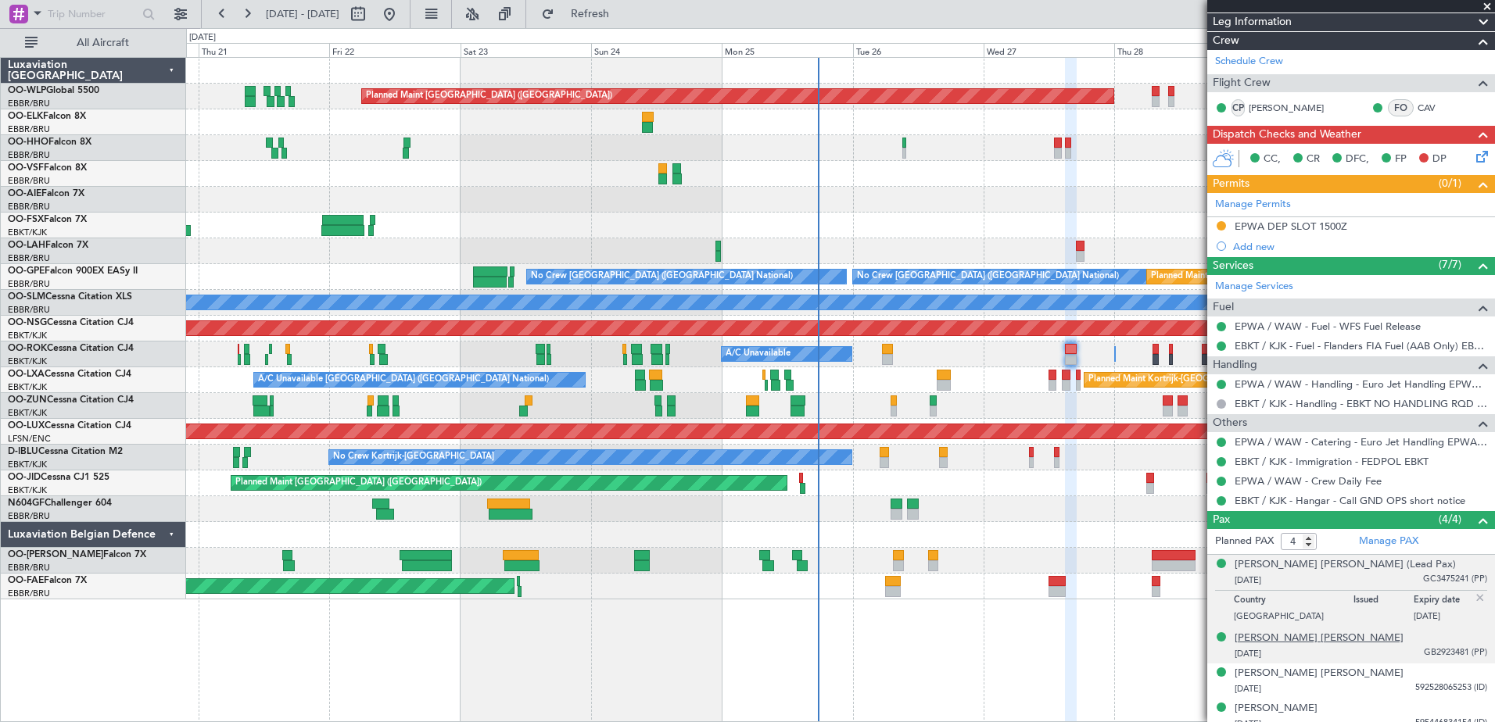
scroll to position [209, 0]
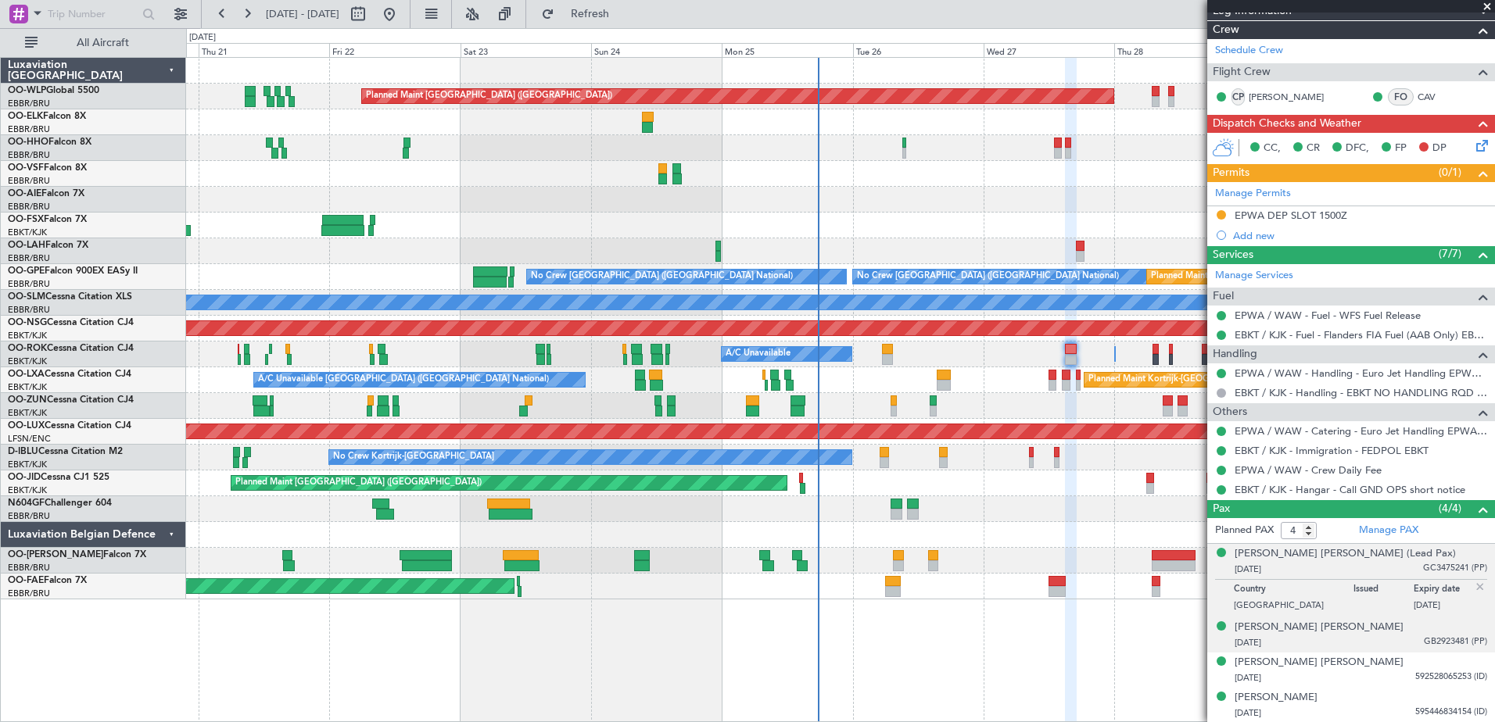
click at [1307, 636] on div "11/08/1960 GB2923481 (PP)" at bounding box center [1361, 644] width 253 height 16
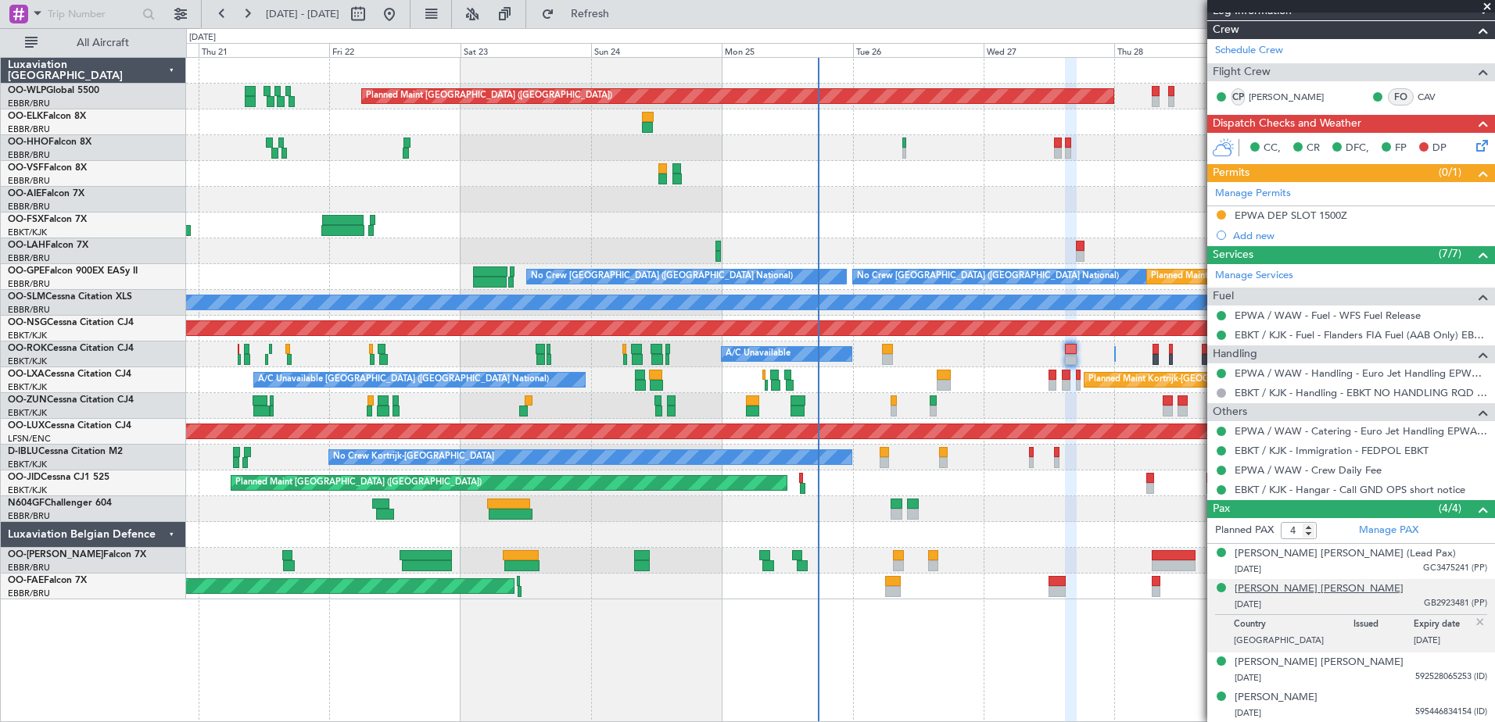
click at [1318, 595] on div "Chris Heggerick Willy M" at bounding box center [1319, 590] width 169 height 16
click at [1297, 694] on div "Tim Vermeiren" at bounding box center [1276, 698] width 83 height 16
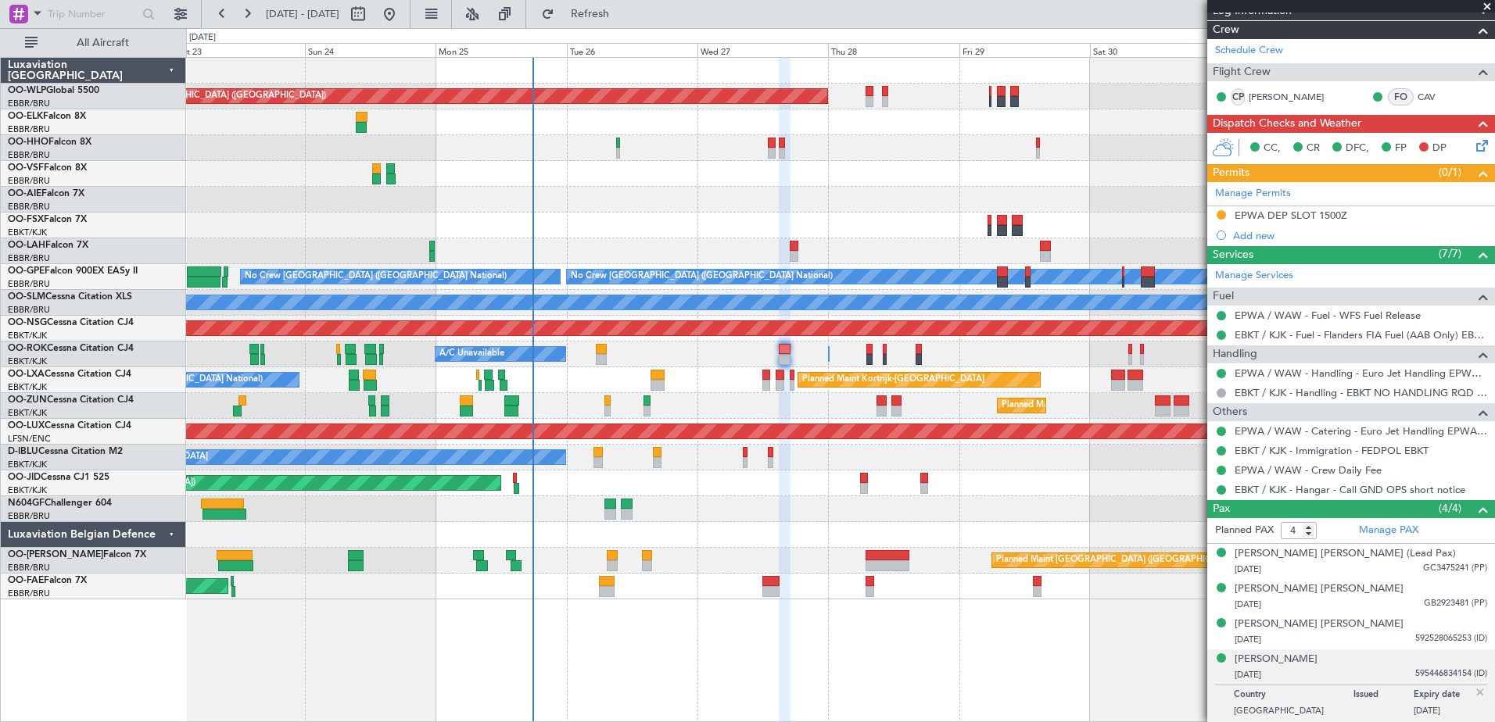
click at [790, 475] on div "Planned Maint Berlin (Brandenburg) Planned Maint London (Farnborough) Planned M…" at bounding box center [840, 329] width 1308 height 542
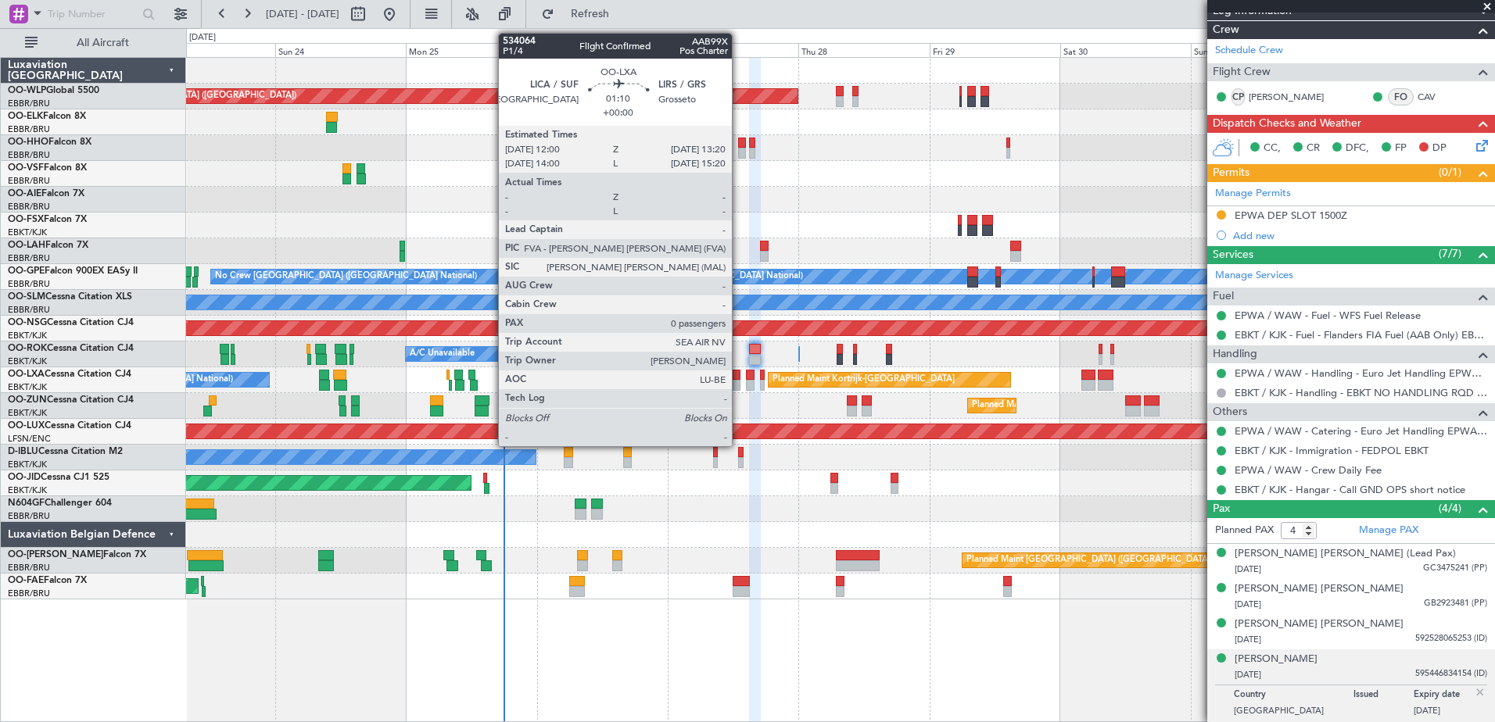
click at [739, 378] on div at bounding box center [737, 375] width 8 height 11
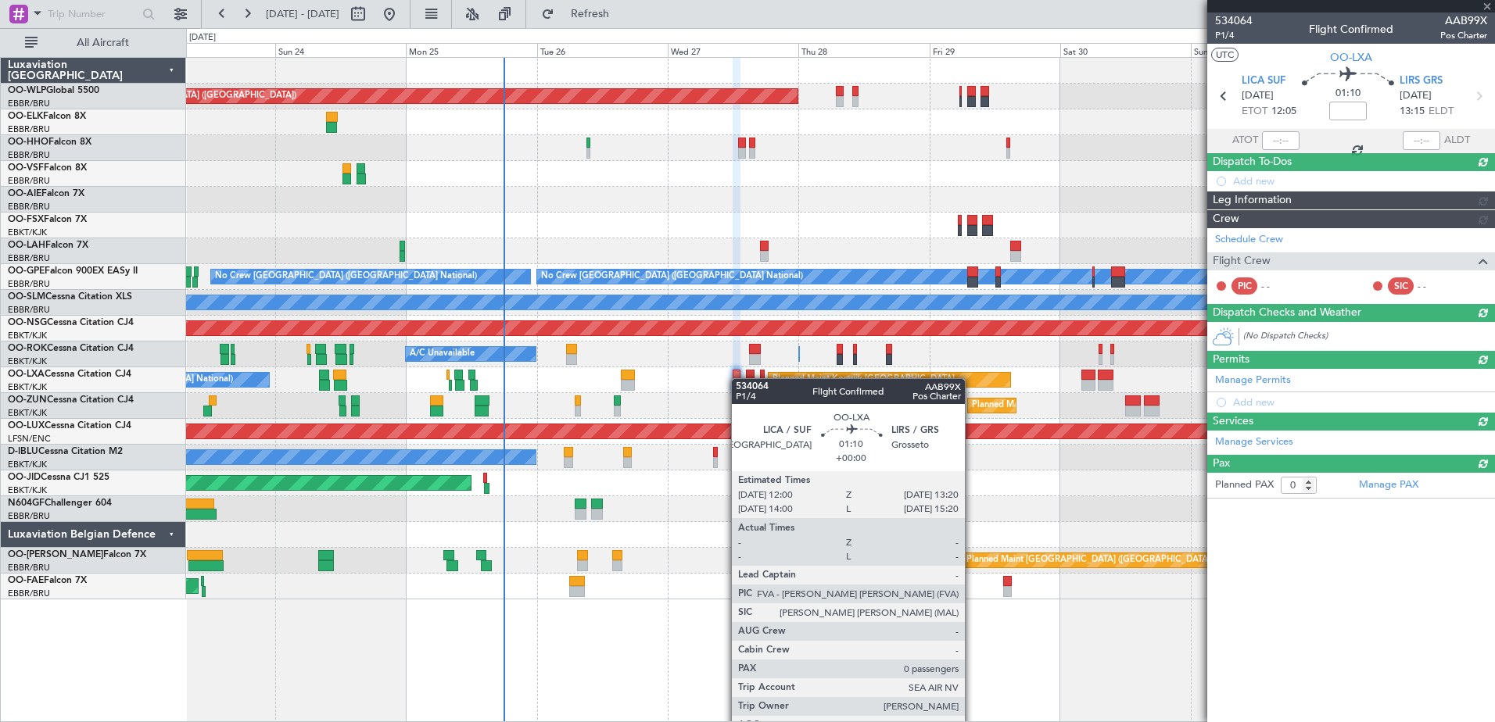
scroll to position [0, 0]
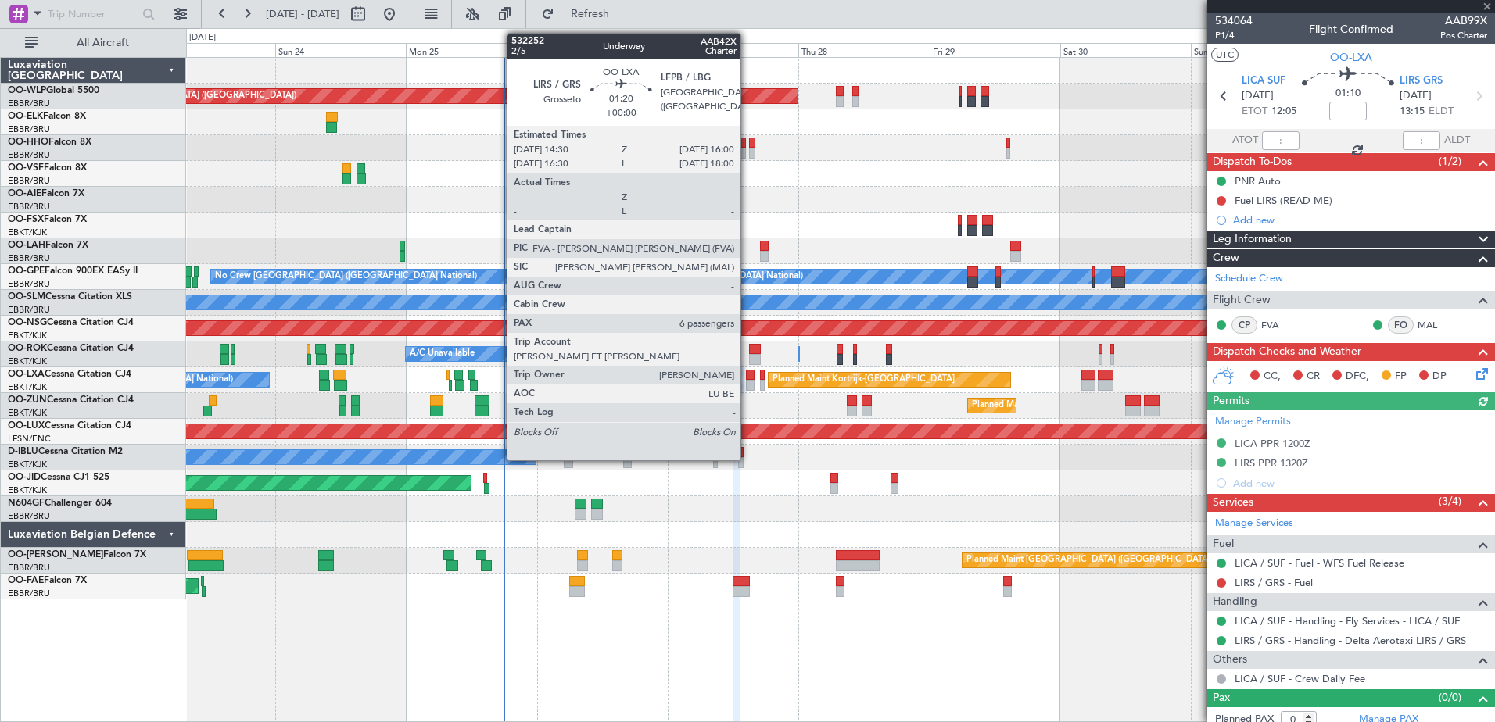
click at [748, 381] on div at bounding box center [750, 385] width 9 height 11
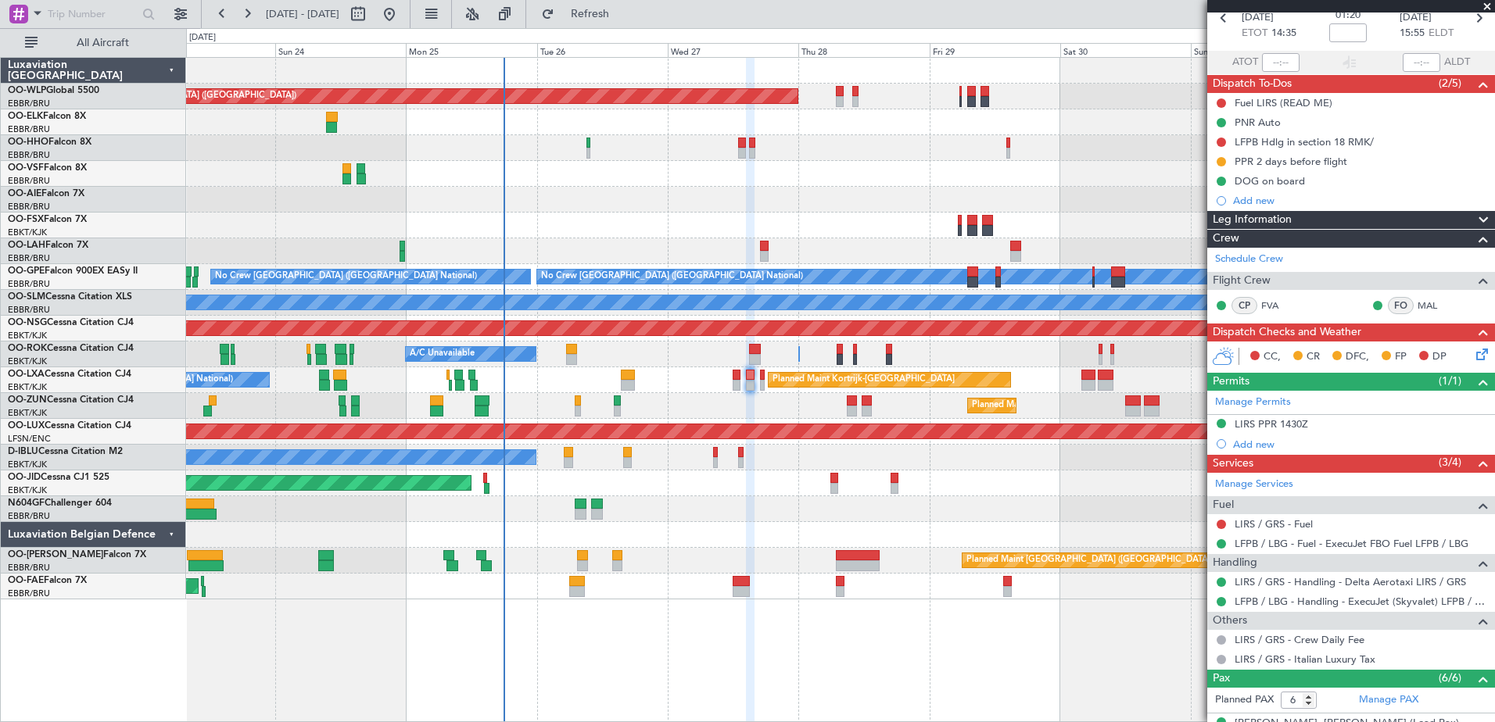
scroll to position [156, 0]
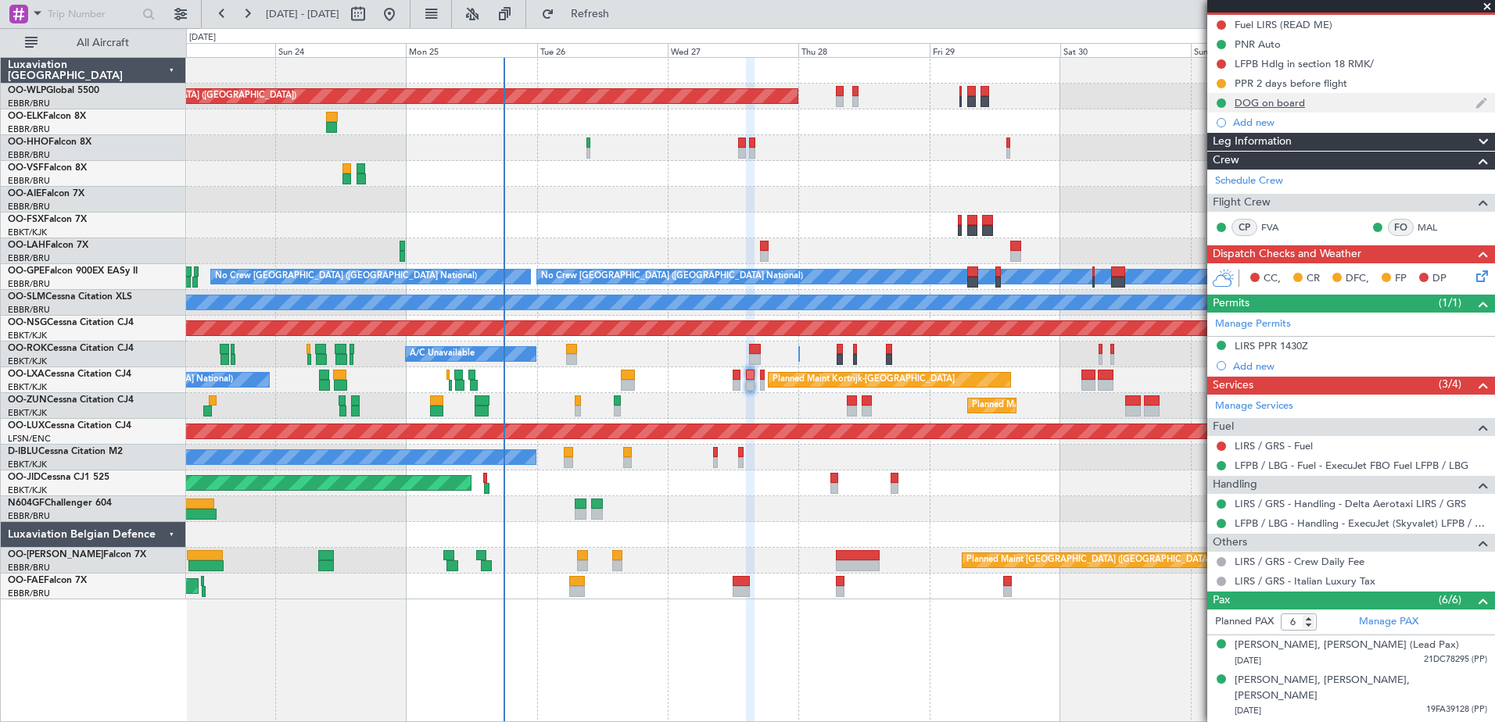
click at [1275, 109] on div "DOG on board" at bounding box center [1351, 103] width 288 height 20
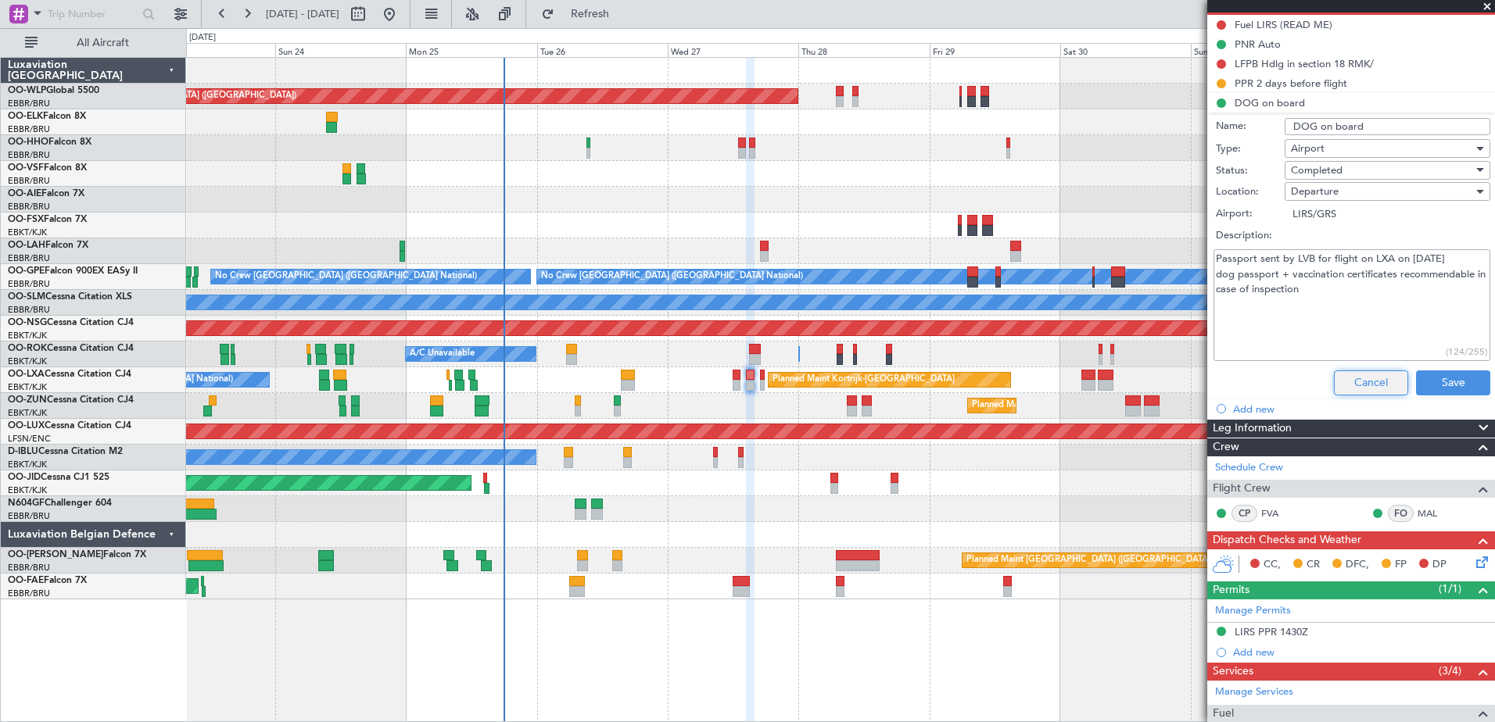
click at [1378, 371] on button "Cancel" at bounding box center [1371, 383] width 74 height 25
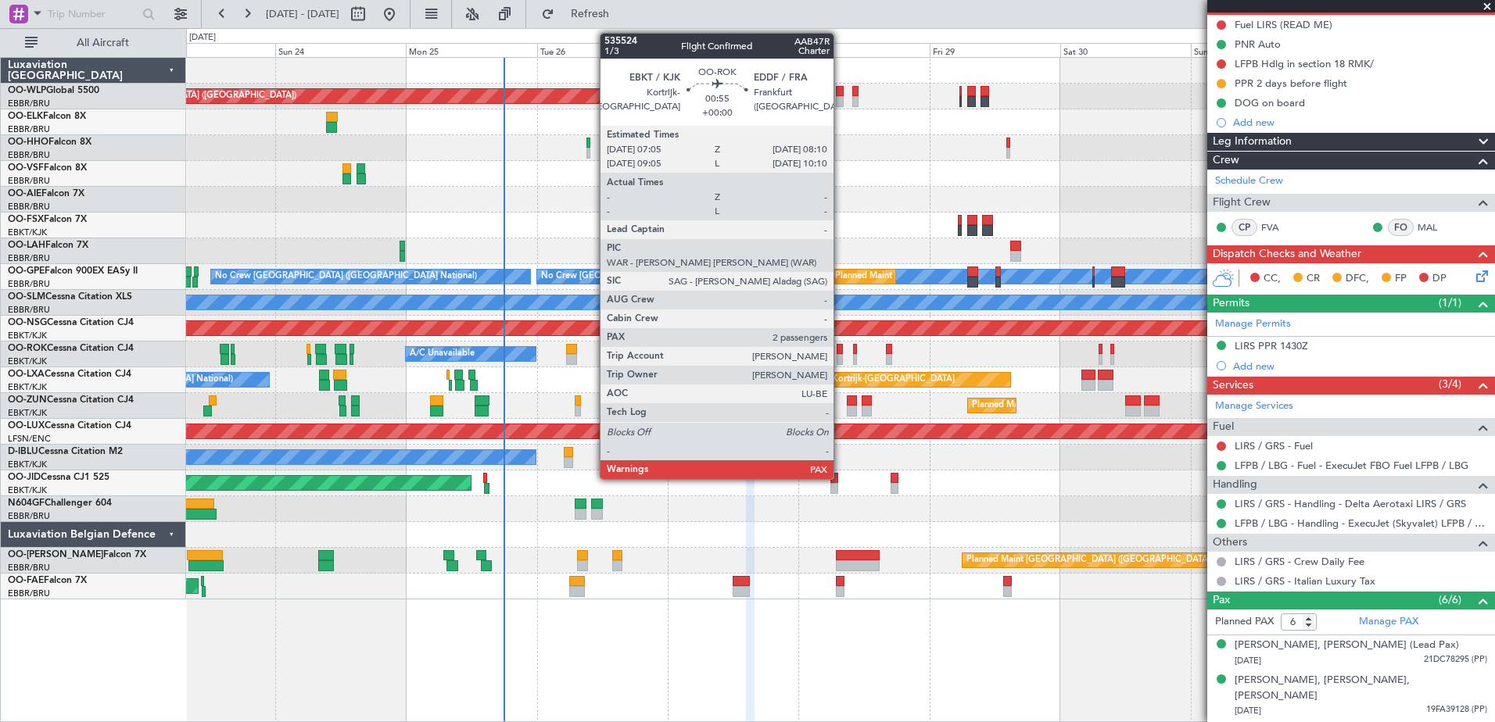
click at [841, 355] on div at bounding box center [840, 359] width 6 height 11
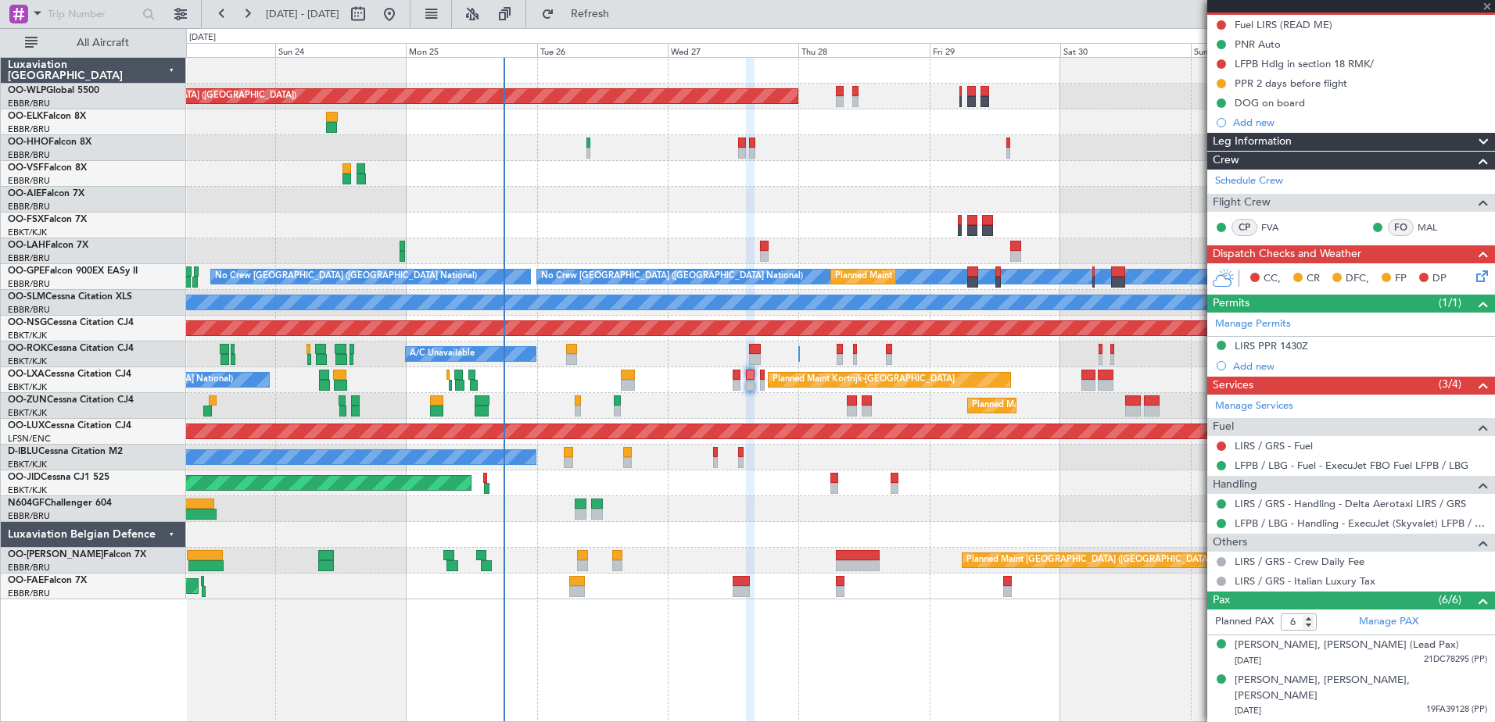
type input "2"
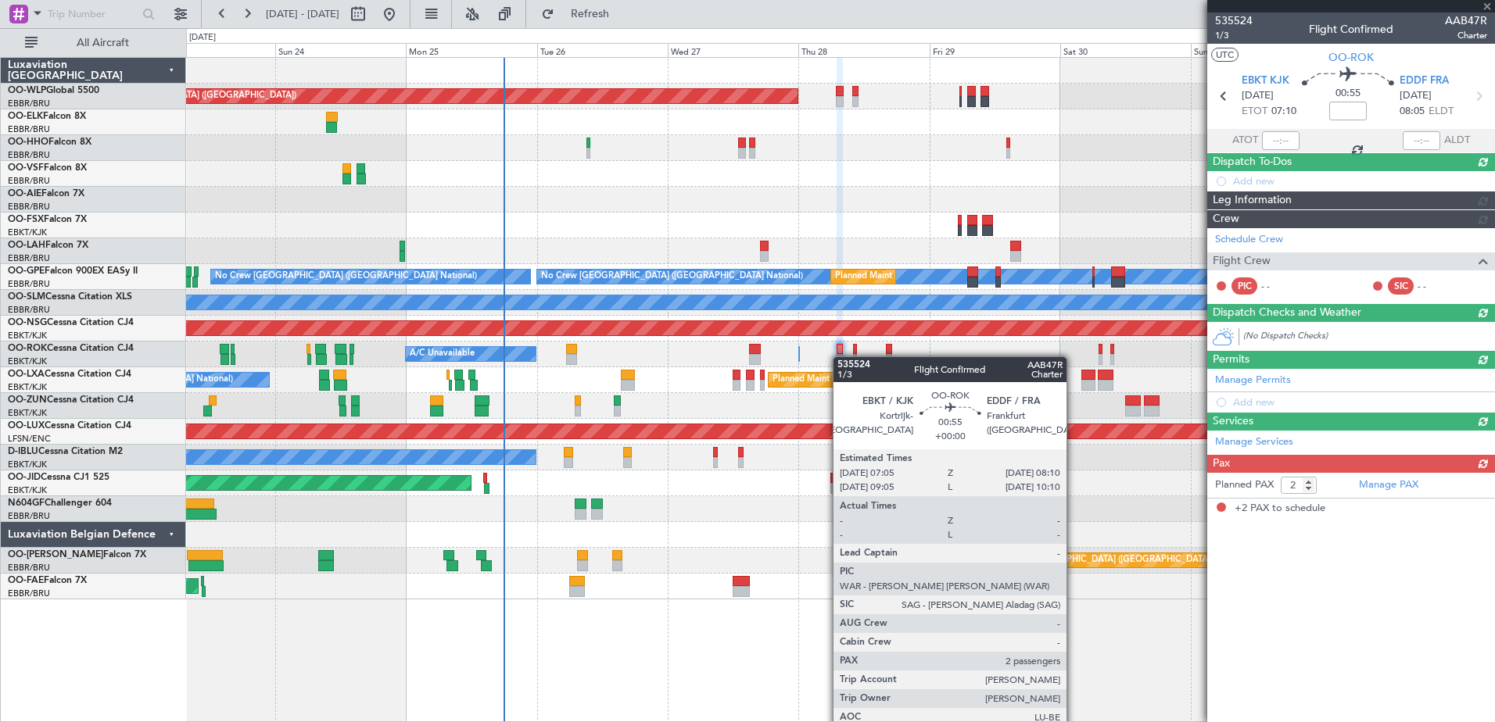
scroll to position [0, 0]
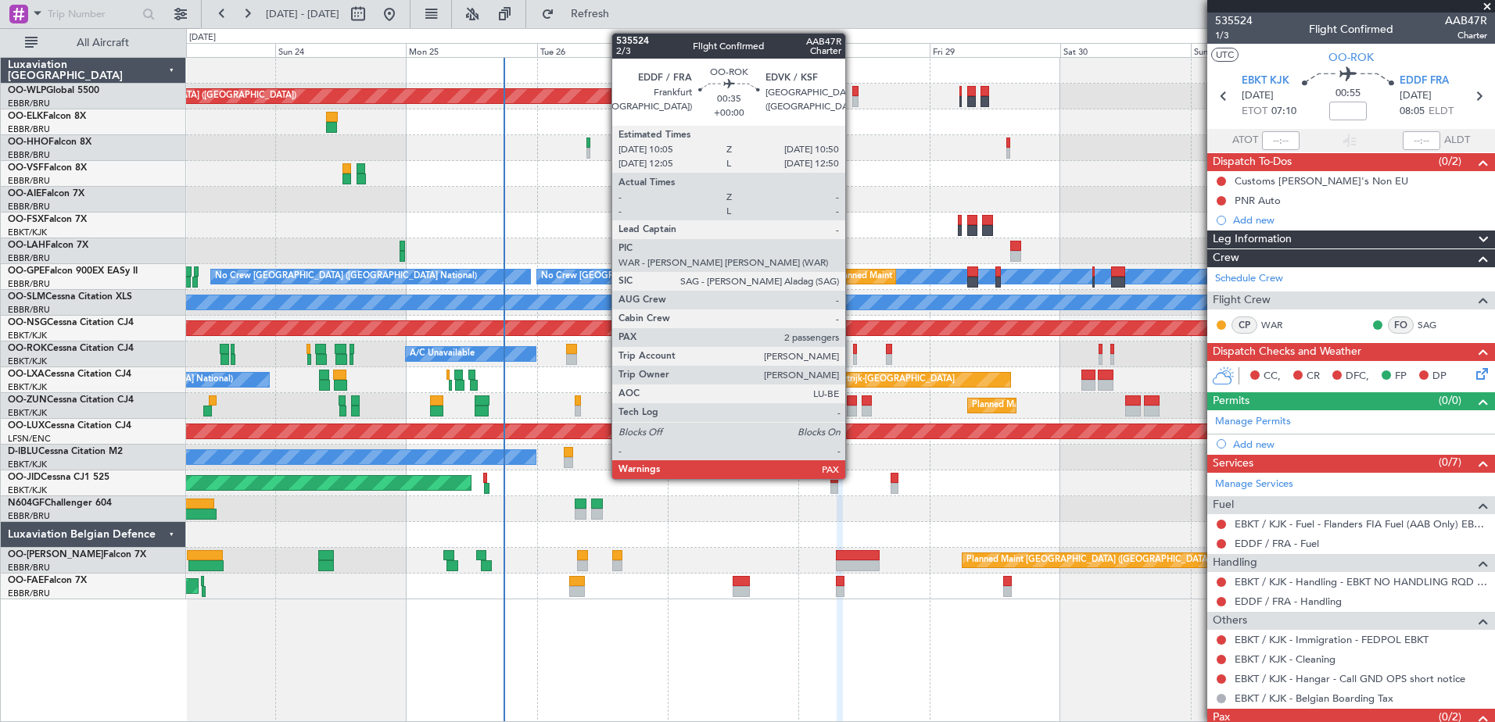
click at [853, 360] on div at bounding box center [855, 359] width 5 height 11
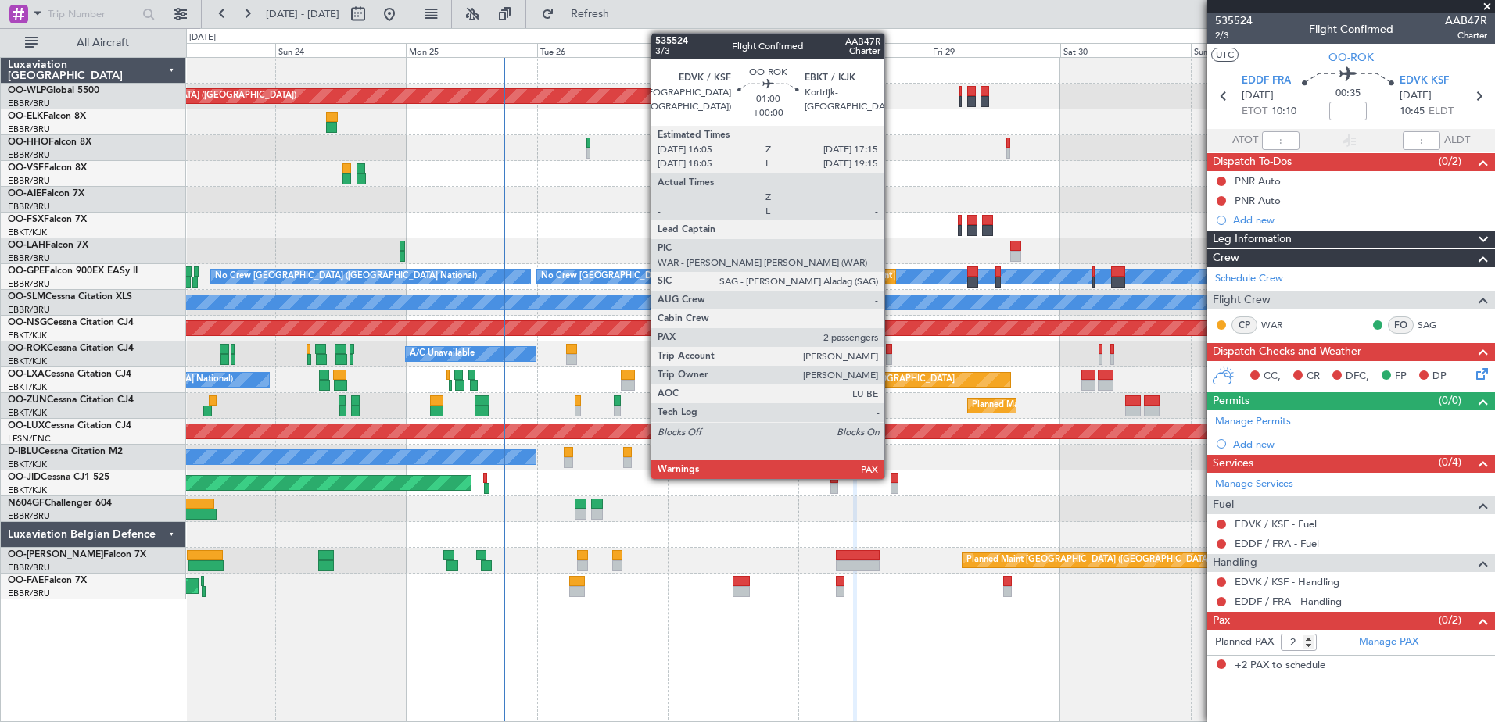
click at [891, 360] on div at bounding box center [889, 359] width 7 height 11
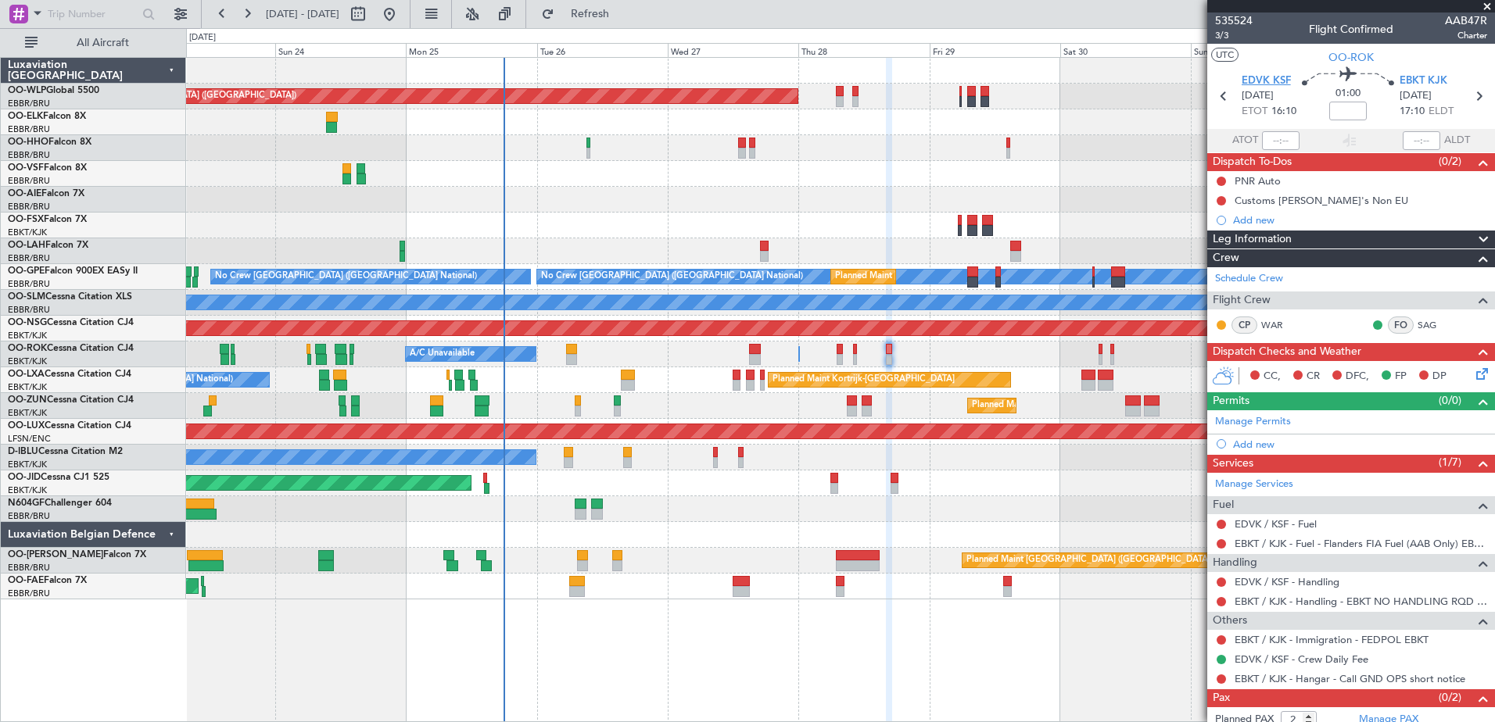
click at [1261, 81] on span "EDVK KSF" at bounding box center [1266, 82] width 49 height 16
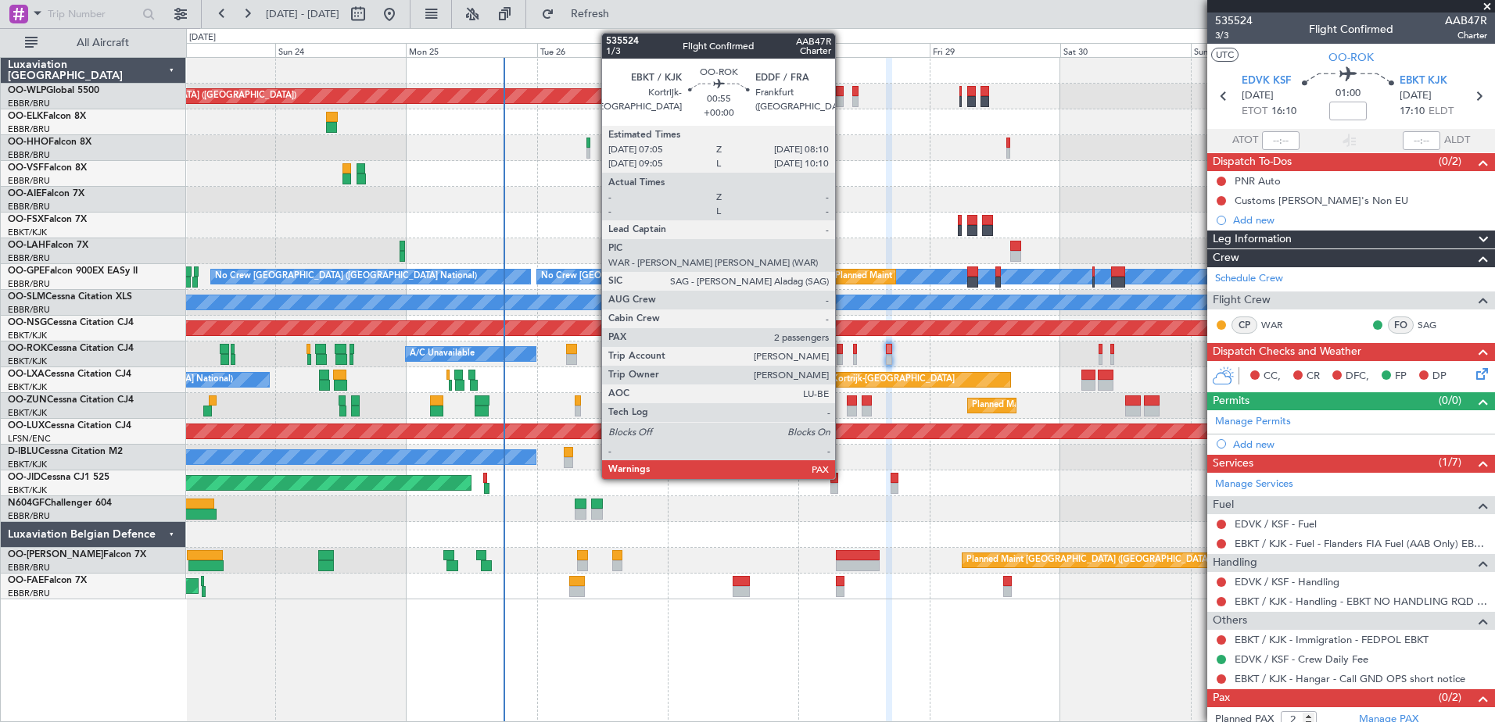
click at [842, 354] on div at bounding box center [840, 359] width 6 height 11
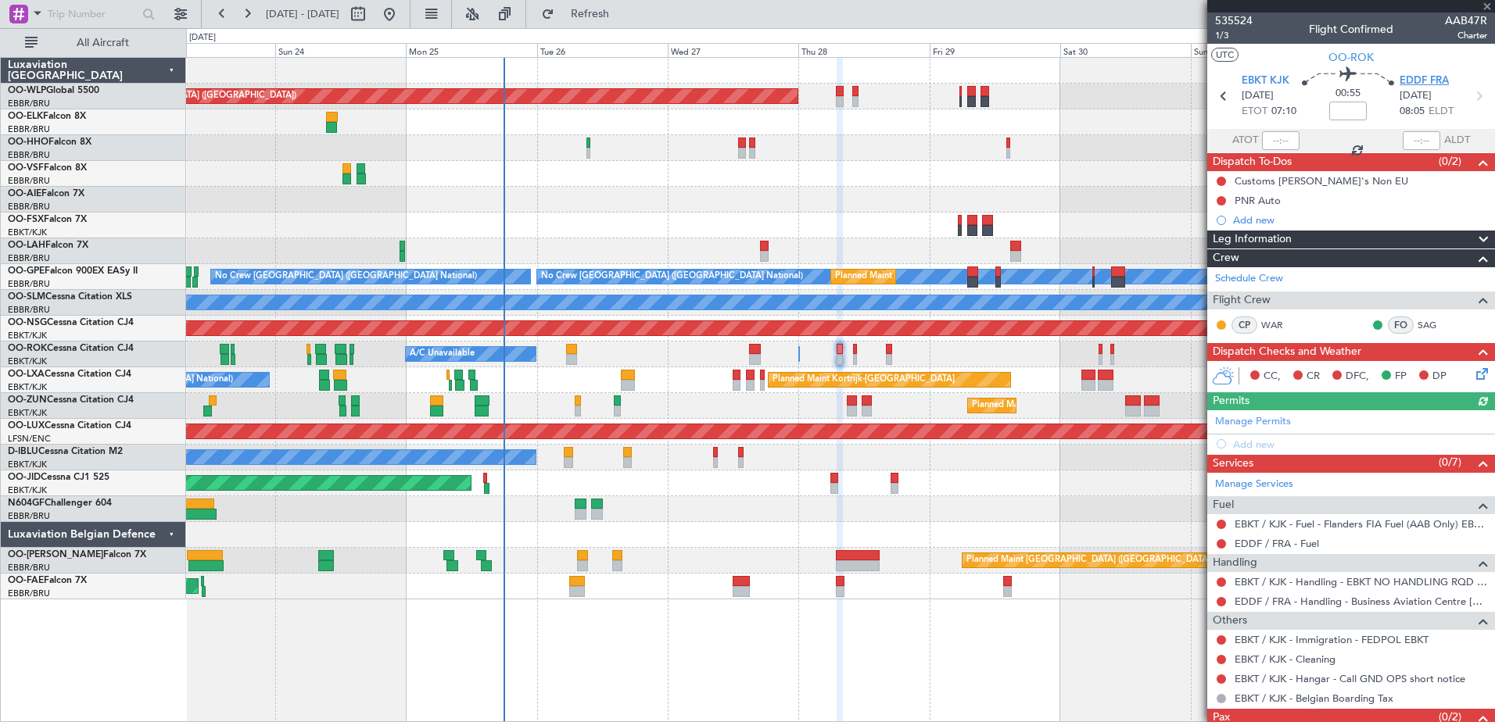
click at [1425, 82] on span "EDDF FRA" at bounding box center [1424, 82] width 49 height 16
click at [1423, 82] on span "EDDF FRA" at bounding box center [1424, 82] width 49 height 16
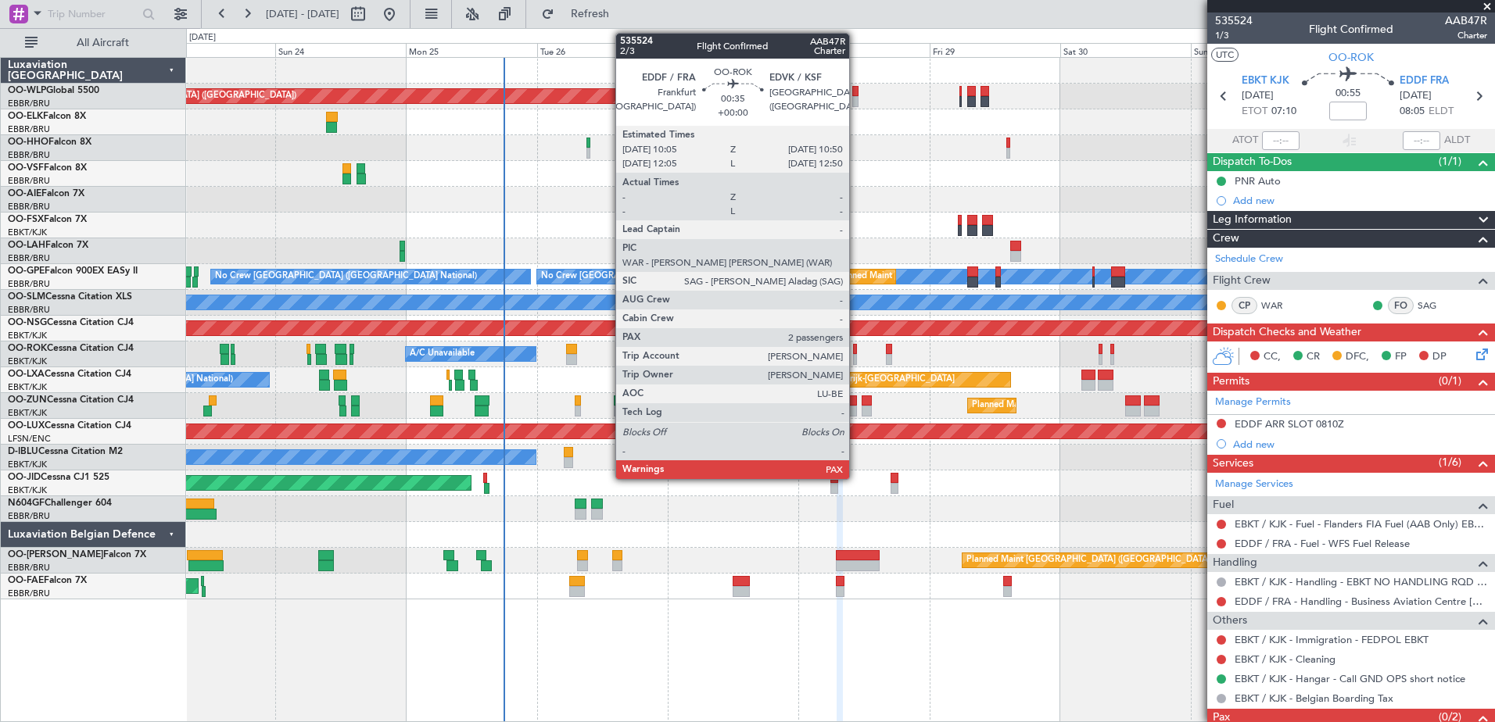
click at [856, 346] on div at bounding box center [855, 349] width 5 height 11
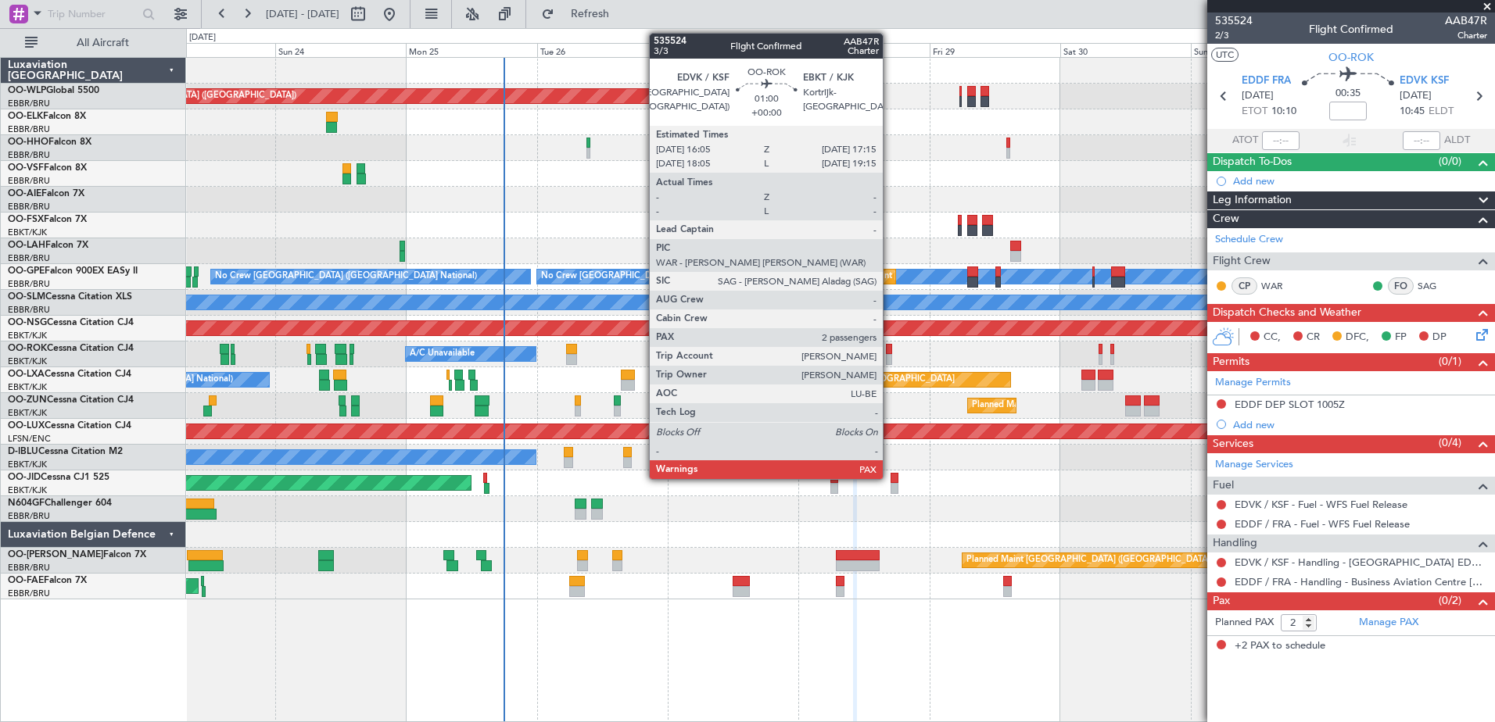
click at [890, 362] on div at bounding box center [889, 359] width 7 height 11
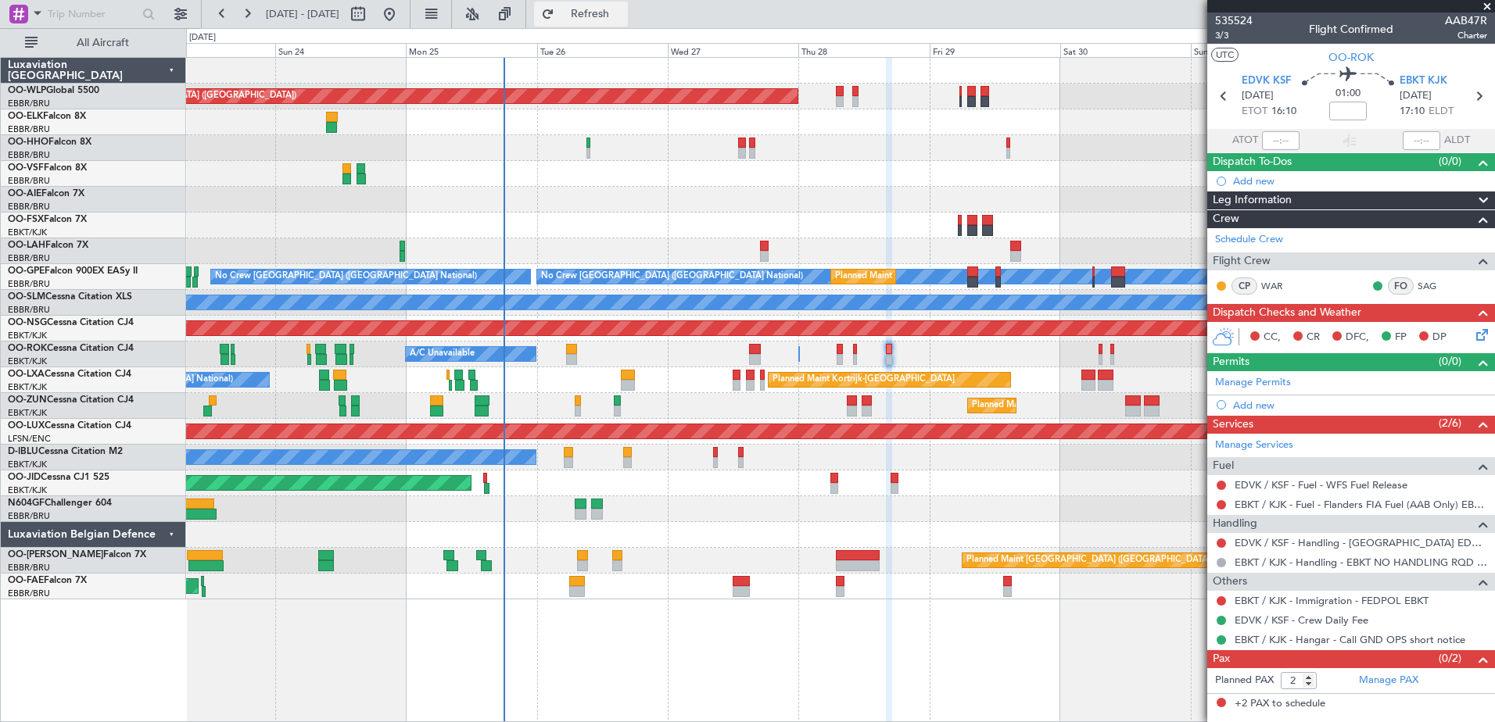
click at [623, 9] on span "Refresh" at bounding box center [591, 14] width 66 height 11
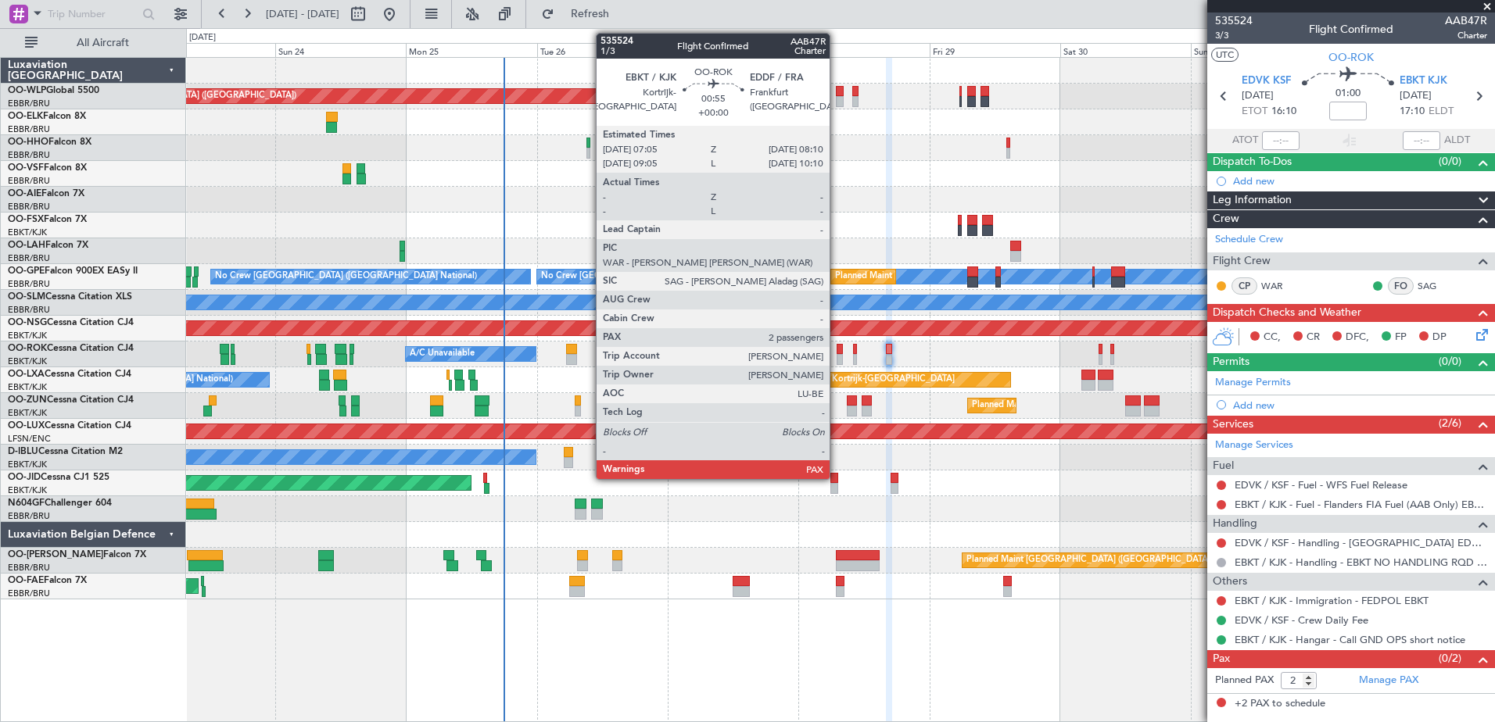
click at [837, 356] on div at bounding box center [840, 359] width 6 height 11
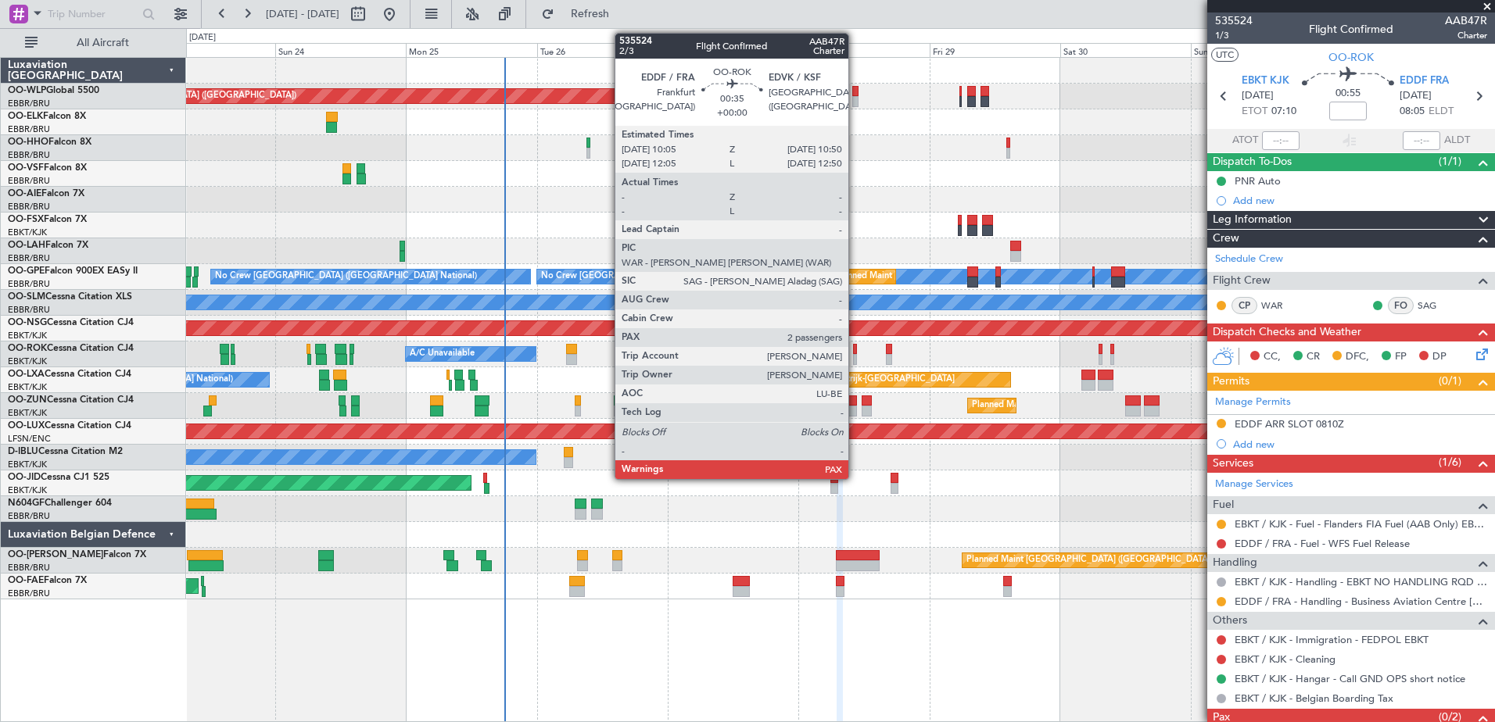
click at [855, 357] on div at bounding box center [855, 359] width 5 height 11
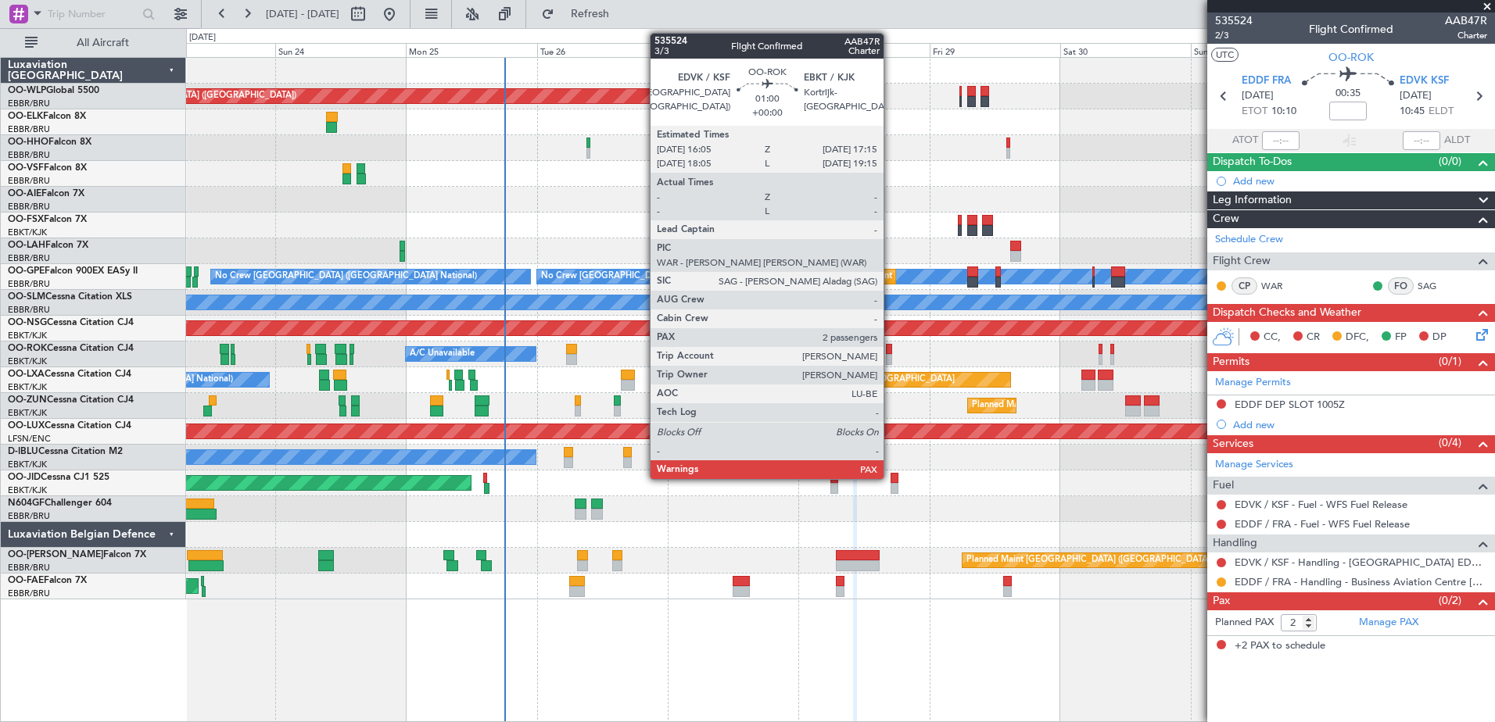
click at [891, 354] on div at bounding box center [889, 359] width 7 height 11
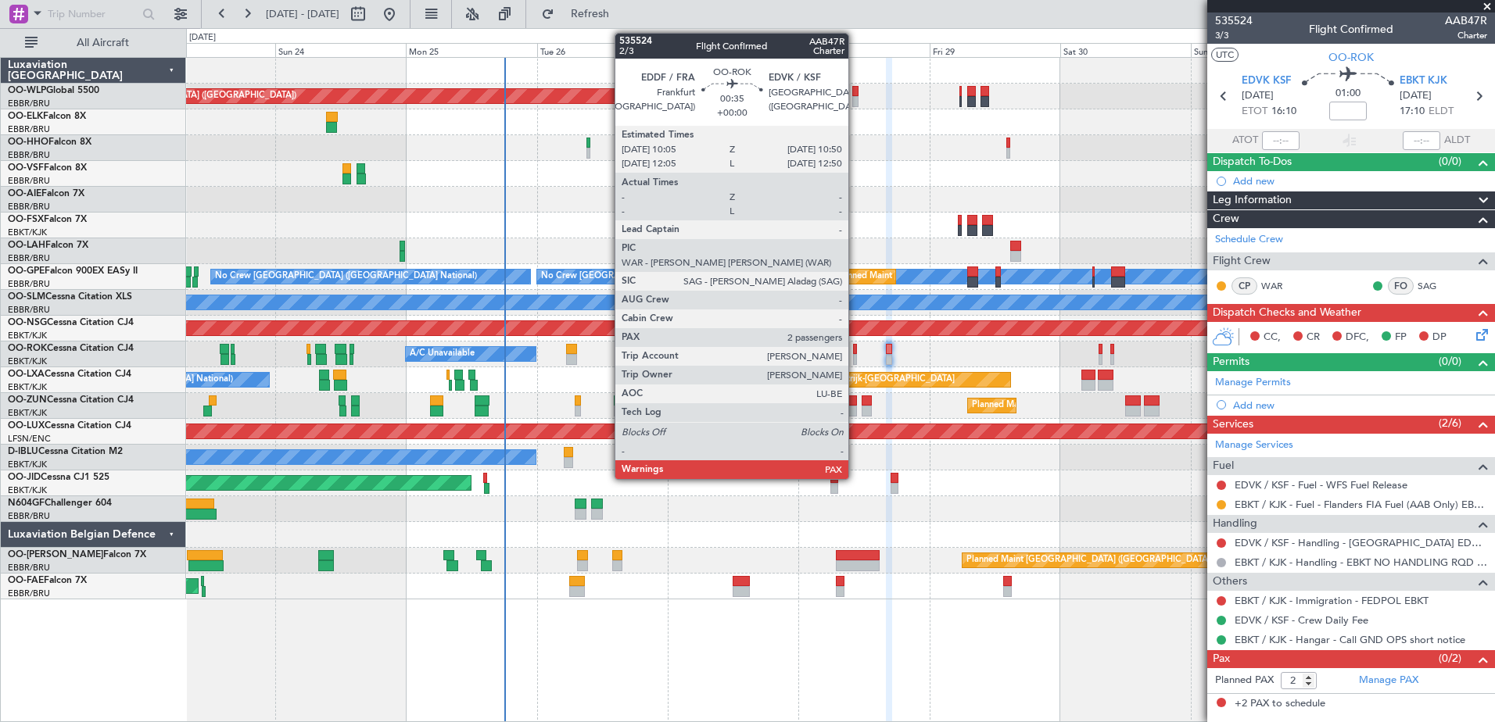
click at [855, 355] on div at bounding box center [855, 359] width 5 height 11
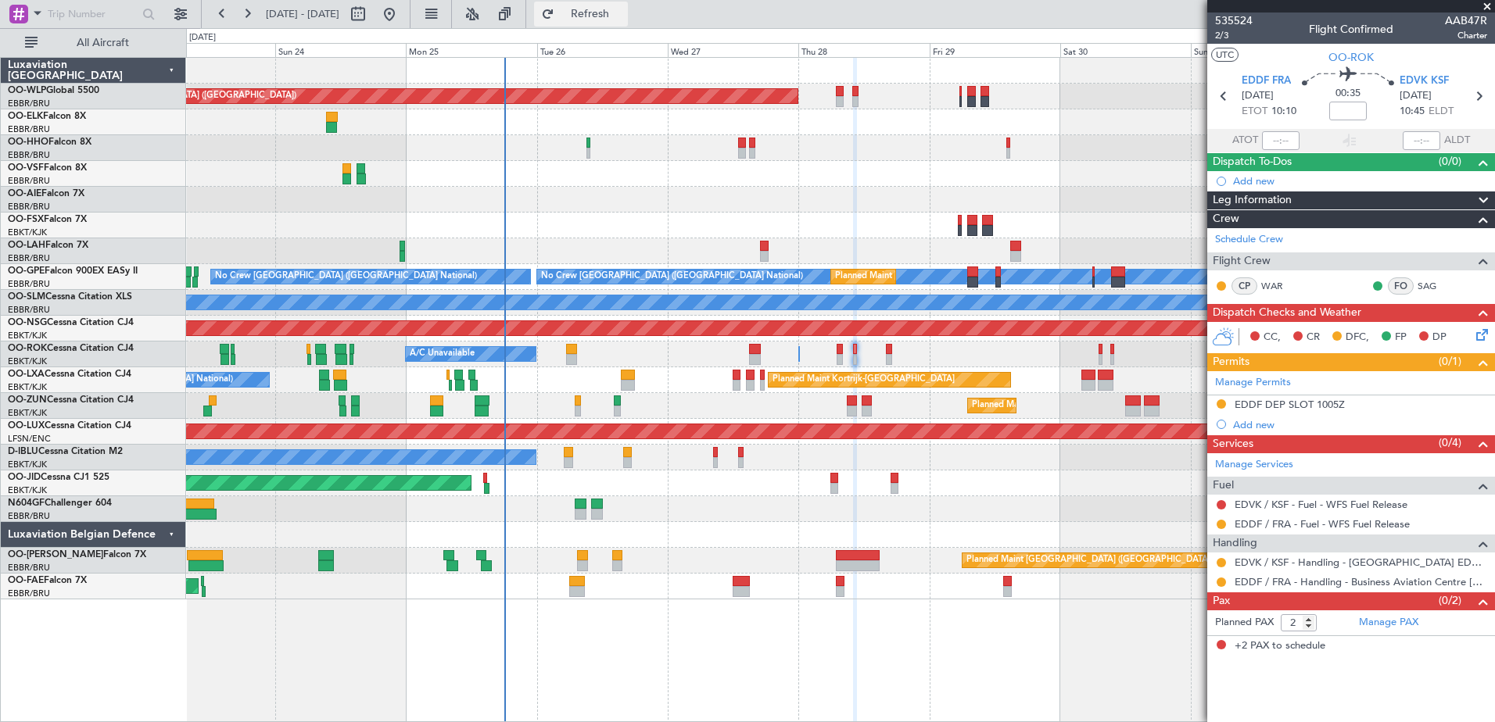
click at [615, 5] on button "Refresh" at bounding box center [581, 14] width 94 height 25
click at [1480, 335] on icon at bounding box center [1479, 332] width 13 height 13
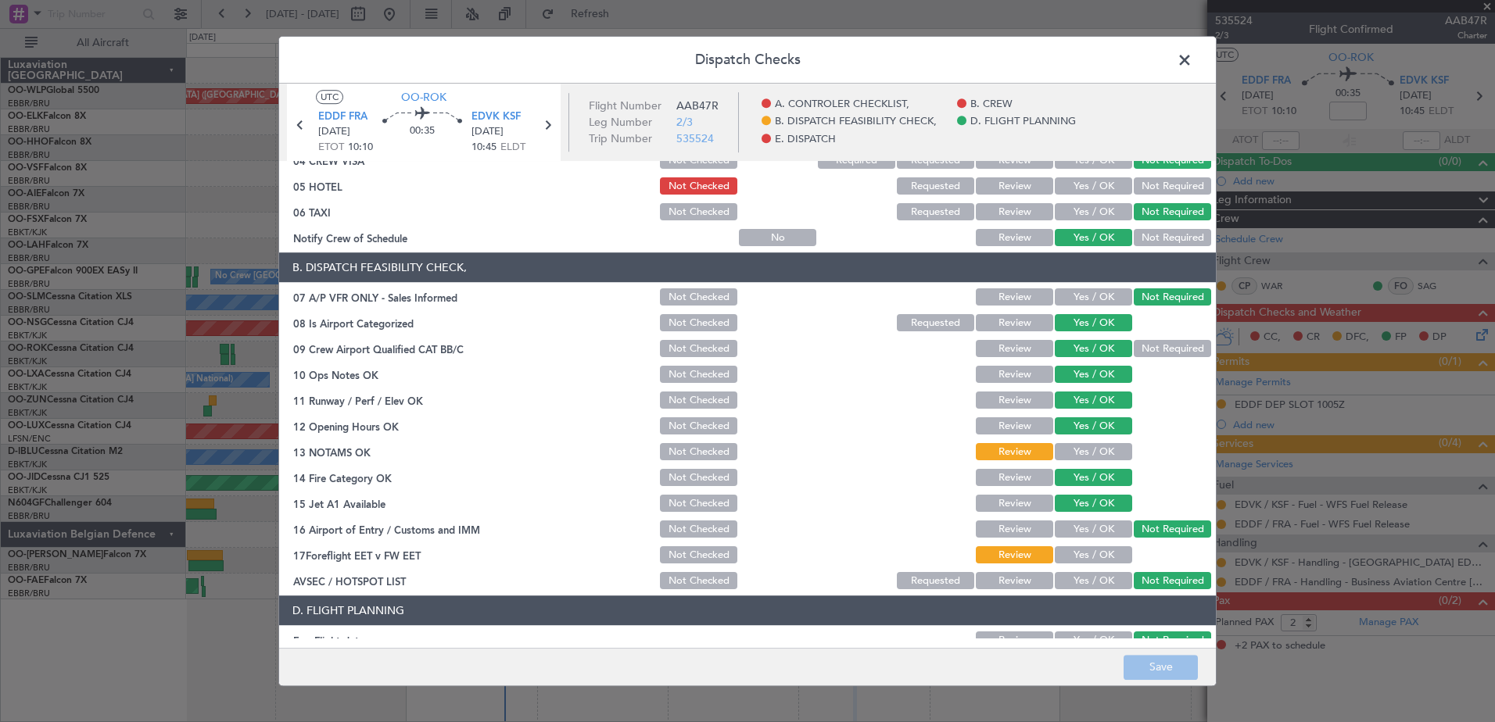
scroll to position [235, 0]
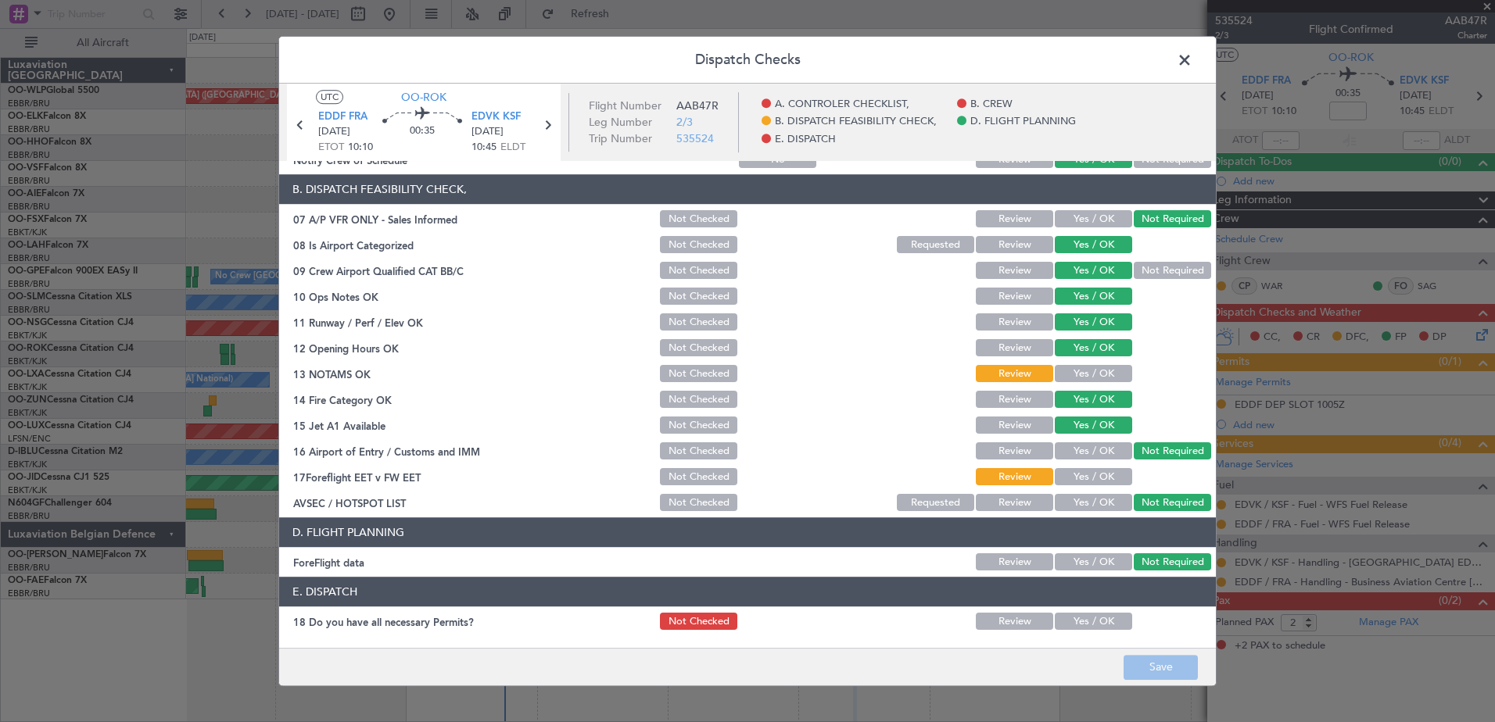
click at [1192, 60] on span at bounding box center [1192, 63] width 0 height 31
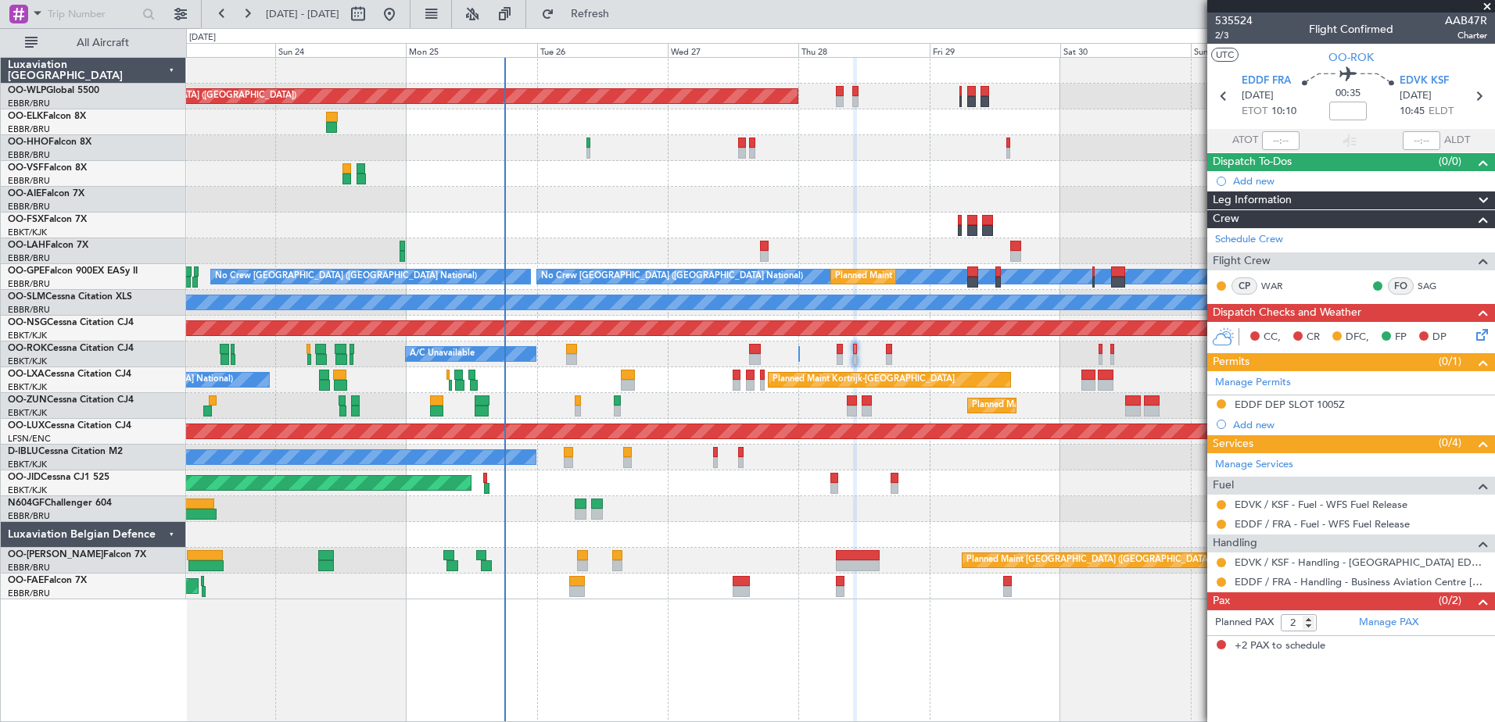
click at [1489, 6] on span at bounding box center [1487, 7] width 16 height 14
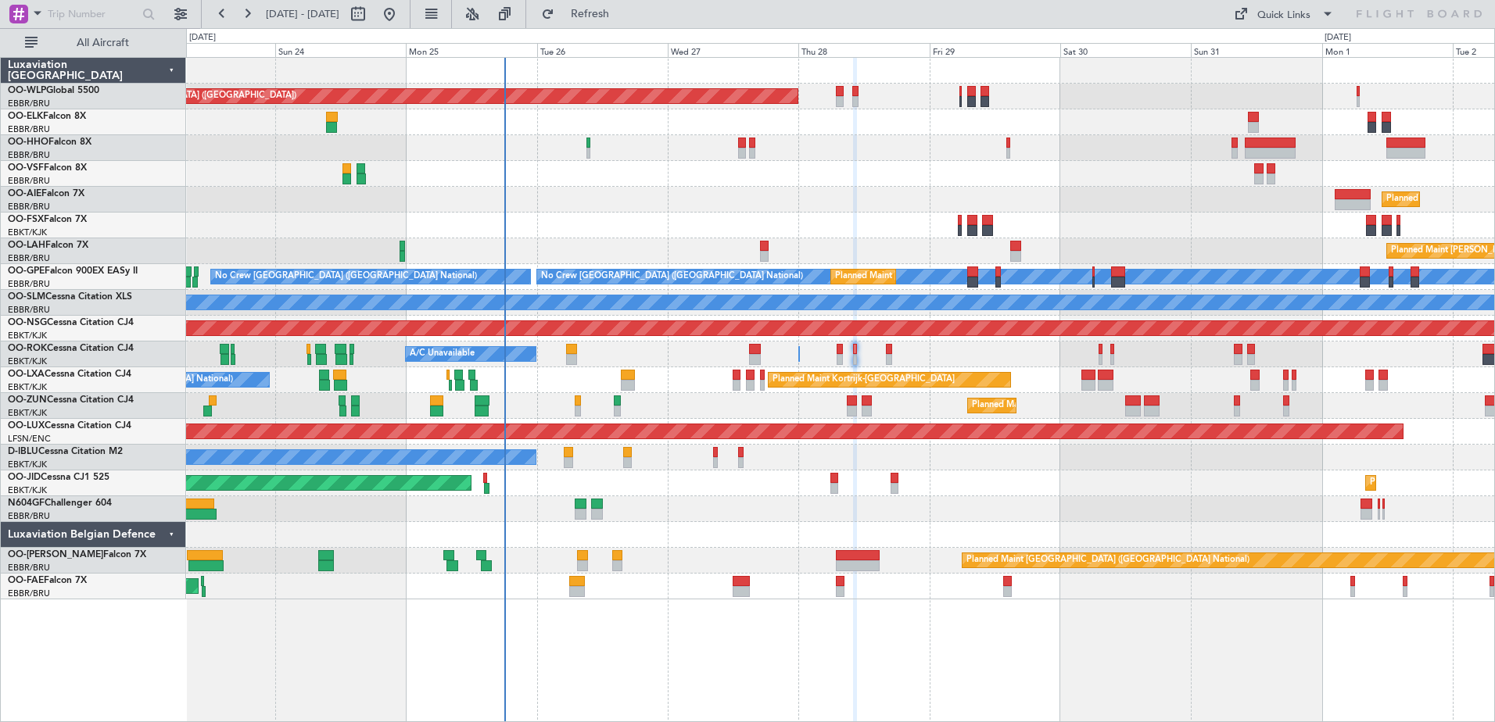
type input "0"
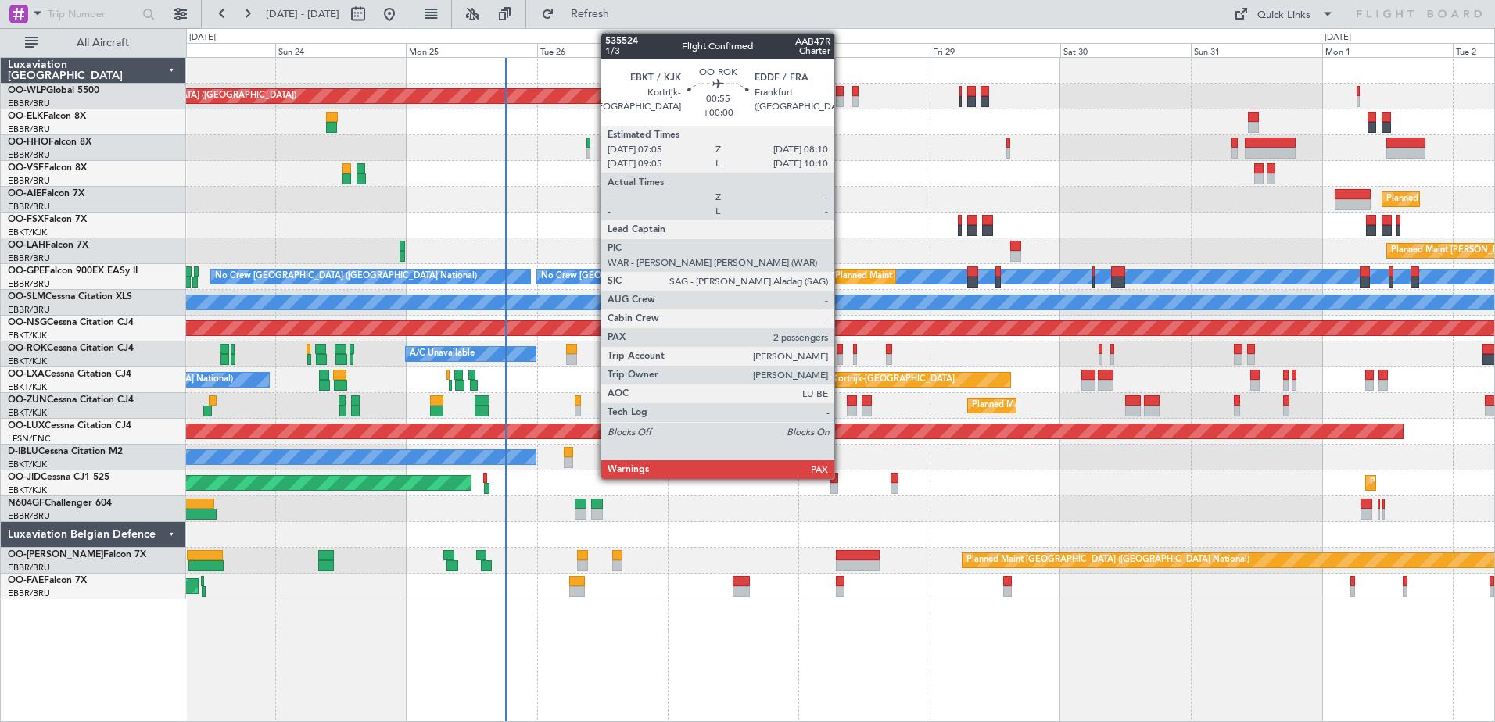
click at [841, 354] on div at bounding box center [840, 359] width 6 height 11
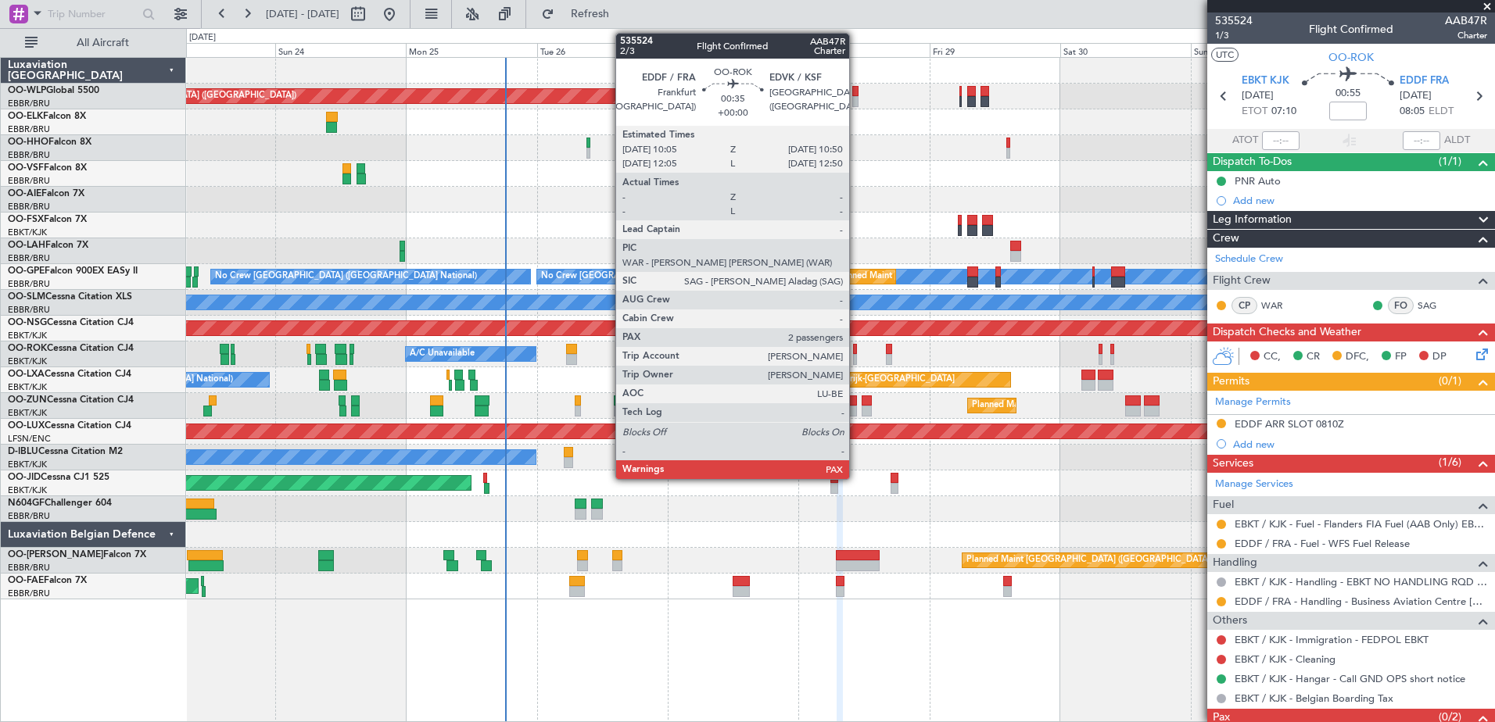
click at [856, 357] on div at bounding box center [855, 359] width 5 height 11
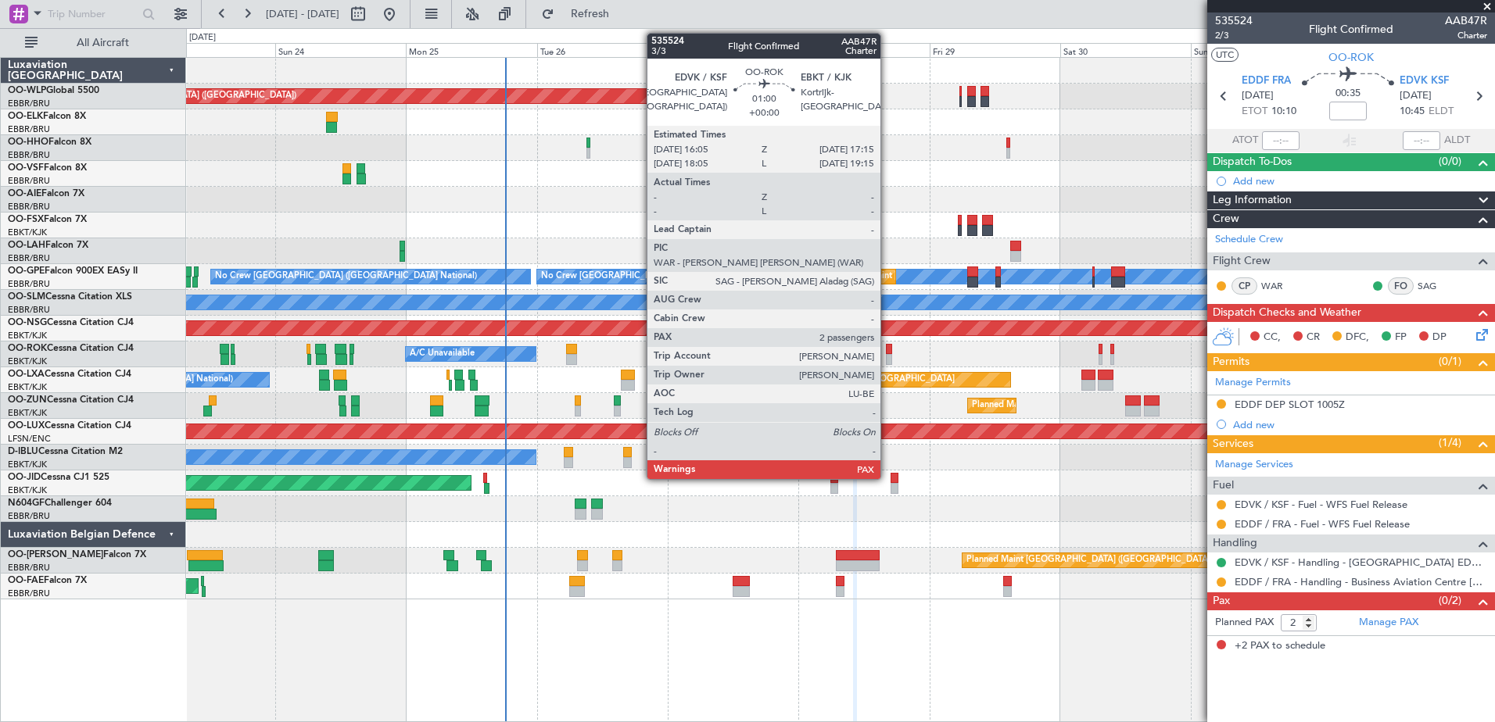
click at [887, 355] on div at bounding box center [889, 359] width 7 height 11
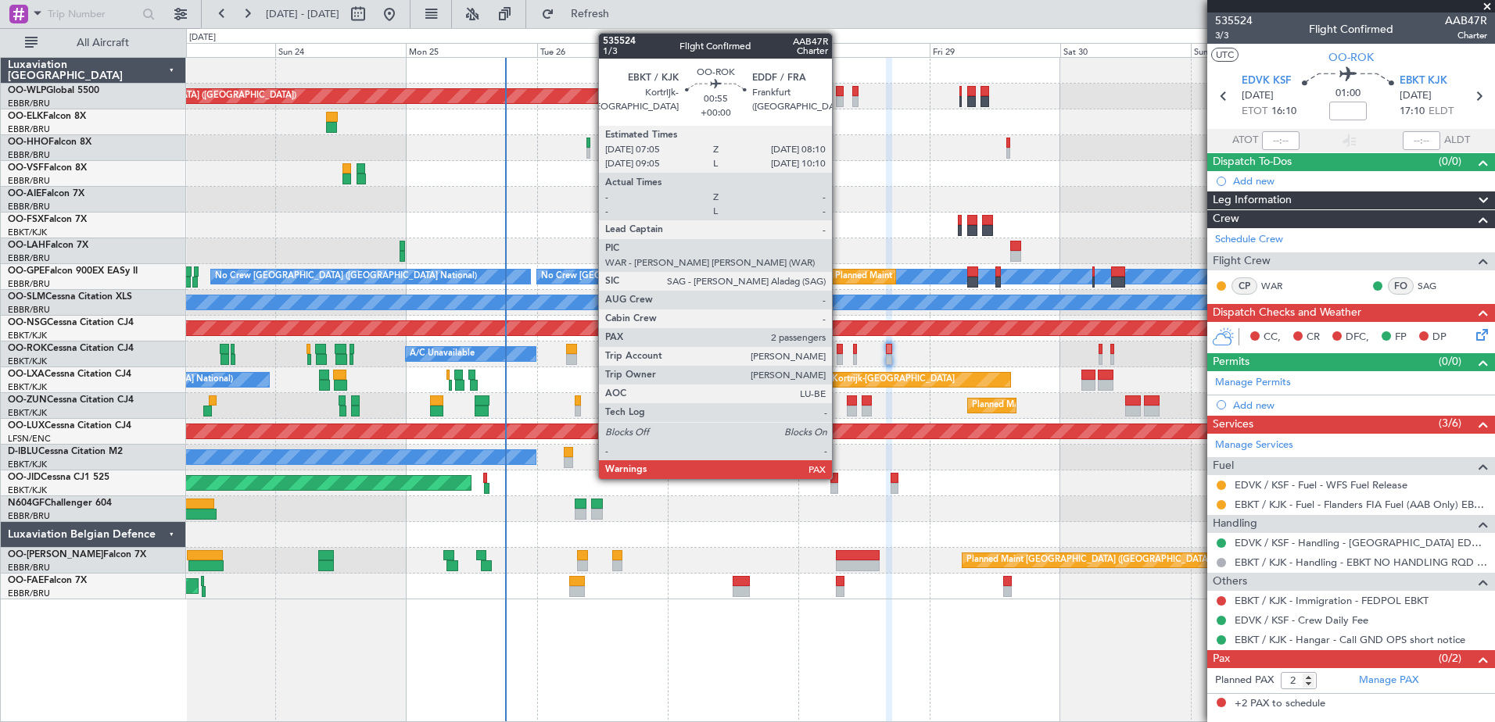
click at [839, 353] on div at bounding box center [840, 349] width 6 height 11
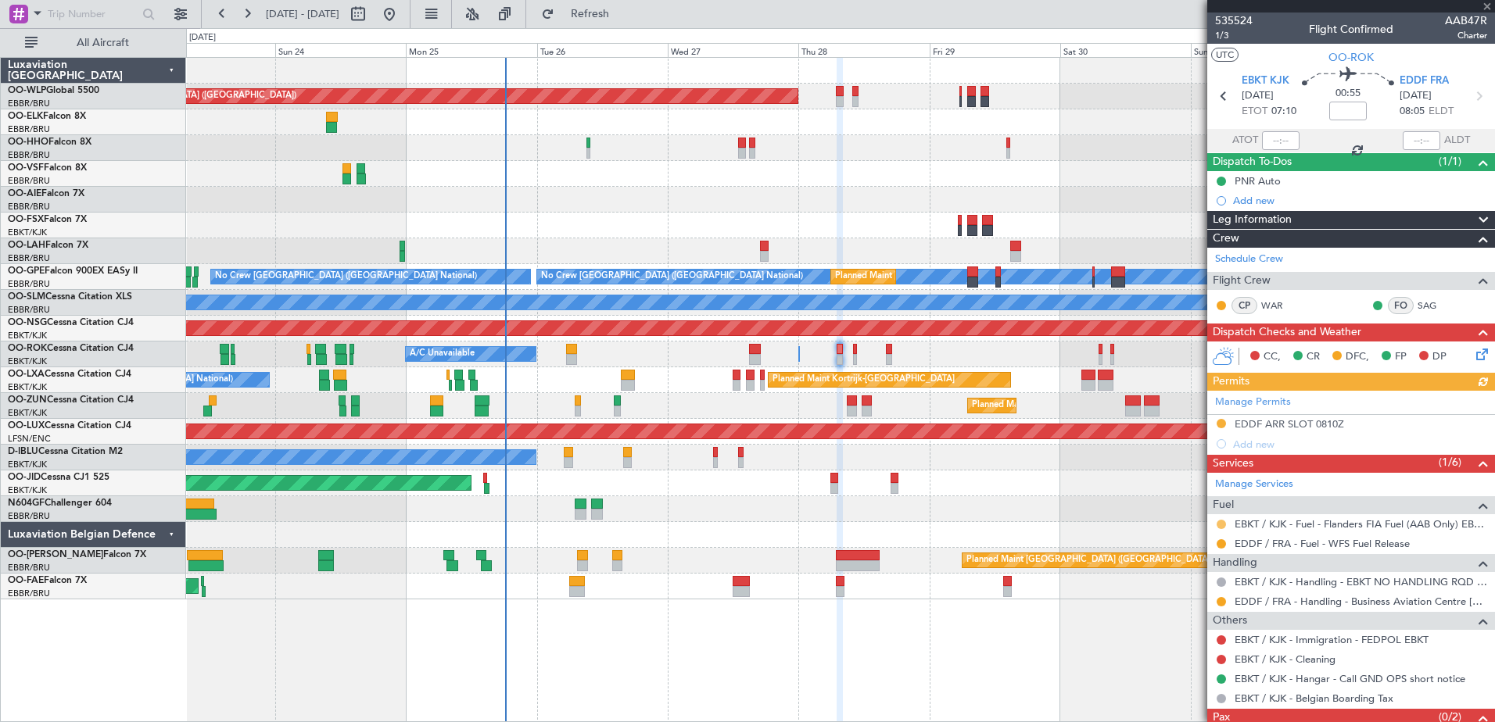
click at [1221, 523] on button at bounding box center [1221, 524] width 9 height 9
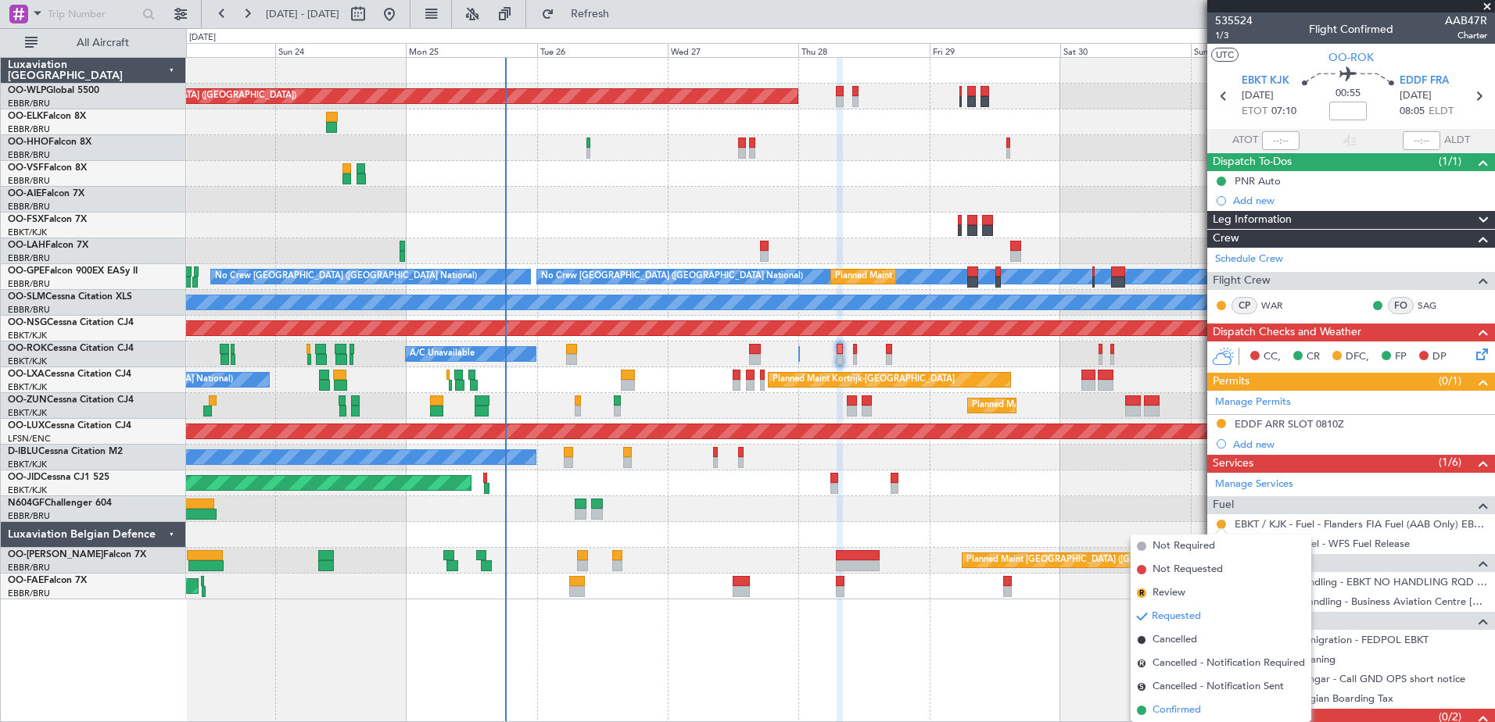
click at [1213, 714] on li "Confirmed" at bounding box center [1221, 710] width 181 height 23
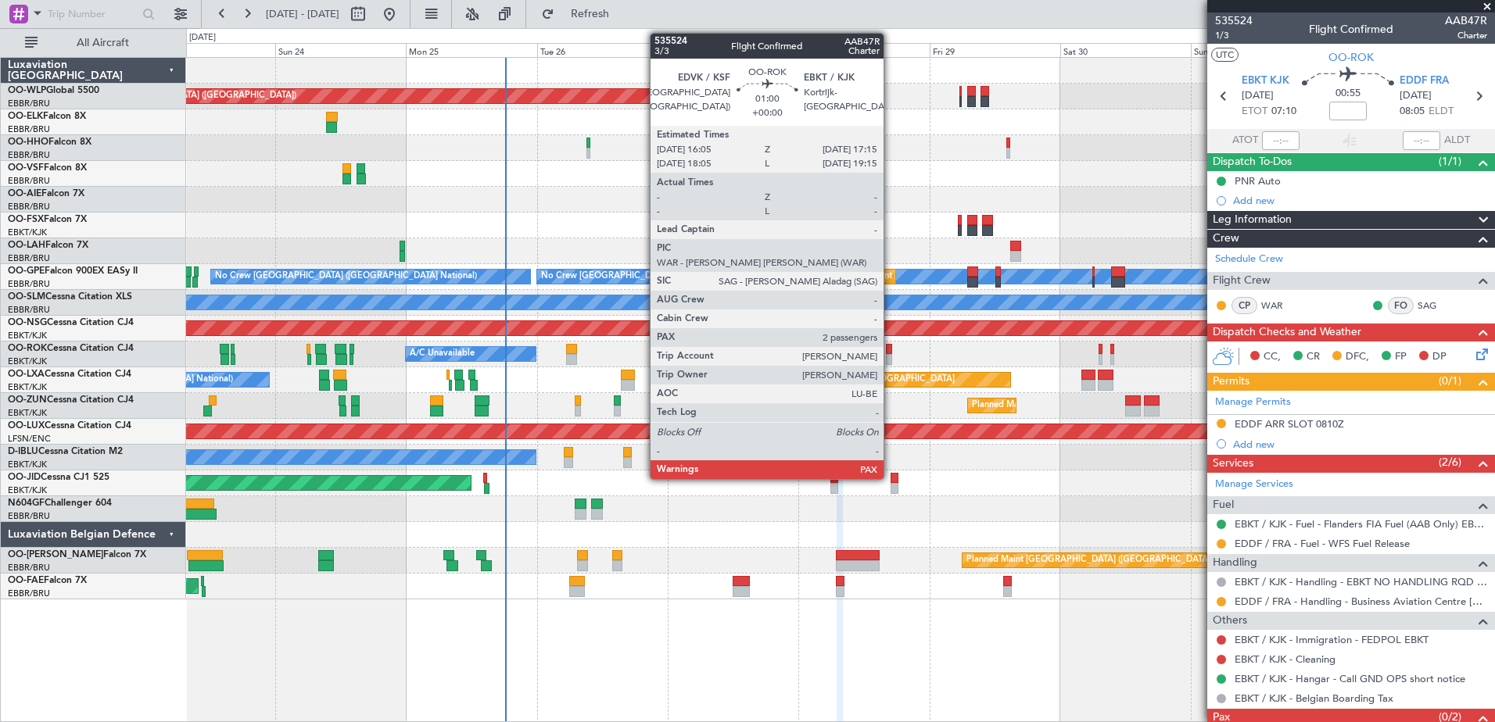
click at [891, 356] on div at bounding box center [889, 359] width 7 height 11
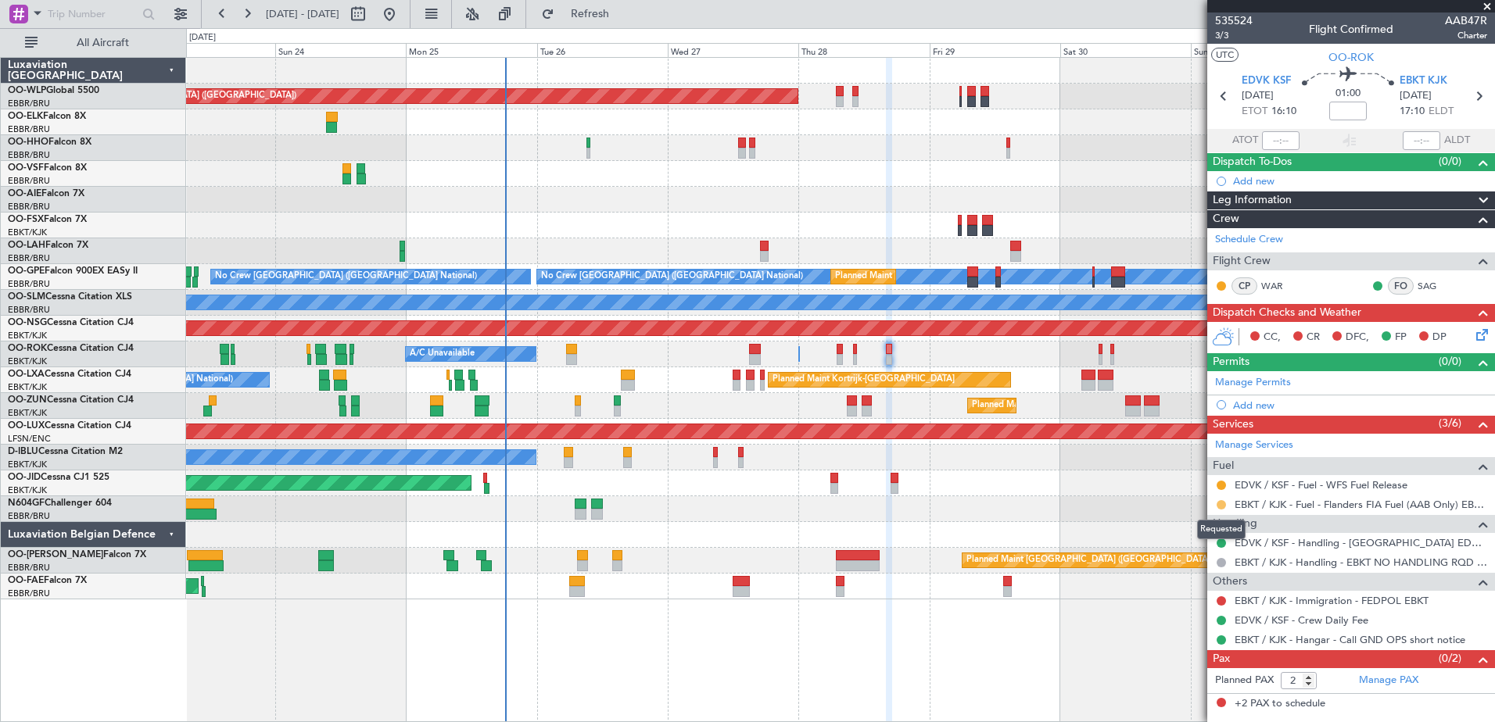
click at [1220, 503] on button at bounding box center [1221, 504] width 9 height 9
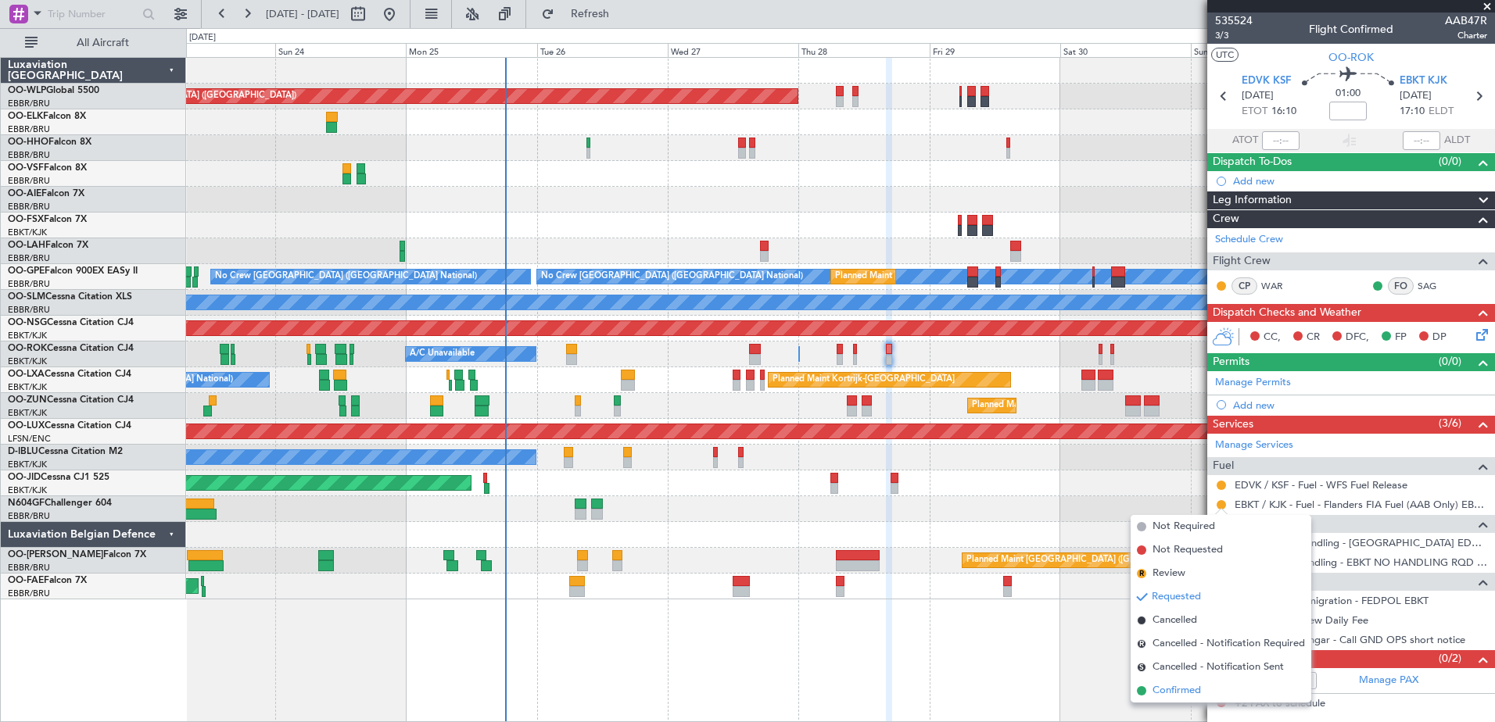
click at [1150, 689] on li "Confirmed" at bounding box center [1221, 690] width 181 height 23
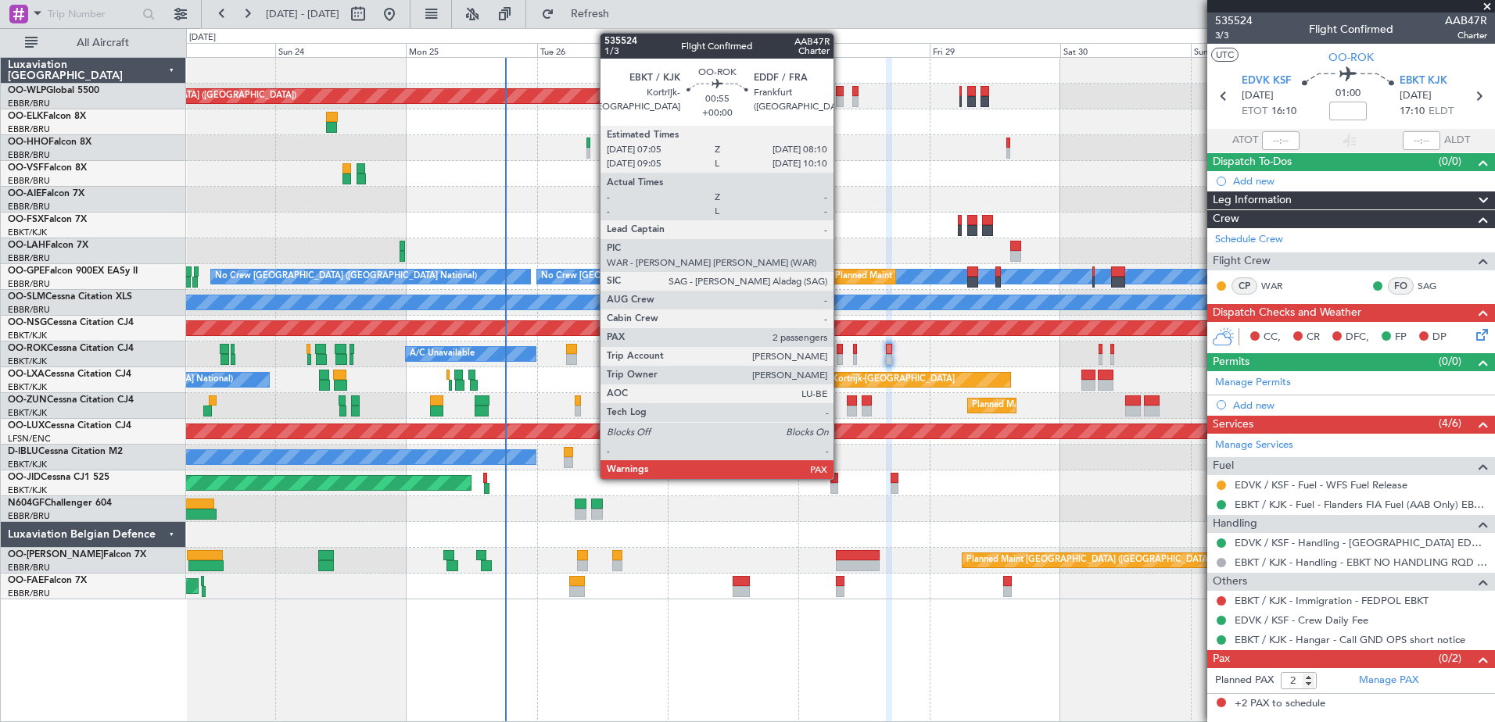
click at [841, 353] on div at bounding box center [840, 349] width 6 height 11
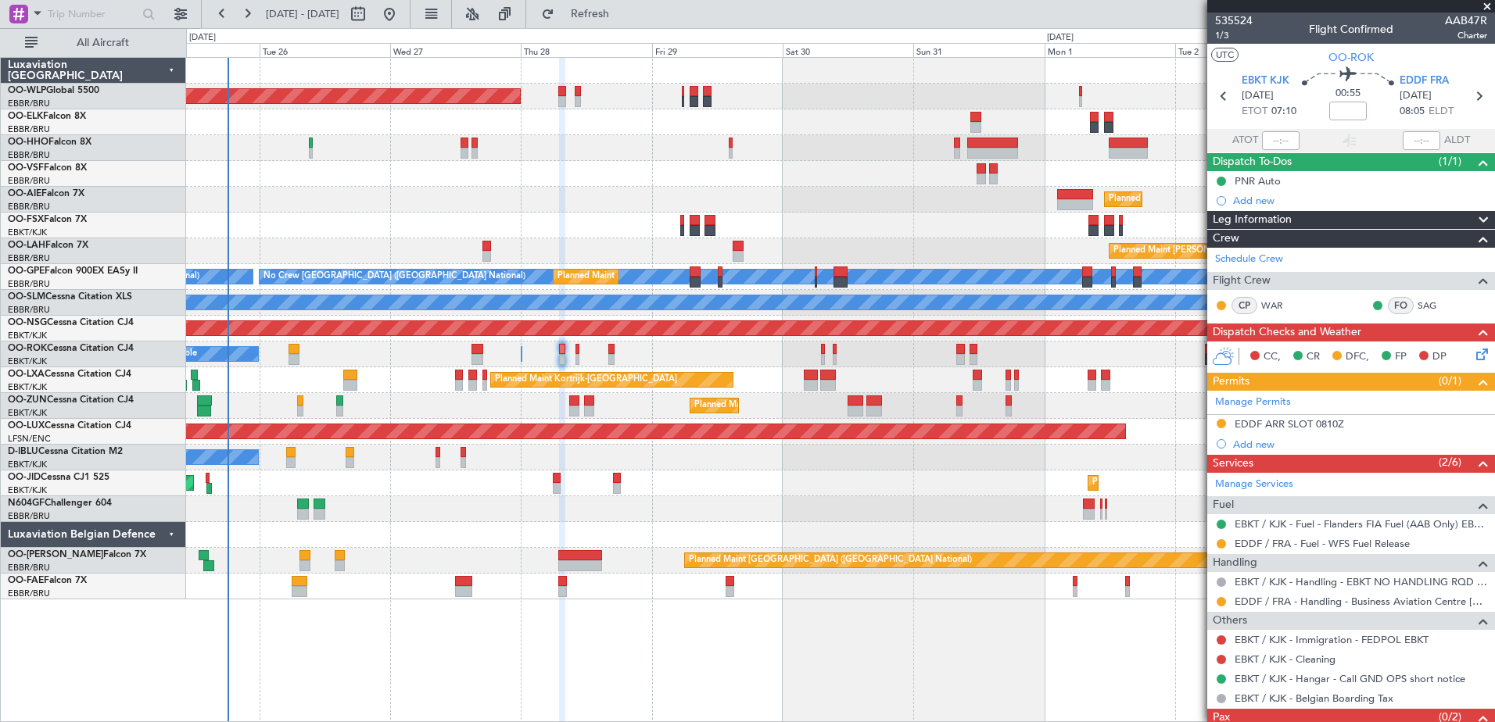
click at [751, 536] on div "Planned Maint Berlin (Brandenburg) Planned Maint London (Farnborough) Planned M…" at bounding box center [840, 329] width 1308 height 542
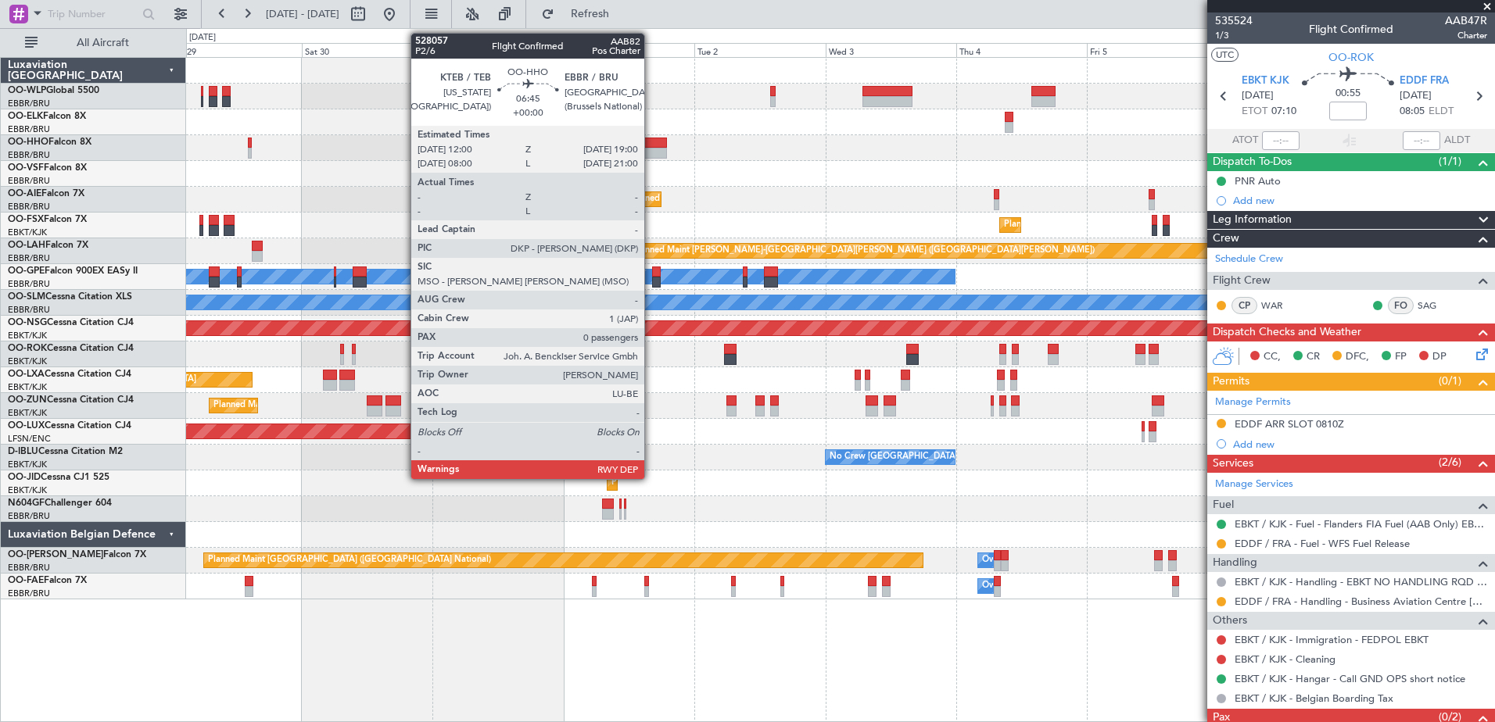
click at [652, 147] on div at bounding box center [647, 143] width 38 height 11
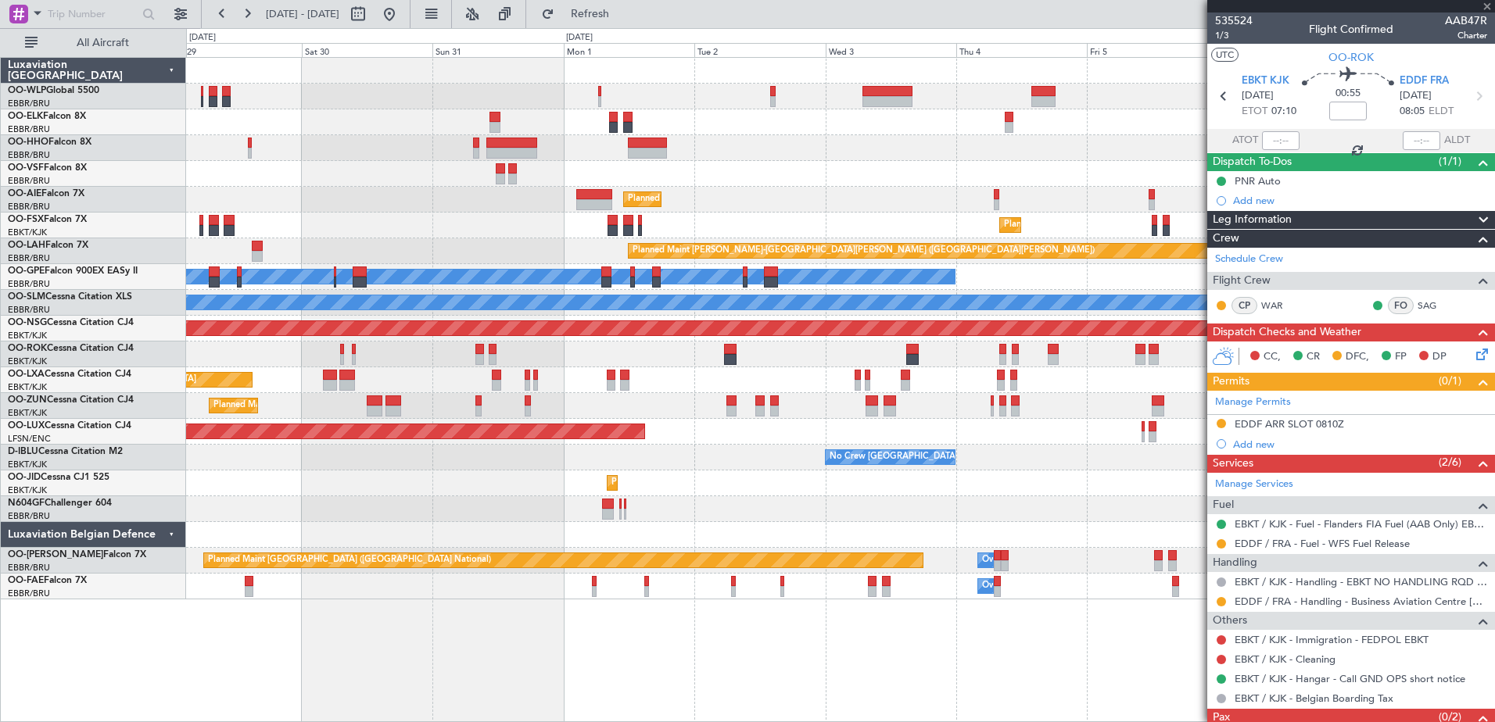
type input "0"
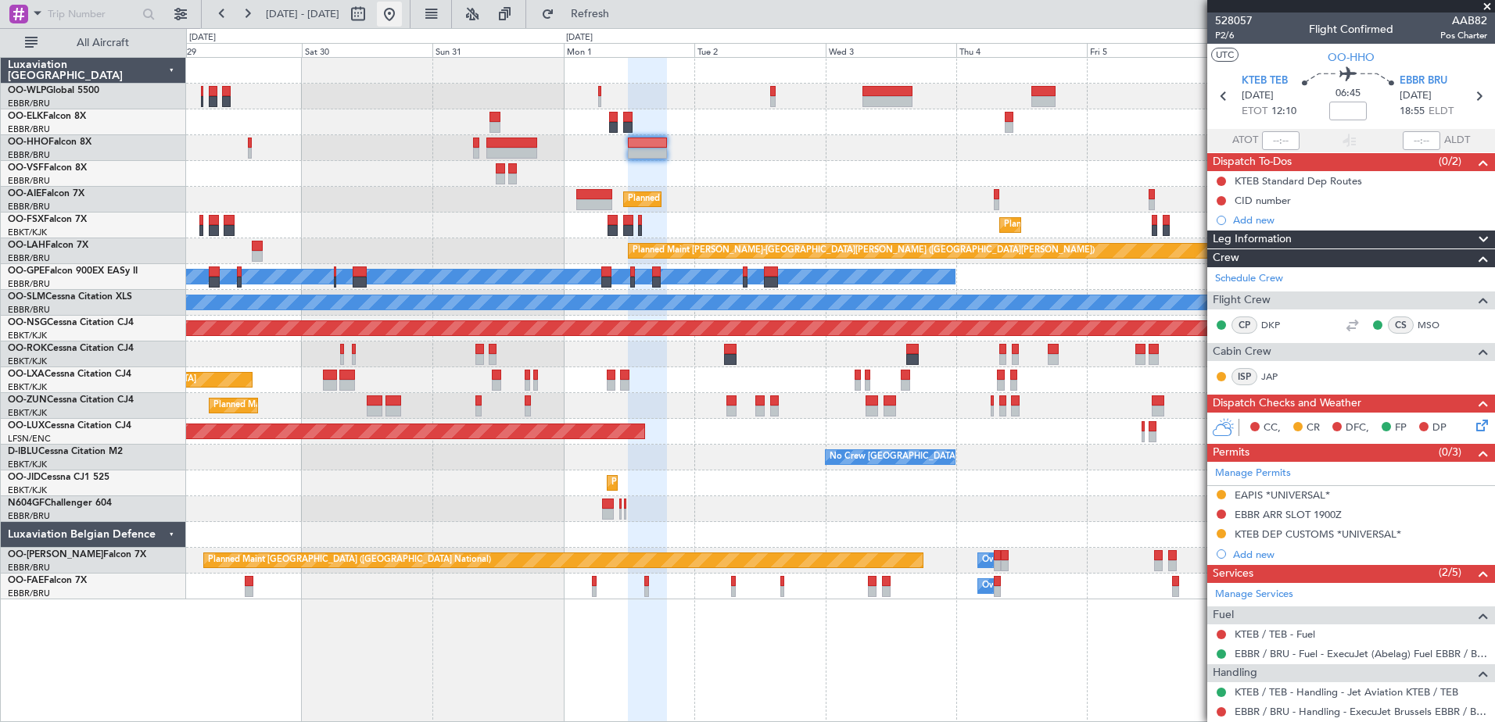
click at [402, 16] on button at bounding box center [389, 14] width 25 height 25
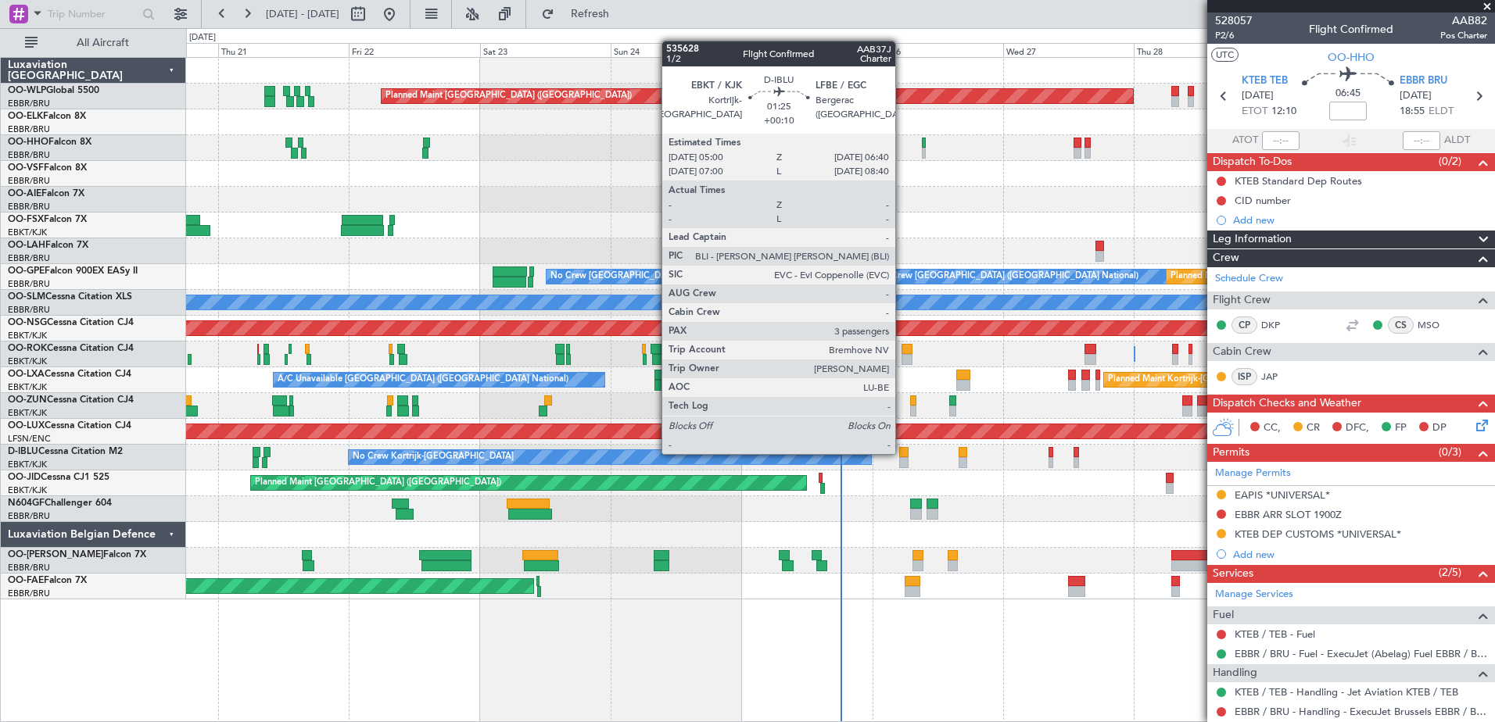
click at [902, 453] on div at bounding box center [903, 452] width 9 height 11
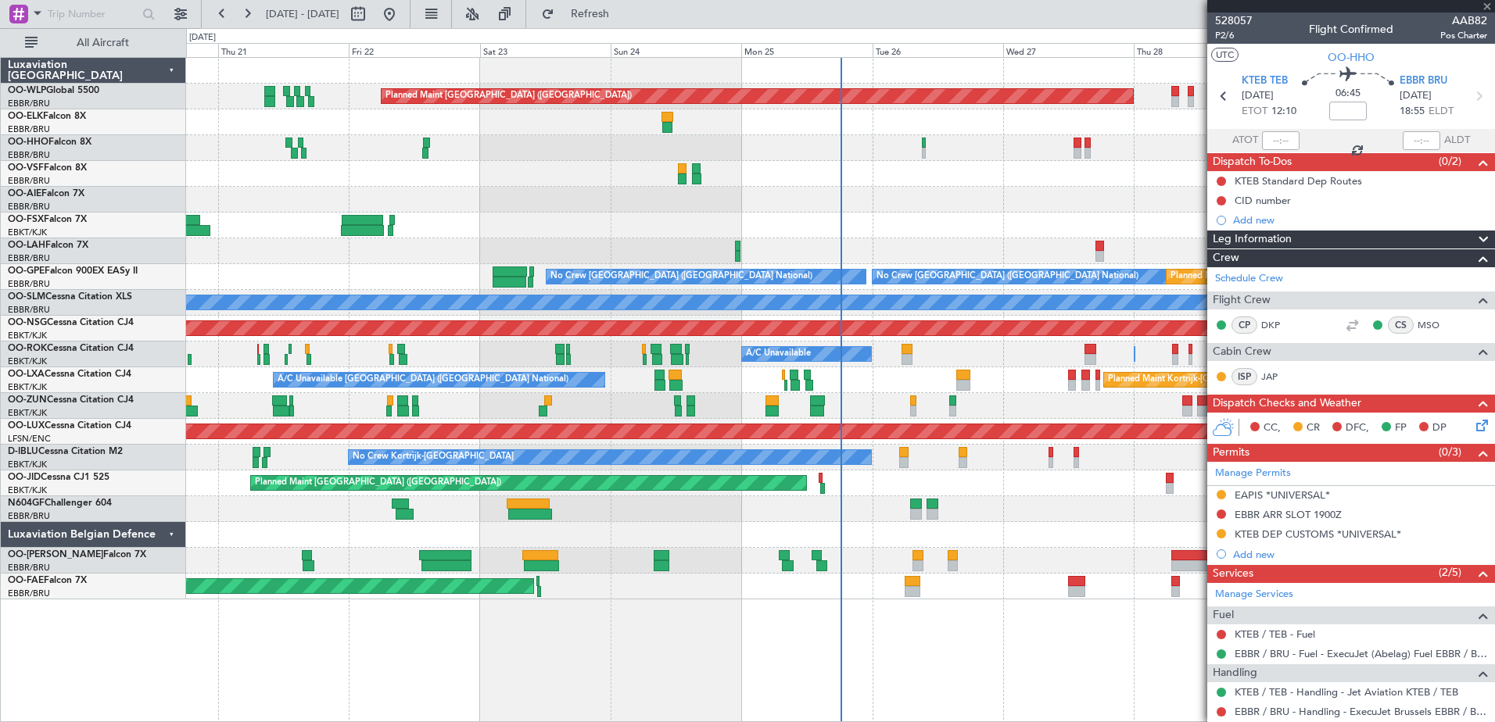
type input "+00:10"
type input "3"
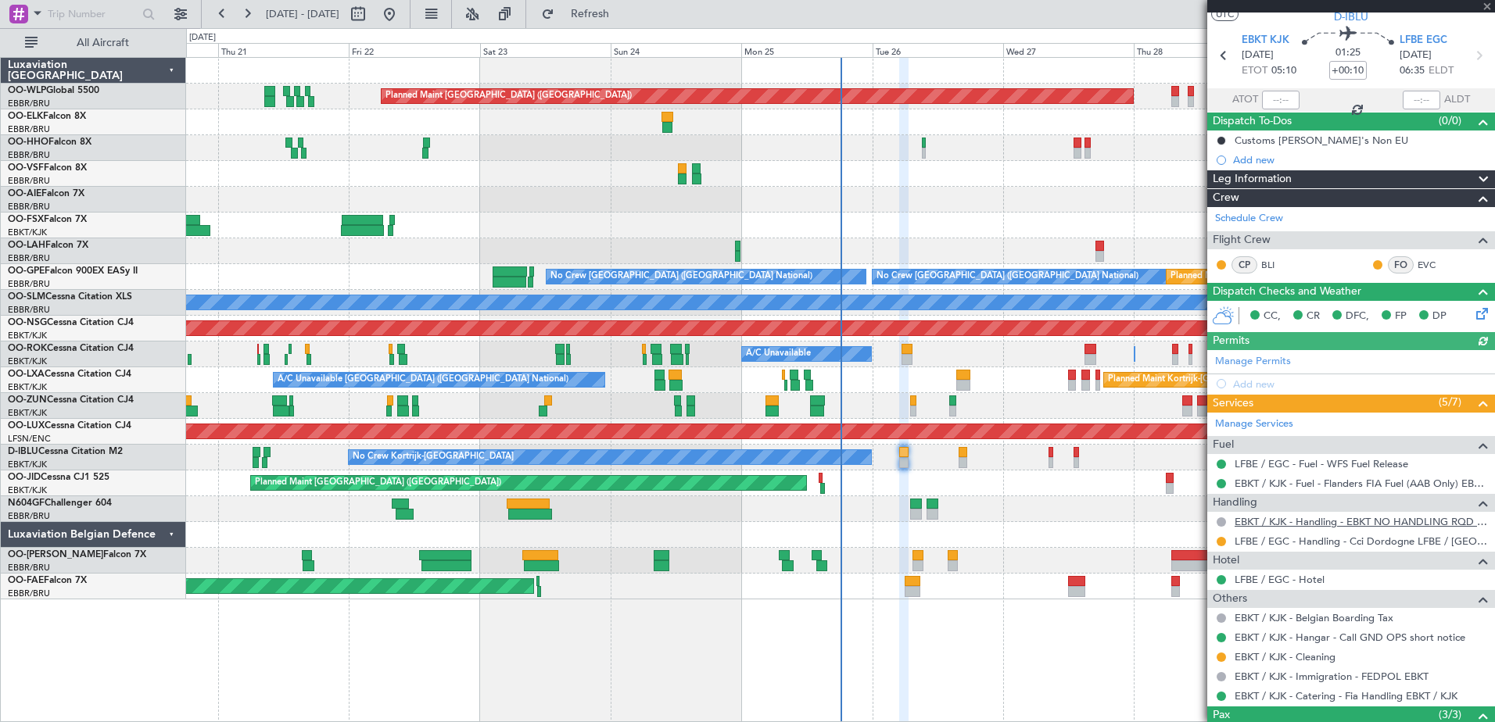
scroll to position [78, 0]
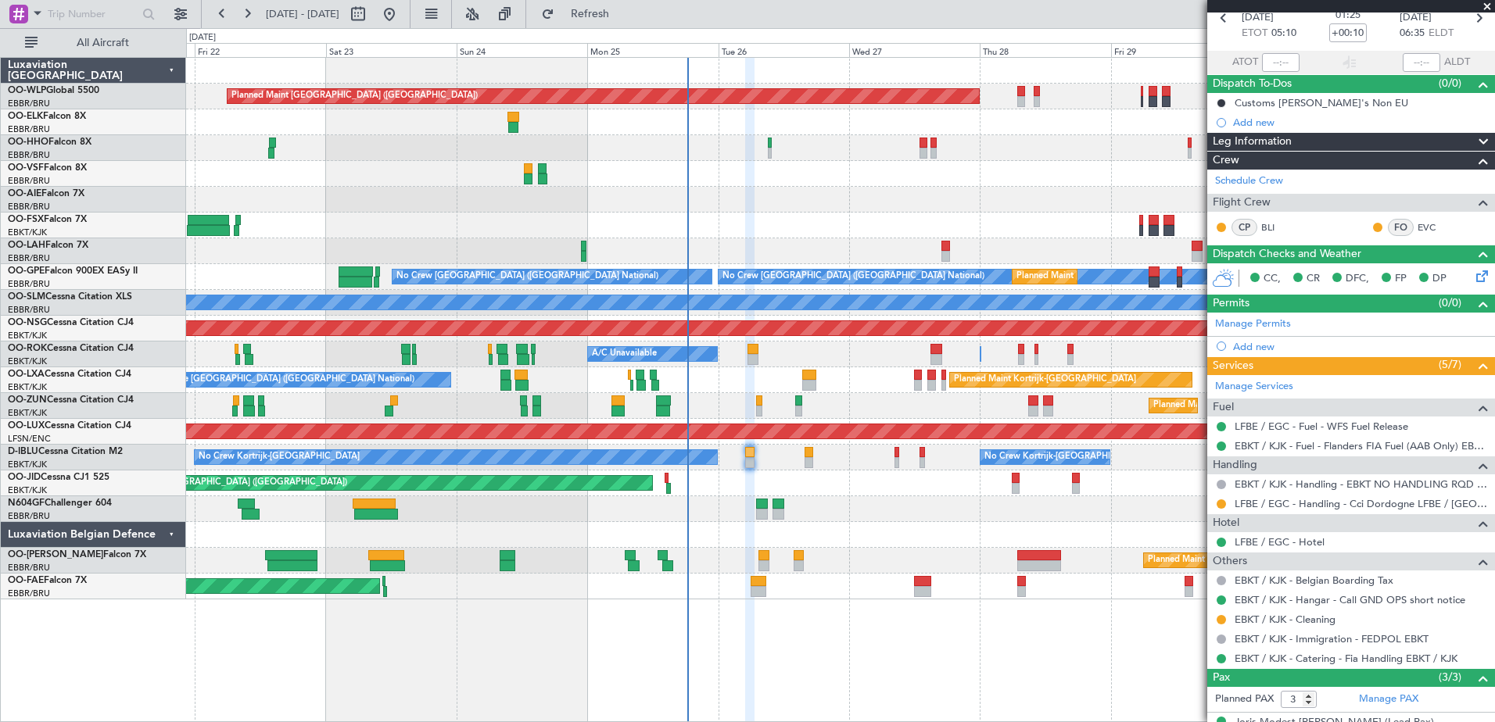
click at [952, 552] on div "Planned Maint Berlin (Brandenburg) Planned Maint London (Farnborough) Planned M…" at bounding box center [840, 329] width 1308 height 542
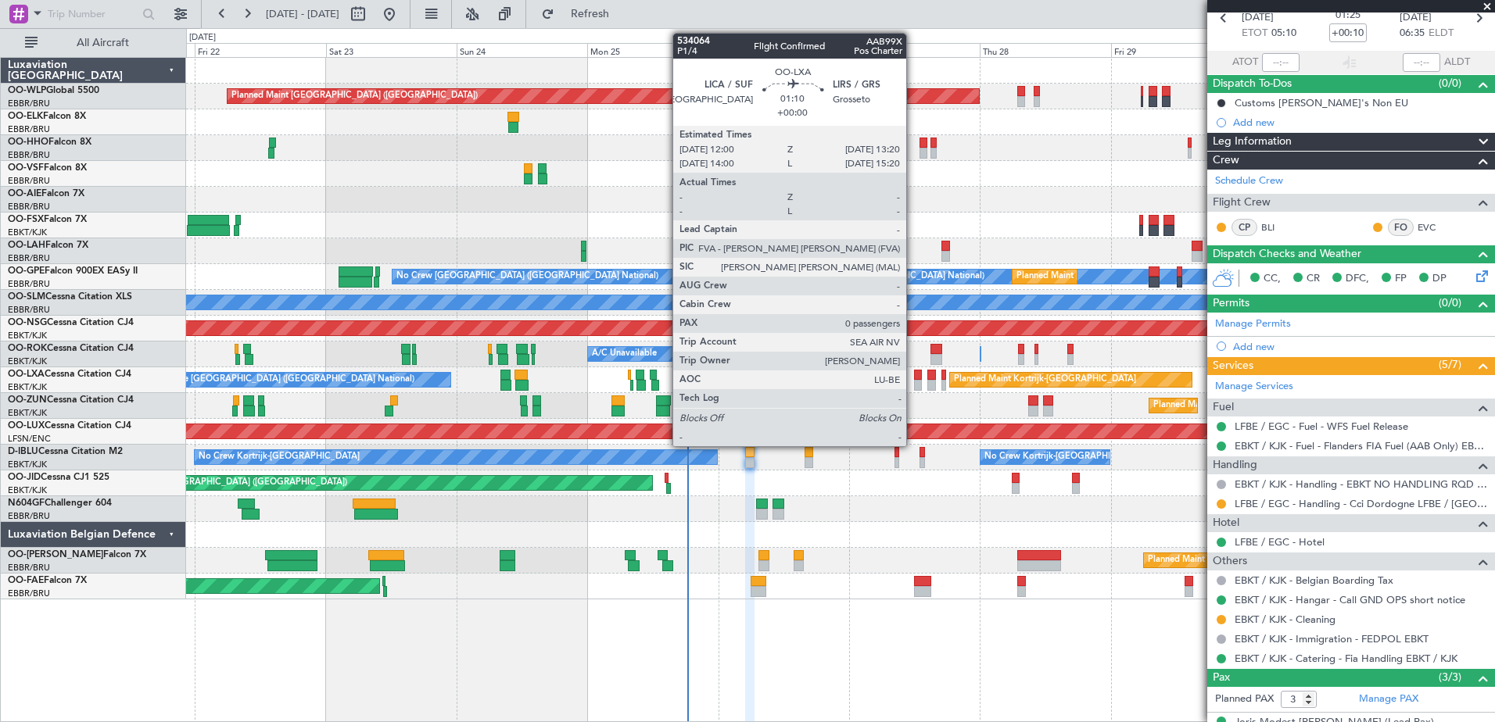
click at [914, 390] on div at bounding box center [918, 385] width 8 height 11
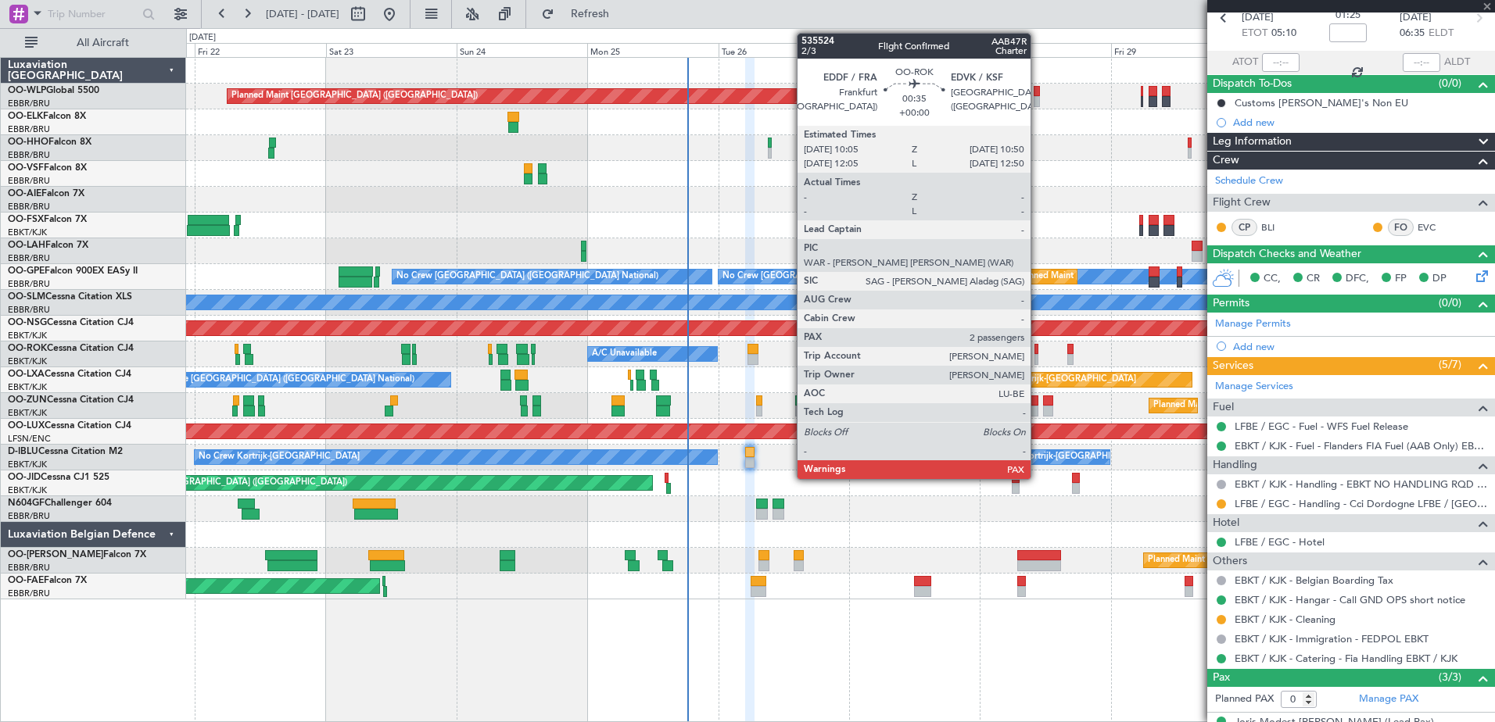
scroll to position [0, 0]
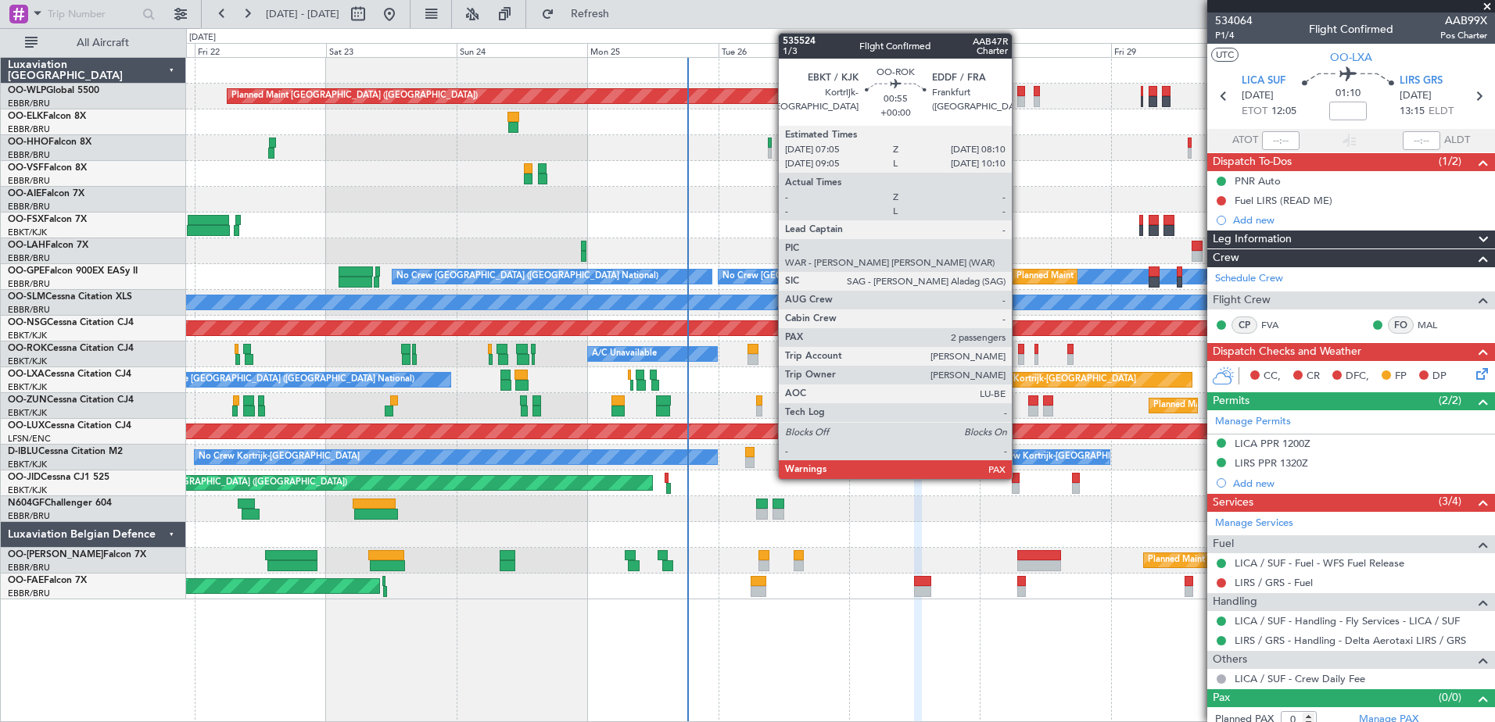
click at [1019, 345] on div at bounding box center [1021, 349] width 6 height 11
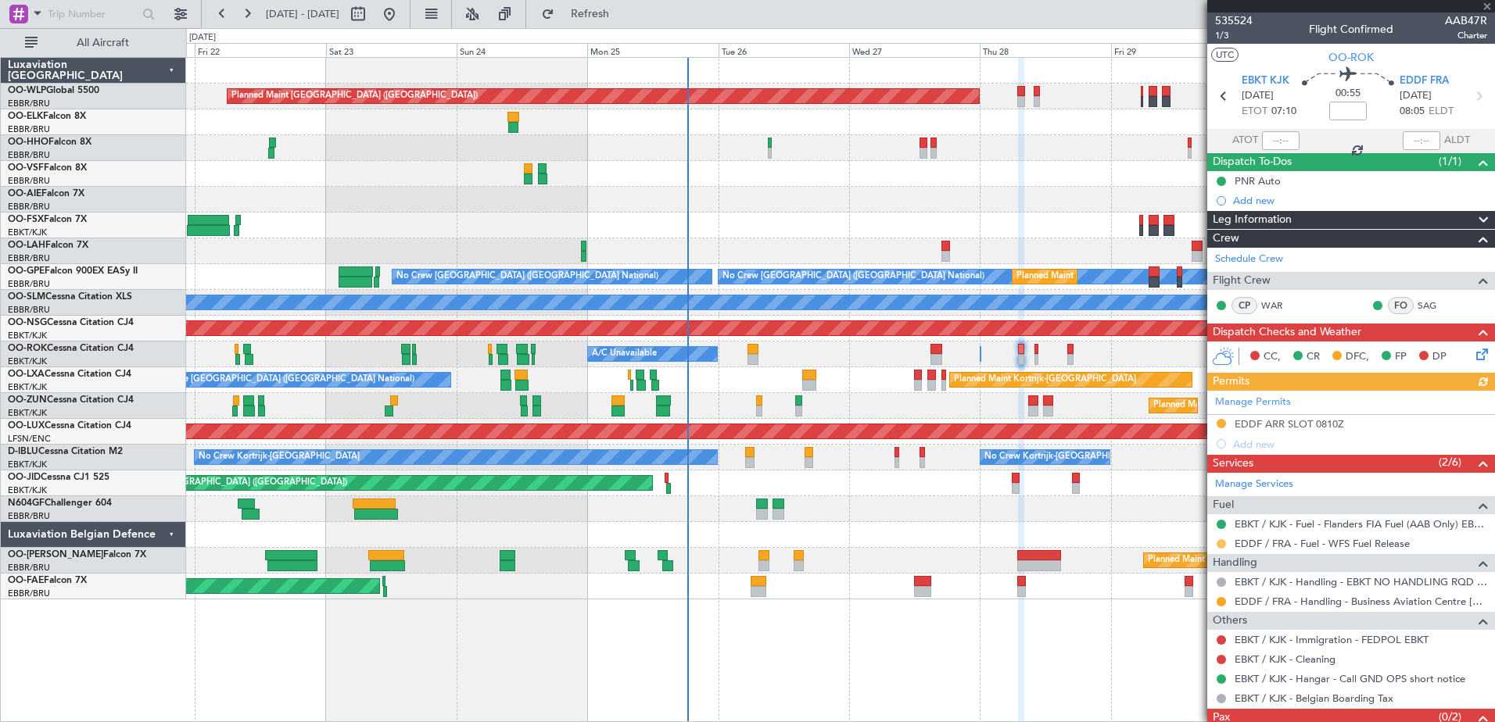
click at [1224, 546] on button at bounding box center [1221, 544] width 9 height 9
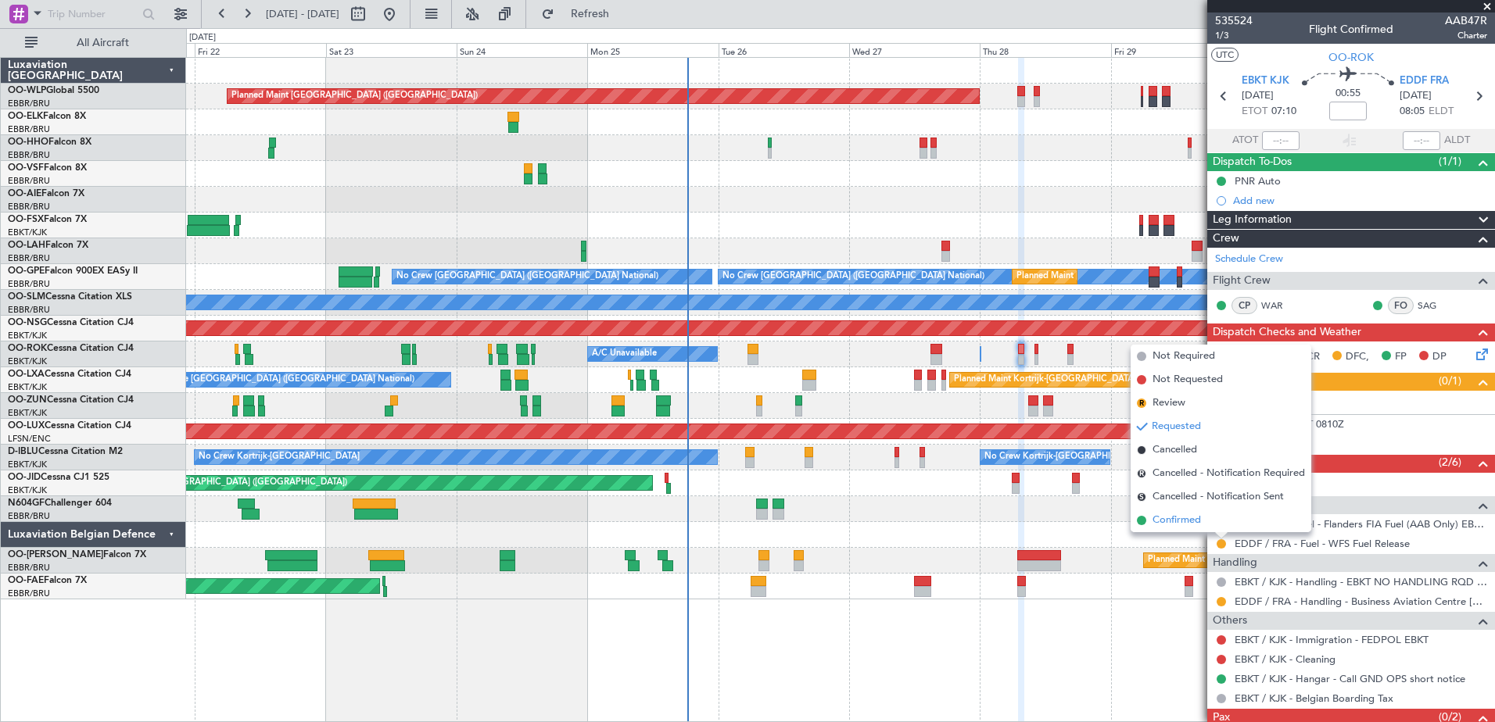
click at [1203, 518] on li "Confirmed" at bounding box center [1221, 520] width 181 height 23
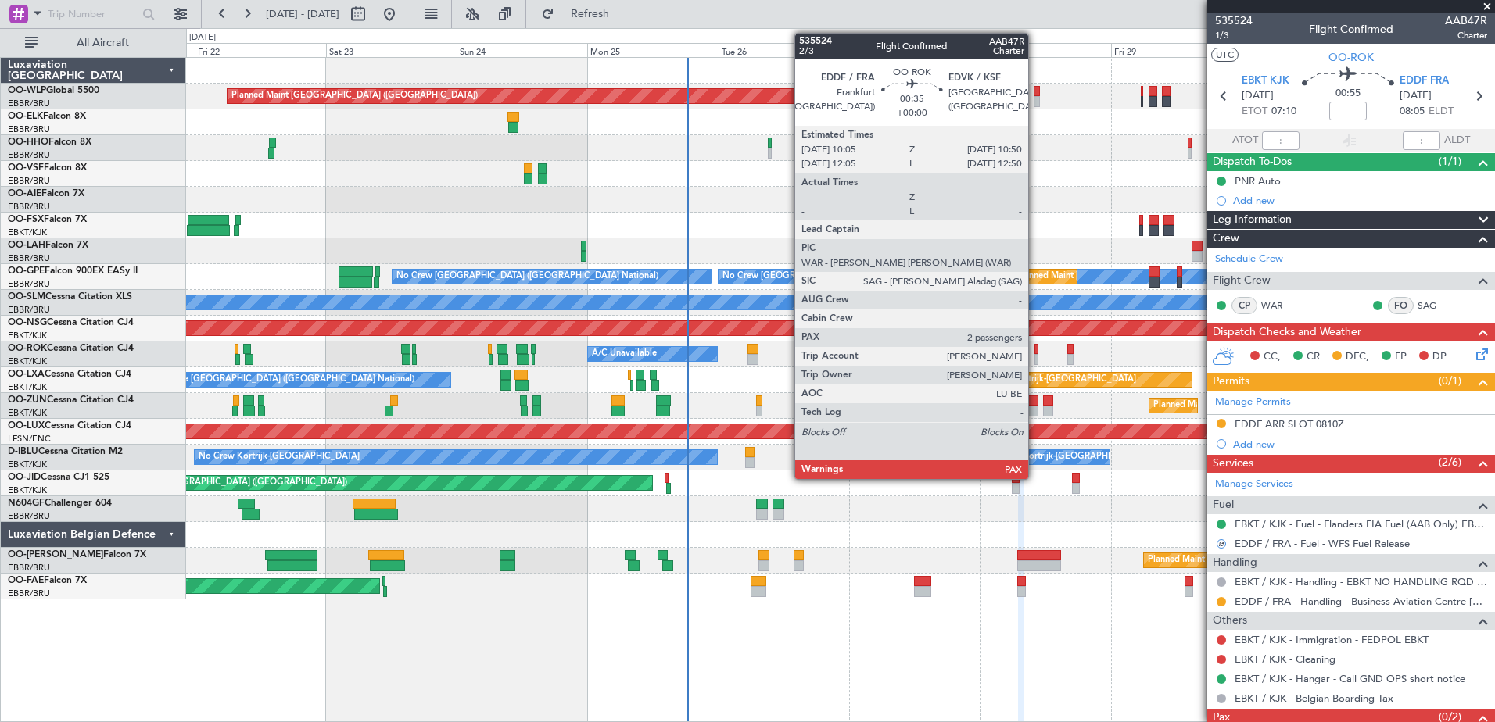
click at [1035, 351] on div at bounding box center [1036, 349] width 5 height 11
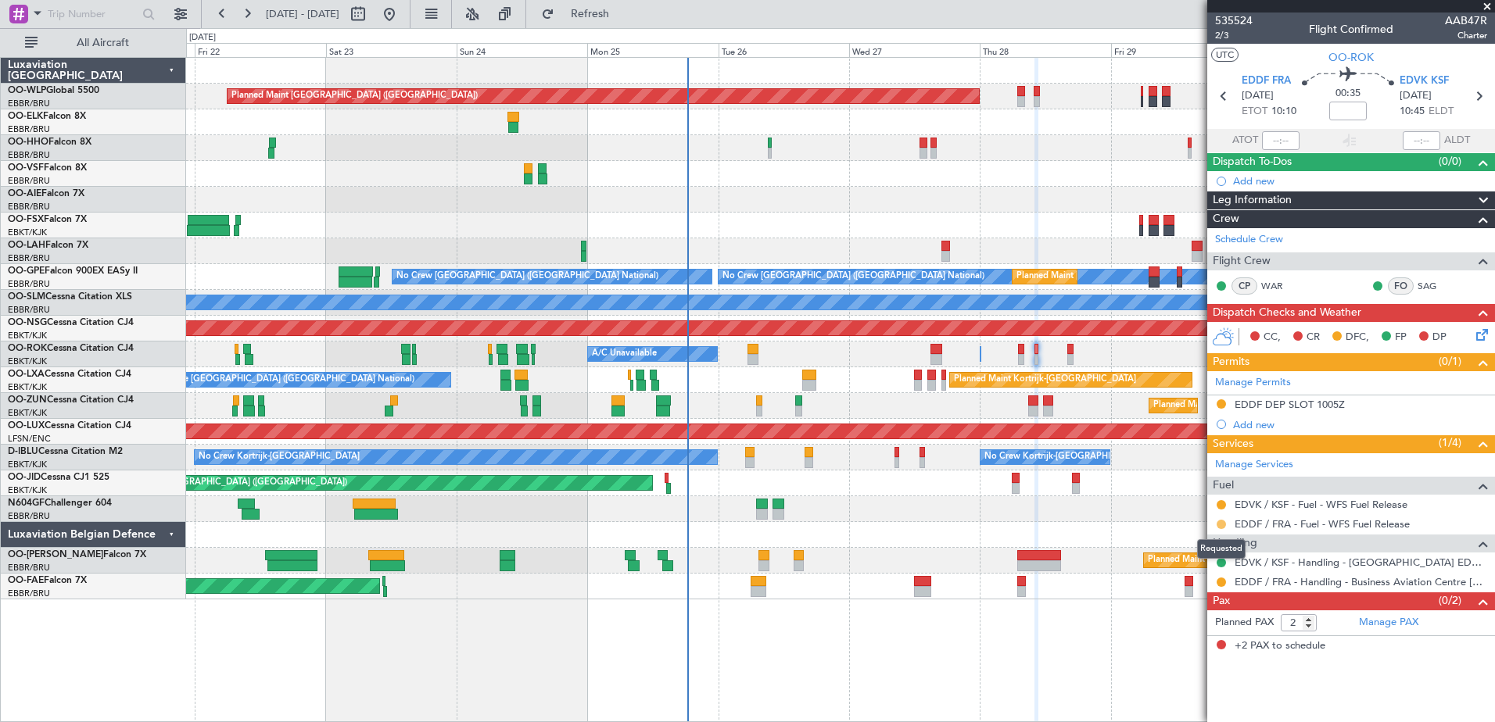
click at [1221, 525] on button at bounding box center [1221, 524] width 9 height 9
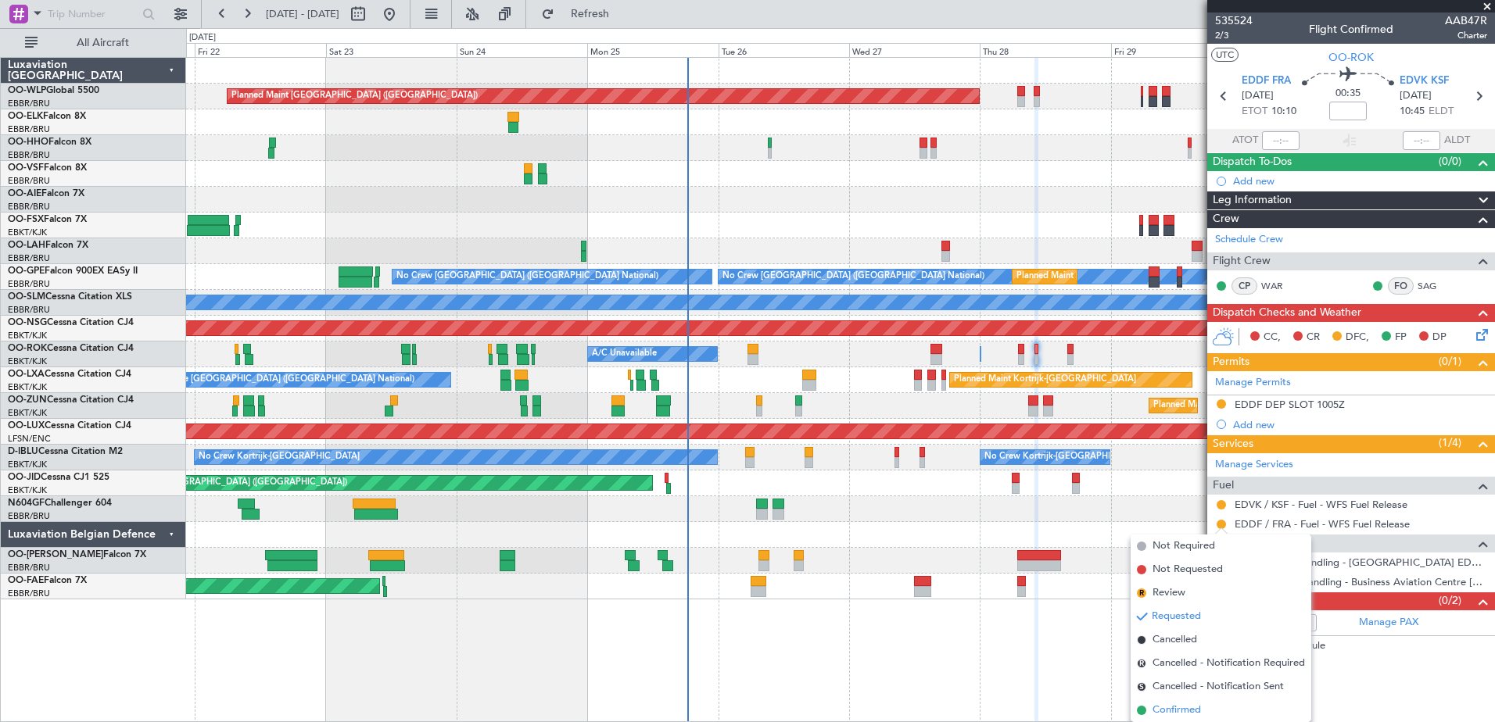
click at [1192, 708] on span "Confirmed" at bounding box center [1177, 711] width 48 height 16
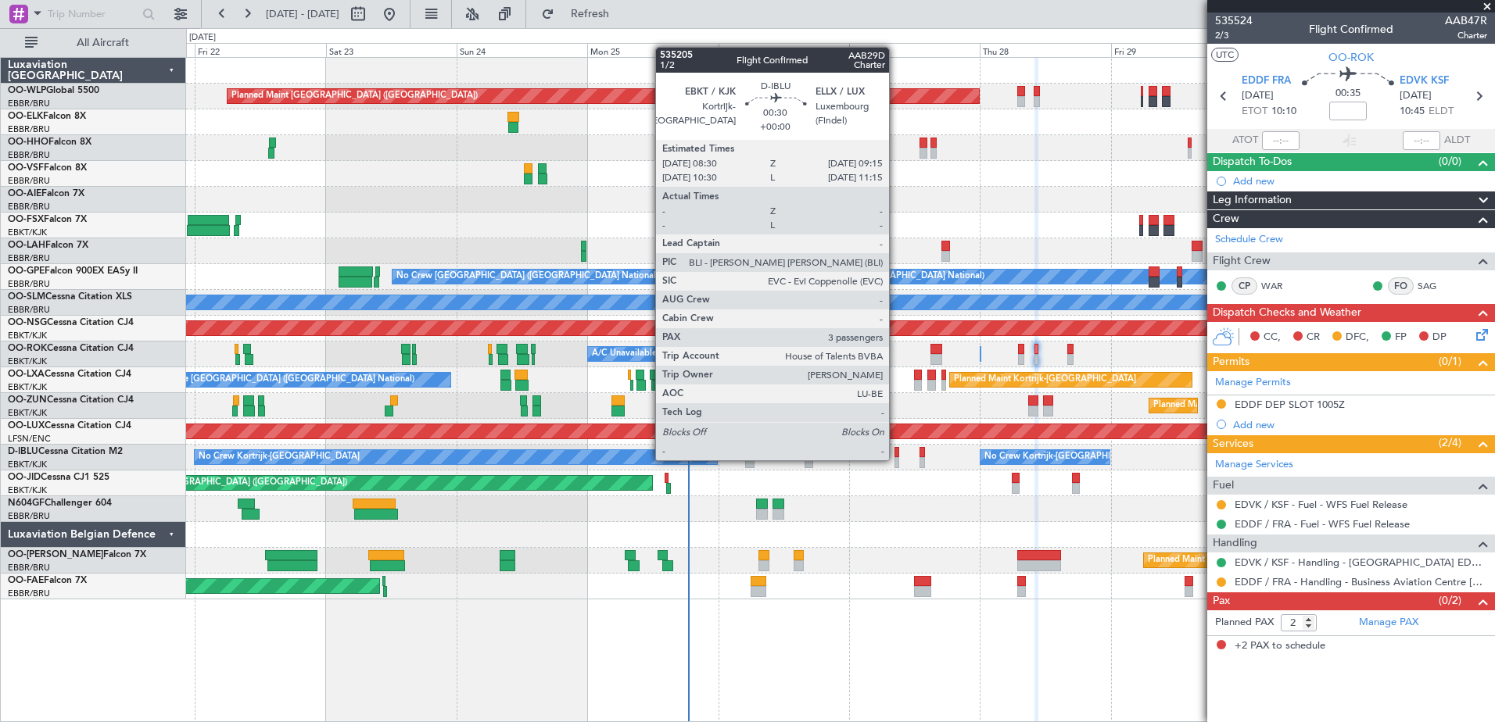
click at [896, 459] on div at bounding box center [897, 462] width 5 height 11
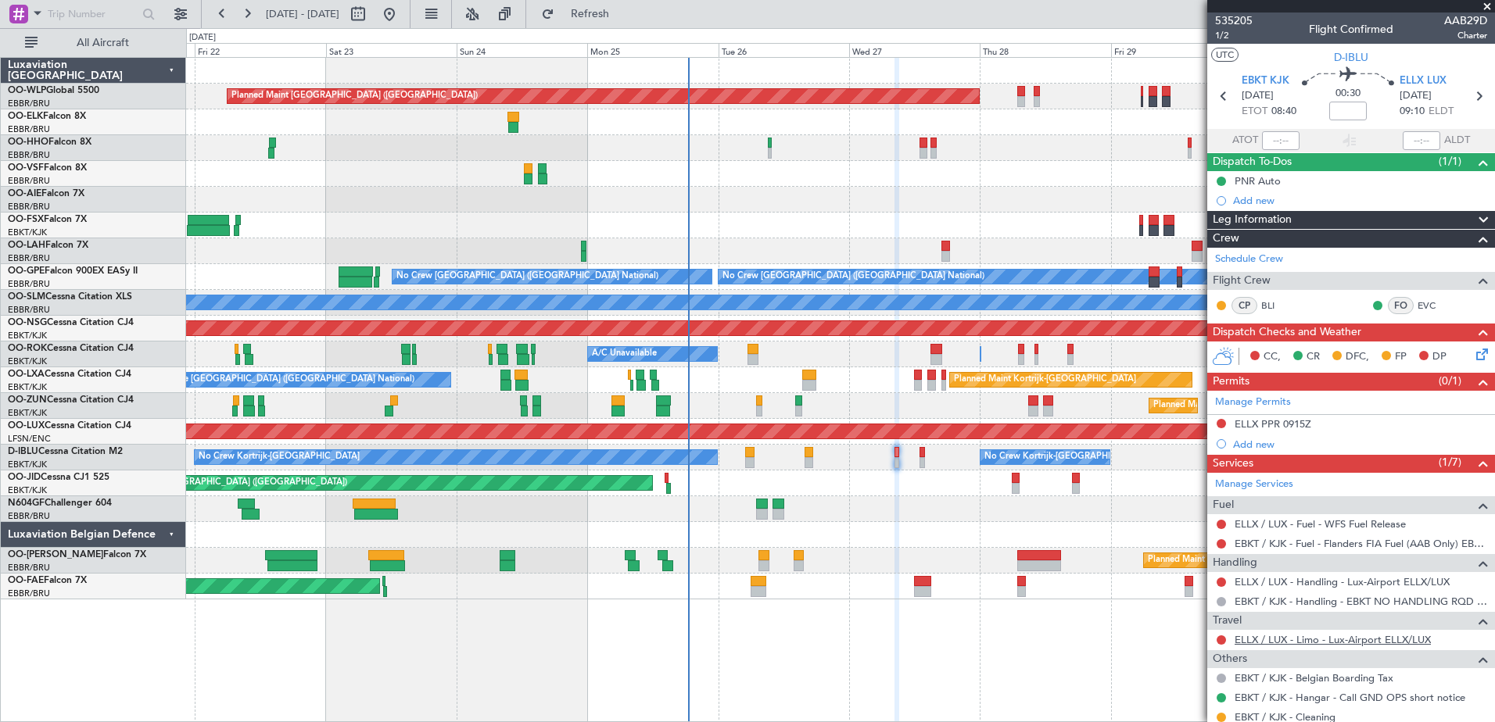
click at [1396, 640] on link "ELLX / LUX - Limo - Lux-Airport ELLX/LUX" at bounding box center [1333, 639] width 196 height 13
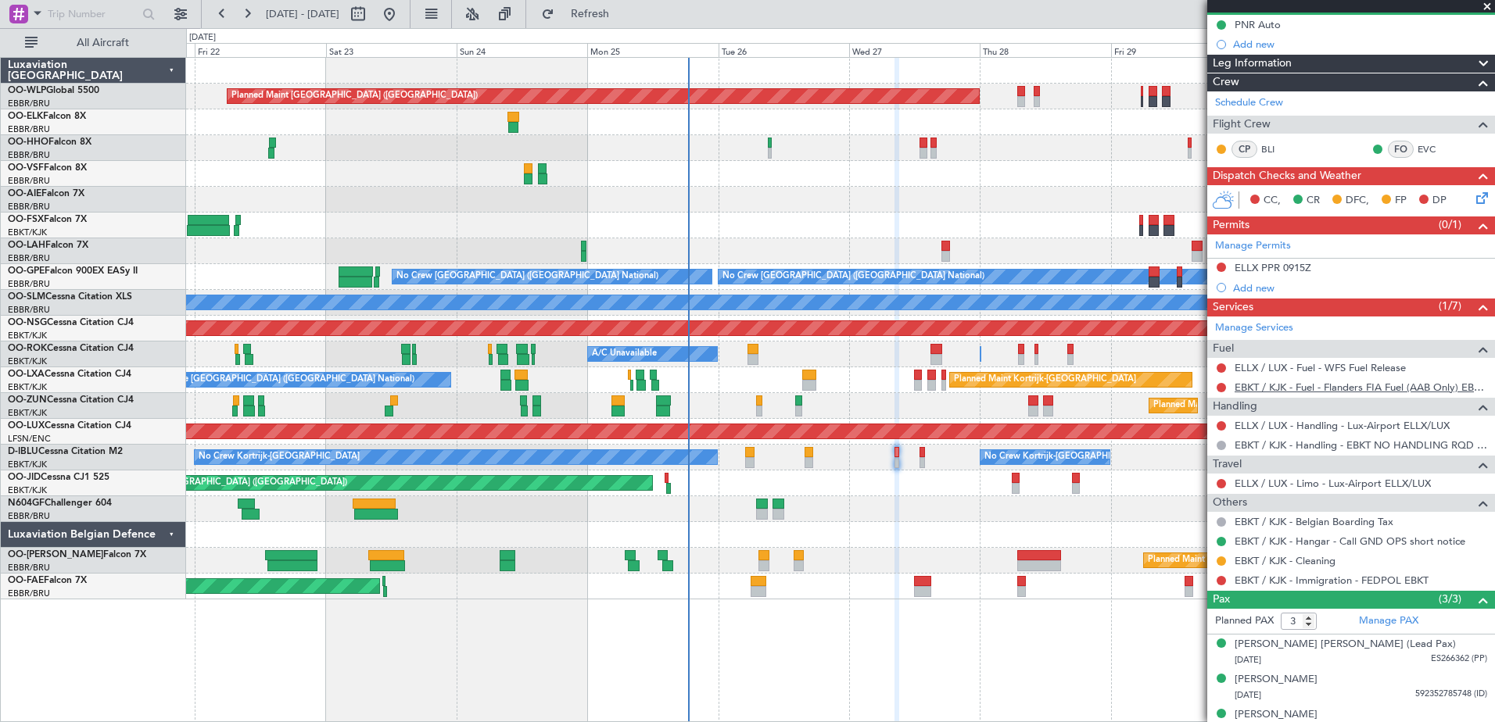
scroll to position [174, 0]
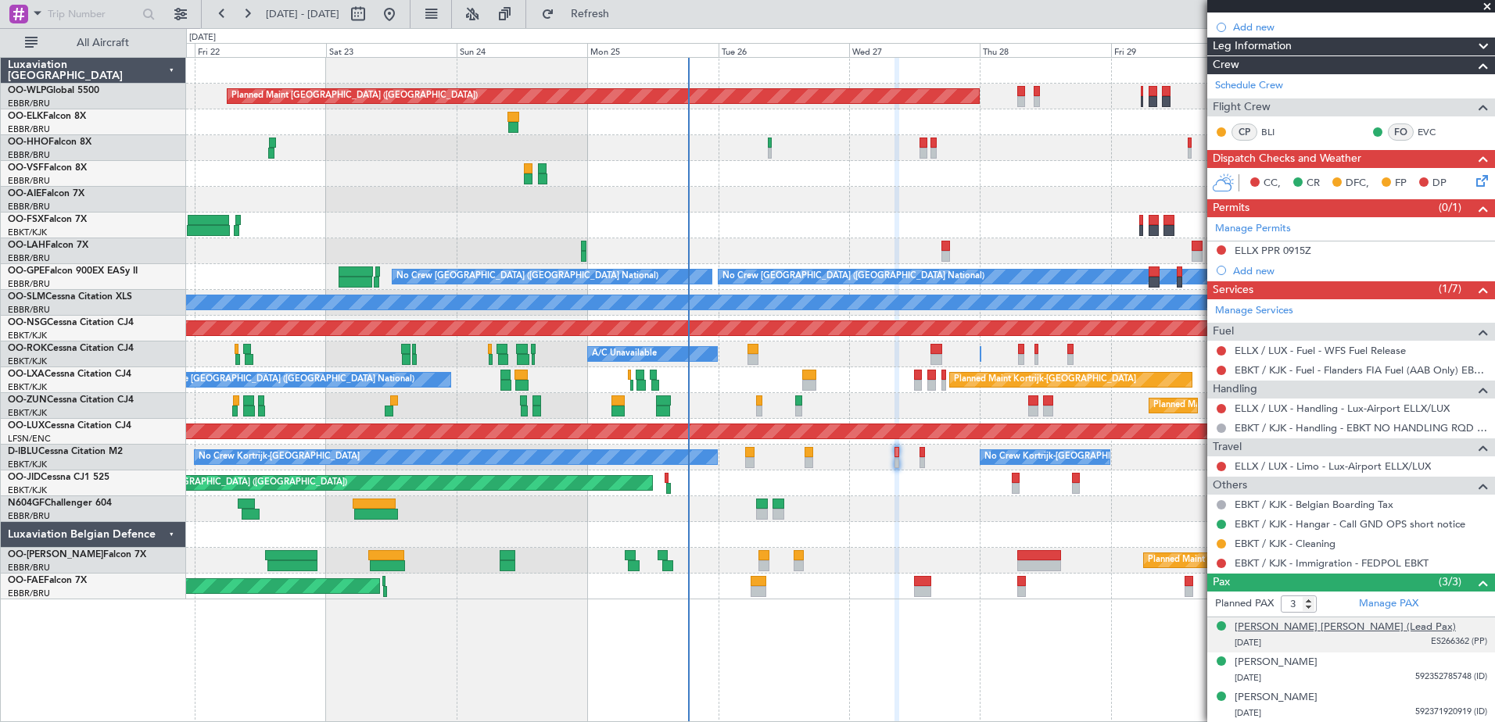
click at [1345, 628] on div "Steve Edgard H. Rousseau (Lead Pax)" at bounding box center [1345, 628] width 221 height 16
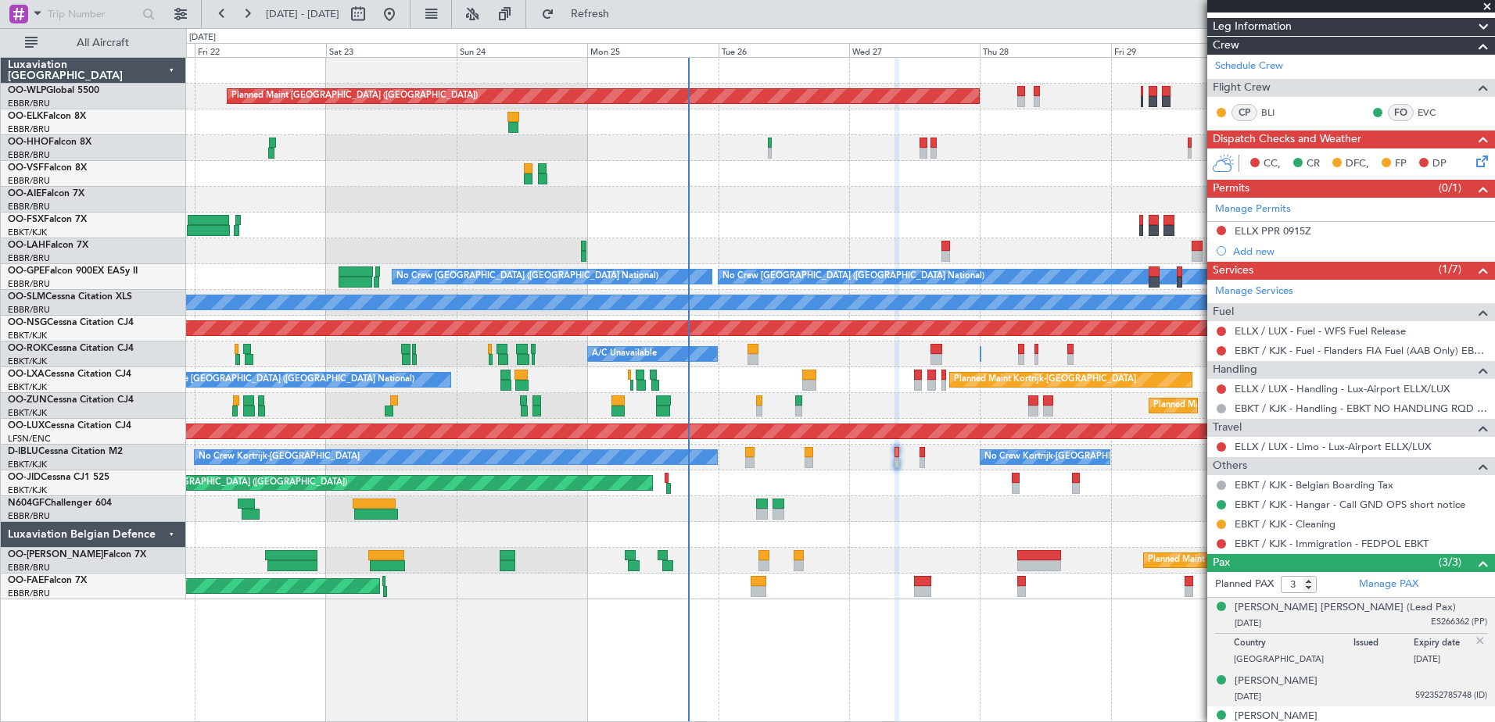
scroll to position [212, 0]
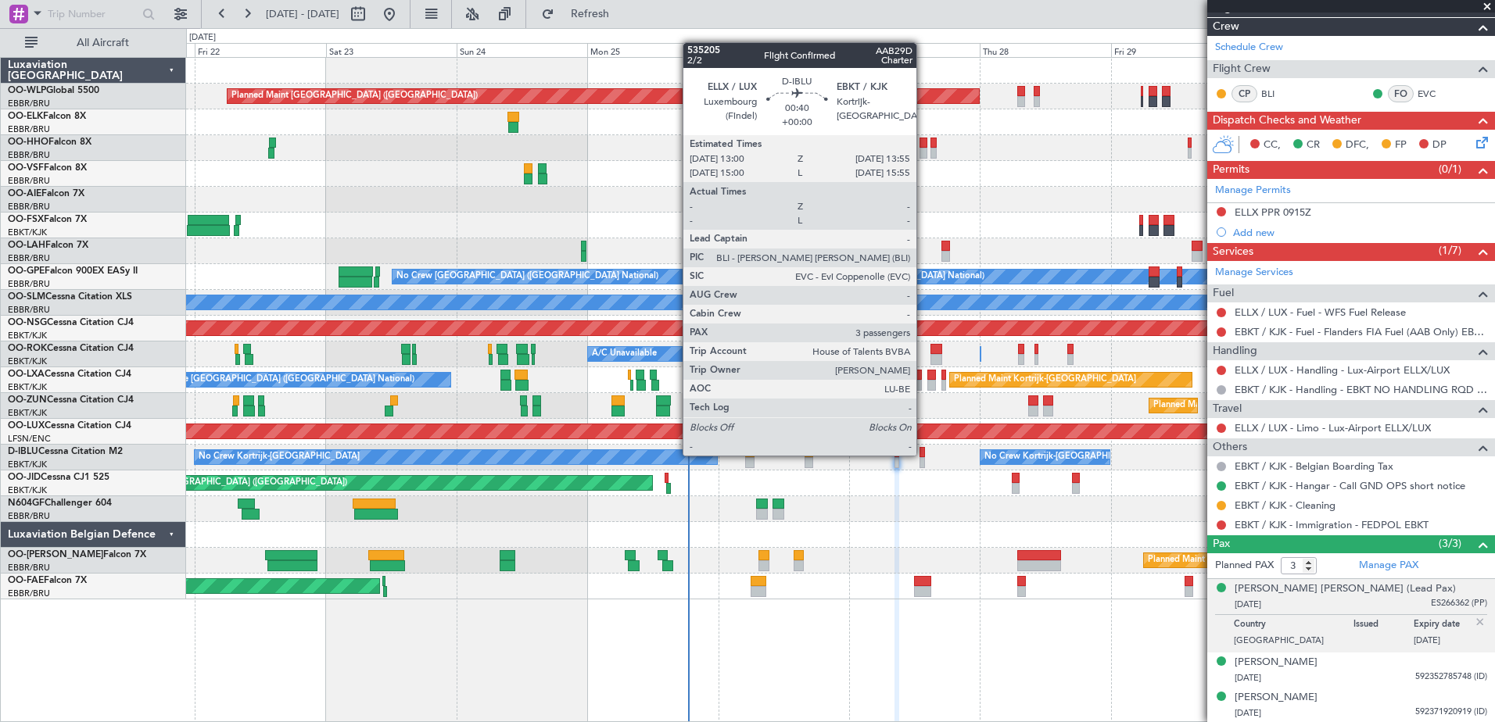
click at [923, 454] on div at bounding box center [922, 452] width 5 height 11
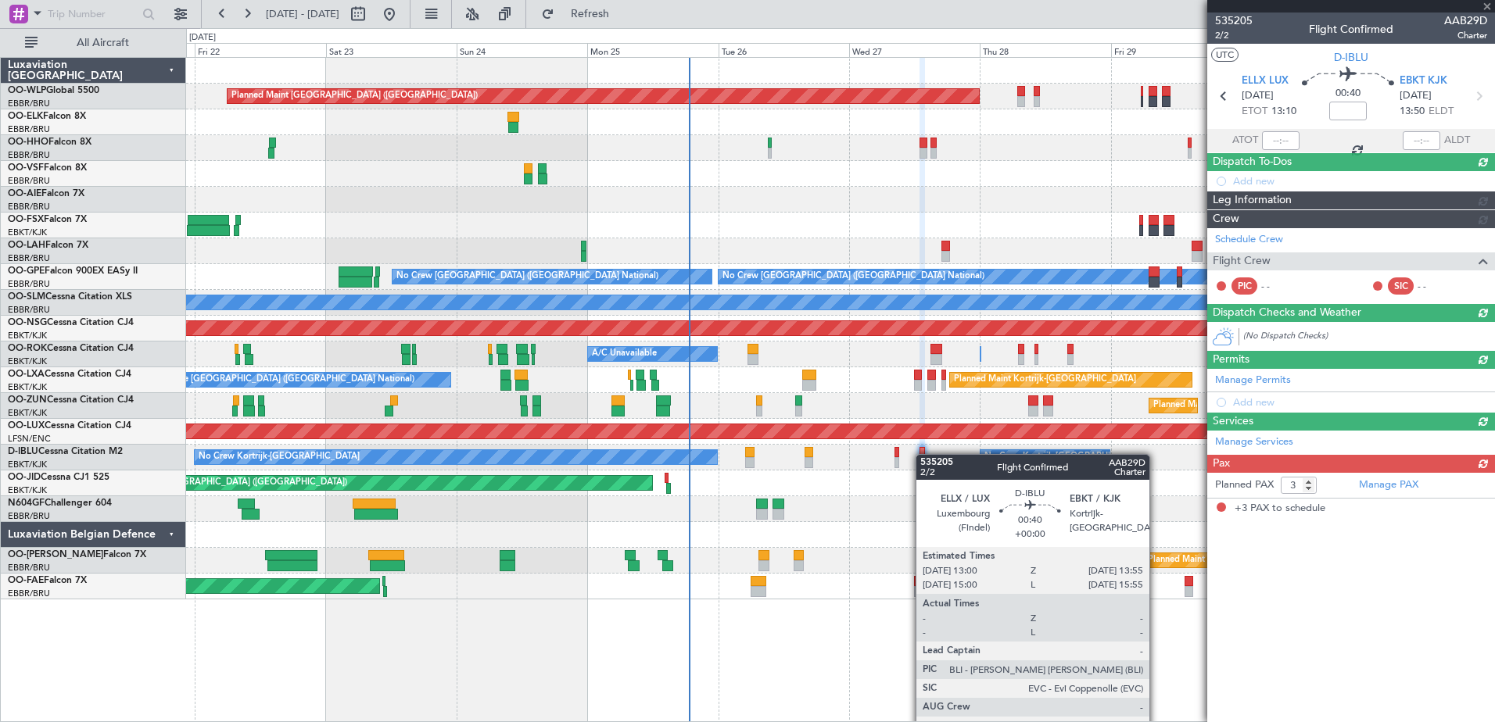
scroll to position [0, 0]
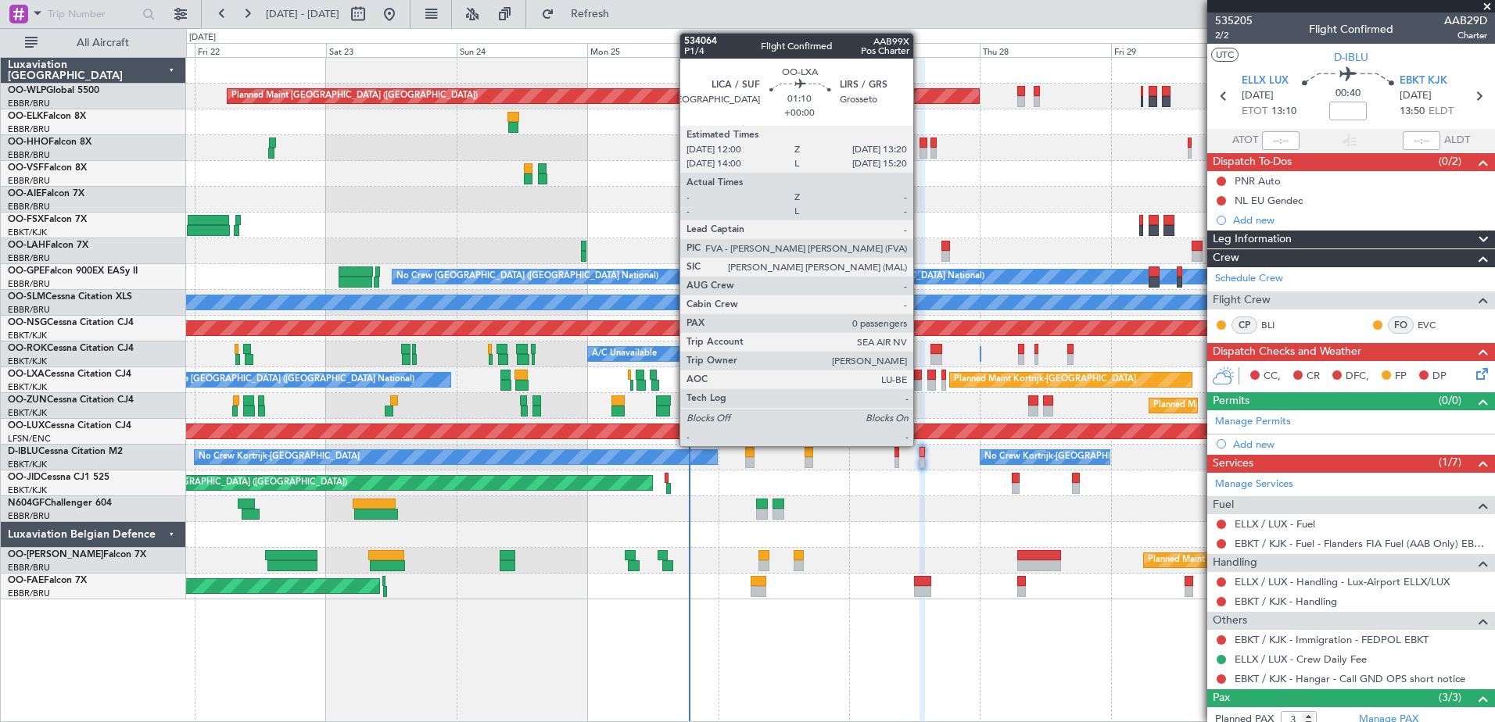
click at [920, 380] on div at bounding box center [918, 385] width 8 height 11
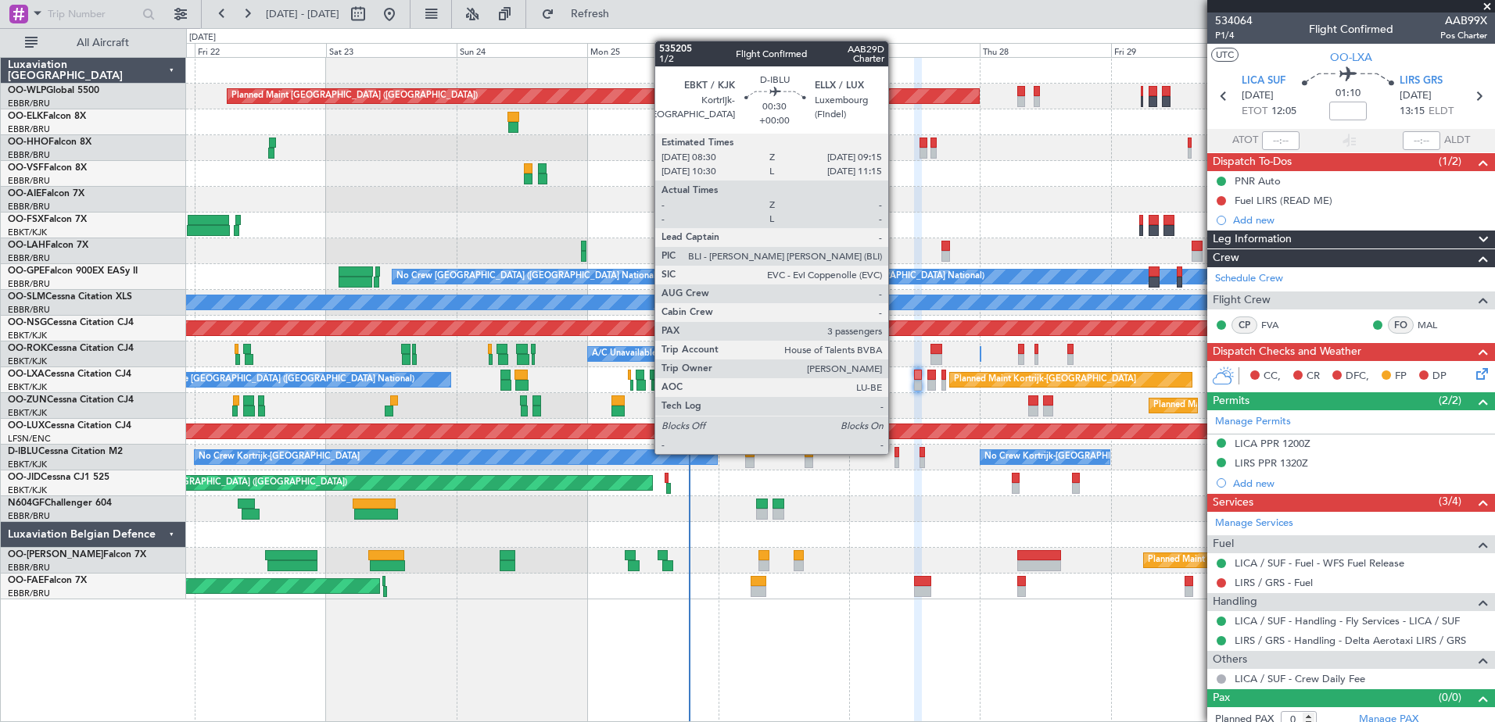
click at [895, 453] on div at bounding box center [897, 452] width 5 height 11
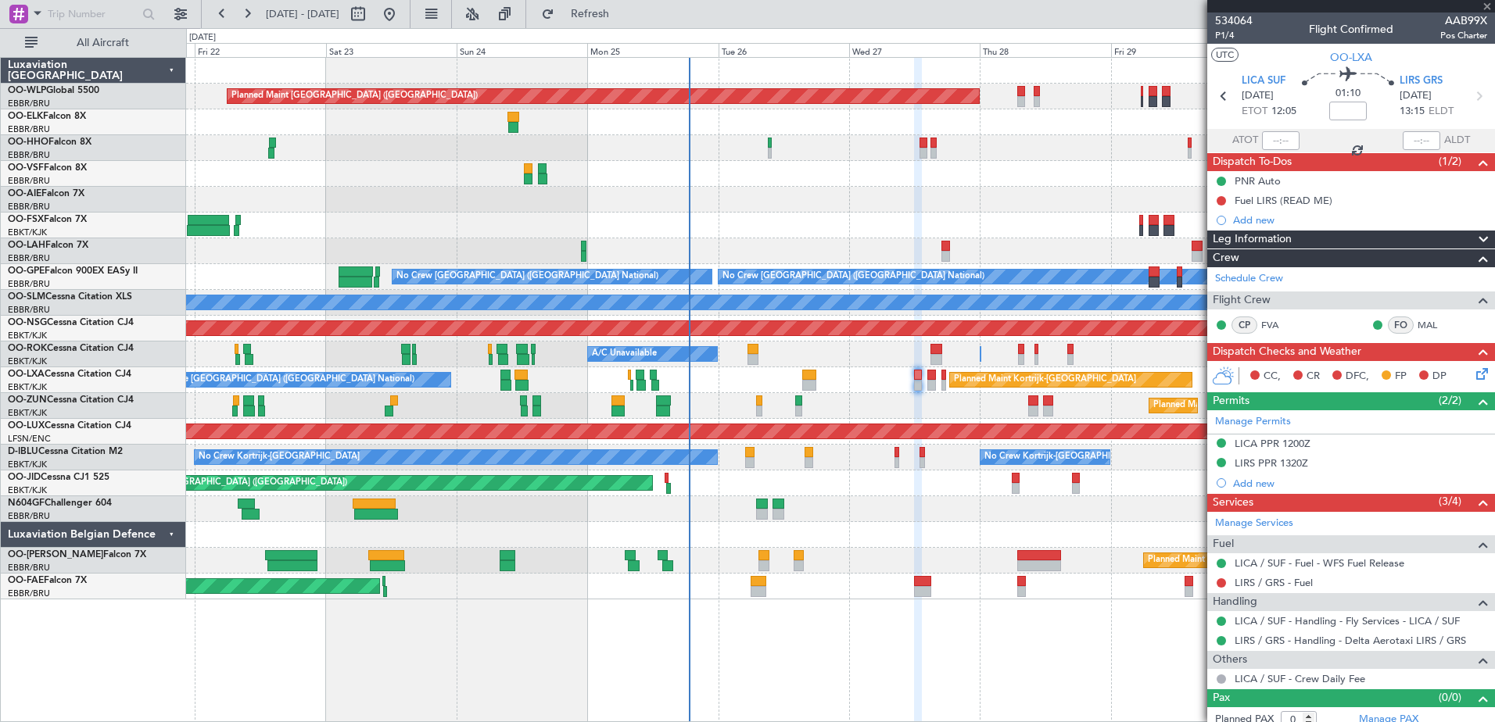
type input "3"
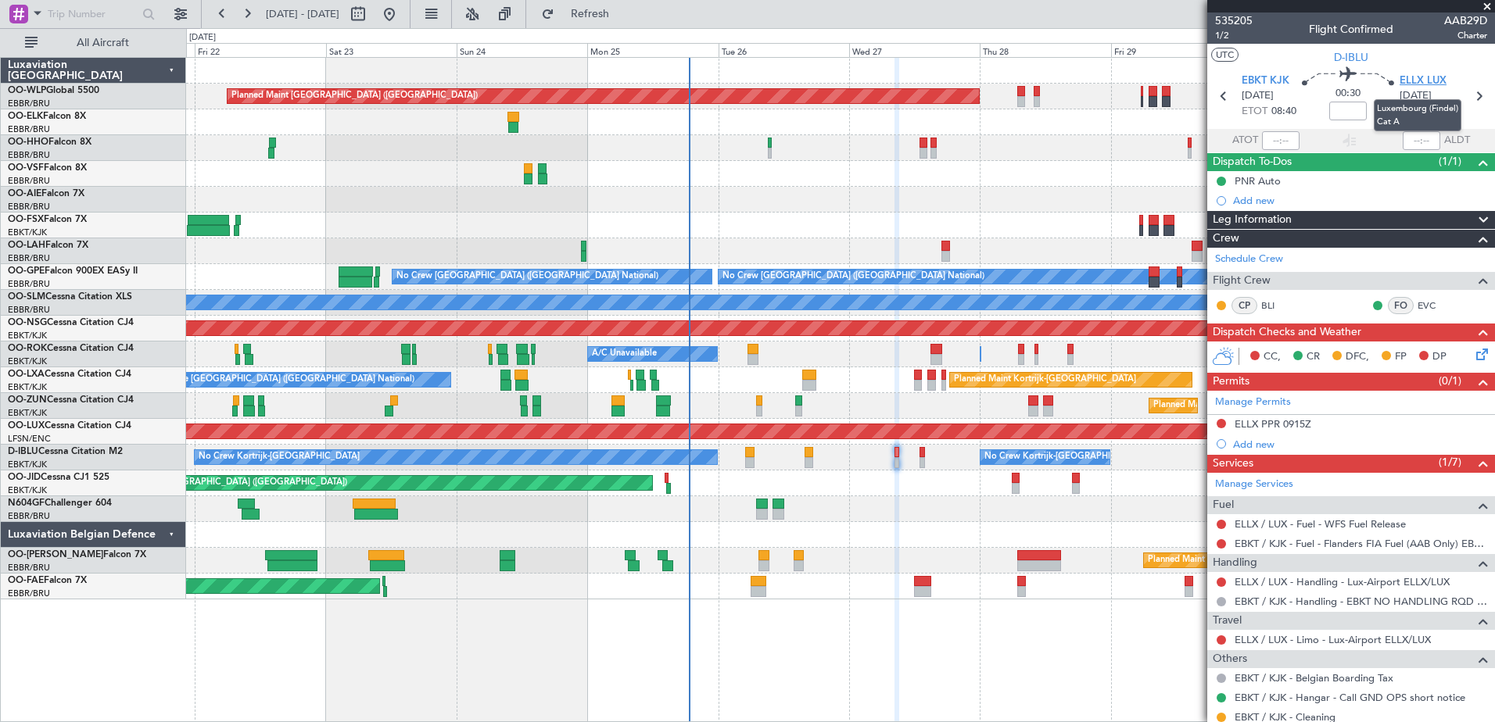
click at [1405, 81] on span "ELLX LUX" at bounding box center [1423, 82] width 47 height 16
click at [1406, 76] on span "ELLX LUX" at bounding box center [1423, 82] width 47 height 16
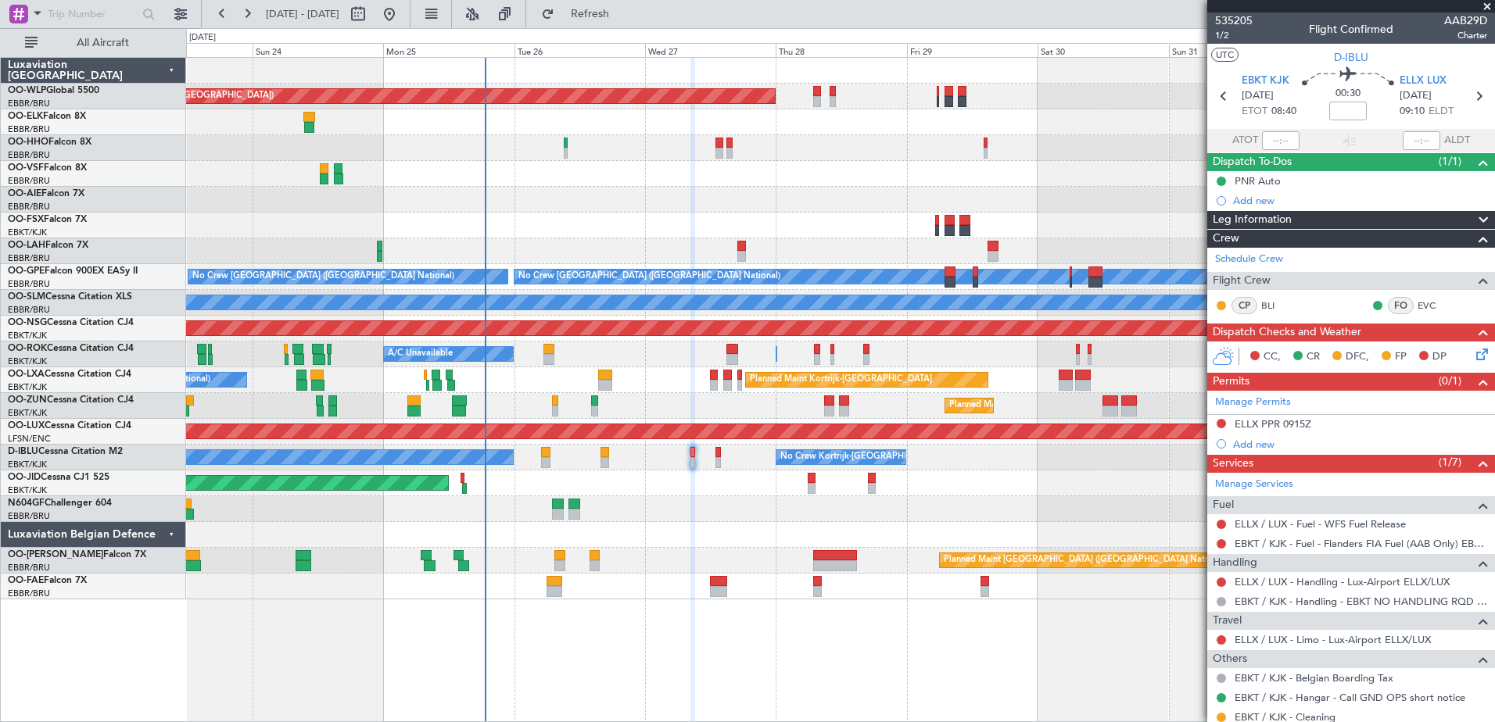
click at [930, 529] on div "Planned Maint Berlin (Brandenburg) Planned Maint London (Farnborough) Planned M…" at bounding box center [840, 329] width 1308 height 542
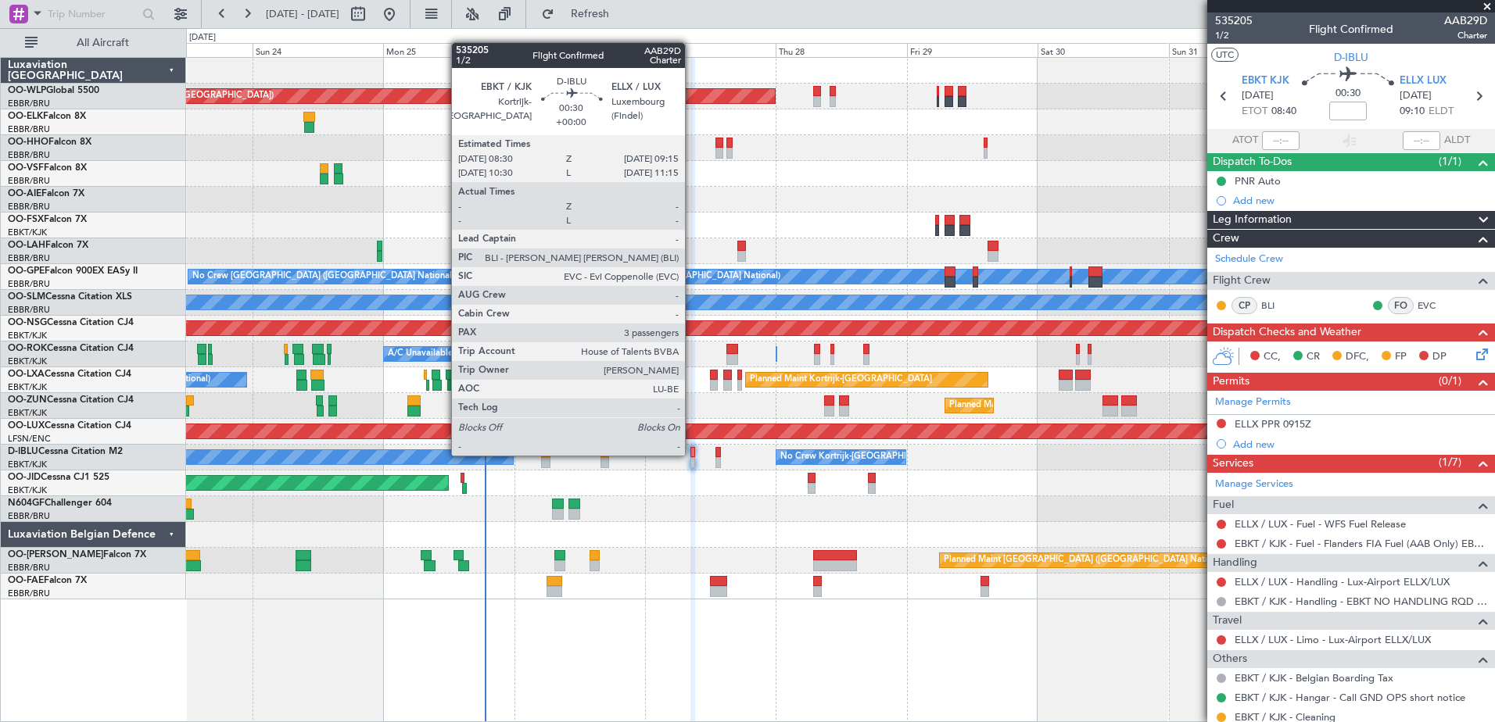
click at [692, 454] on div at bounding box center [692, 452] width 5 height 11
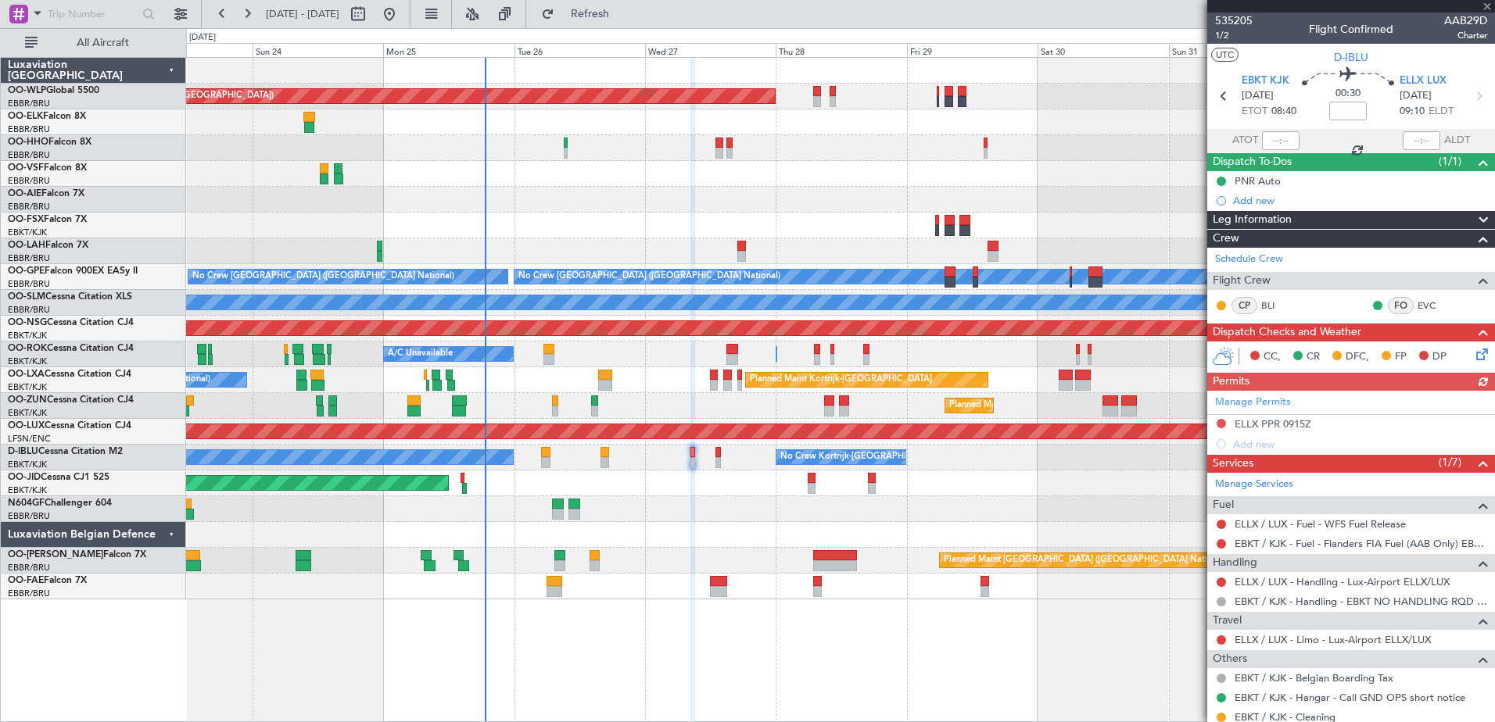
scroll to position [212, 0]
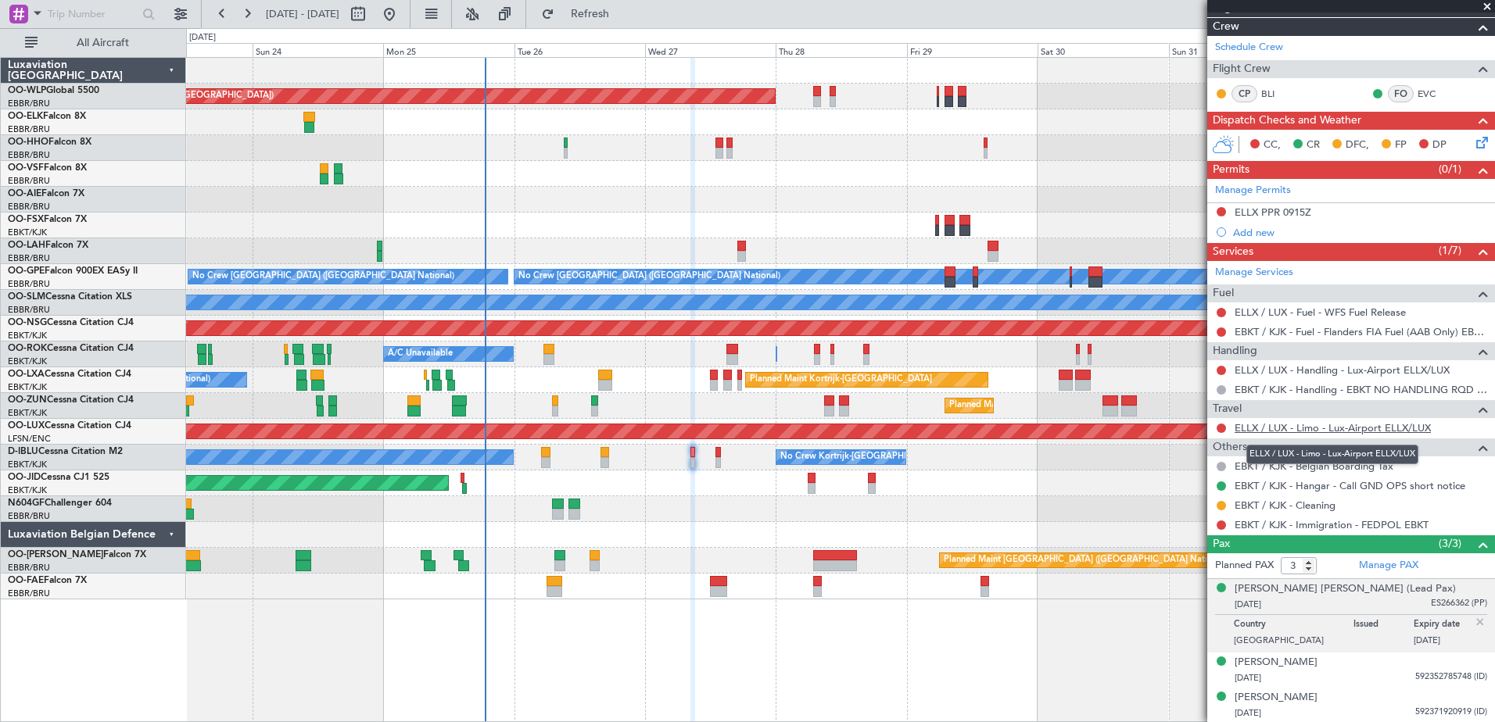
click at [1265, 429] on link "ELLX / LUX - Limo - Lux-Airport ELLX/LUX" at bounding box center [1333, 427] width 196 height 13
click at [623, 18] on span "Refresh" at bounding box center [591, 14] width 66 height 11
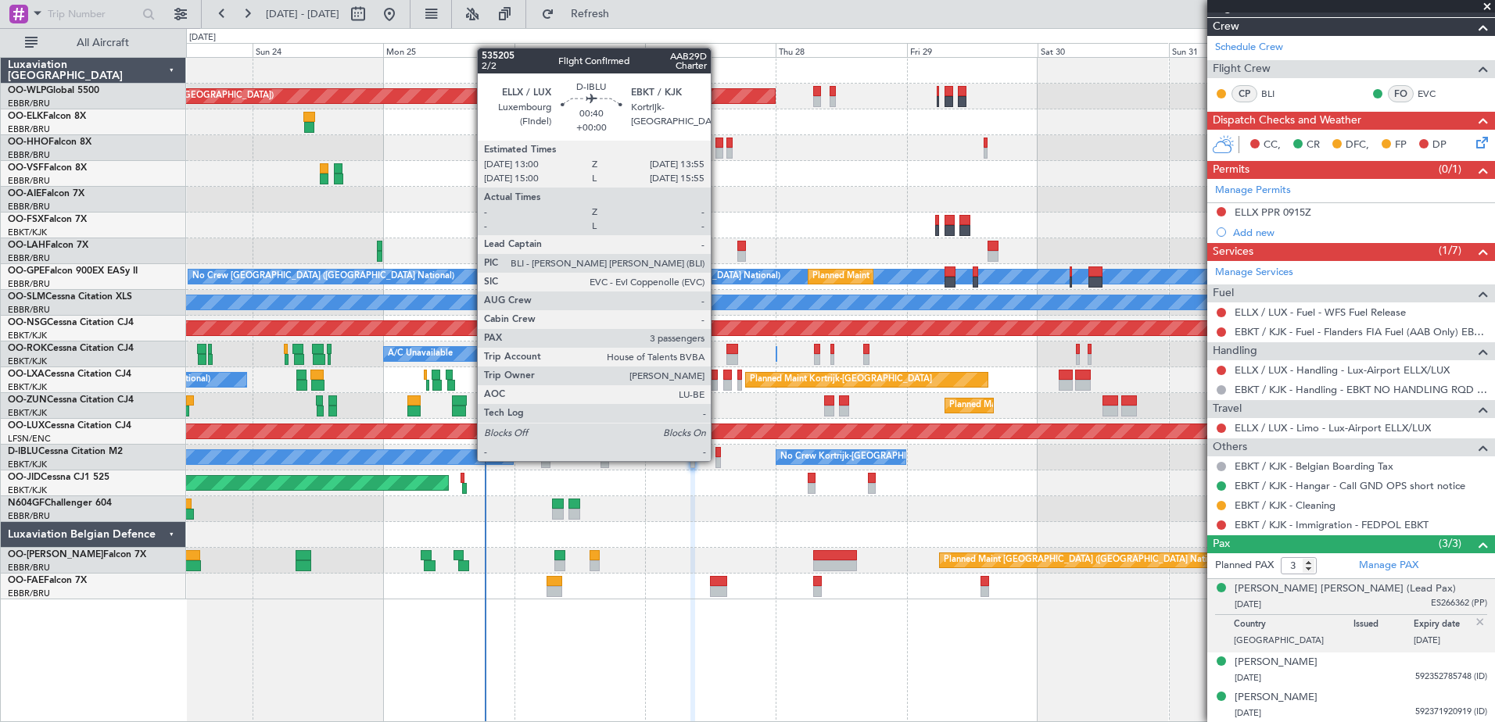
click at [717, 460] on div at bounding box center [717, 462] width 5 height 11
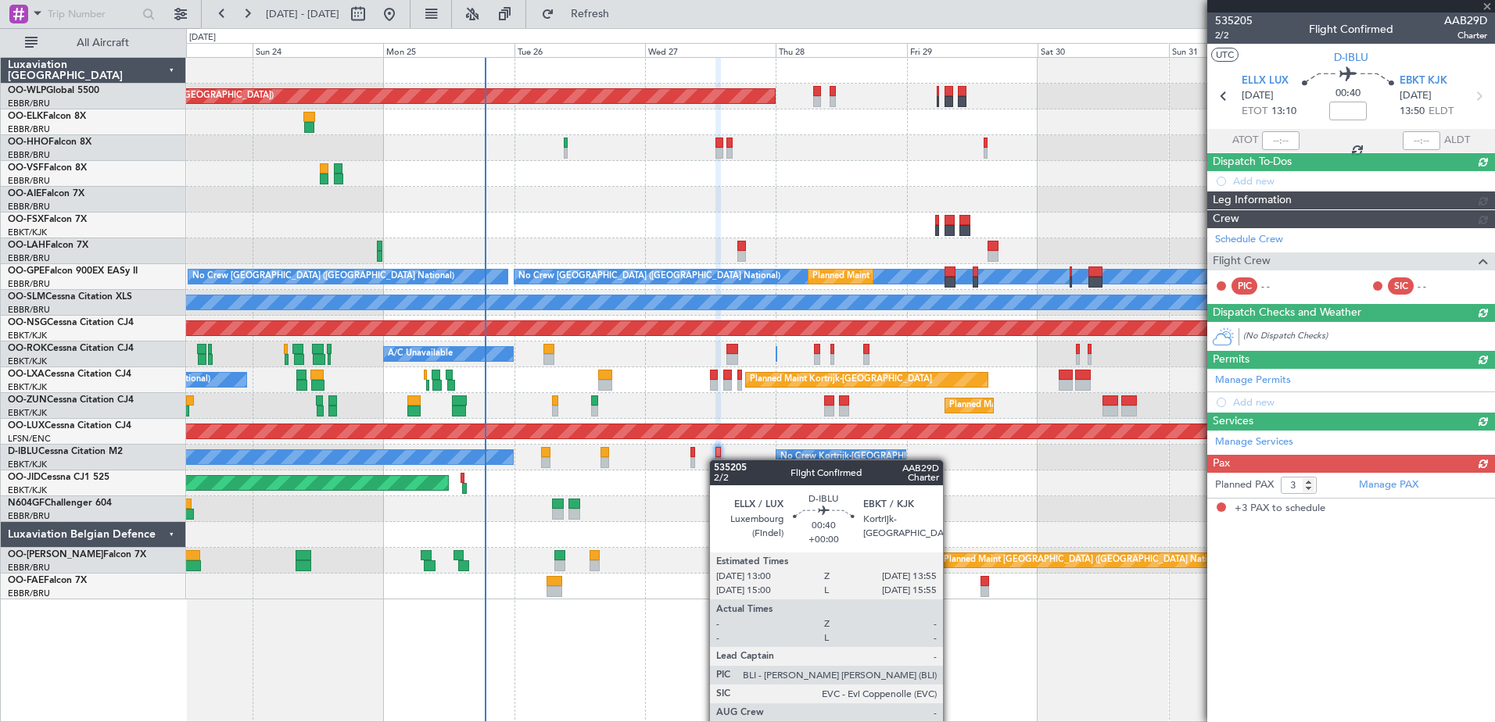
scroll to position [0, 0]
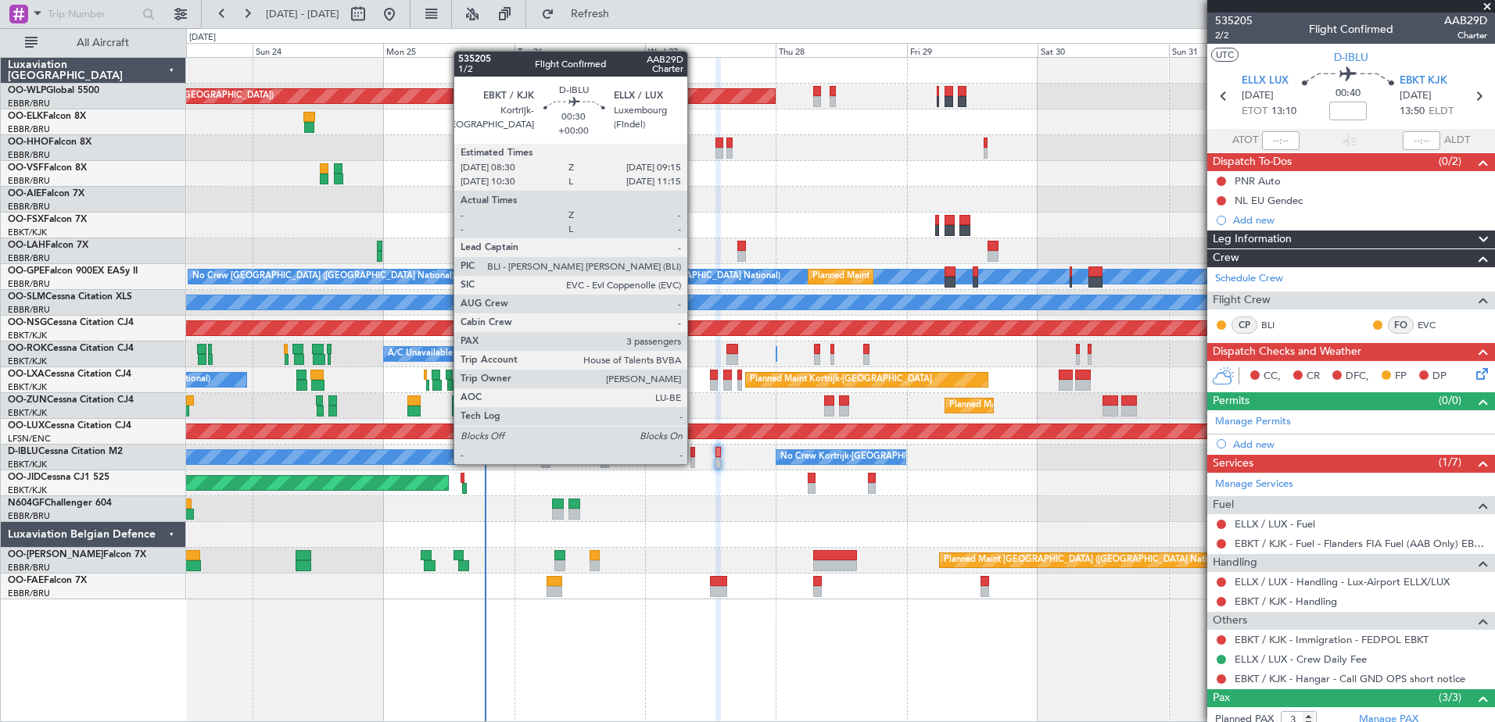
click at [694, 463] on div at bounding box center [692, 462] width 5 height 11
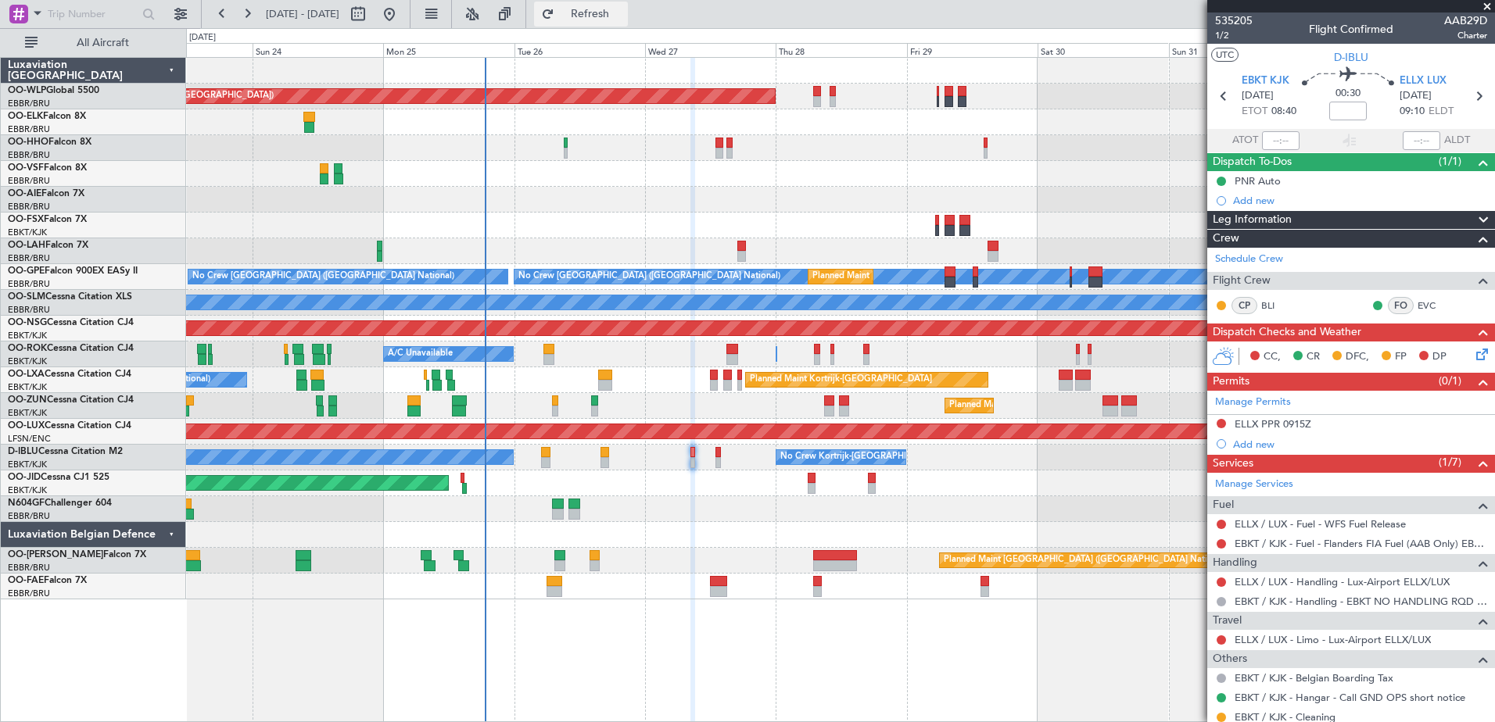
click at [605, 23] on button "Refresh" at bounding box center [581, 14] width 94 height 25
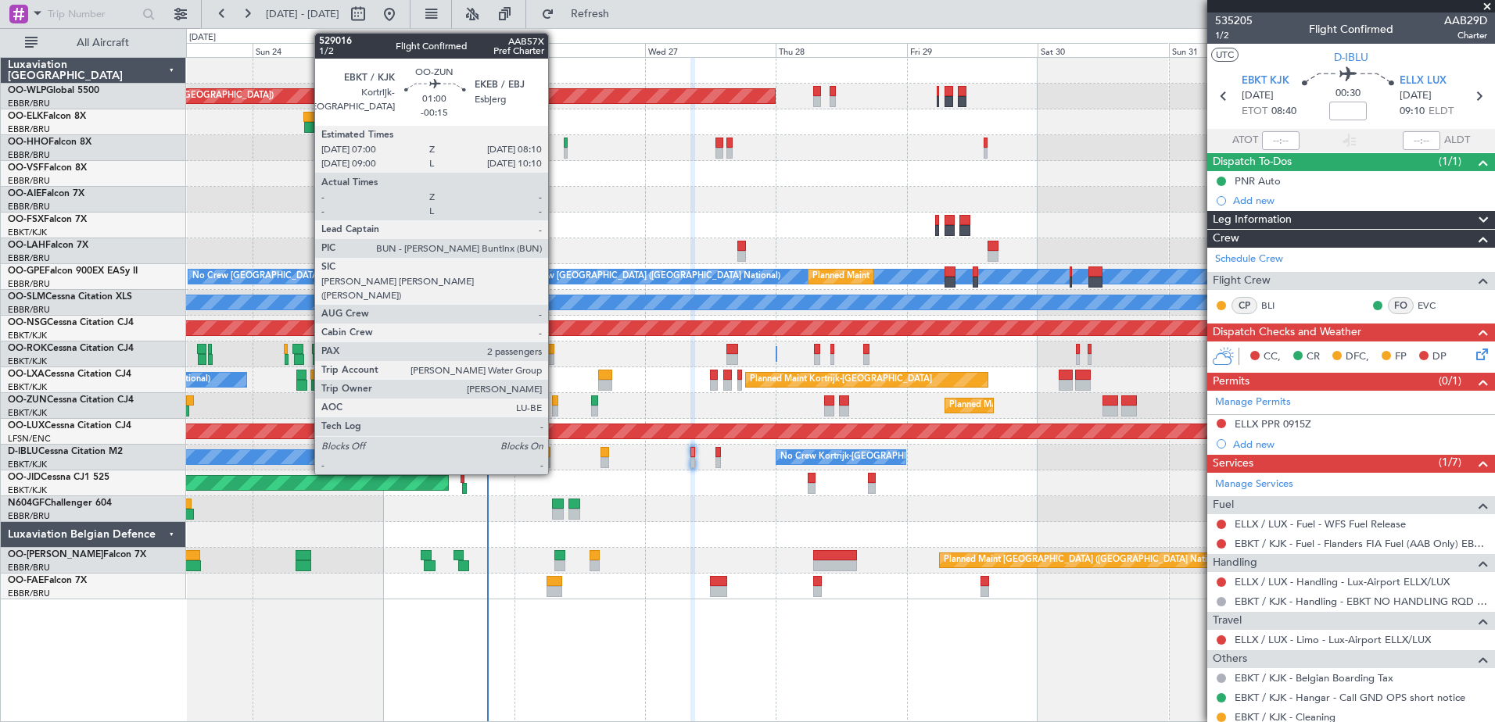
click at [555, 411] on div at bounding box center [555, 411] width 7 height 11
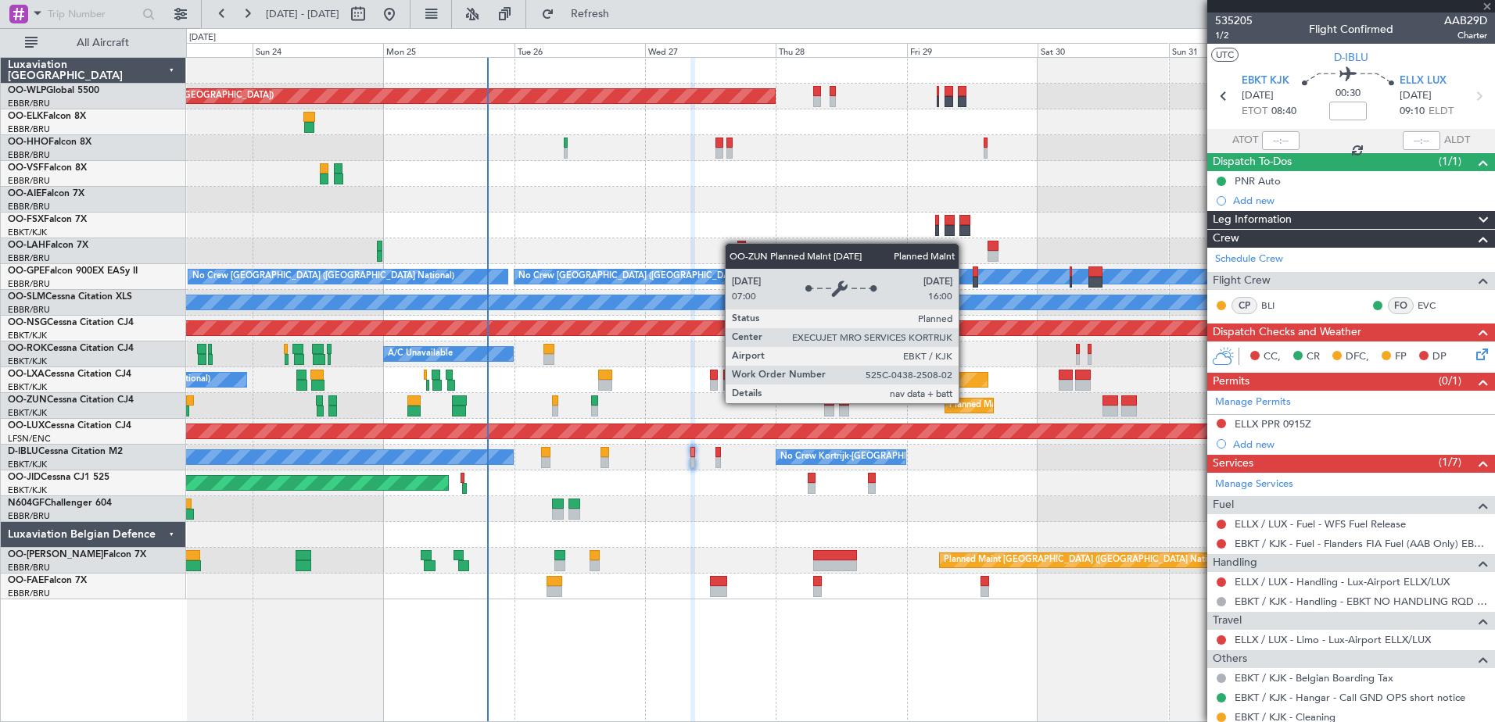
type input "-00:15"
type input "2"
